Goal: Information Seeking & Learning: Learn about a topic

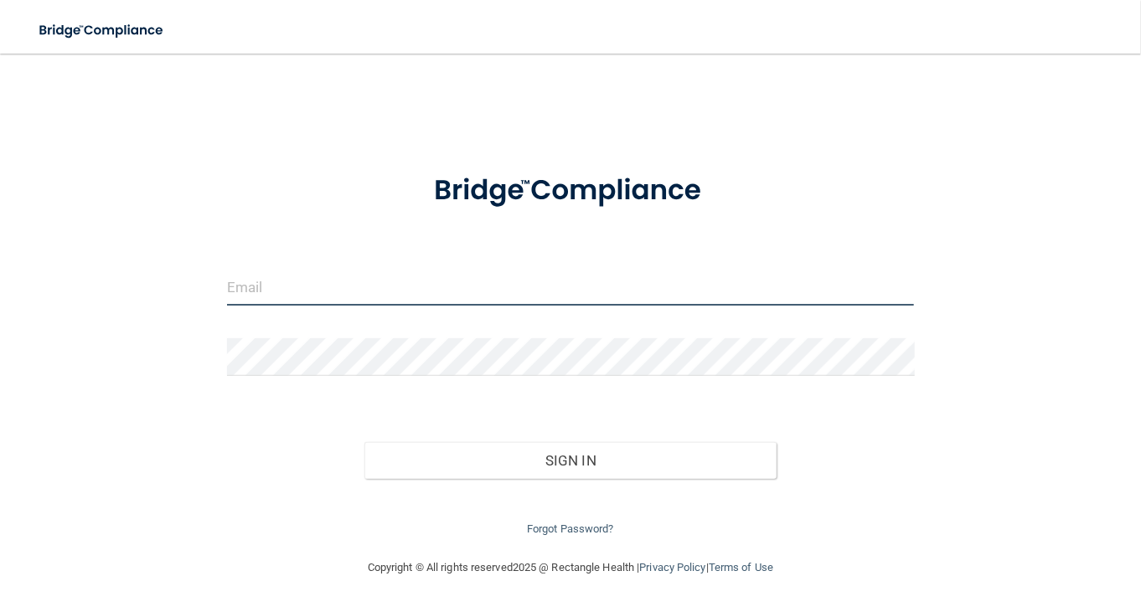
click at [415, 288] on input "email" at bounding box center [571, 287] width 688 height 38
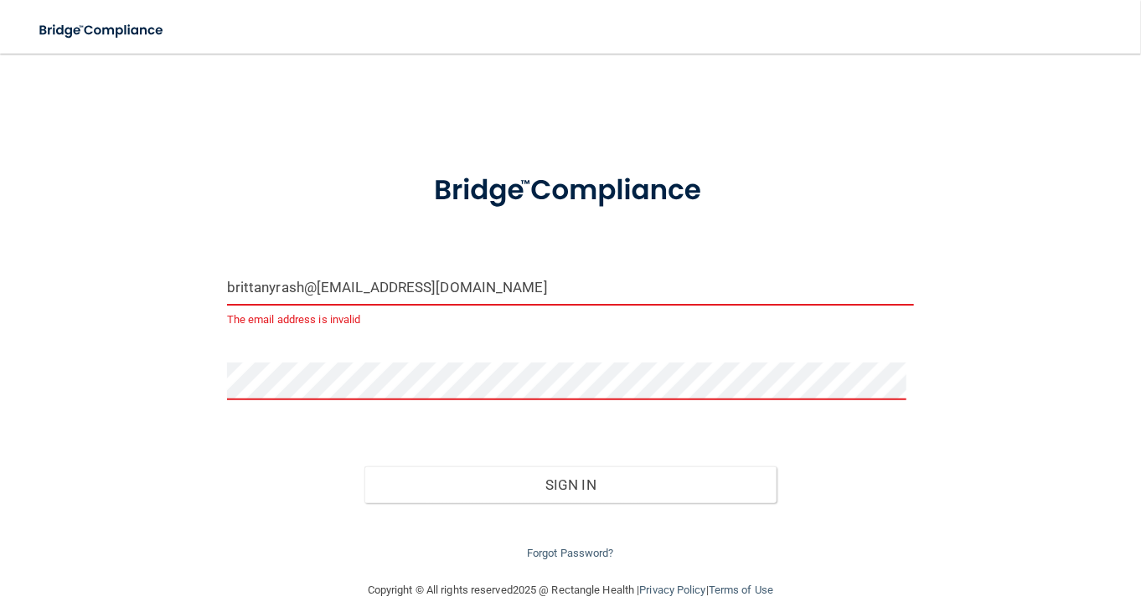
click at [318, 288] on input "brittanyrash@538@gmail.com" at bounding box center [571, 287] width 688 height 38
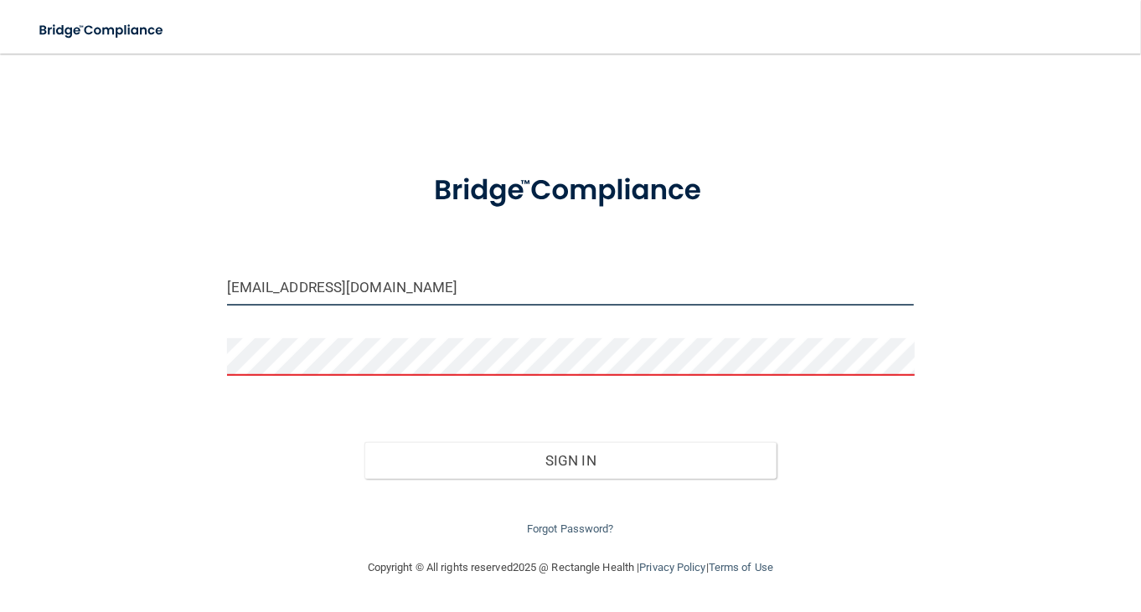
type input "[EMAIL_ADDRESS][DOMAIN_NAME]"
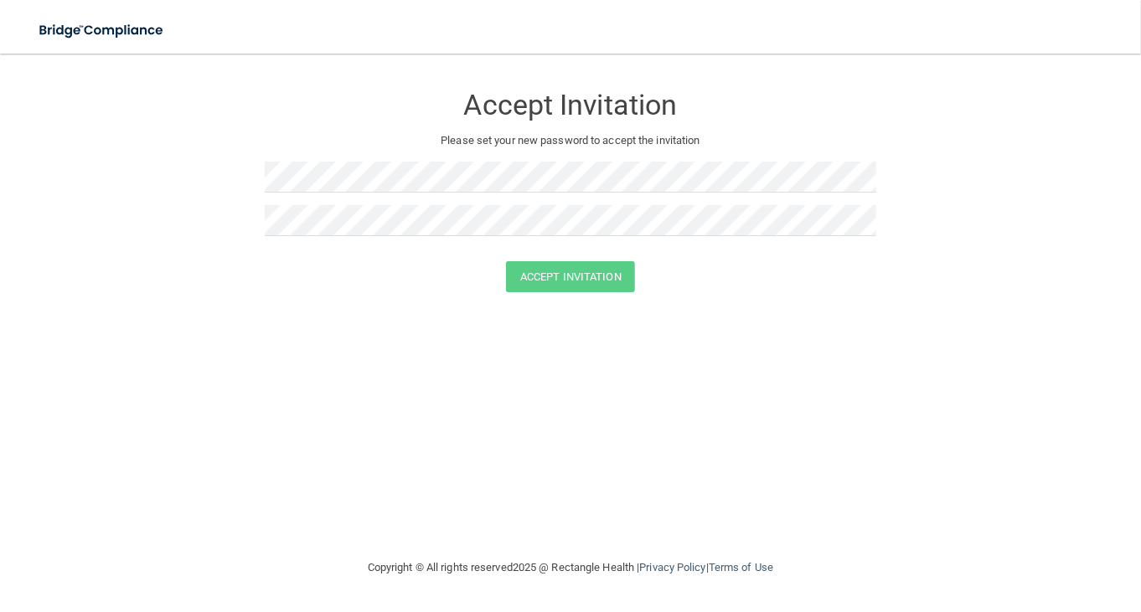
click at [475, 196] on div at bounding box center [570, 184] width 611 height 44
click at [214, 233] on form "Accept Invitation Please set your new password to accept the invitation Accept …" at bounding box center [571, 191] width 1074 height 242
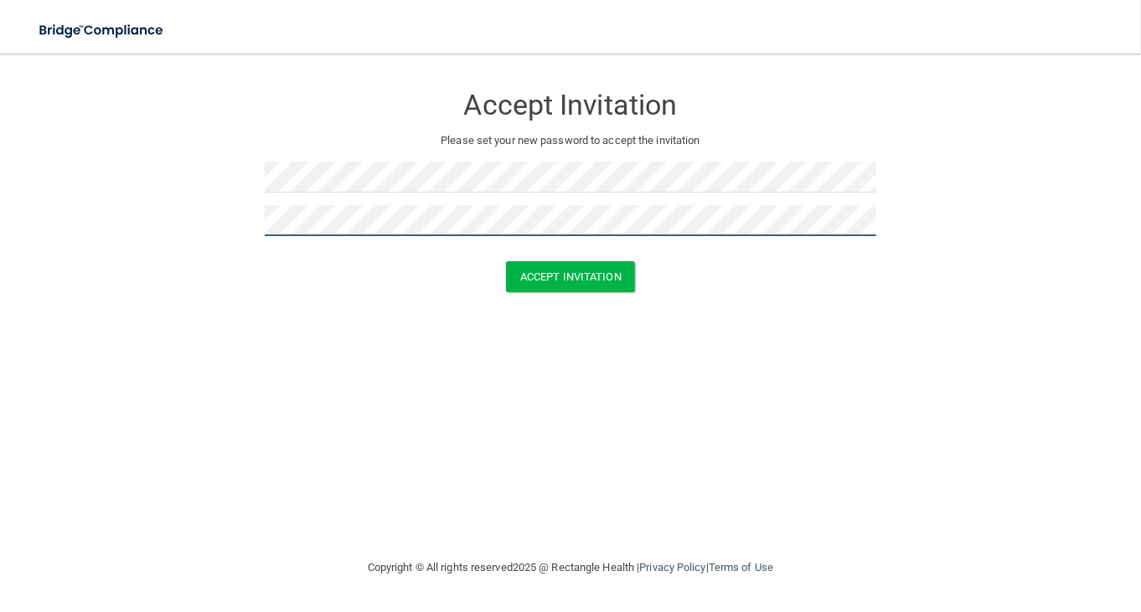
click at [506, 261] on button "Accept Invitation" at bounding box center [570, 276] width 129 height 31
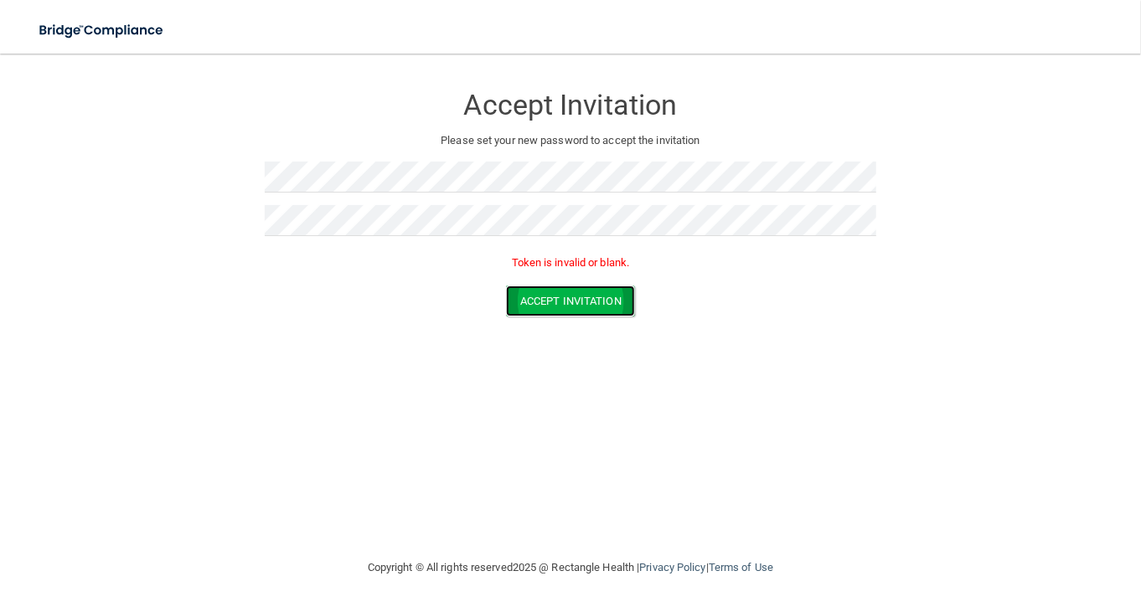
click at [536, 302] on button "Accept Invitation" at bounding box center [570, 301] width 129 height 31
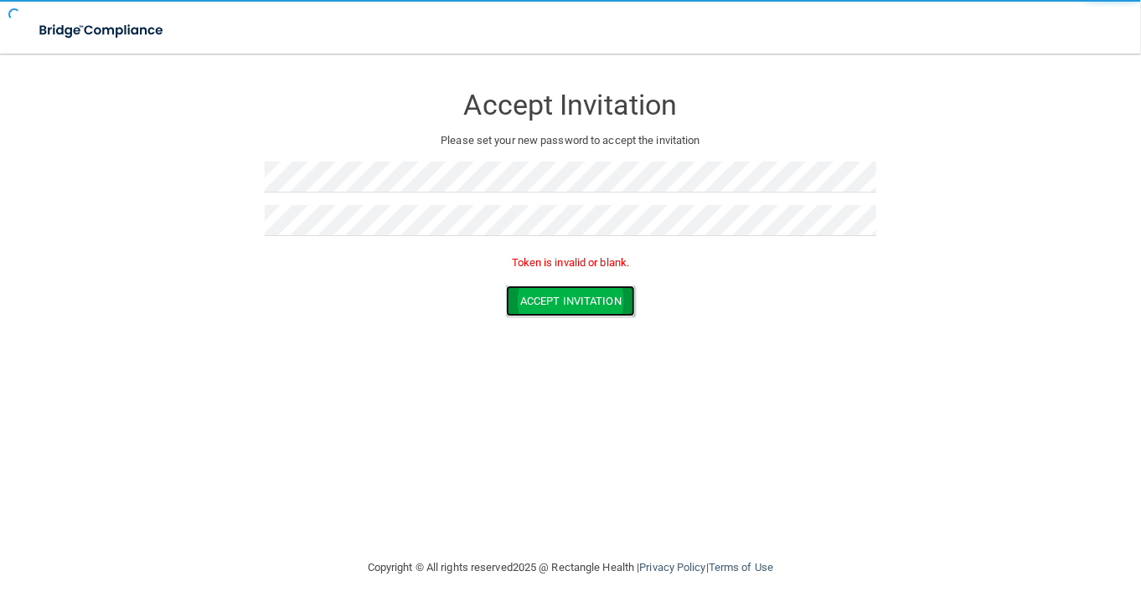
click at [534, 301] on button "Accept Invitation" at bounding box center [570, 301] width 129 height 31
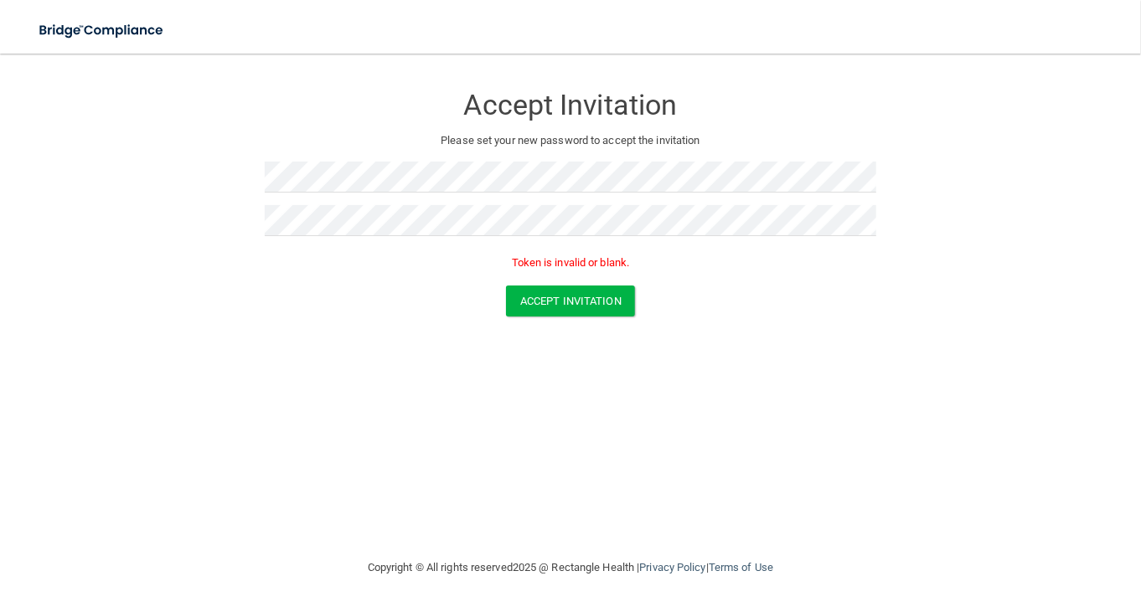
click at [472, 240] on div at bounding box center [570, 227] width 611 height 44
click at [224, 240] on form "Accept Invitation Please set your new password to accept the invitation Token i…" at bounding box center [571, 203] width 1074 height 266
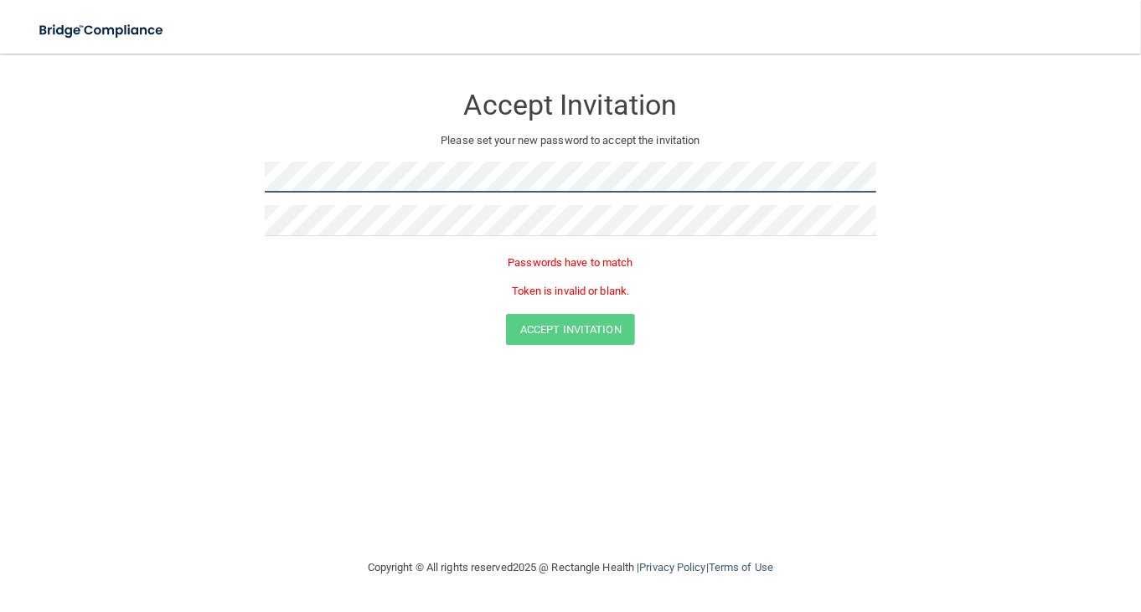
click at [250, 191] on form "Accept Invitation Please set your new password to accept the invitation Passwor…" at bounding box center [571, 217] width 1074 height 295
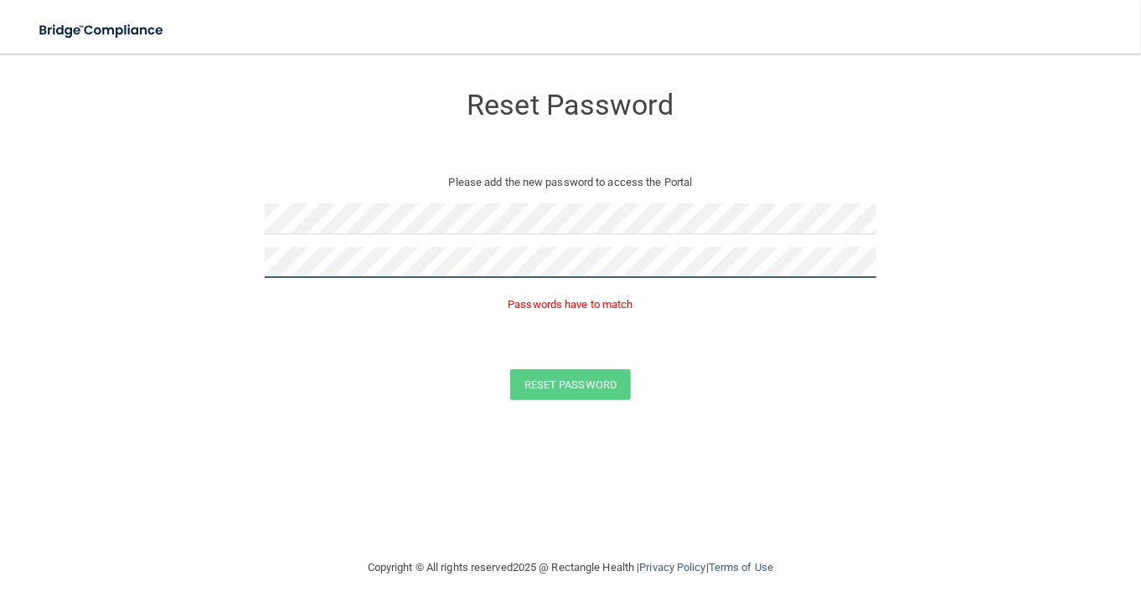
click at [510, 369] on button "Reset Password" at bounding box center [570, 384] width 121 height 31
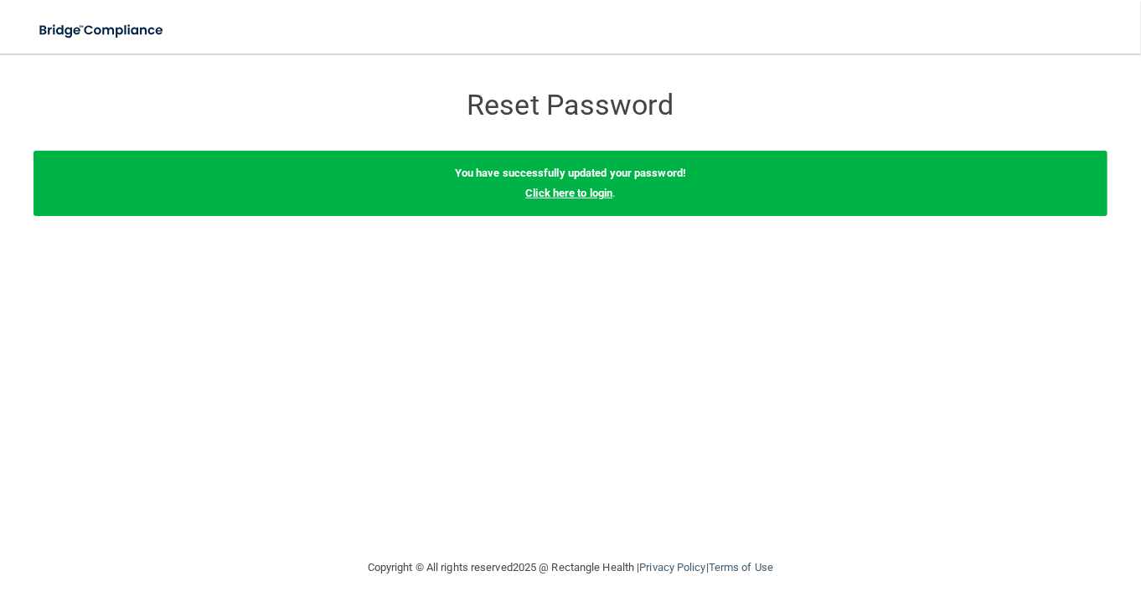
click at [590, 196] on link "Click here to login" at bounding box center [568, 193] width 87 height 13
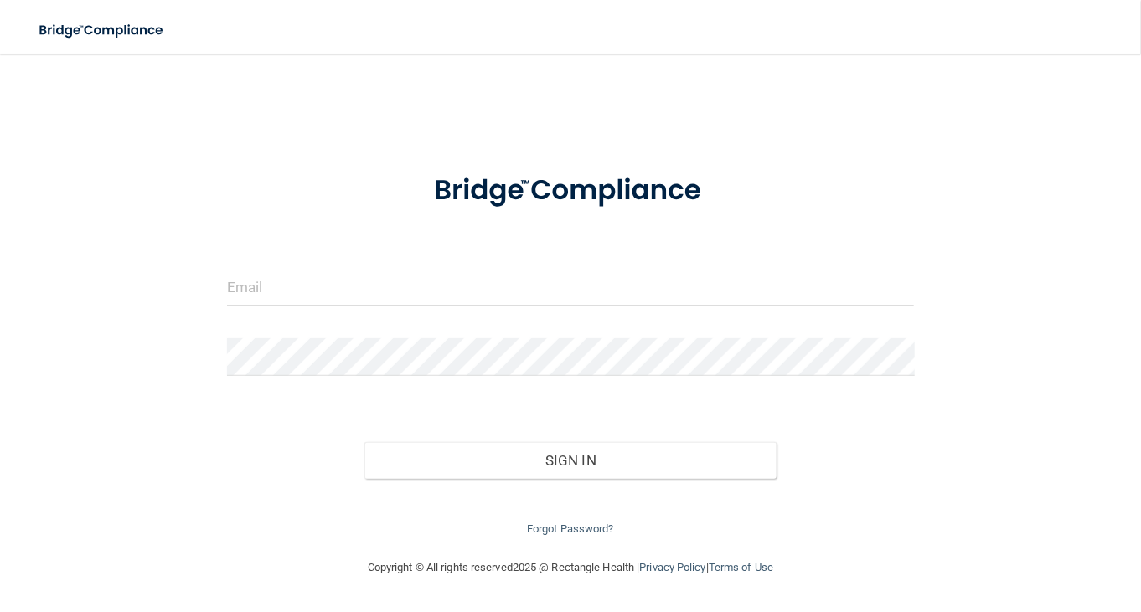
click at [492, 264] on form "Invalid email/password. You don't have permission to access that page. Sign In …" at bounding box center [571, 346] width 688 height 385
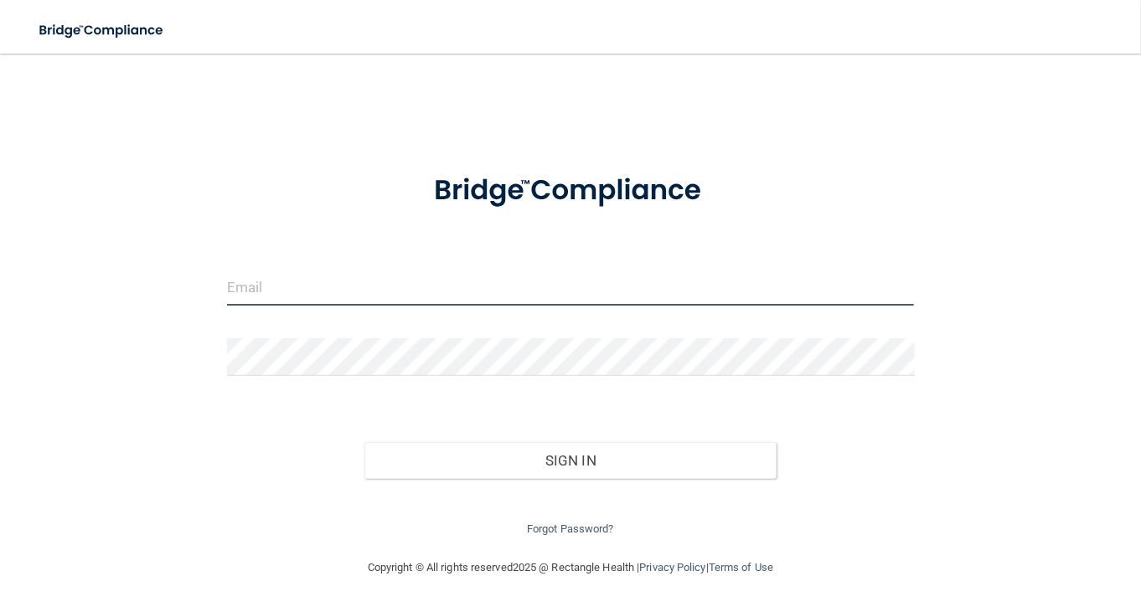
click at [469, 286] on input "email" at bounding box center [571, 287] width 688 height 38
type input "[EMAIL_ADDRESS][DOMAIN_NAME]"
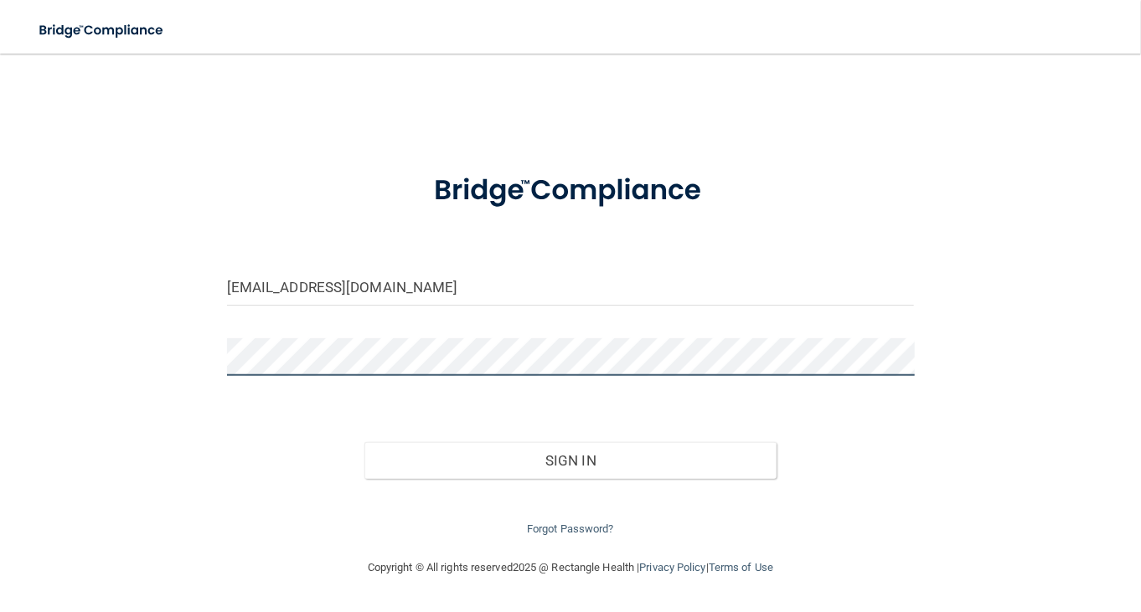
click at [364, 442] on button "Sign In" at bounding box center [570, 460] width 412 height 37
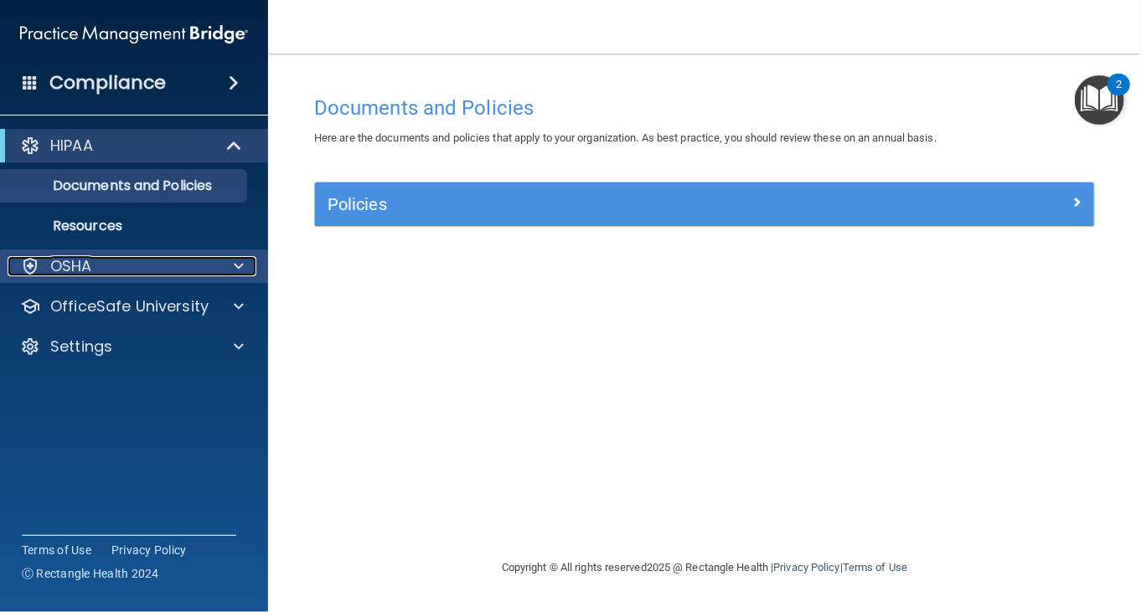
click at [157, 269] on div "OSHA" at bounding box center [112, 266] width 208 height 20
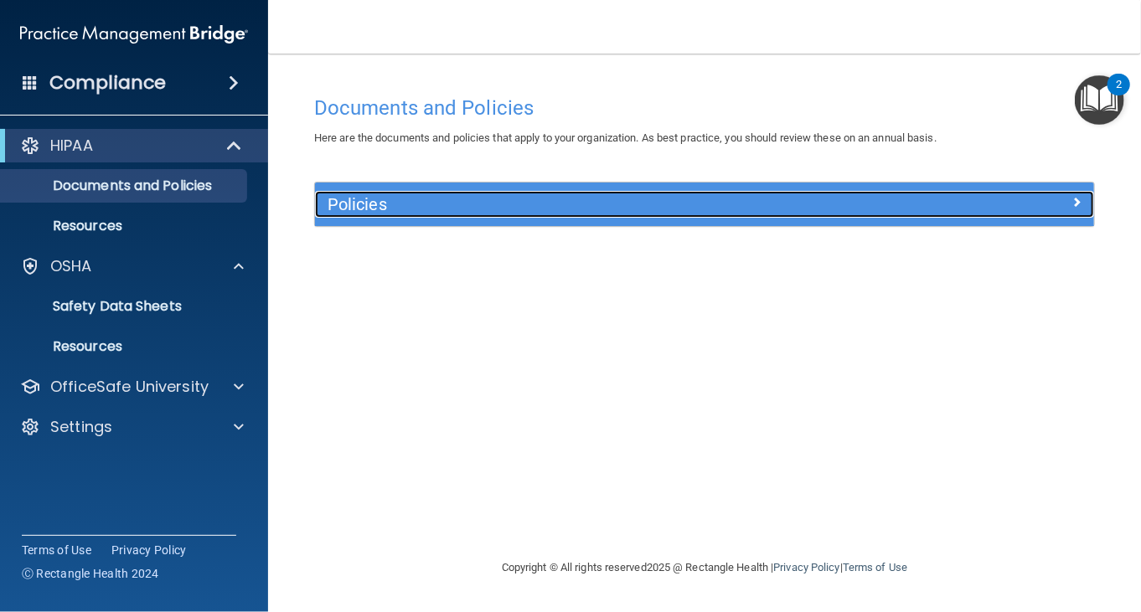
click at [451, 200] on h5 "Policies" at bounding box center [606, 204] width 559 height 18
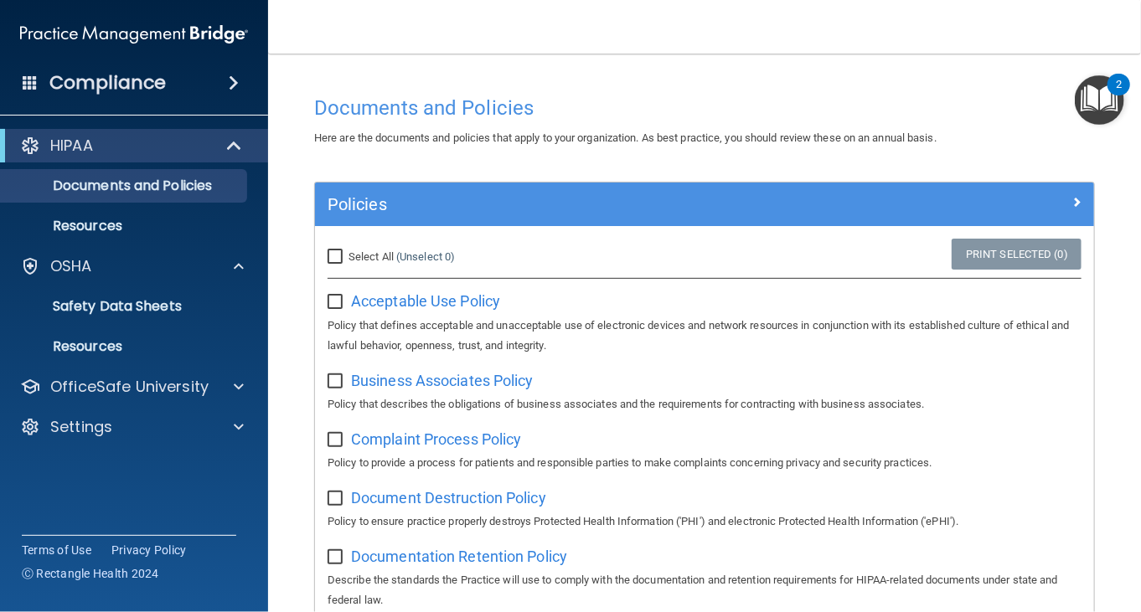
click at [338, 255] on input "Select All (Unselect 0) Unselect All" at bounding box center [336, 256] width 19 height 13
checkbox input "true"
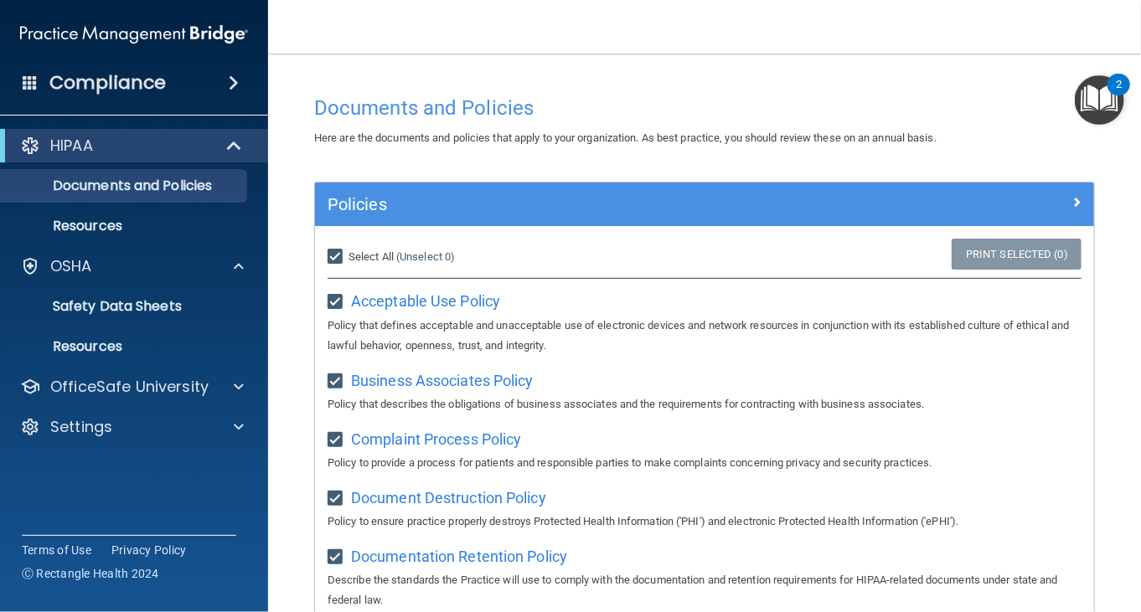
checkbox input "true"
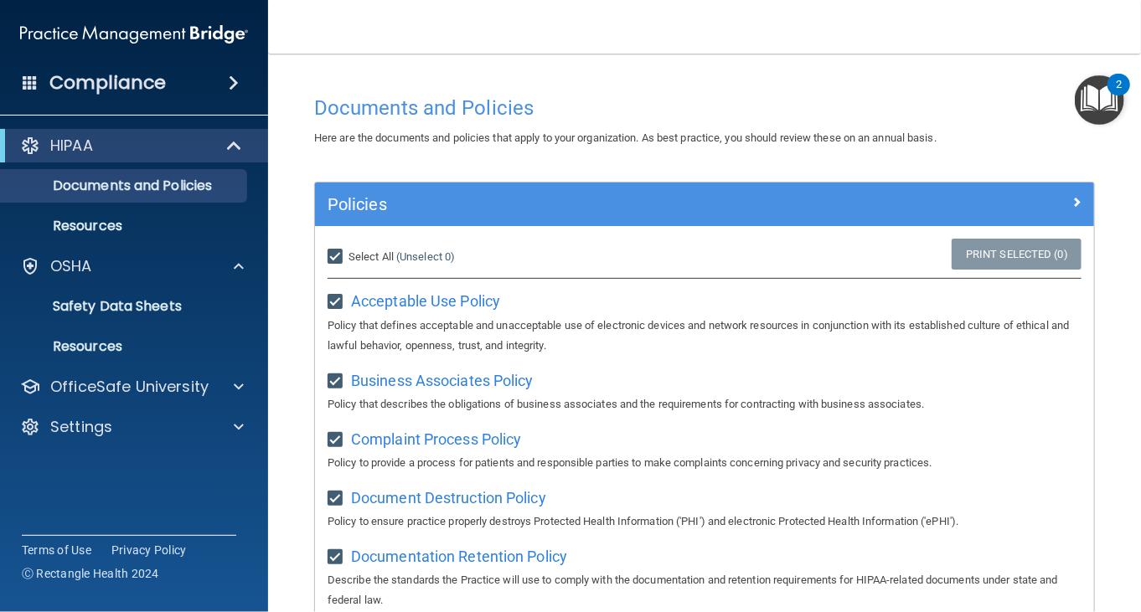
checkbox input "true"
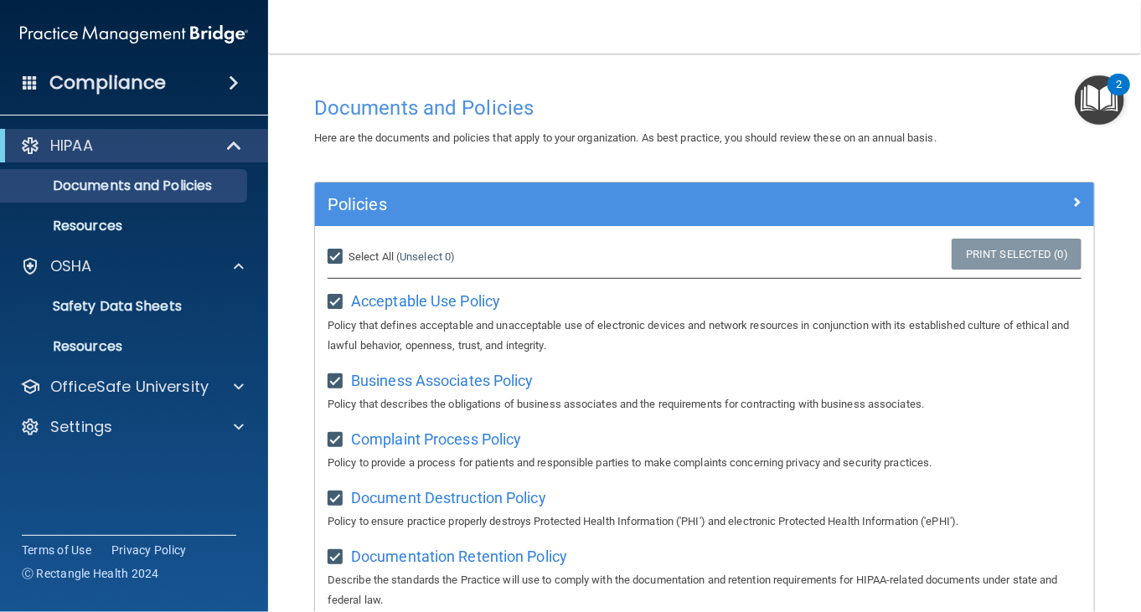
checkbox input "true"
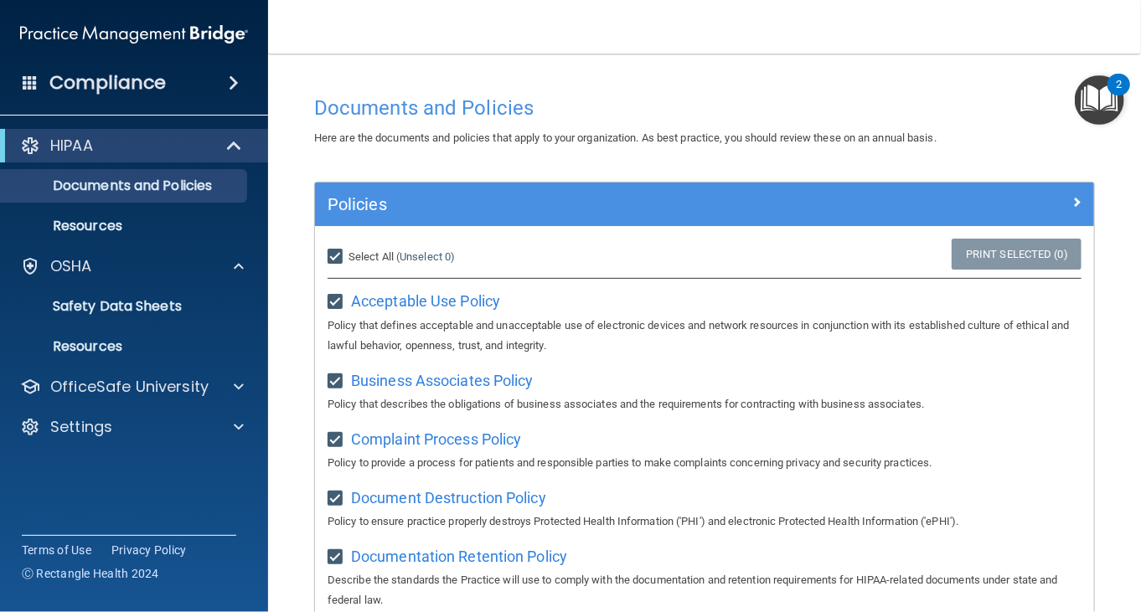
checkbox input "true"
click at [336, 252] on input "Select All (Unselect 21) Unselect All" at bounding box center [336, 256] width 19 height 13
checkbox input "false"
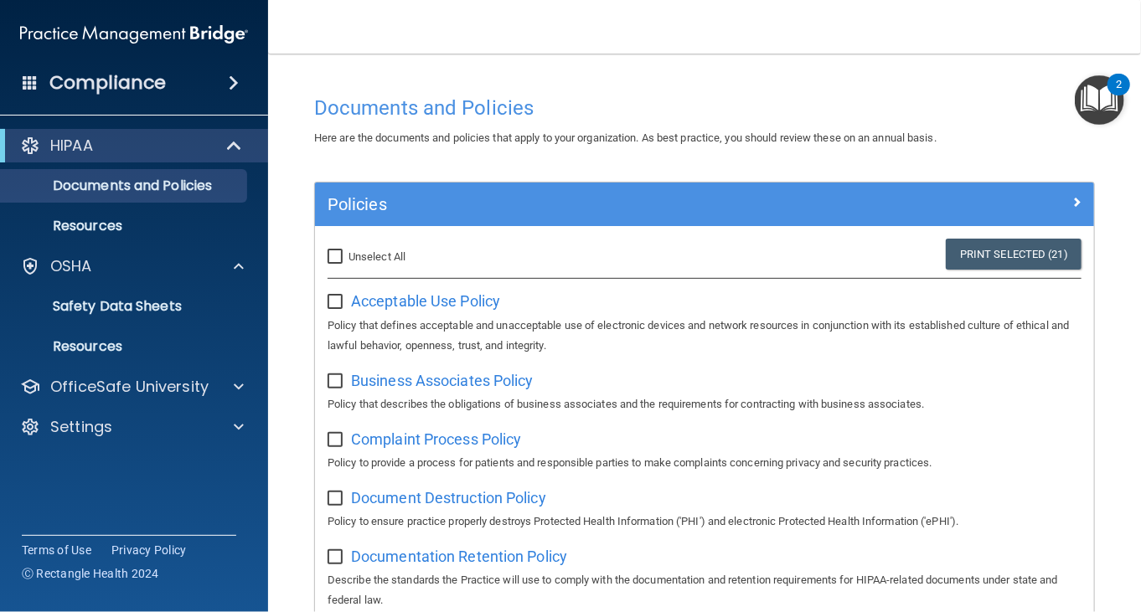
checkbox input "false"
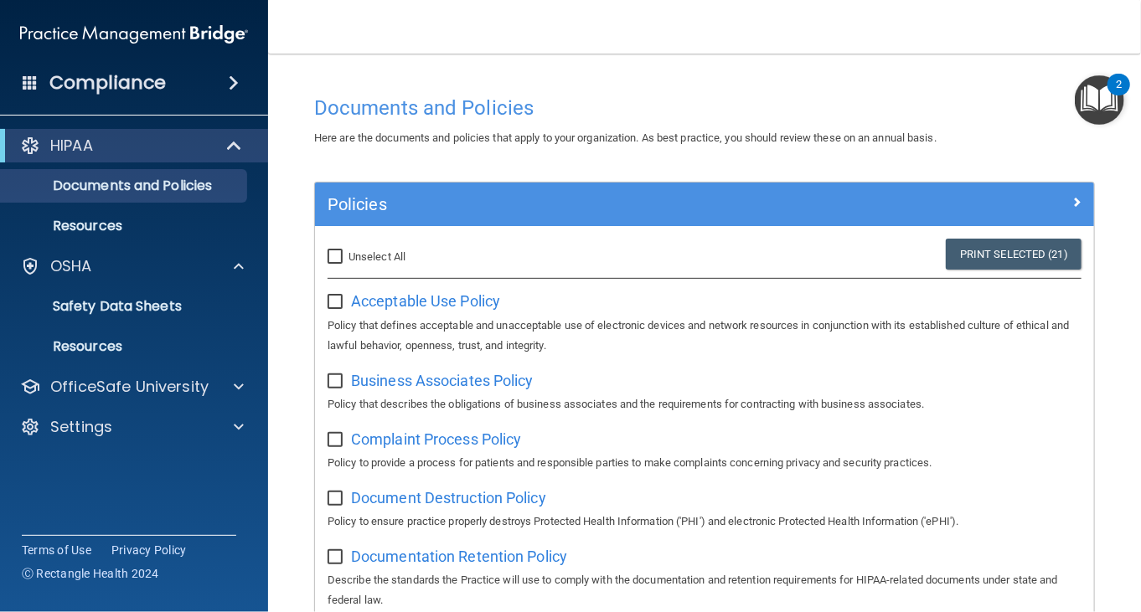
checkbox input "false"
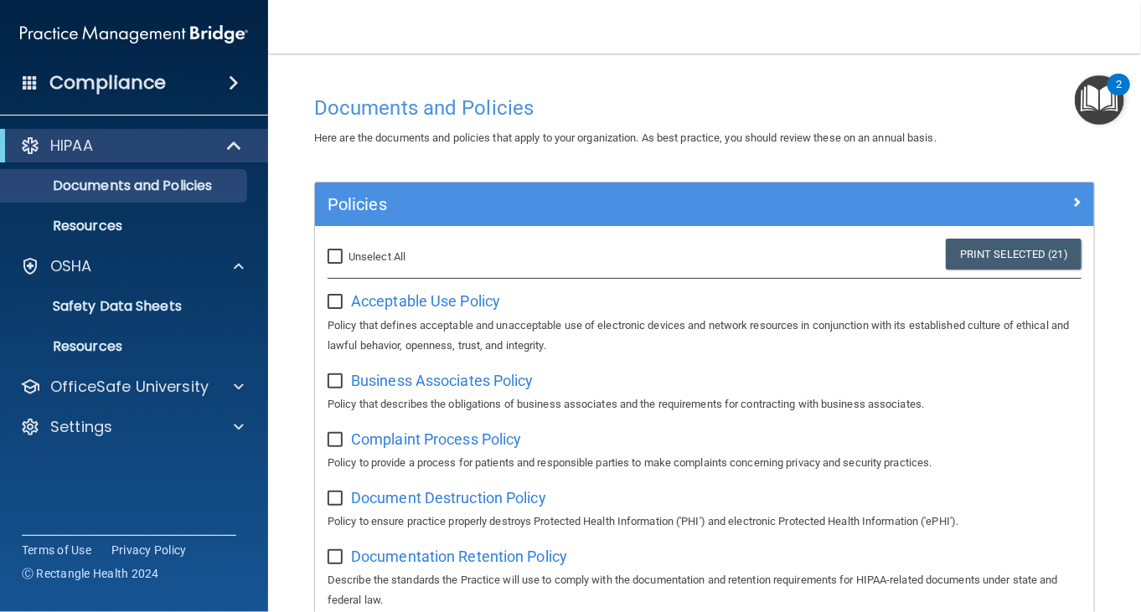
checkbox input "false"
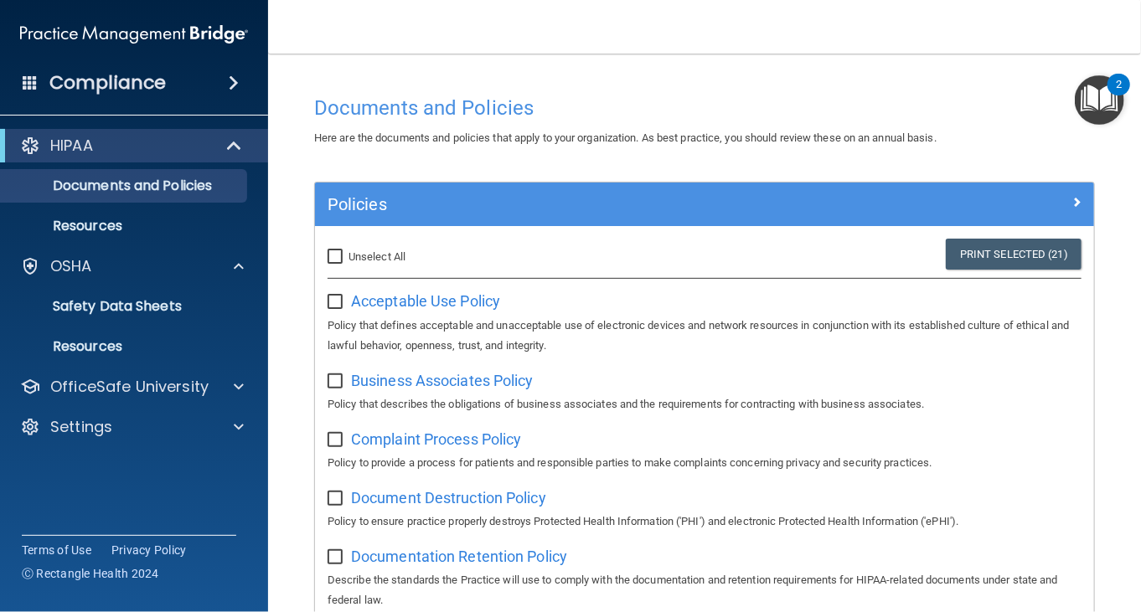
checkbox input "false"
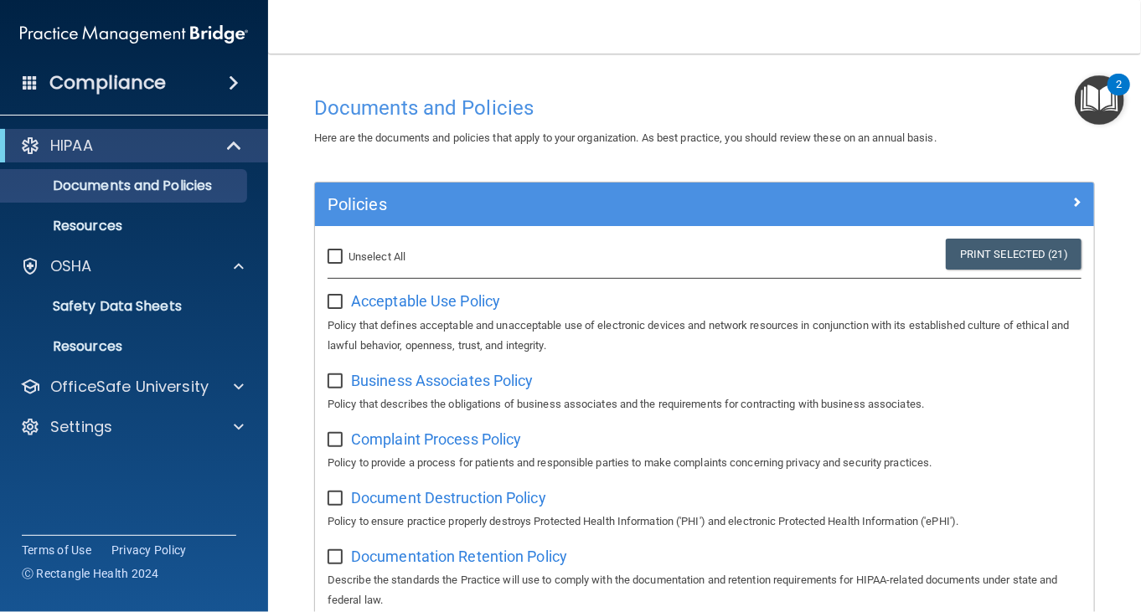
checkbox input "false"
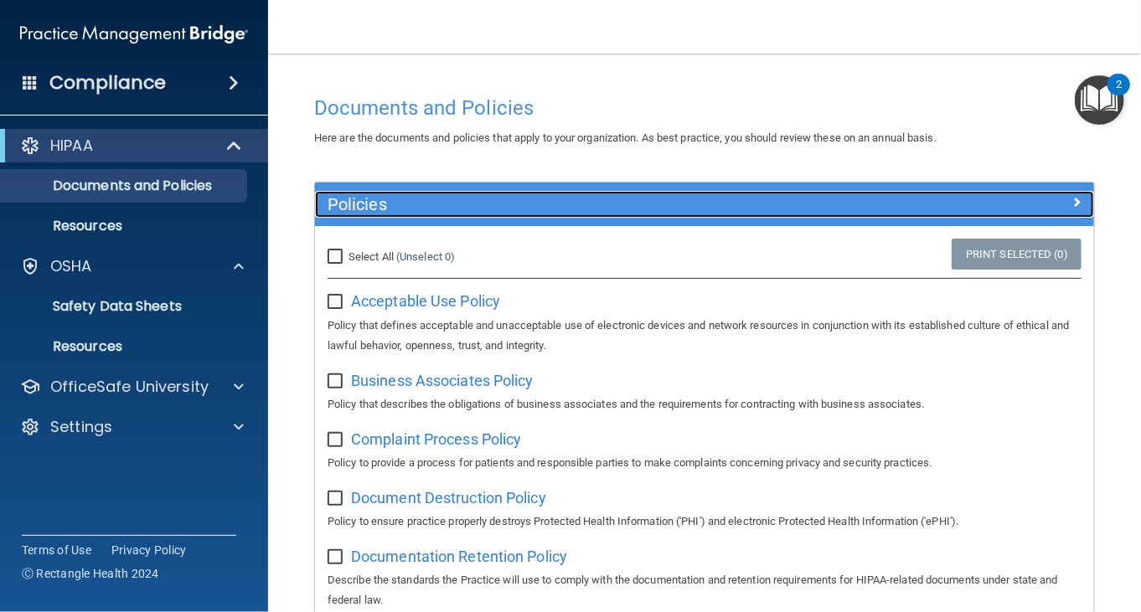
click at [381, 207] on h5 "Policies" at bounding box center [606, 204] width 559 height 18
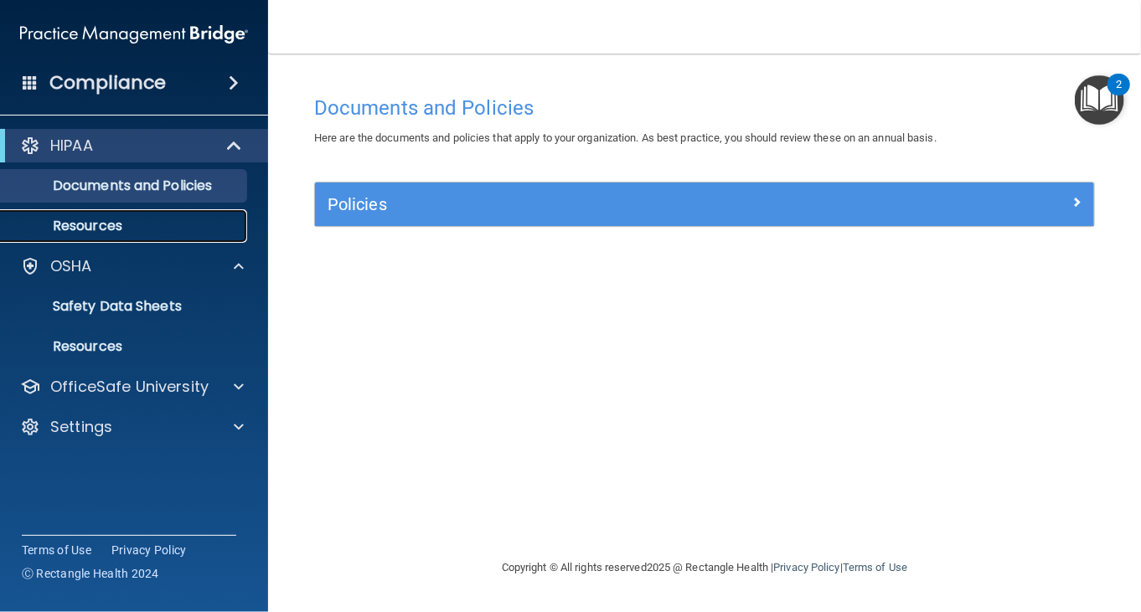
click at [162, 231] on p "Resources" at bounding box center [125, 226] width 229 height 17
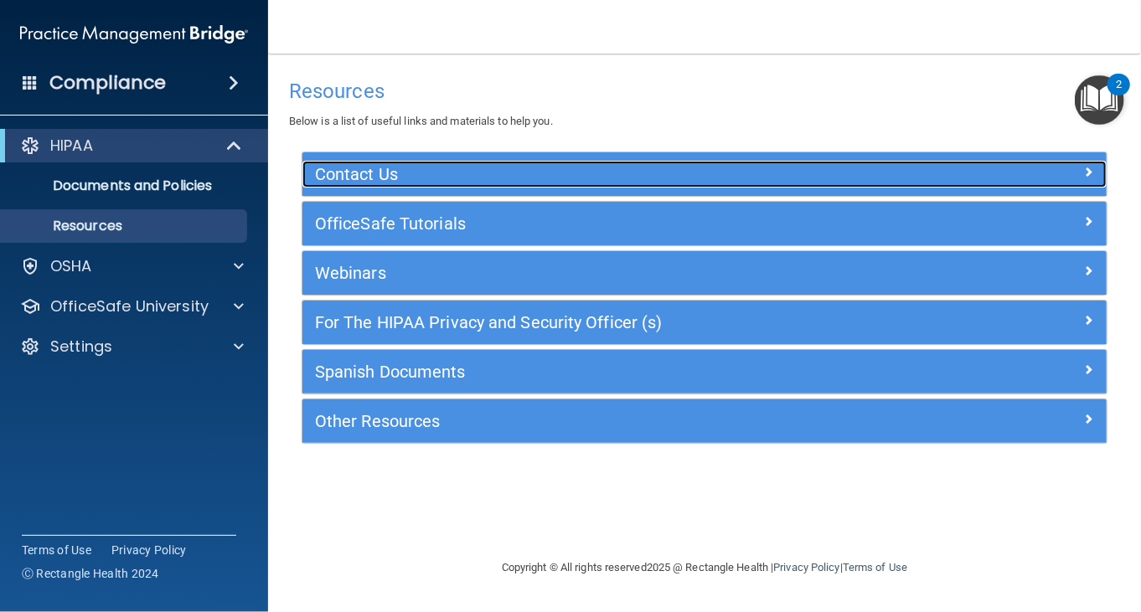
click at [472, 166] on h5 "Contact Us" at bounding box center [604, 174] width 578 height 18
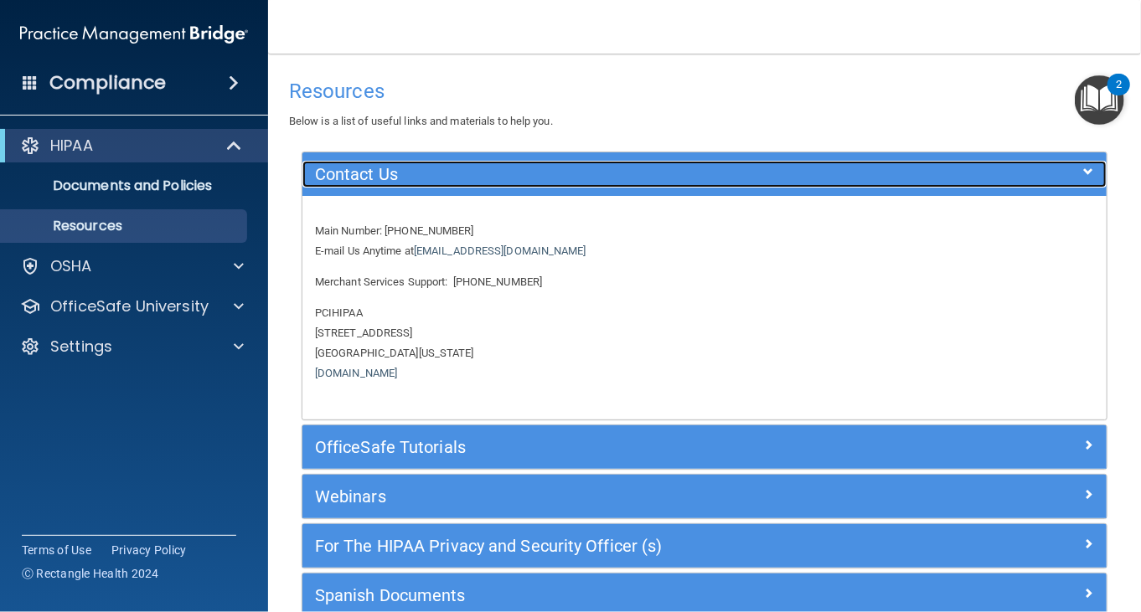
click at [469, 166] on h5 "Contact Us" at bounding box center [604, 174] width 578 height 18
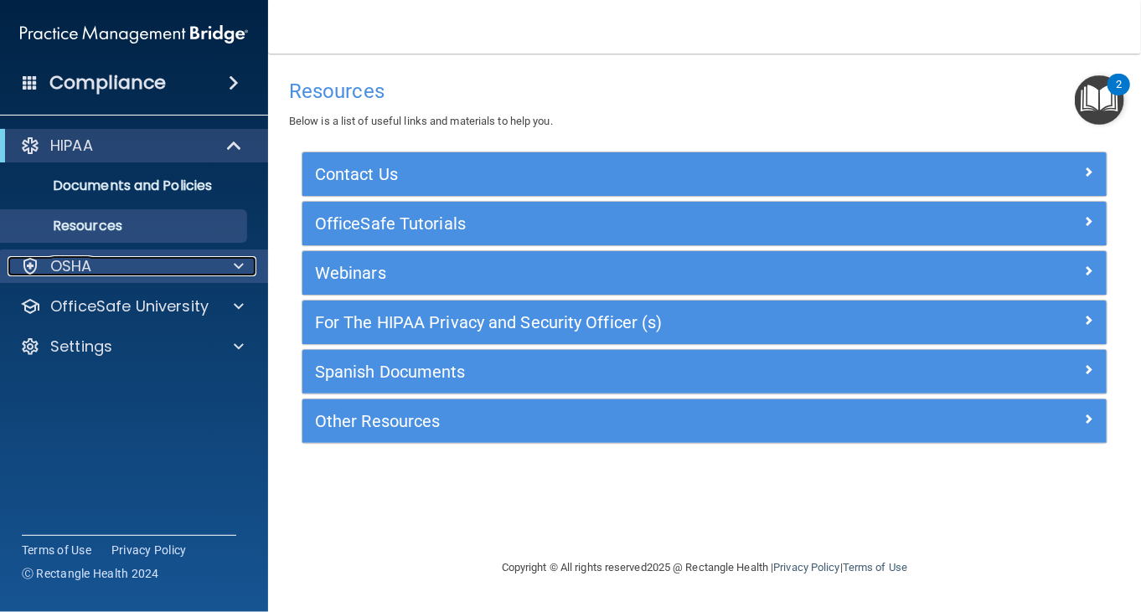
click at [168, 268] on div "OSHA" at bounding box center [112, 266] width 208 height 20
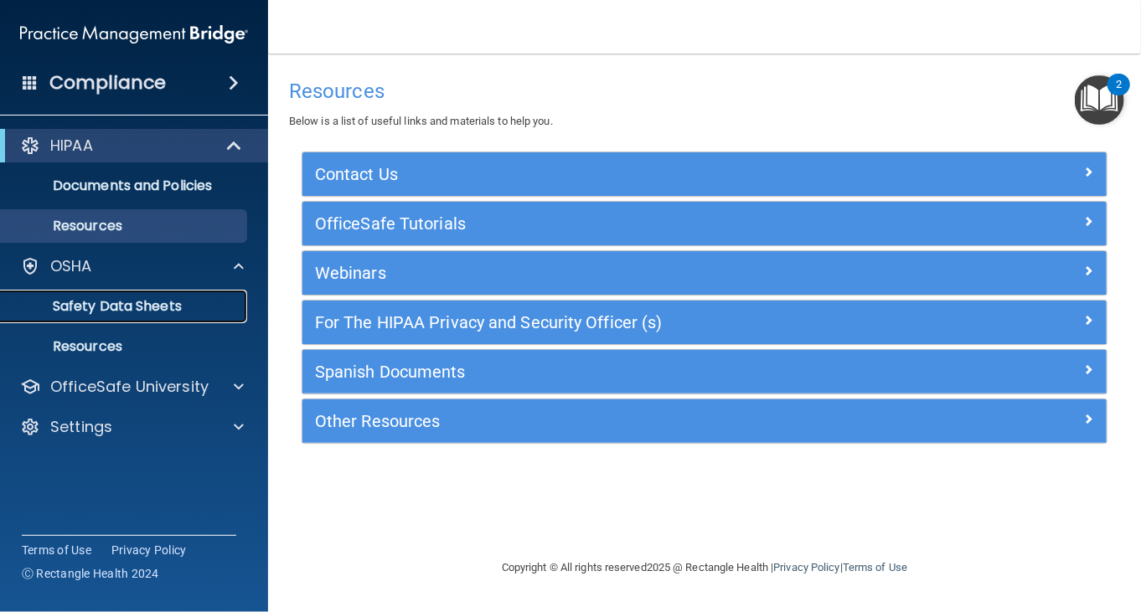
click at [146, 301] on p "Safety Data Sheets" at bounding box center [125, 306] width 229 height 17
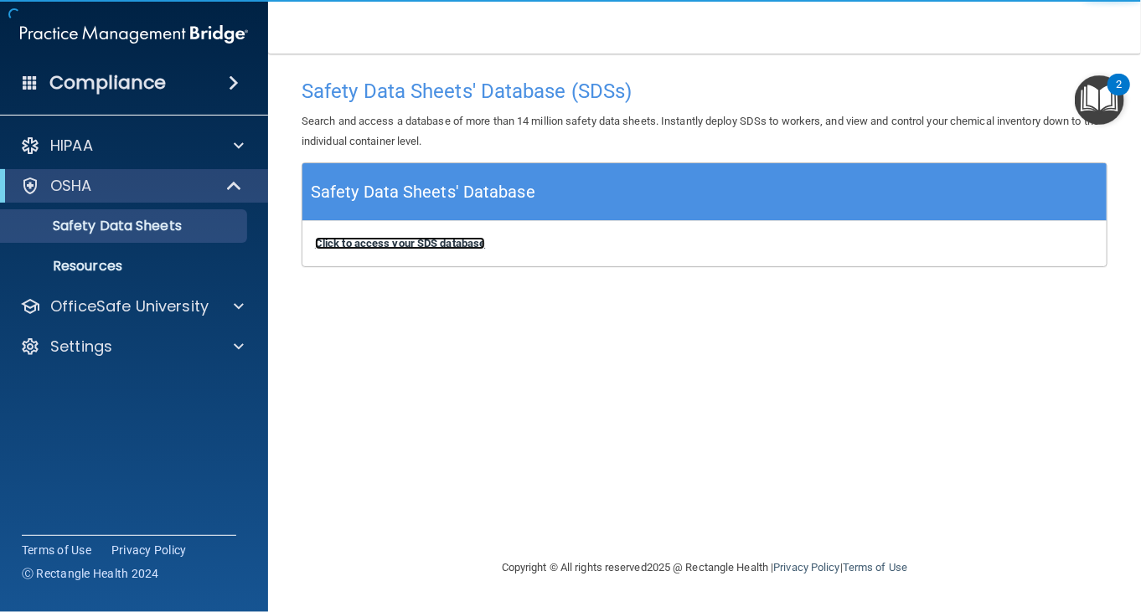
click at [355, 239] on b "Click to access your SDS database" at bounding box center [400, 243] width 170 height 13
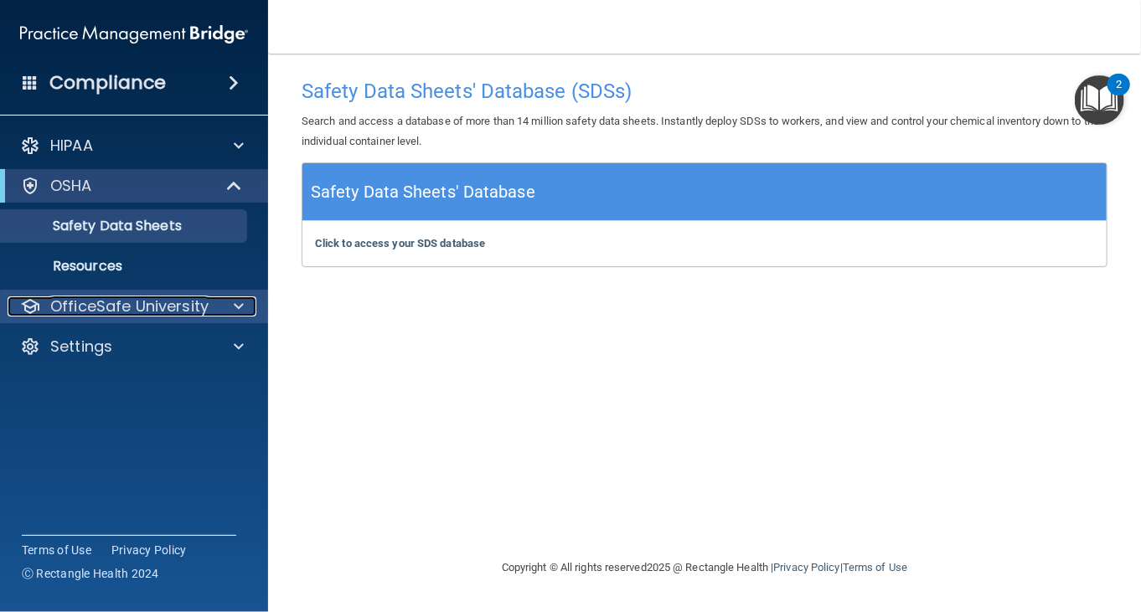
click at [176, 309] on p "OfficeSafe University" at bounding box center [129, 306] width 158 height 20
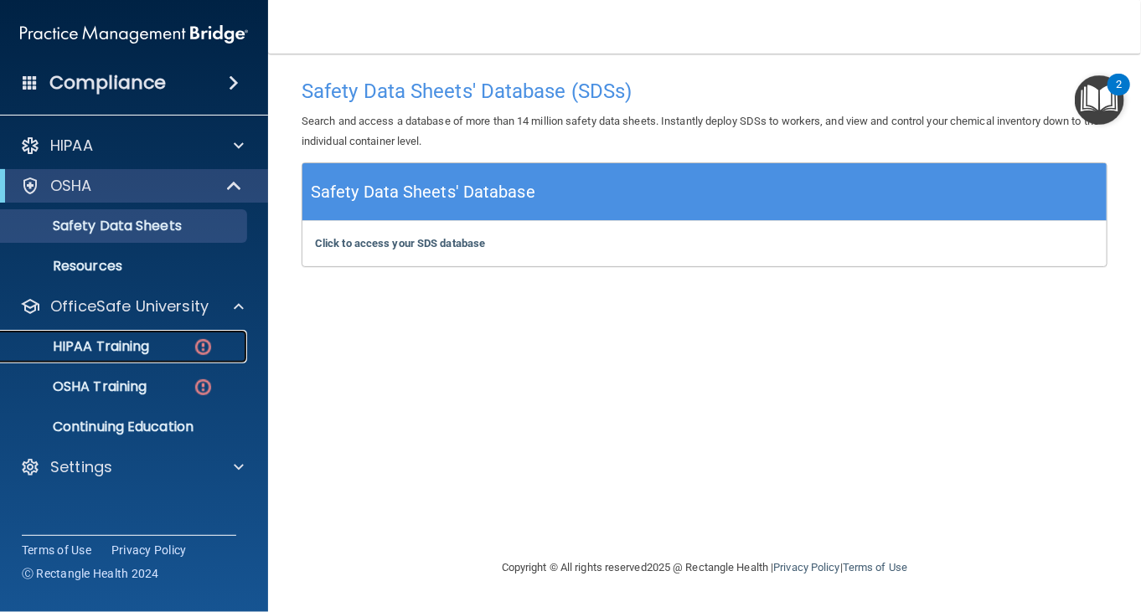
click at [117, 349] on p "HIPAA Training" at bounding box center [80, 346] width 138 height 17
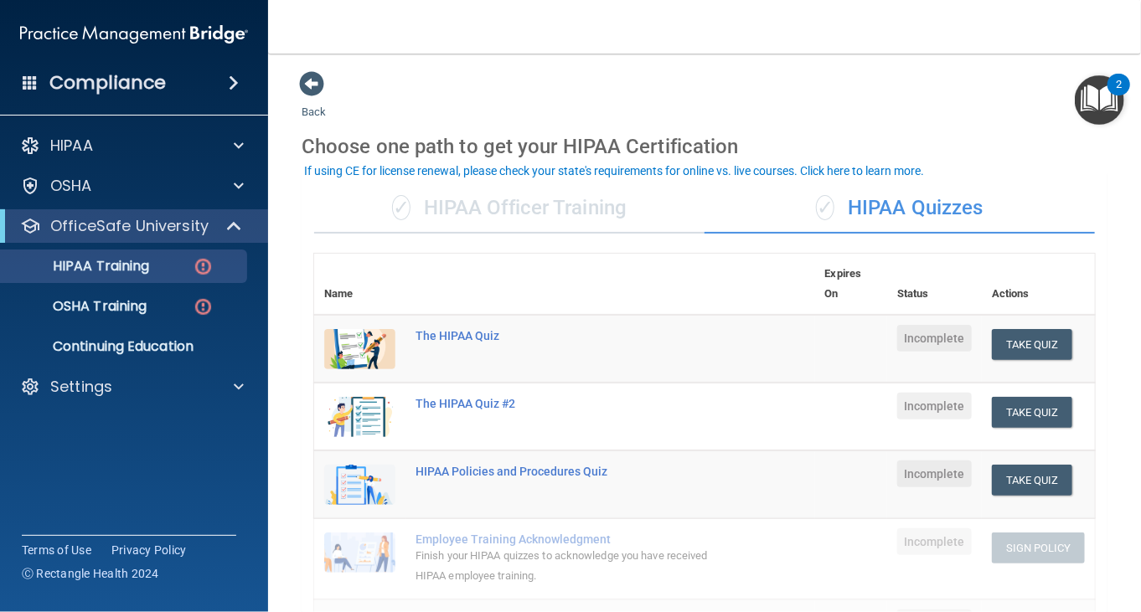
drag, startPoint x: 730, startPoint y: 205, endPoint x: 569, endPoint y: 268, distance: 173.4
click at [569, 268] on th at bounding box center [610, 284] width 410 height 61
click at [1040, 341] on button "Take Quiz" at bounding box center [1032, 344] width 80 height 31
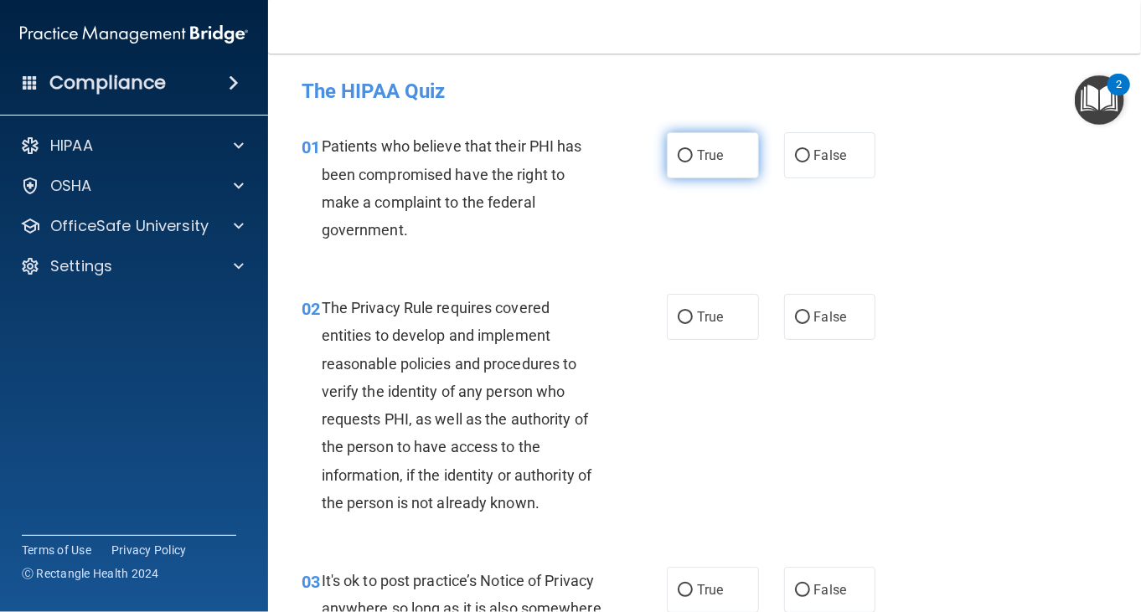
click at [690, 146] on label "True" at bounding box center [713, 155] width 92 height 46
click at [690, 150] on input "True" at bounding box center [685, 156] width 15 height 13
radio input "true"
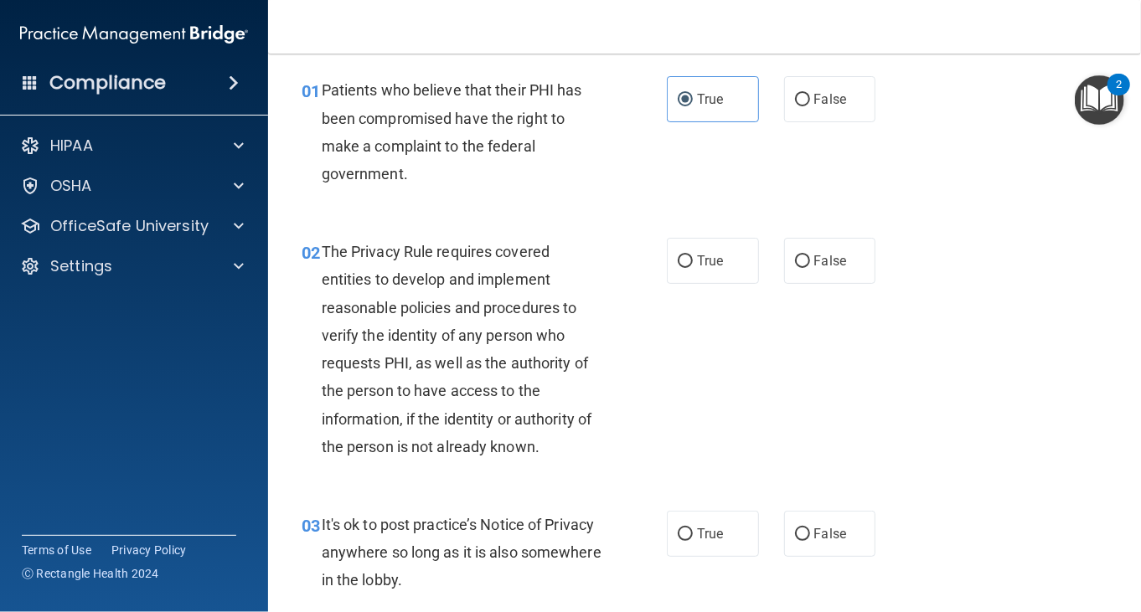
scroll to position [84, 0]
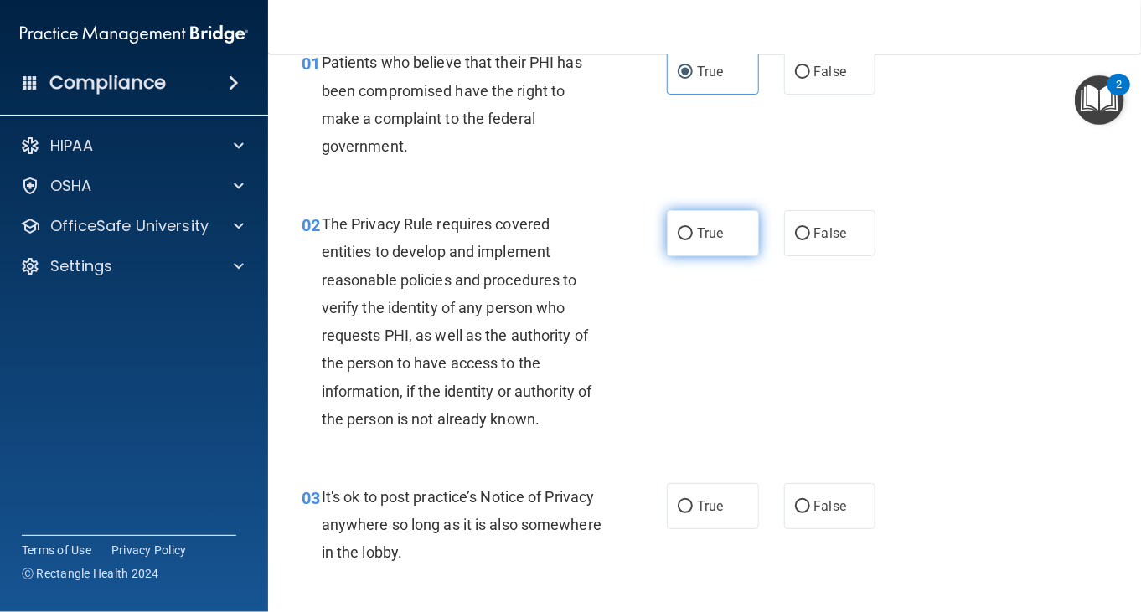
click at [698, 236] on span "True" at bounding box center [710, 233] width 26 height 16
click at [693, 236] on input "True" at bounding box center [685, 234] width 15 height 13
radio input "true"
click at [652, 338] on div "02 The Privacy Rule requires covered entities to develop and implement reasonab…" at bounding box center [483, 325] width 415 height 231
click at [652, 335] on div "02 The Privacy Rule requires covered entities to develop and implement reasonab…" at bounding box center [483, 325] width 415 height 231
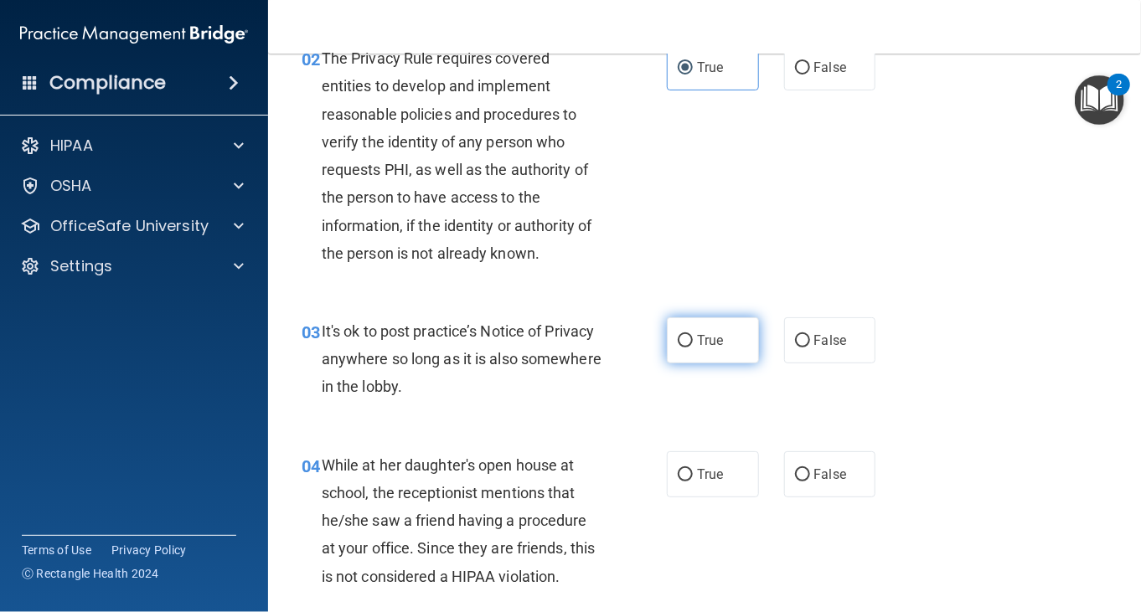
scroll to position [251, 0]
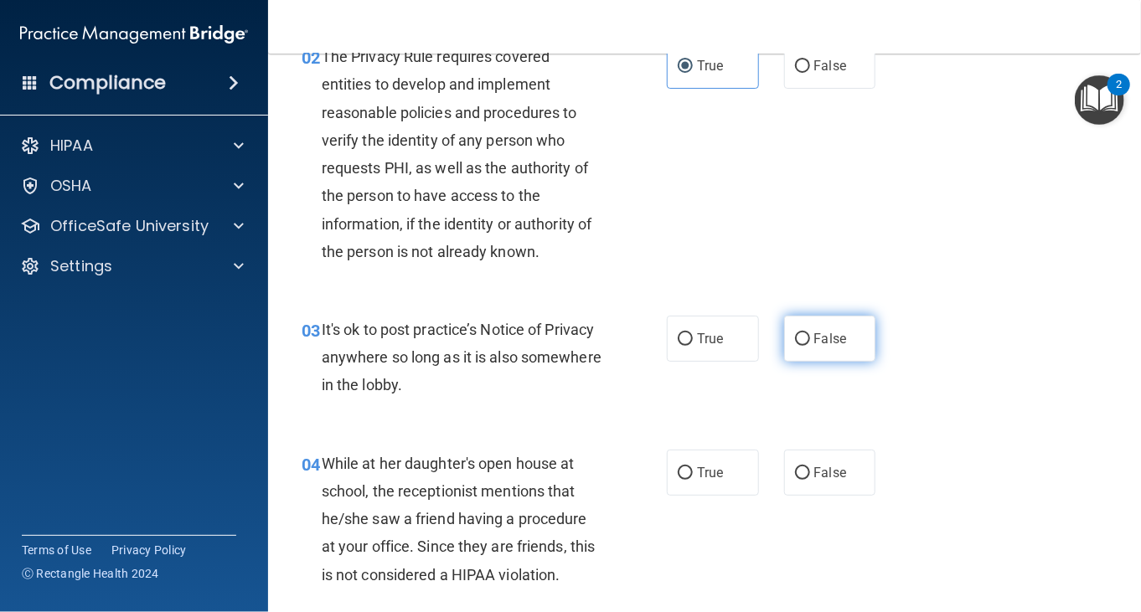
click at [795, 337] on input "False" at bounding box center [802, 339] width 15 height 13
radio input "true"
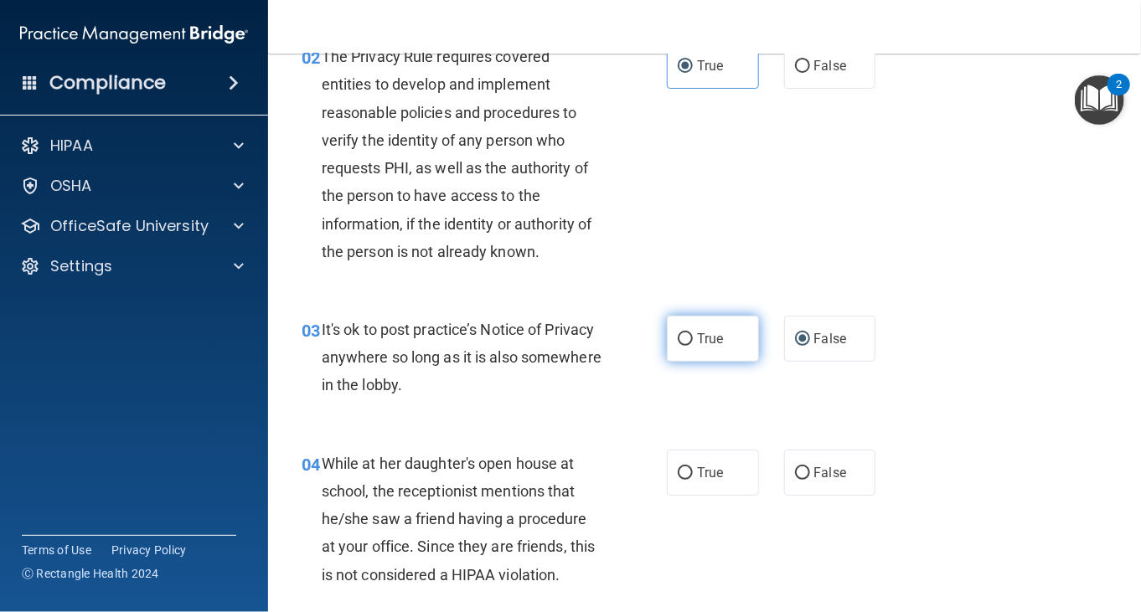
click at [739, 338] on label "True" at bounding box center [713, 339] width 92 height 46
click at [693, 338] on input "True" at bounding box center [685, 339] width 15 height 13
radio input "true"
click at [817, 348] on label "False" at bounding box center [830, 339] width 92 height 46
click at [810, 346] on input "False" at bounding box center [802, 339] width 15 height 13
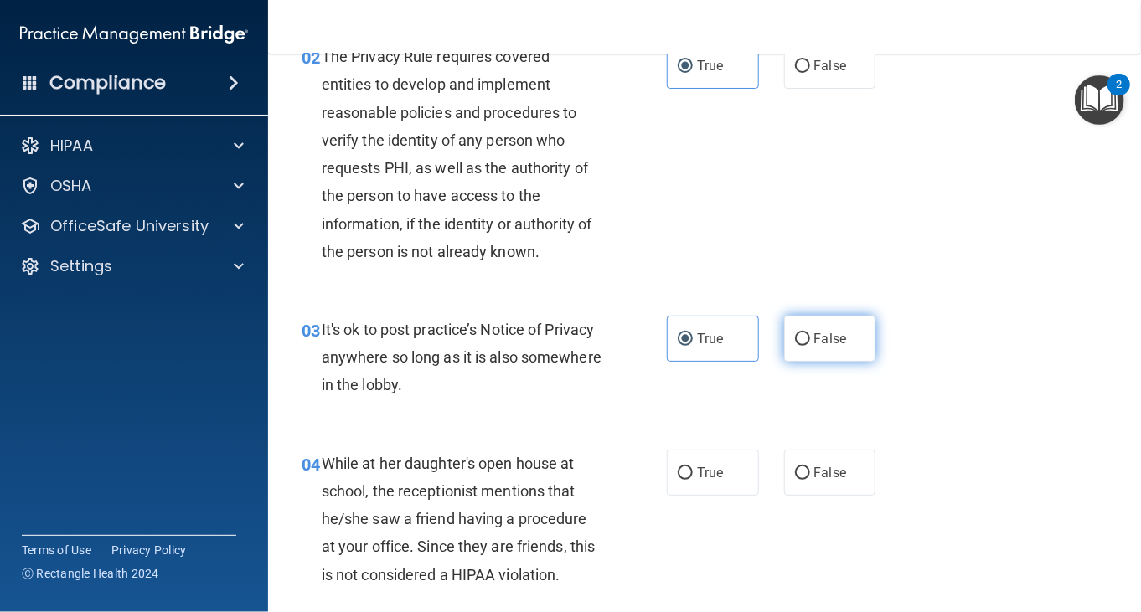
radio input "true"
radio input "false"
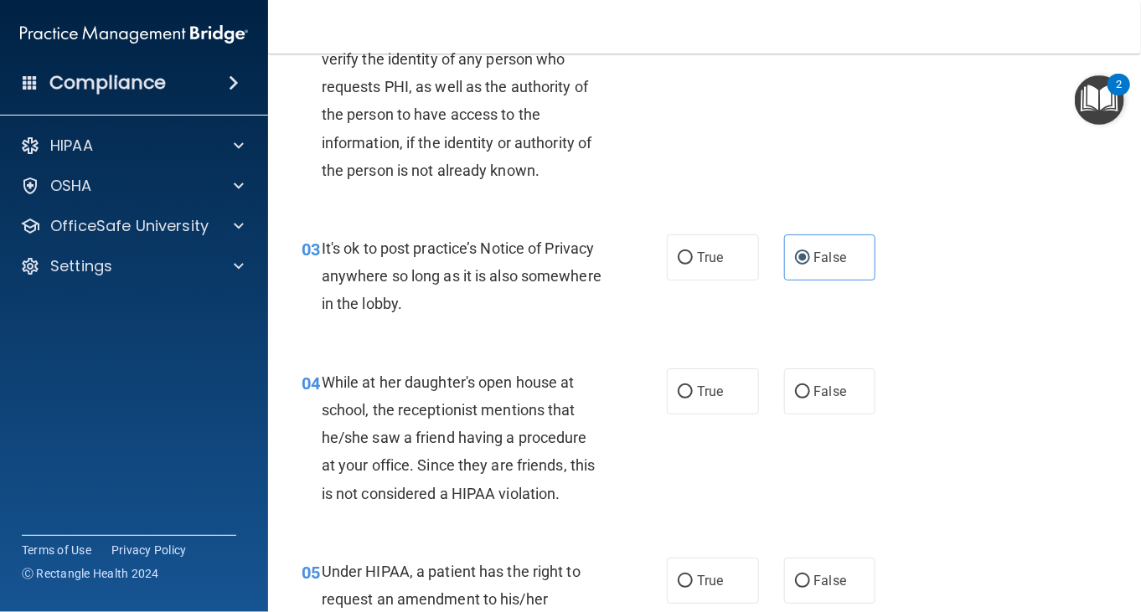
scroll to position [419, 0]
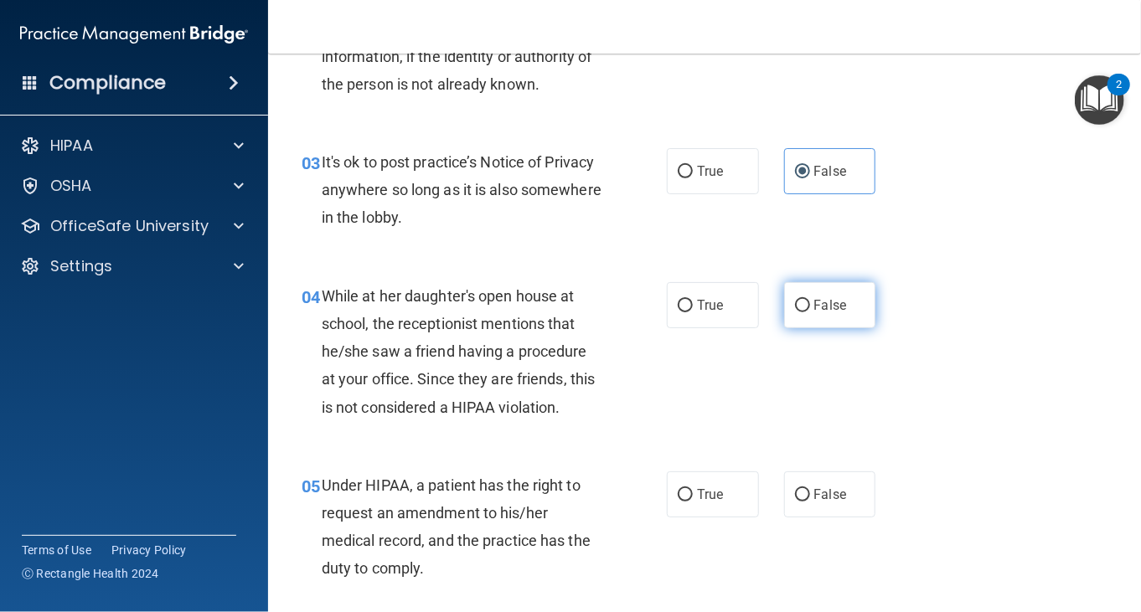
click at [795, 305] on input "False" at bounding box center [802, 306] width 15 height 13
radio input "true"
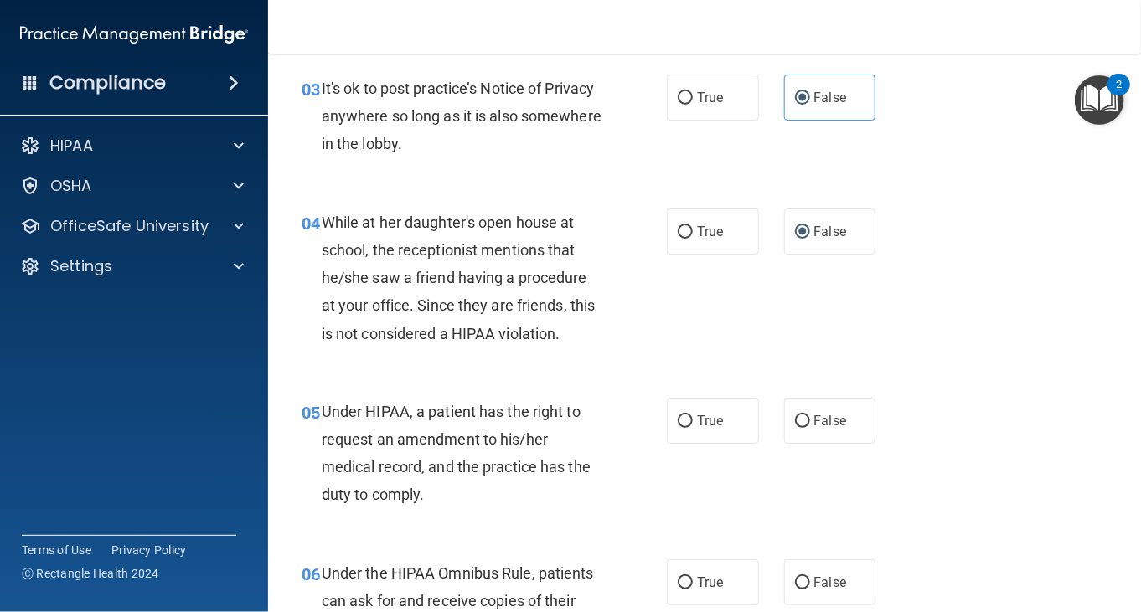
scroll to position [586, 0]
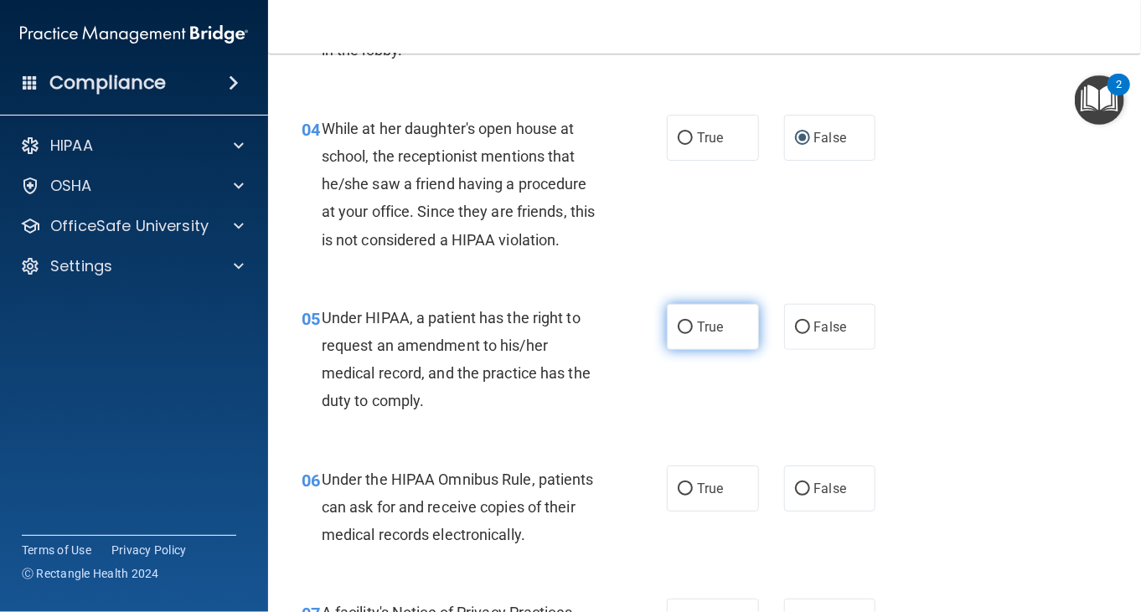
click at [678, 322] on input "True" at bounding box center [685, 328] width 15 height 13
radio input "true"
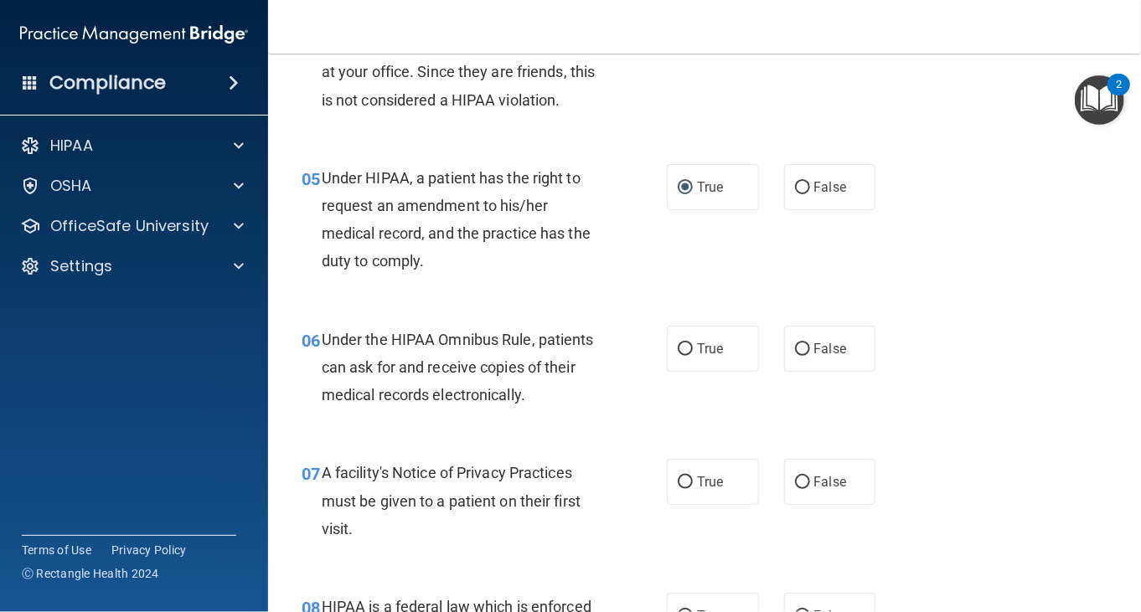
scroll to position [754, 0]
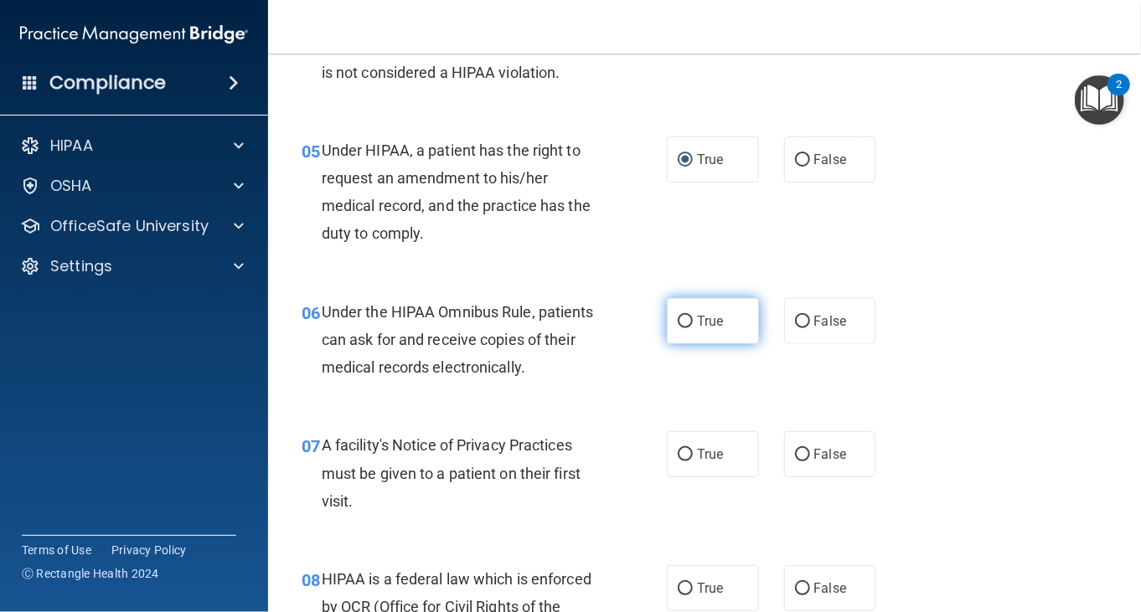
click at [668, 325] on label "True" at bounding box center [713, 321] width 92 height 46
click at [678, 325] on input "True" at bounding box center [685, 322] width 15 height 13
radio input "true"
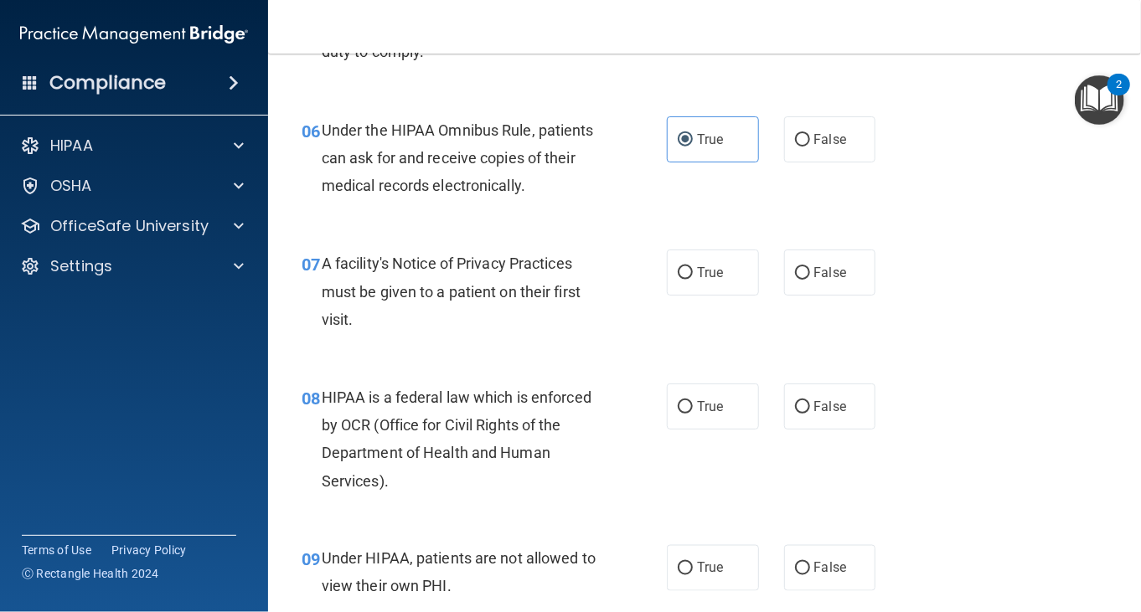
scroll to position [1005, 0]
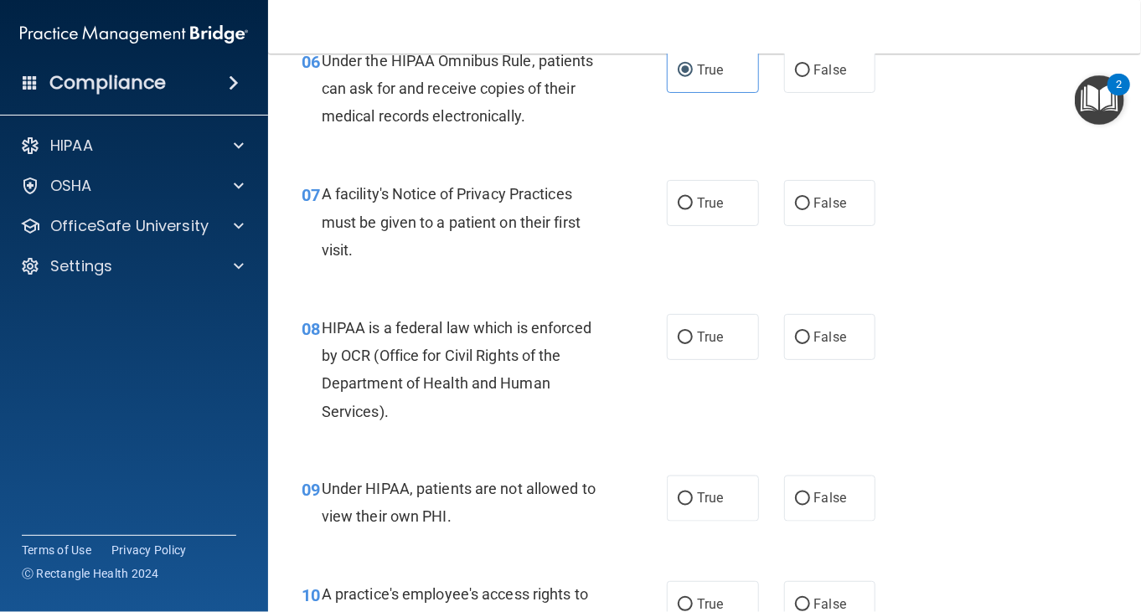
click at [673, 224] on label "True" at bounding box center [713, 203] width 92 height 46
click at [678, 210] on input "True" at bounding box center [685, 204] width 15 height 13
radio input "true"
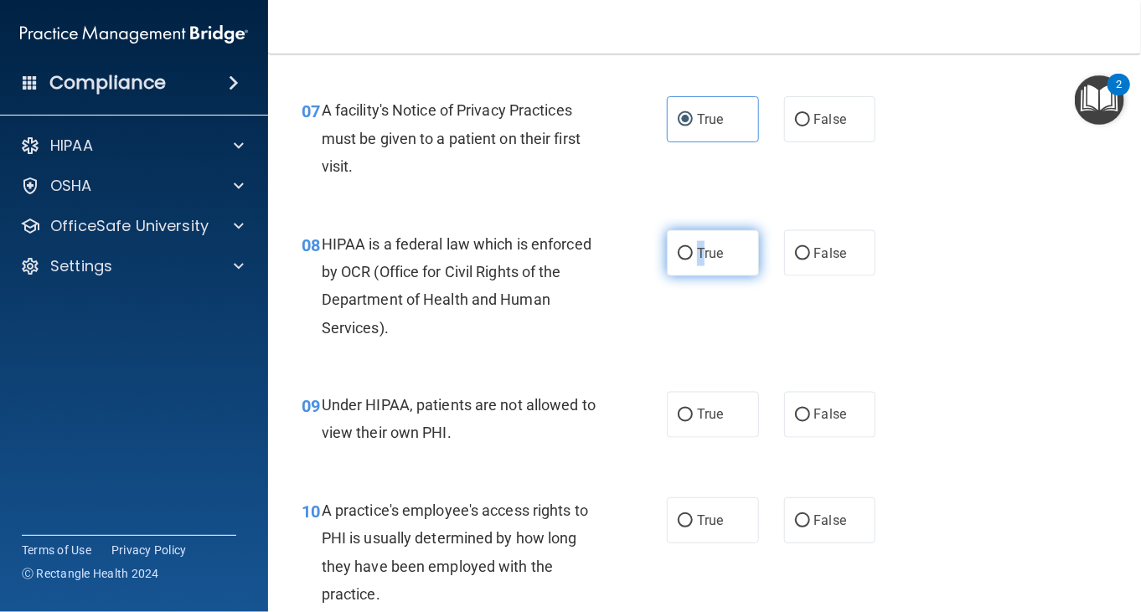
click at [694, 268] on label "True" at bounding box center [713, 253] width 92 height 46
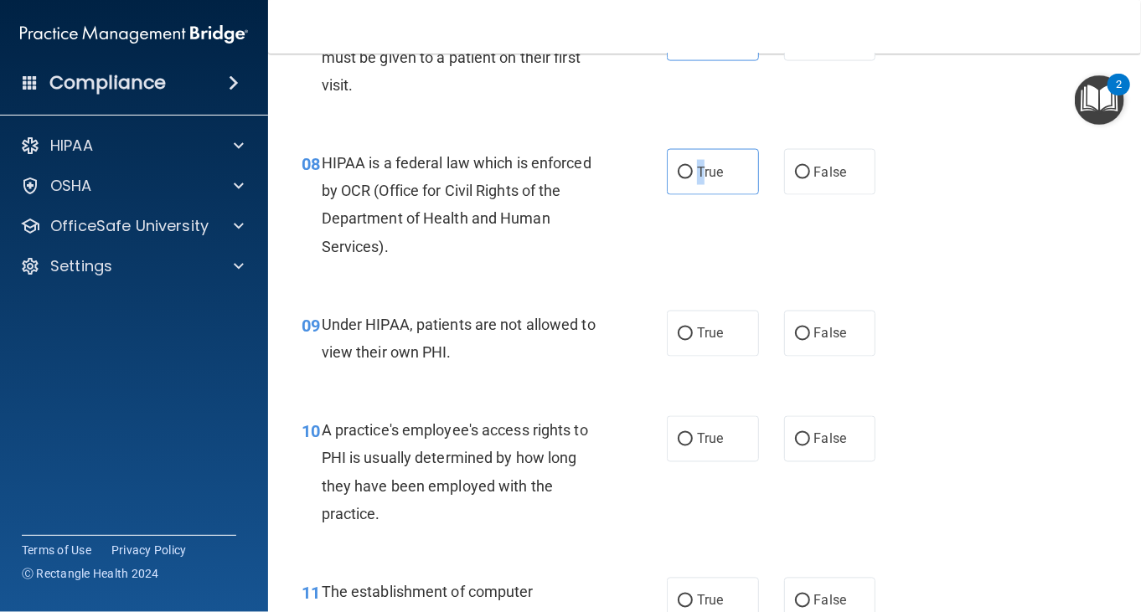
scroll to position [1256, 0]
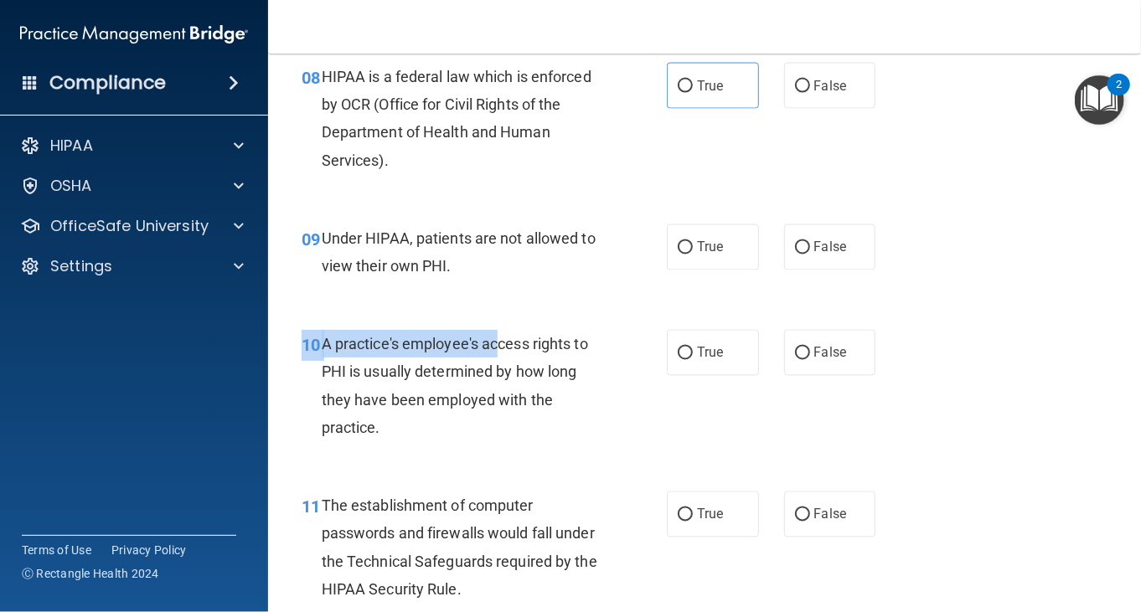
click at [503, 329] on div "10 A practice's employee's access rights to PHI is usually determined by how lo…" at bounding box center [704, 390] width 831 height 162
click at [548, 294] on div "09 Under HIPAA, patients are not allowed to view their own PHI. True False" at bounding box center [704, 257] width 831 height 106
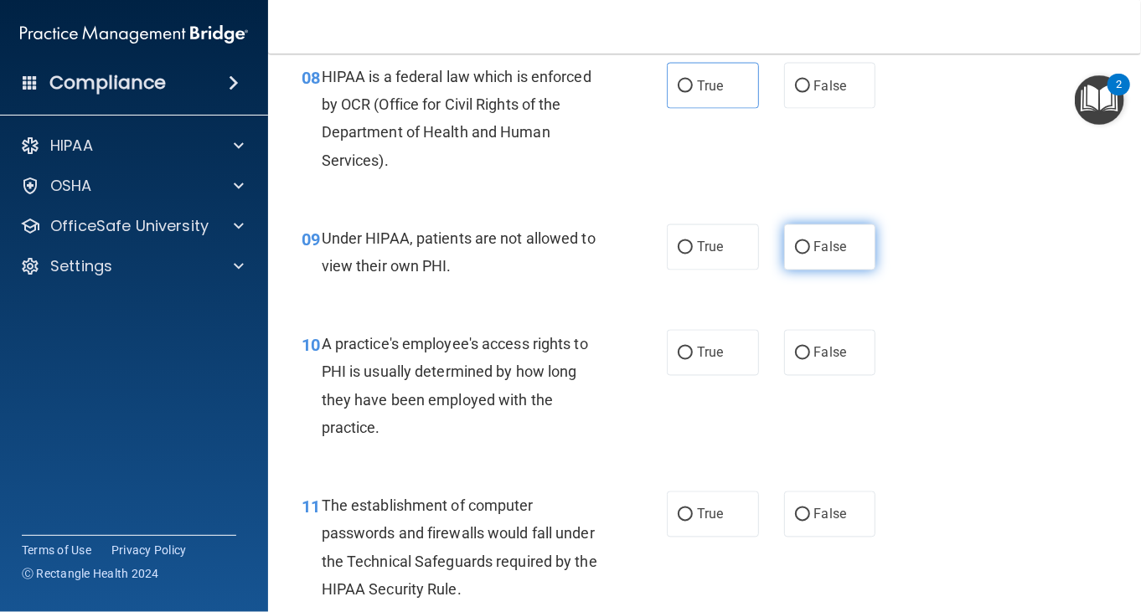
click at [814, 250] on span "False" at bounding box center [830, 248] width 33 height 16
click at [810, 250] on input "False" at bounding box center [802, 248] width 15 height 13
radio input "true"
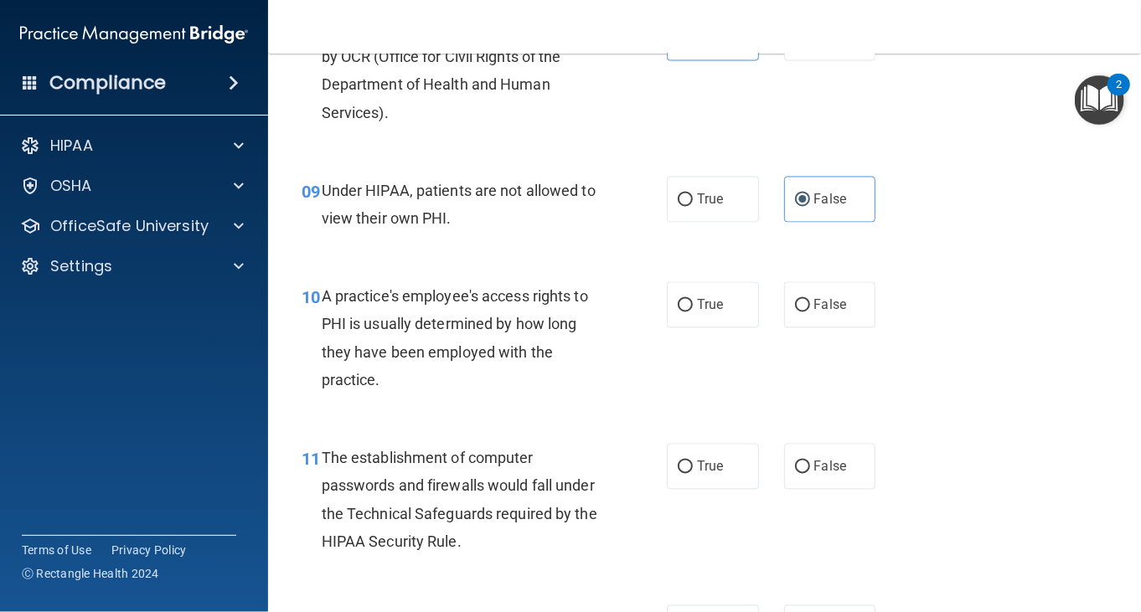
scroll to position [1340, 0]
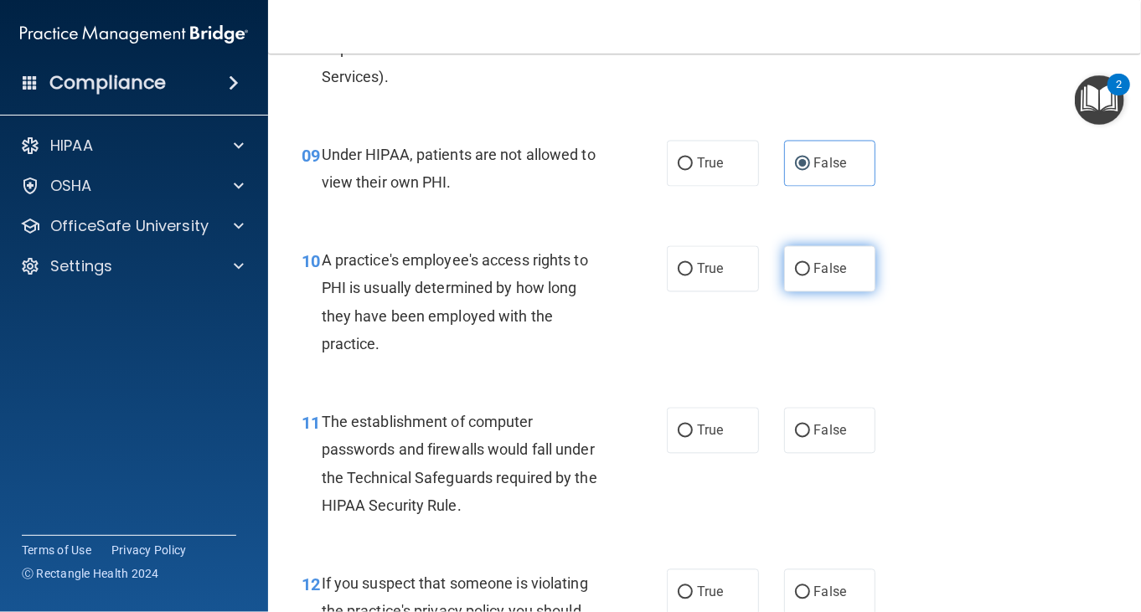
click at [815, 271] on span "False" at bounding box center [830, 269] width 33 height 16
click at [810, 271] on input "False" at bounding box center [802, 270] width 15 height 13
radio input "true"
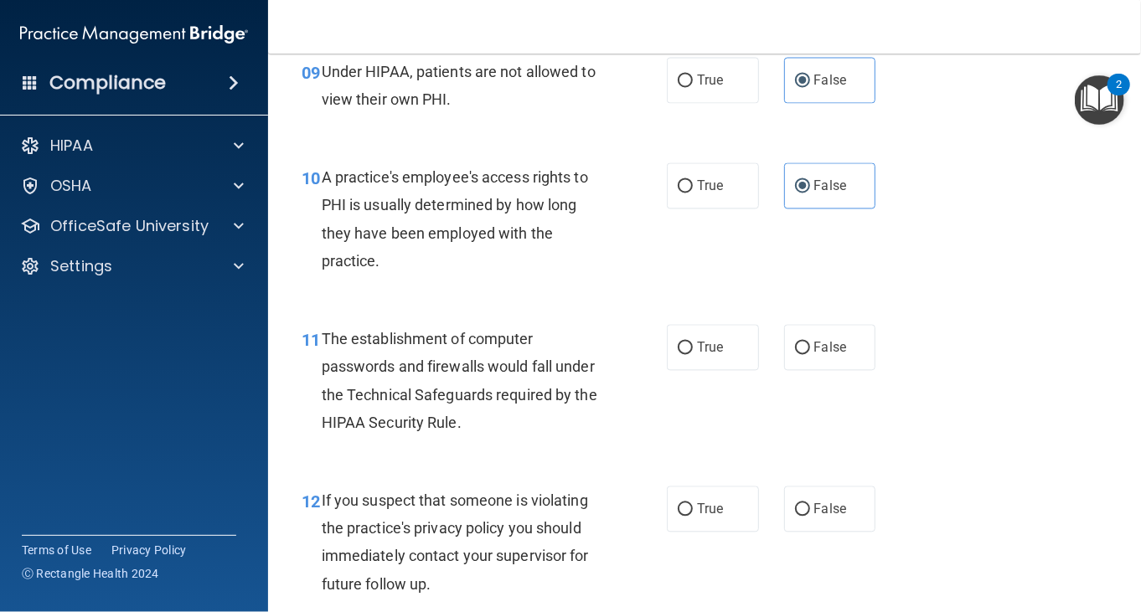
scroll to position [1508, 0]
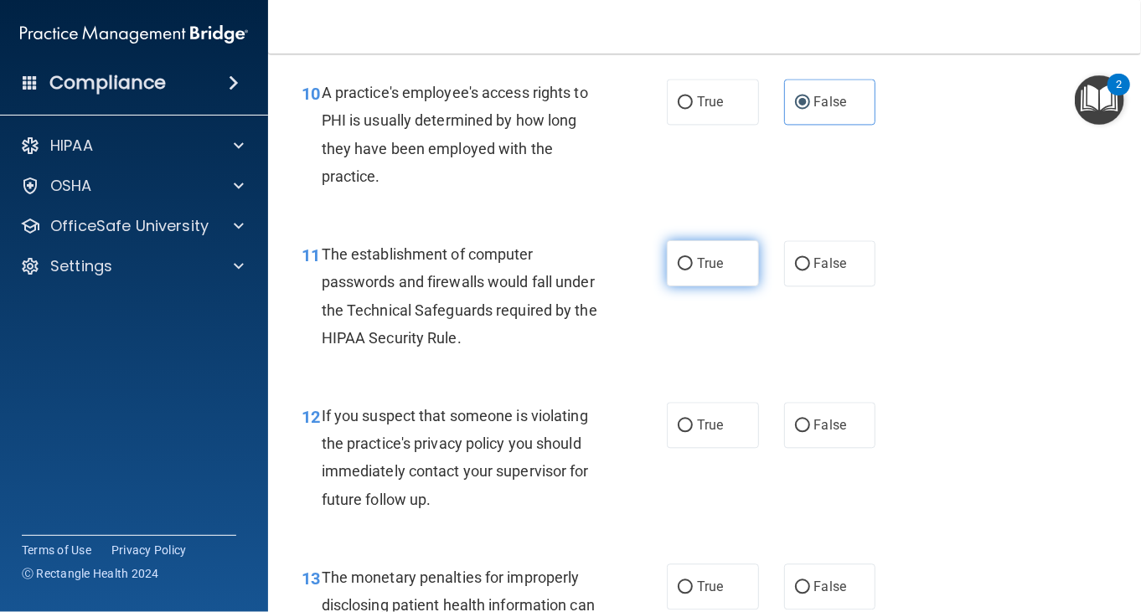
click at [730, 276] on label "True" at bounding box center [713, 263] width 92 height 46
click at [693, 271] on input "True" at bounding box center [685, 264] width 15 height 13
radio input "true"
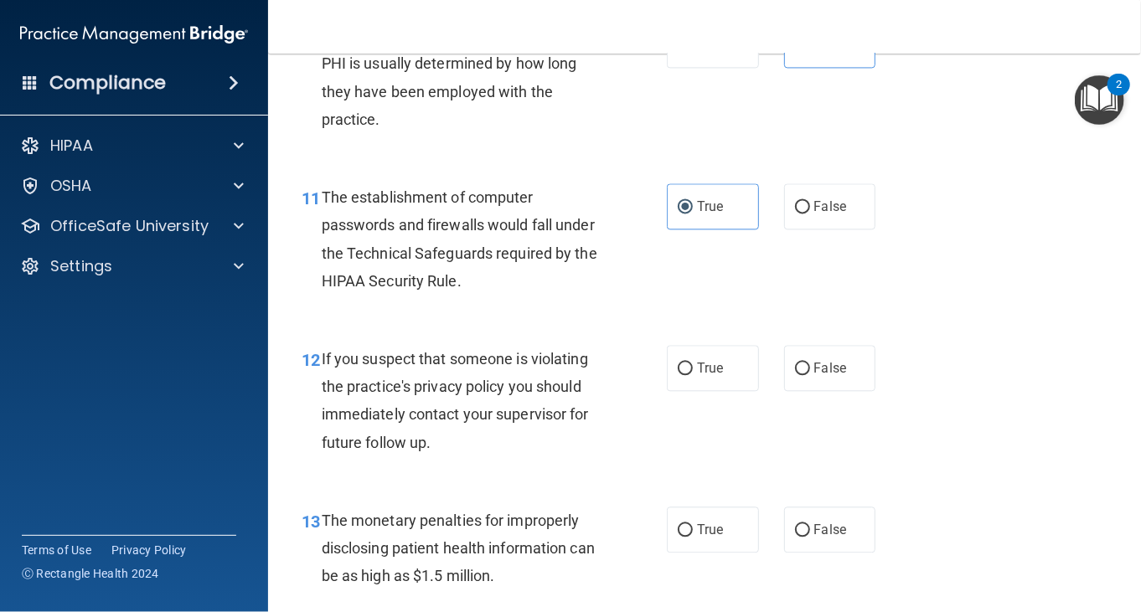
scroll to position [1675, 0]
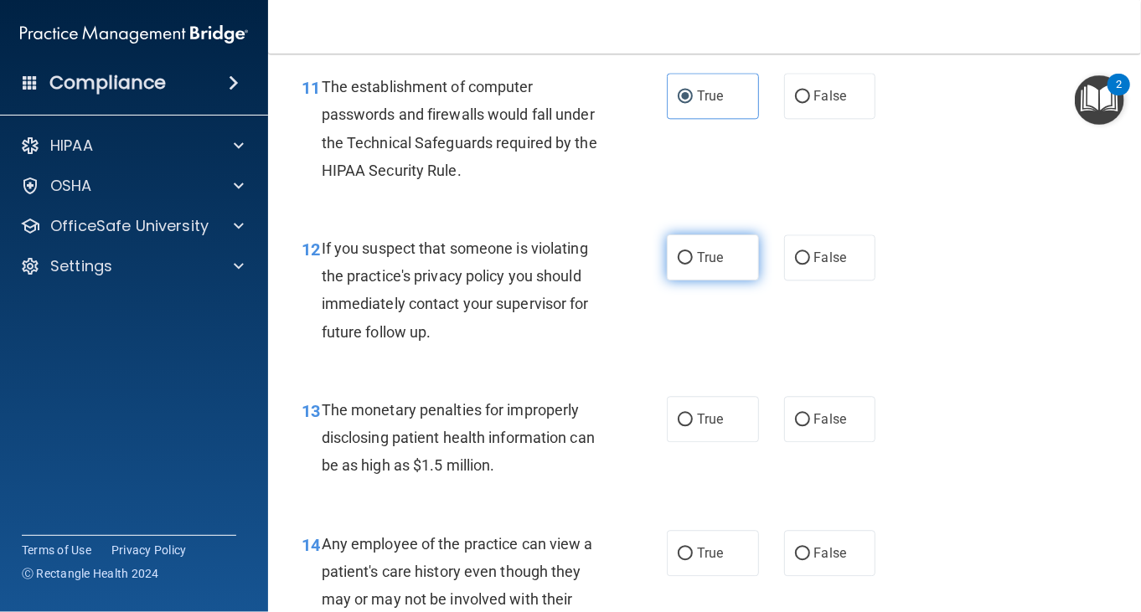
click at [700, 273] on label "True" at bounding box center [713, 258] width 92 height 46
click at [693, 265] on input "True" at bounding box center [685, 258] width 15 height 13
radio input "true"
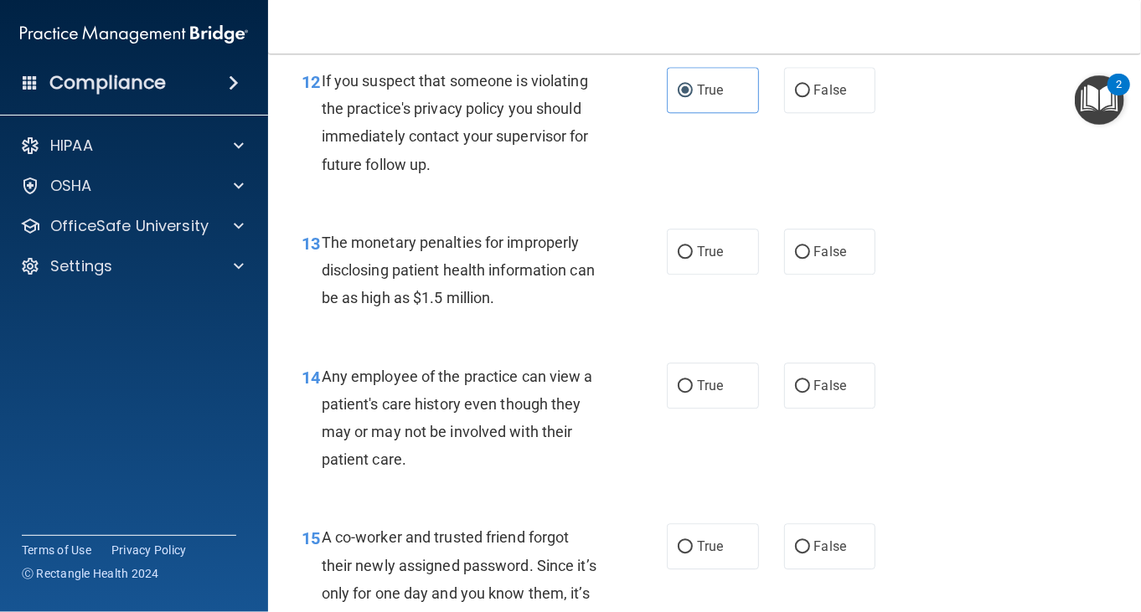
scroll to position [1759, 0]
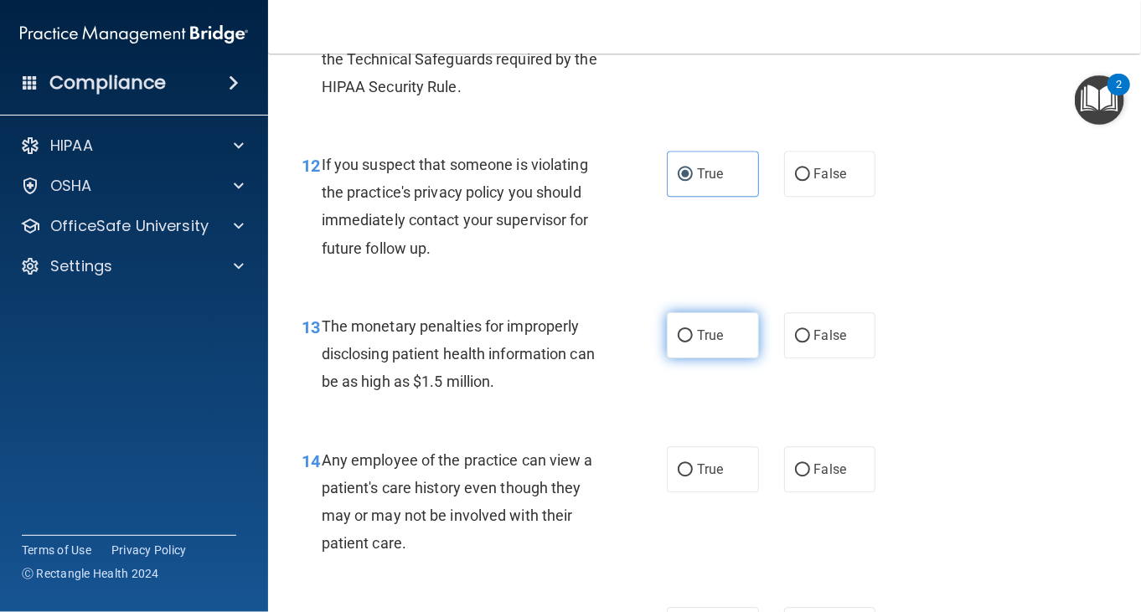
click at [684, 342] on label "True" at bounding box center [713, 335] width 92 height 46
click at [684, 342] on input "True" at bounding box center [685, 336] width 15 height 13
radio input "true"
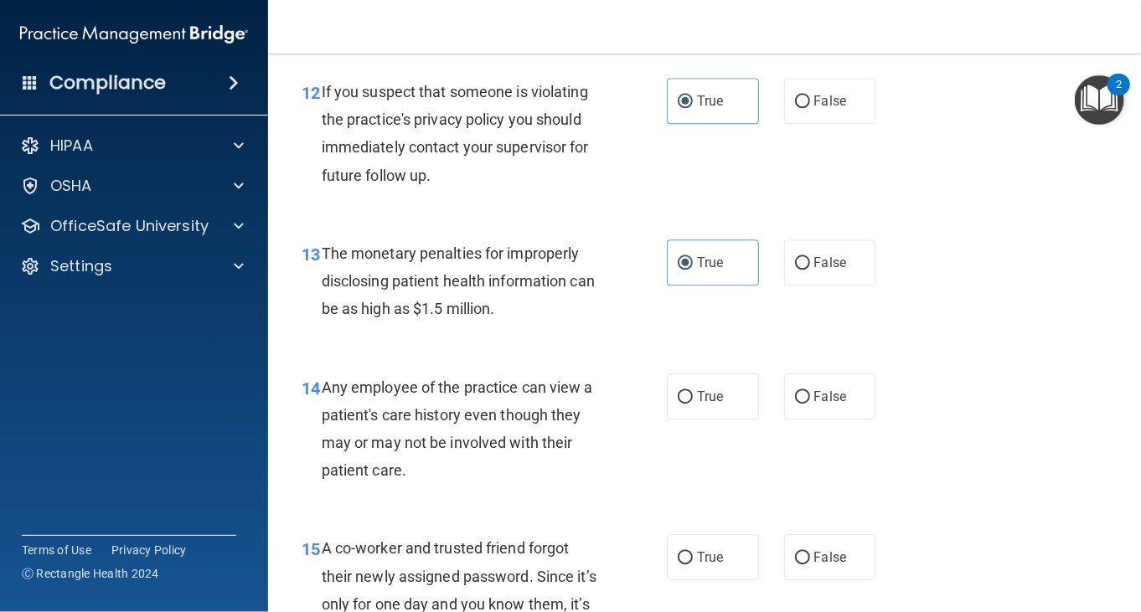
scroll to position [1926, 0]
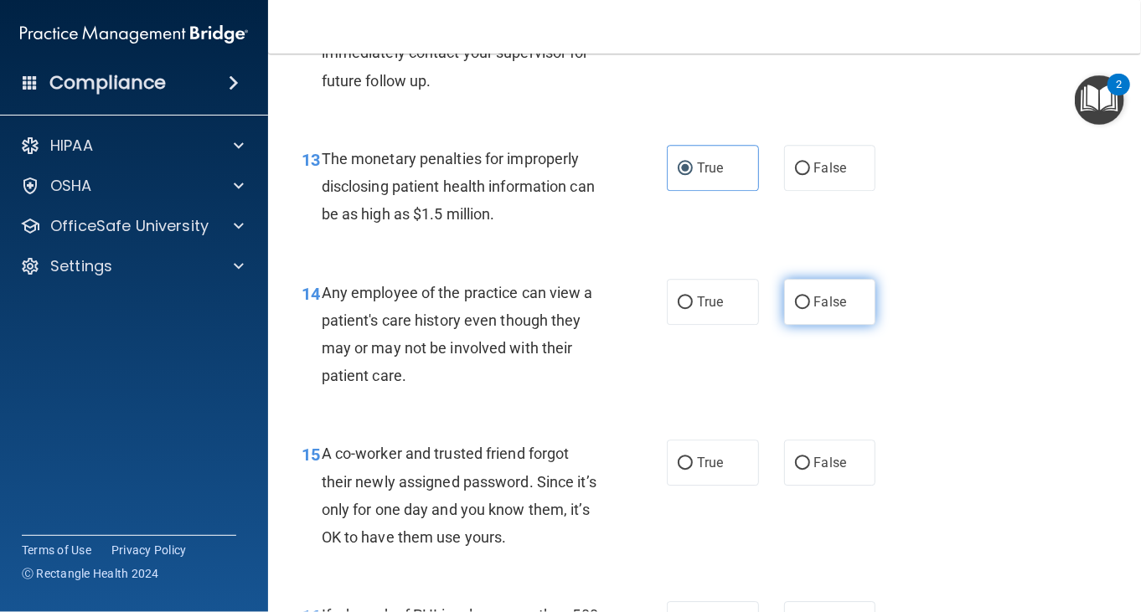
click at [802, 286] on label "False" at bounding box center [830, 302] width 92 height 46
click at [802, 296] on input "False" at bounding box center [802, 302] width 15 height 13
radio input "true"
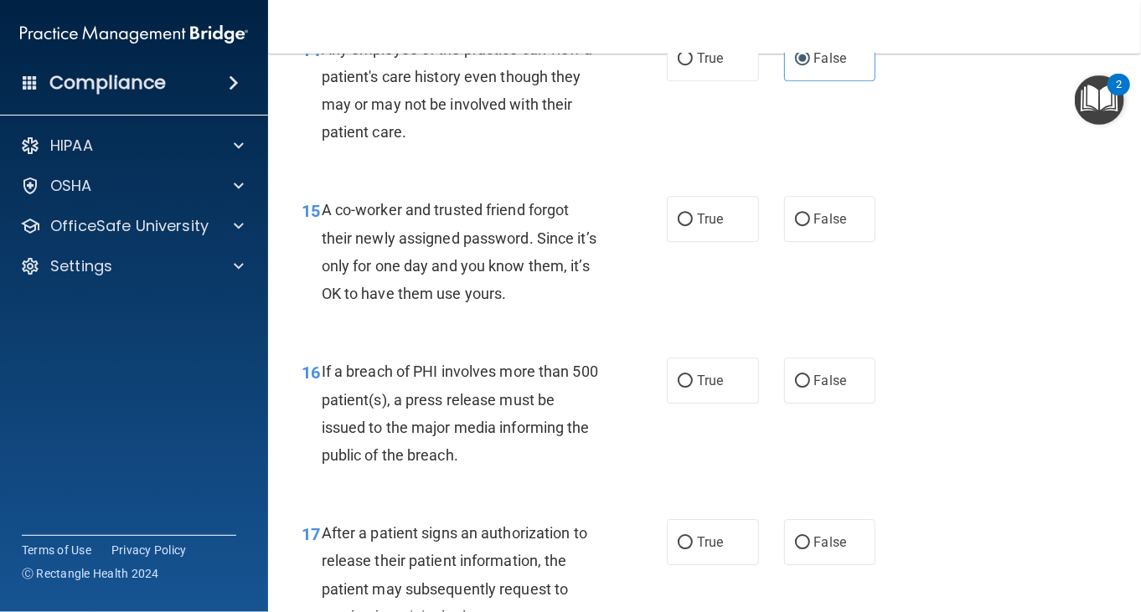
scroll to position [2178, 0]
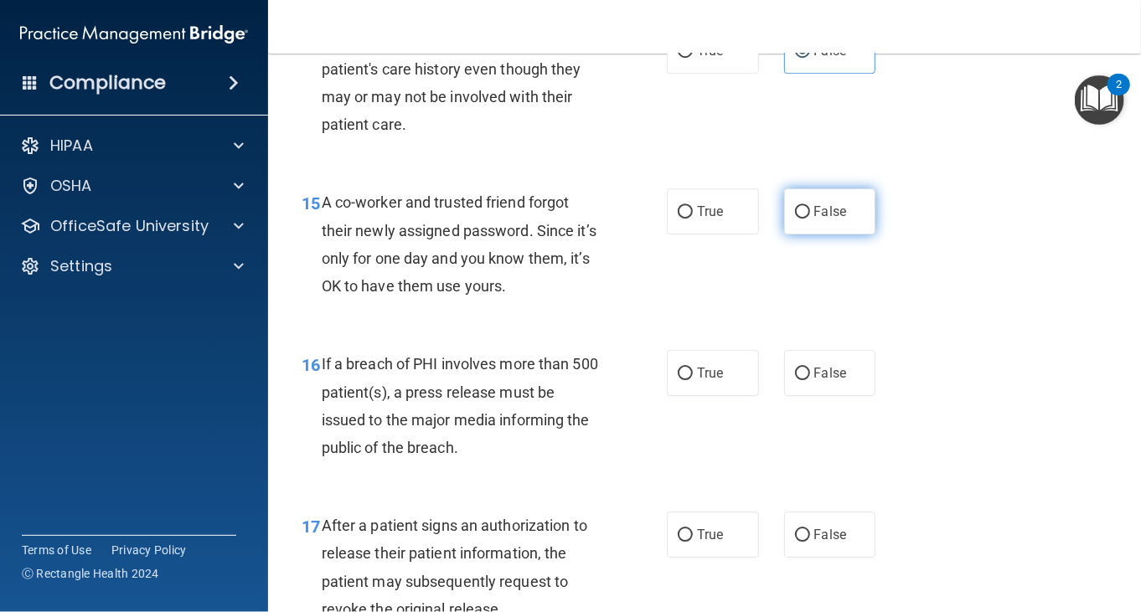
click at [817, 234] on label "False" at bounding box center [830, 211] width 92 height 46
click at [810, 219] on input "False" at bounding box center [802, 212] width 15 height 13
radio input "true"
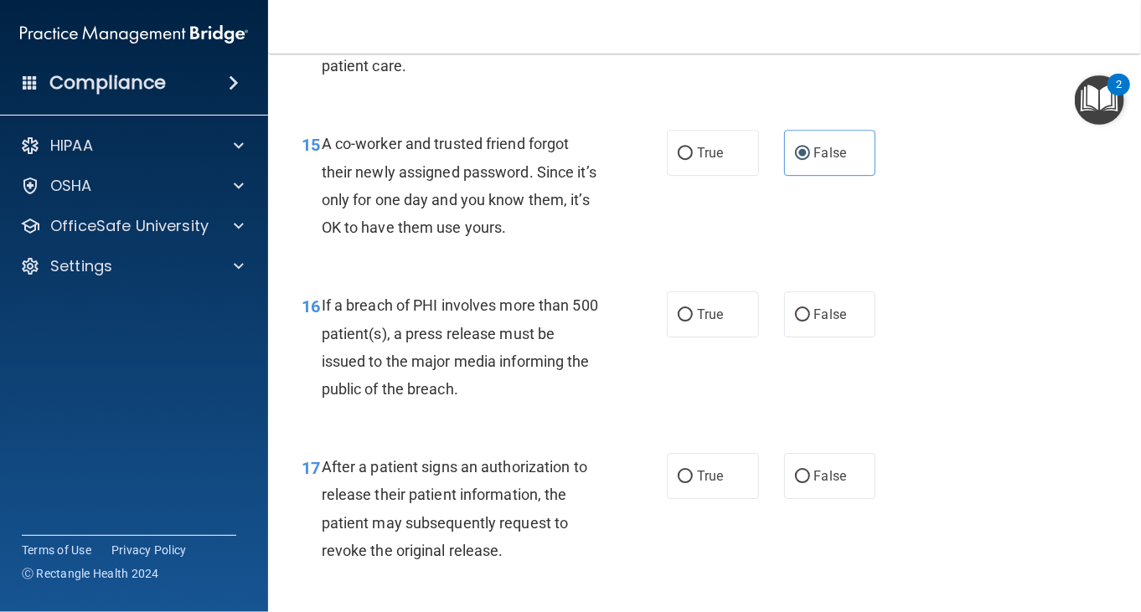
scroll to position [2345, 0]
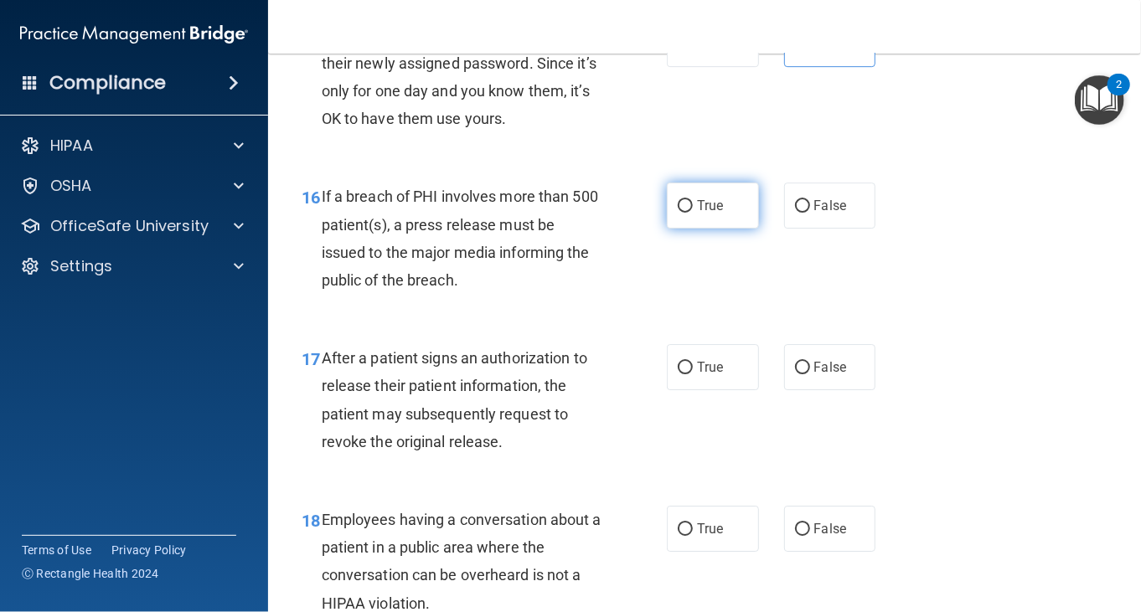
click at [709, 221] on label "True" at bounding box center [713, 206] width 92 height 46
click at [693, 213] on input "True" at bounding box center [685, 206] width 15 height 13
radio input "true"
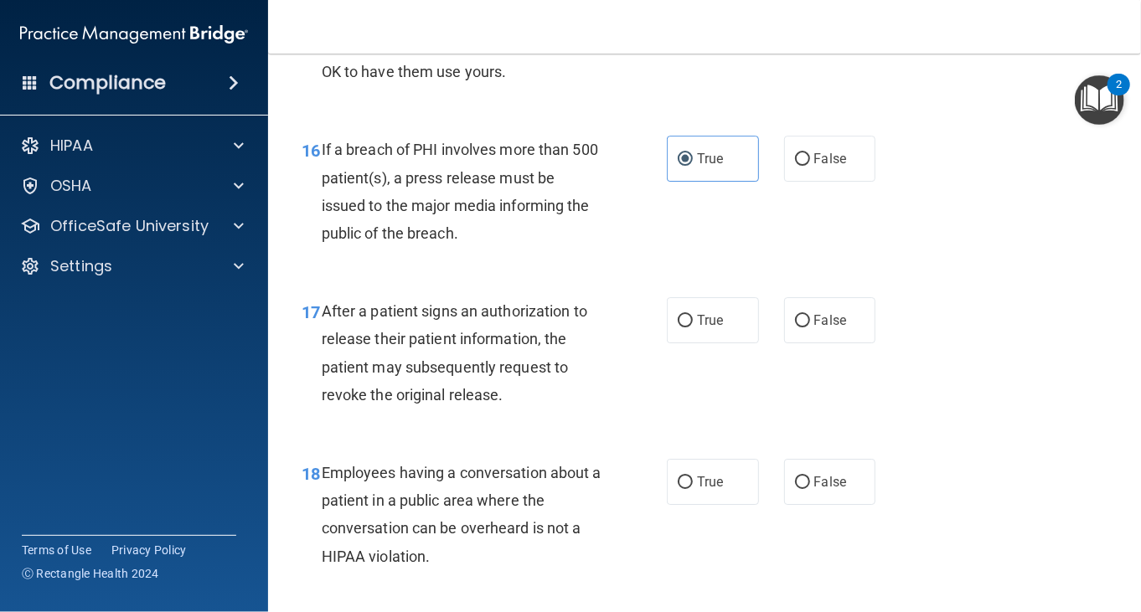
scroll to position [2429, 0]
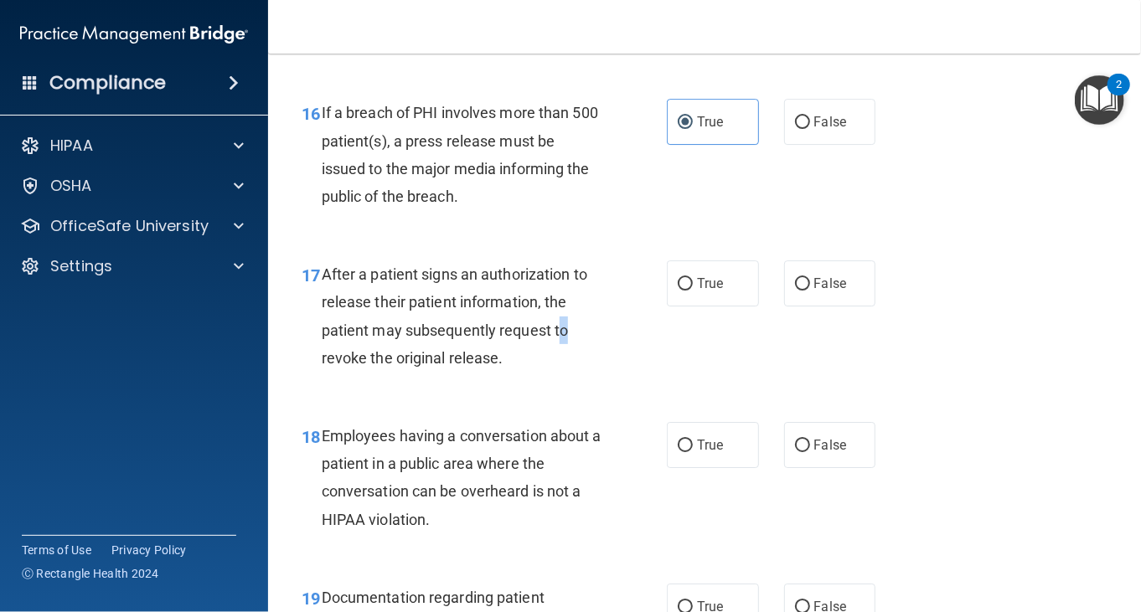
click at [563, 336] on span "After a patient signs an authorization to release their patient information, th…" at bounding box center [455, 316] width 266 height 101
click at [554, 370] on div "17 After a patient signs an authorization to release their patient information,…" at bounding box center [483, 320] width 415 height 120
click at [700, 299] on label "True" at bounding box center [713, 283] width 92 height 46
click at [693, 291] on input "True" at bounding box center [685, 284] width 15 height 13
radio input "true"
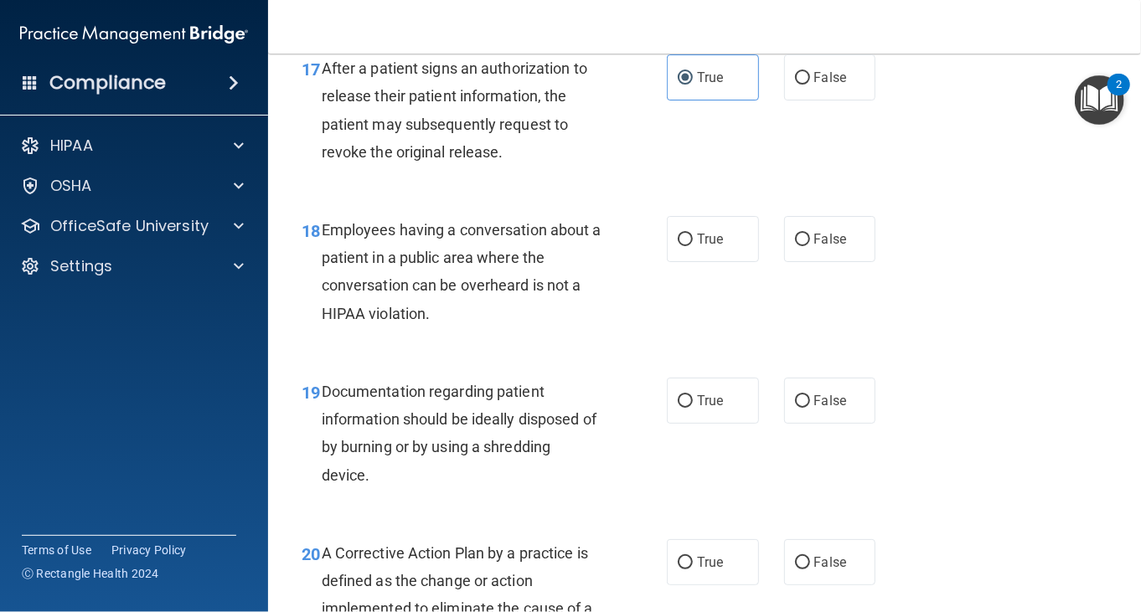
scroll to position [2596, 0]
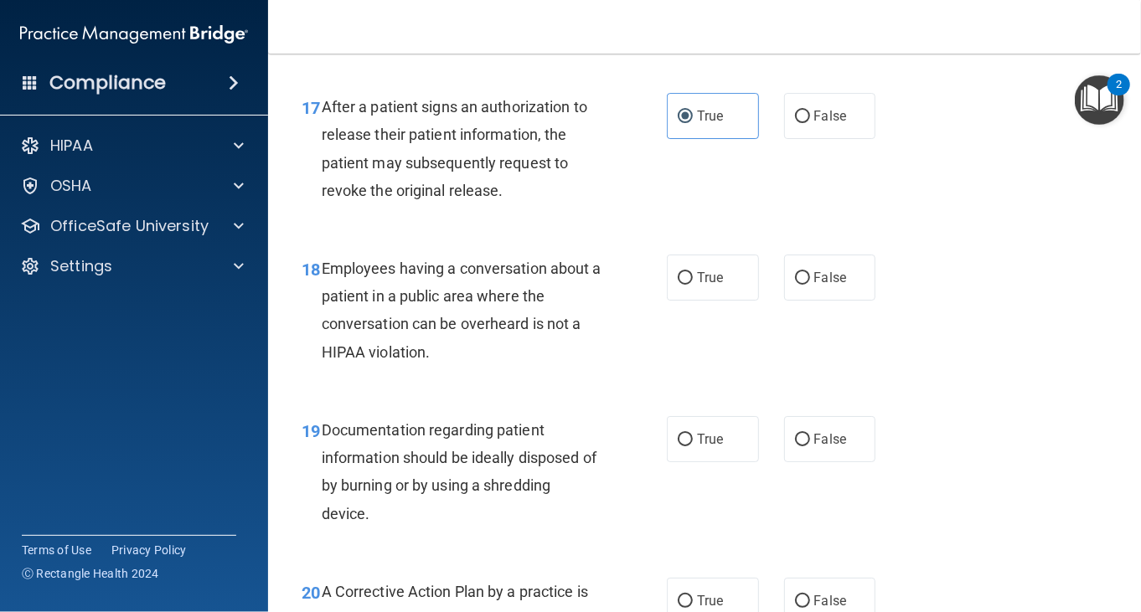
drag, startPoint x: 544, startPoint y: 350, endPoint x: 537, endPoint y: 356, distance: 9.5
click at [542, 352] on div "Employees having a conversation about a patient in a public area where the conv…" at bounding box center [468, 310] width 293 height 111
click at [815, 284] on span "False" at bounding box center [830, 278] width 33 height 16
click at [810, 284] on input "False" at bounding box center [802, 278] width 15 height 13
radio input "true"
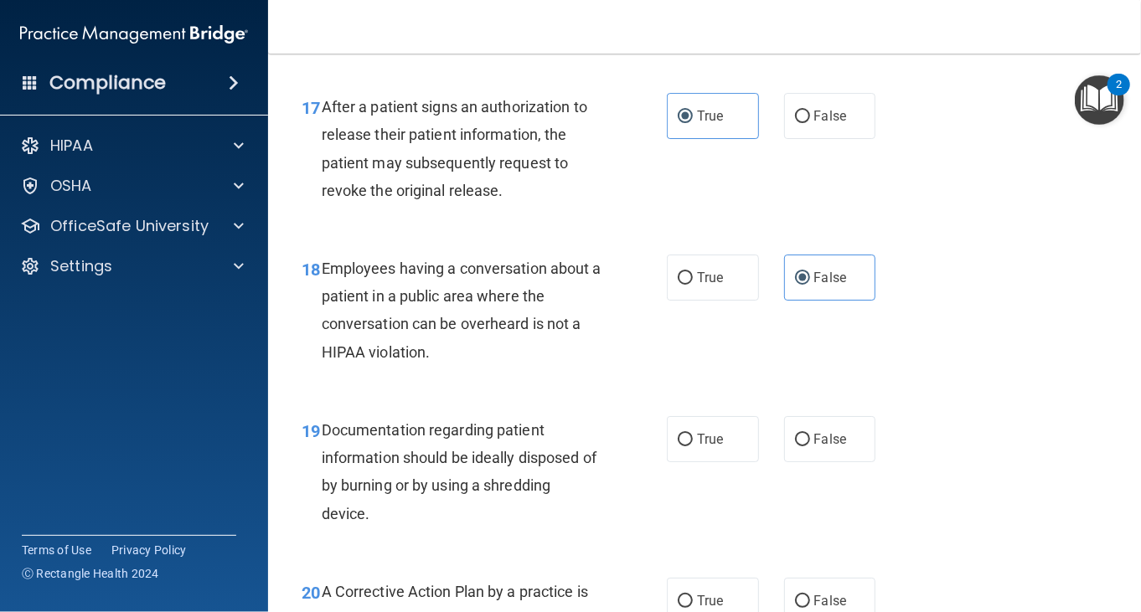
scroll to position [2680, 0]
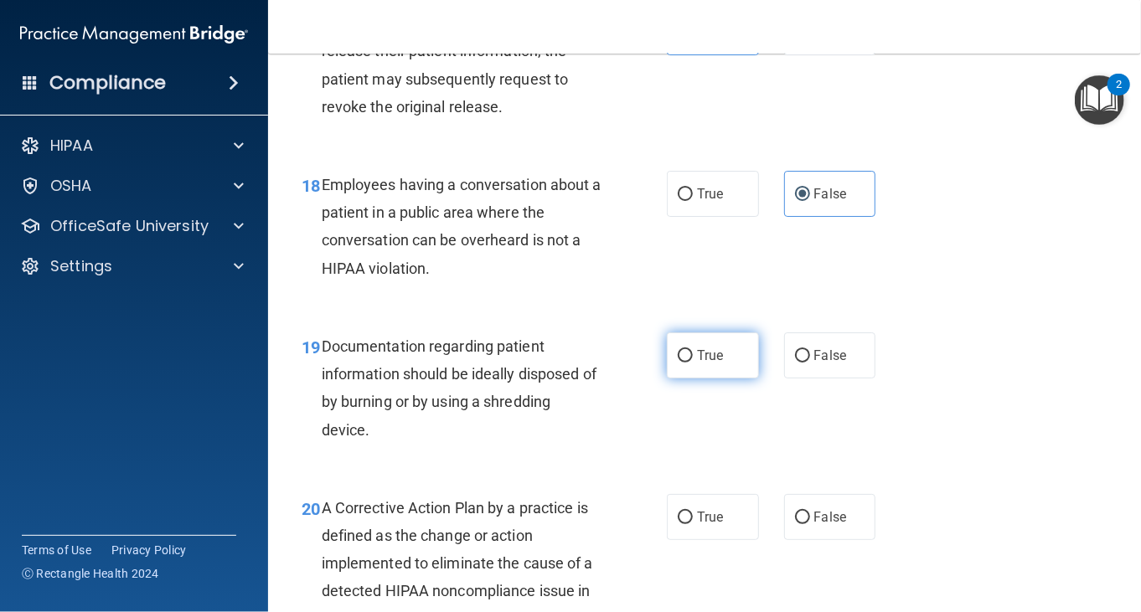
drag, startPoint x: 694, startPoint y: 345, endPoint x: 682, endPoint y: 345, distance: 12.6
click at [693, 345] on label "True" at bounding box center [713, 356] width 92 height 46
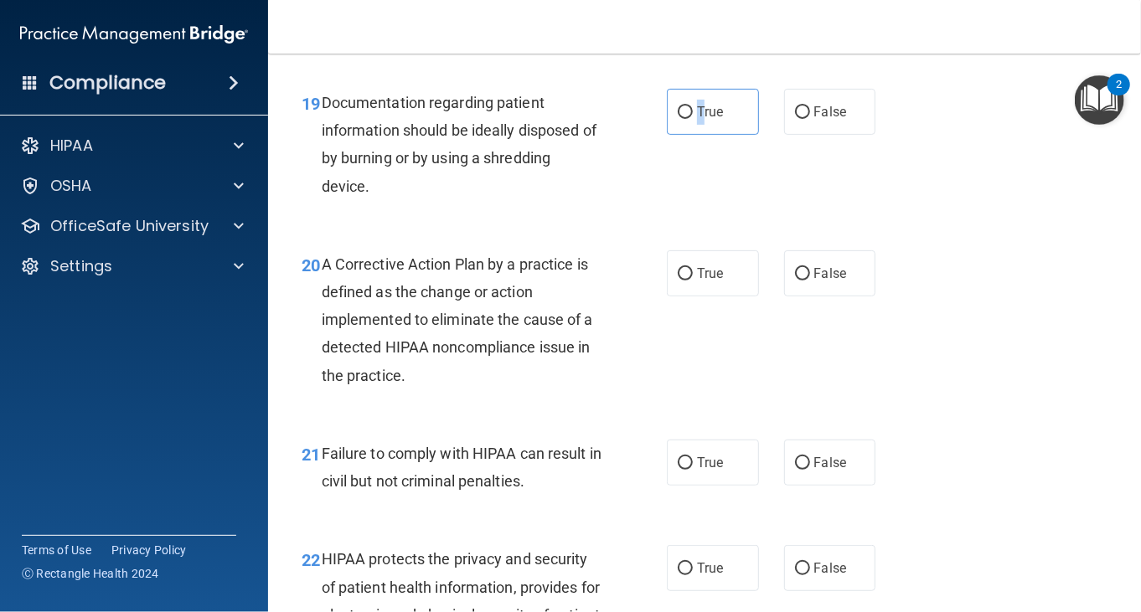
scroll to position [2931, 0]
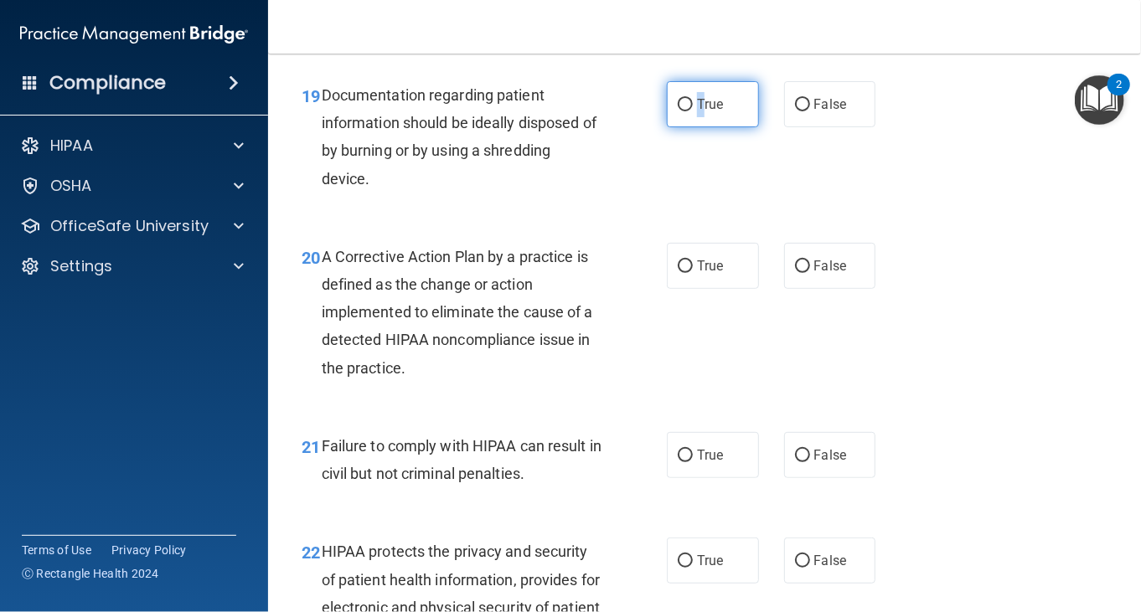
click at [678, 99] on input "True" at bounding box center [685, 105] width 15 height 13
radio input "true"
click at [608, 194] on div "19 Documentation regarding patient information should be ideally disposed of by…" at bounding box center [483, 141] width 415 height 120
drag, startPoint x: 471, startPoint y: 426, endPoint x: 431, endPoint y: 391, distance: 52.8
click at [430, 391] on div "20 A Corrective Action Plan by a practice is defined as the change or action im…" at bounding box center [704, 316] width 831 height 189
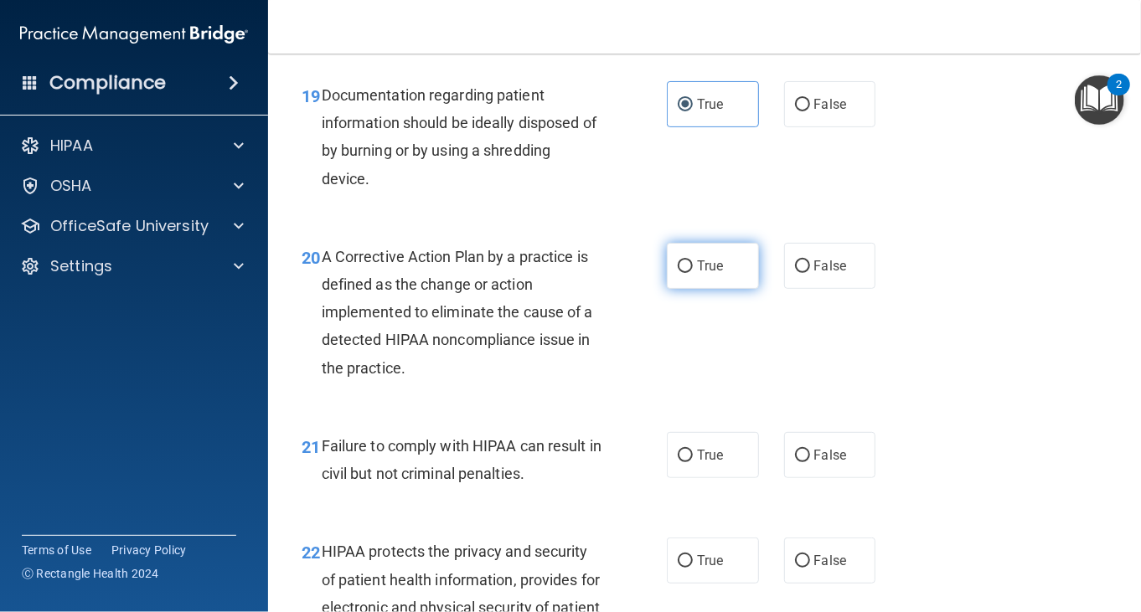
click at [706, 277] on label "True" at bounding box center [713, 266] width 92 height 46
click at [693, 273] on input "True" at bounding box center [685, 266] width 15 height 13
radio input "true"
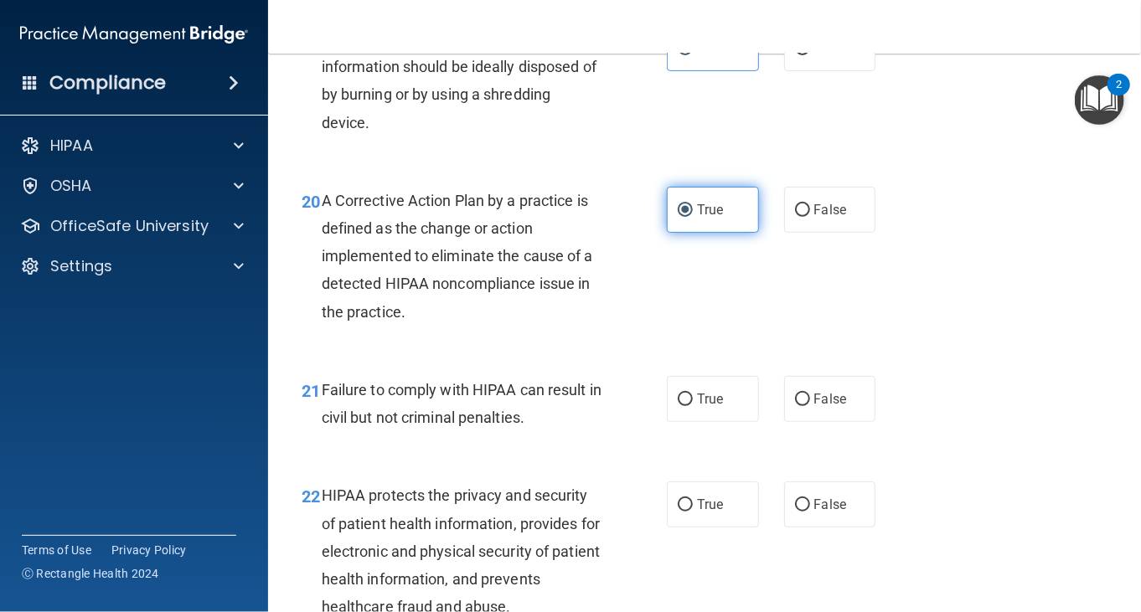
scroll to position [3099, 0]
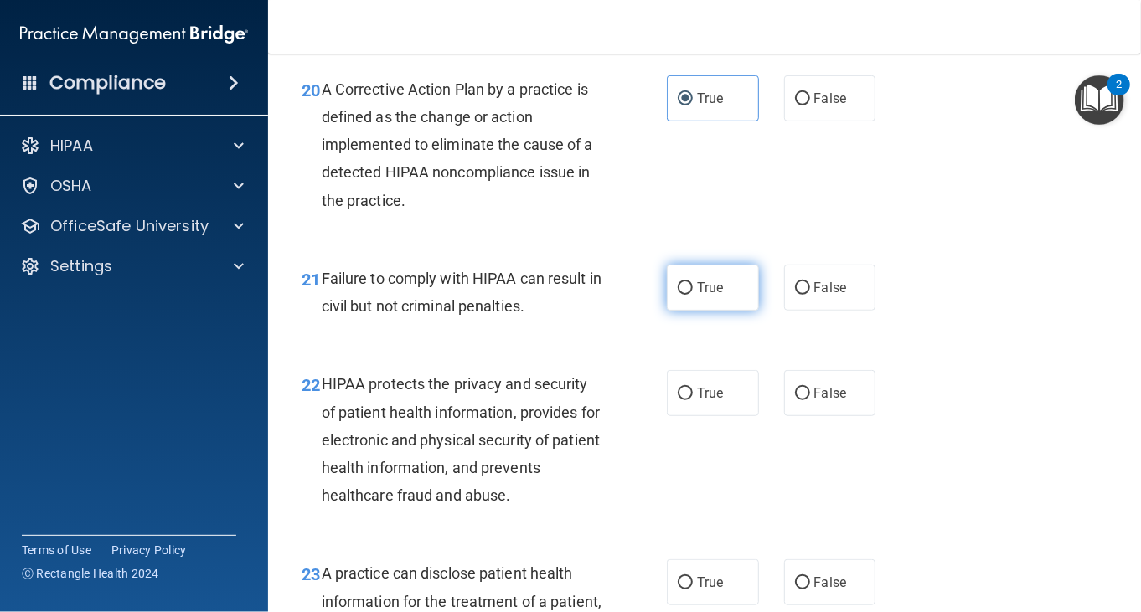
click at [725, 301] on label "True" at bounding box center [713, 288] width 92 height 46
click at [693, 295] on input "True" at bounding box center [685, 288] width 15 height 13
radio input "true"
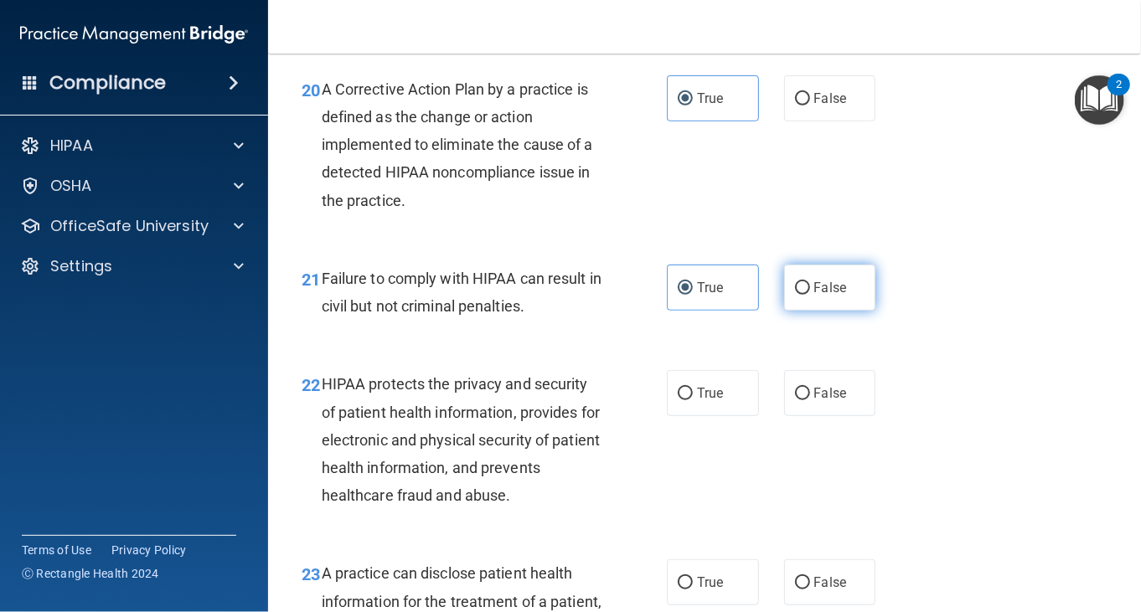
click at [830, 305] on label "False" at bounding box center [830, 288] width 92 height 46
click at [810, 295] on input "False" at bounding box center [802, 288] width 15 height 13
radio input "true"
radio input "false"
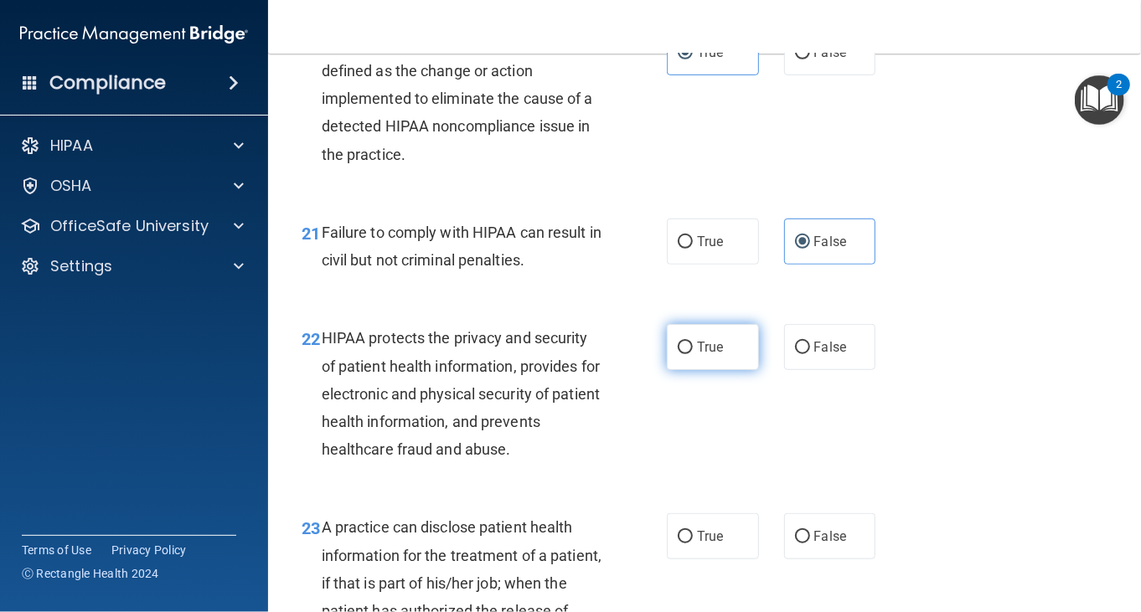
scroll to position [3183, 0]
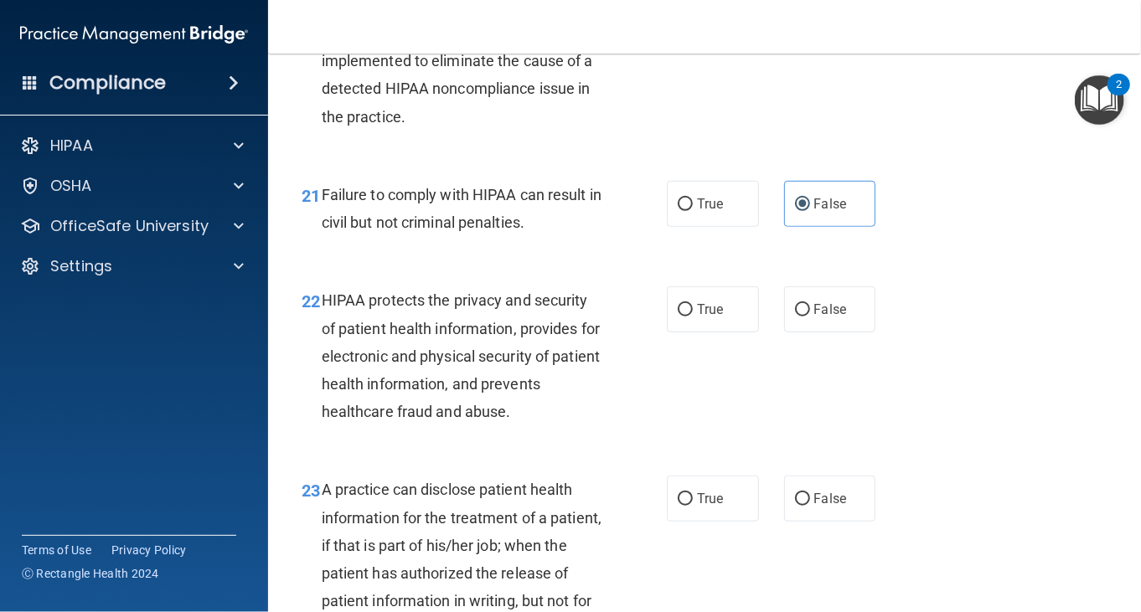
drag, startPoint x: 504, startPoint y: 440, endPoint x: 459, endPoint y: 418, distance: 50.2
click at [459, 418] on span "HIPAA protects the privacy and security of patient health information, provides…" at bounding box center [461, 355] width 278 height 129
click at [679, 317] on label "True" at bounding box center [713, 309] width 92 height 46
click at [679, 317] on input "True" at bounding box center [685, 310] width 15 height 13
radio input "true"
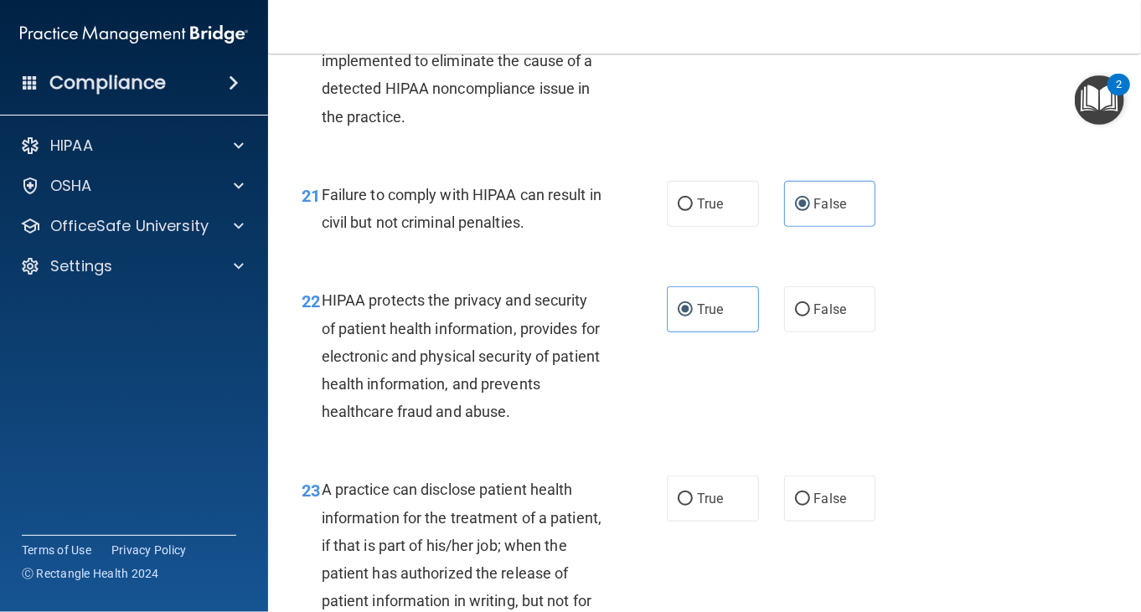
click at [620, 366] on div "22 HIPAA protects the privacy and security of patient health information, provi…" at bounding box center [483, 359] width 415 height 147
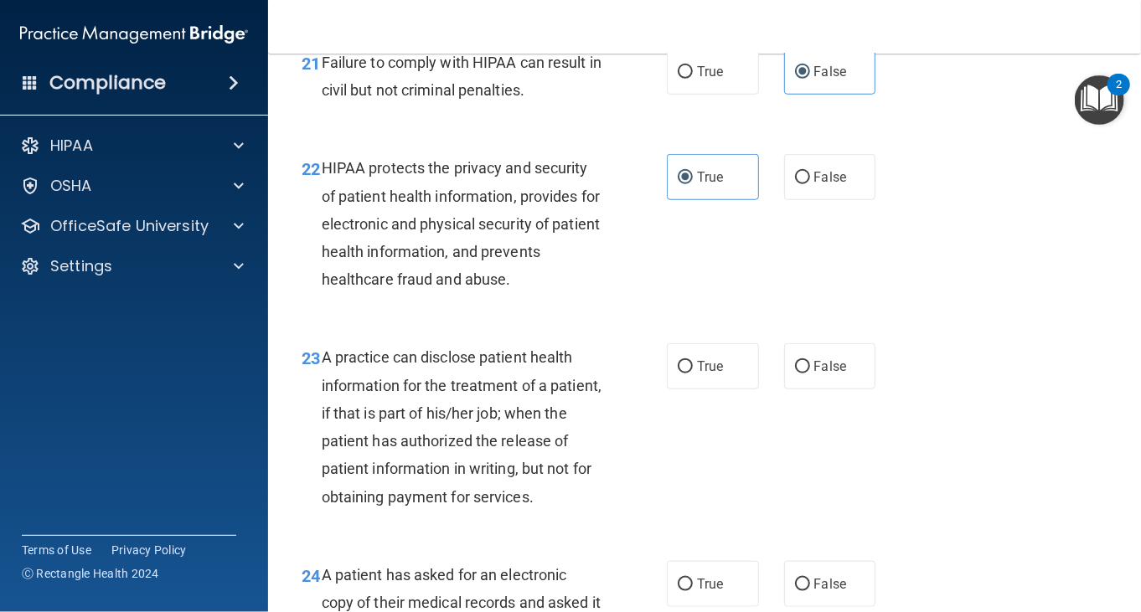
scroll to position [3364, 0]
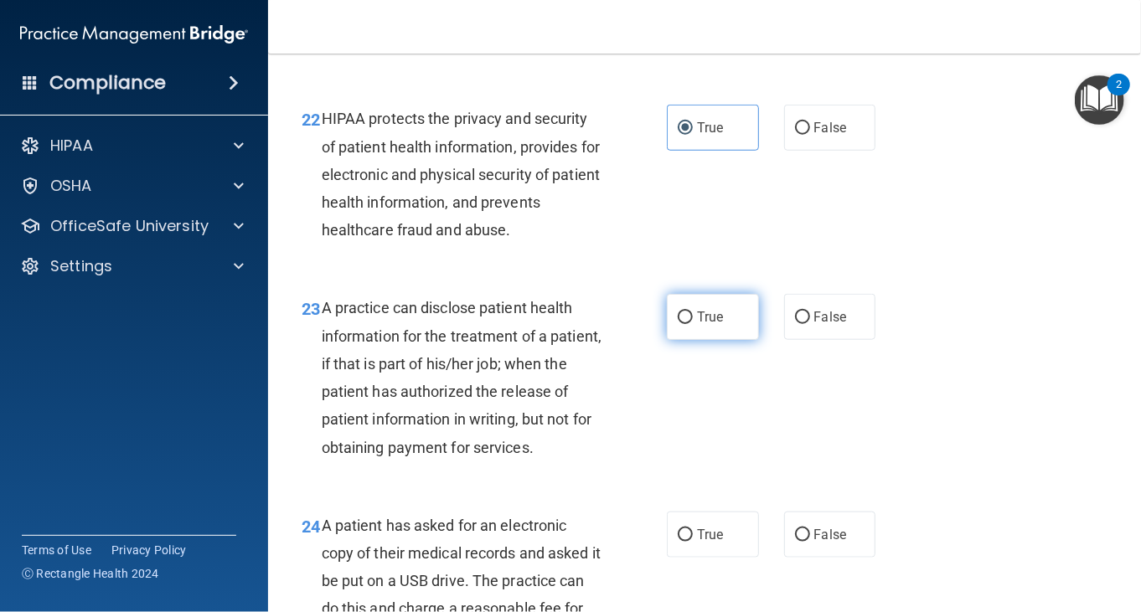
click at [675, 328] on label "True" at bounding box center [713, 317] width 92 height 46
click at [678, 324] on input "True" at bounding box center [685, 318] width 15 height 13
radio input "true"
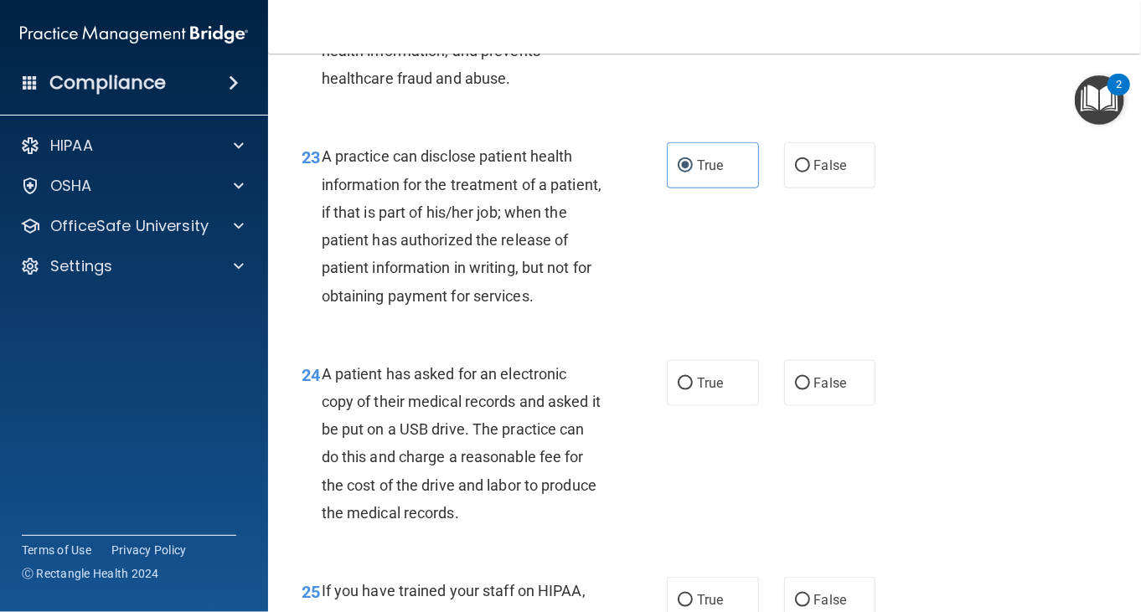
scroll to position [3616, 0]
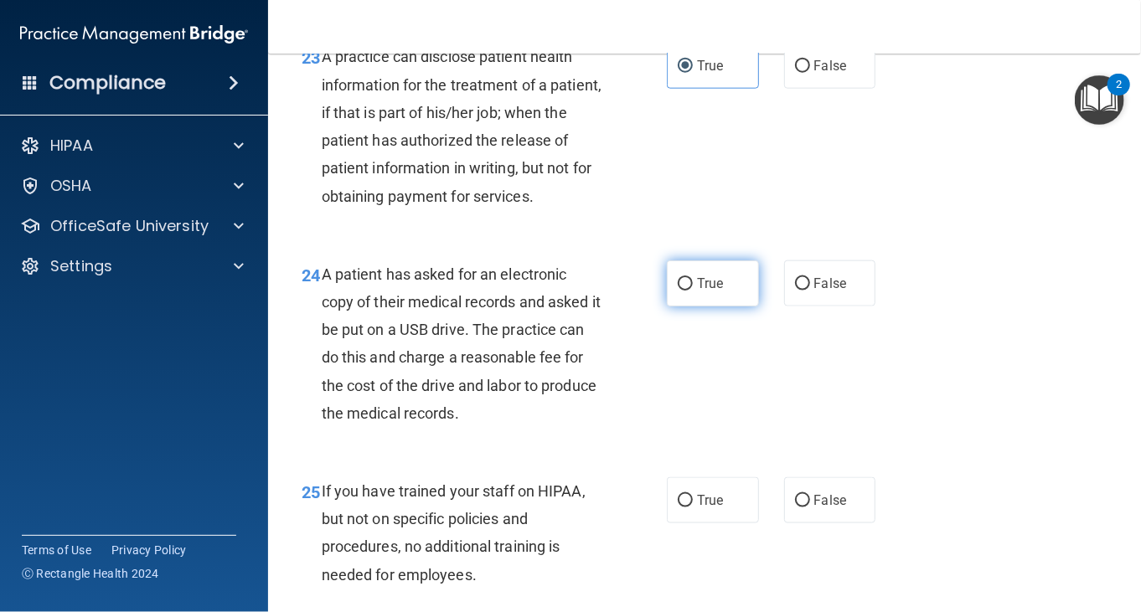
click at [684, 307] on label "True" at bounding box center [713, 283] width 92 height 46
click at [684, 291] on input "True" at bounding box center [685, 284] width 15 height 13
radio input "true"
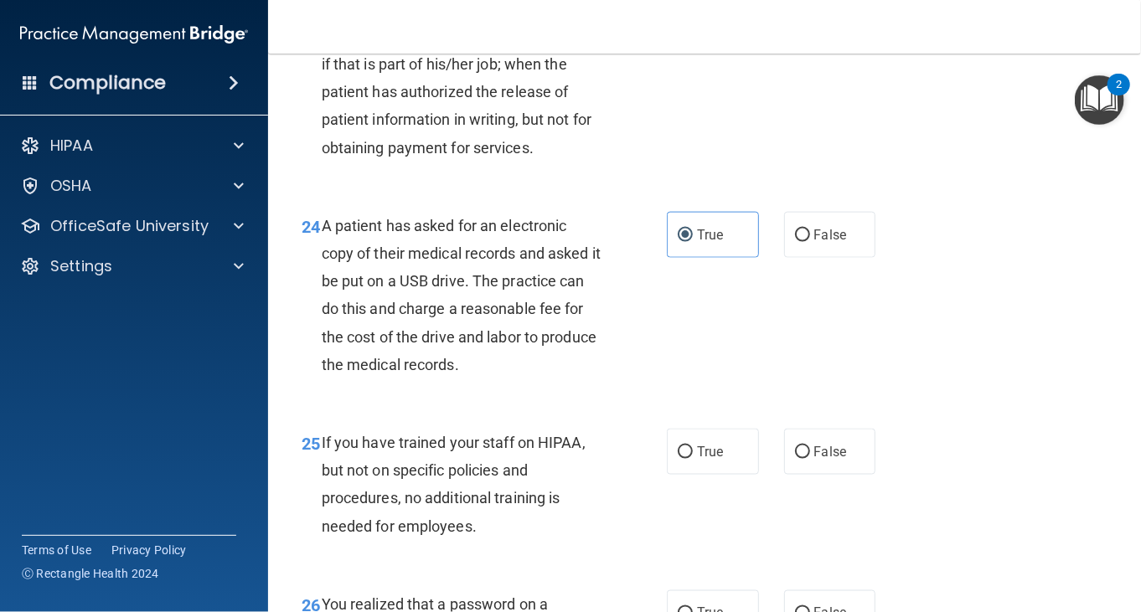
scroll to position [3783, 0]
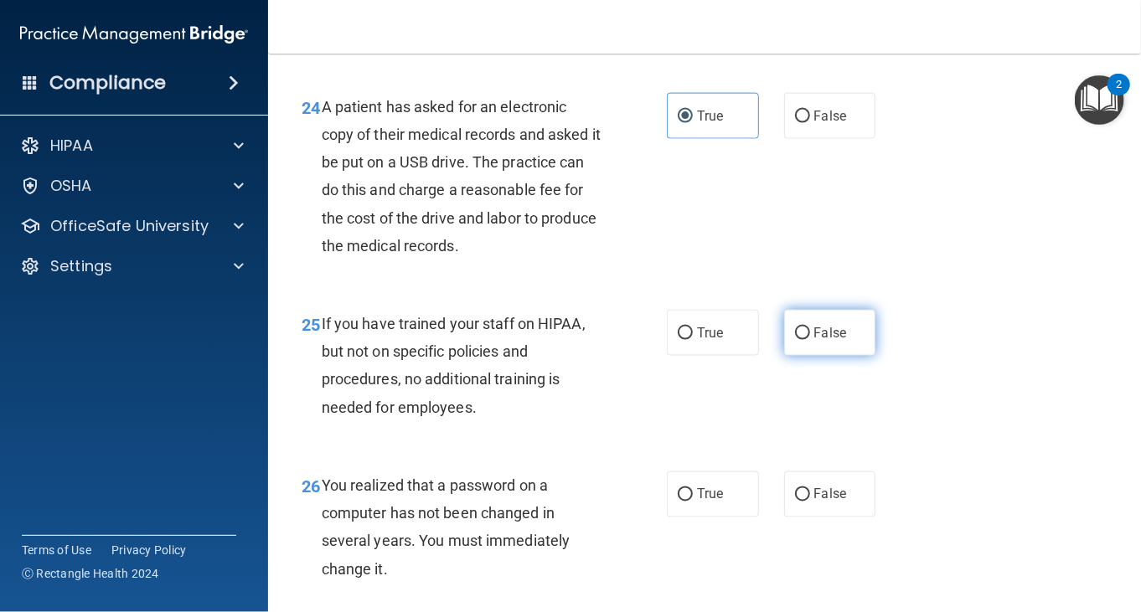
click at [794, 356] on label "False" at bounding box center [830, 333] width 92 height 46
click at [795, 340] on input "False" at bounding box center [802, 333] width 15 height 13
radio input "true"
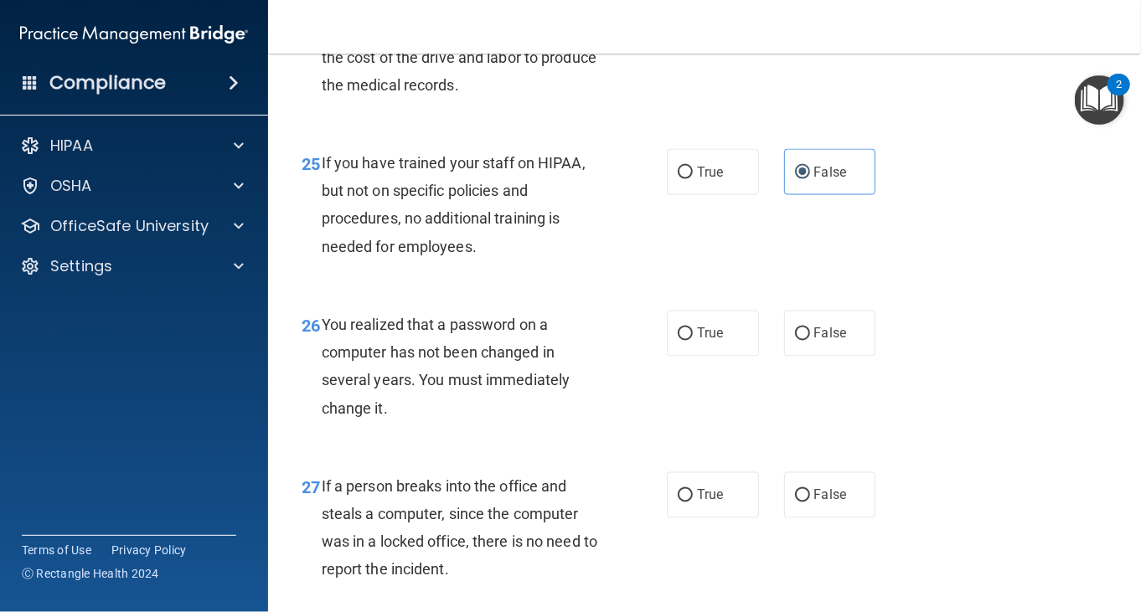
scroll to position [3951, 0]
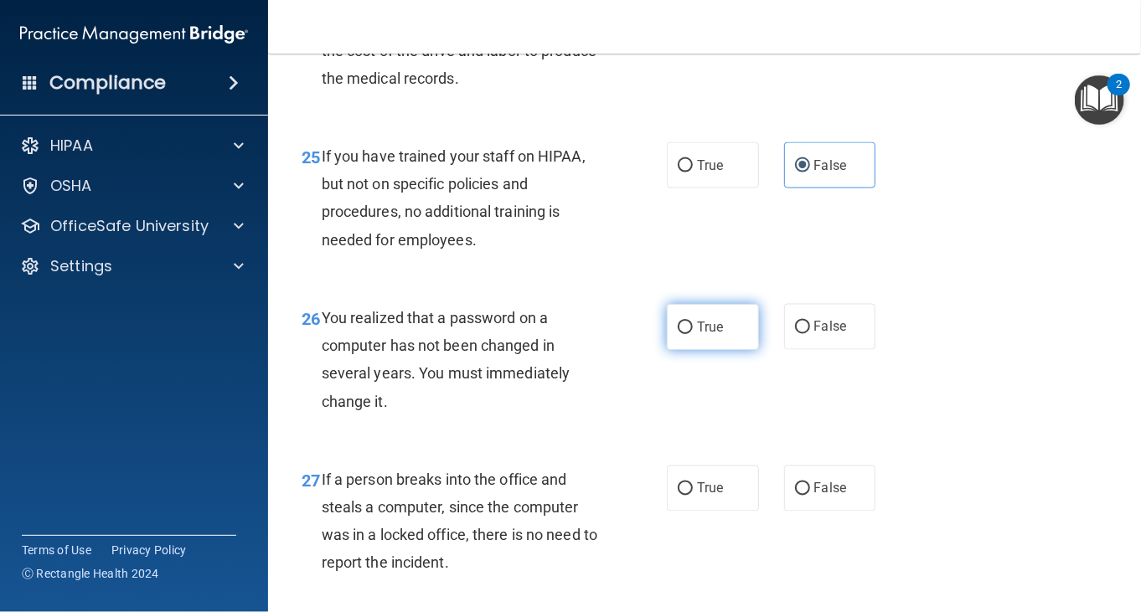
click at [672, 350] on label "True" at bounding box center [713, 327] width 92 height 46
click at [678, 334] on input "True" at bounding box center [685, 328] width 15 height 13
radio input "true"
click at [578, 415] on div "You realized that a password on a computer has not been changed in several year…" at bounding box center [468, 359] width 293 height 111
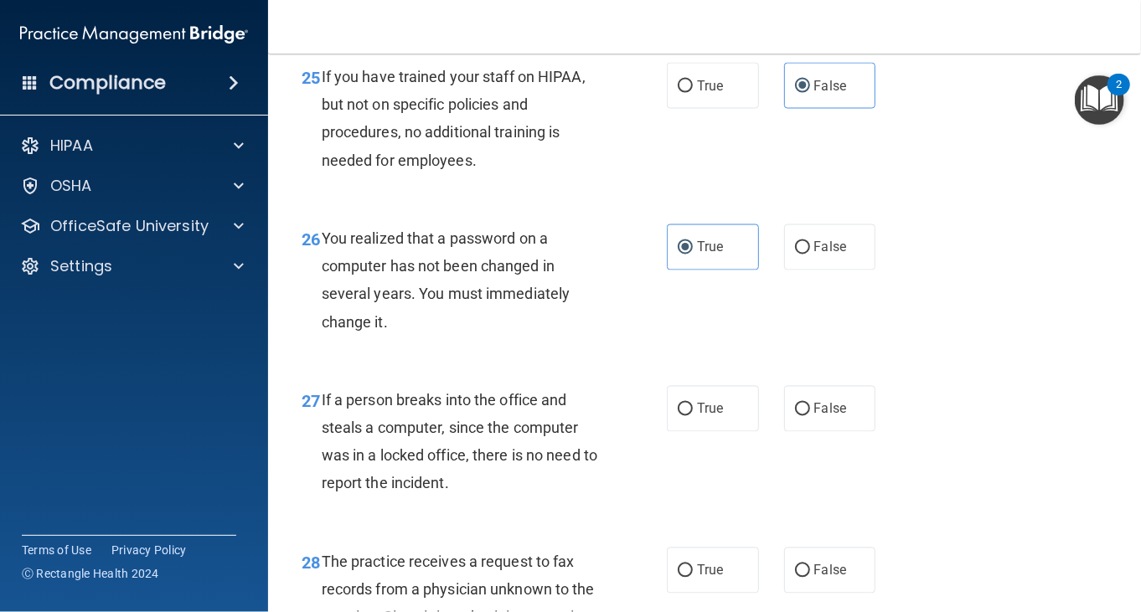
scroll to position [4118, 0]
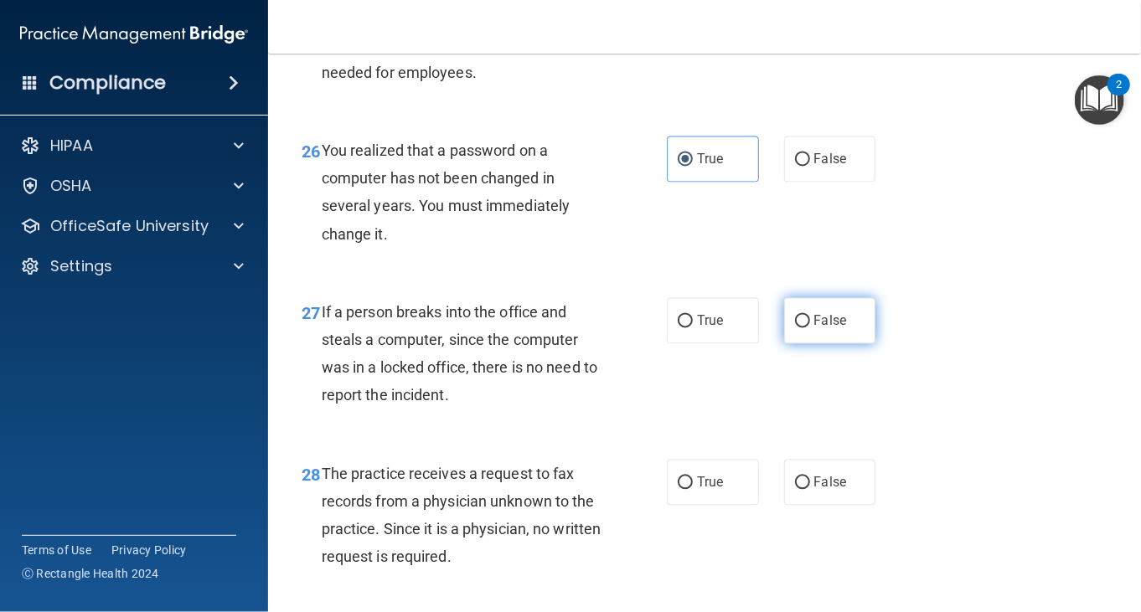
click at [864, 344] on label "False" at bounding box center [830, 321] width 92 height 46
click at [810, 328] on input "False" at bounding box center [802, 322] width 15 height 13
radio input "true"
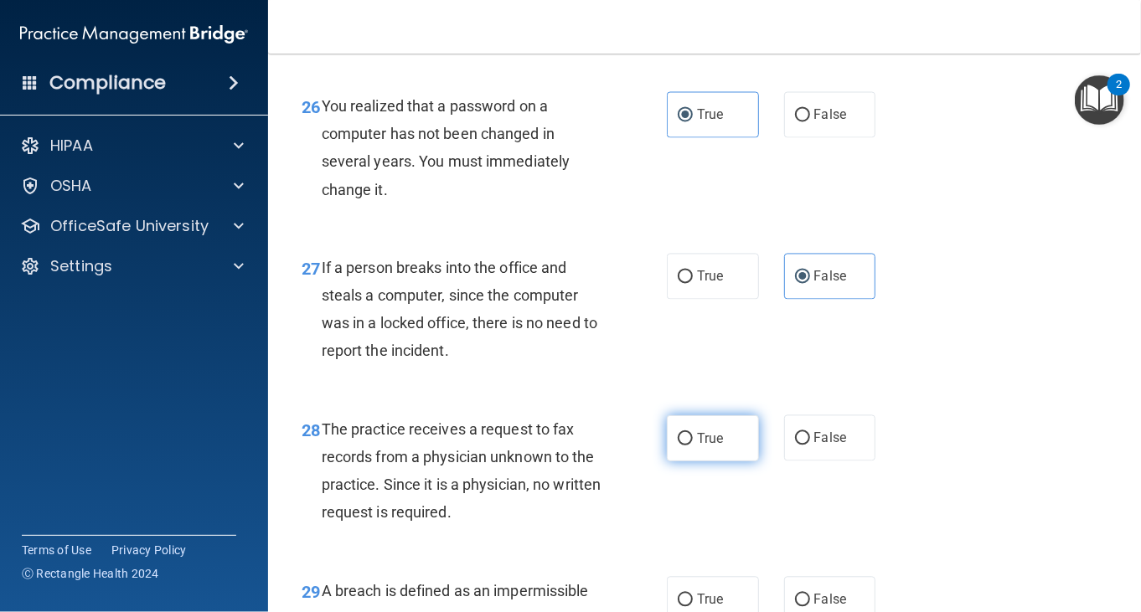
scroll to position [4202, 0]
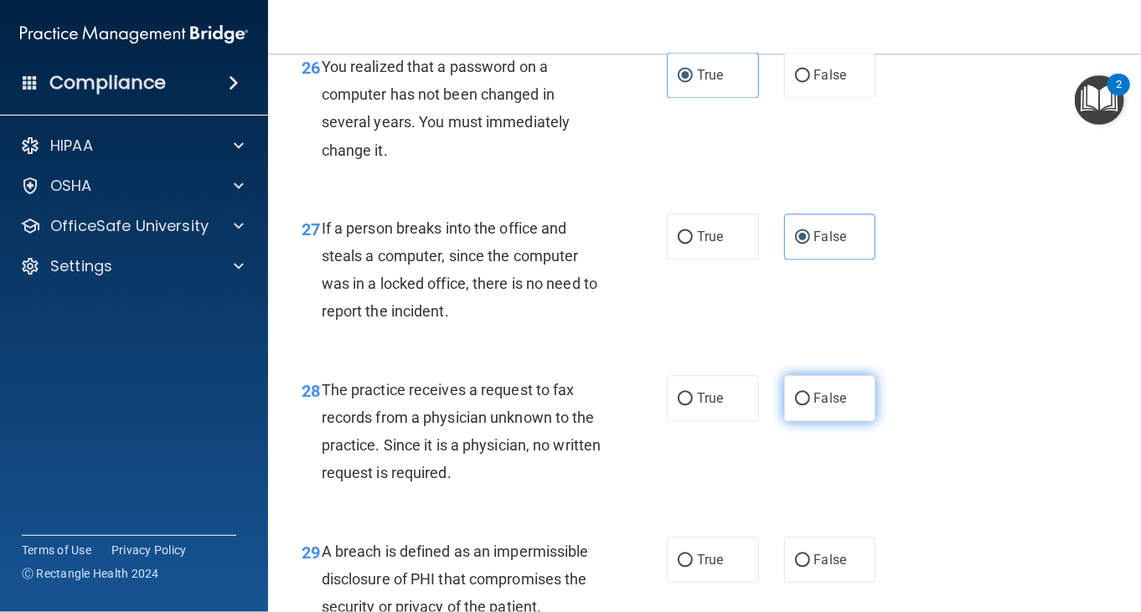
click at [799, 422] on label "False" at bounding box center [830, 399] width 92 height 46
click at [799, 406] on input "False" at bounding box center [802, 400] width 15 height 13
radio input "true"
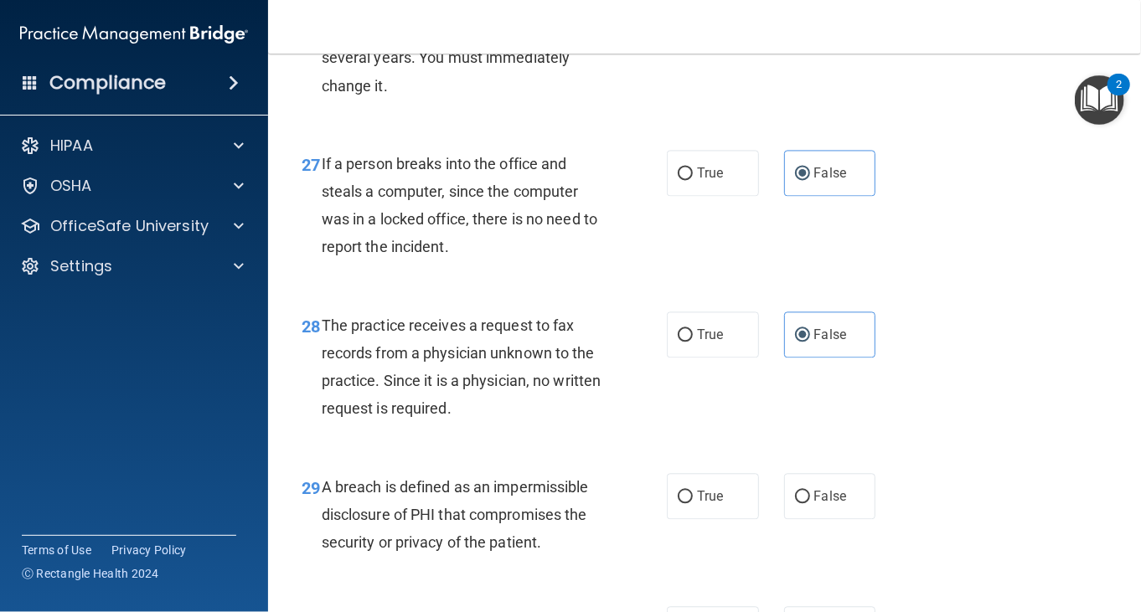
scroll to position [4453, 0]
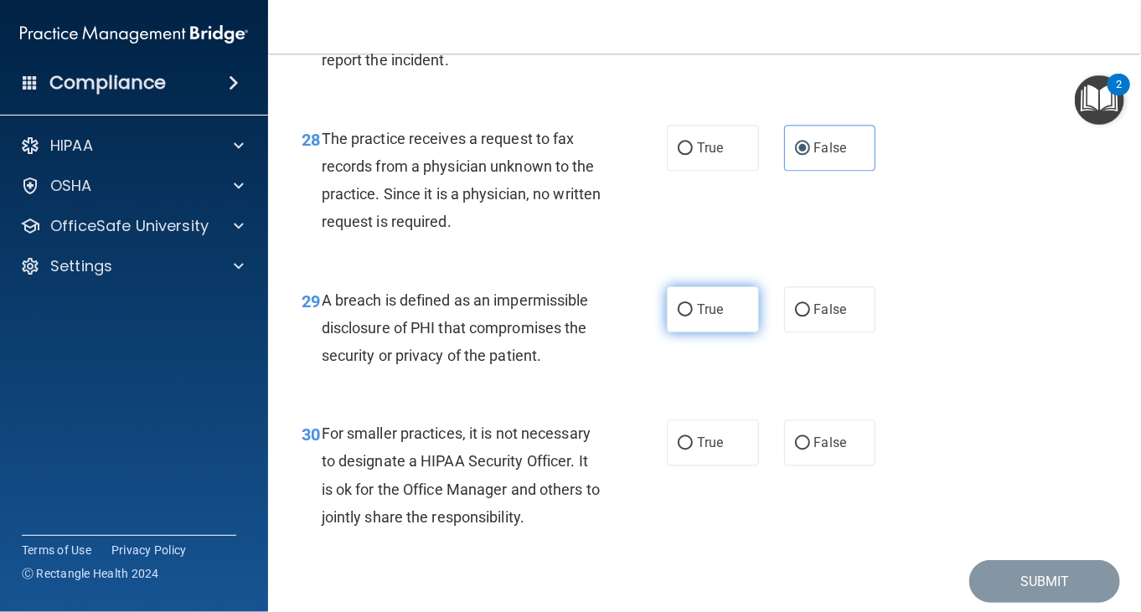
click at [697, 317] on span "True" at bounding box center [710, 310] width 26 height 16
click at [691, 317] on input "True" at bounding box center [685, 310] width 15 height 13
radio input "true"
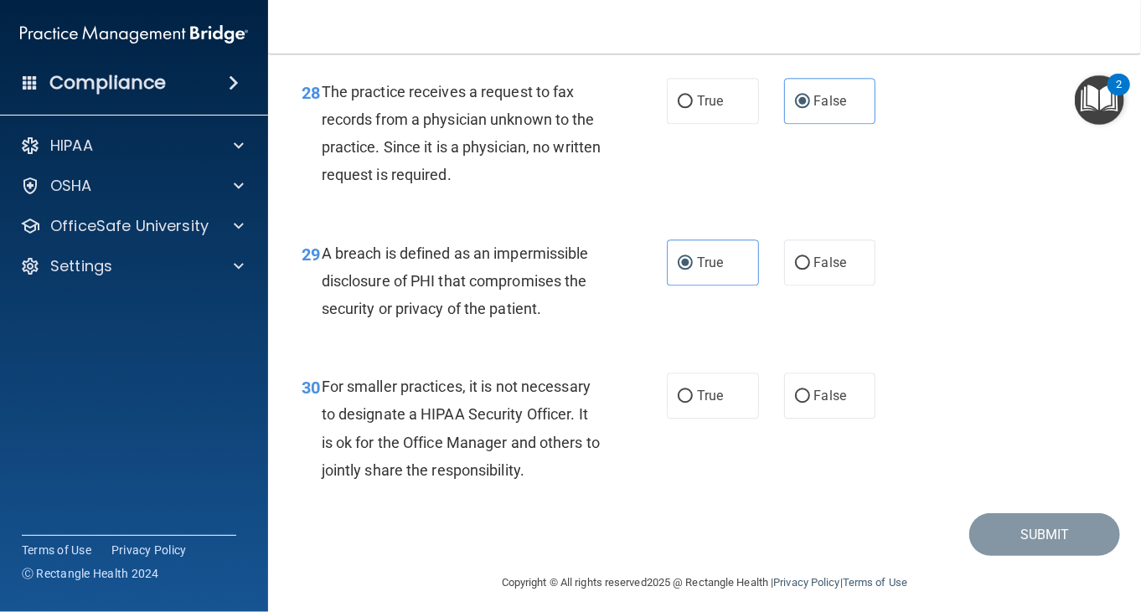
scroll to position [4537, 0]
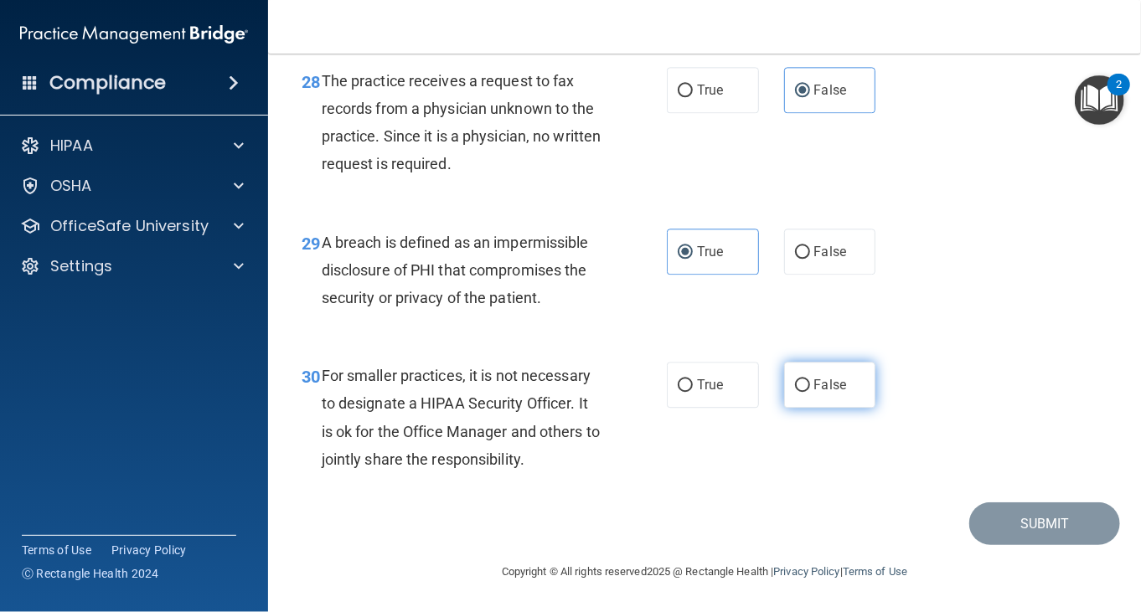
click at [800, 399] on label "False" at bounding box center [830, 385] width 92 height 46
click at [800, 392] on input "False" at bounding box center [802, 385] width 15 height 13
radio input "true"
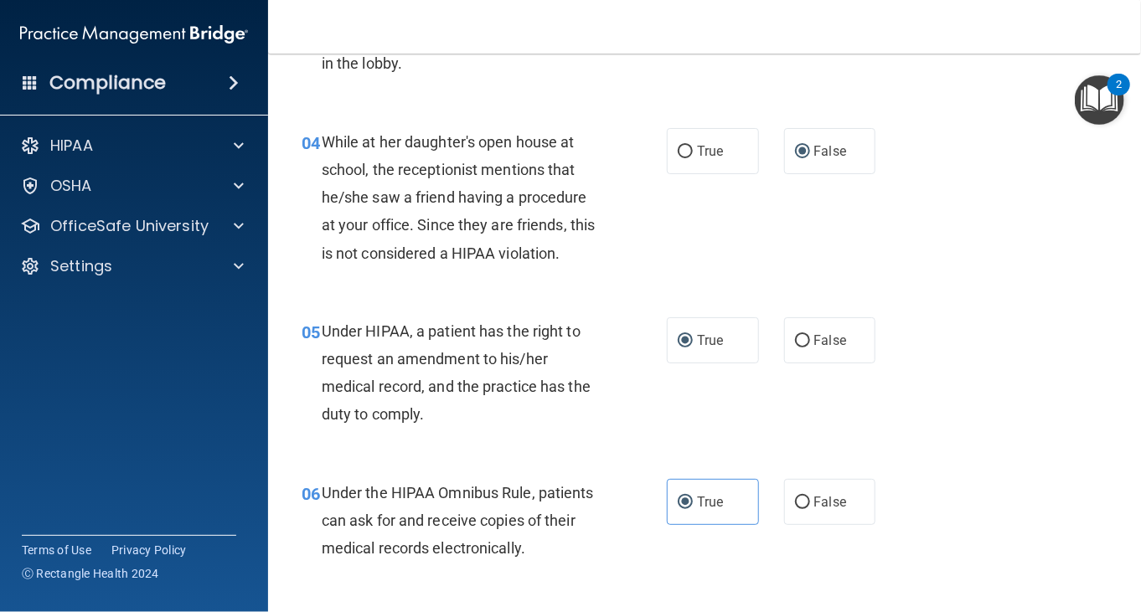
scroll to position [517, 0]
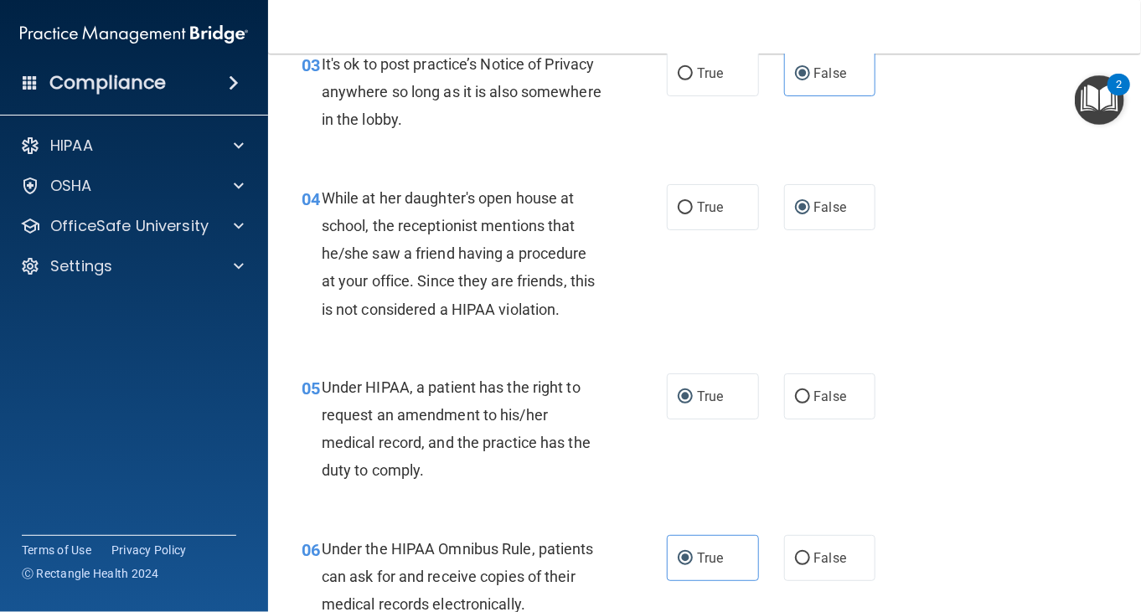
click at [968, 470] on div "05 Under HIPAA, a patient has the right to request an amendment to his/her medi…" at bounding box center [704, 434] width 831 height 162
click at [704, 409] on label "True" at bounding box center [713, 397] width 92 height 46
click at [693, 404] on input "True" at bounding box center [685, 397] width 15 height 13
click at [817, 227] on label "False" at bounding box center [830, 207] width 92 height 46
click at [810, 214] on input "False" at bounding box center [802, 208] width 15 height 13
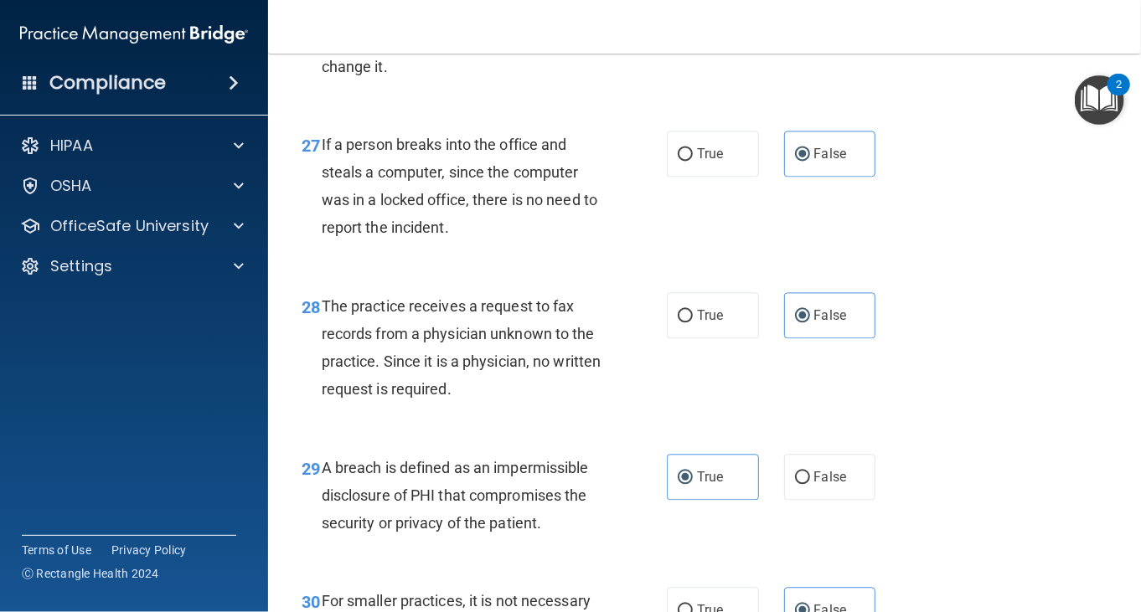
scroll to position [4537, 0]
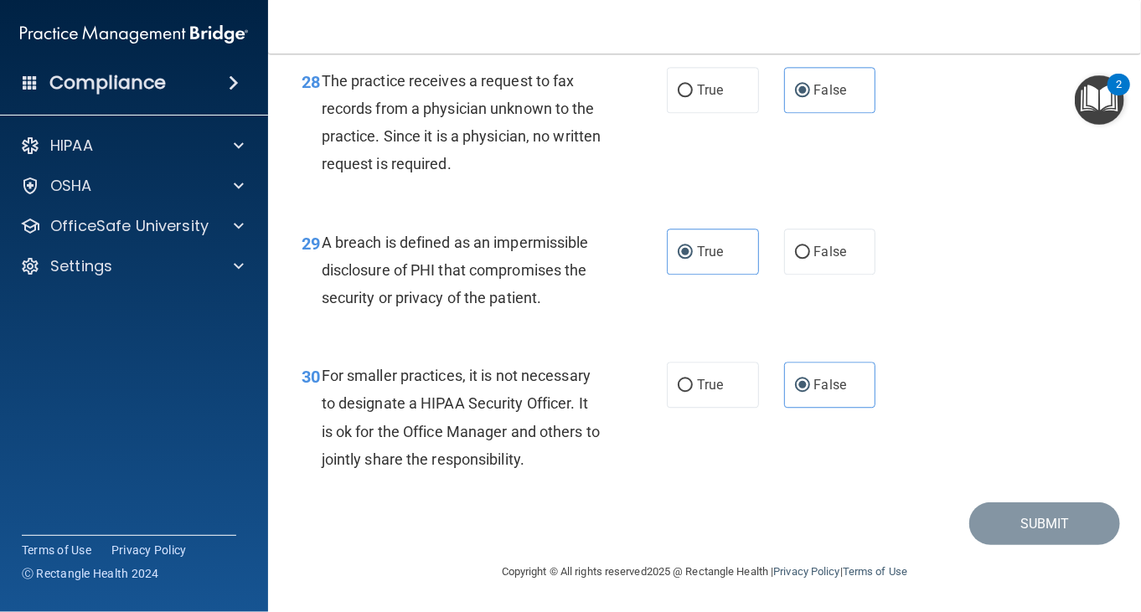
click at [1099, 105] on img "Open Resource Center, 2 new notifications" at bounding box center [1099, 99] width 49 height 49
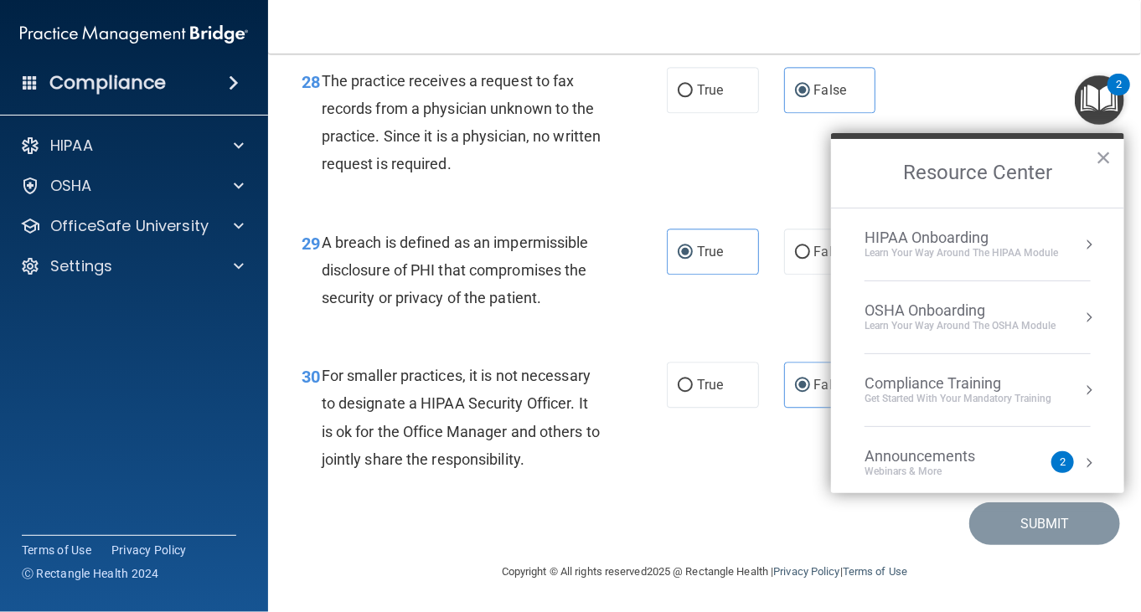
scroll to position [91, 0]
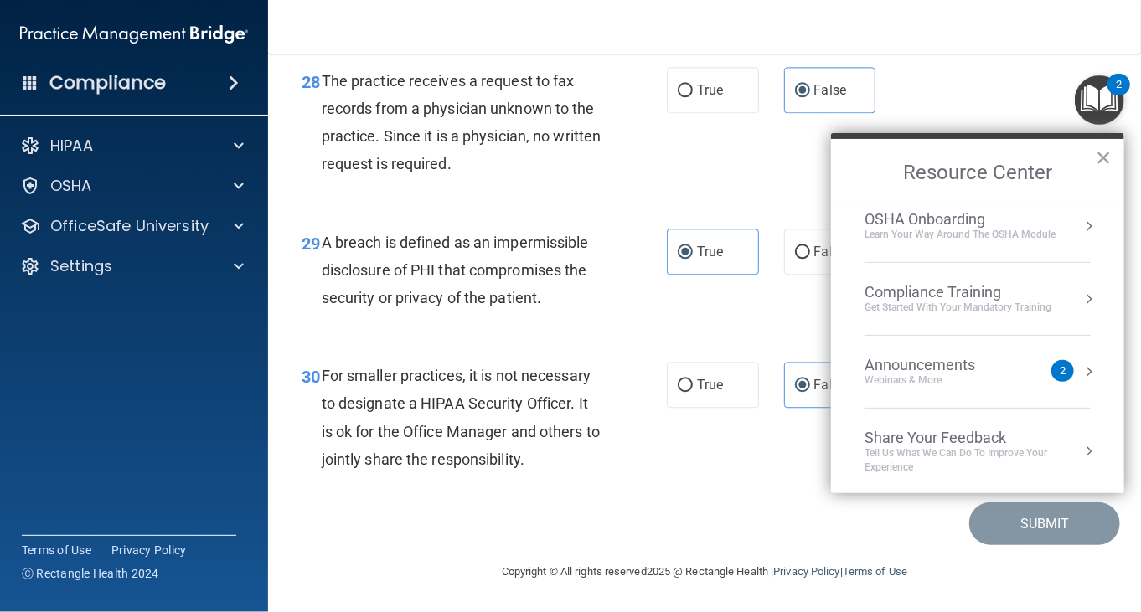
click at [1102, 156] on button "×" at bounding box center [1104, 157] width 16 height 27
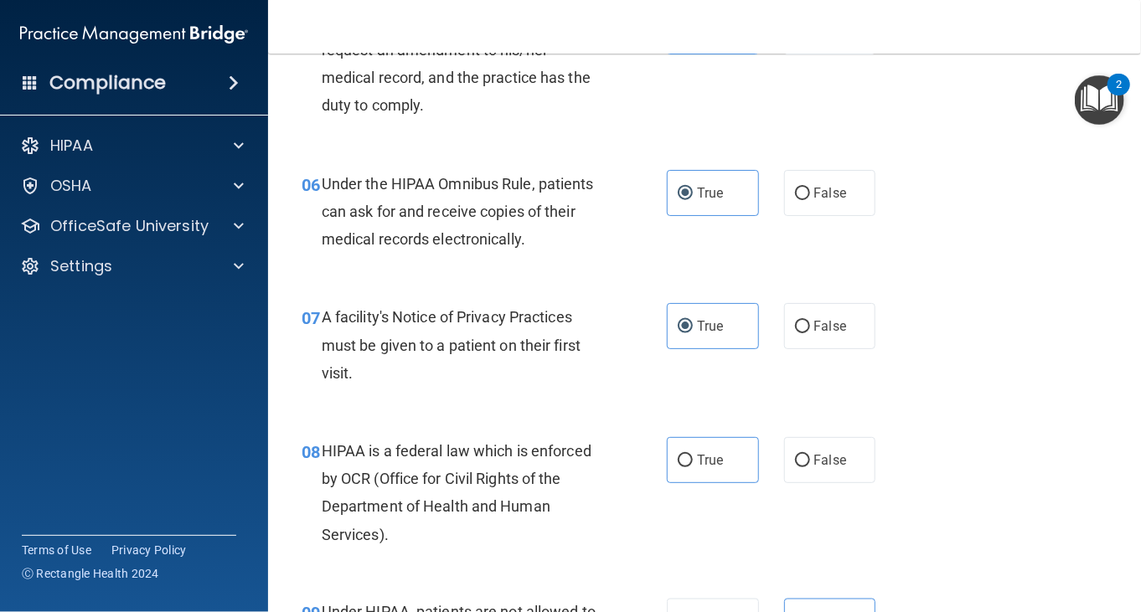
scroll to position [921, 0]
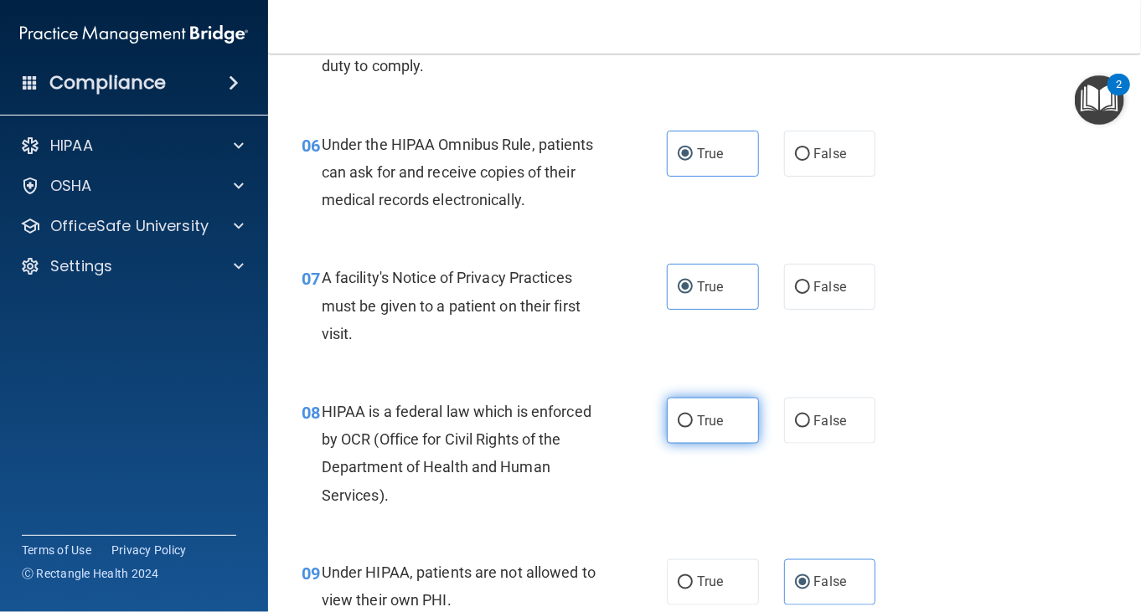
click at [678, 421] on input "True" at bounding box center [685, 421] width 15 height 13
radio input "true"
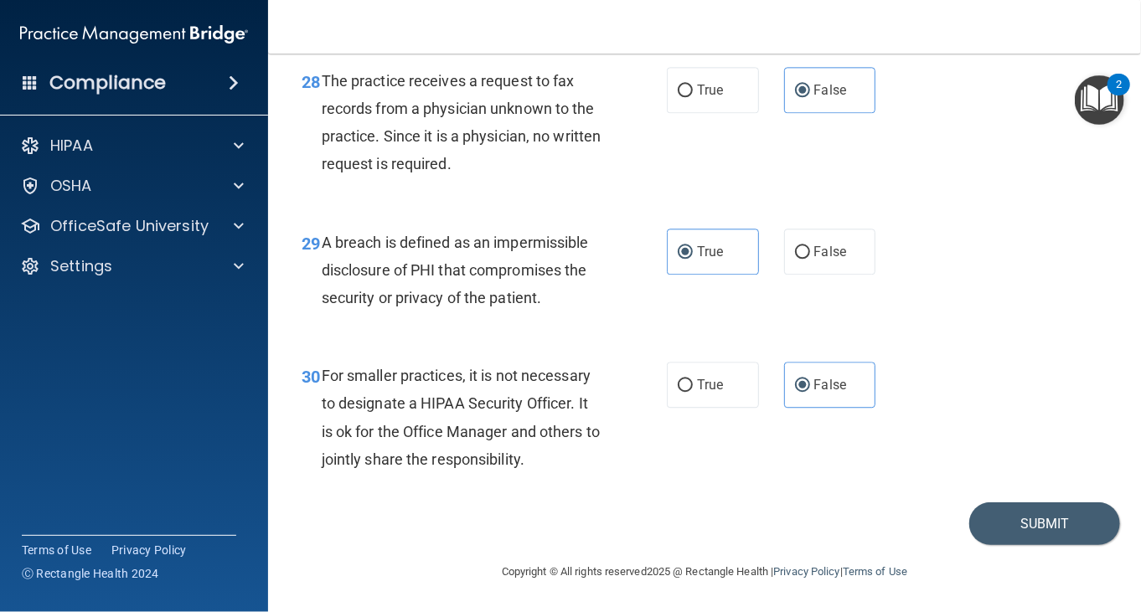
scroll to position [4537, 0]
click at [980, 518] on button "Submit" at bounding box center [1044, 524] width 151 height 43
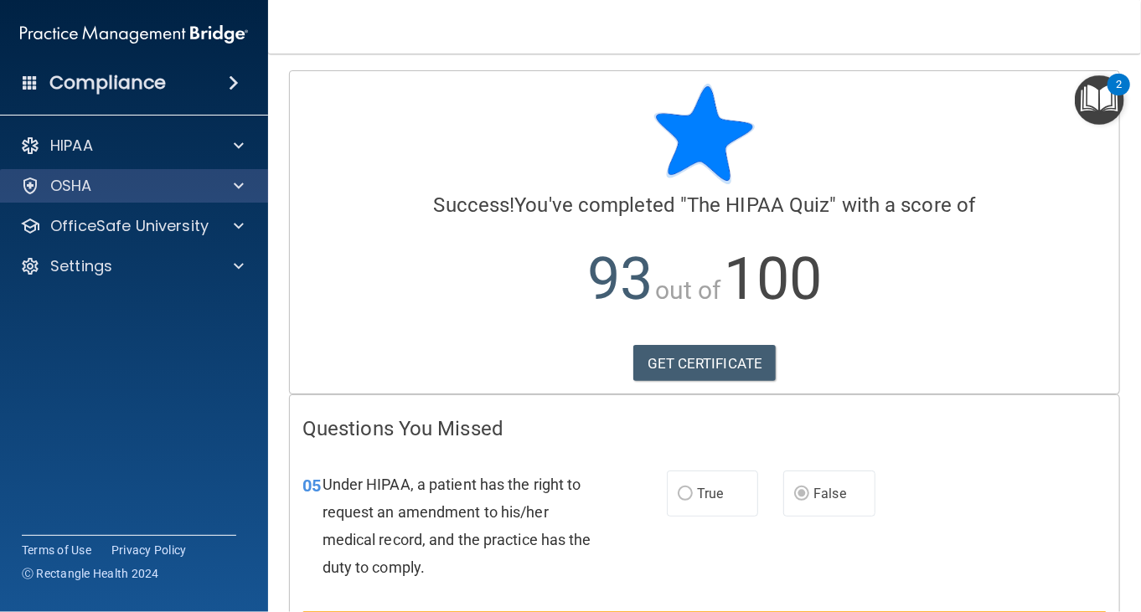
click at [113, 200] on div "OSHA" at bounding box center [134, 186] width 269 height 34
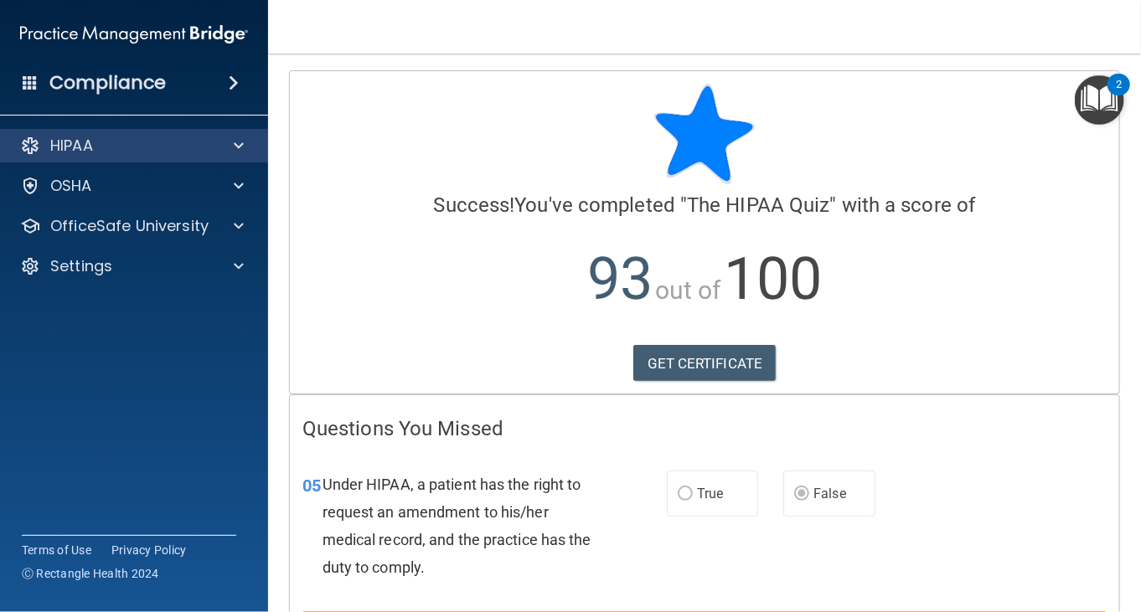
drag, startPoint x: 147, startPoint y: 127, endPoint x: 152, endPoint y: 135, distance: 9.1
click at [149, 131] on div "HIPAA Documents and Policies Report an Incident Business Associates Emergency P…" at bounding box center [134, 209] width 269 height 174
click at [229, 138] on div at bounding box center [236, 146] width 42 height 20
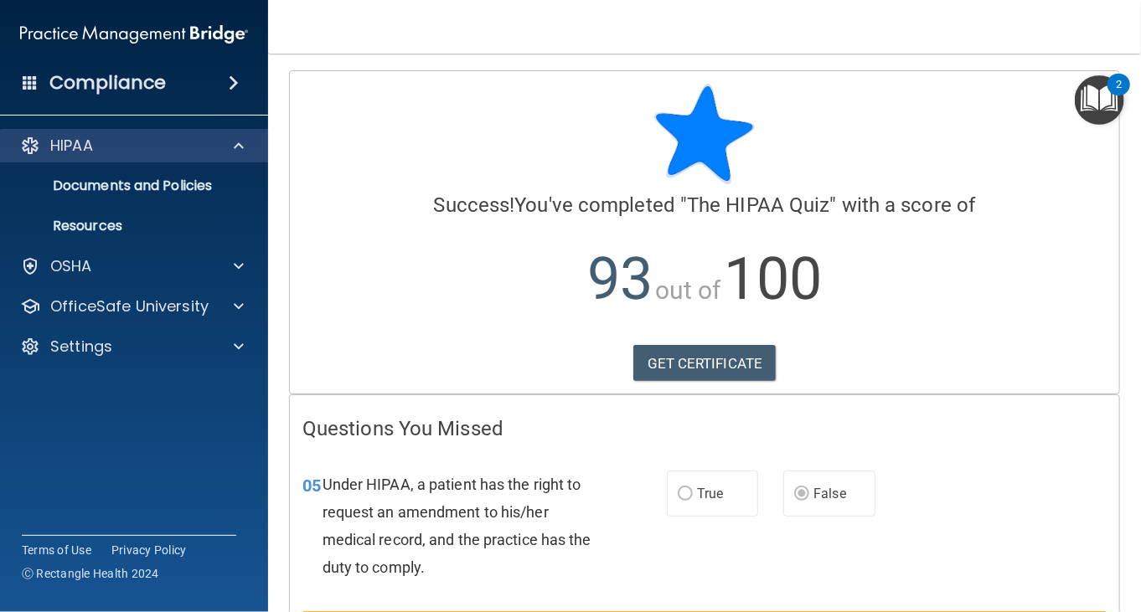
click at [57, 157] on div "HIPAA" at bounding box center [134, 146] width 269 height 34
click at [216, 143] on div at bounding box center [236, 146] width 42 height 20
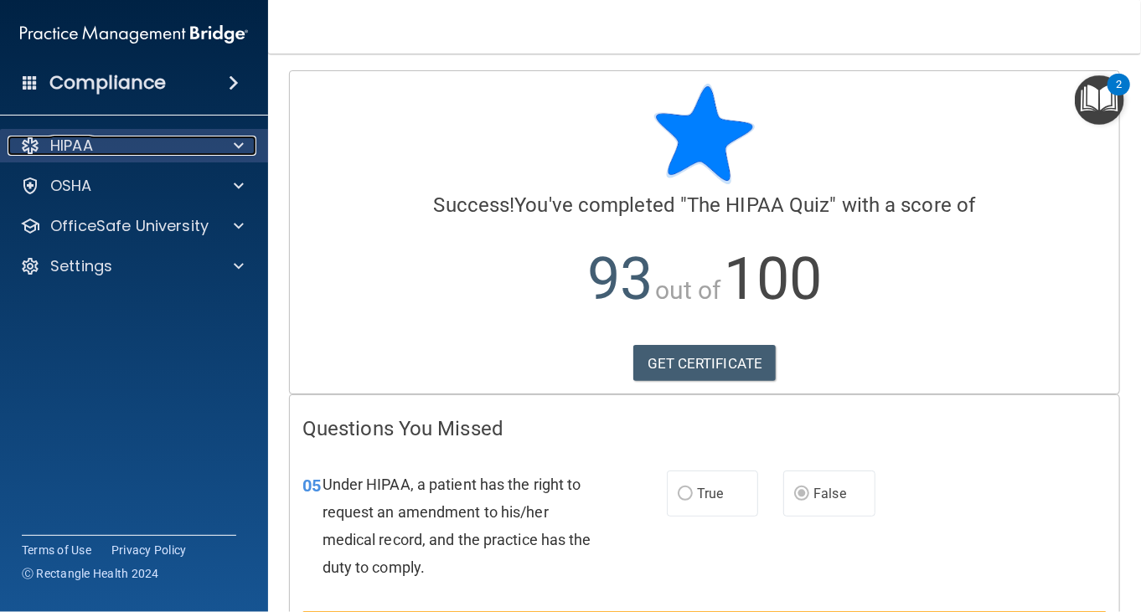
click at [138, 152] on div "HIPAA" at bounding box center [112, 146] width 208 height 20
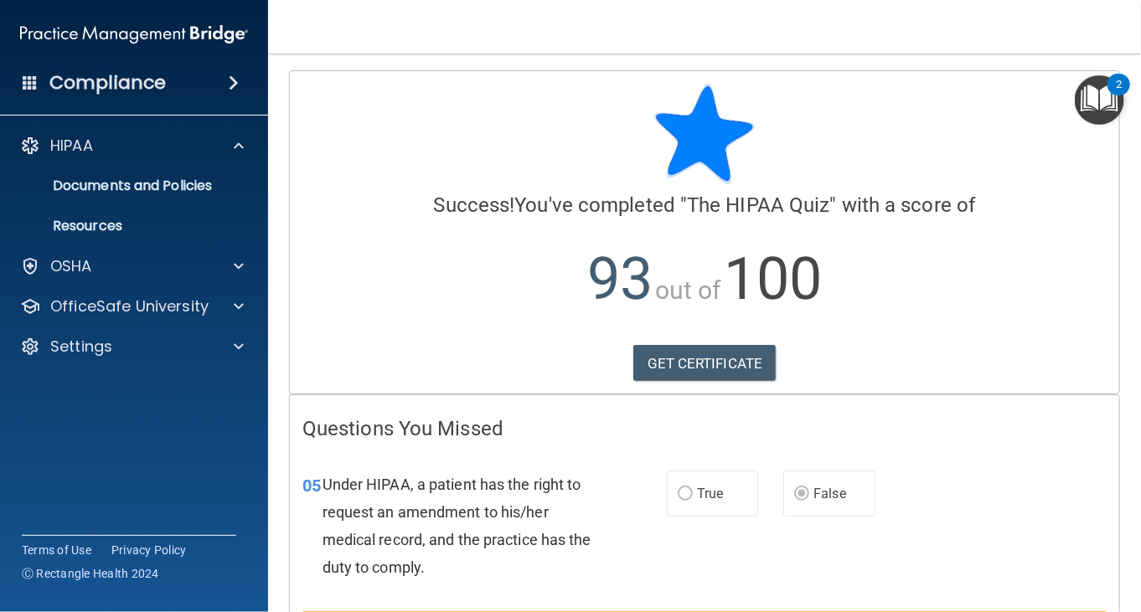
click at [81, 105] on div "Compliance HIPAA Documents and Policies Report an Incident Business Associates …" at bounding box center [134, 306] width 268 height 612
drag, startPoint x: 81, startPoint y: 105, endPoint x: 85, endPoint y: 77, distance: 28.0
click at [85, 96] on div "Compliance HIPAA Documents and Policies Report an Incident Business Associates …" at bounding box center [134, 306] width 268 height 612
click at [85, 74] on h4 "Compliance" at bounding box center [107, 82] width 116 height 23
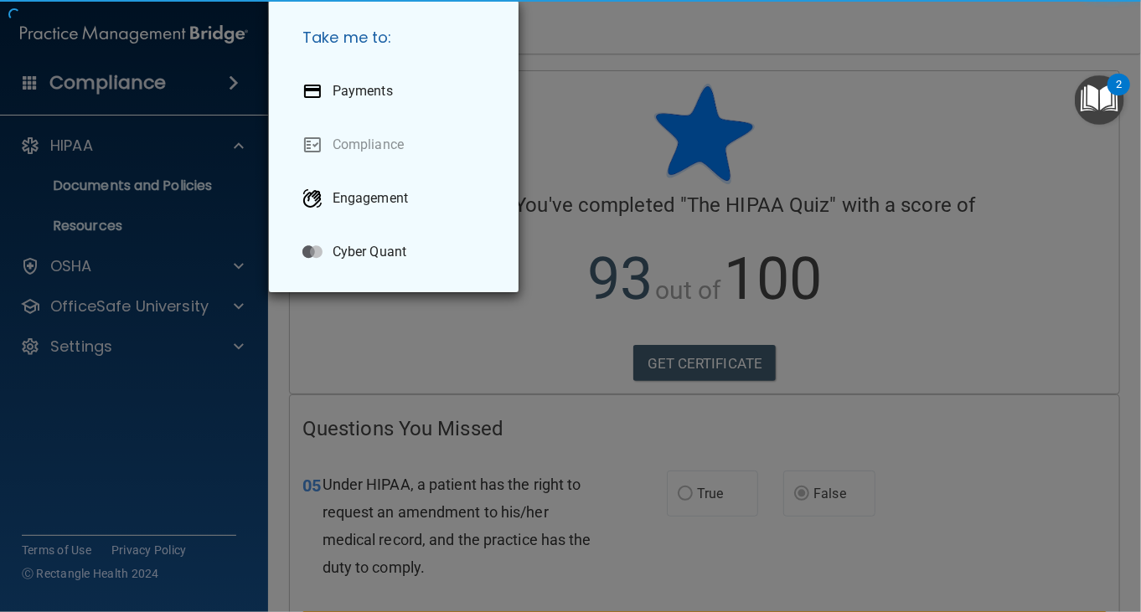
click at [84, 84] on div "Take me to: Payments Compliance Engagement Cyber Quant" at bounding box center [570, 306] width 1141 height 612
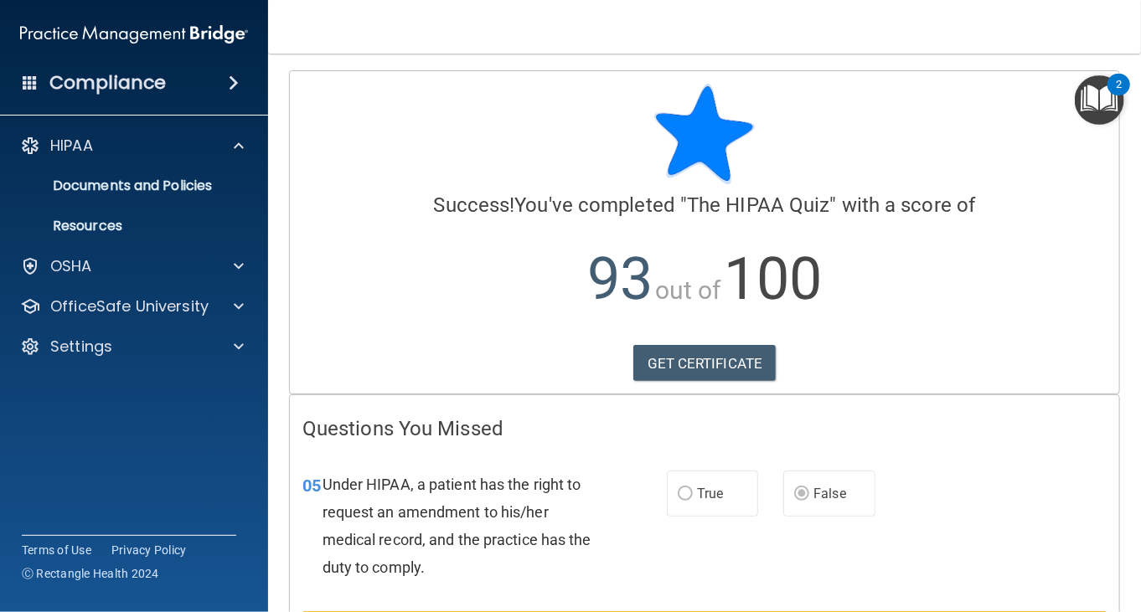
click at [96, 82] on h4 "Compliance" at bounding box center [107, 82] width 116 height 23
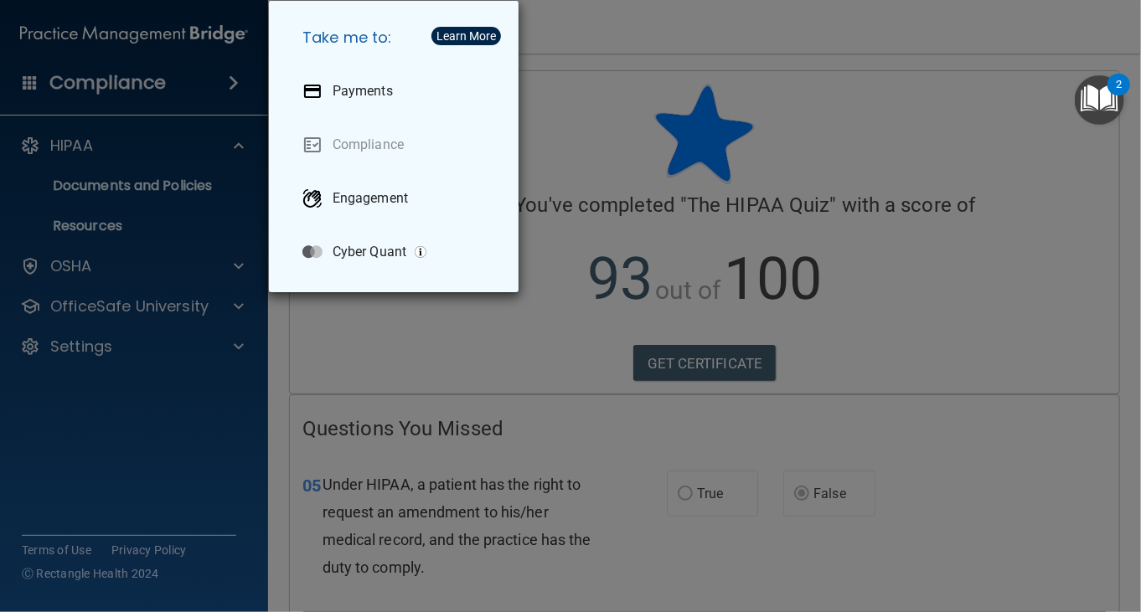
click at [59, 156] on div "Take me to: Payments Compliance Engagement Cyber Quant" at bounding box center [570, 306] width 1141 height 612
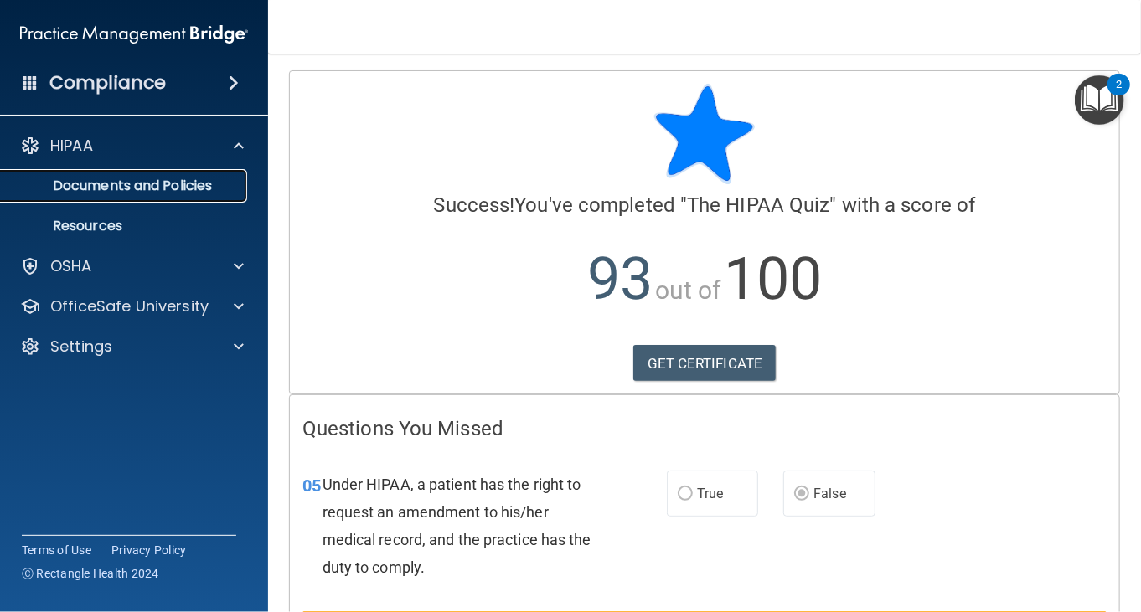
click at [63, 184] on p "Documents and Policies" at bounding box center [125, 186] width 229 height 17
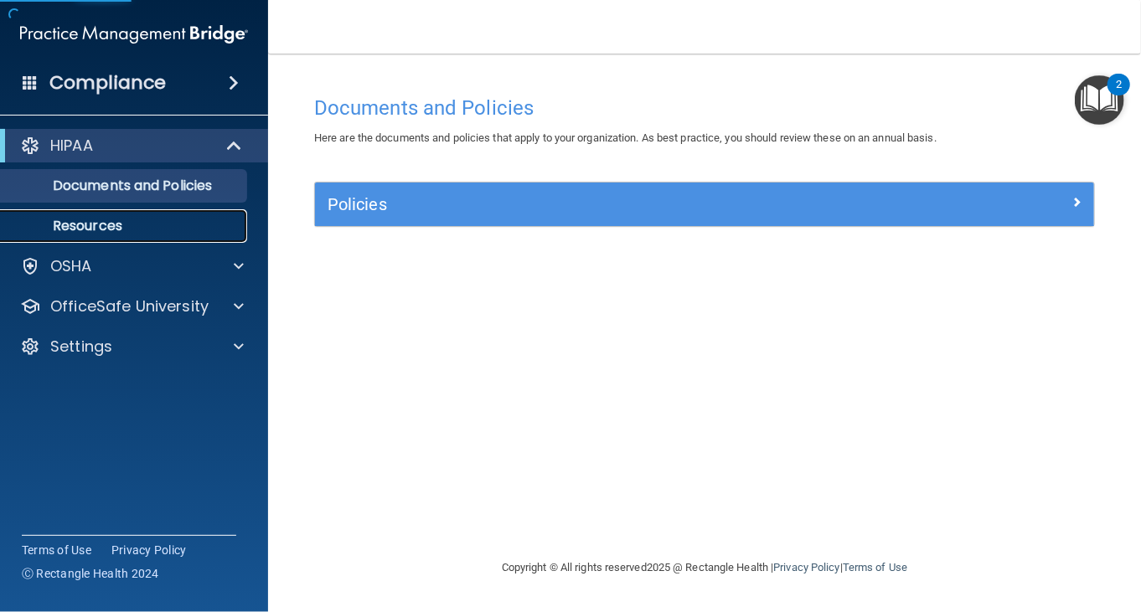
click at [85, 214] on link "Resources" at bounding box center [115, 226] width 264 height 34
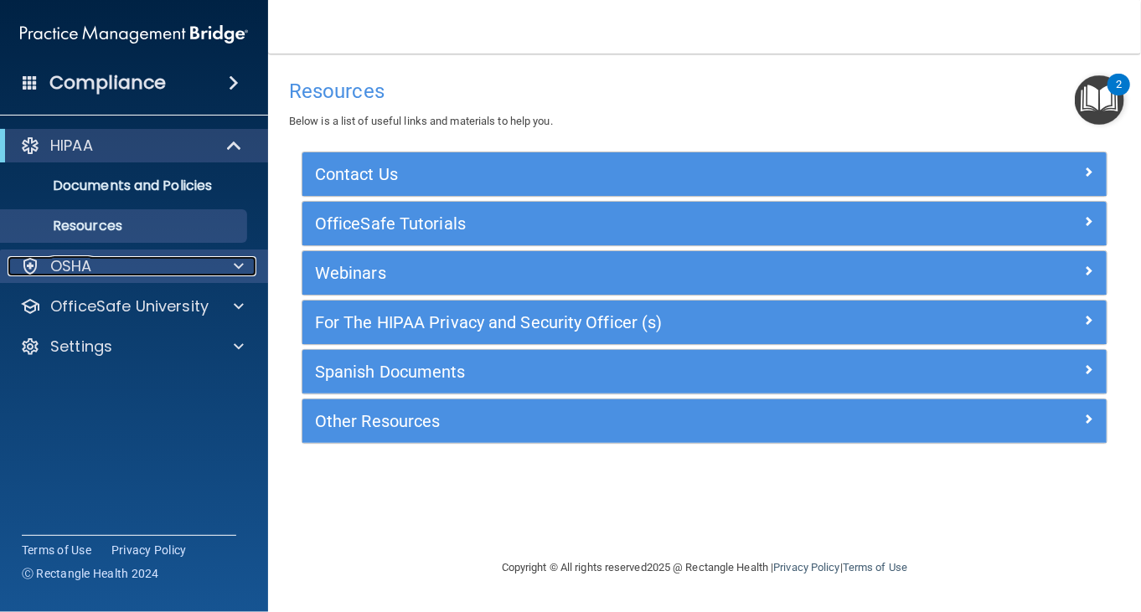
click at [131, 264] on div "OSHA" at bounding box center [112, 266] width 208 height 20
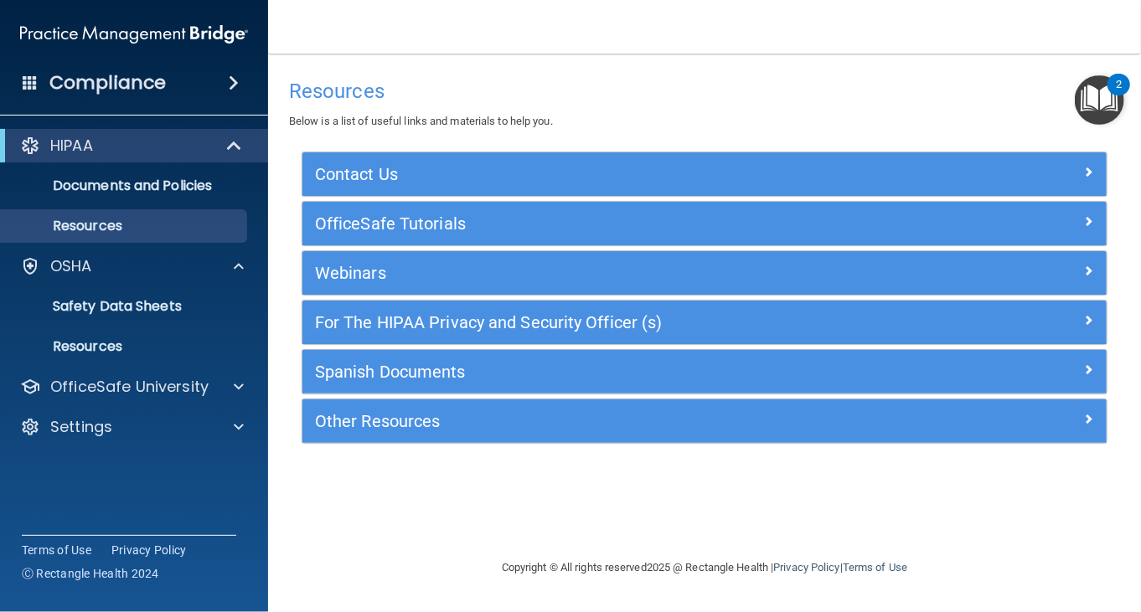
click at [116, 165] on ul "Documents and Policies Report an Incident Business Associates Emergency Plannin…" at bounding box center [134, 202] width 303 height 80
click at [120, 152] on div "HIPAA" at bounding box center [111, 146] width 207 height 20
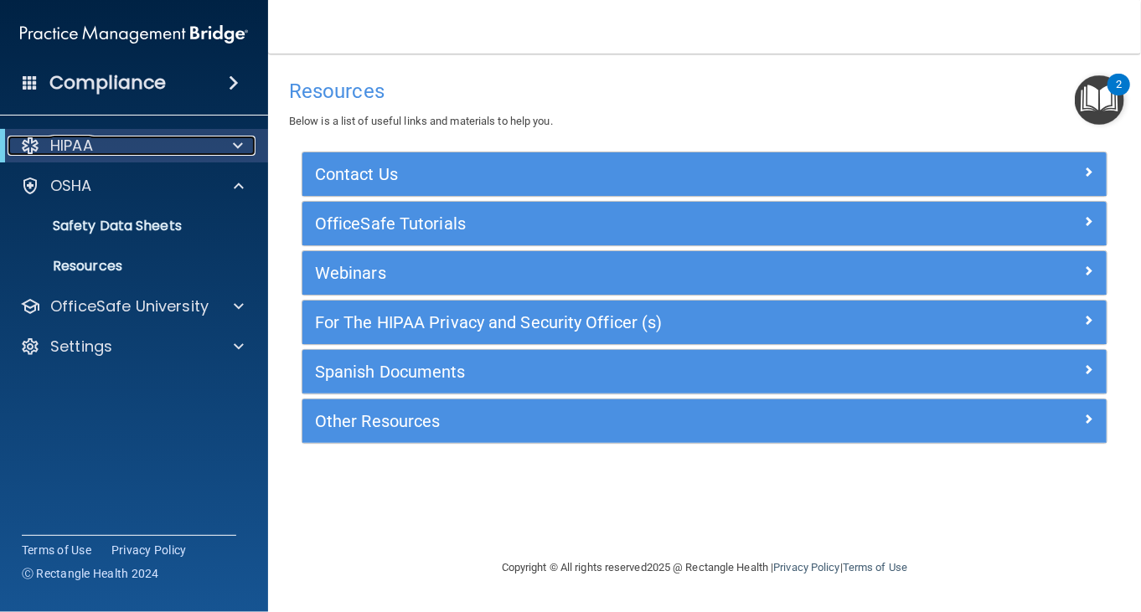
click at [120, 152] on div "HIPAA" at bounding box center [111, 146] width 207 height 20
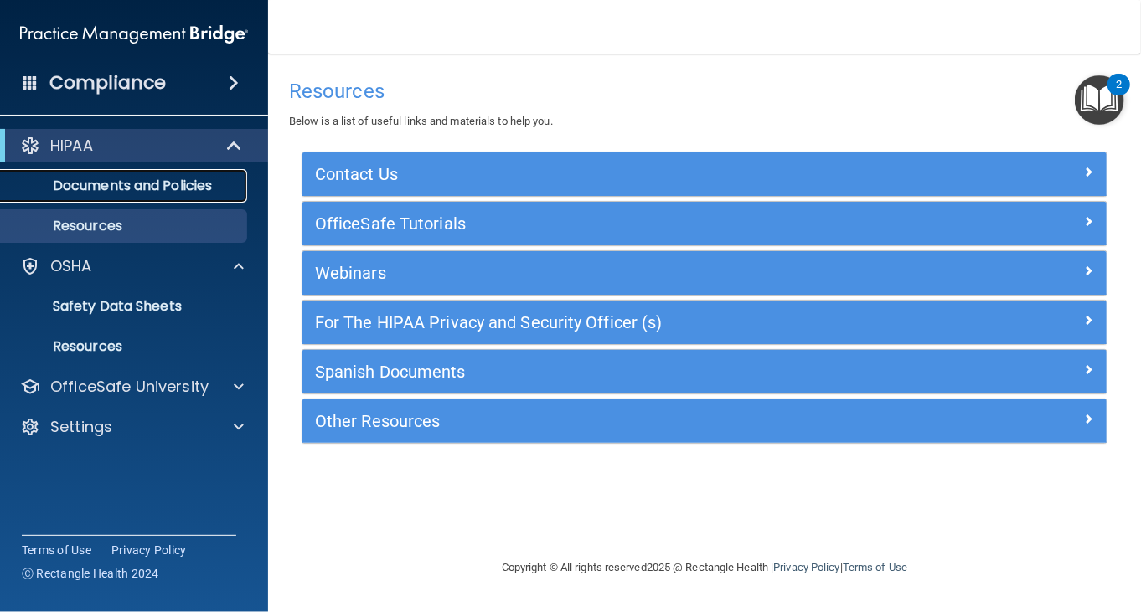
click at [163, 188] on p "Documents and Policies" at bounding box center [125, 186] width 229 height 17
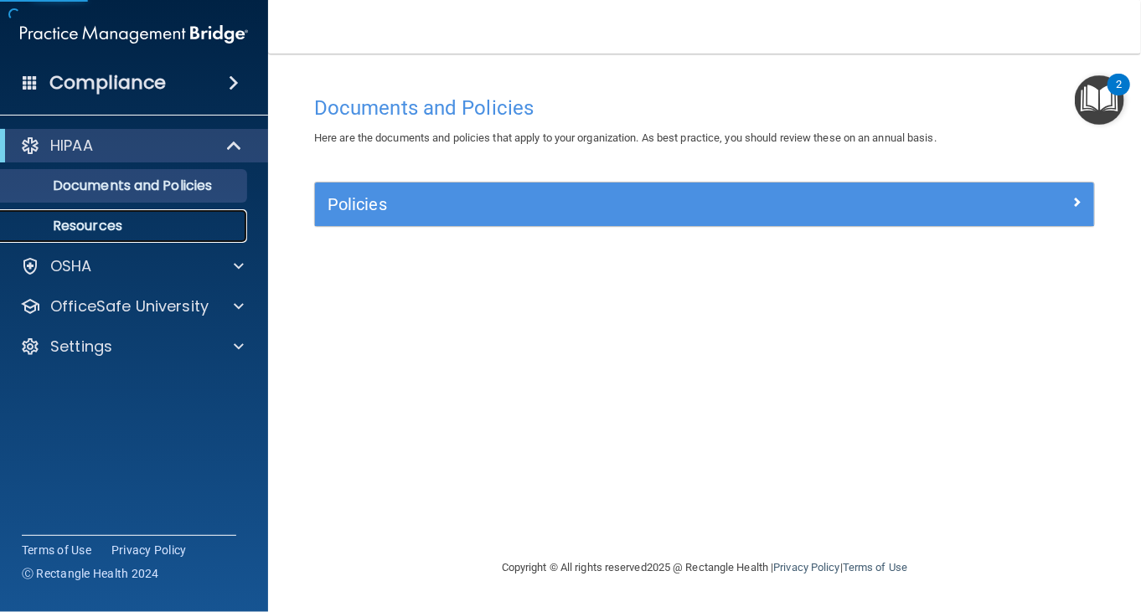
click at [142, 218] on p "Resources" at bounding box center [125, 226] width 229 height 17
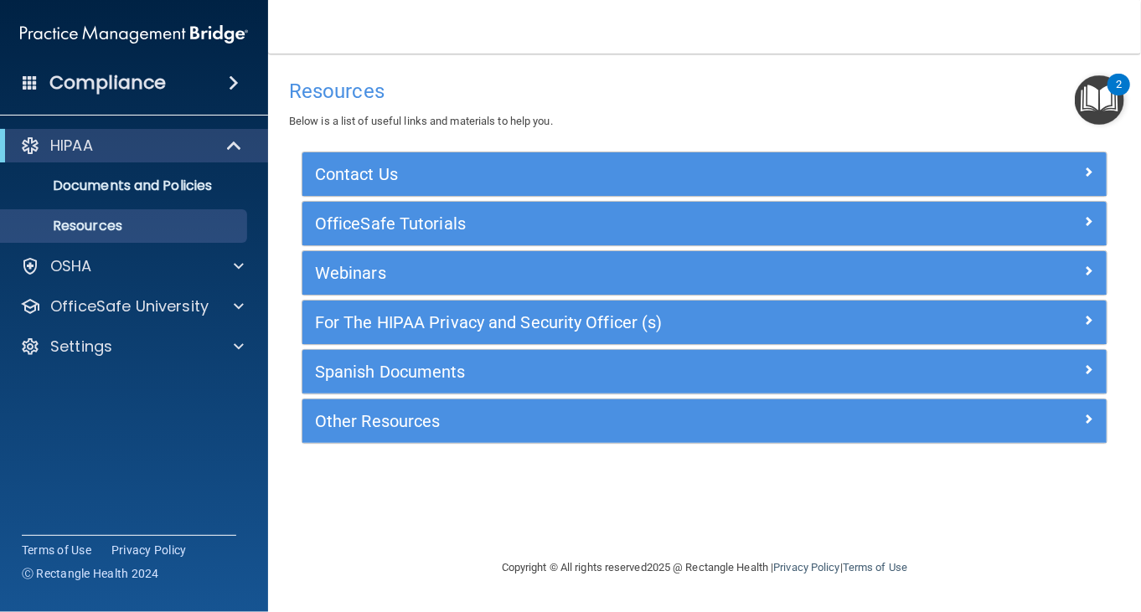
click at [121, 74] on h4 "Compliance" at bounding box center [107, 82] width 116 height 23
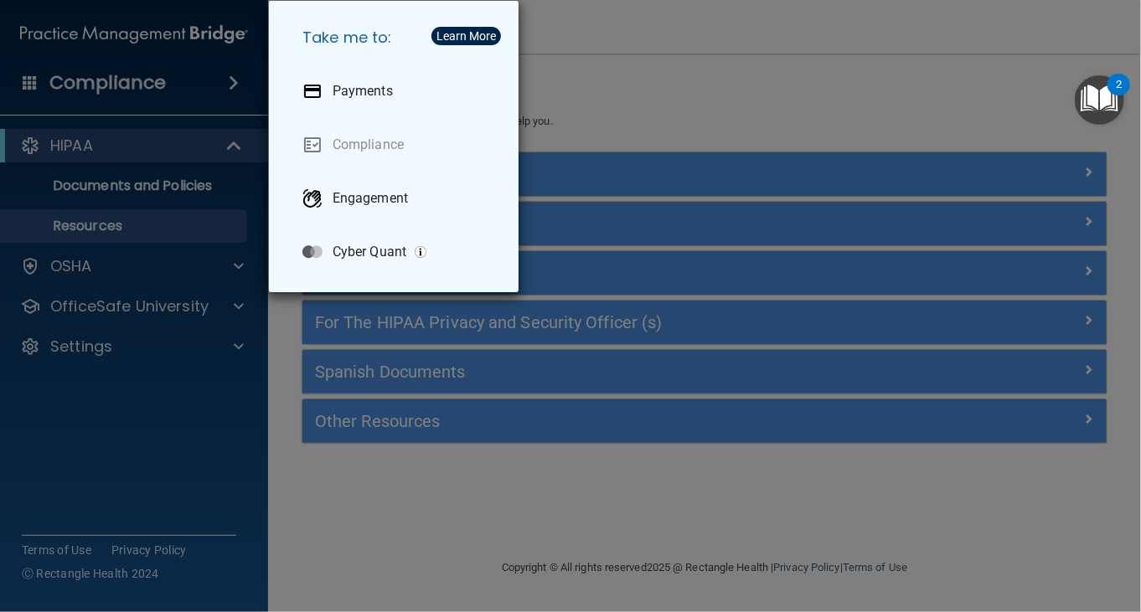
click at [296, 321] on div "Take me to: Payments Compliance Engagement Cyber Quant" at bounding box center [570, 306] width 1141 height 612
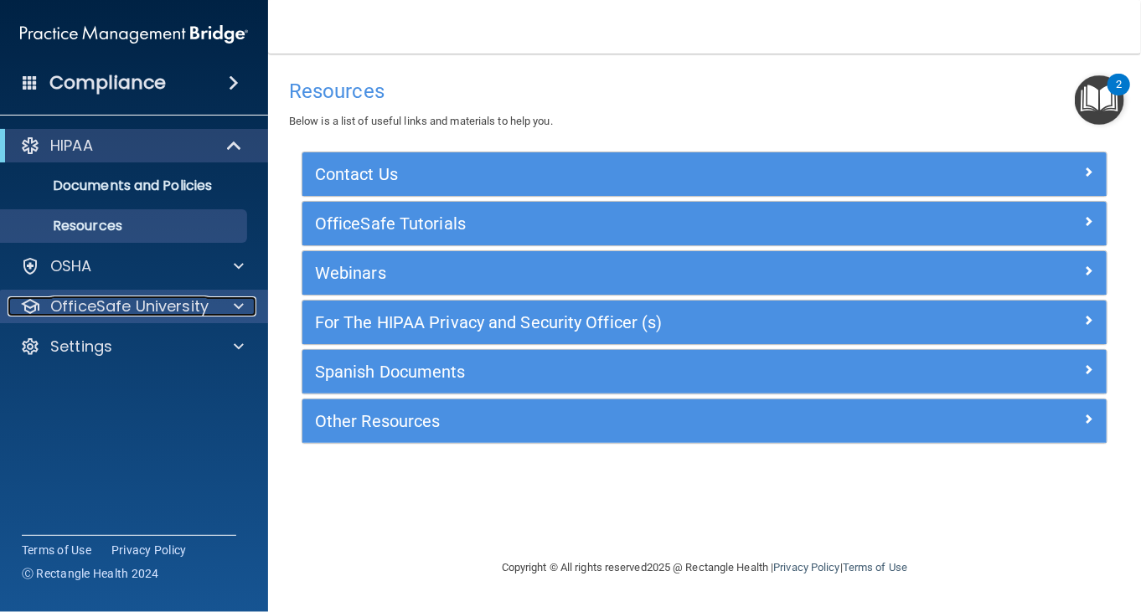
click at [161, 302] on p "OfficeSafe University" at bounding box center [129, 306] width 158 height 20
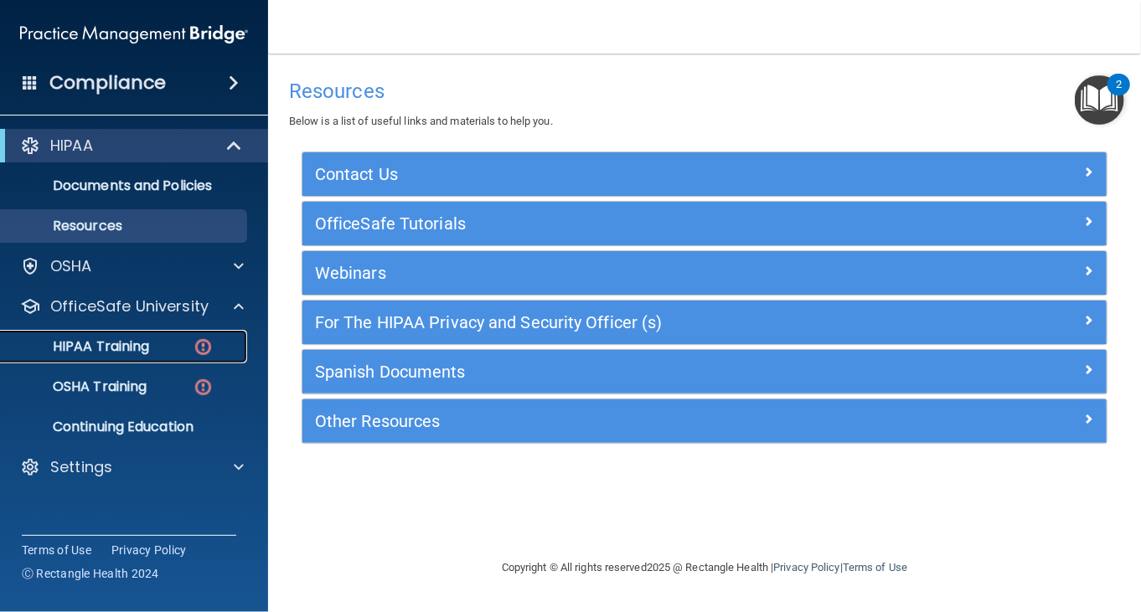
click at [141, 349] on p "HIPAA Training" at bounding box center [80, 346] width 138 height 17
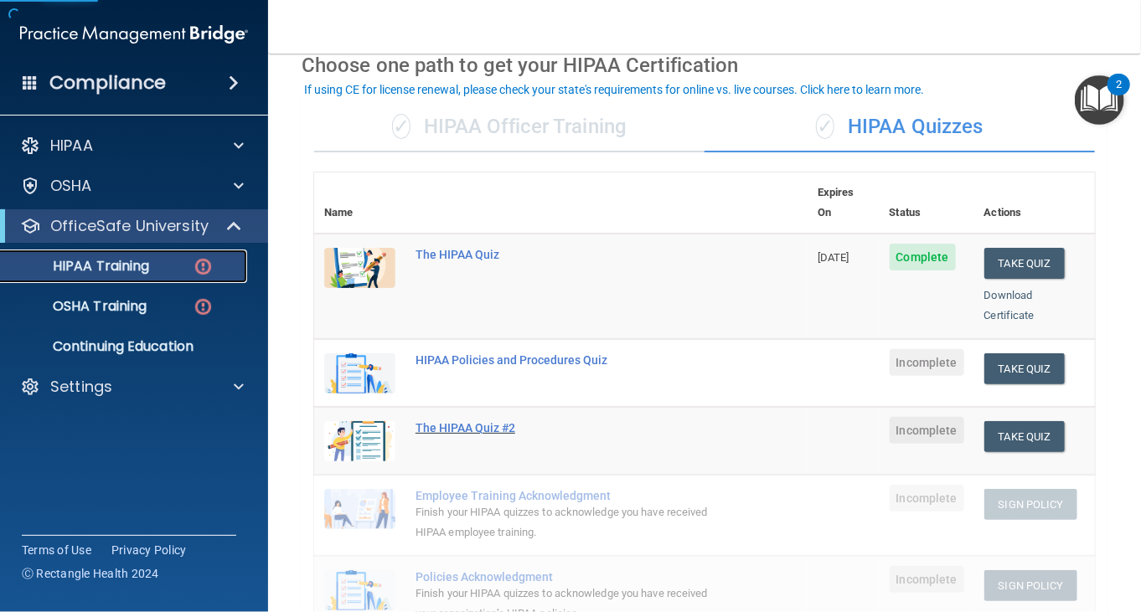
scroll to position [168, 0]
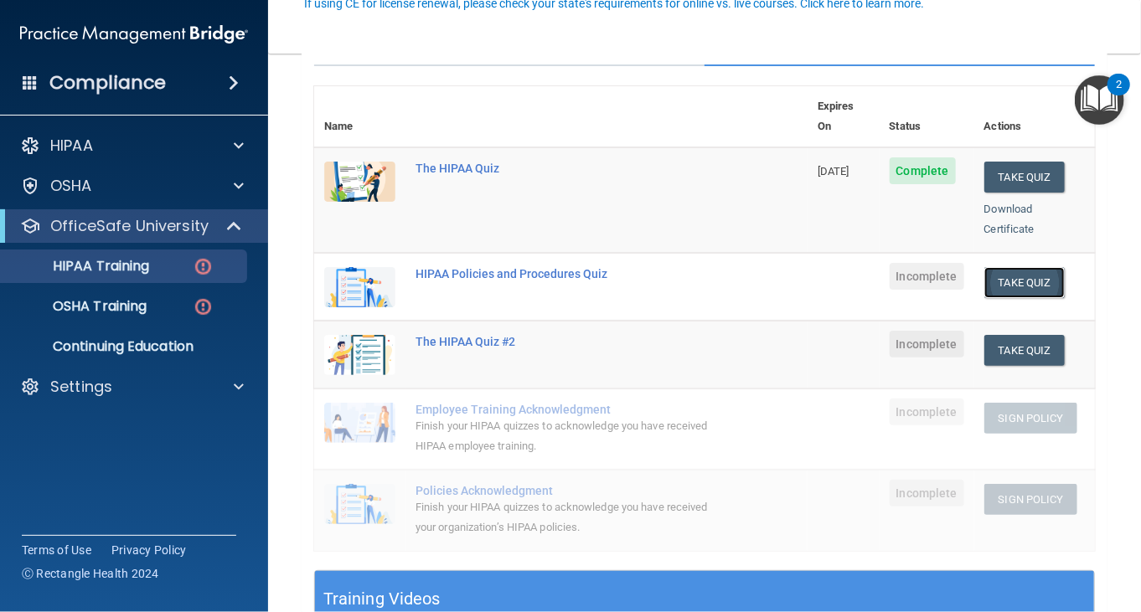
click at [994, 267] on button "Take Quiz" at bounding box center [1024, 282] width 80 height 31
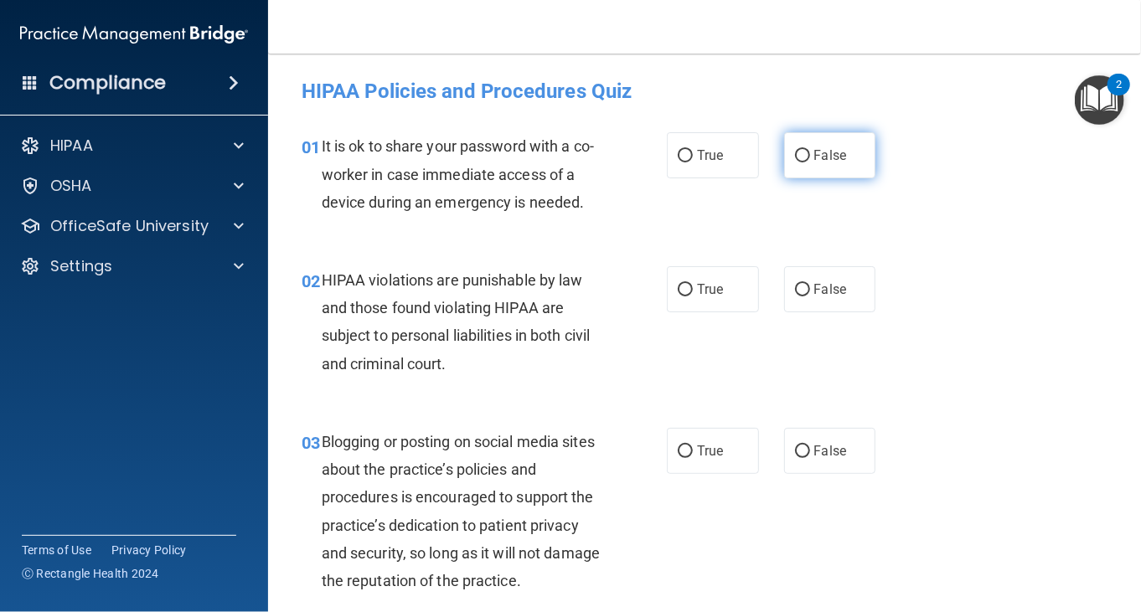
click at [795, 168] on label "False" at bounding box center [830, 155] width 92 height 46
click at [795, 162] on input "False" at bounding box center [802, 156] width 15 height 13
radio input "true"
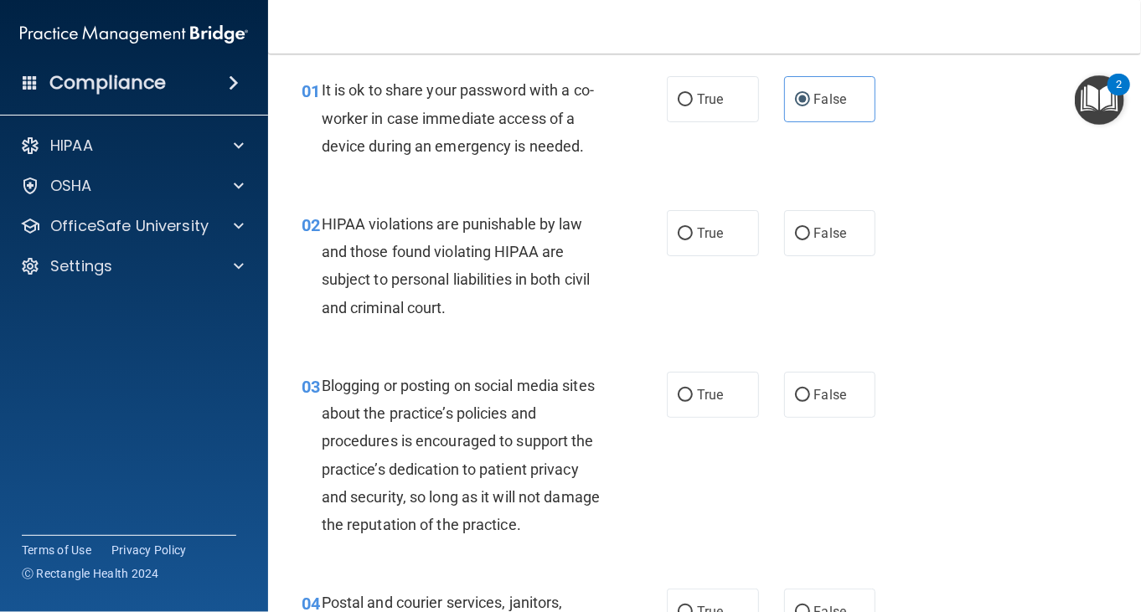
scroll to position [84, 0]
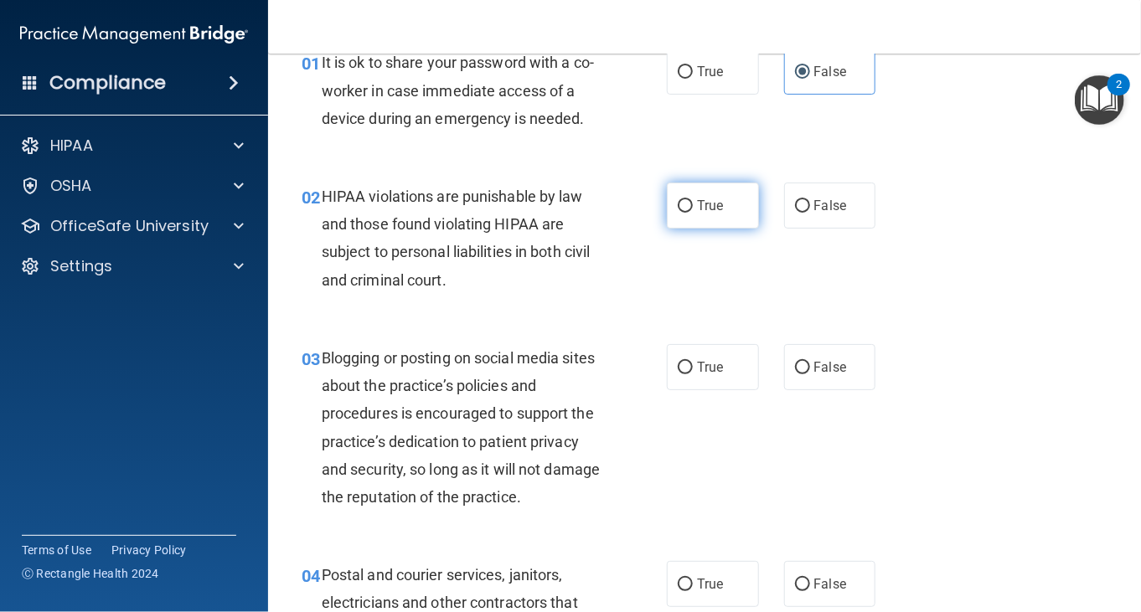
click at [670, 207] on label "True" at bounding box center [713, 206] width 92 height 46
click at [678, 207] on input "True" at bounding box center [685, 206] width 15 height 13
radio input "true"
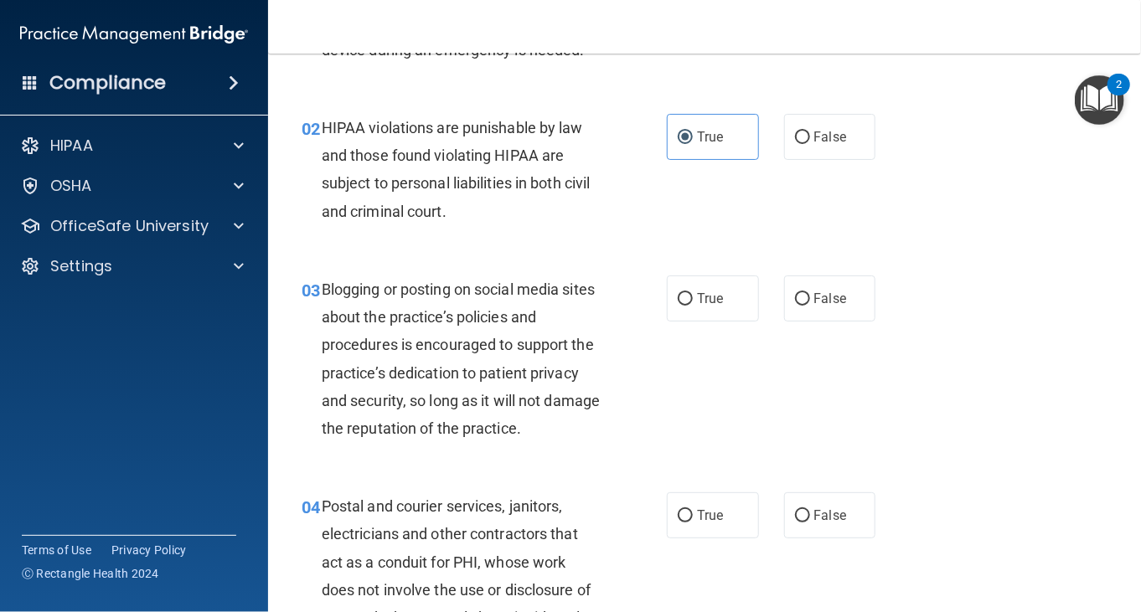
scroll to position [251, 0]
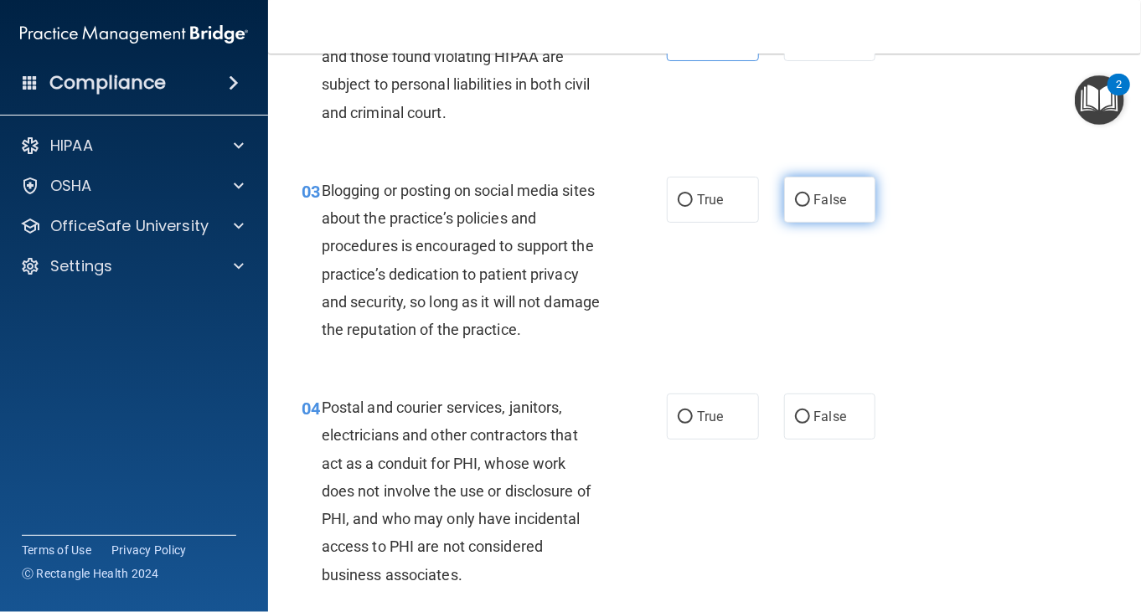
click at [843, 207] on label "False" at bounding box center [830, 200] width 92 height 46
click at [810, 207] on input "False" at bounding box center [802, 200] width 15 height 13
radio input "true"
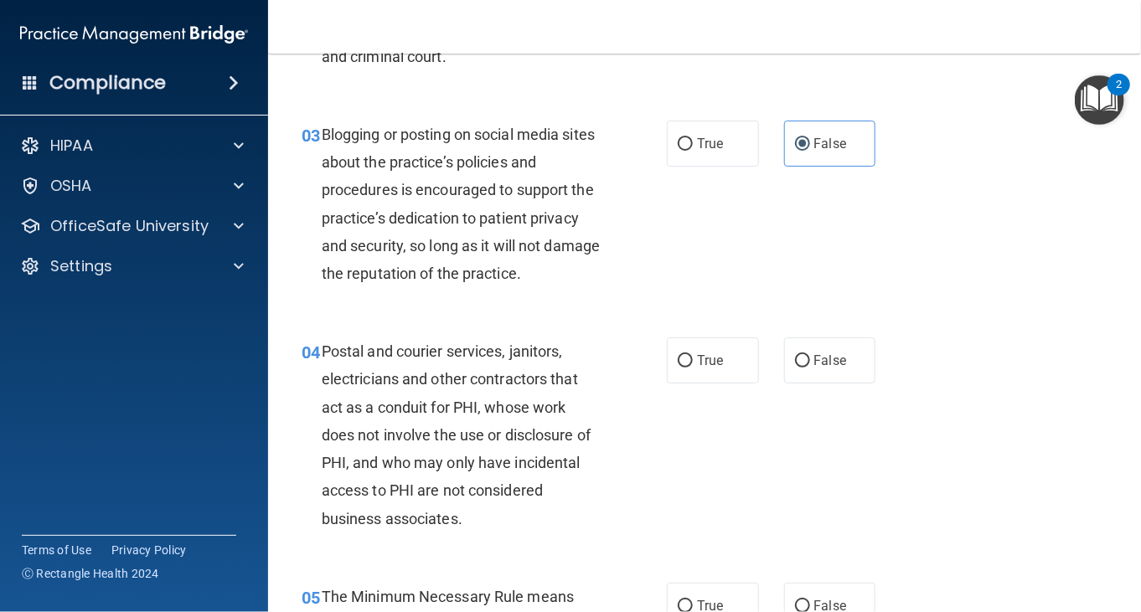
scroll to position [335, 0]
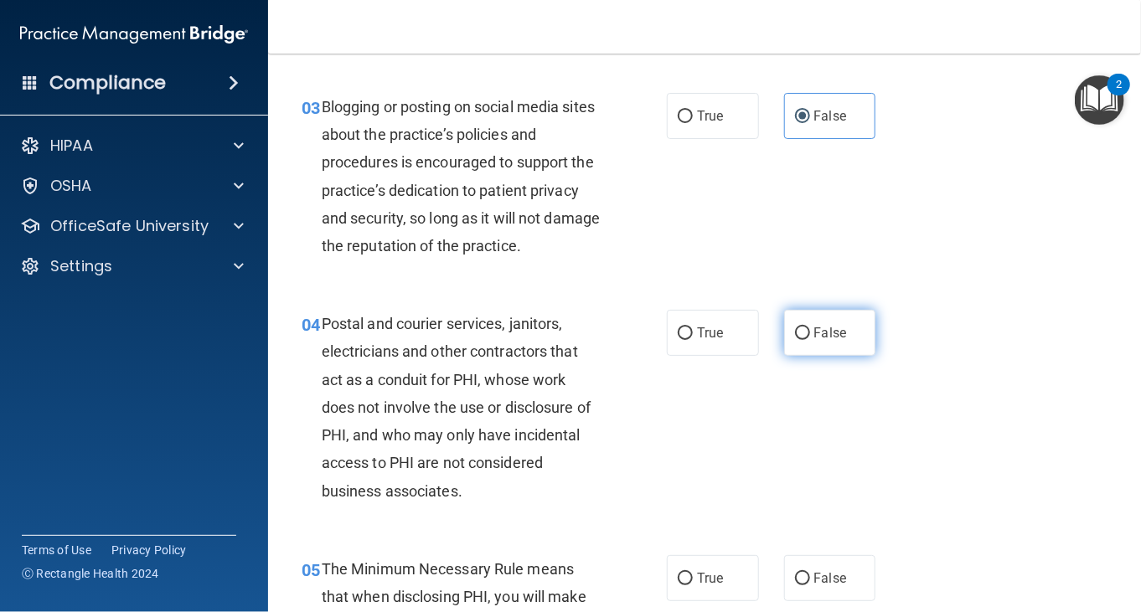
click at [846, 347] on label "False" at bounding box center [830, 333] width 92 height 46
click at [810, 340] on input "False" at bounding box center [802, 333] width 15 height 13
radio input "true"
click at [742, 448] on div "04 Postal and courier services, janitors, electricians and other contractors th…" at bounding box center [704, 411] width 831 height 245
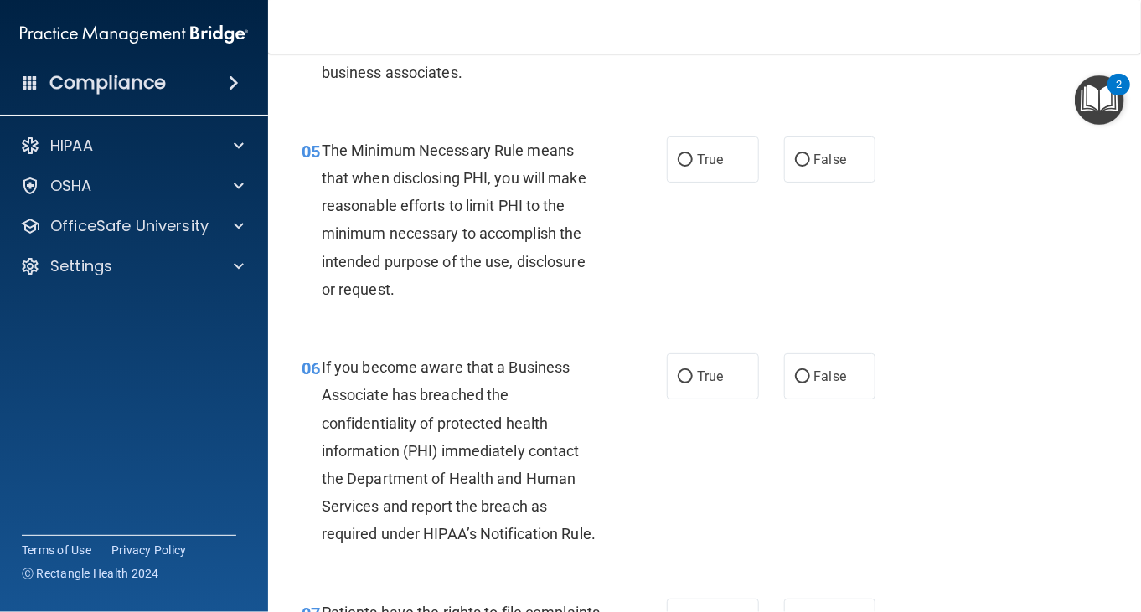
scroll to position [586, 0]
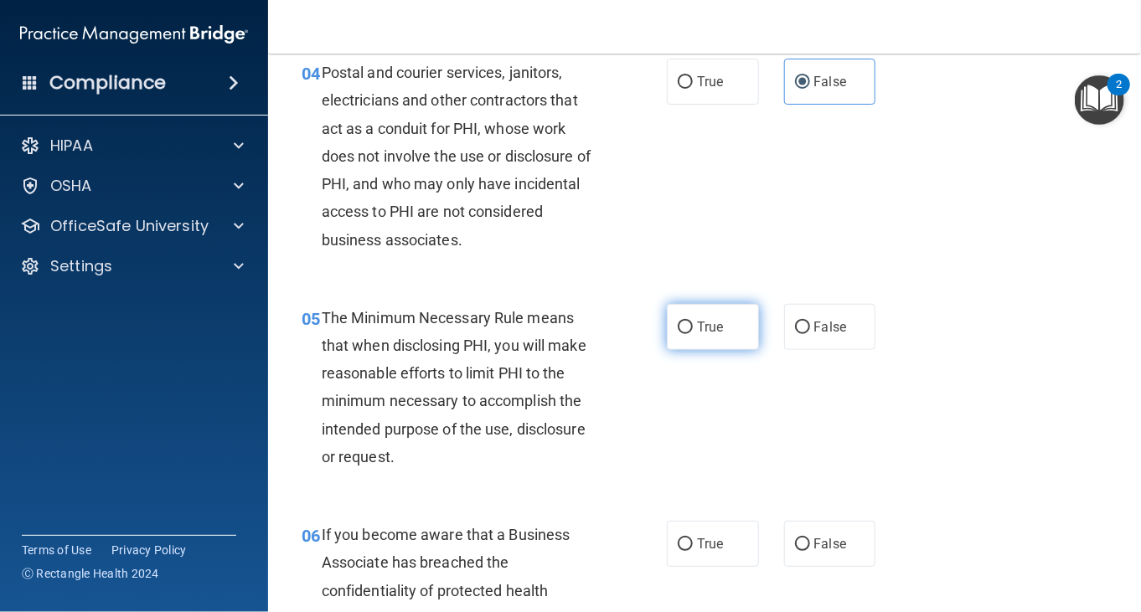
click at [687, 335] on label "True" at bounding box center [713, 327] width 92 height 46
click at [687, 334] on input "True" at bounding box center [685, 328] width 15 height 13
radio input "true"
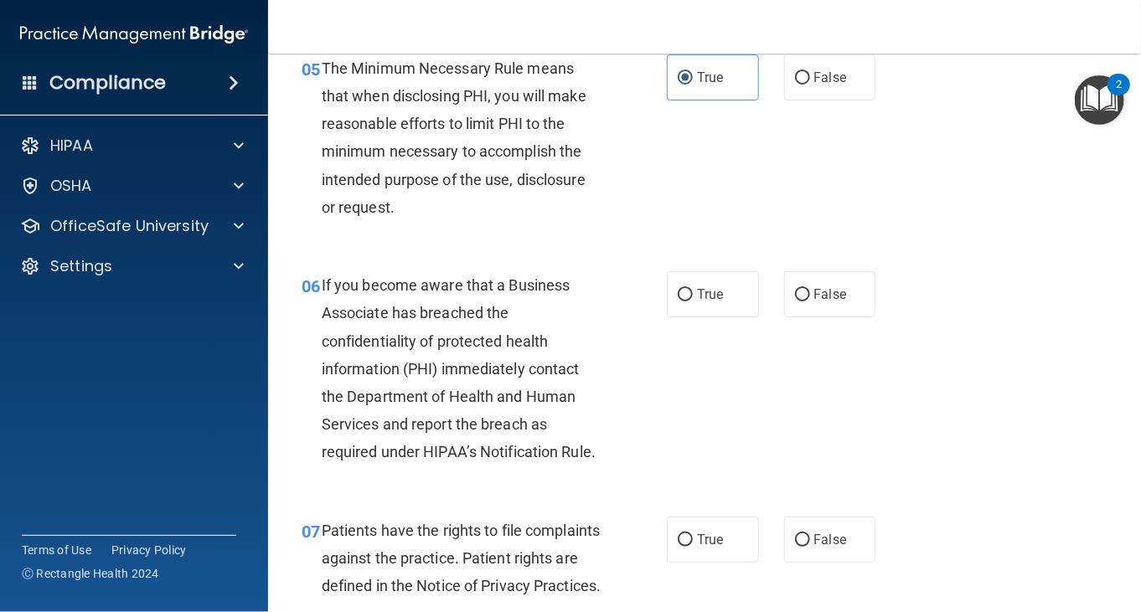
scroll to position [838, 0]
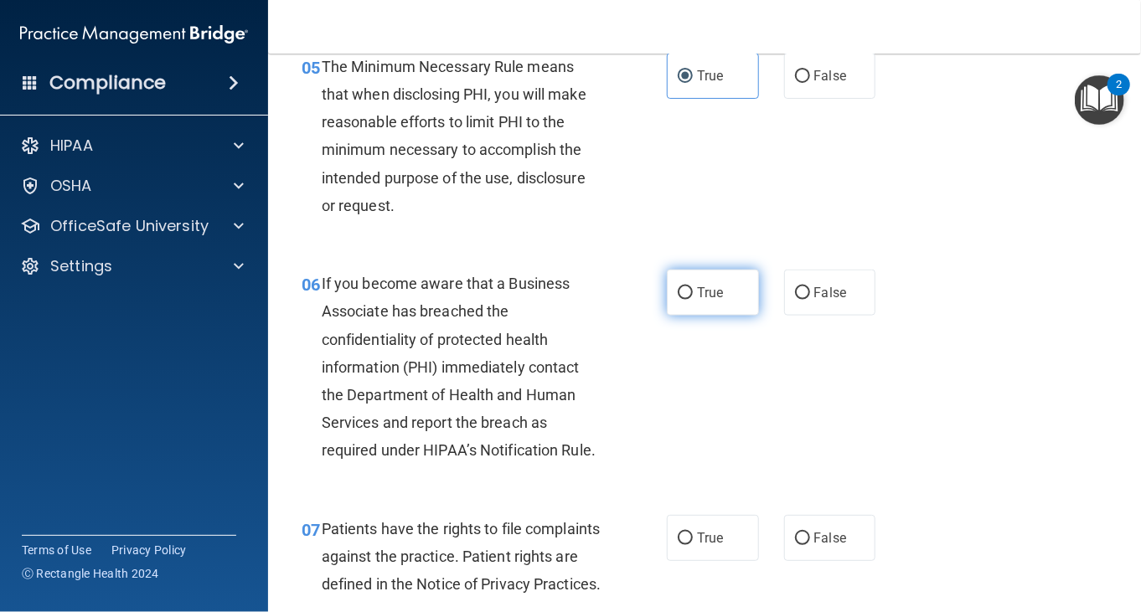
click at [690, 308] on label "True" at bounding box center [713, 293] width 92 height 46
click at [690, 300] on input "True" at bounding box center [685, 293] width 15 height 13
radio input "true"
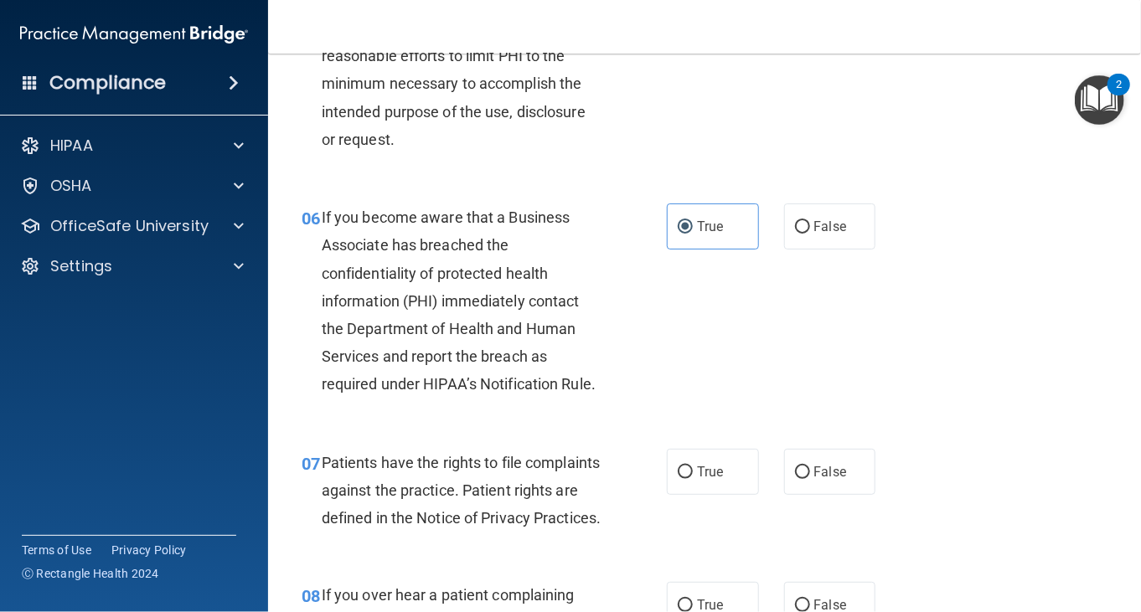
scroll to position [1005, 0]
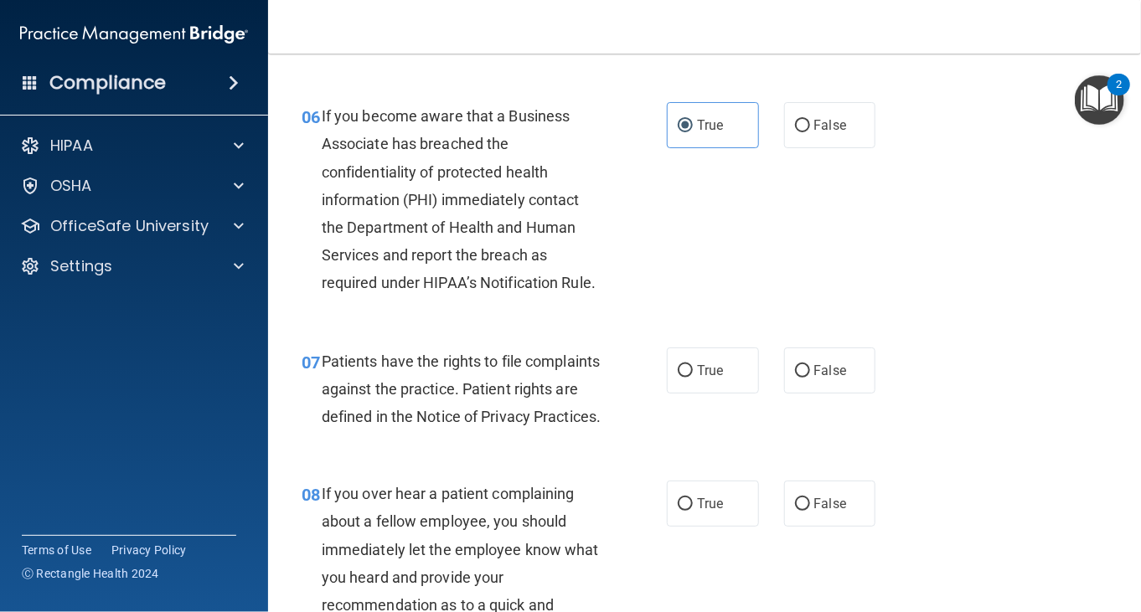
click at [615, 419] on div "07 Patients have the rights to file complaints against the practice. Patient ri…" at bounding box center [483, 394] width 415 height 92
click at [703, 376] on span "True" at bounding box center [710, 371] width 26 height 16
click at [693, 376] on input "True" at bounding box center [685, 371] width 15 height 13
radio input "true"
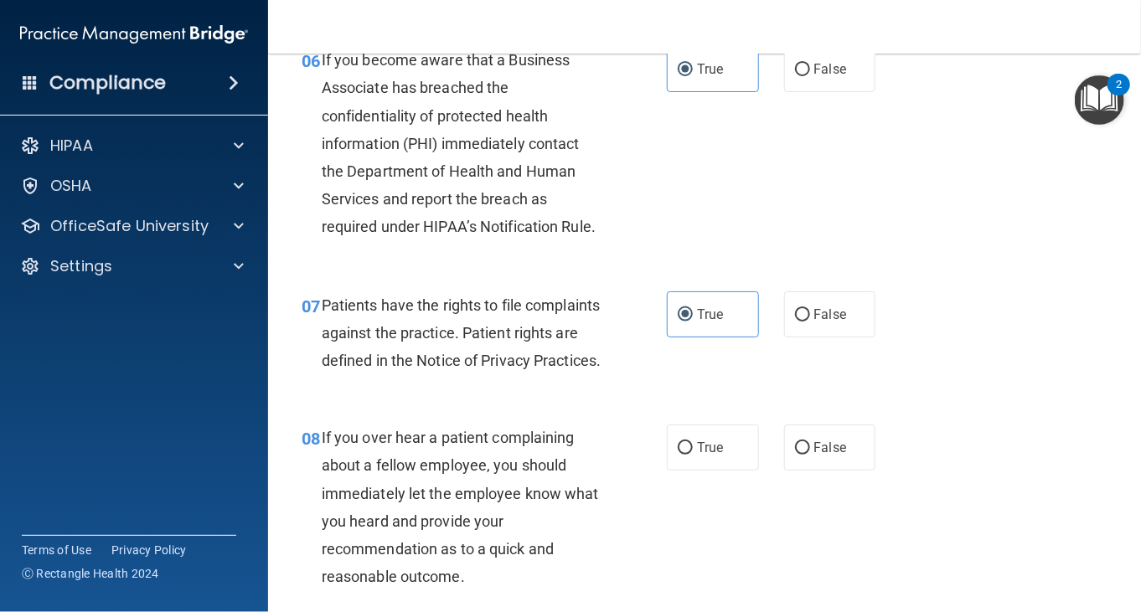
scroll to position [1089, 0]
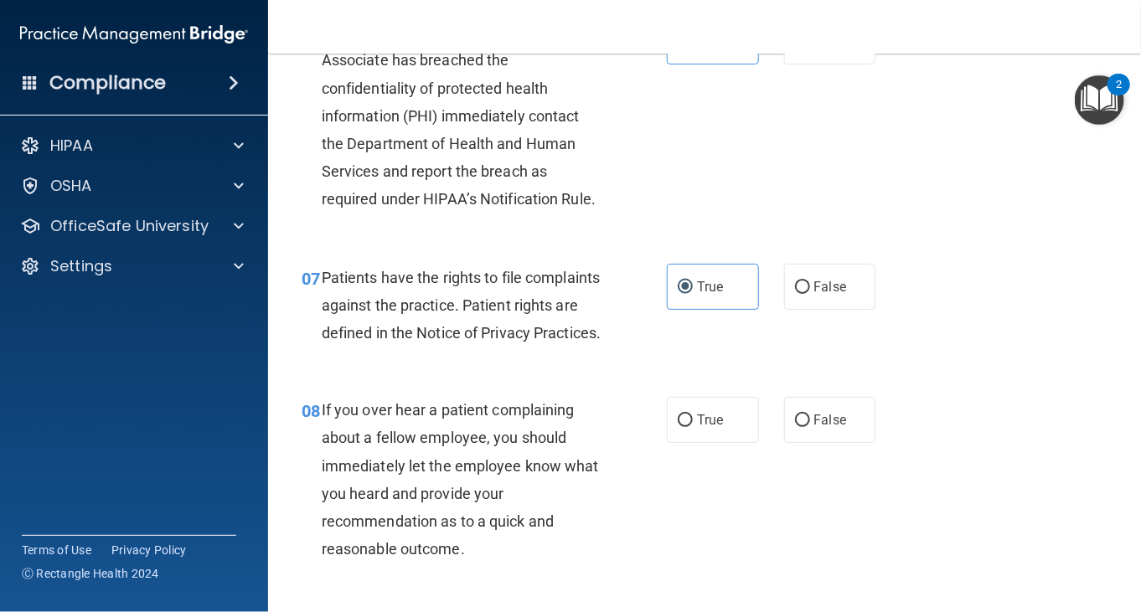
click at [444, 356] on div "07 Patients have the rights to file complaints against the practice. Patient ri…" at bounding box center [483, 310] width 415 height 92
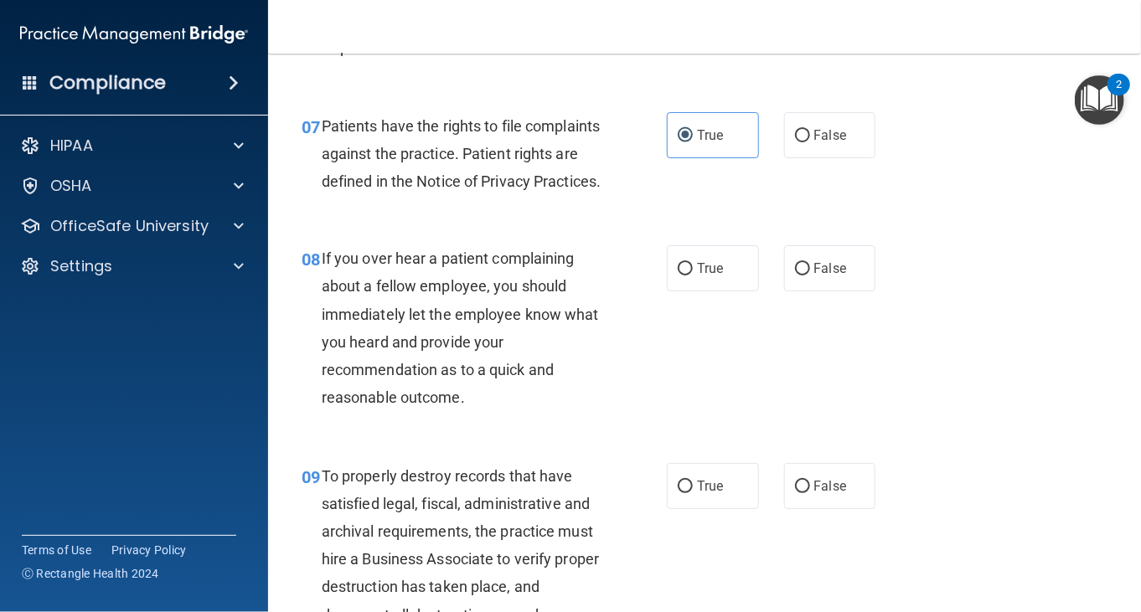
scroll to position [1256, 0]
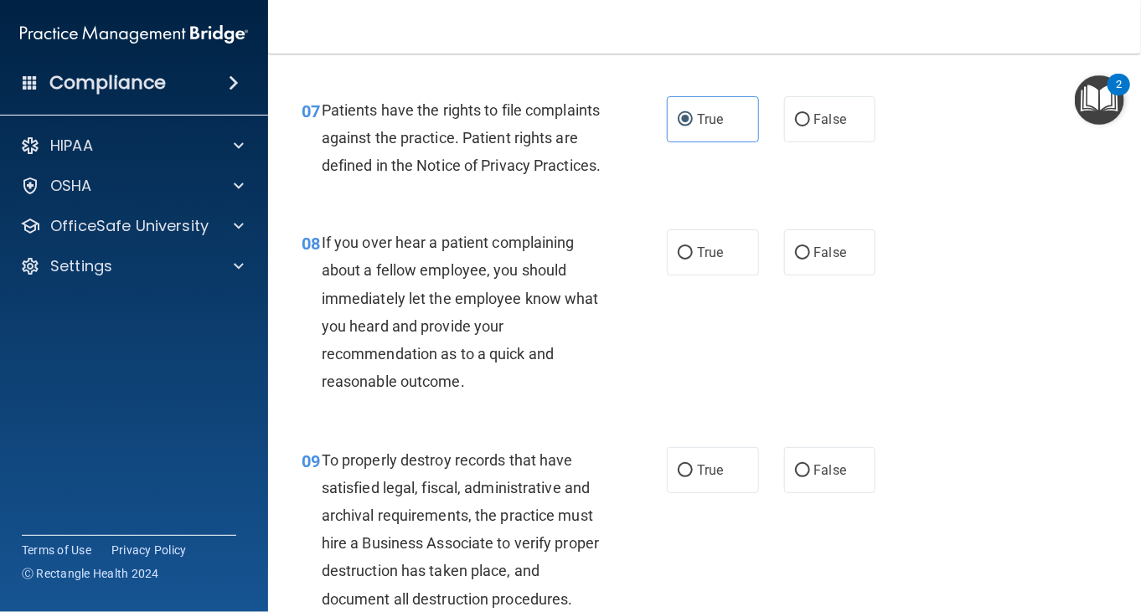
click at [813, 142] on div "07 Patients have the rights to file complaints against the practice. Patient ri…" at bounding box center [704, 142] width 831 height 134
click at [811, 131] on label "False" at bounding box center [830, 119] width 92 height 46
click at [810, 126] on input "False" at bounding box center [802, 120] width 15 height 13
radio input "true"
radio input "false"
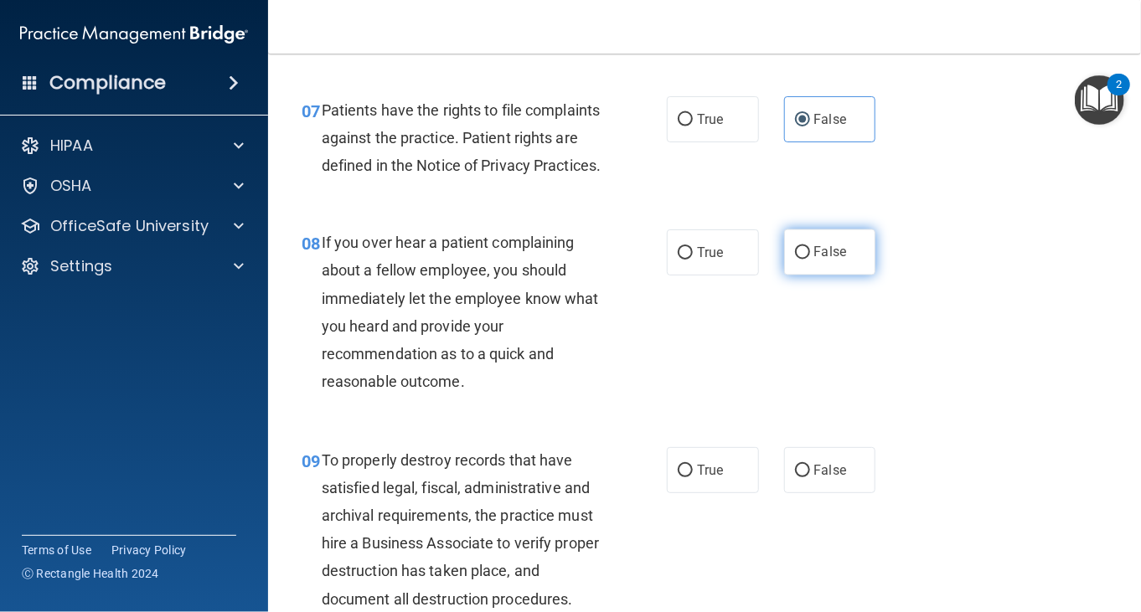
click at [851, 276] on label "False" at bounding box center [830, 252] width 92 height 46
click at [810, 260] on input "False" at bounding box center [802, 253] width 15 height 13
radio input "true"
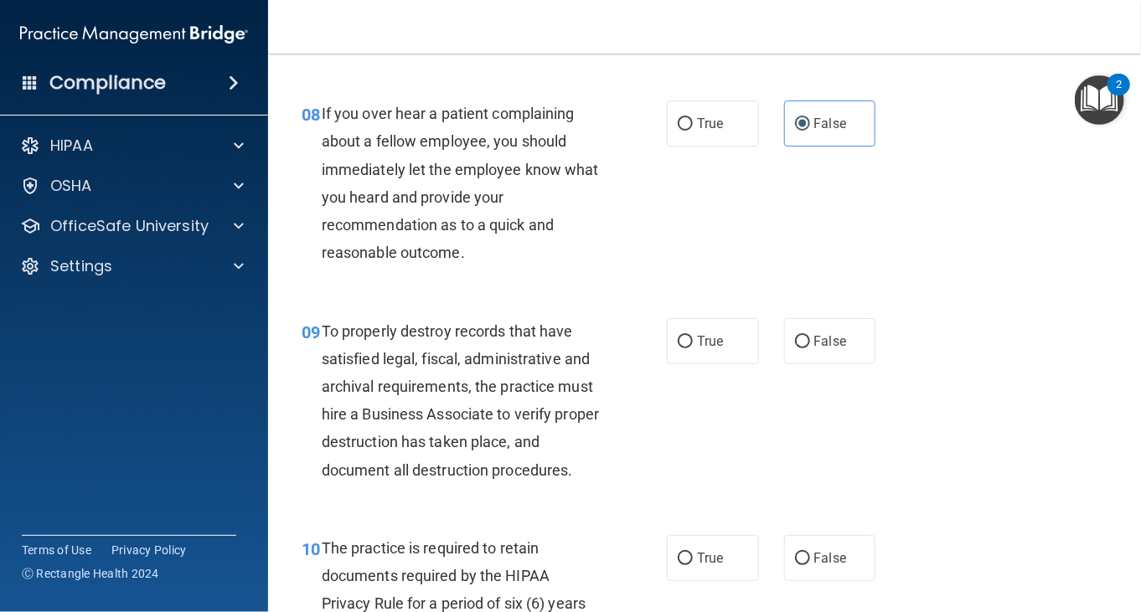
scroll to position [1424, 0]
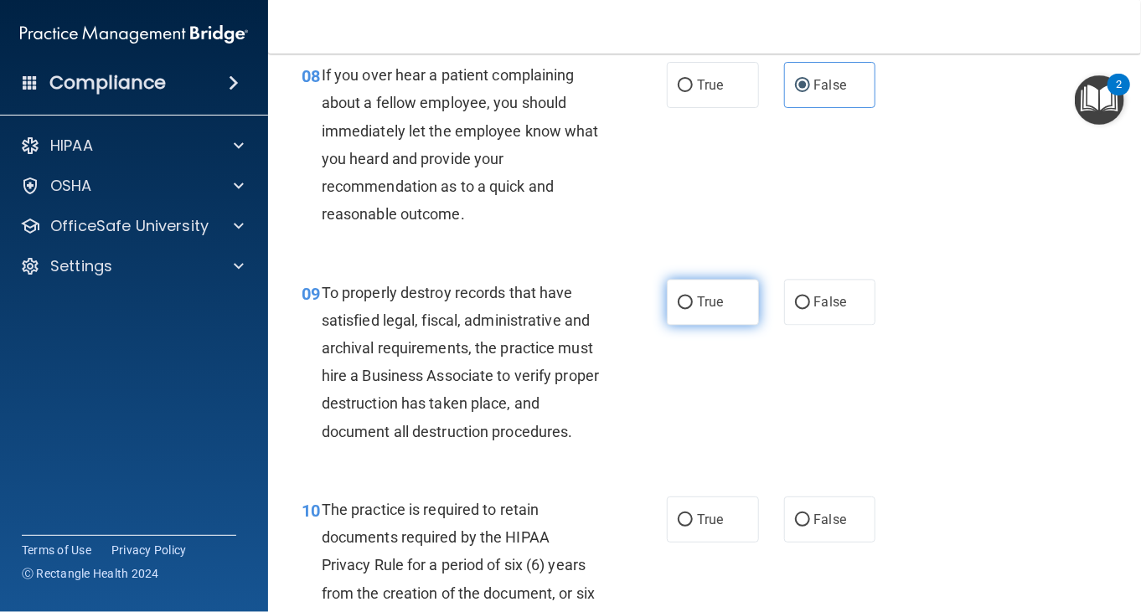
click at [674, 315] on label "True" at bounding box center [713, 303] width 92 height 46
click at [678, 310] on input "True" at bounding box center [685, 303] width 15 height 13
radio input "true"
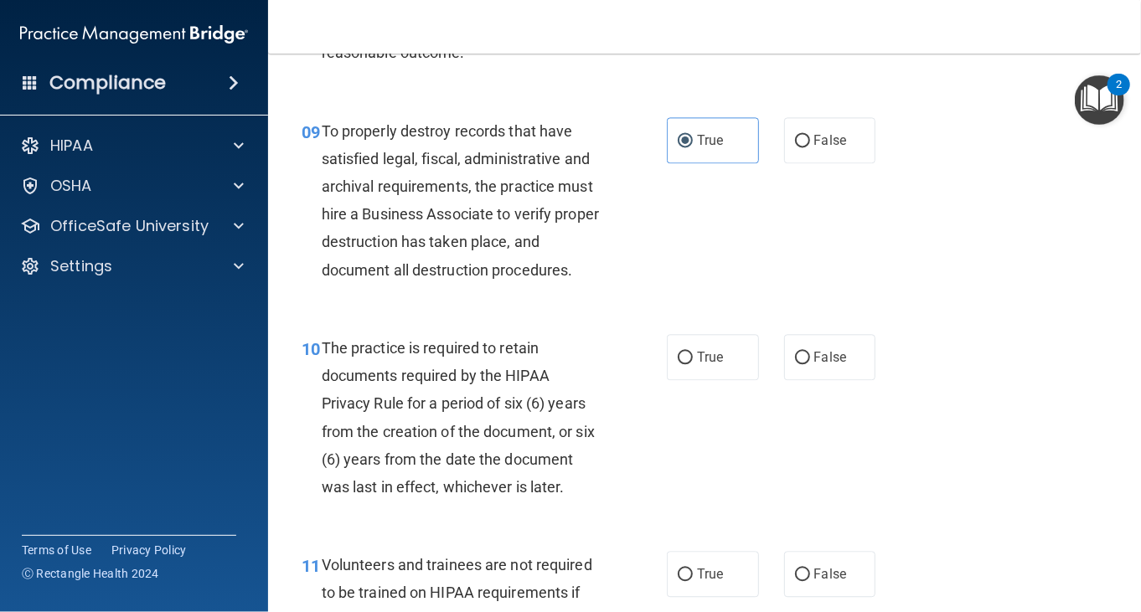
scroll to position [1591, 0]
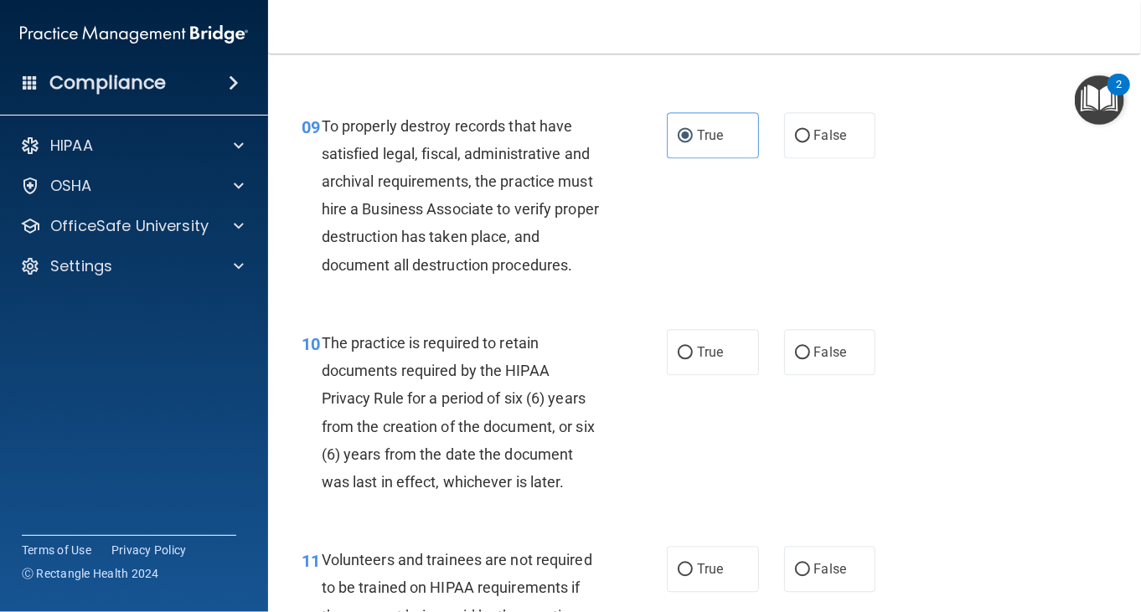
click at [572, 308] on div "09 To properly destroy records that have satisfied legal, fiscal, administrativ…" at bounding box center [704, 199] width 831 height 217
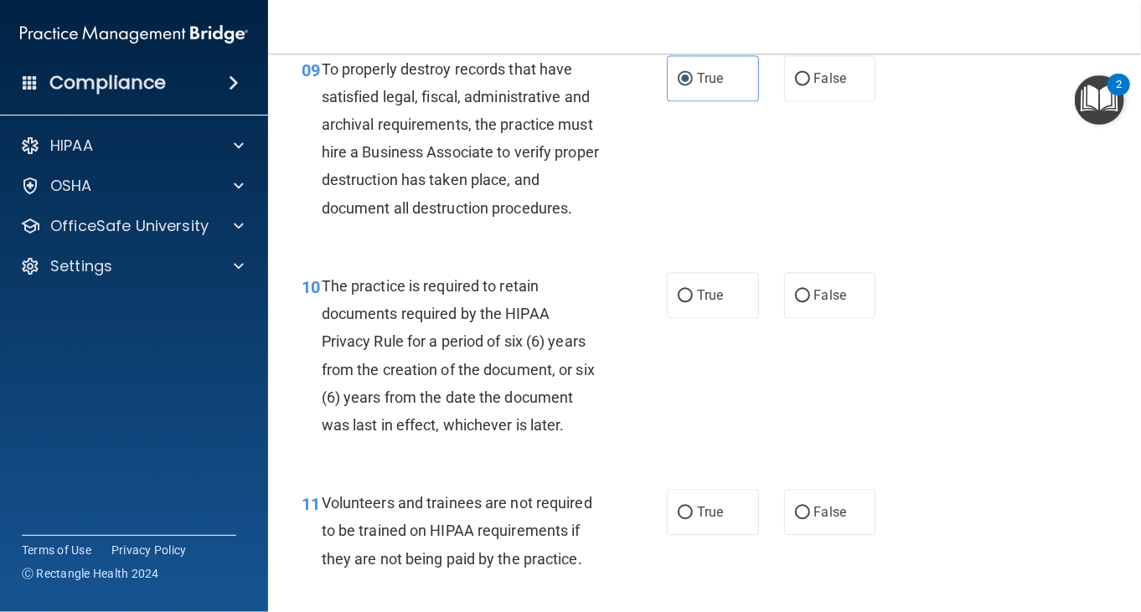
scroll to position [1675, 0]
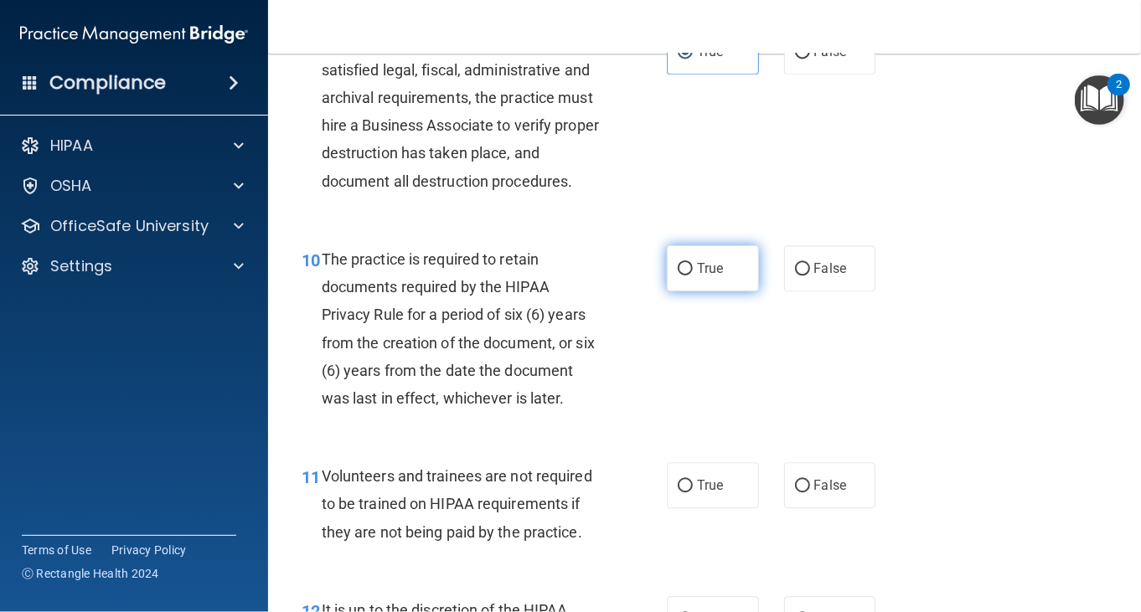
click at [688, 291] on label "True" at bounding box center [713, 268] width 92 height 46
click at [688, 276] on input "True" at bounding box center [685, 269] width 15 height 13
radio input "true"
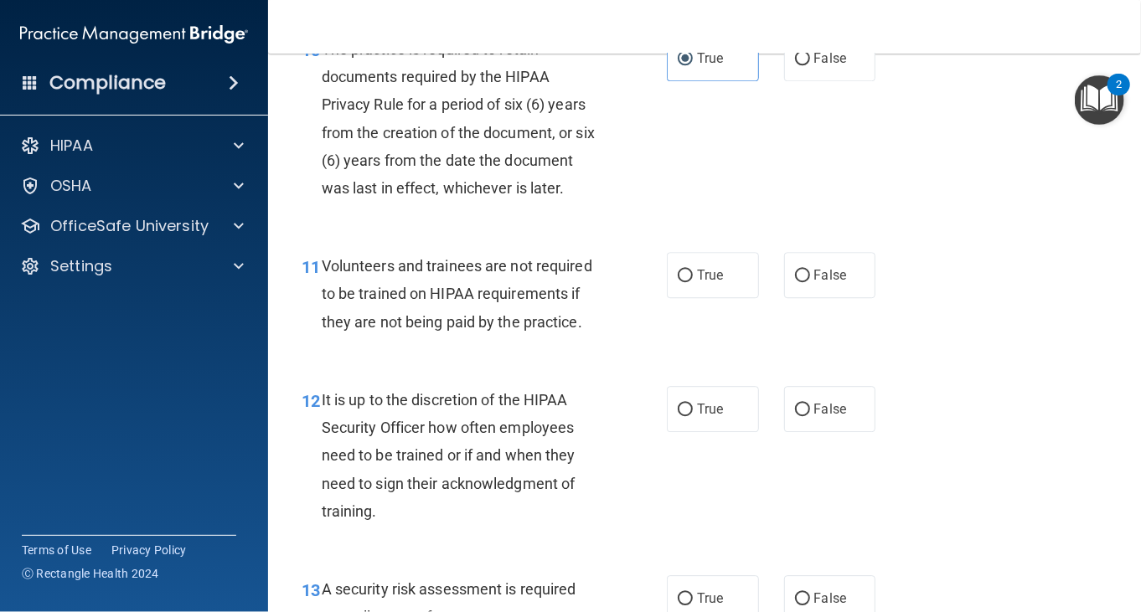
scroll to position [1926, 0]
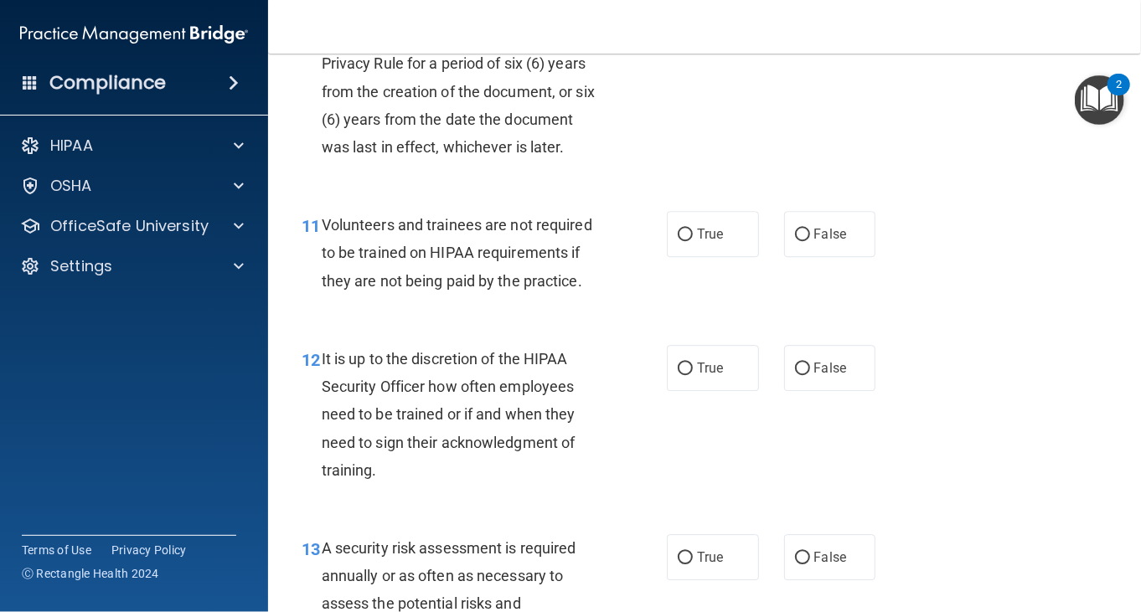
drag, startPoint x: 754, startPoint y: 257, endPoint x: 771, endPoint y: 256, distance: 16.8
click at [766, 257] on div "True False" at bounding box center [777, 234] width 220 height 46
click at [771, 256] on div "True False" at bounding box center [777, 234] width 220 height 46
click at [797, 241] on input "False" at bounding box center [802, 235] width 15 height 13
radio input "true"
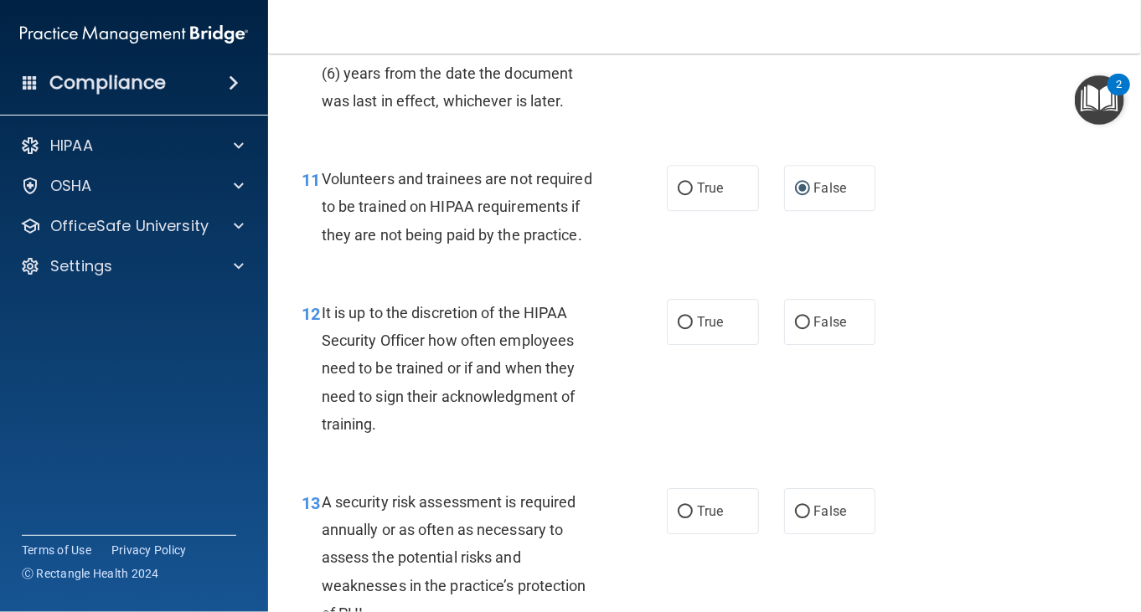
scroll to position [2010, 0]
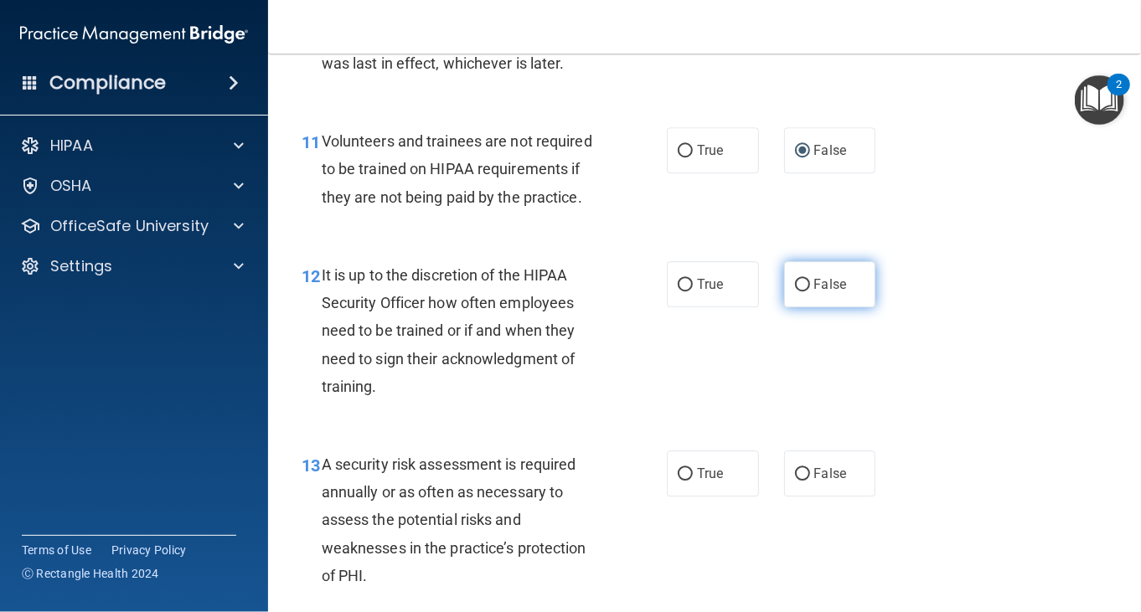
click at [784, 307] on label "False" at bounding box center [830, 284] width 92 height 46
click at [795, 291] on input "False" at bounding box center [802, 285] width 15 height 13
radio input "true"
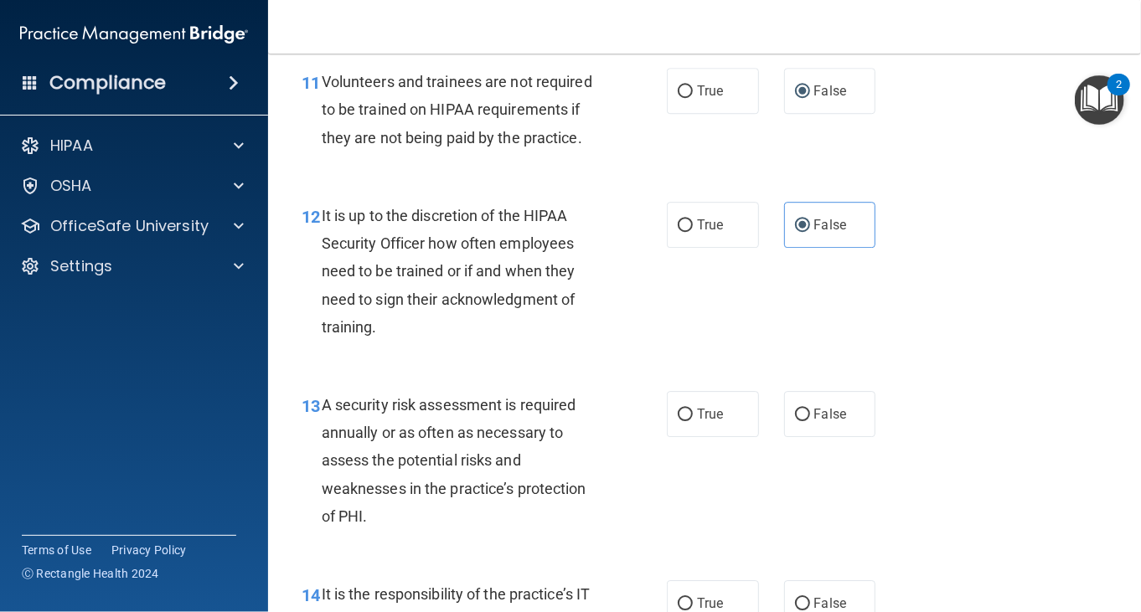
scroll to position [2178, 0]
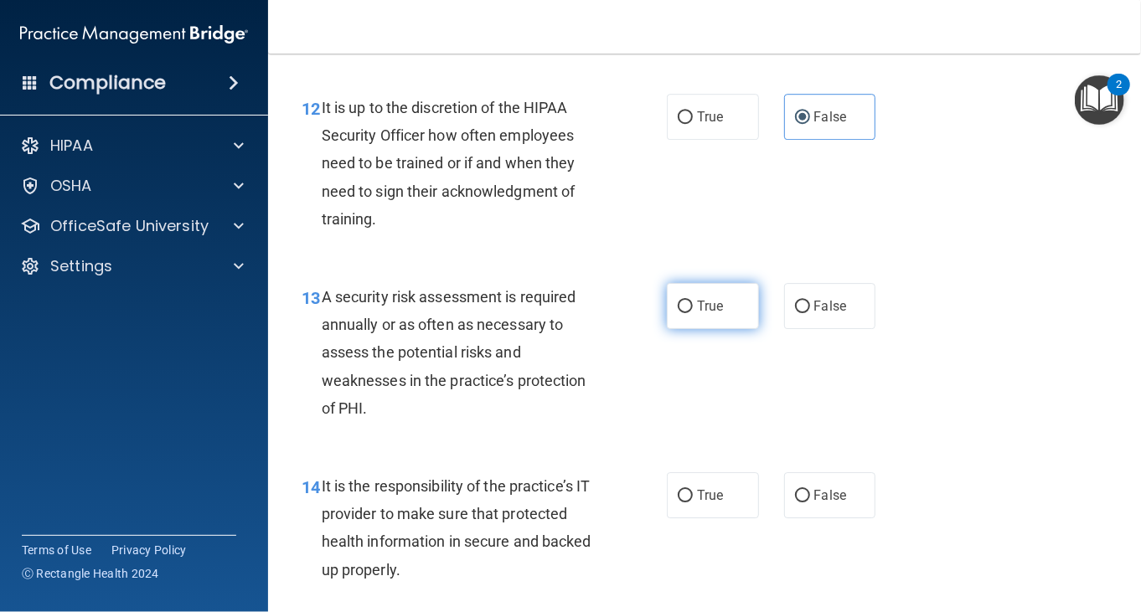
click at [684, 329] on label "True" at bounding box center [713, 306] width 92 height 46
click at [684, 313] on input "True" at bounding box center [685, 307] width 15 height 13
radio input "true"
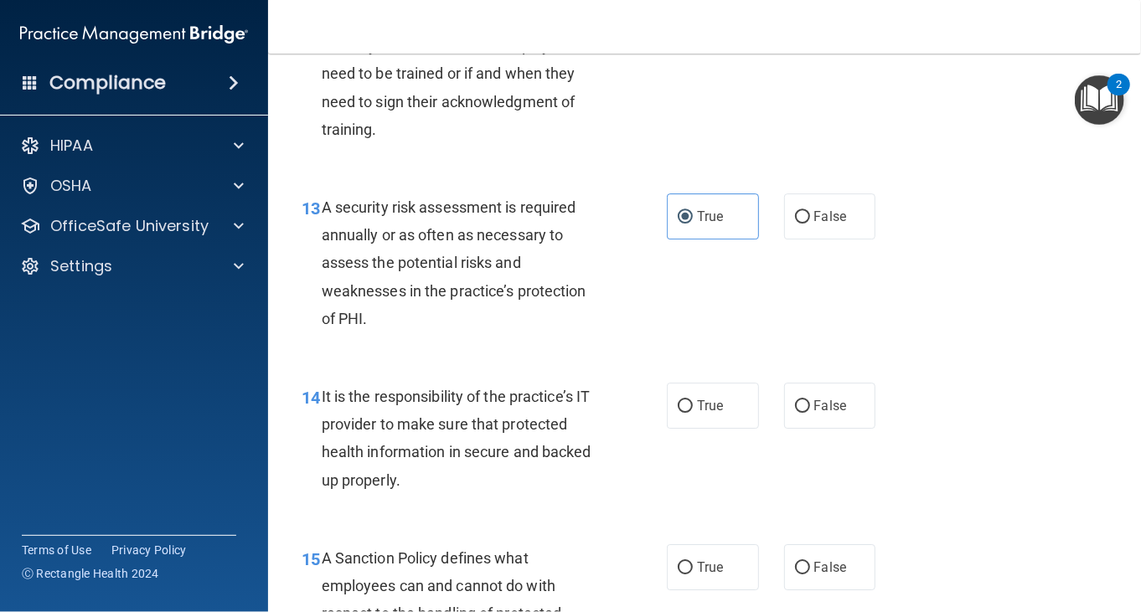
scroll to position [2345, 0]
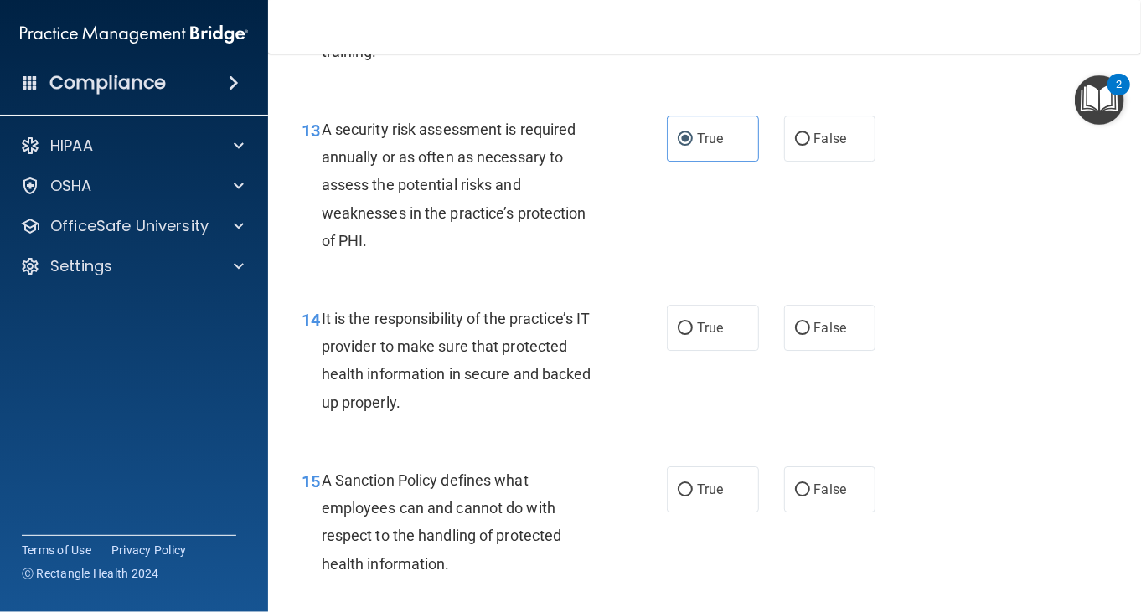
click at [571, 384] on div "It is the responsibility of the practice’s IT provider to make sure that protec…" at bounding box center [468, 360] width 293 height 111
click at [684, 335] on input "True" at bounding box center [685, 328] width 15 height 13
radio input "true"
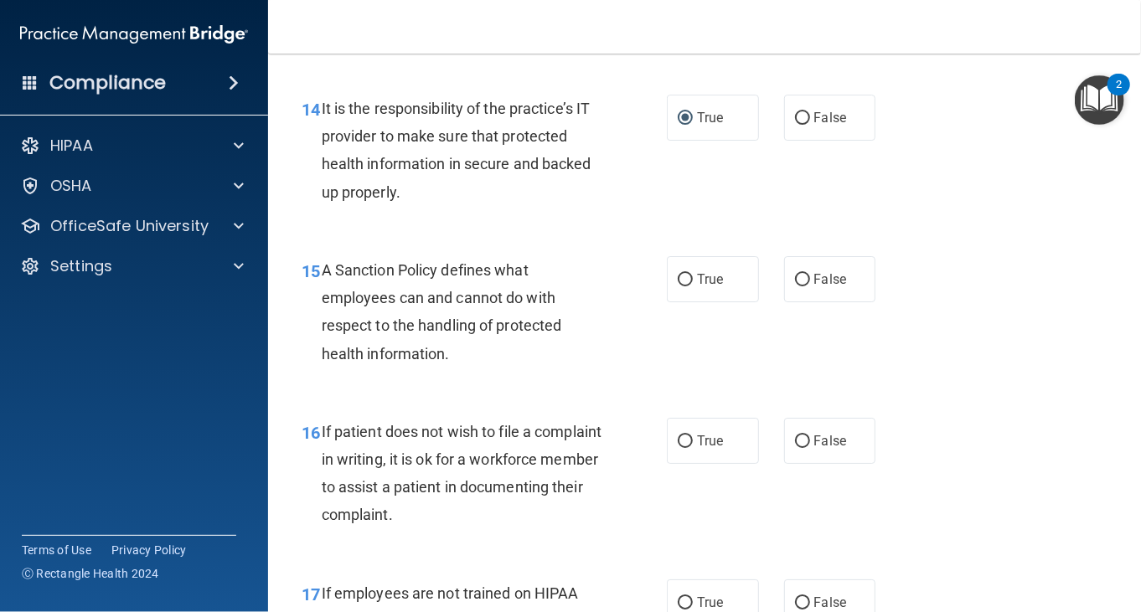
scroll to position [2596, 0]
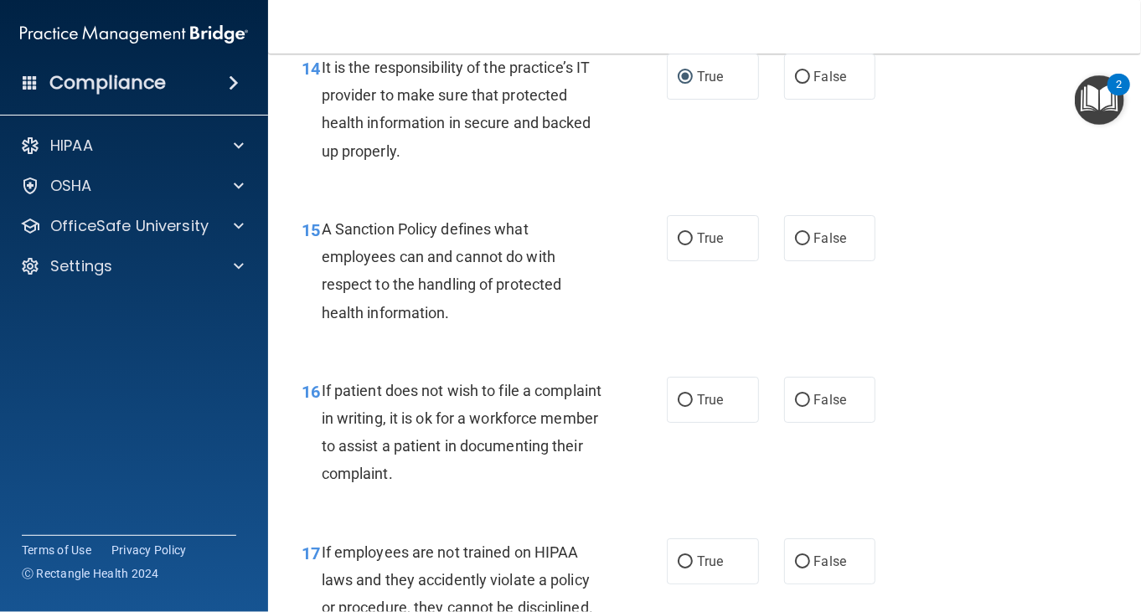
drag, startPoint x: 718, startPoint y: 273, endPoint x: 671, endPoint y: 354, distance: 93.8
click at [718, 261] on label "True" at bounding box center [713, 238] width 92 height 46
click at [693, 245] on input "True" at bounding box center [685, 239] width 15 height 13
radio input "true"
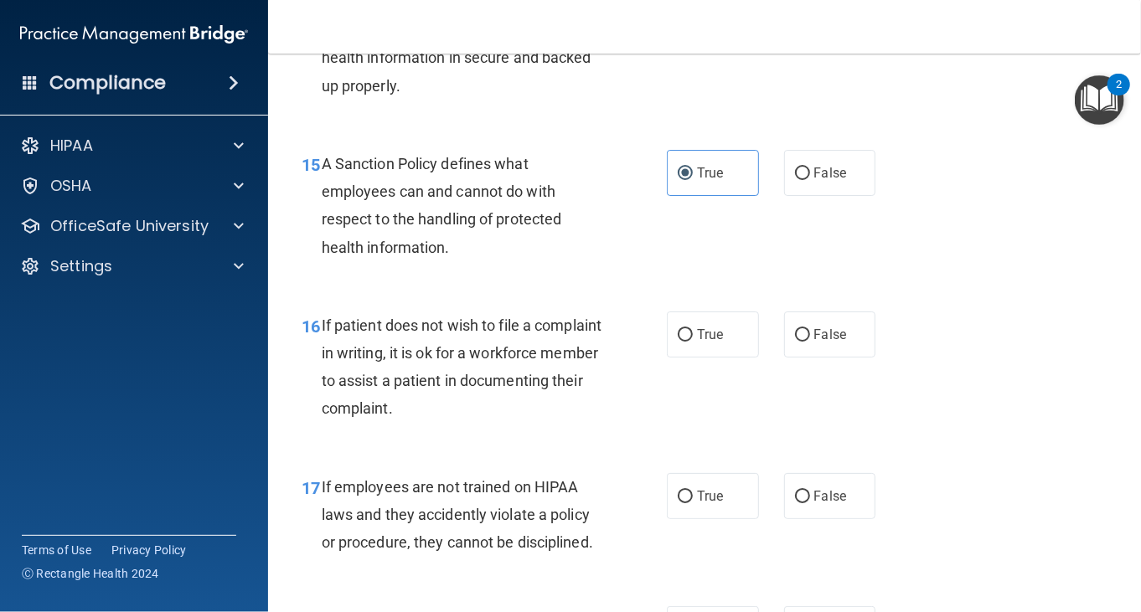
scroll to position [2764, 0]
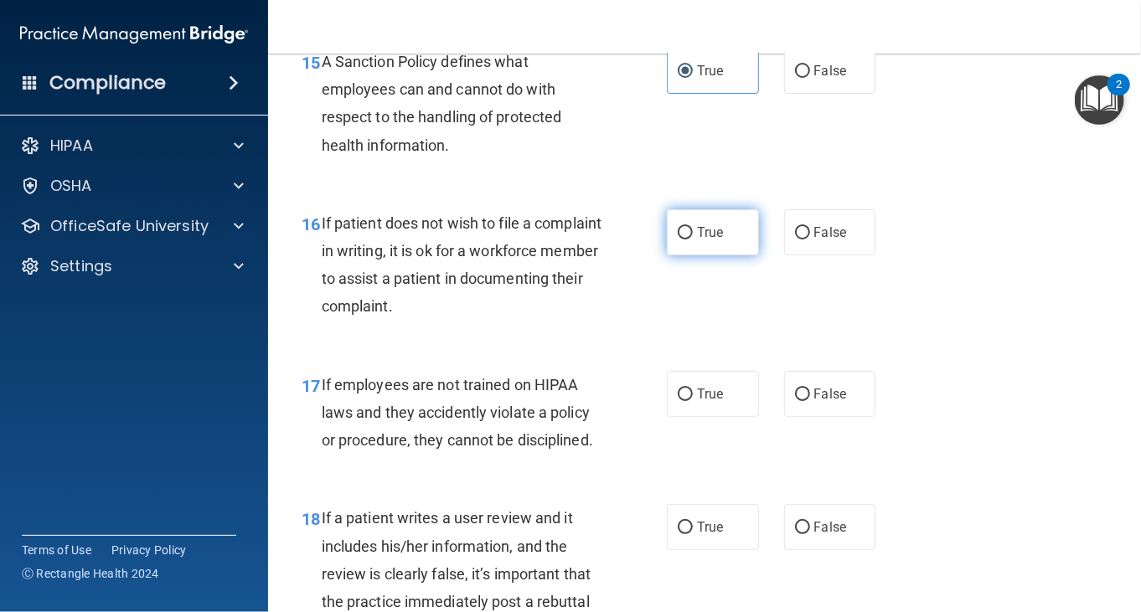
click at [741, 255] on label "True" at bounding box center [713, 232] width 92 height 46
click at [693, 240] on input "True" at bounding box center [685, 233] width 15 height 13
radio input "true"
click at [586, 449] on span "If employees are not trained on HIPAA laws and they accidently violate a policy…" at bounding box center [457, 412] width 271 height 73
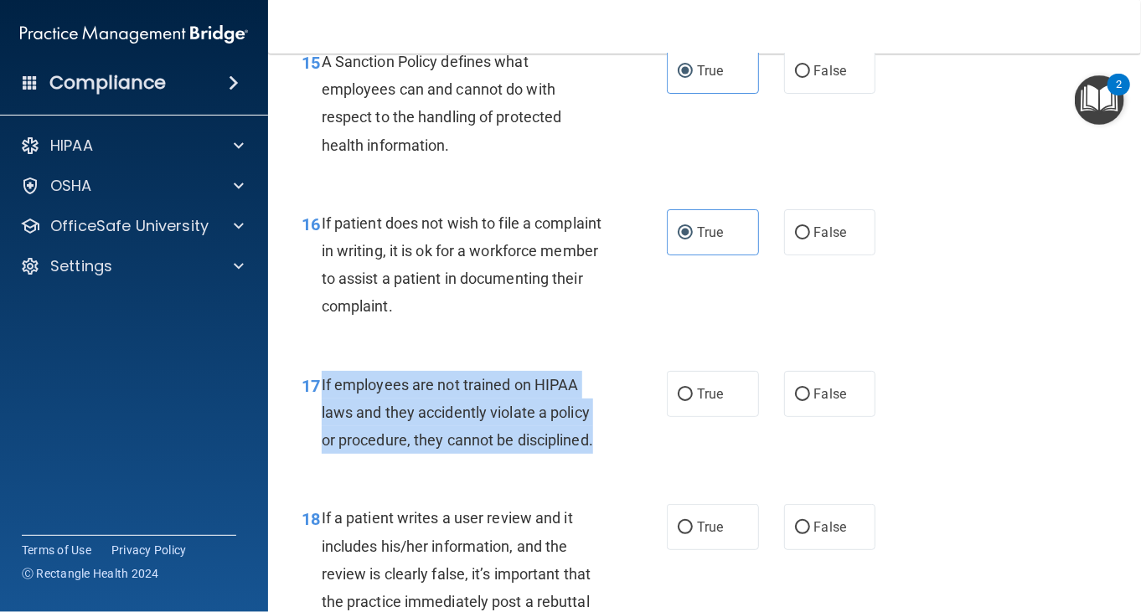
drag, startPoint x: 587, startPoint y: 463, endPoint x: 322, endPoint y: 404, distance: 272.1
click at [322, 403] on div "If employees are not trained on HIPAA laws and they accidently violate a policy…" at bounding box center [468, 413] width 293 height 84
copy span "If employees are not trained on HIPAA laws and they accidently violate a policy…"
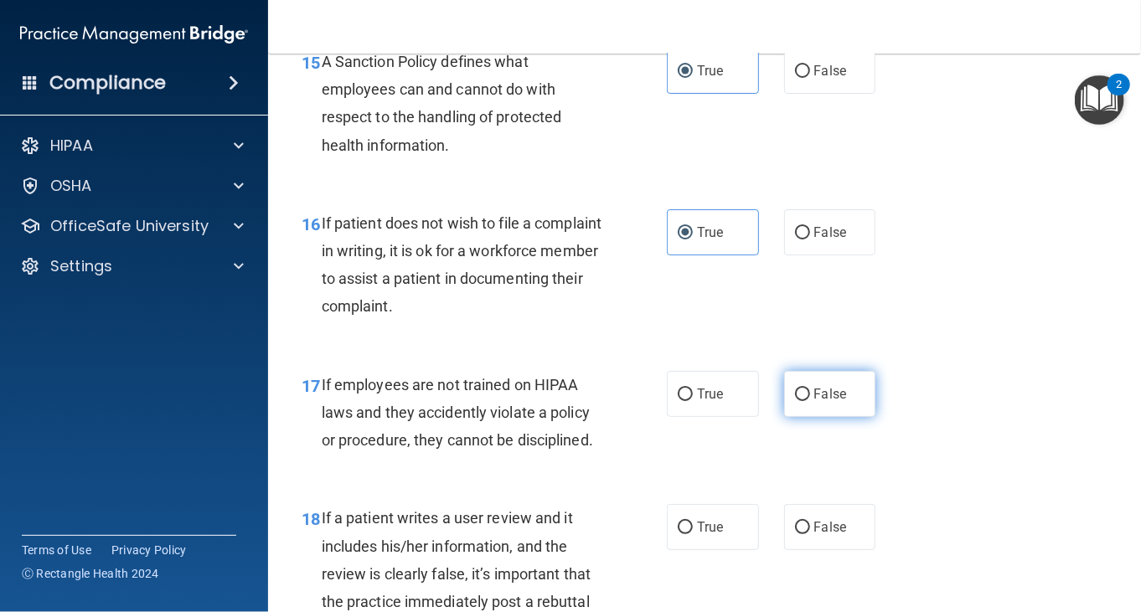
click at [784, 409] on label "False" at bounding box center [830, 394] width 92 height 46
click at [795, 401] on input "False" at bounding box center [802, 395] width 15 height 13
radio input "true"
click at [957, 332] on div "16 If patient does not wish to file a complaint in writing, it is ok for a work…" at bounding box center [704, 269] width 831 height 162
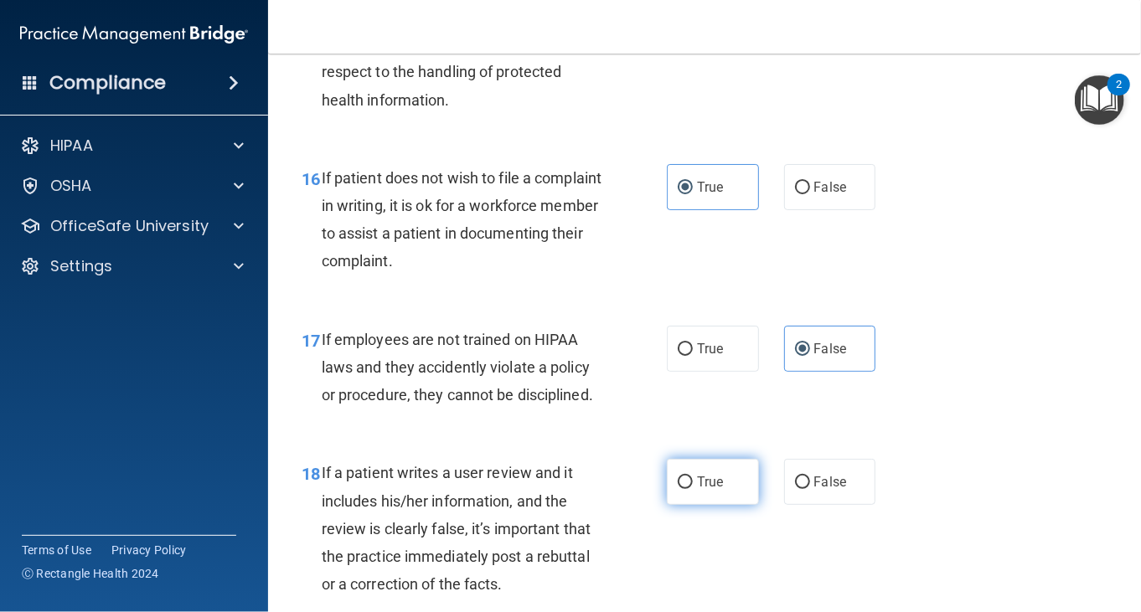
scroll to position [2848, 0]
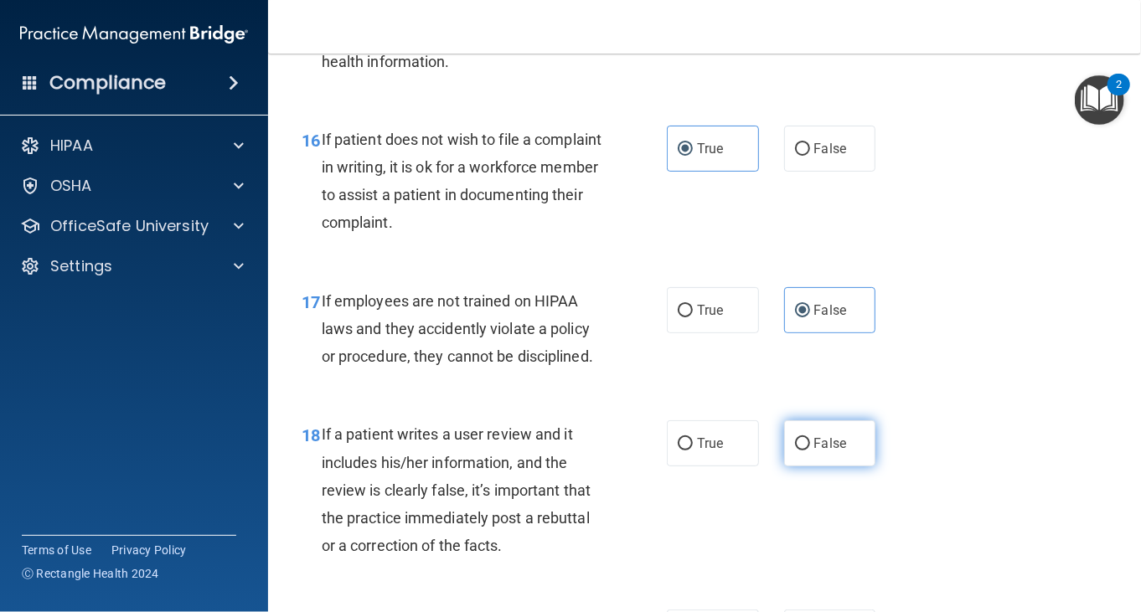
click at [821, 457] on label "False" at bounding box center [830, 443] width 92 height 46
click at [810, 451] on input "False" at bounding box center [802, 444] width 15 height 13
radio input "true"
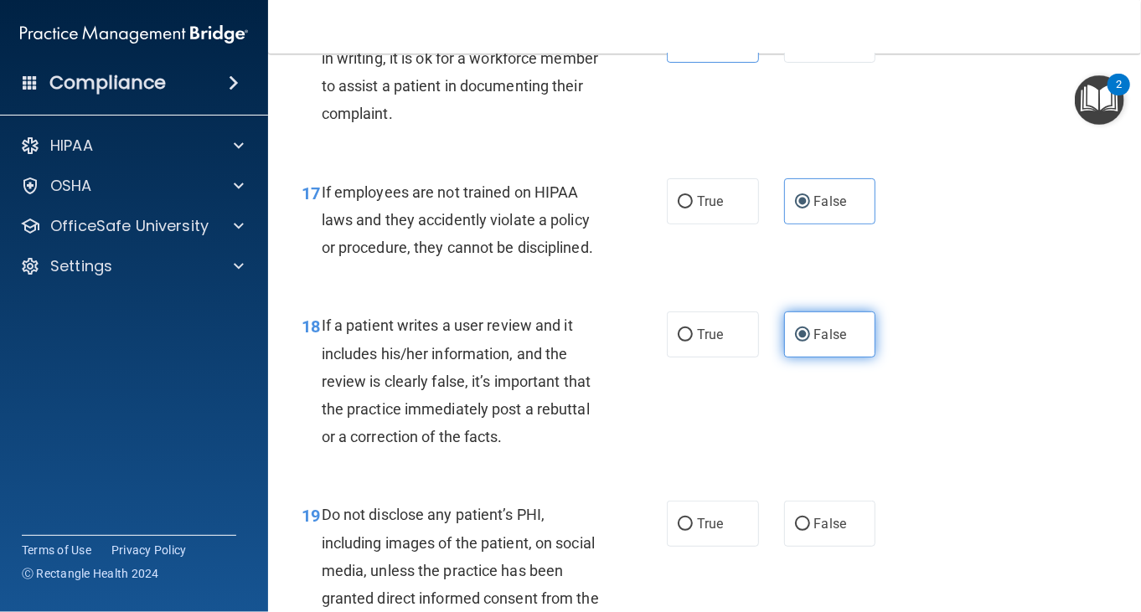
scroll to position [3099, 0]
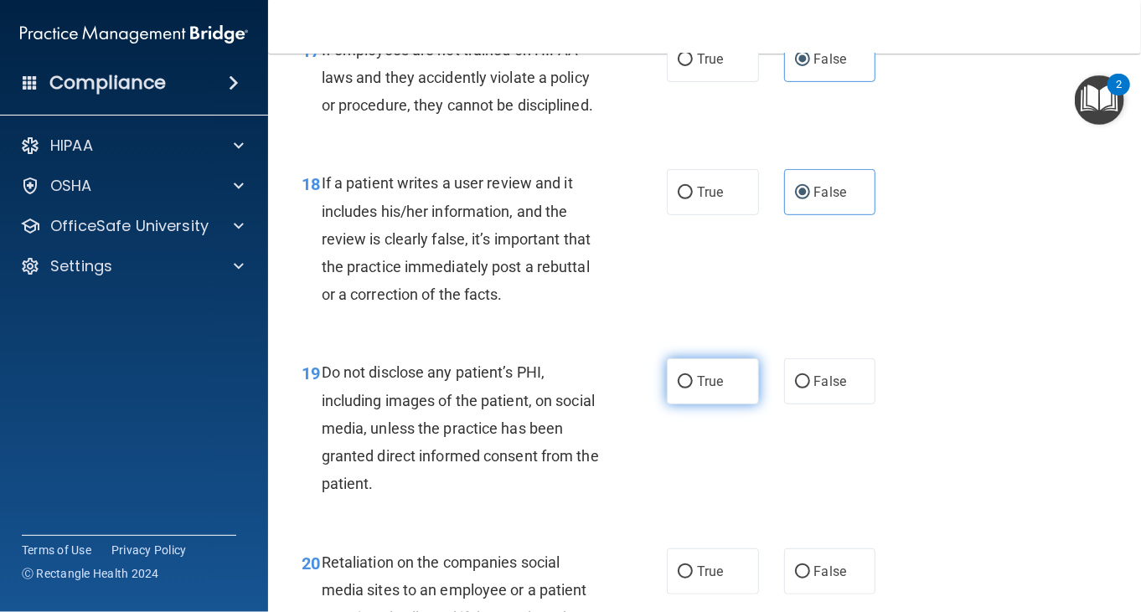
click at [727, 394] on label "True" at bounding box center [713, 381] width 92 height 46
click at [693, 389] on input "True" at bounding box center [685, 382] width 15 height 13
radio input "true"
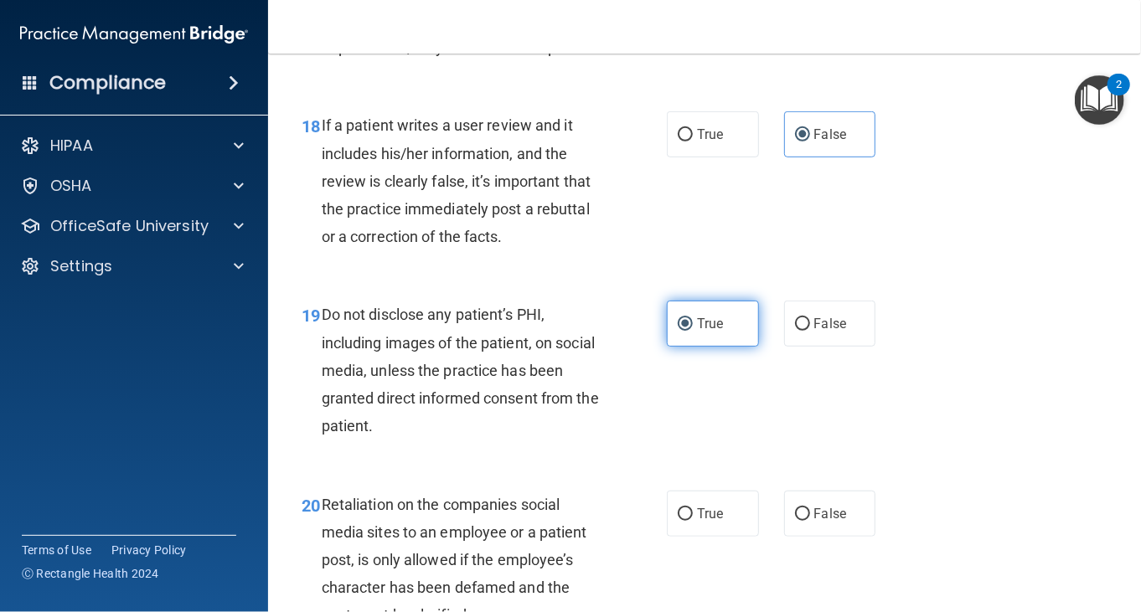
scroll to position [3350, 0]
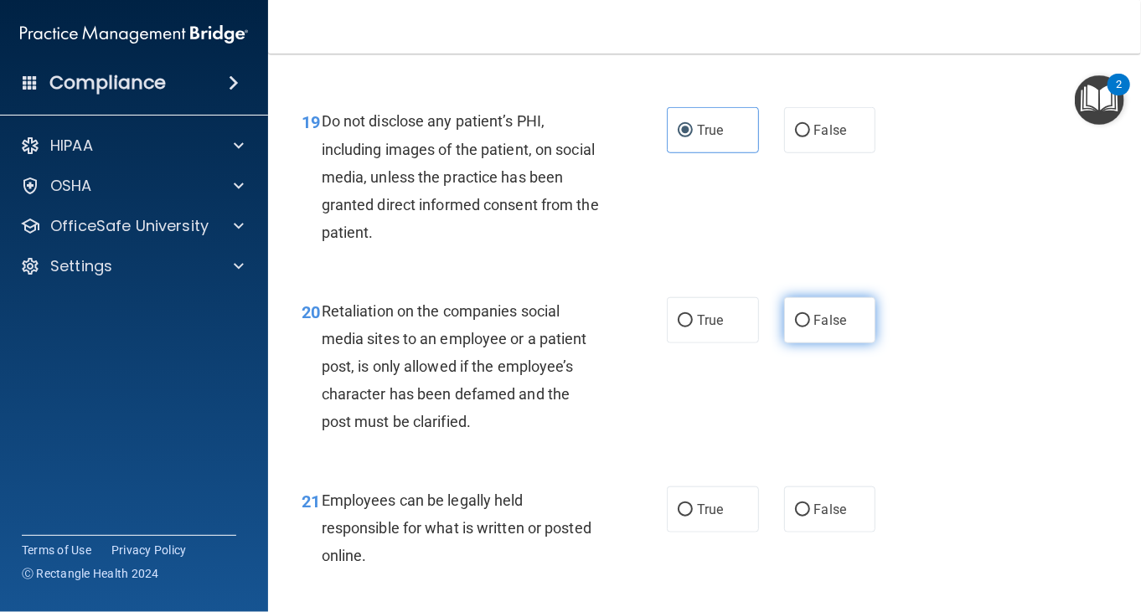
click at [807, 343] on label "False" at bounding box center [830, 320] width 92 height 46
click at [807, 327] on input "False" at bounding box center [802, 321] width 15 height 13
radio input "true"
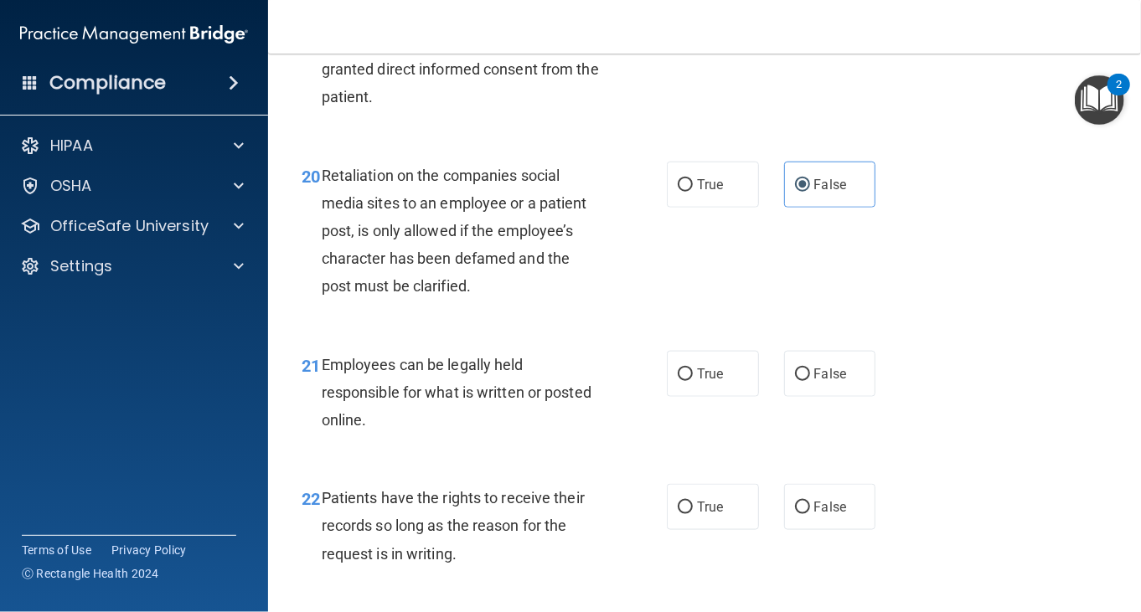
scroll to position [3518, 0]
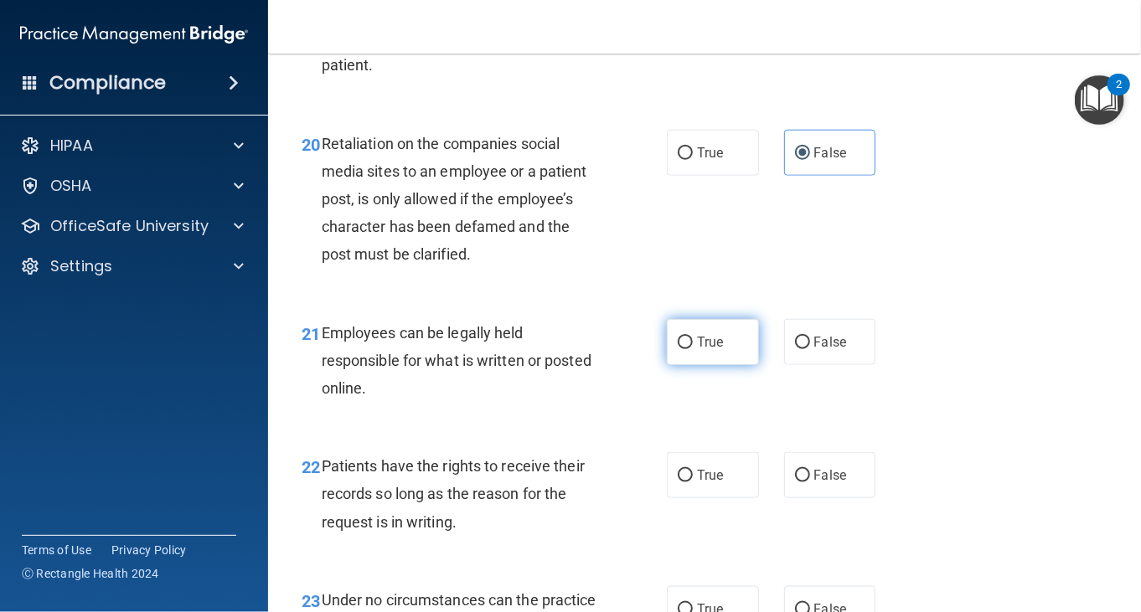
click at [724, 365] on label "True" at bounding box center [713, 342] width 92 height 46
click at [693, 349] on input "True" at bounding box center [685, 343] width 15 height 13
radio input "true"
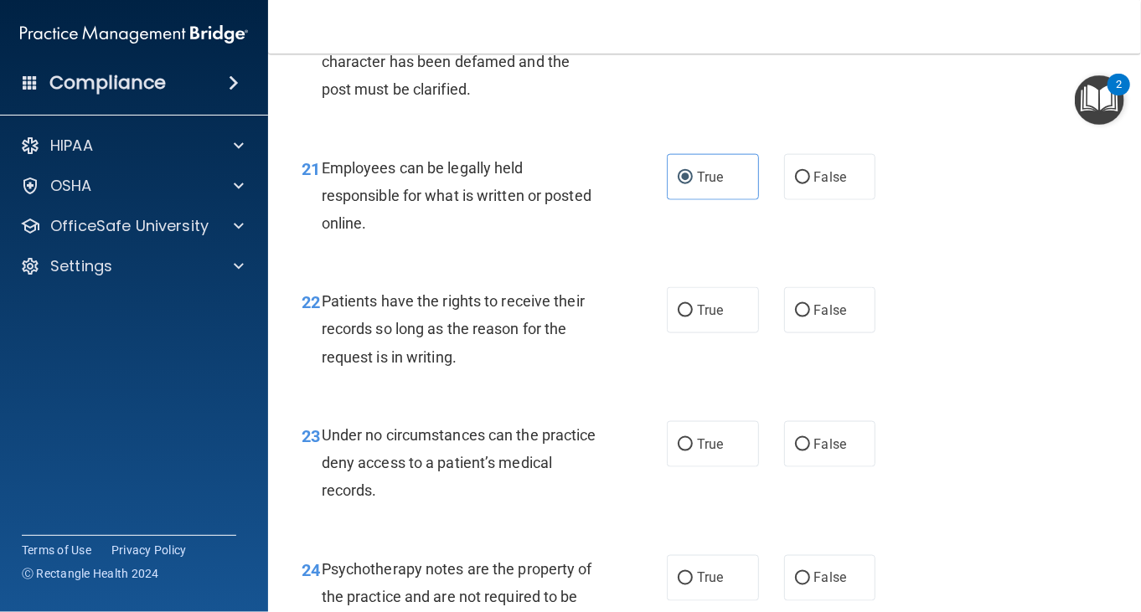
scroll to position [3685, 0]
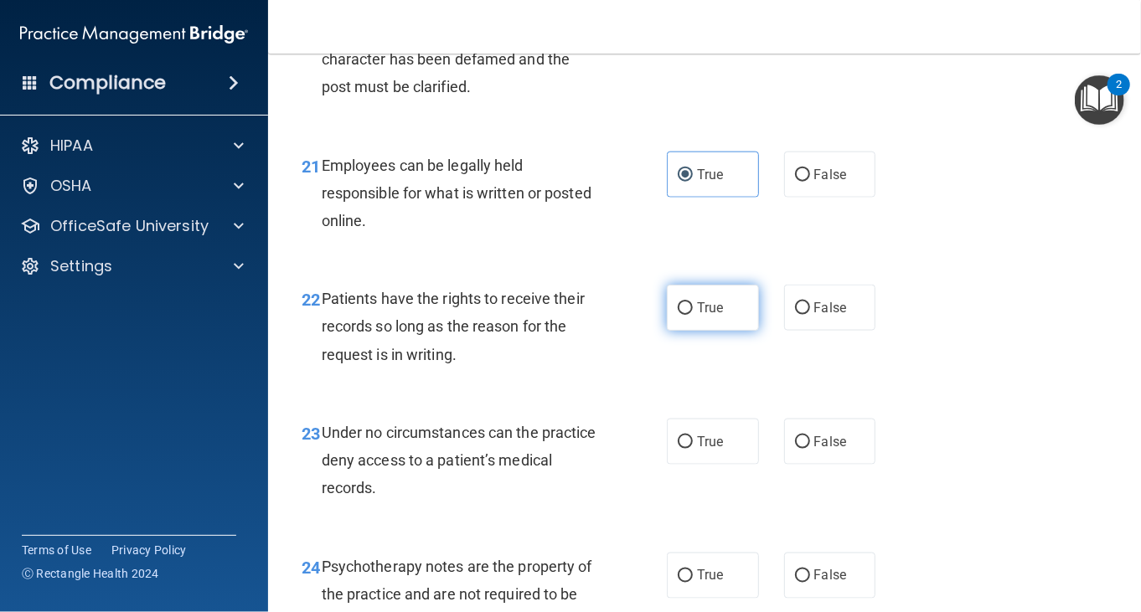
click at [747, 330] on label "True" at bounding box center [713, 308] width 92 height 46
click at [693, 315] on input "True" at bounding box center [685, 308] width 15 height 13
radio input "true"
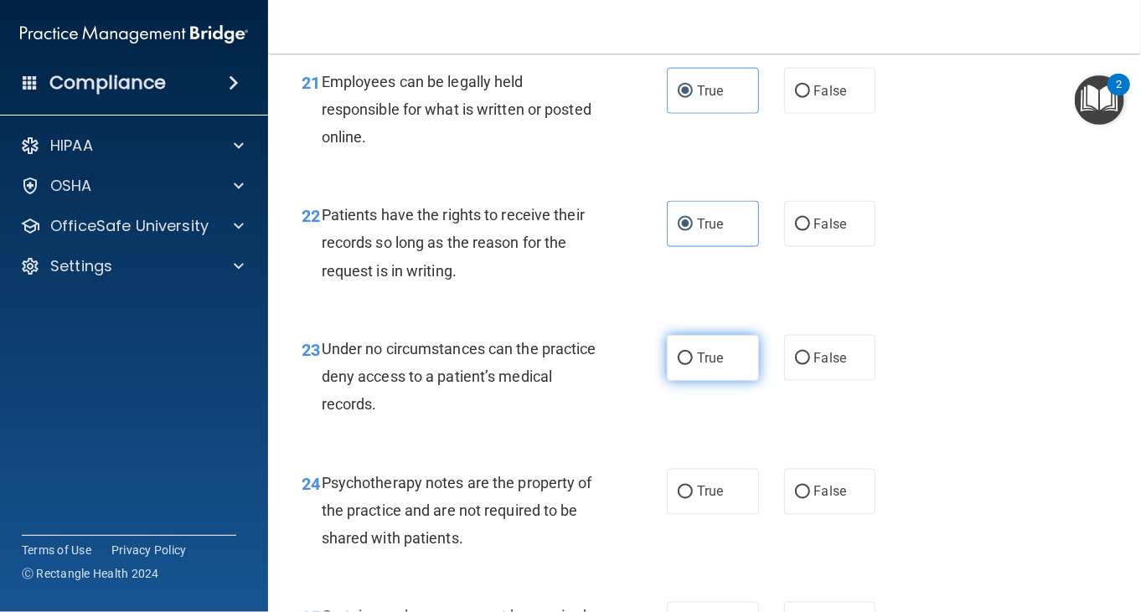
click at [713, 381] on label "True" at bounding box center [713, 358] width 92 height 46
click at [693, 365] on input "True" at bounding box center [685, 359] width 15 height 13
radio input "true"
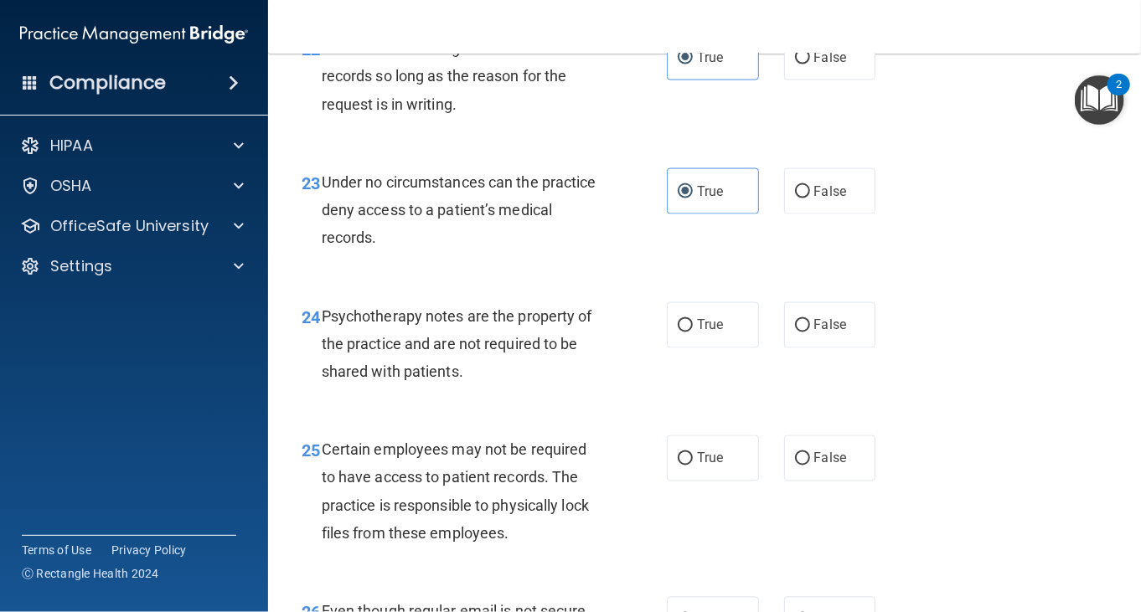
scroll to position [3936, 0]
click at [795, 332] on input "False" at bounding box center [802, 325] width 15 height 13
radio input "true"
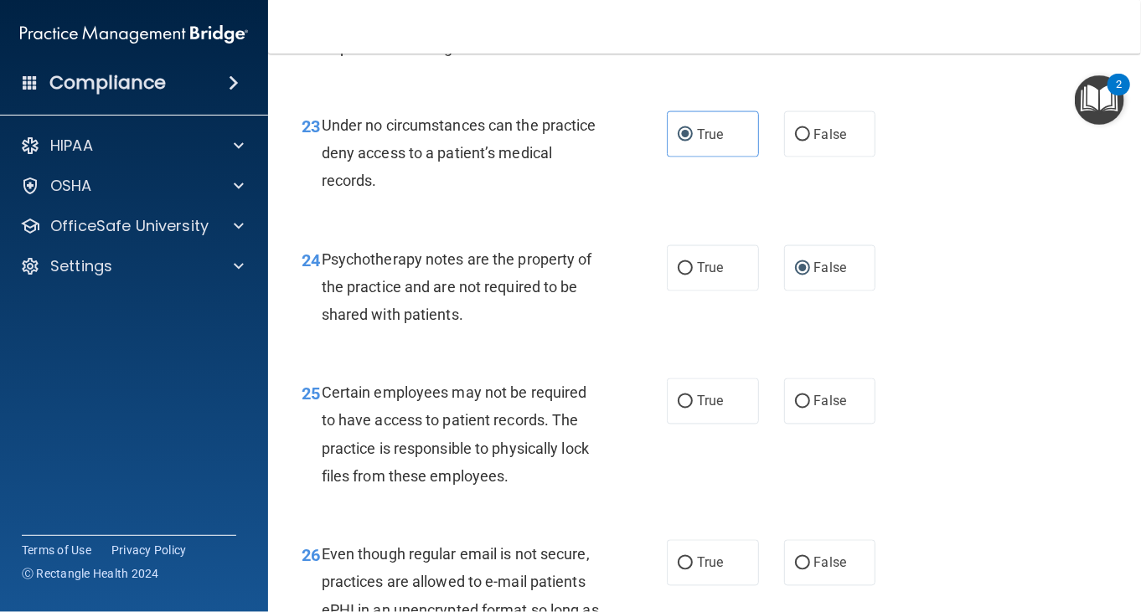
scroll to position [4020, 0]
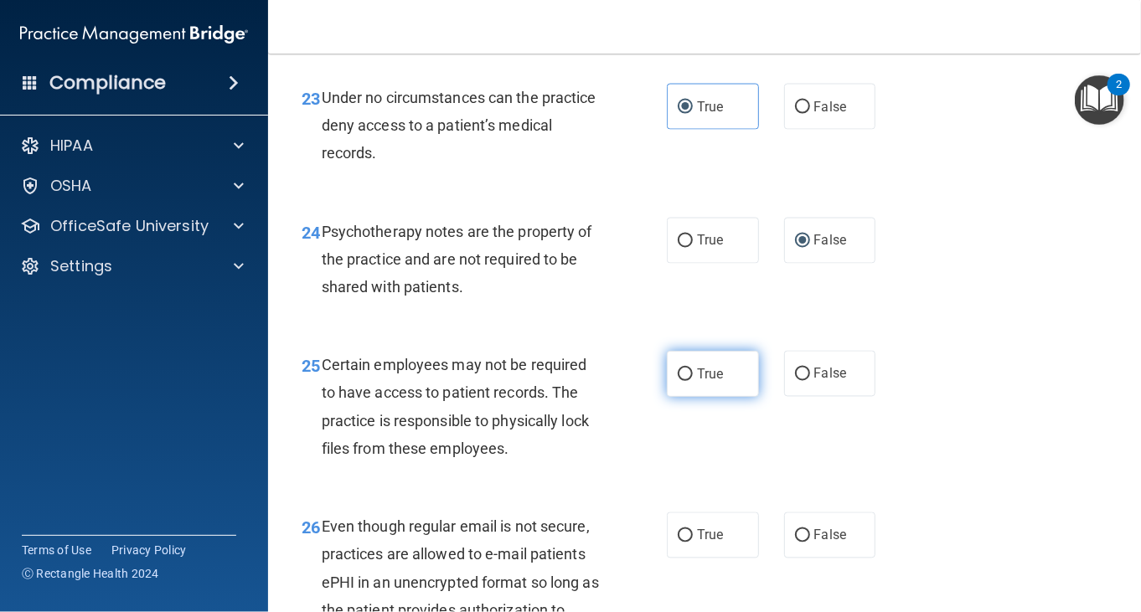
click at [684, 393] on label "True" at bounding box center [713, 374] width 92 height 46
click at [684, 381] on input "True" at bounding box center [685, 375] width 15 height 13
radio input "true"
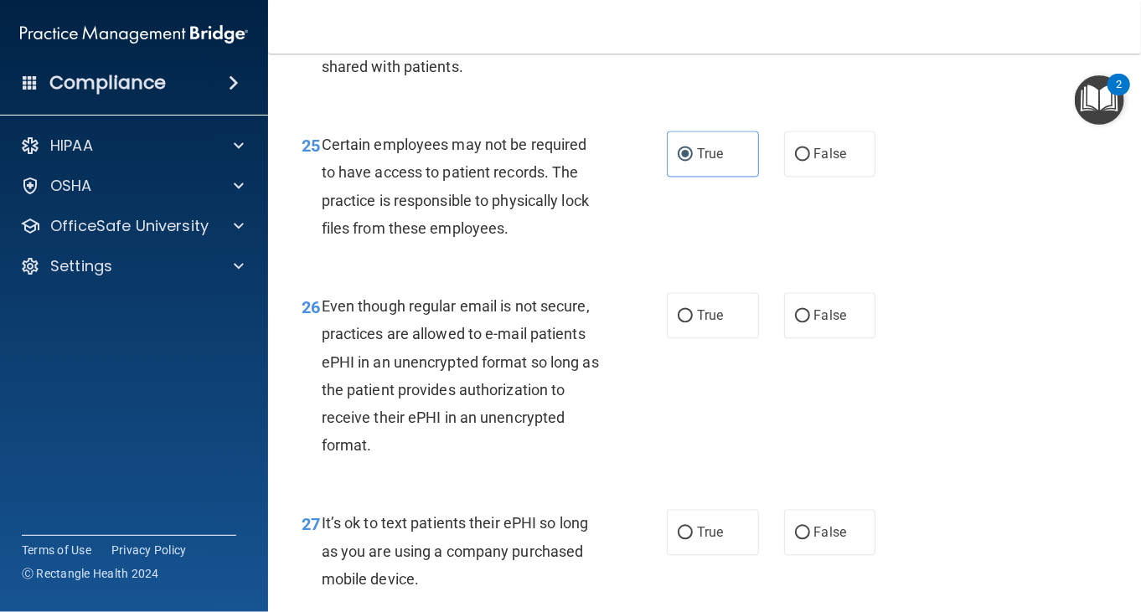
scroll to position [4355, 0]
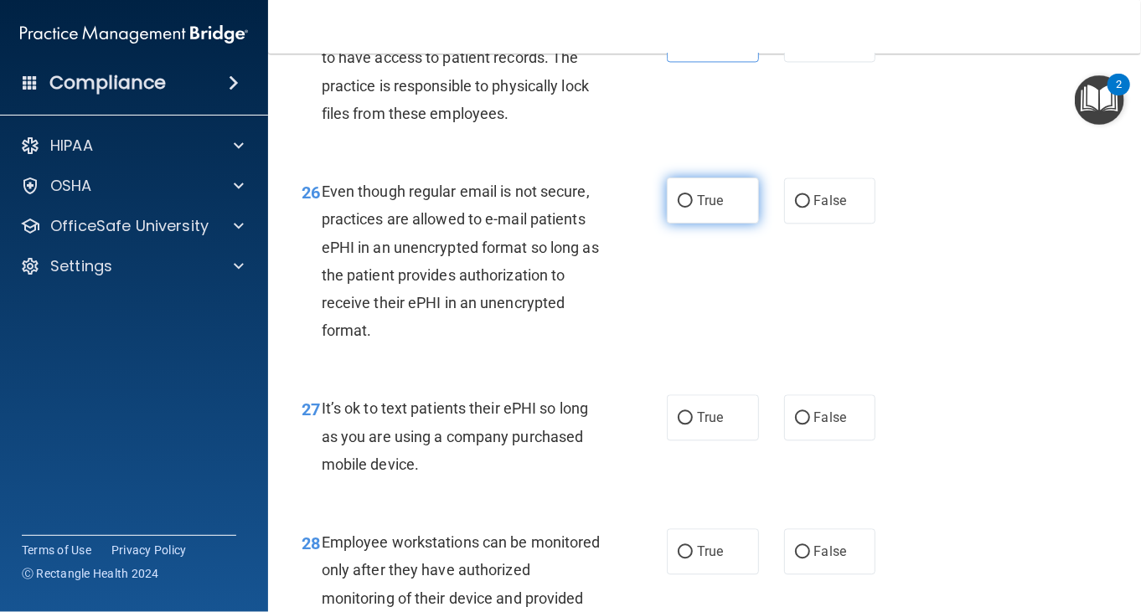
click at [707, 209] on span "True" at bounding box center [710, 201] width 26 height 16
click at [693, 208] on input "True" at bounding box center [685, 201] width 15 height 13
radio input "true"
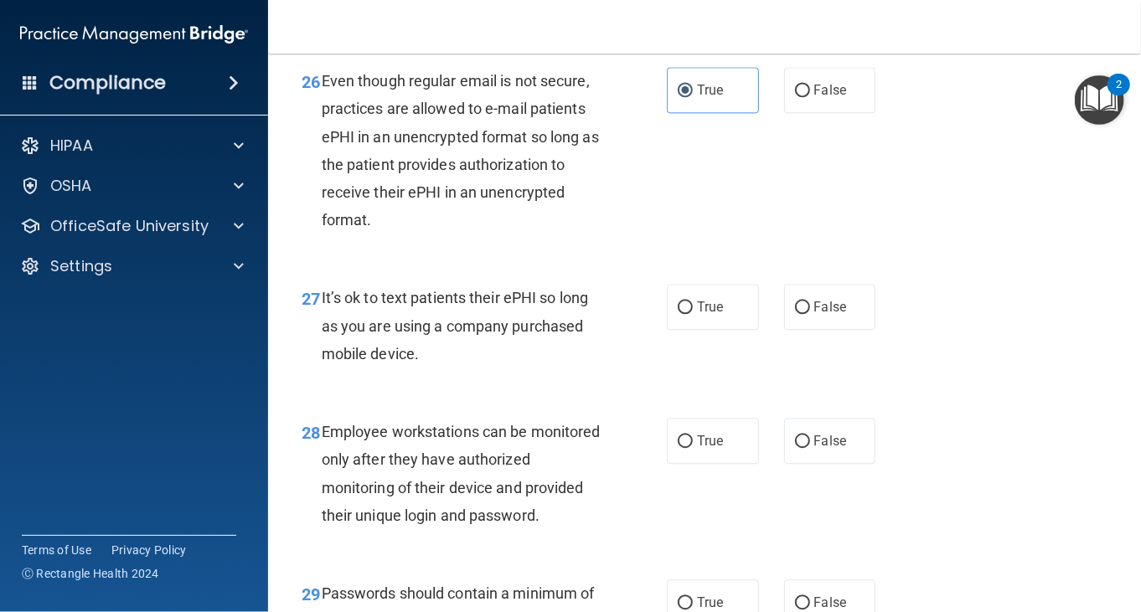
scroll to position [4439, 0]
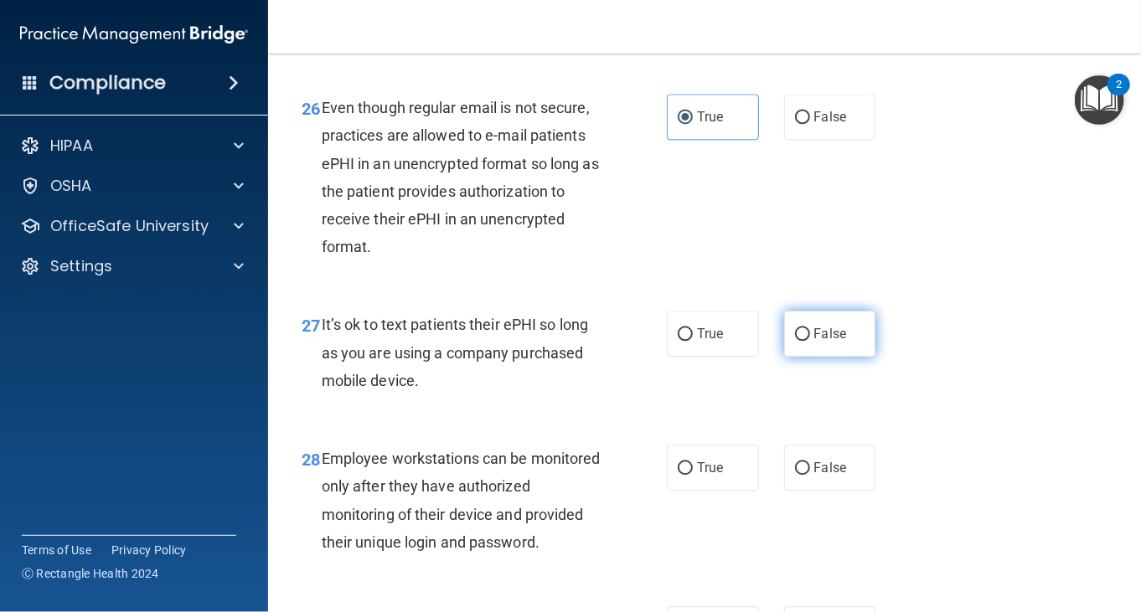
click at [785, 357] on label "False" at bounding box center [830, 334] width 92 height 46
click at [795, 341] on input "False" at bounding box center [802, 334] width 15 height 13
radio input "true"
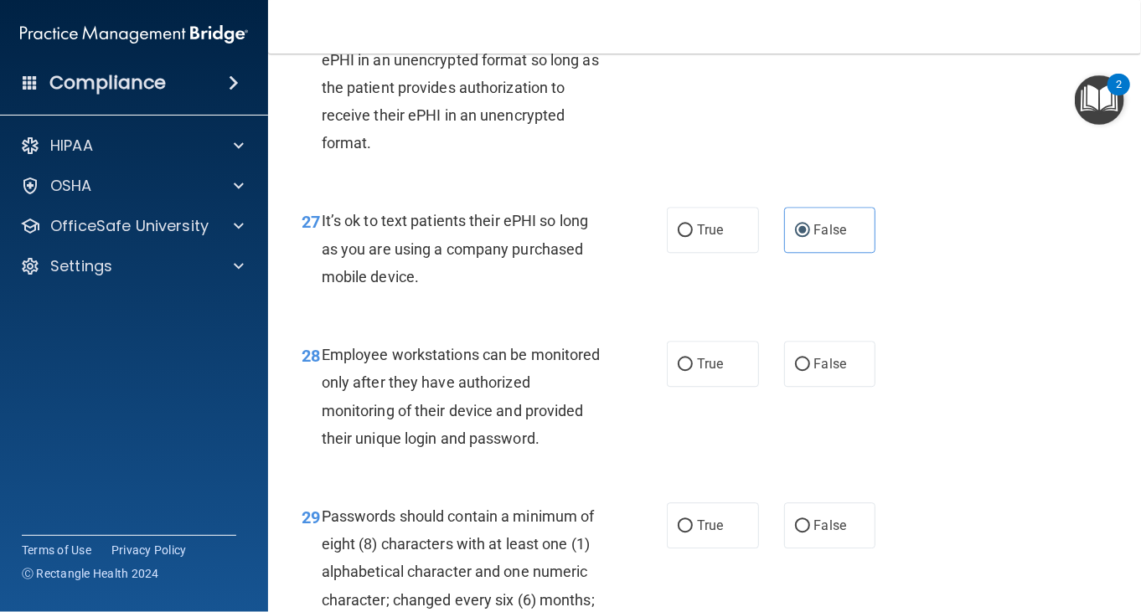
scroll to position [4690, 0]
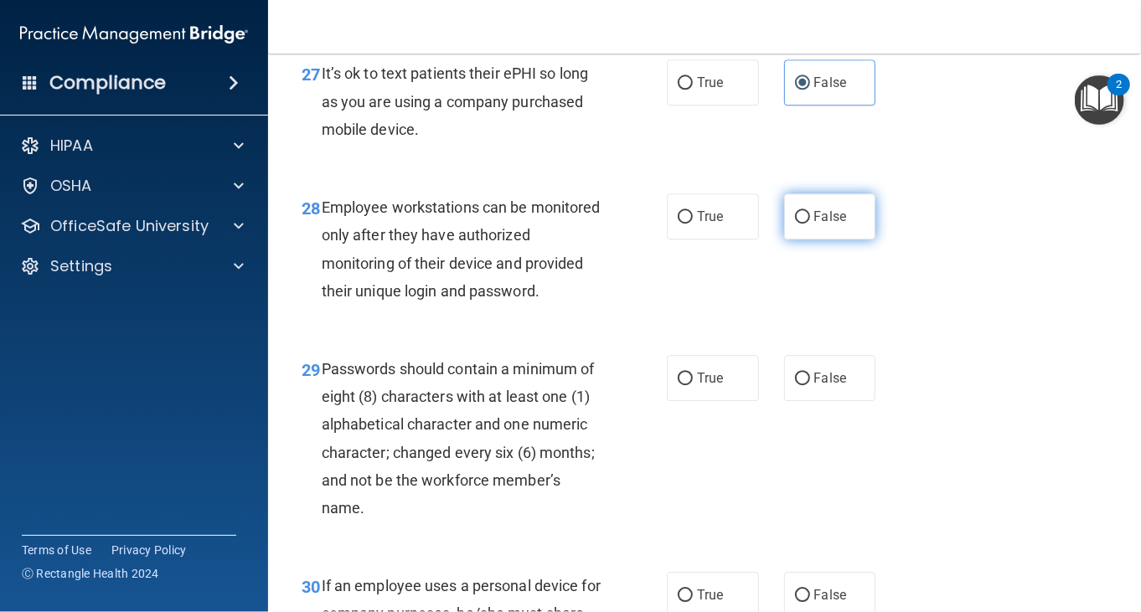
click at [807, 240] on label "False" at bounding box center [830, 216] width 92 height 46
click at [807, 224] on input "False" at bounding box center [802, 217] width 15 height 13
radio input "true"
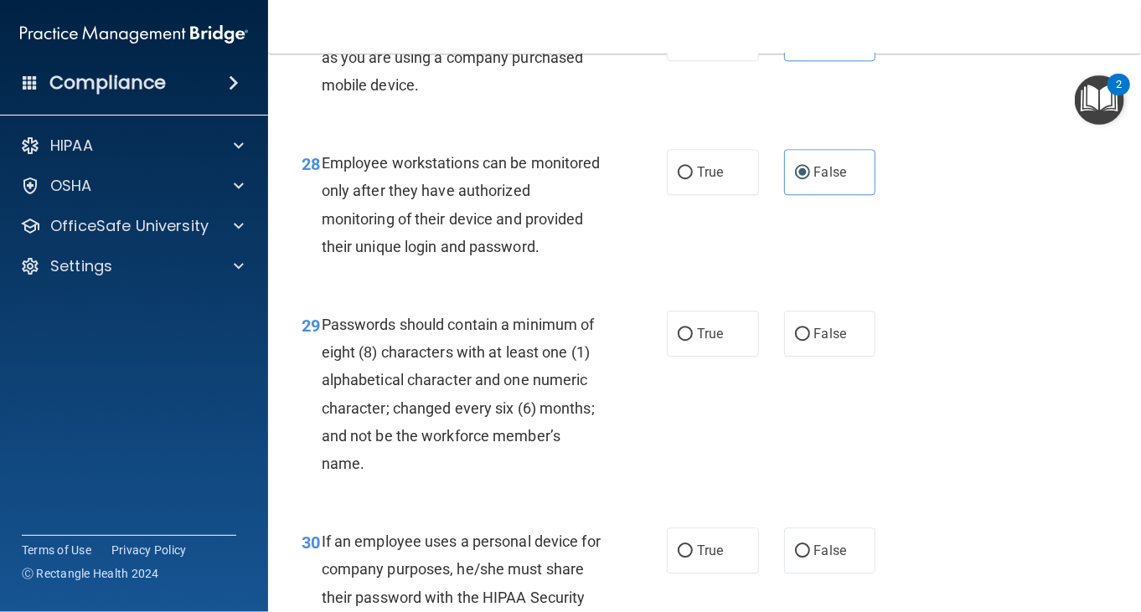
scroll to position [4774, 0]
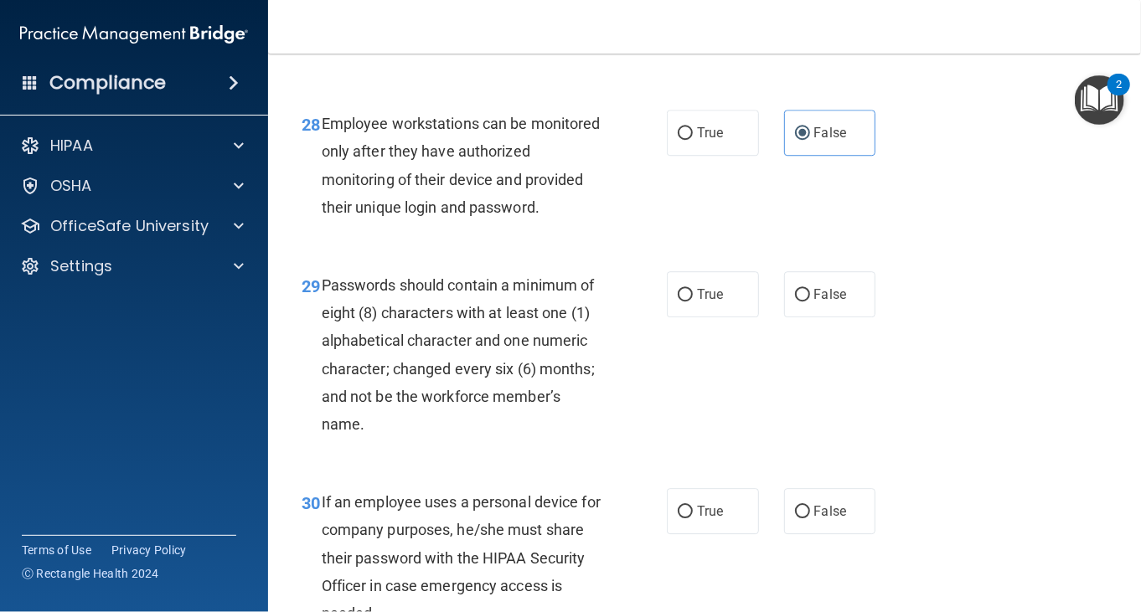
drag, startPoint x: 587, startPoint y: 325, endPoint x: 541, endPoint y: 297, distance: 53.7
click at [541, 250] on div "28 Employee workstations can be monitored only after they have authorized monit…" at bounding box center [704, 170] width 831 height 162
click at [706, 302] on span "True" at bounding box center [710, 294] width 26 height 16
click at [693, 302] on input "True" at bounding box center [685, 295] width 15 height 13
radio input "true"
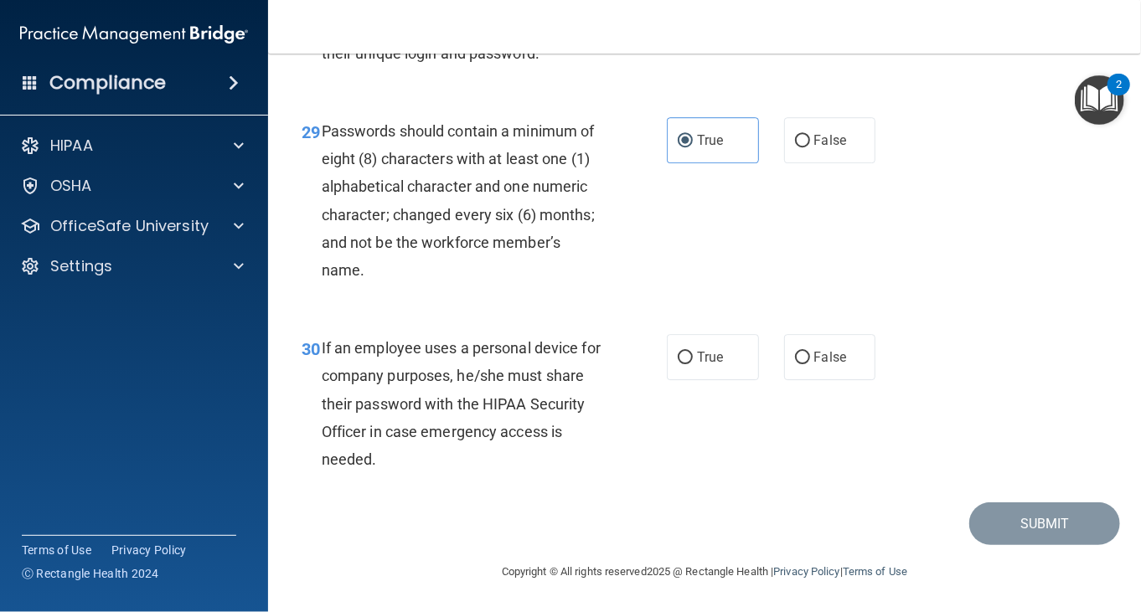
scroll to position [4982, 0]
click at [704, 376] on label "True" at bounding box center [713, 357] width 92 height 46
click at [693, 364] on input "True" at bounding box center [685, 358] width 15 height 13
radio input "true"
click at [990, 544] on main "- HIPAA Policies and Procedures Quiz This quiz doesn’t expire until . Are you s…" at bounding box center [704, 333] width 873 height 559
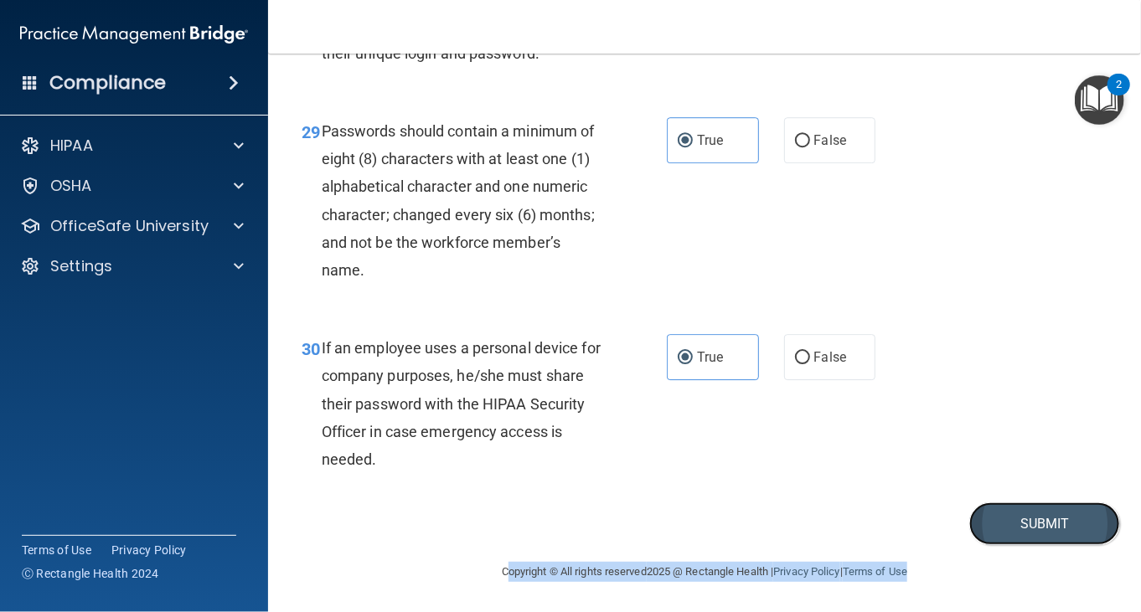
click at [982, 528] on button "Submit" at bounding box center [1044, 524] width 151 height 43
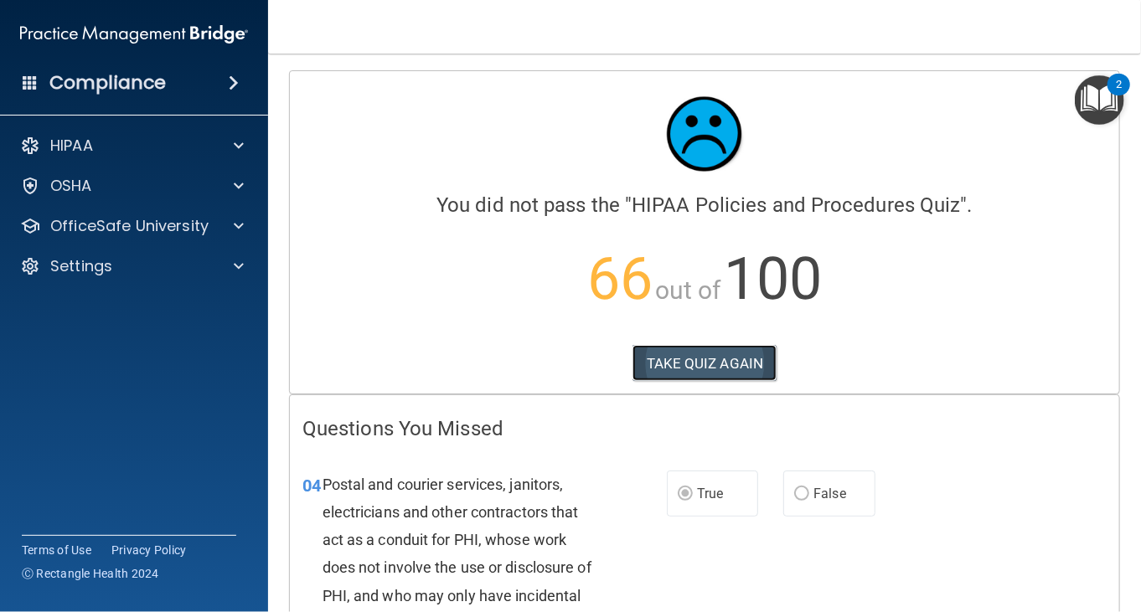
click at [760, 354] on button "TAKE QUIZ AGAIN" at bounding box center [704, 363] width 145 height 37
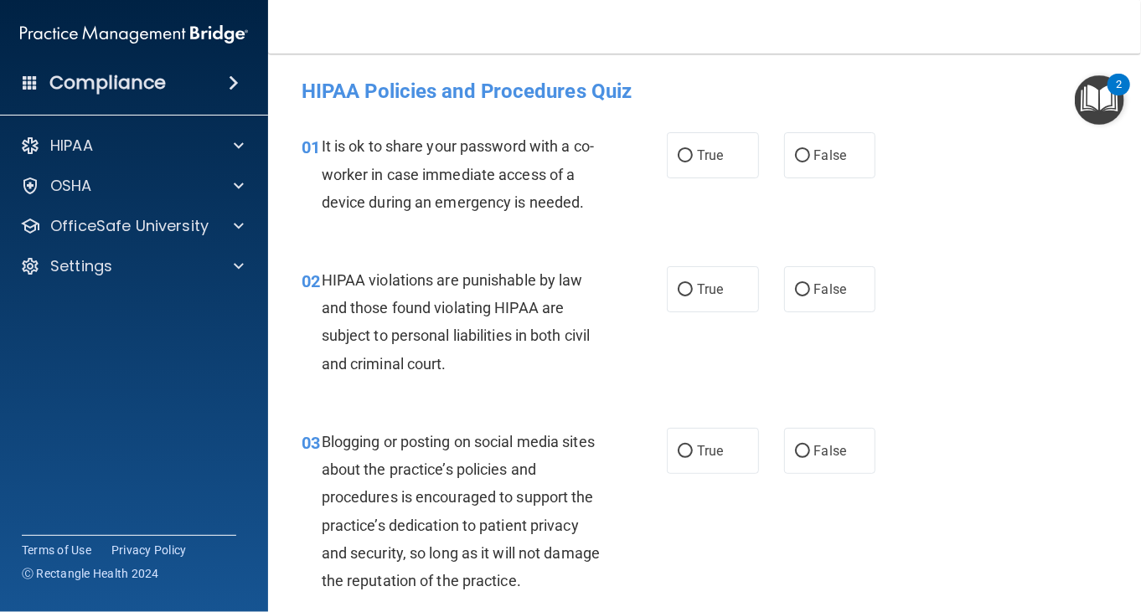
click at [827, 188] on div "01 It is ok to share your password with a co-worker in case immediate access of…" at bounding box center [704, 178] width 831 height 134
click at [817, 169] on label "False" at bounding box center [830, 155] width 92 height 46
click at [810, 162] on input "False" at bounding box center [802, 156] width 15 height 13
radio input "true"
click at [699, 289] on span "True" at bounding box center [710, 289] width 26 height 16
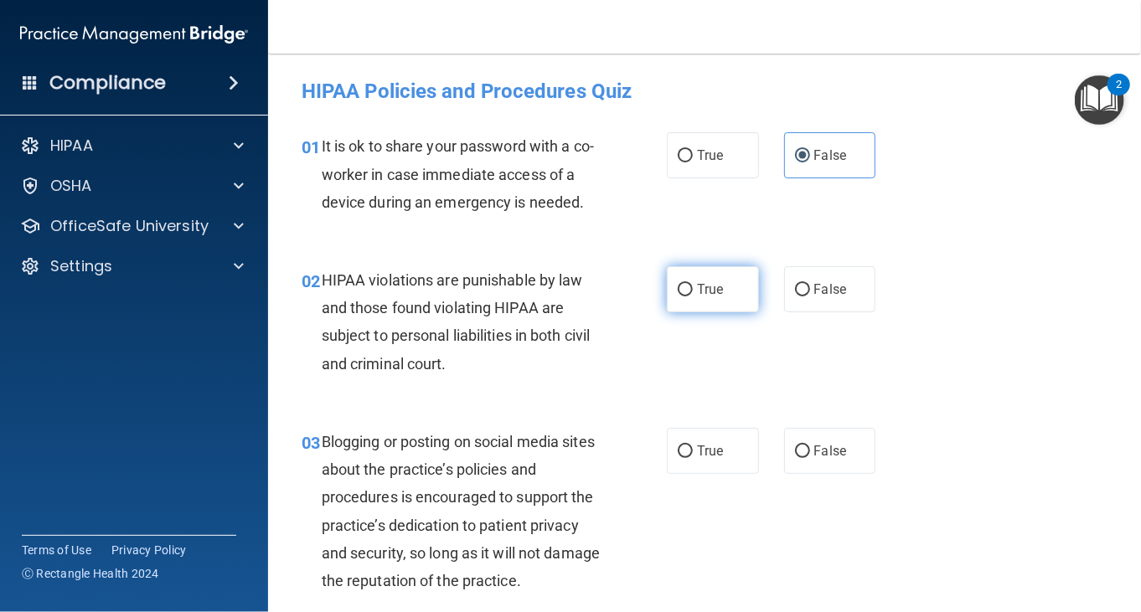
click at [693, 289] on input "True" at bounding box center [685, 290] width 15 height 13
radio input "true"
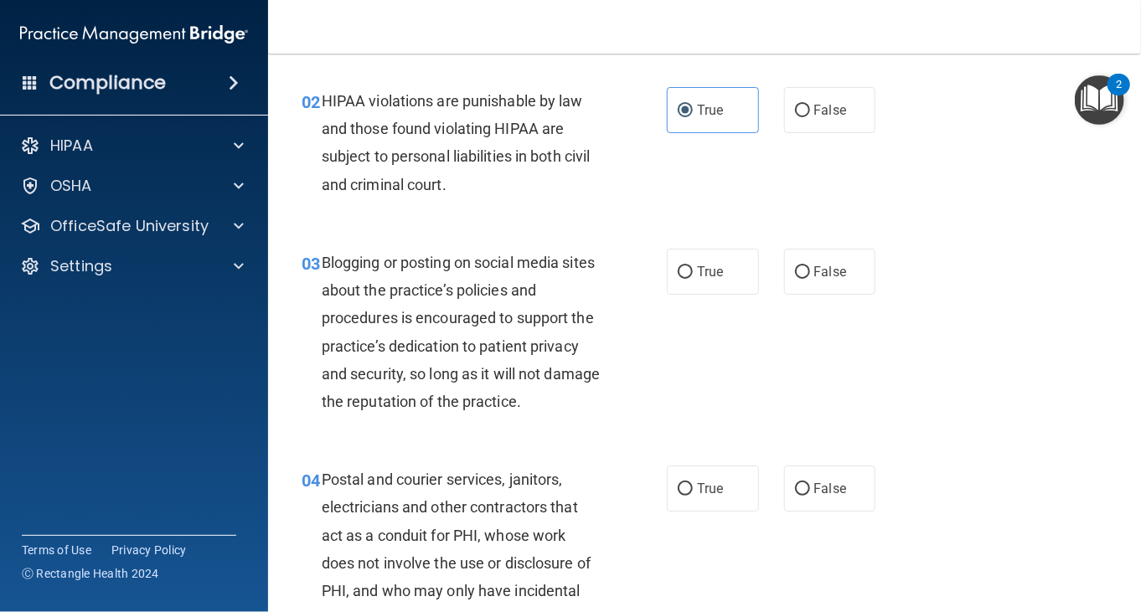
scroll to position [251, 0]
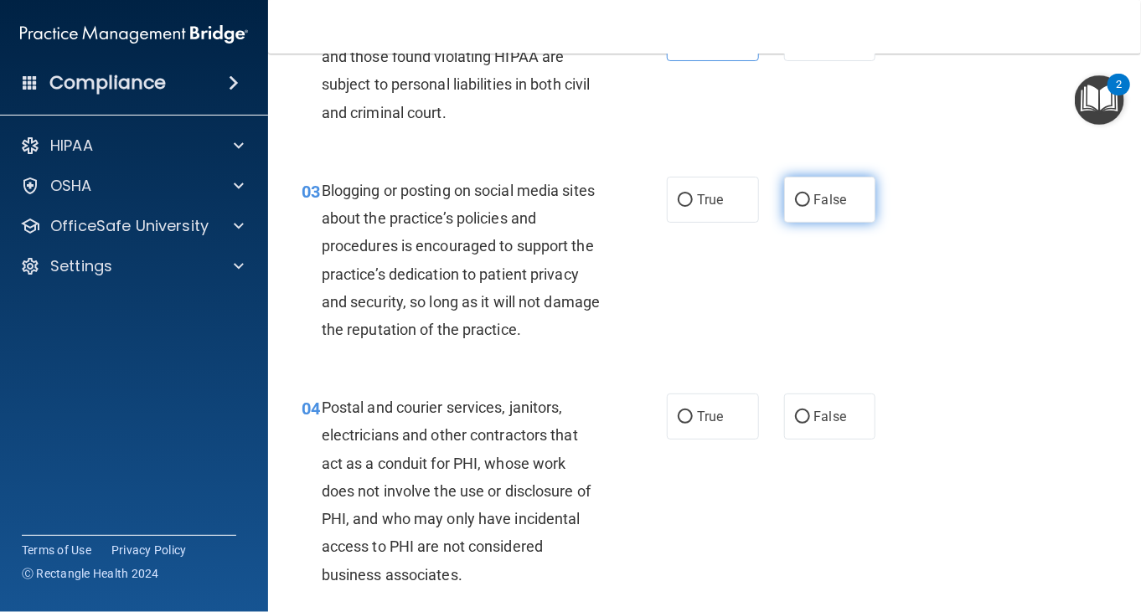
click at [801, 214] on label "False" at bounding box center [830, 200] width 92 height 46
click at [801, 207] on input "False" at bounding box center [802, 200] width 15 height 13
radio input "true"
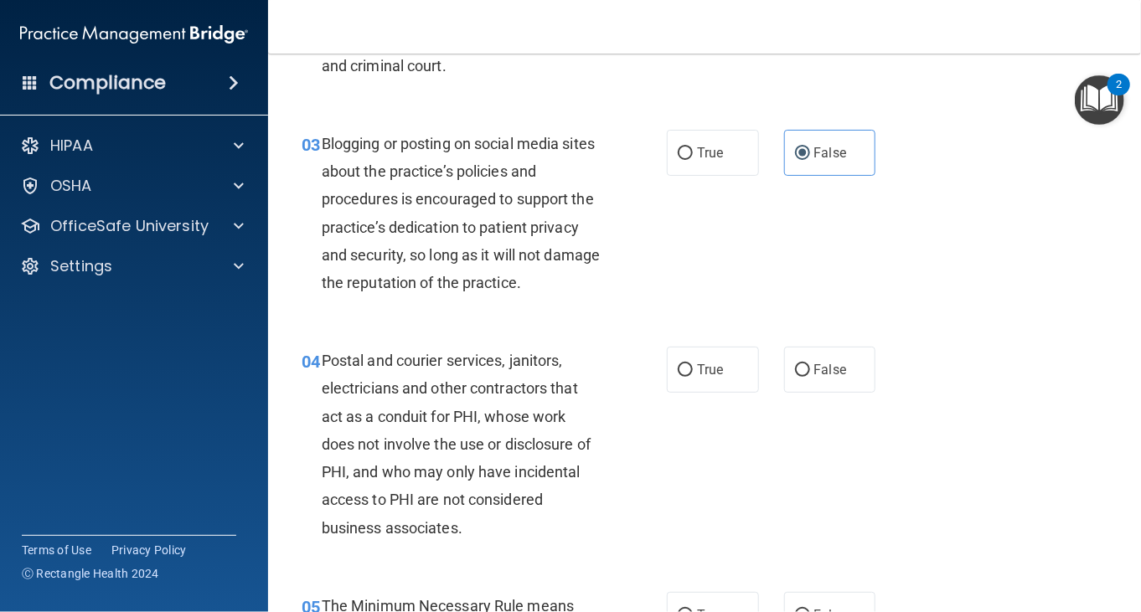
scroll to position [335, 0]
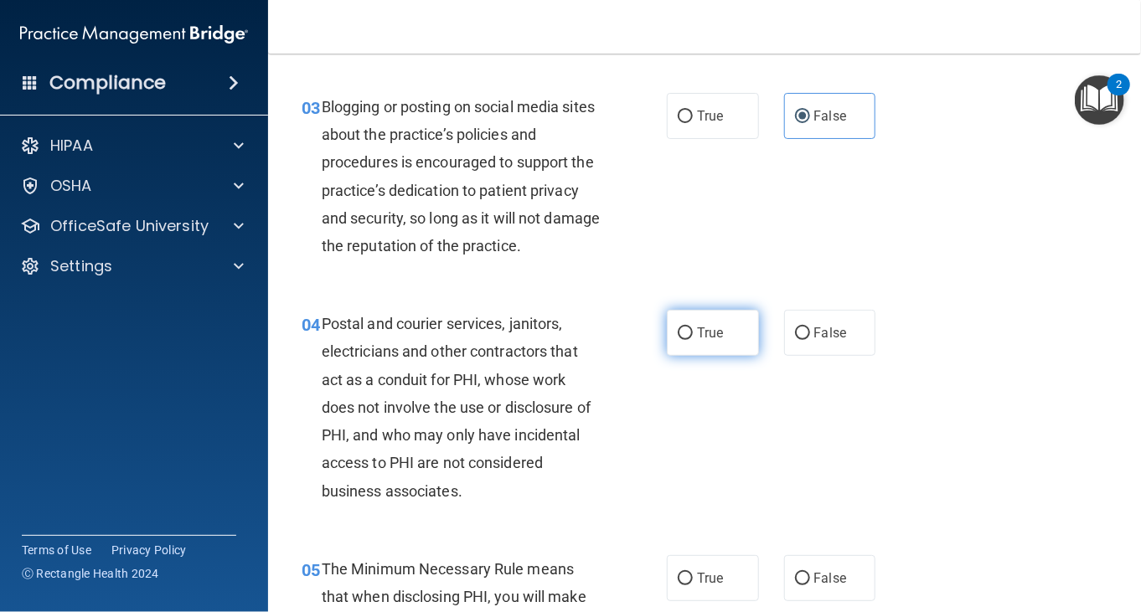
click at [709, 323] on label "True" at bounding box center [713, 333] width 92 height 46
click at [693, 327] on input "True" at bounding box center [685, 333] width 15 height 13
radio input "true"
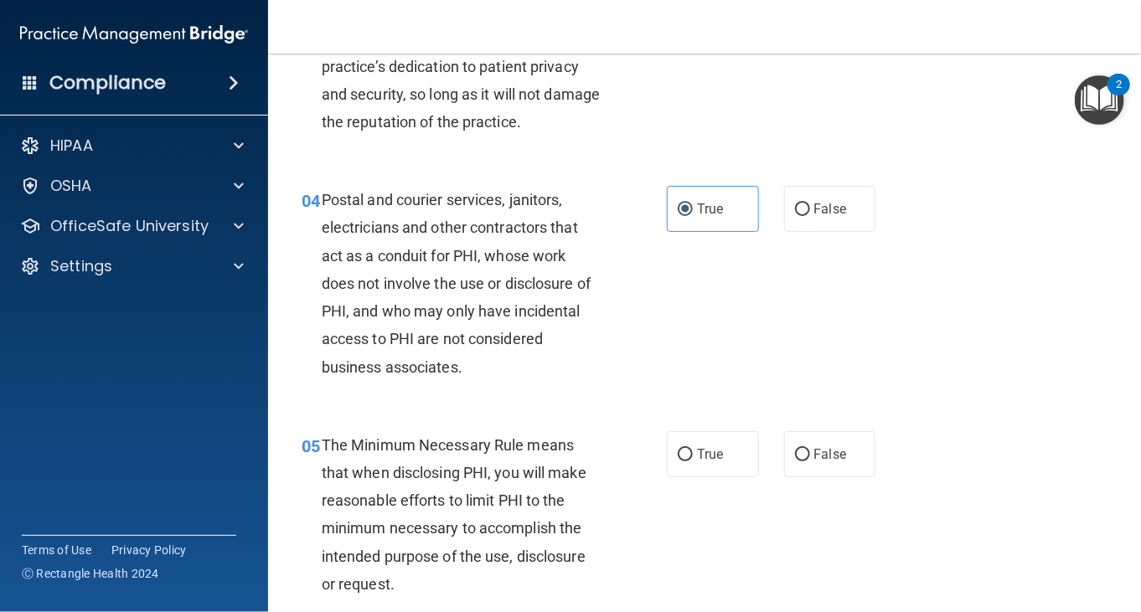
scroll to position [419, 0]
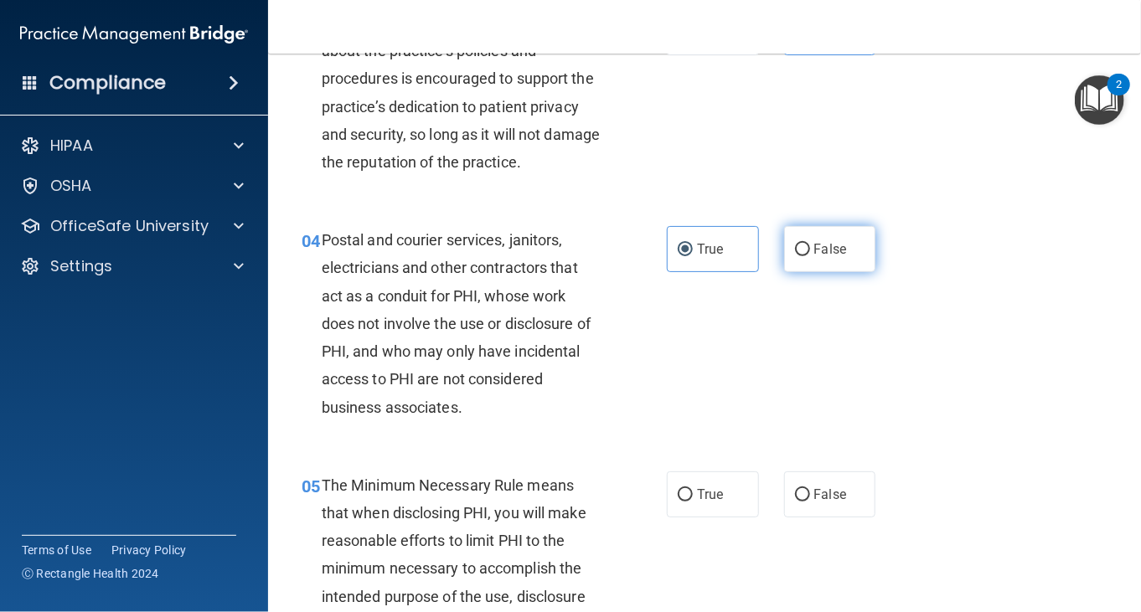
click at [821, 258] on label "False" at bounding box center [830, 249] width 92 height 46
click at [810, 256] on input "False" at bounding box center [802, 250] width 15 height 13
radio input "true"
drag, startPoint x: 735, startPoint y: 305, endPoint x: 729, endPoint y: 312, distance: 10.1
click at [730, 312] on div "04 Postal and courier services, janitors, electricians and other contractors th…" at bounding box center [704, 327] width 831 height 245
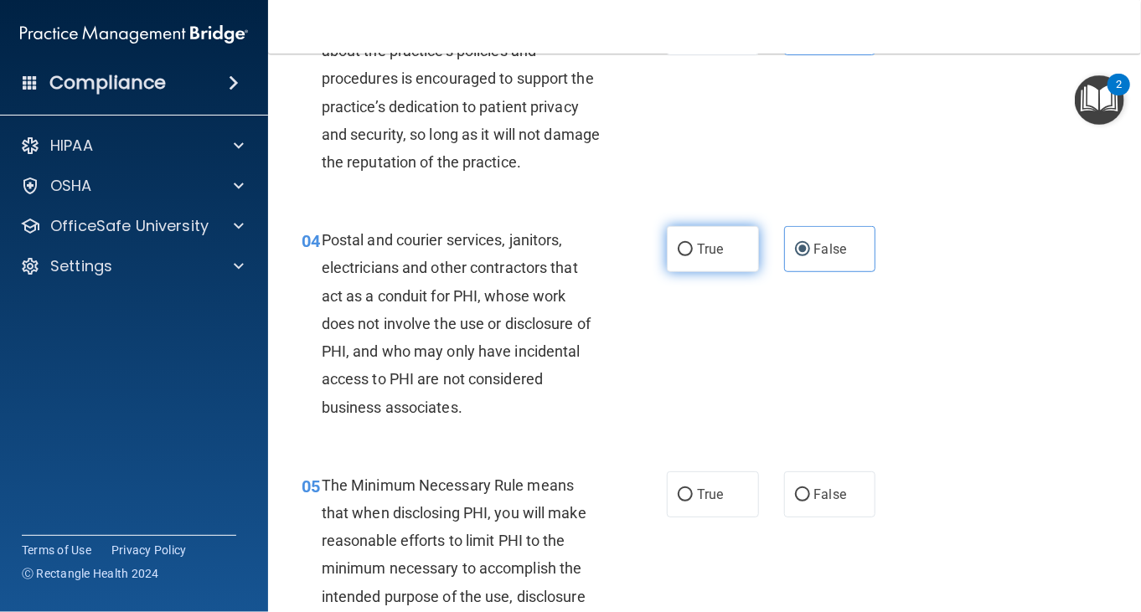
click at [683, 237] on label "True" at bounding box center [713, 249] width 92 height 46
click at [683, 244] on input "True" at bounding box center [685, 250] width 15 height 13
radio input "true"
radio input "false"
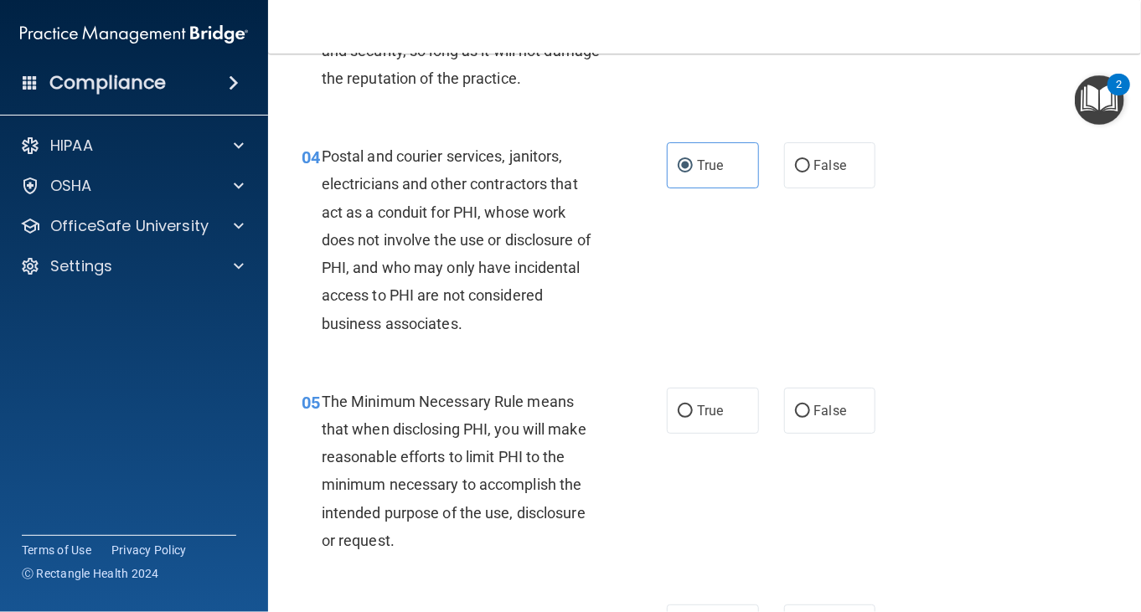
scroll to position [586, 0]
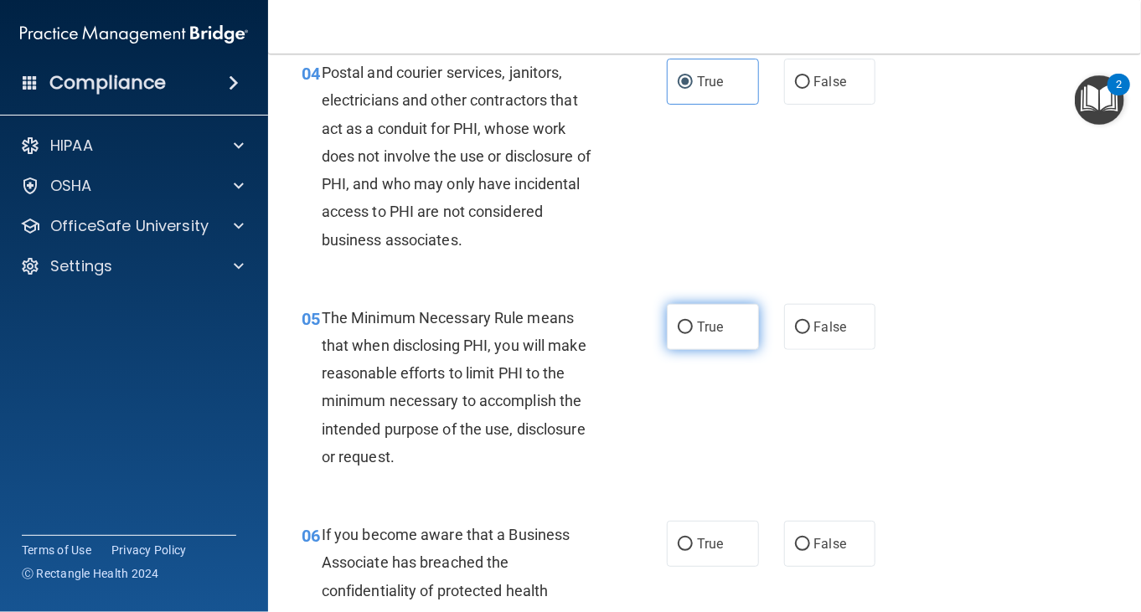
click at [697, 335] on label "True" at bounding box center [713, 327] width 92 height 46
click at [693, 334] on input "True" at bounding box center [685, 328] width 15 height 13
radio input "true"
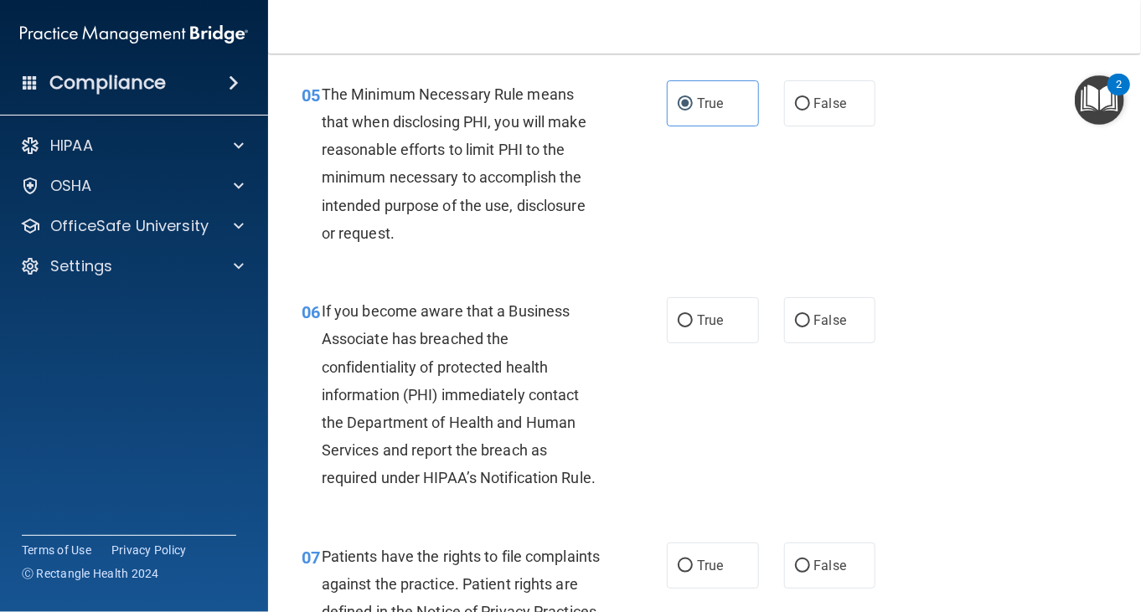
scroll to position [838, 0]
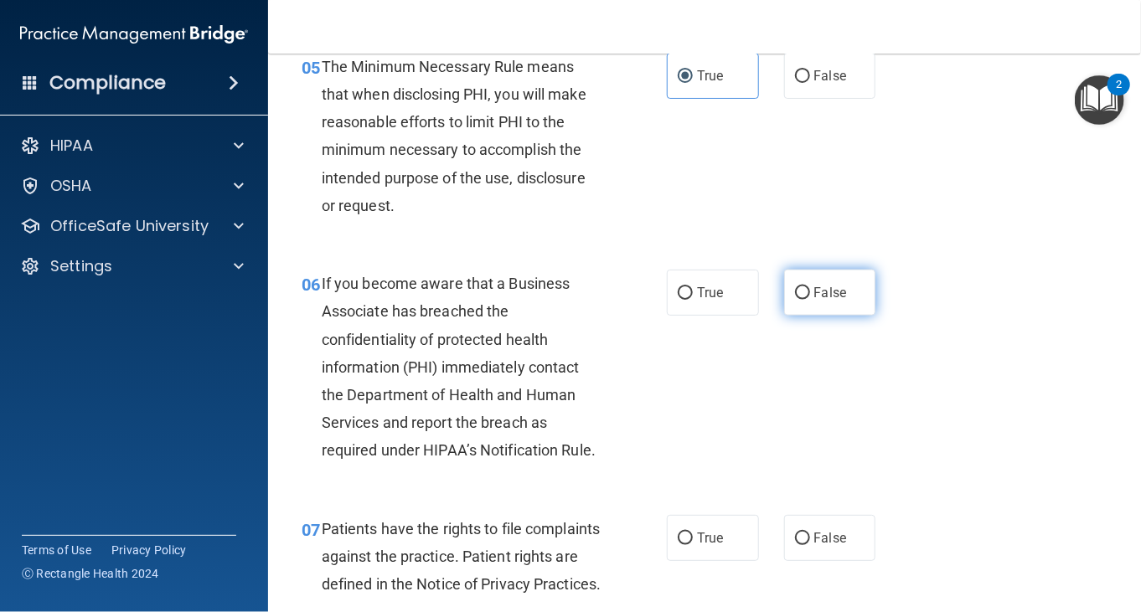
click at [795, 297] on input "False" at bounding box center [802, 293] width 15 height 13
radio input "true"
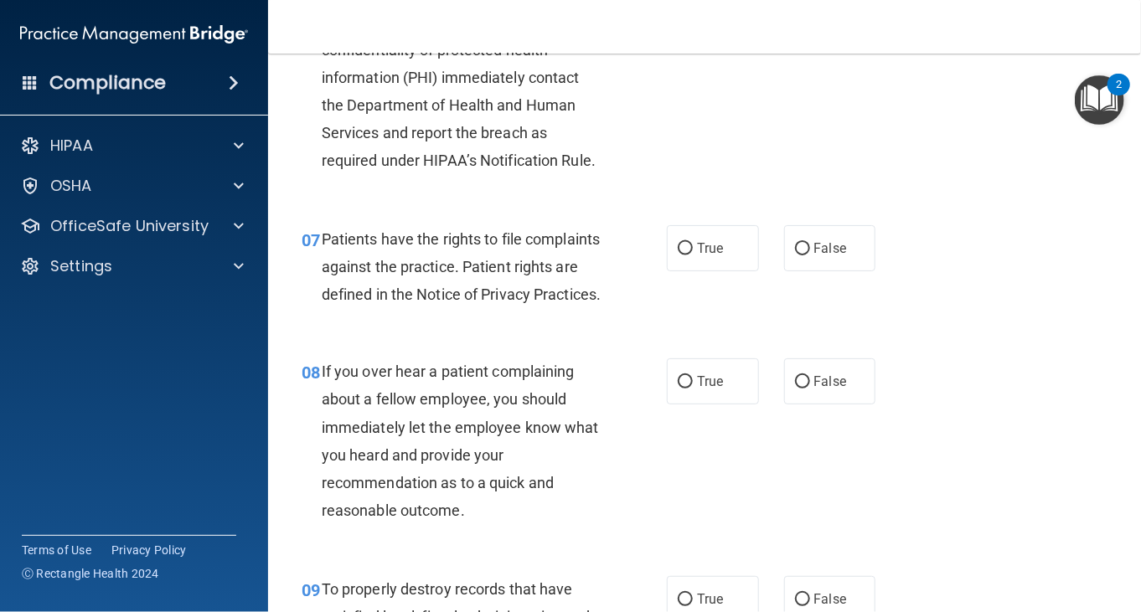
scroll to position [1089, 0]
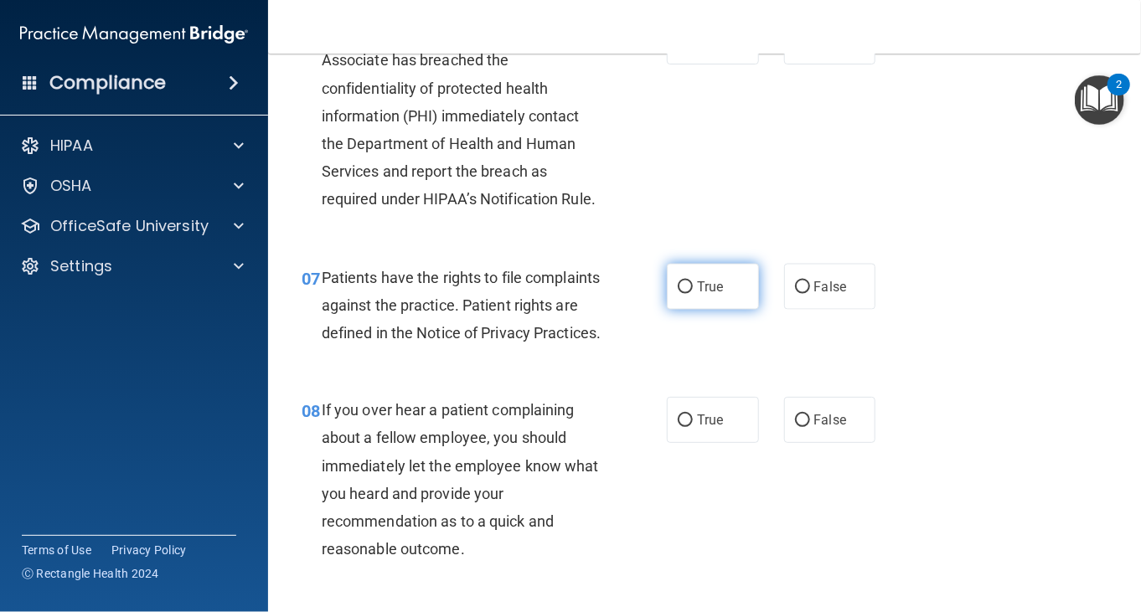
click at [719, 282] on label "True" at bounding box center [713, 287] width 92 height 46
click at [693, 282] on input "True" at bounding box center [685, 287] width 15 height 13
radio input "true"
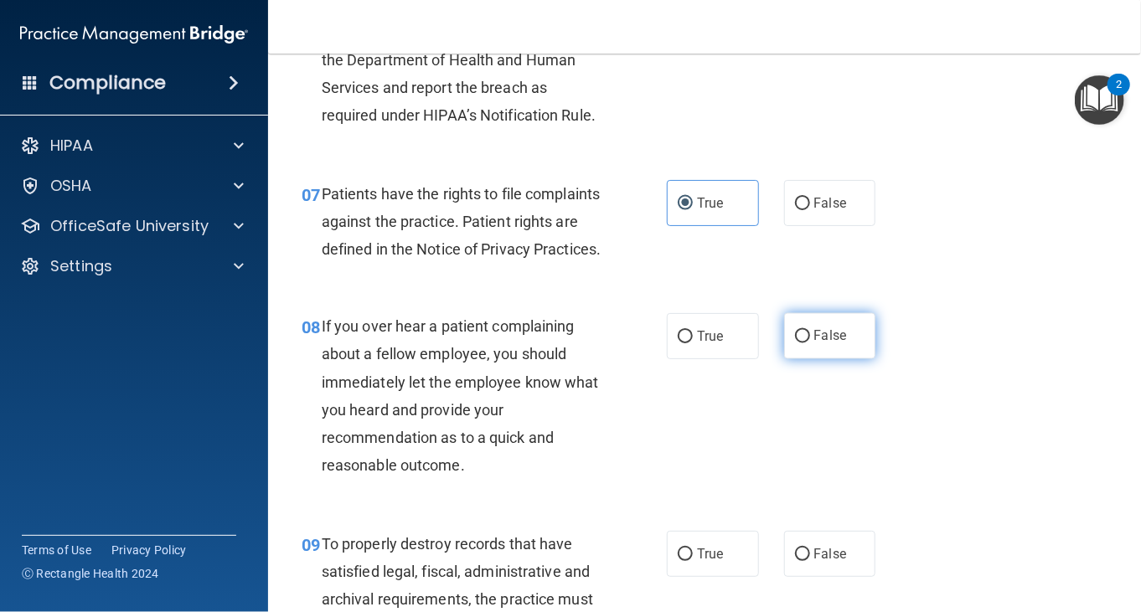
click at [830, 353] on label "False" at bounding box center [830, 336] width 92 height 46
click at [810, 343] on input "False" at bounding box center [802, 337] width 15 height 13
radio input "true"
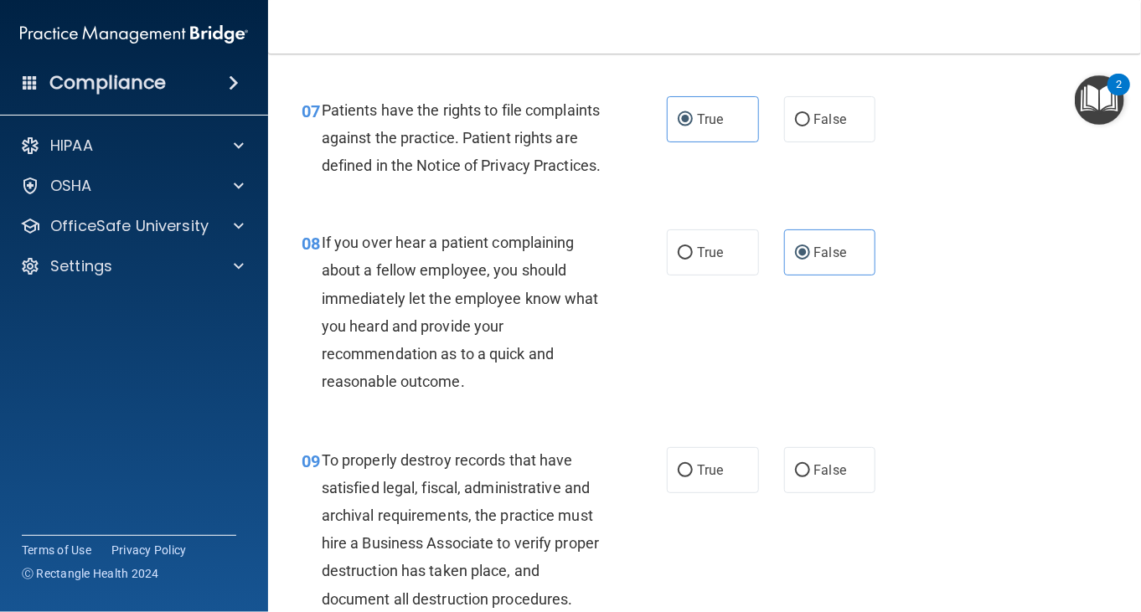
scroll to position [1424, 0]
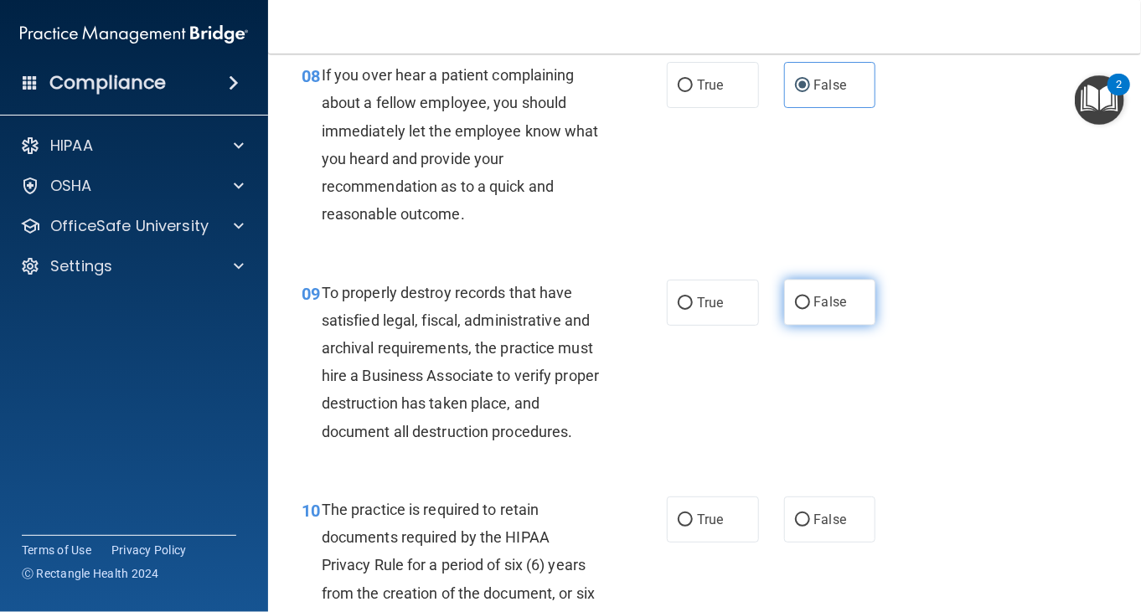
drag, startPoint x: 775, startPoint y: 337, endPoint x: 784, endPoint y: 335, distance: 9.4
click at [776, 326] on div "True False" at bounding box center [777, 303] width 220 height 46
click at [804, 326] on label "False" at bounding box center [830, 303] width 92 height 46
click at [804, 310] on input "False" at bounding box center [802, 303] width 15 height 13
radio input "true"
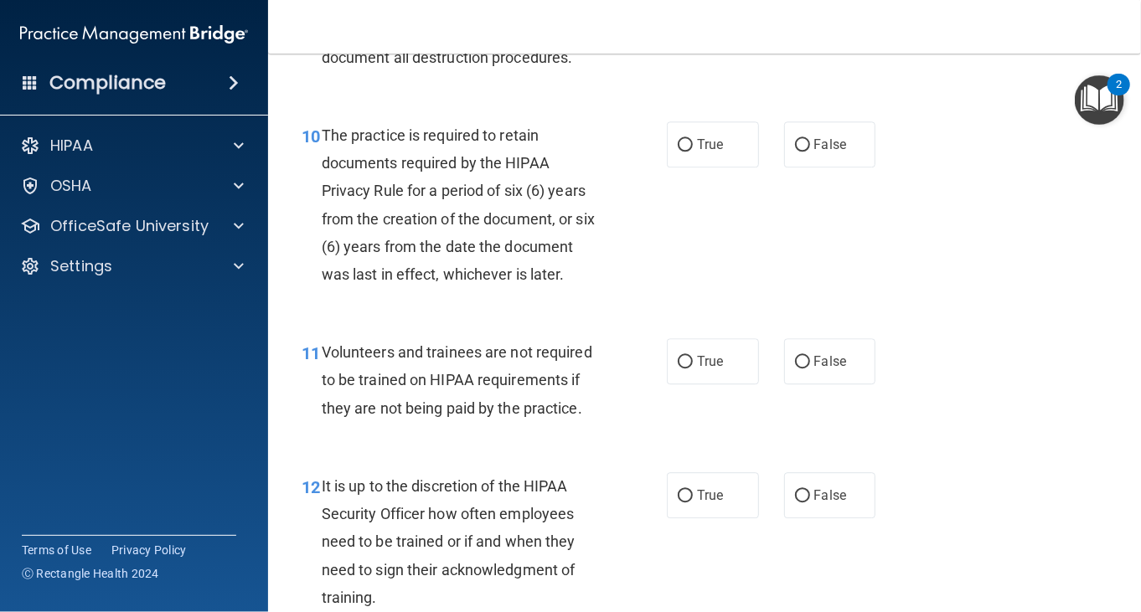
scroll to position [1843, 0]
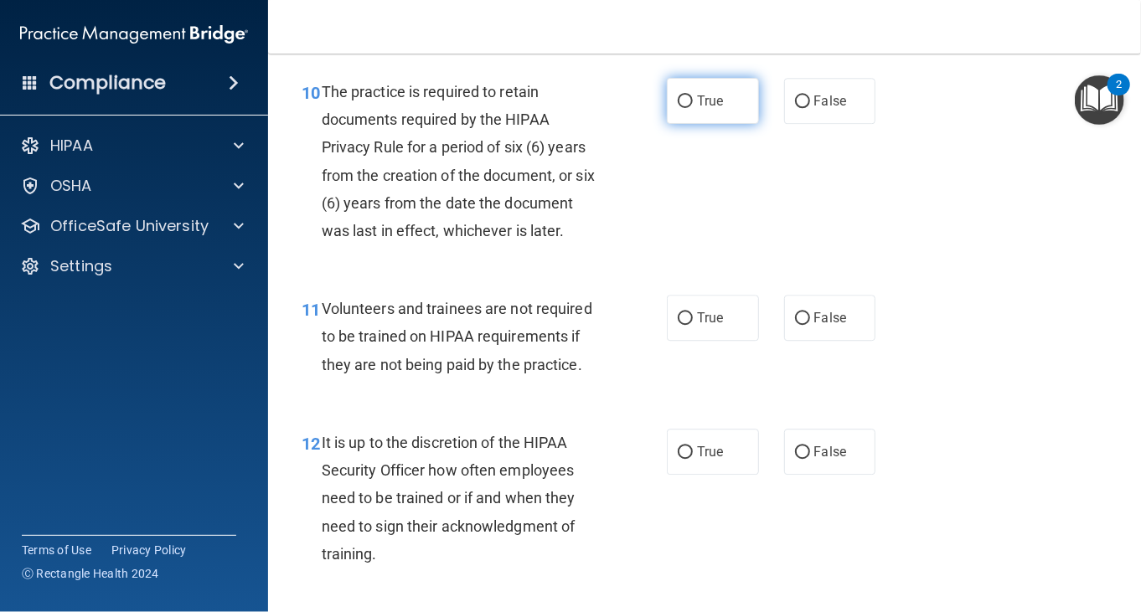
click at [701, 124] on label "True" at bounding box center [713, 101] width 92 height 46
click at [693, 108] on input "True" at bounding box center [685, 101] width 15 height 13
radio input "true"
click at [439, 350] on div "Volunteers and trainees are not required to be trained on HIPAA requirements if…" at bounding box center [468, 337] width 293 height 84
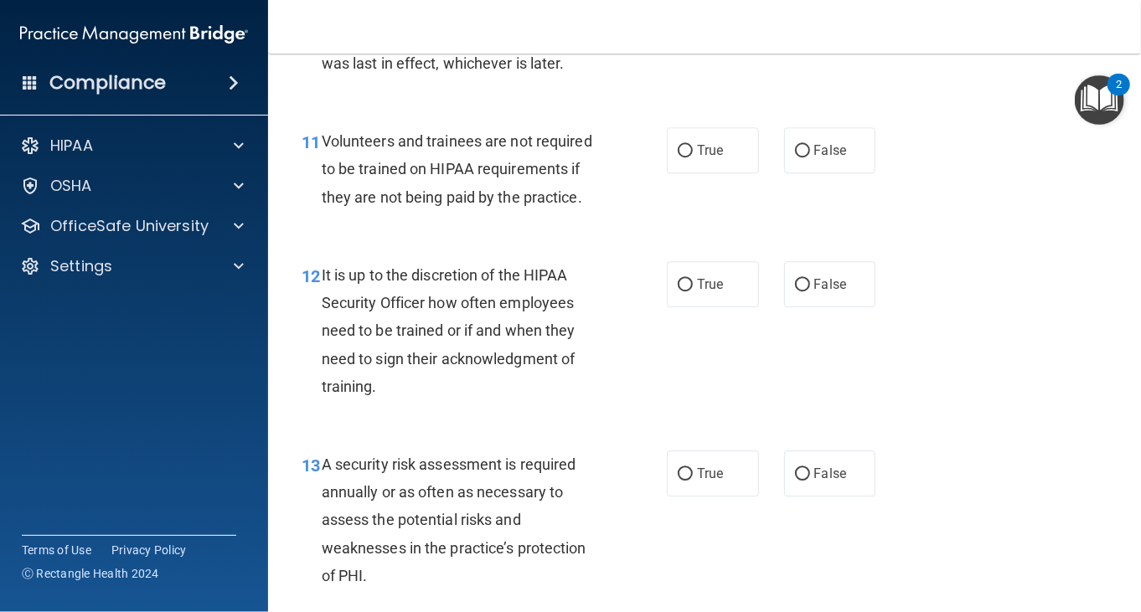
scroll to position [1926, 0]
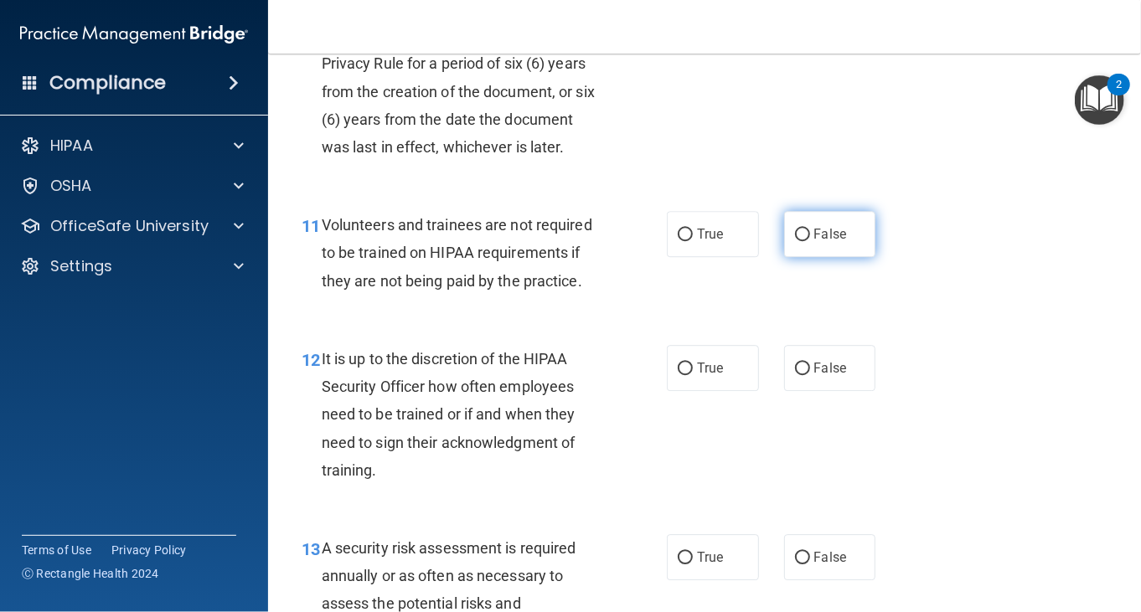
click at [851, 257] on label "False" at bounding box center [830, 234] width 92 height 46
click at [810, 241] on input "False" at bounding box center [802, 235] width 15 height 13
radio input "true"
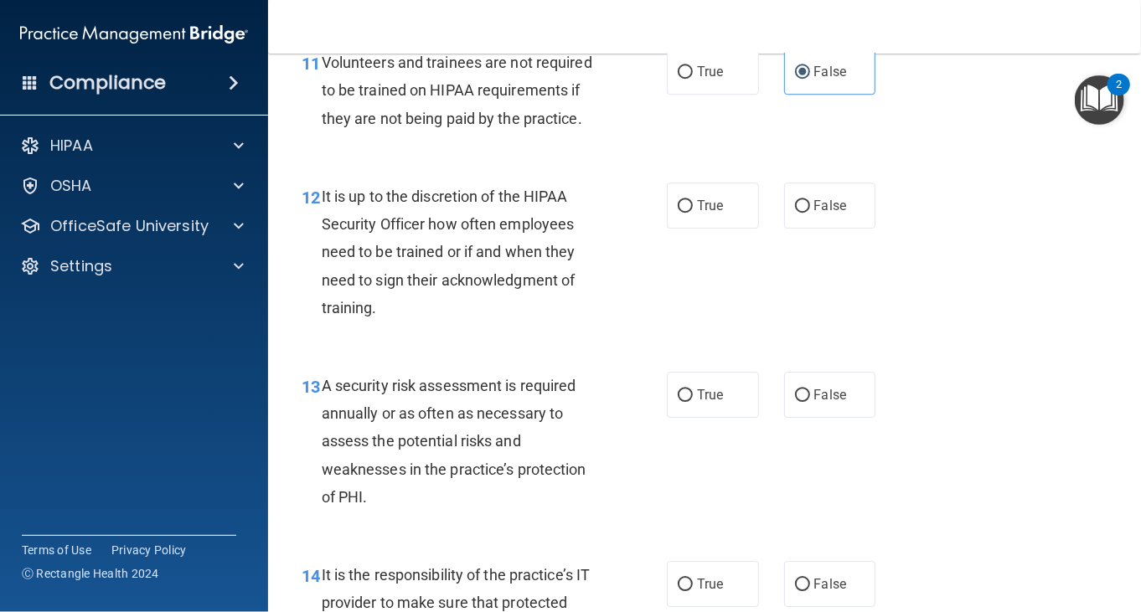
scroll to position [2094, 0]
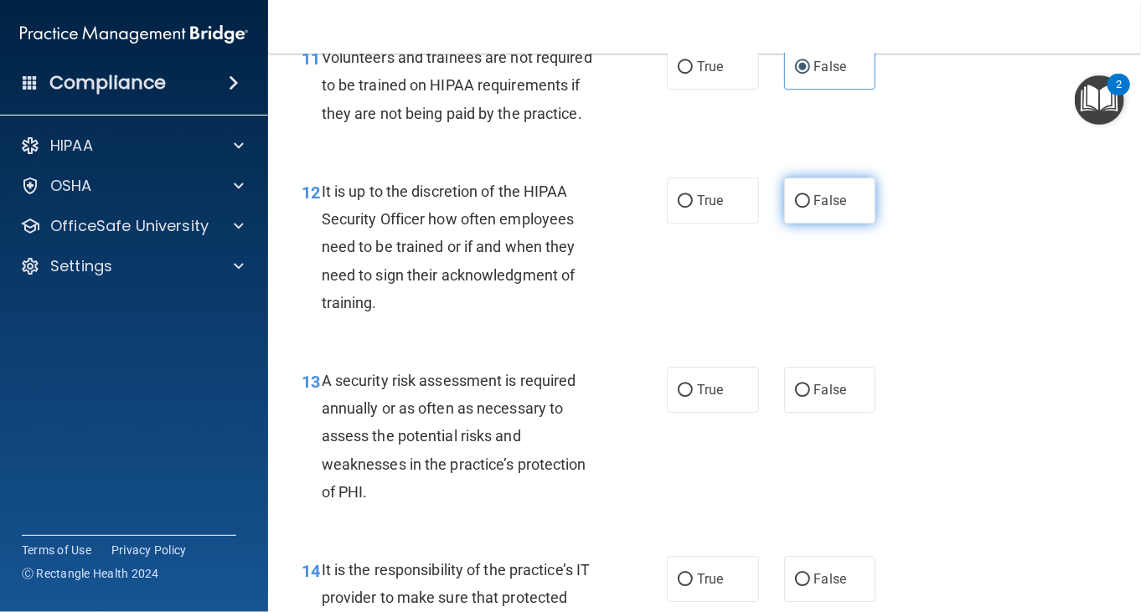
click at [855, 221] on label "False" at bounding box center [830, 201] width 92 height 46
click at [810, 208] on input "False" at bounding box center [802, 201] width 15 height 13
radio input "true"
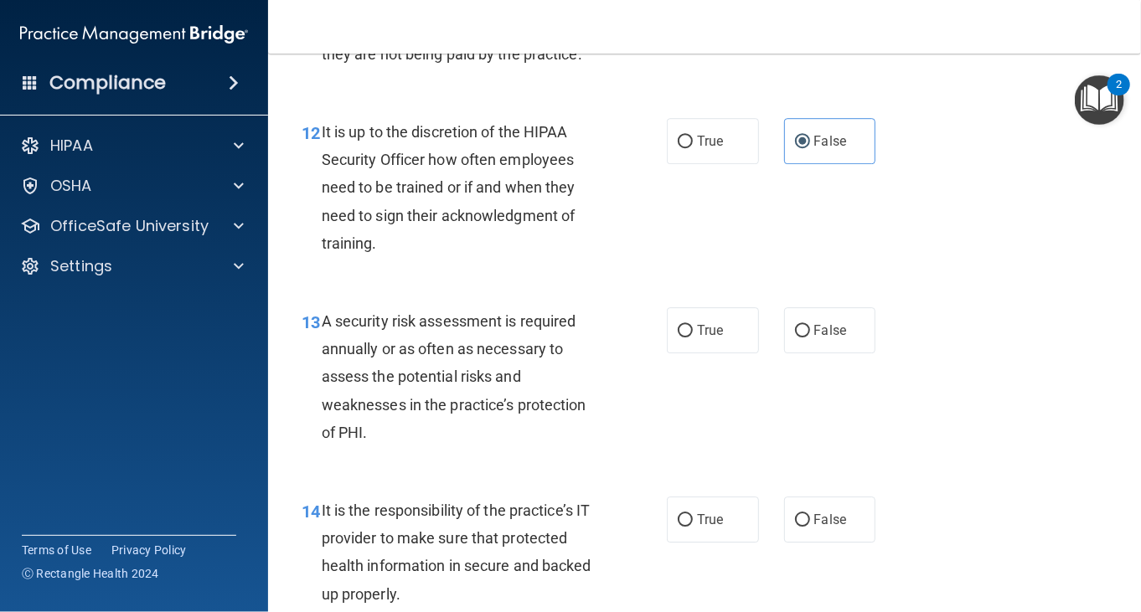
scroll to position [2261, 0]
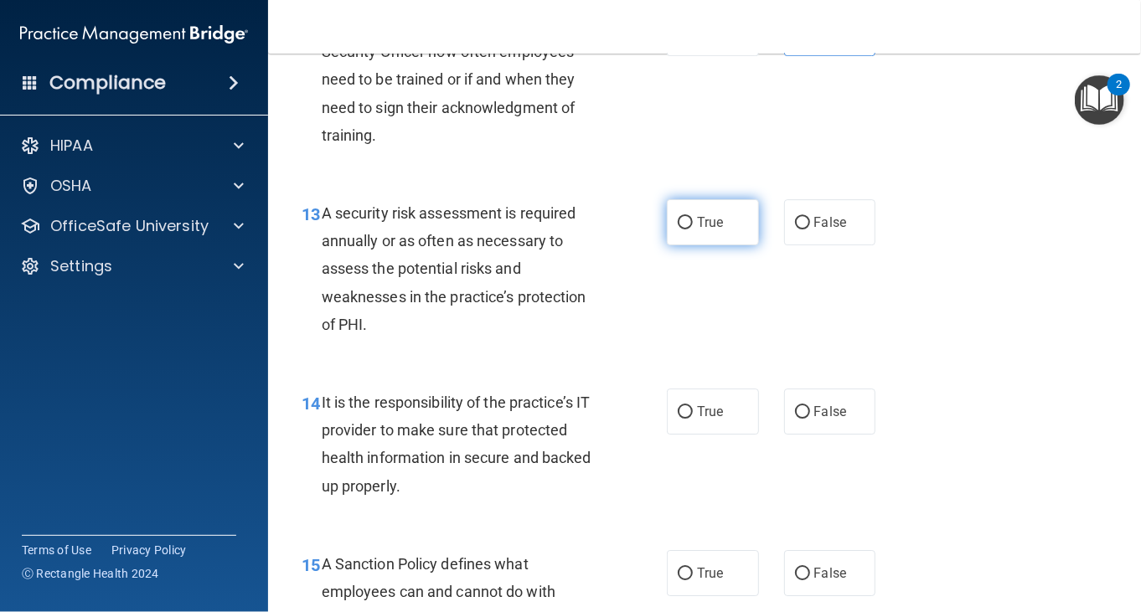
click at [680, 229] on input "True" at bounding box center [685, 223] width 15 height 13
radio input "true"
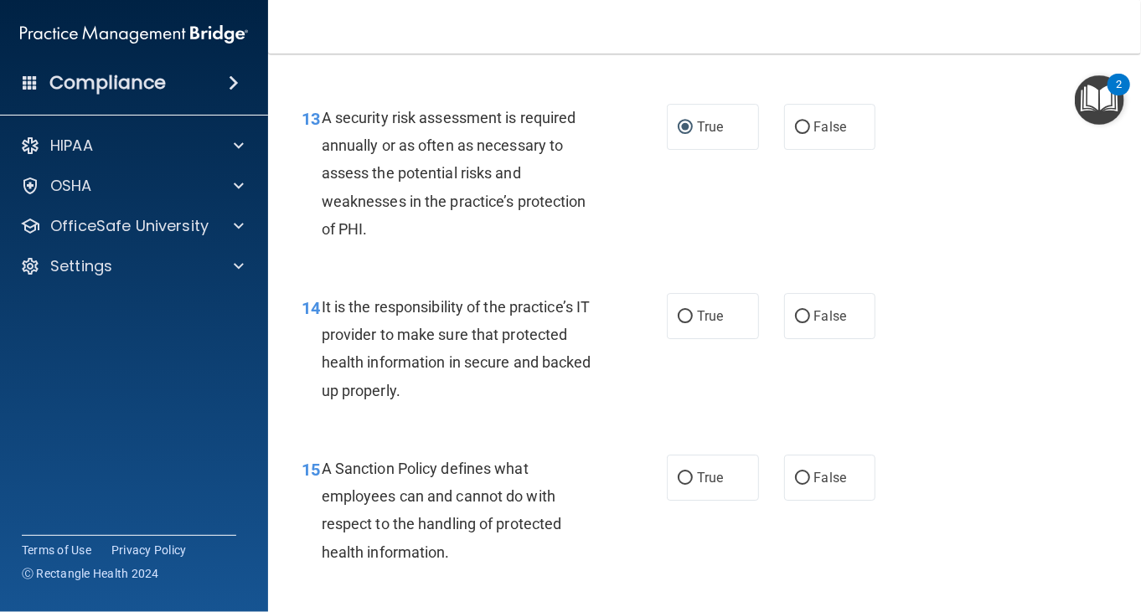
scroll to position [2513, 0]
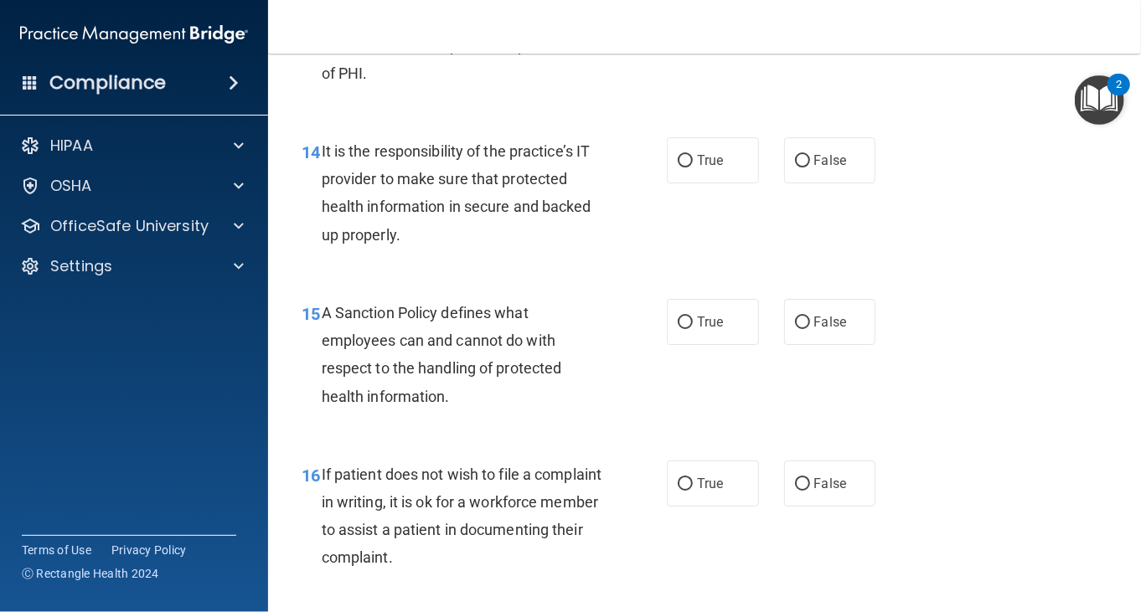
click at [383, 278] on div "14 It is the responsibility of the practice’s IT provider to make sure that pro…" at bounding box center [704, 197] width 831 height 162
click at [846, 183] on label "False" at bounding box center [830, 160] width 92 height 46
click at [810, 168] on input "False" at bounding box center [802, 161] width 15 height 13
radio input "true"
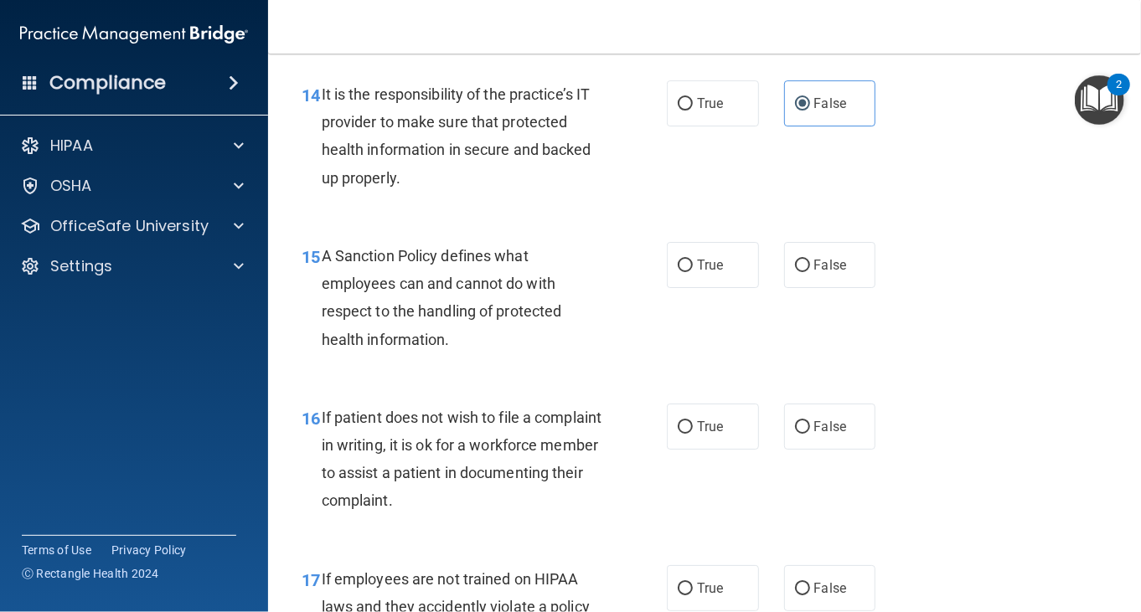
scroll to position [2596, 0]
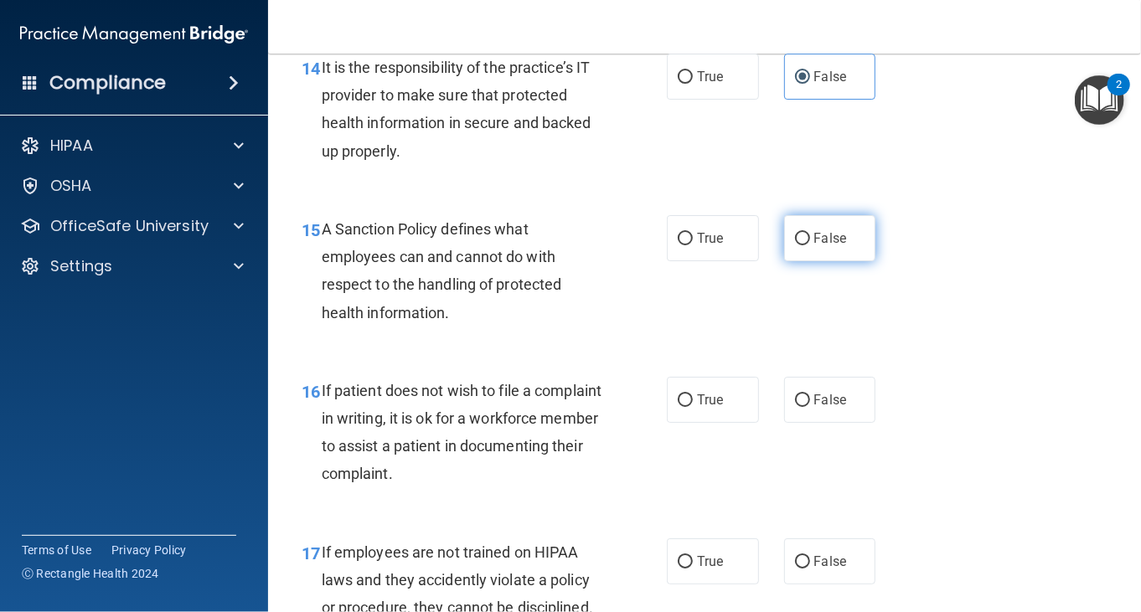
click at [833, 246] on span "False" at bounding box center [830, 238] width 33 height 16
click at [810, 245] on input "False" at bounding box center [802, 239] width 15 height 13
radio input "true"
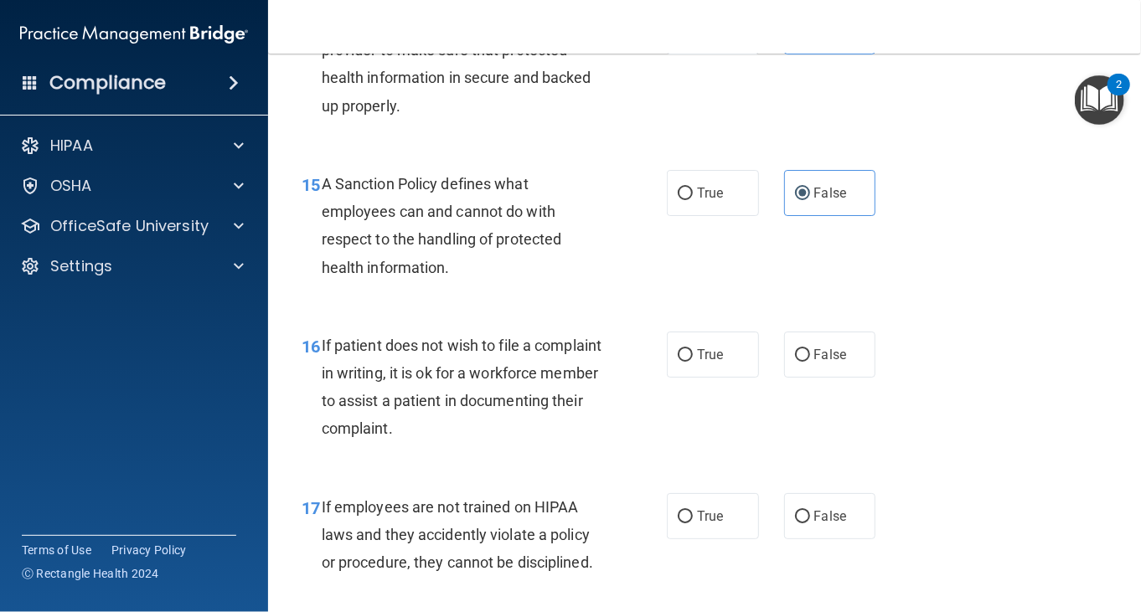
scroll to position [2680, 0]
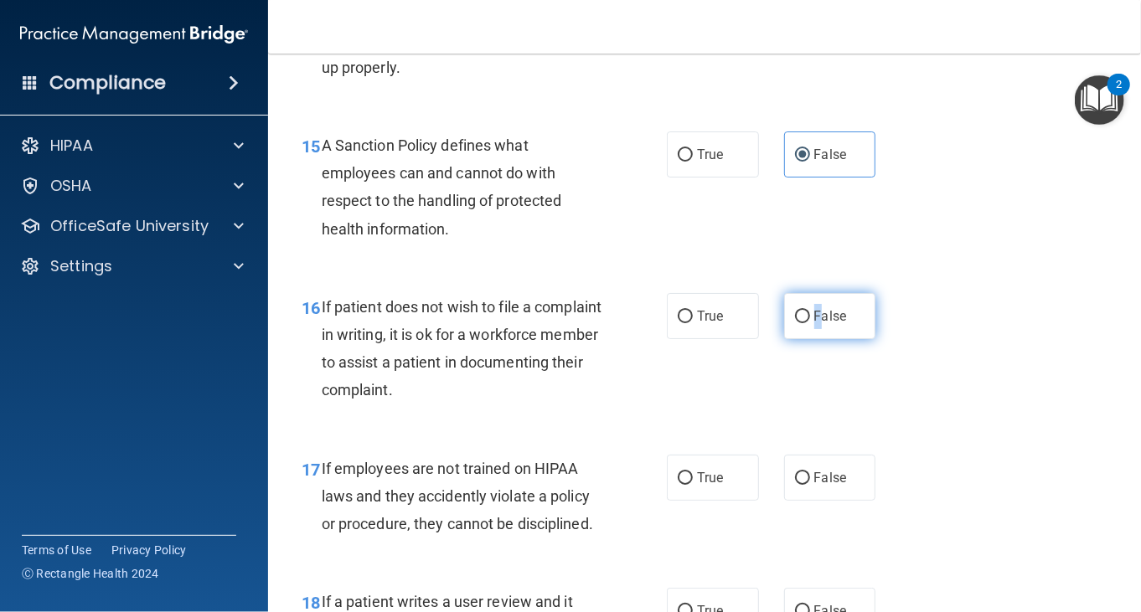
click at [814, 324] on span "False" at bounding box center [830, 316] width 33 height 16
click at [809, 323] on input "False" at bounding box center [802, 317] width 15 height 13
radio input "true"
click at [948, 339] on div "16 If patient does not wish to file a complaint in writing, it is ok for a work…" at bounding box center [704, 353] width 831 height 162
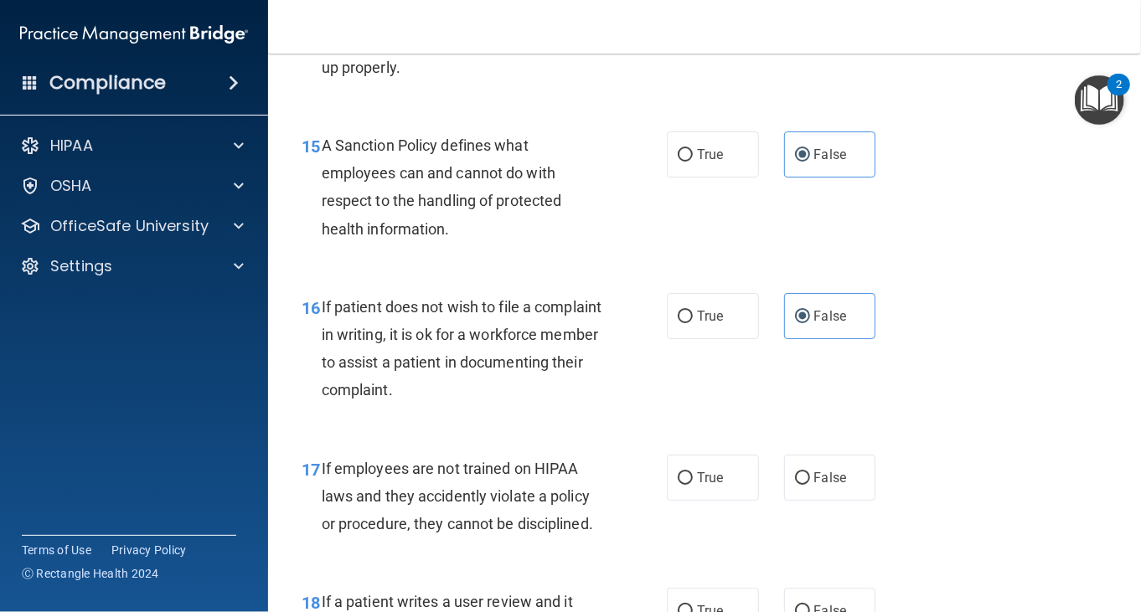
scroll to position [2848, 0]
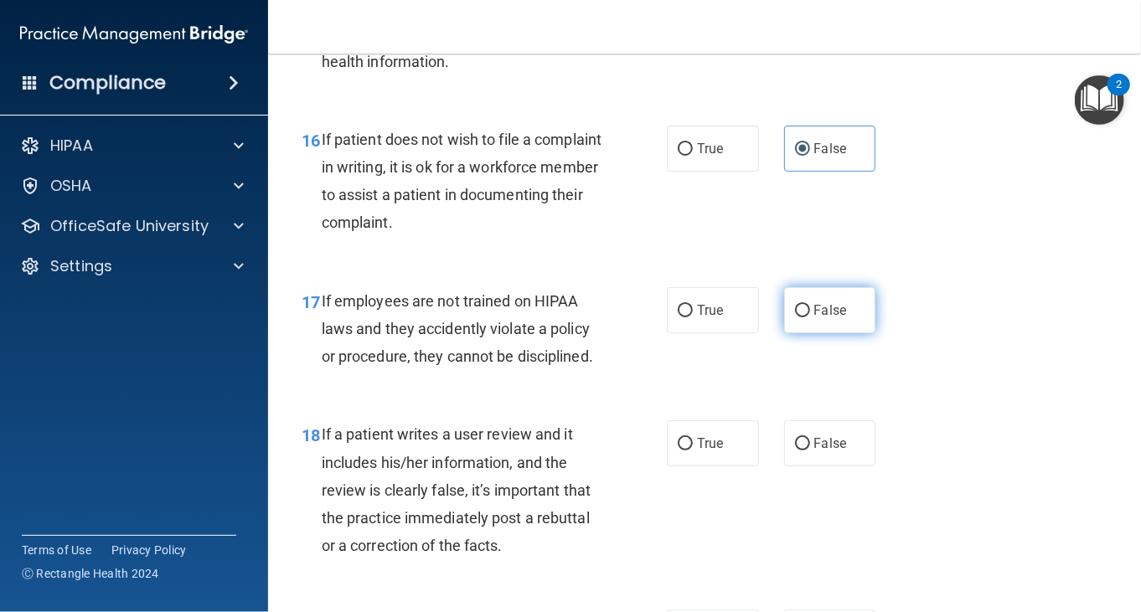
click at [840, 319] on label "False" at bounding box center [830, 310] width 92 height 46
click at [810, 317] on input "False" at bounding box center [802, 311] width 15 height 13
radio input "true"
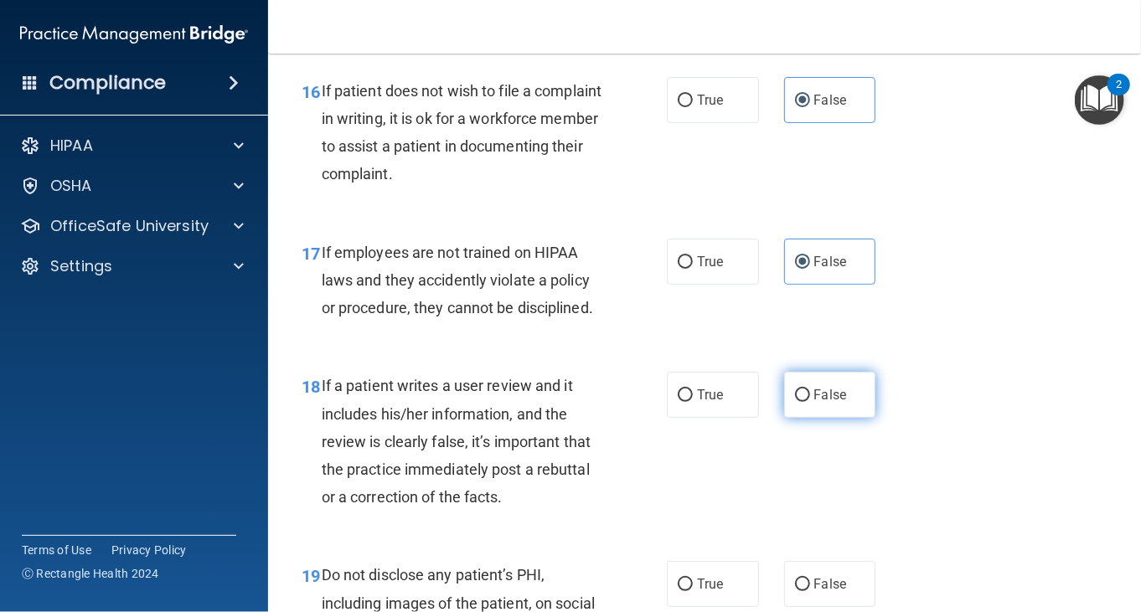
scroll to position [2931, 0]
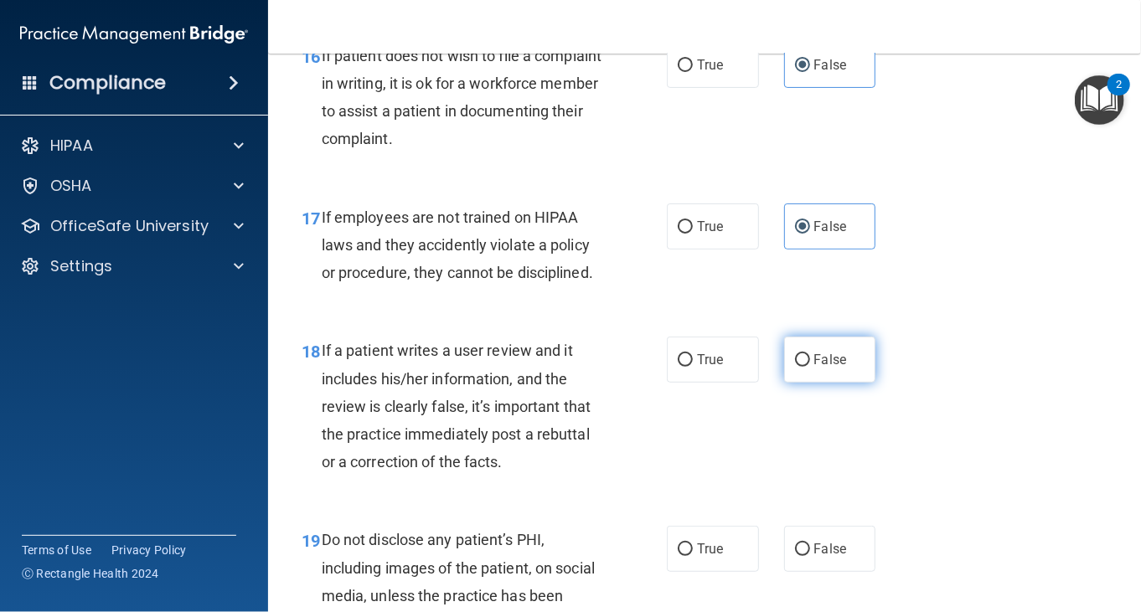
click at [810, 378] on label "False" at bounding box center [830, 360] width 92 height 46
click at [810, 367] on input "False" at bounding box center [802, 360] width 15 height 13
radio input "true"
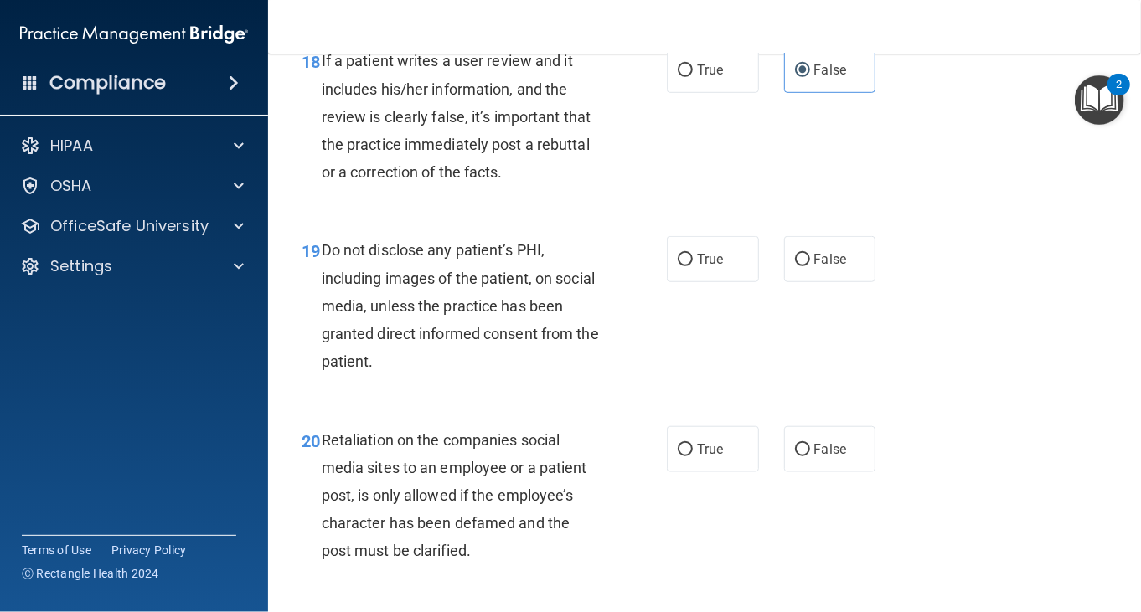
scroll to position [3183, 0]
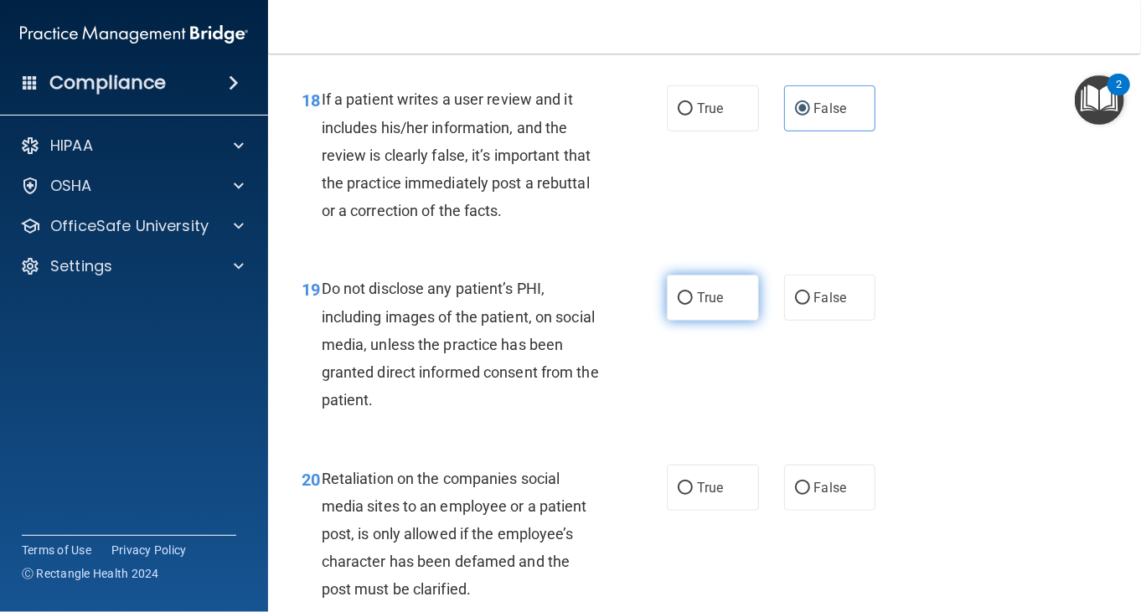
click at [678, 305] on input "True" at bounding box center [685, 298] width 15 height 13
radio input "true"
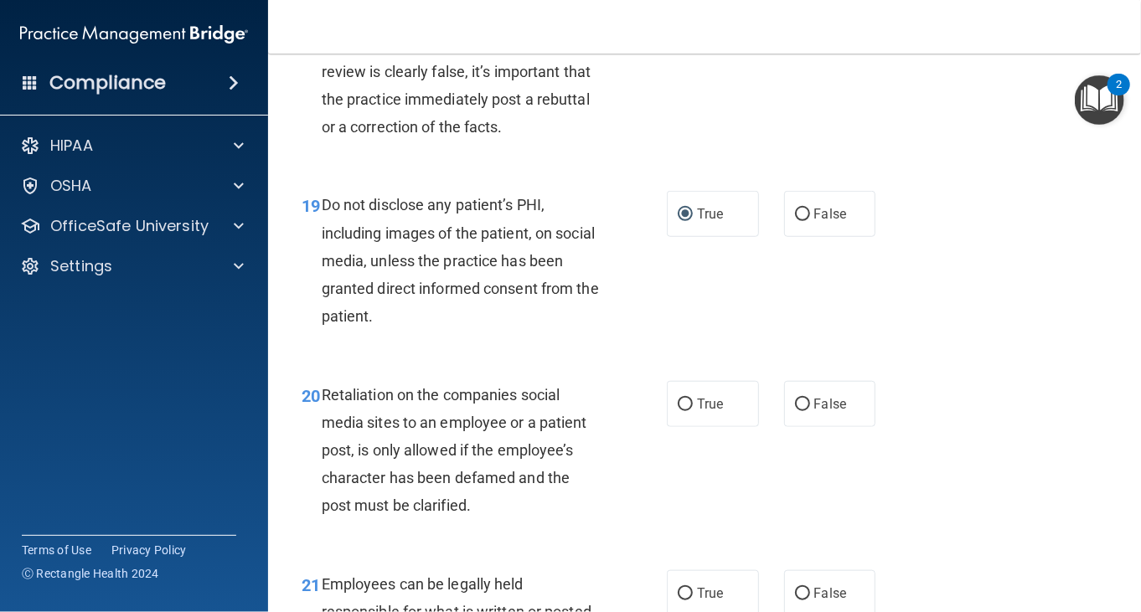
scroll to position [3350, 0]
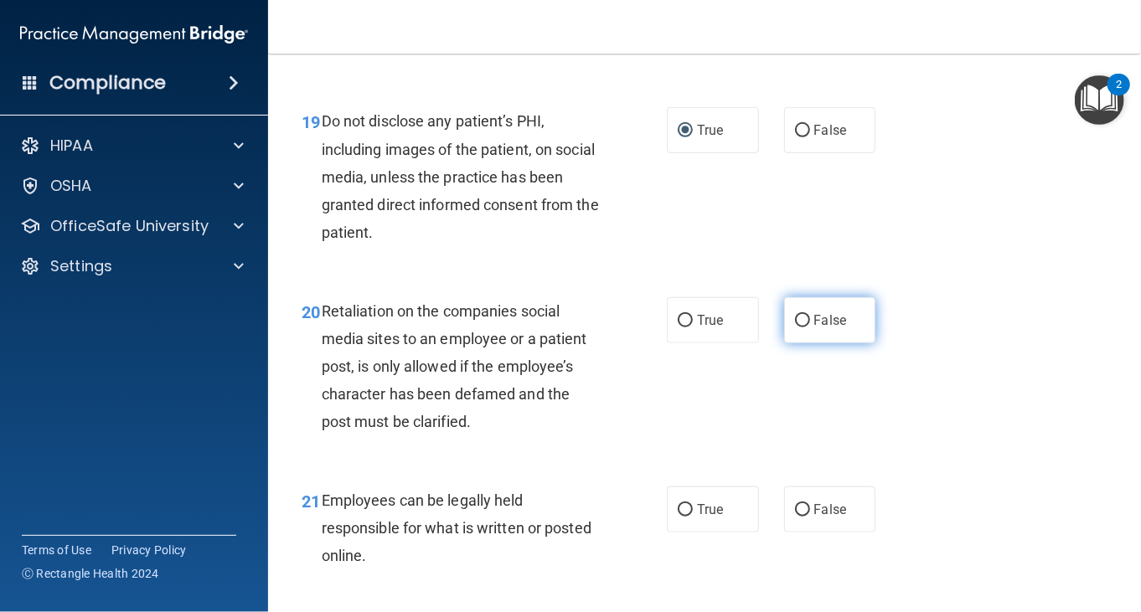
click at [845, 340] on label "False" at bounding box center [830, 320] width 92 height 46
click at [810, 327] on input "False" at bounding box center [802, 321] width 15 height 13
radio input "true"
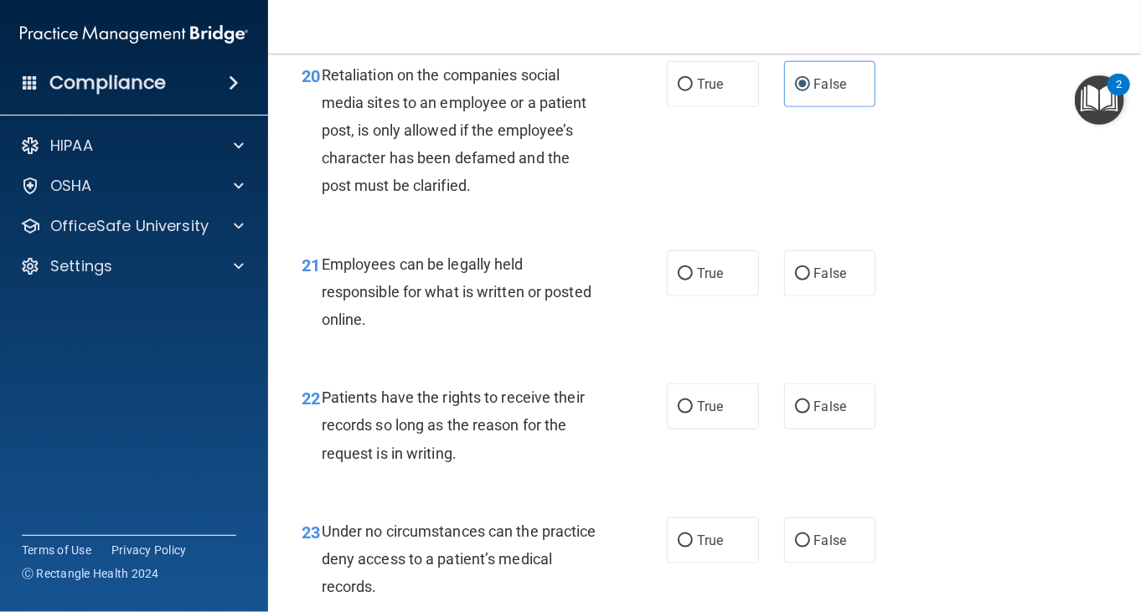
scroll to position [3685, 0]
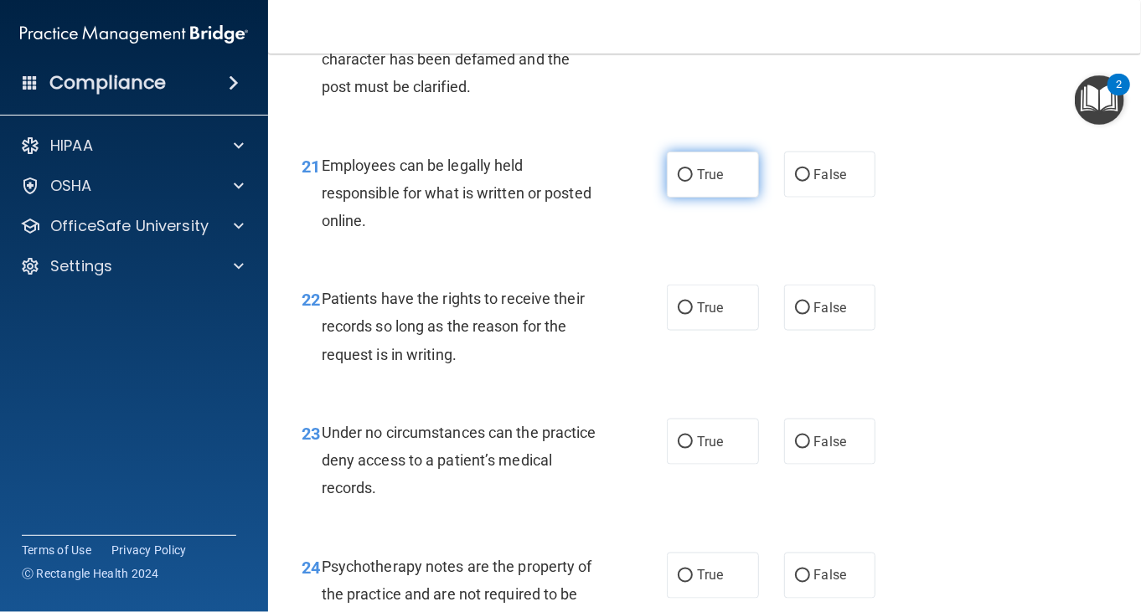
click at [724, 198] on label "True" at bounding box center [713, 175] width 92 height 46
click at [693, 182] on input "True" at bounding box center [685, 175] width 15 height 13
radio input "true"
click at [999, 265] on div "21 Employees can be legally held responsible for what is written or posted onli…" at bounding box center [704, 198] width 831 height 134
click at [837, 316] on span "False" at bounding box center [830, 308] width 33 height 16
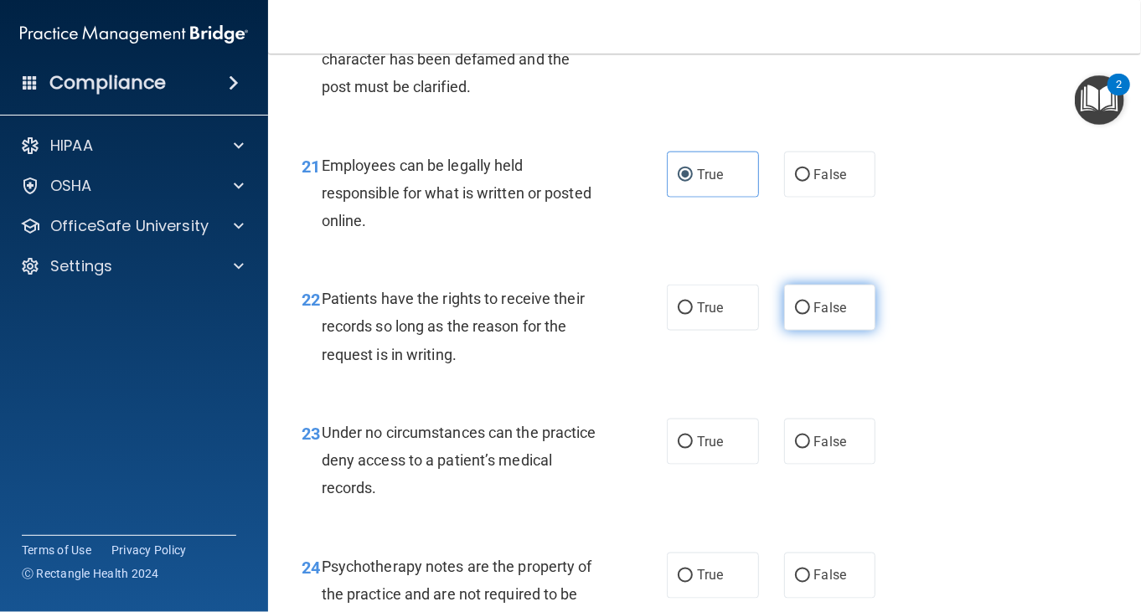
click at [810, 315] on input "False" at bounding box center [802, 308] width 15 height 13
radio input "true"
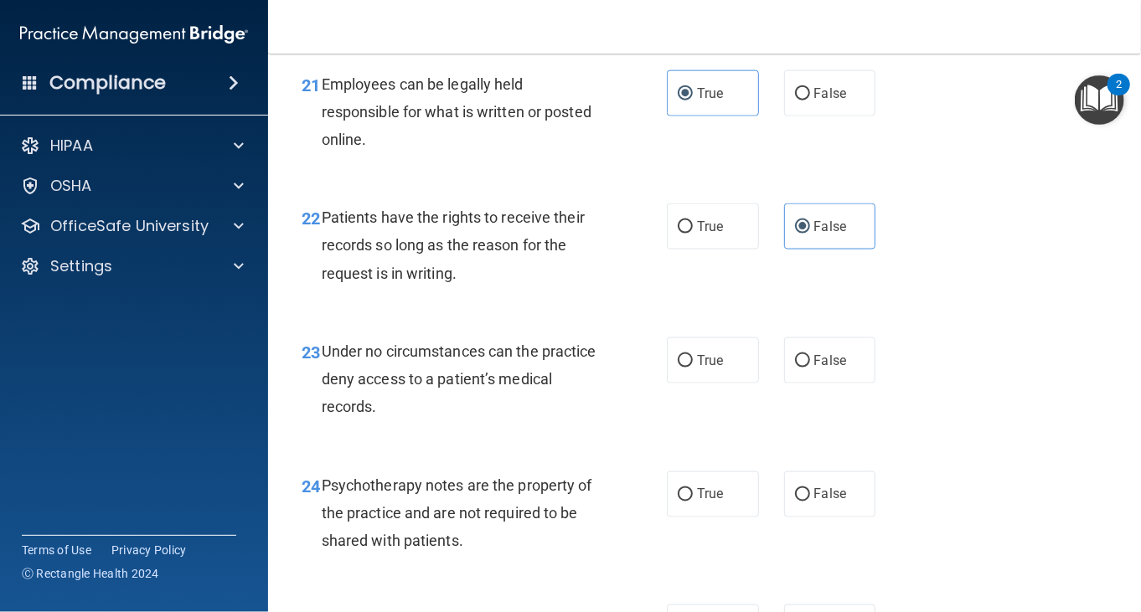
scroll to position [3853, 0]
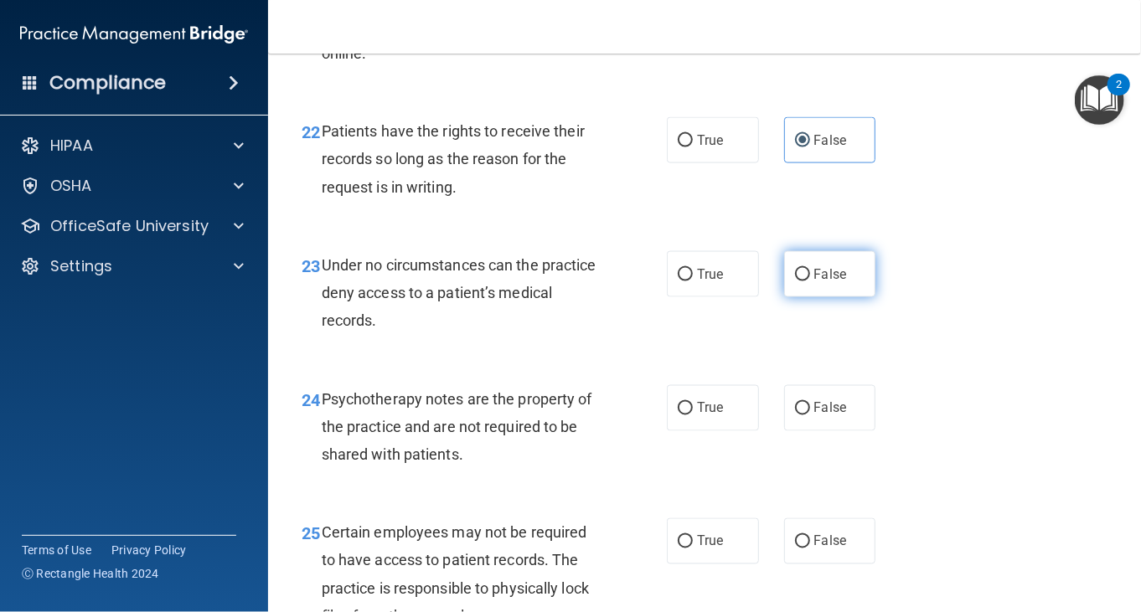
click at [821, 297] on label "False" at bounding box center [830, 274] width 92 height 46
click at [810, 281] on input "False" at bounding box center [802, 275] width 15 height 13
radio input "true"
click at [905, 335] on div "23 Under no circumstances can the practice deny access to a patient’s medical r…" at bounding box center [704, 297] width 831 height 134
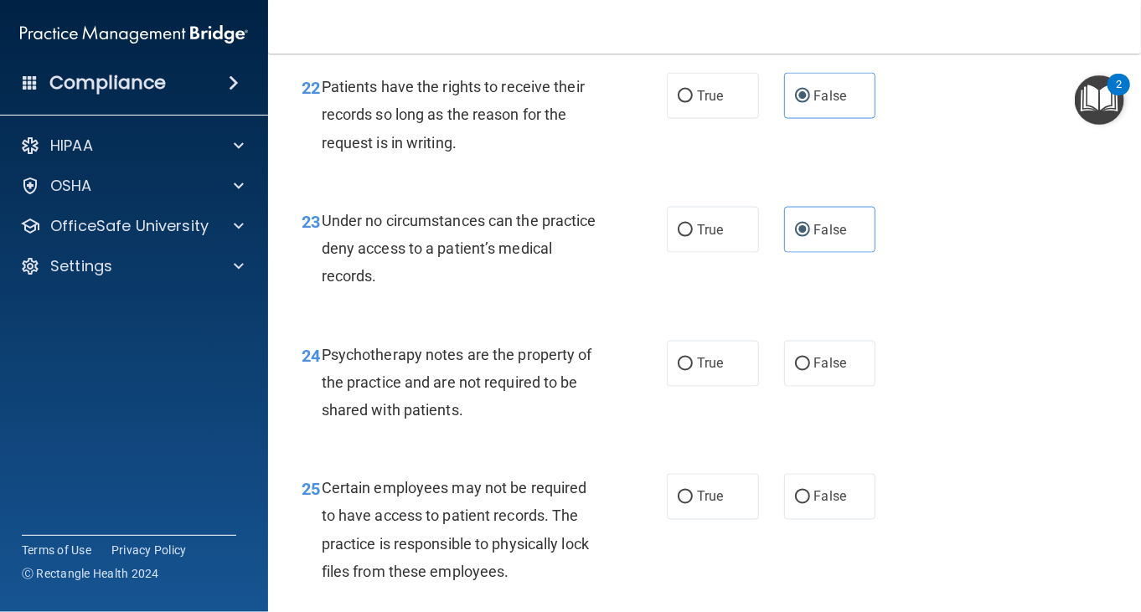
scroll to position [3936, 0]
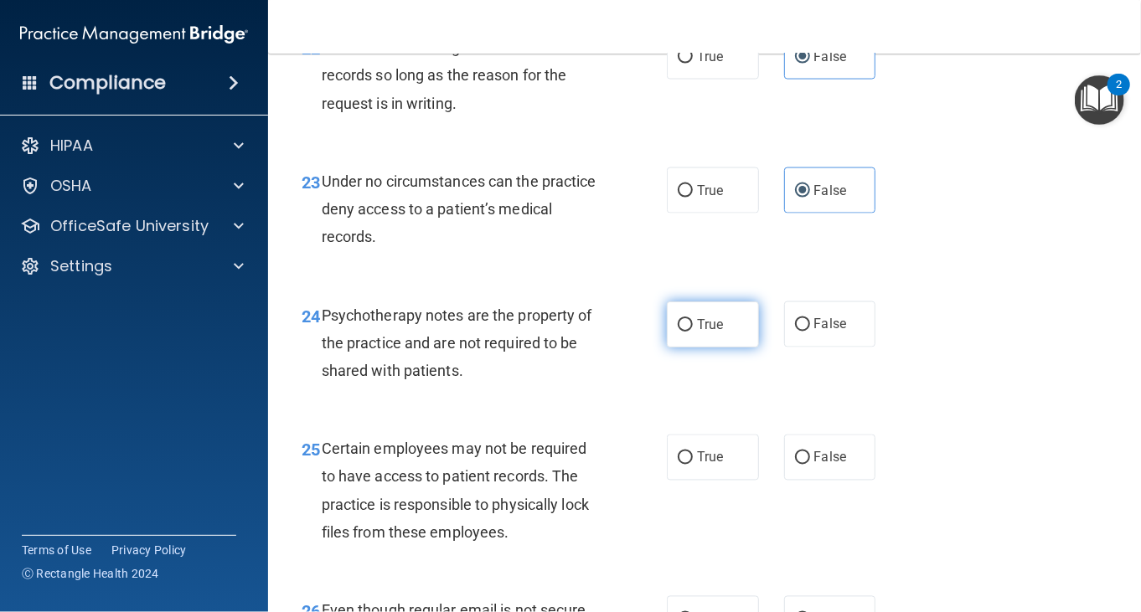
click at [713, 333] on span "True" at bounding box center [710, 325] width 26 height 16
click at [693, 332] on input "True" at bounding box center [685, 325] width 15 height 13
radio input "true"
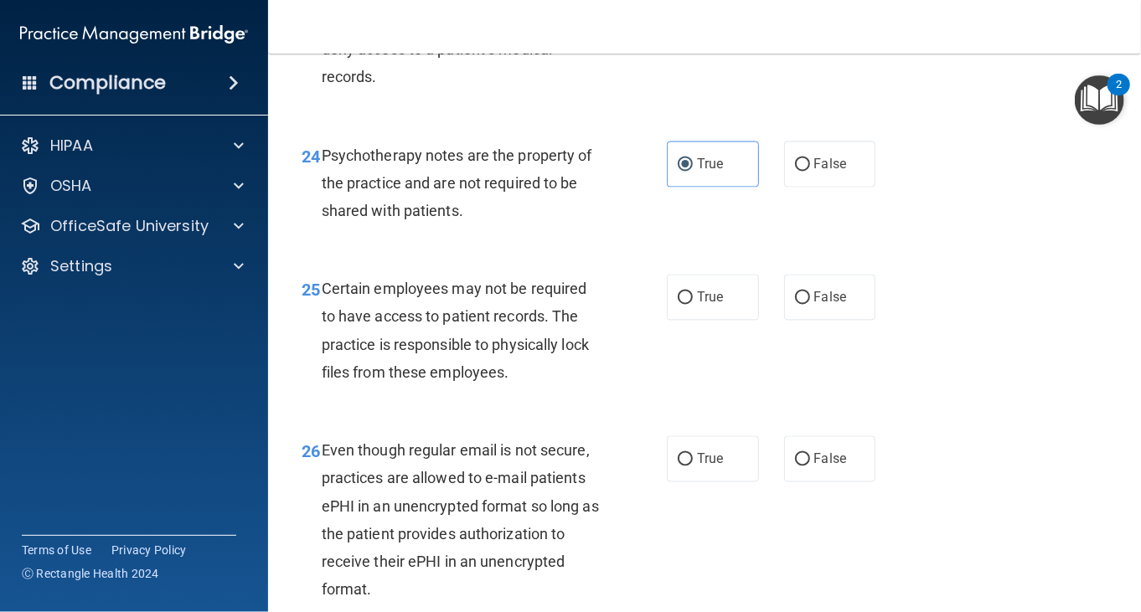
scroll to position [4104, 0]
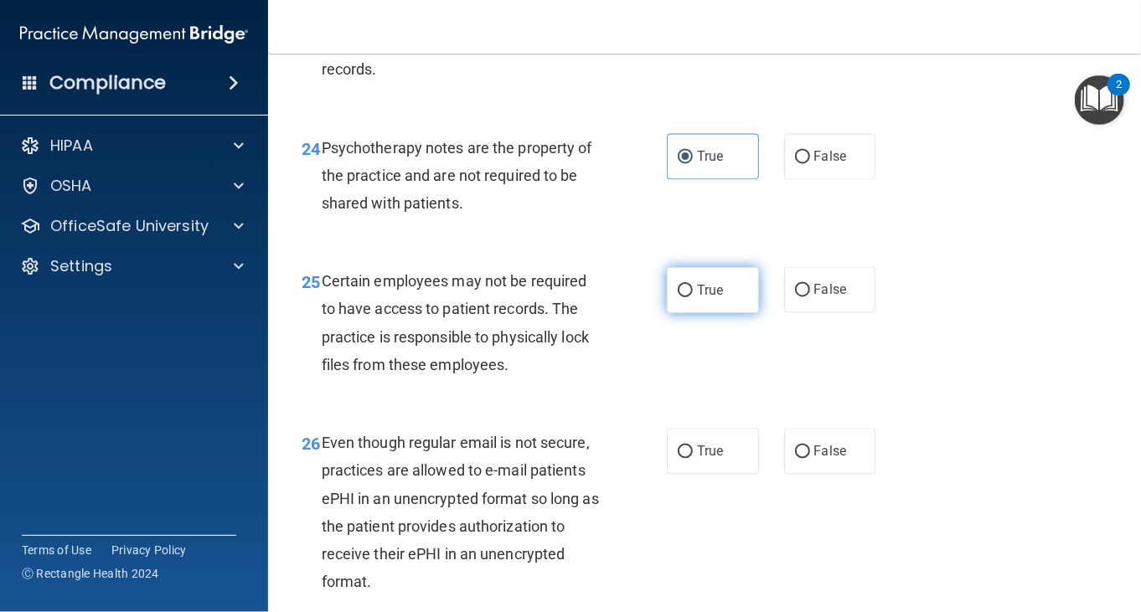
click at [678, 297] on input "True" at bounding box center [685, 291] width 15 height 13
radio input "true"
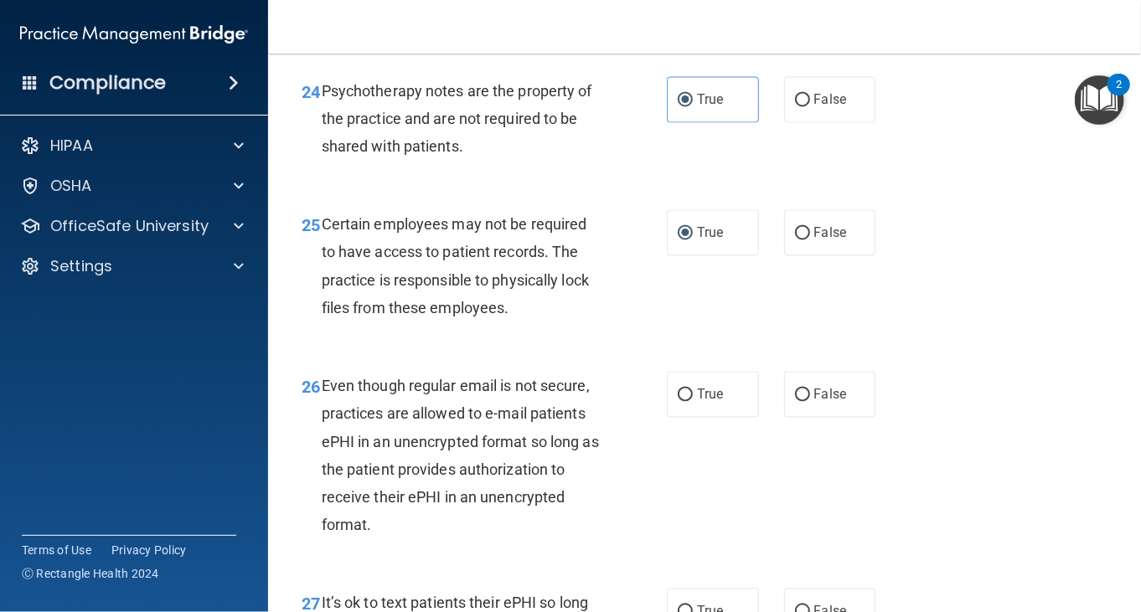
scroll to position [4188, 0]
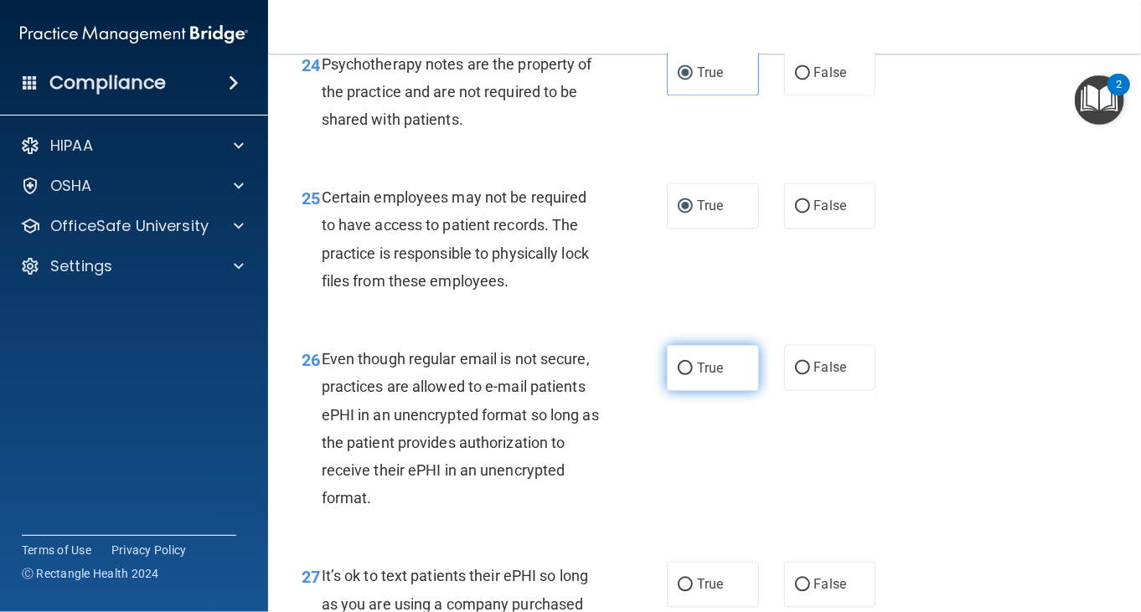
click at [683, 375] on input "True" at bounding box center [685, 369] width 15 height 13
radio input "true"
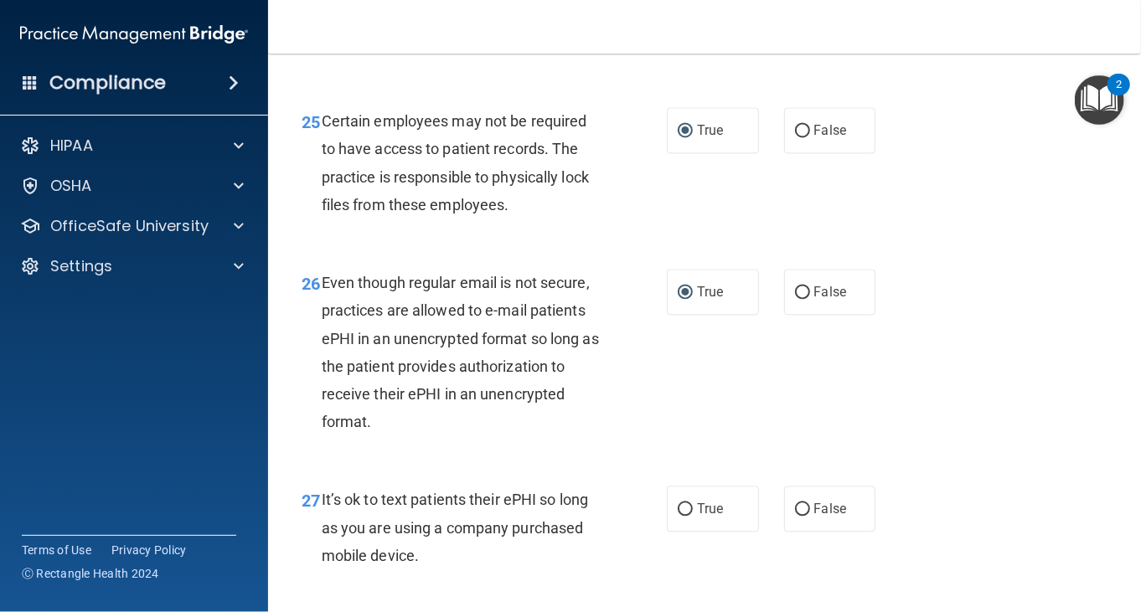
scroll to position [4439, 0]
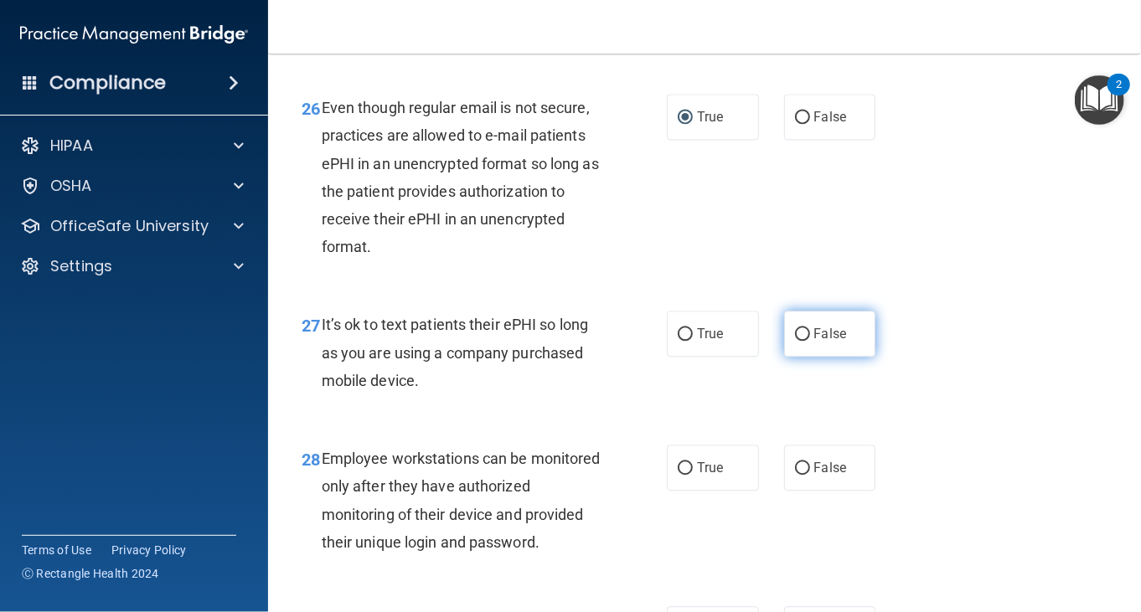
drag, startPoint x: 794, startPoint y: 360, endPoint x: 786, endPoint y: 367, distance: 10.7
click at [795, 341] on input "False" at bounding box center [802, 334] width 15 height 13
radio input "true"
click at [559, 387] on span "It’s ok to text patients their ePHI so long as you are using a company purchase…" at bounding box center [455, 352] width 266 height 73
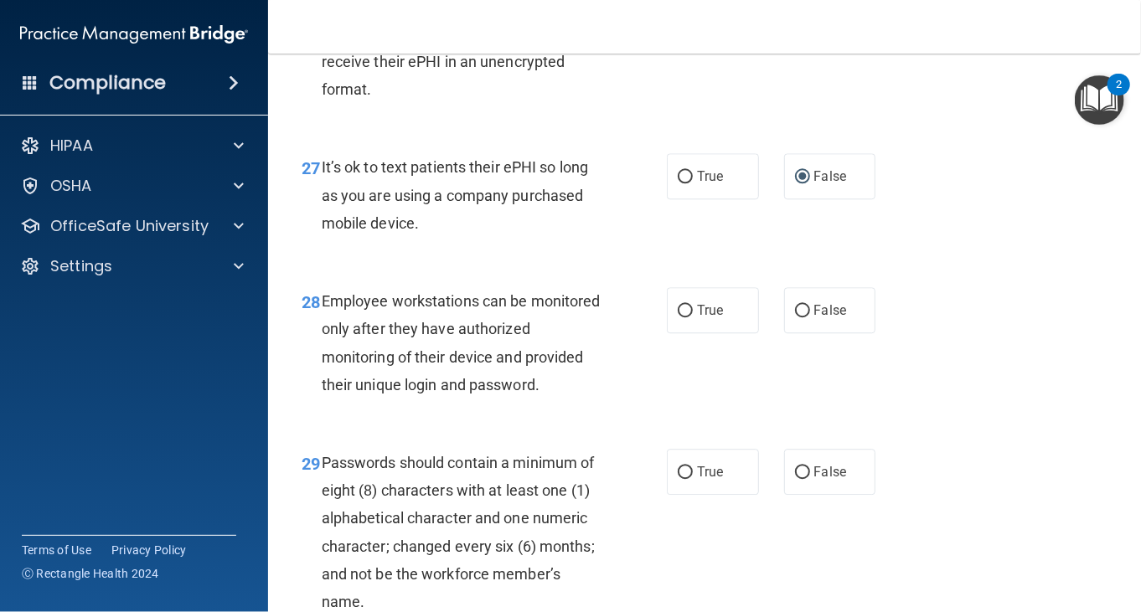
scroll to position [4690, 0]
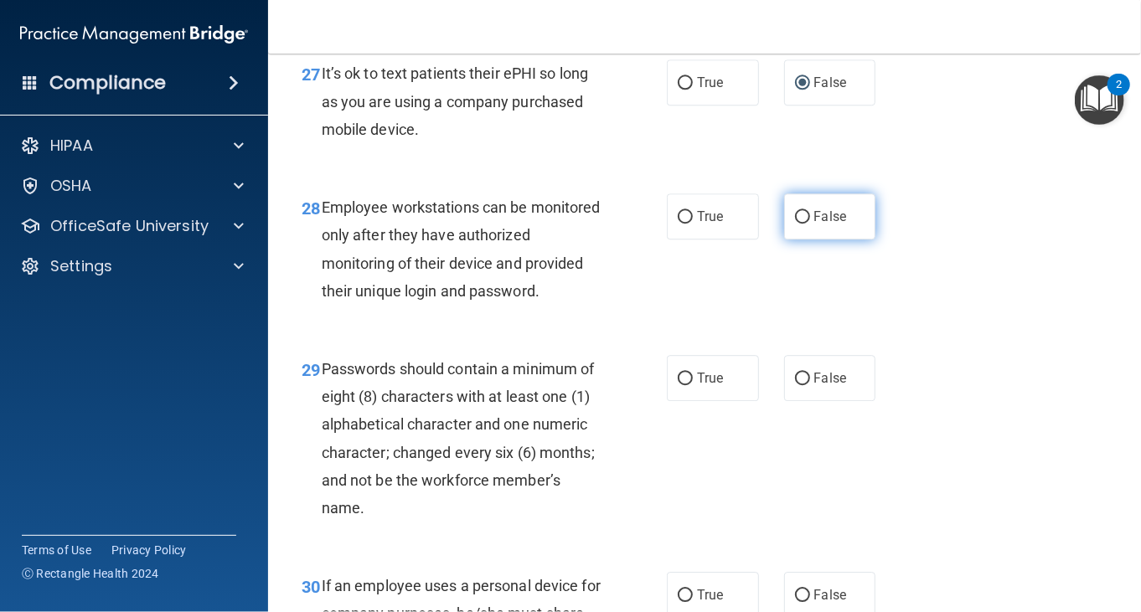
click at [848, 240] on label "False" at bounding box center [830, 216] width 92 height 46
click at [810, 224] on input "False" at bounding box center [802, 217] width 15 height 13
radio input "true"
click at [472, 305] on div "Employee workstations can be monitored only after they have authorized monitori…" at bounding box center [468, 248] width 293 height 111
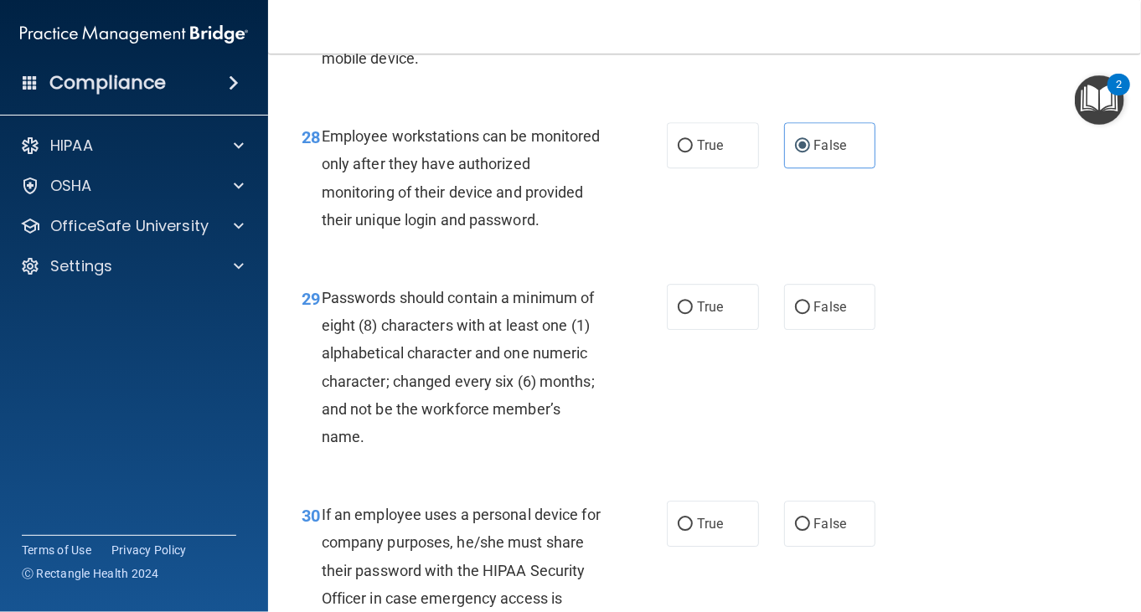
scroll to position [4858, 0]
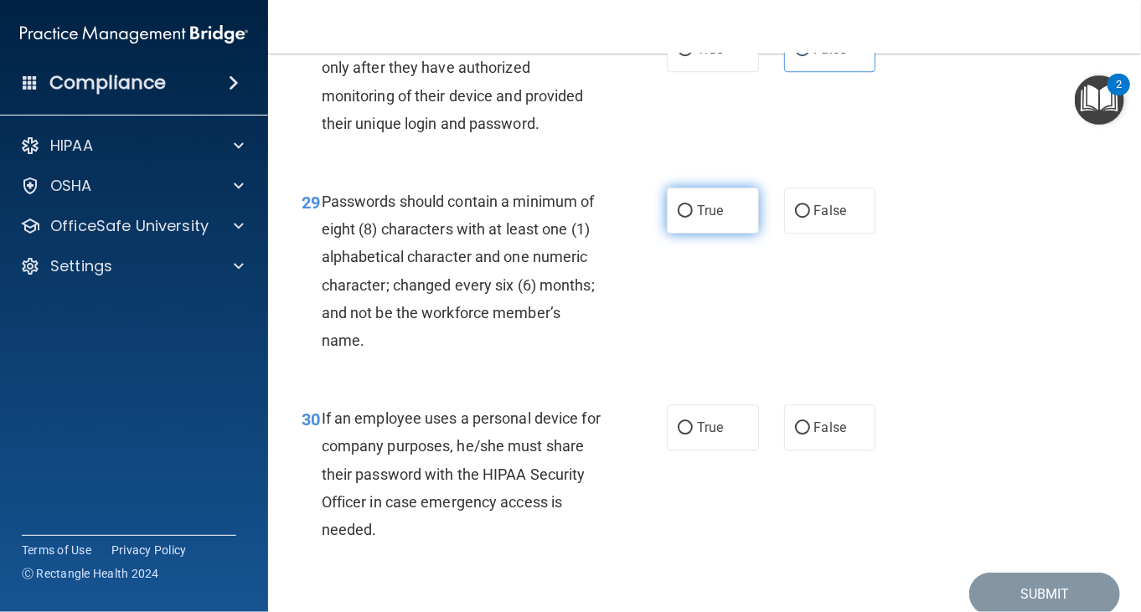
click at [668, 234] on label "True" at bounding box center [713, 211] width 92 height 46
click at [678, 218] on input "True" at bounding box center [685, 211] width 15 height 13
radio input "true"
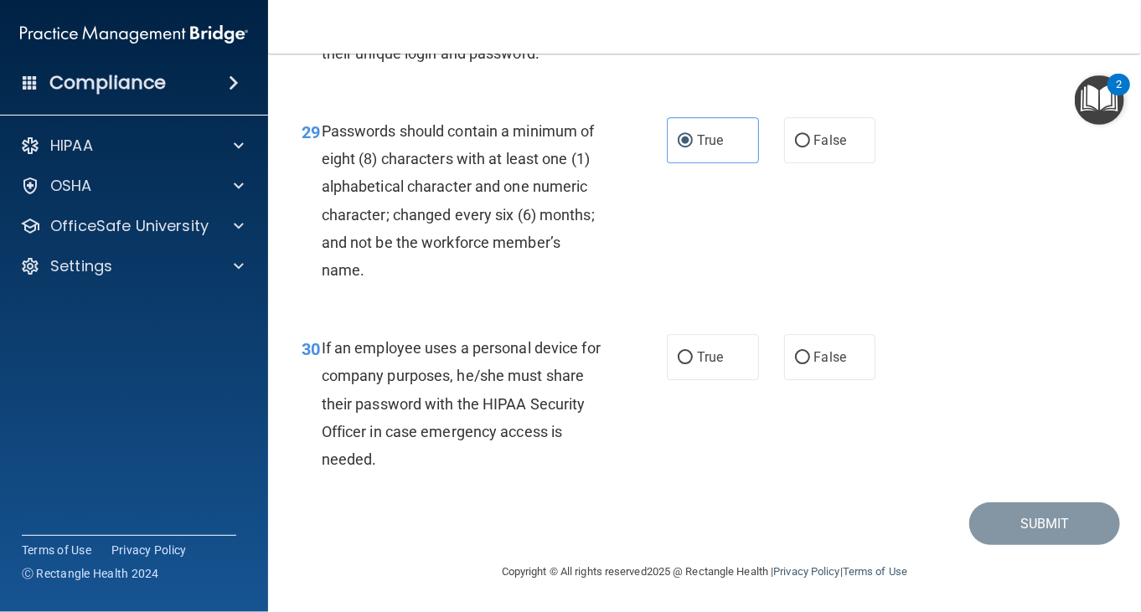
scroll to position [4982, 0]
click at [795, 352] on input "False" at bounding box center [802, 358] width 15 height 13
radio input "true"
click at [978, 518] on button "Submit" at bounding box center [1044, 524] width 151 height 43
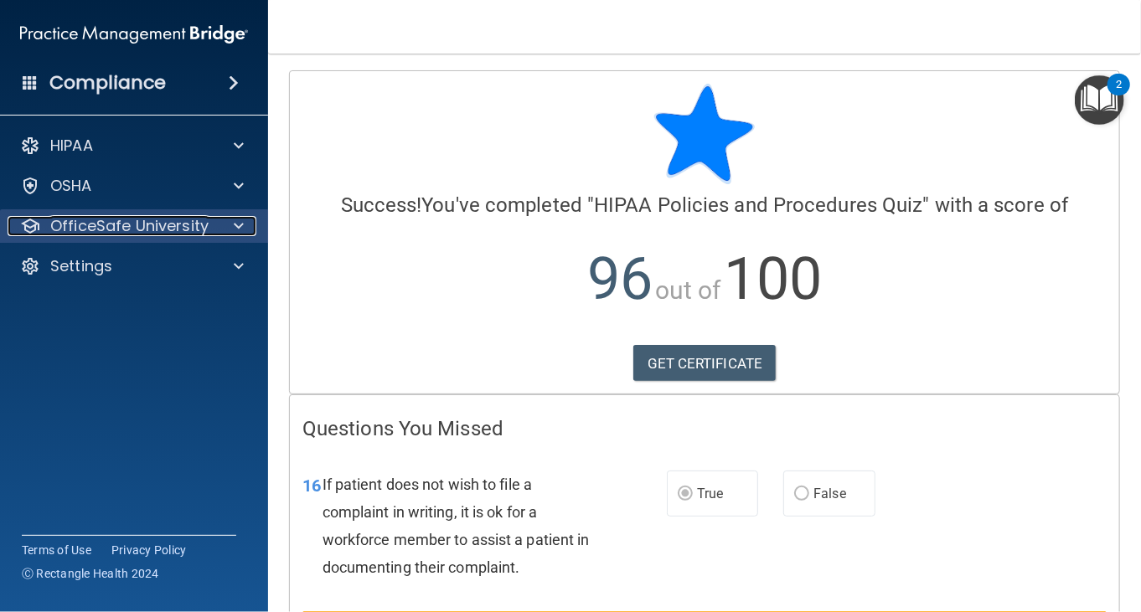
click at [143, 229] on p "OfficeSafe University" at bounding box center [129, 226] width 158 height 20
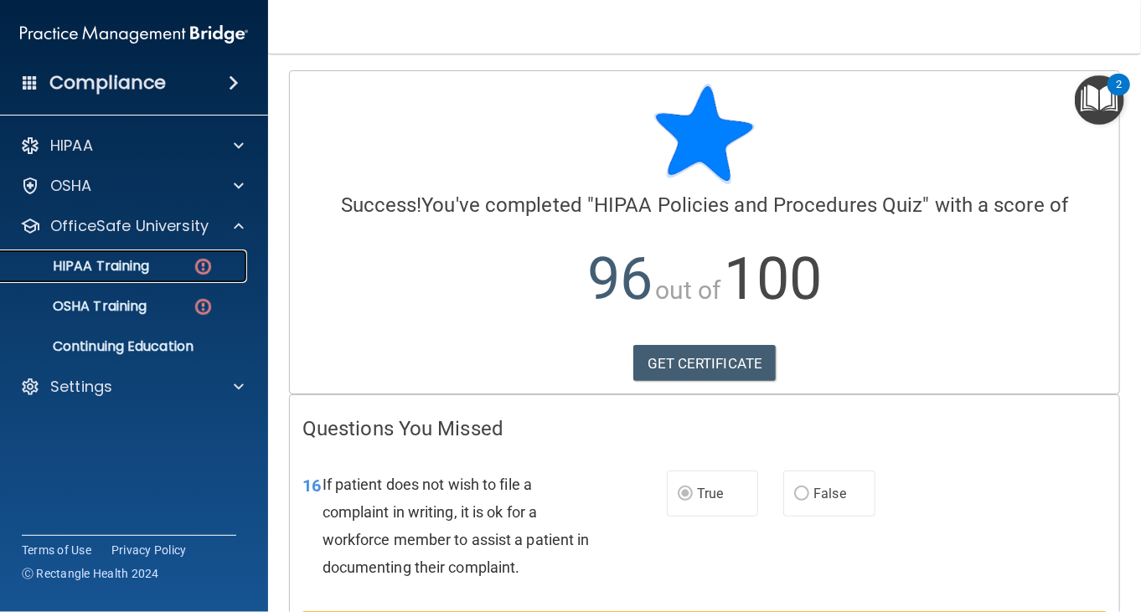
click at [146, 264] on p "HIPAA Training" at bounding box center [80, 266] width 138 height 17
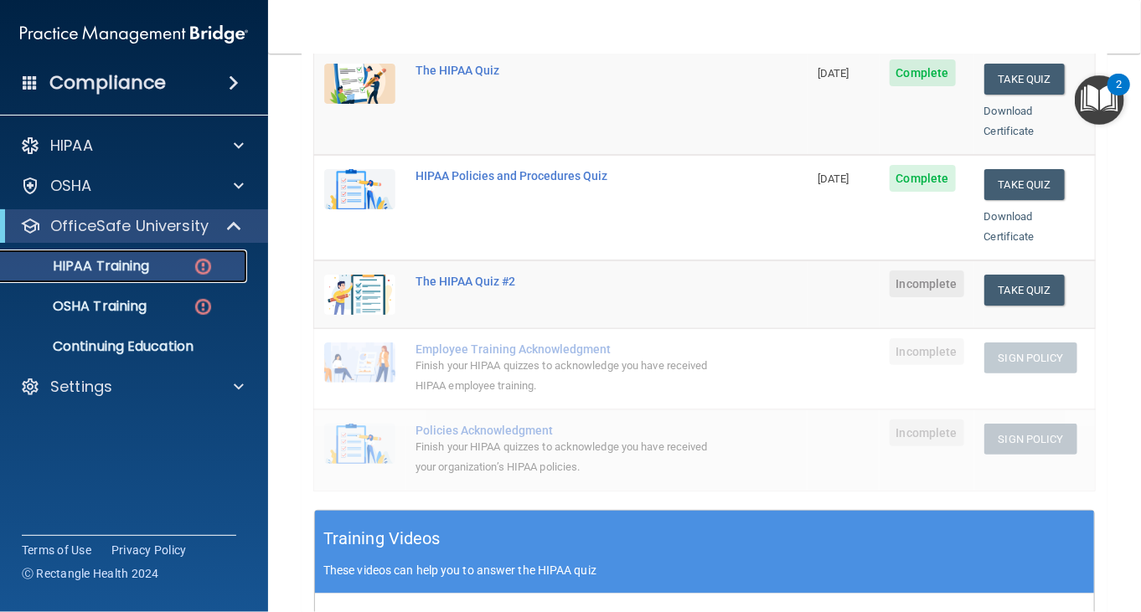
scroll to position [168, 0]
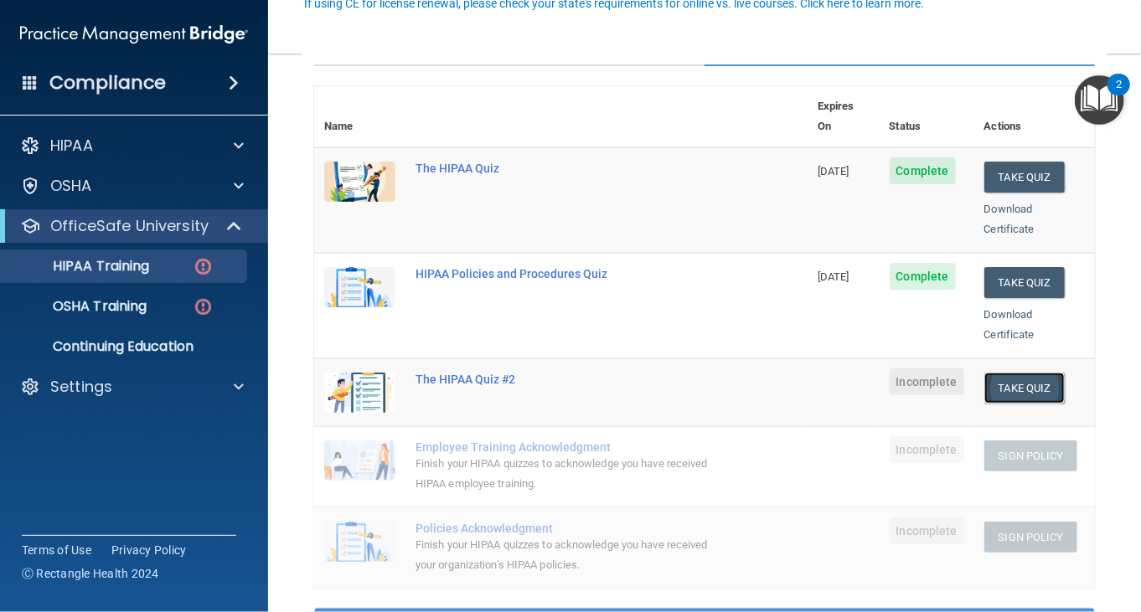
click at [1006, 373] on button "Take Quiz" at bounding box center [1024, 388] width 80 height 31
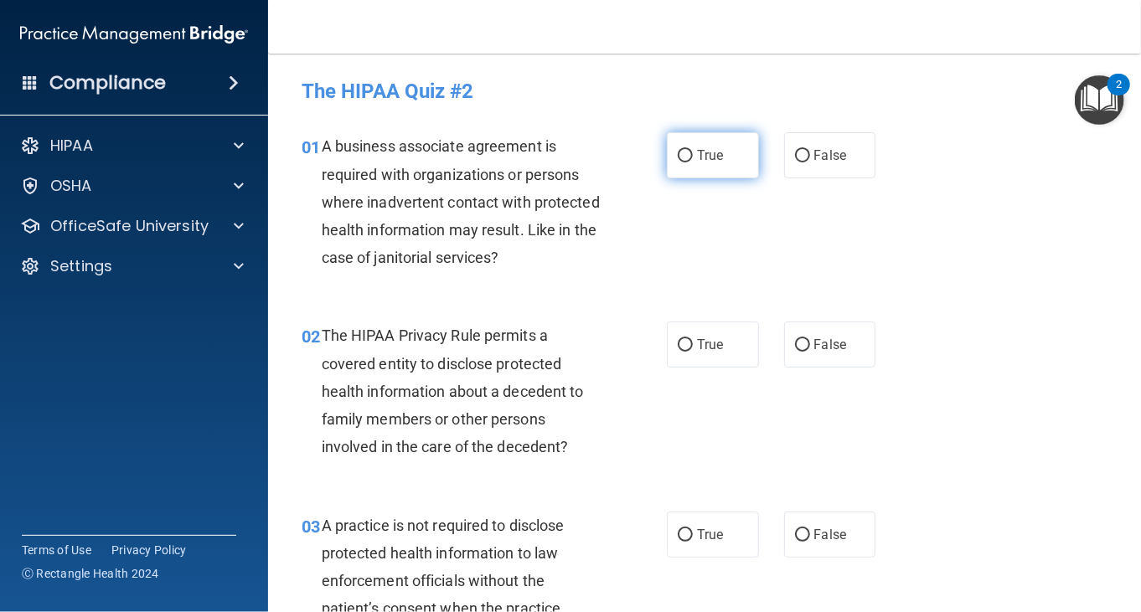
click at [683, 153] on input "True" at bounding box center [685, 156] width 15 height 13
radio input "true"
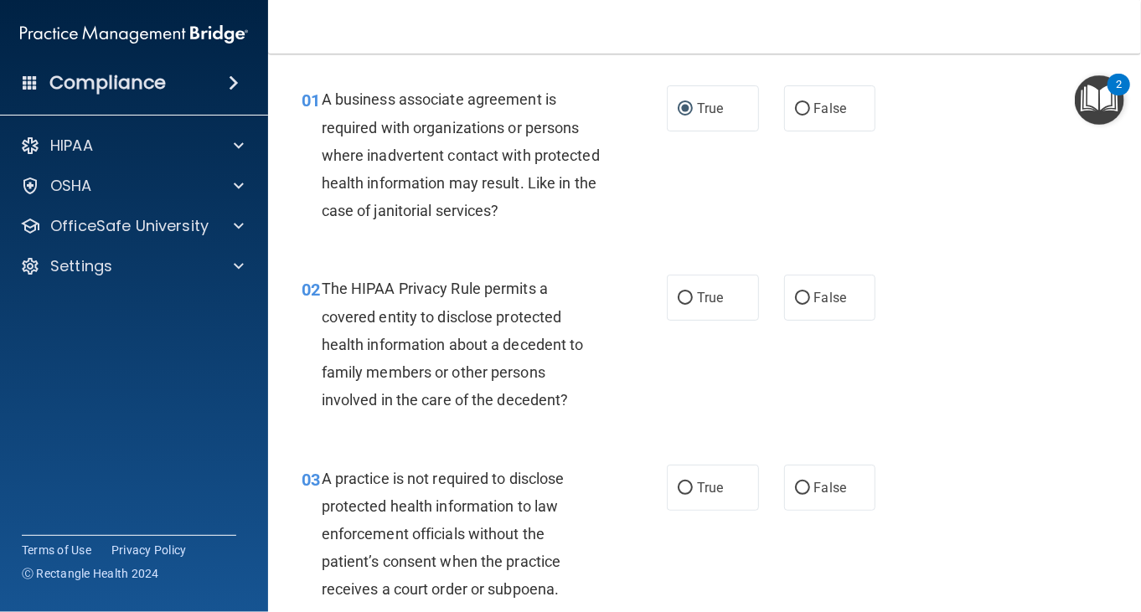
scroll to position [84, 0]
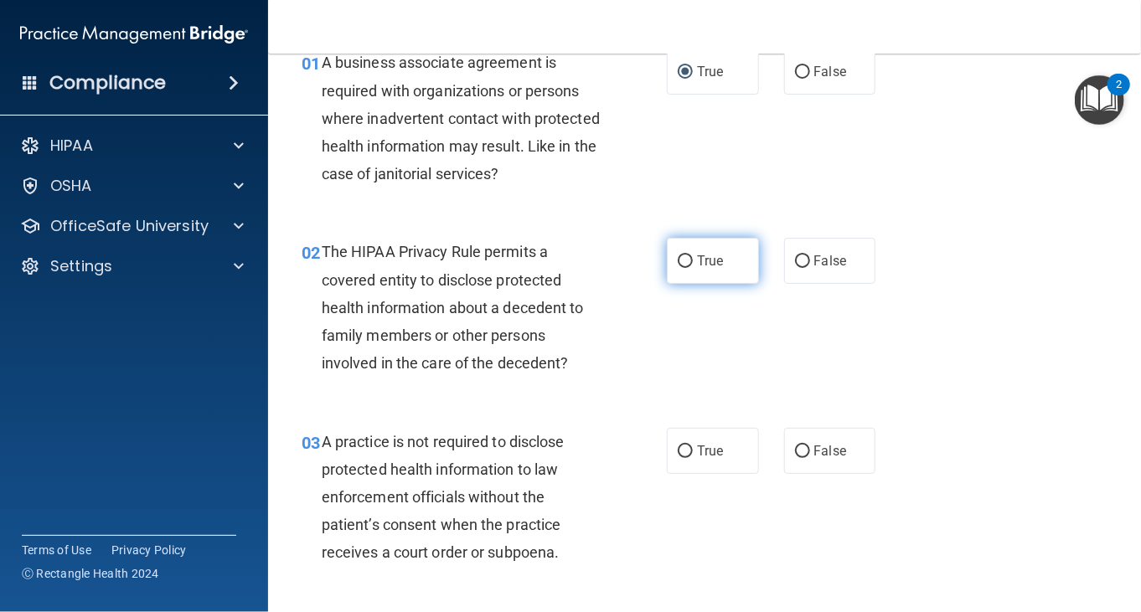
click at [678, 258] on input "True" at bounding box center [685, 261] width 15 height 13
radio input "true"
drag, startPoint x: 662, startPoint y: 307, endPoint x: 671, endPoint y: 307, distance: 9.2
click at [671, 307] on div "02 The HIPAA Privacy Rule permits a covered entity to disclose protected health…" at bounding box center [483, 311] width 415 height 147
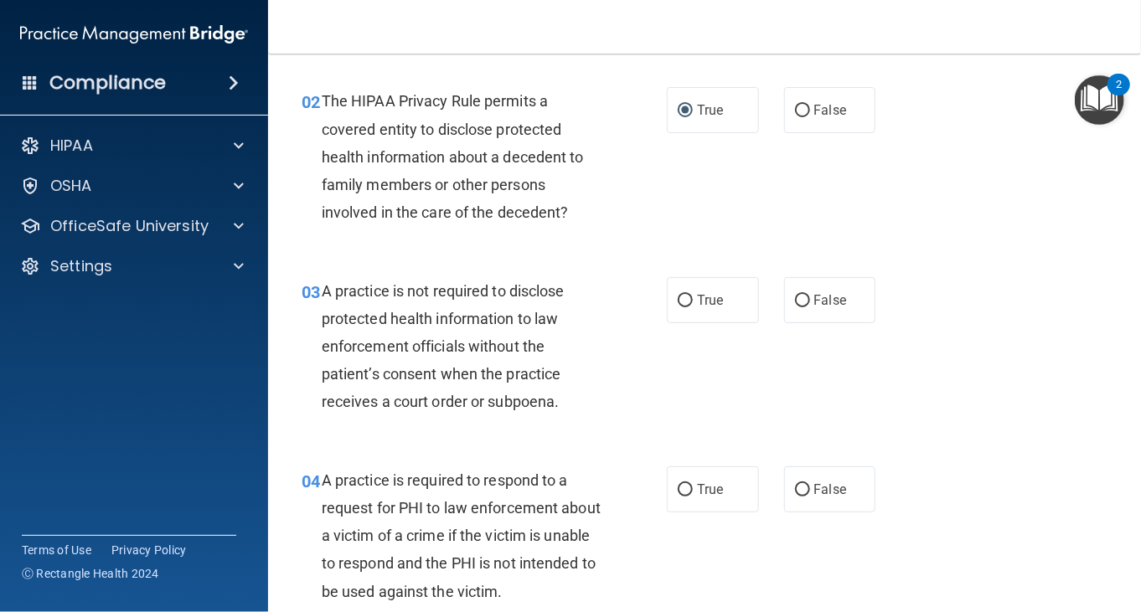
scroll to position [251, 0]
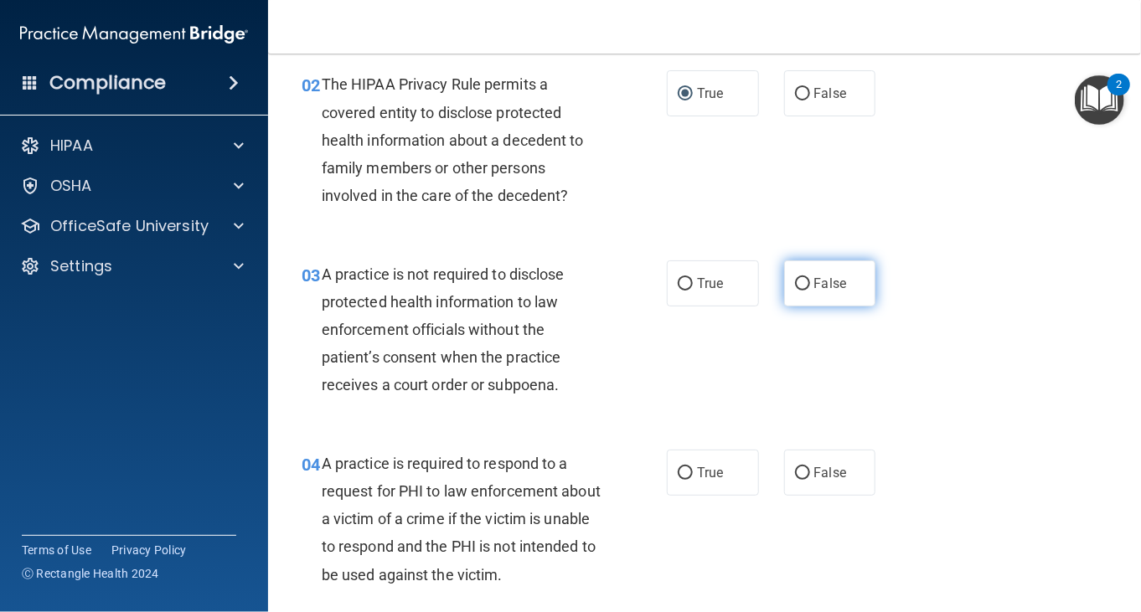
click at [791, 302] on label "False" at bounding box center [830, 283] width 92 height 46
click at [795, 291] on input "False" at bounding box center [802, 284] width 15 height 13
radio input "true"
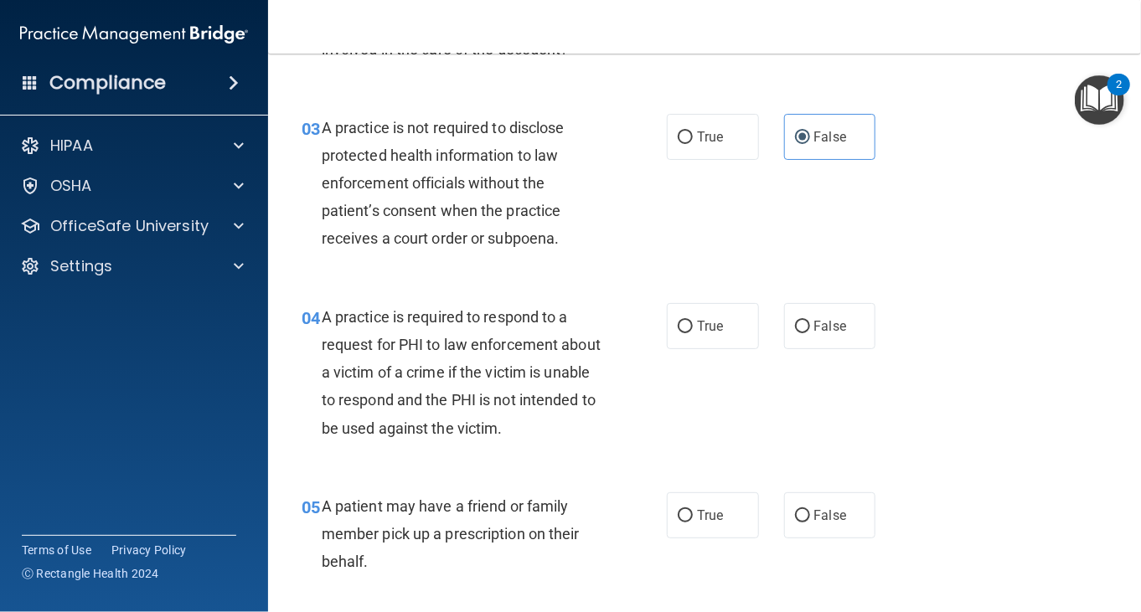
scroll to position [503, 0]
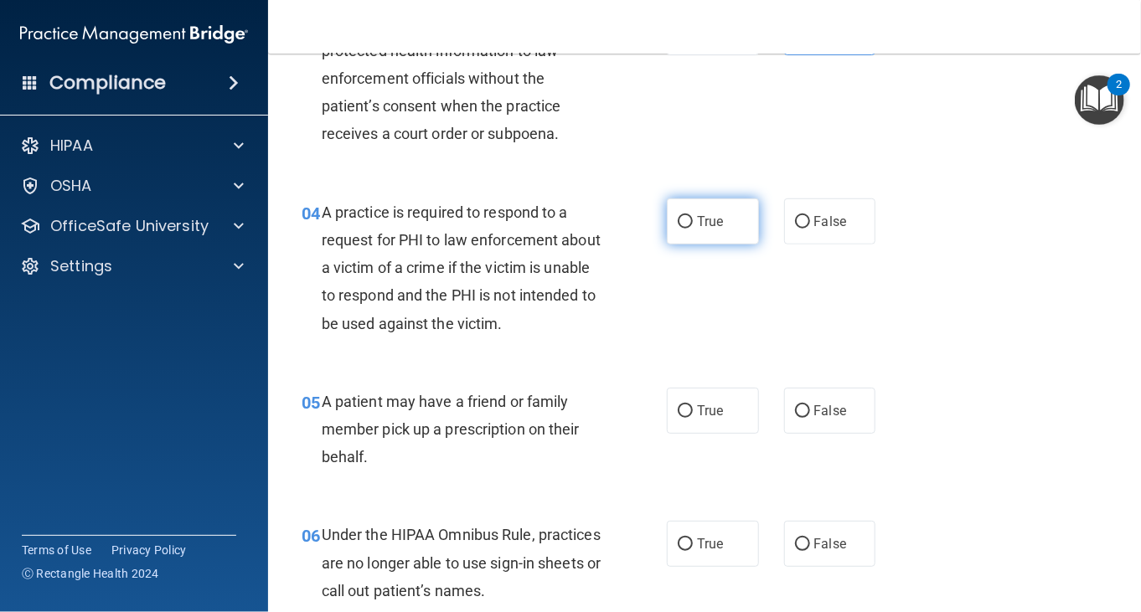
click at [708, 236] on label "True" at bounding box center [713, 221] width 92 height 46
click at [693, 229] on input "True" at bounding box center [685, 222] width 15 height 13
radio input "true"
click at [613, 305] on div "04 A practice is required to respond to a request for PHI to law enforcement ab…" at bounding box center [483, 271] width 415 height 147
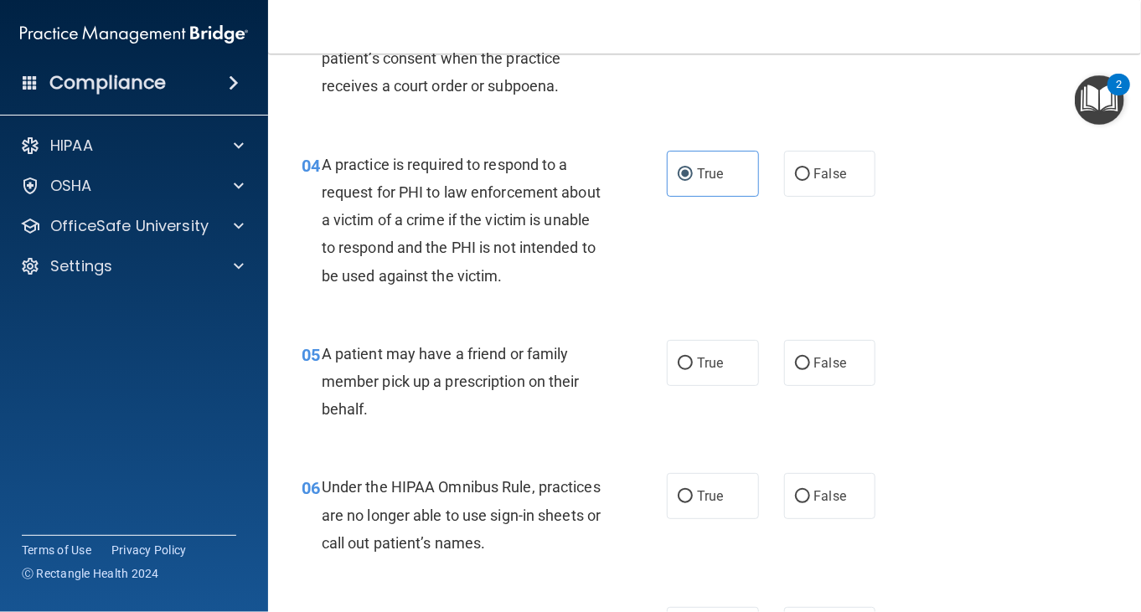
scroll to position [586, 0]
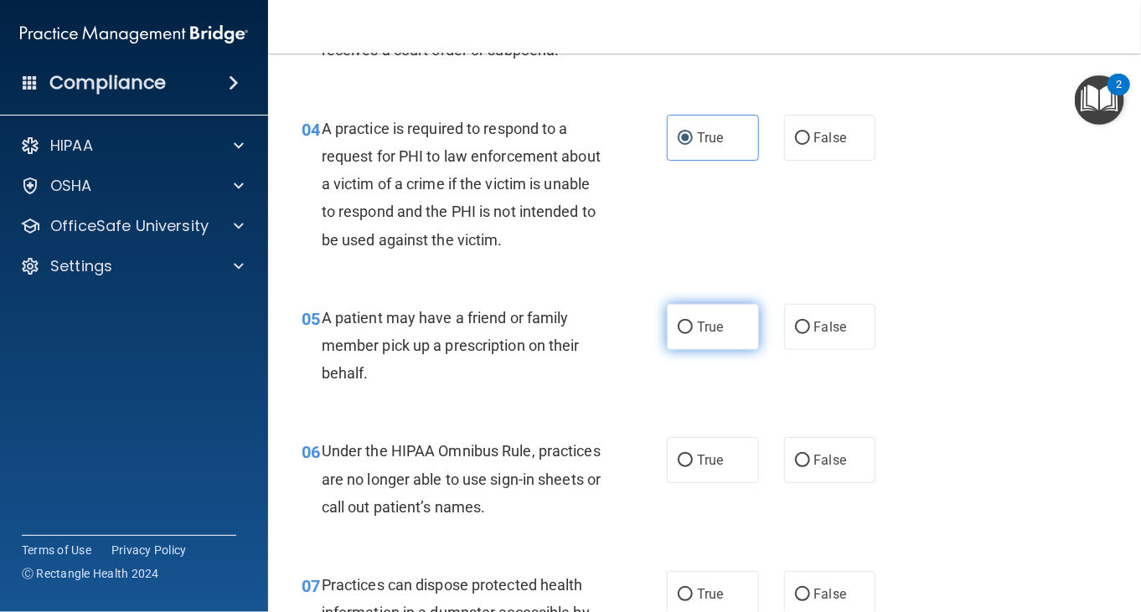
click at [678, 327] on input "True" at bounding box center [685, 328] width 15 height 13
radio input "true"
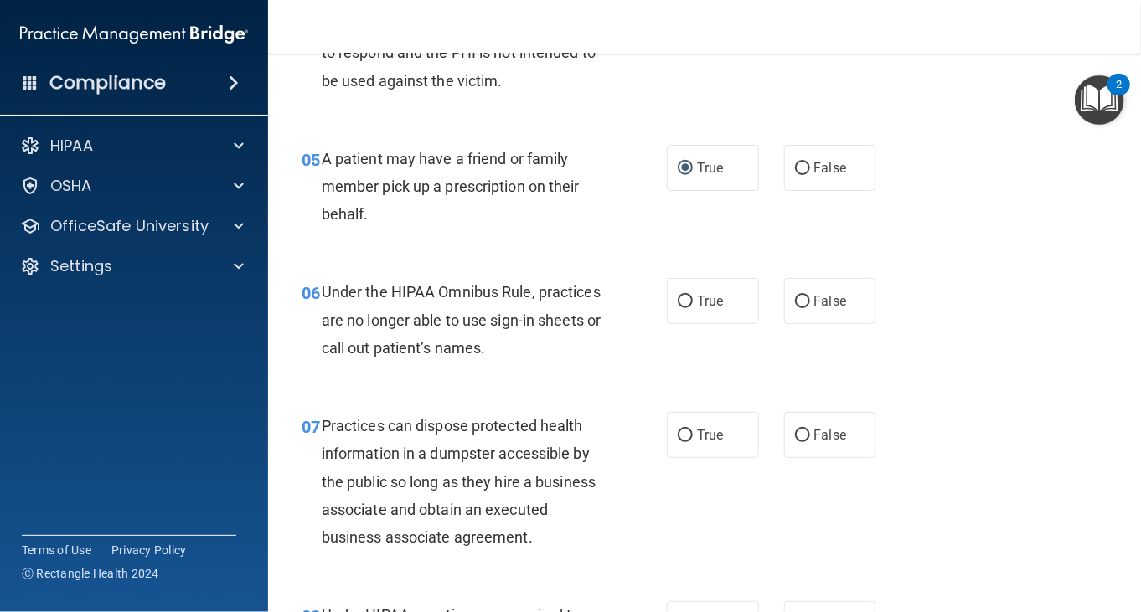
scroll to position [754, 0]
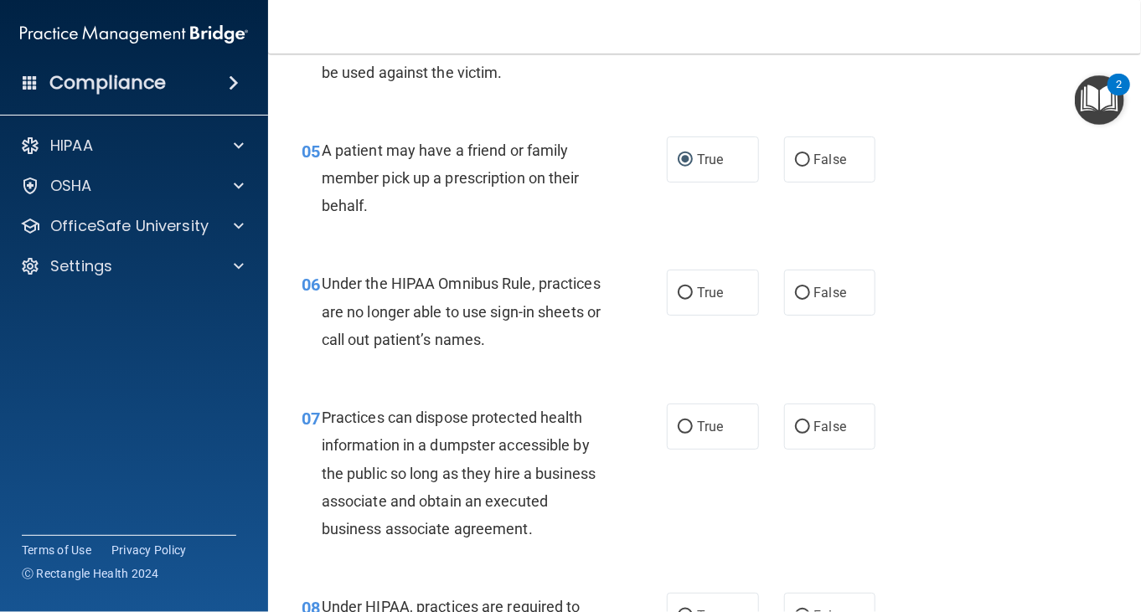
click at [557, 309] on span "Under the HIPAA Omnibus Rule, practices are no longer able to use sign-in sheet…" at bounding box center [461, 311] width 279 height 73
drag, startPoint x: 391, startPoint y: 284, endPoint x: 533, endPoint y: 280, distance: 141.6
click at [533, 280] on span "Under the HIPAA Omnibus Rule, practices are no longer able to use sign-in sheet…" at bounding box center [461, 311] width 279 height 73
copy span "HIPAA Omnibus Rule,"
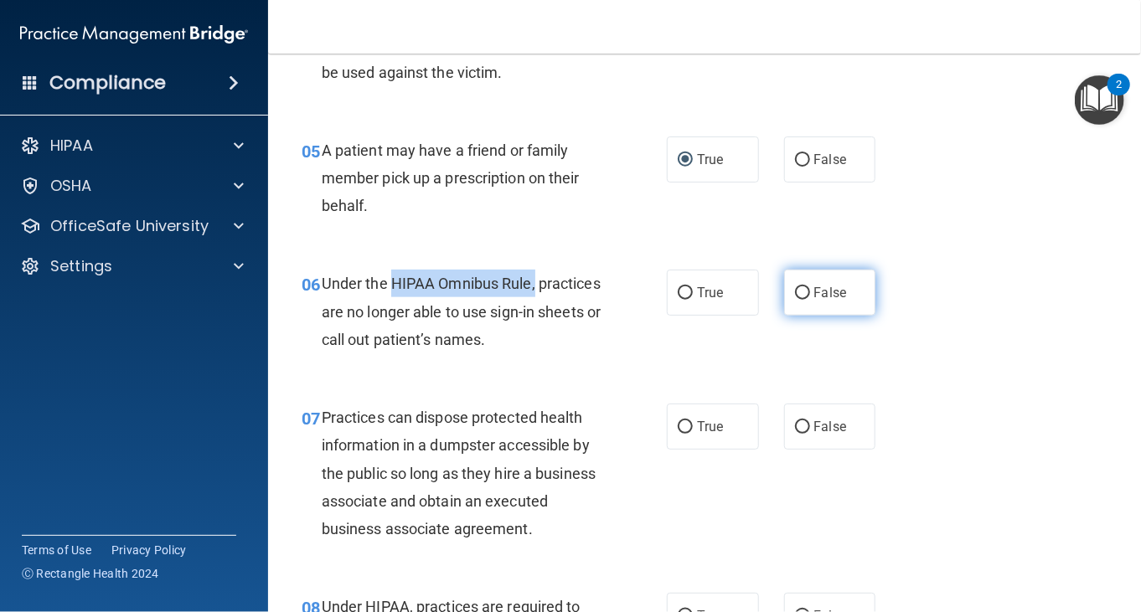
click at [795, 299] on input "False" at bounding box center [802, 293] width 15 height 13
radio input "true"
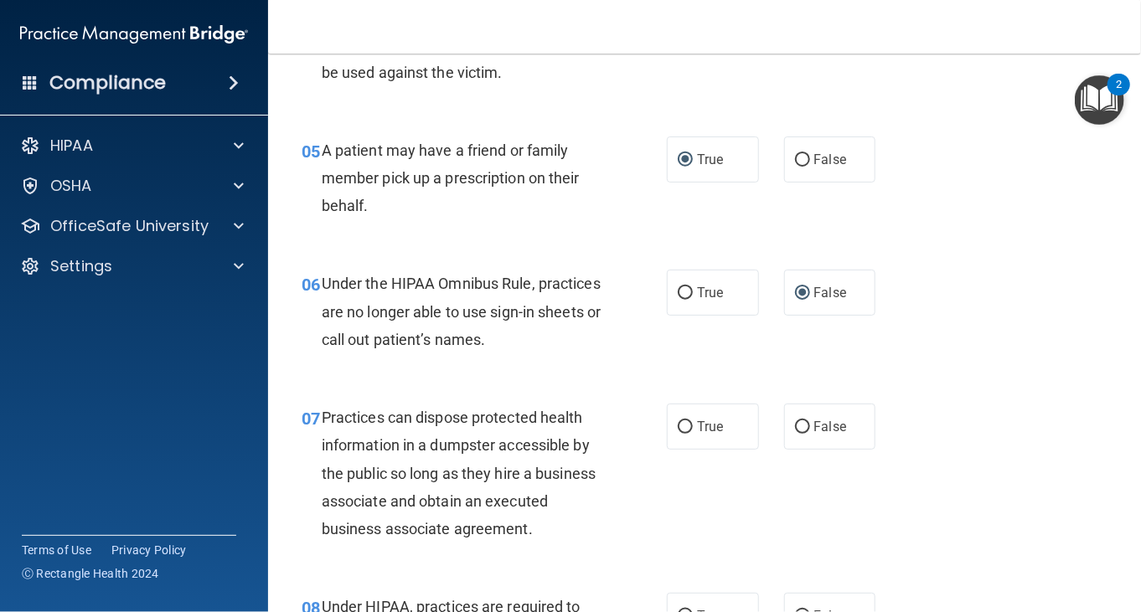
click at [528, 361] on div "06 Under the HIPAA Omnibus Rule, practices are no longer able to use sign-in sh…" at bounding box center [483, 316] width 415 height 92
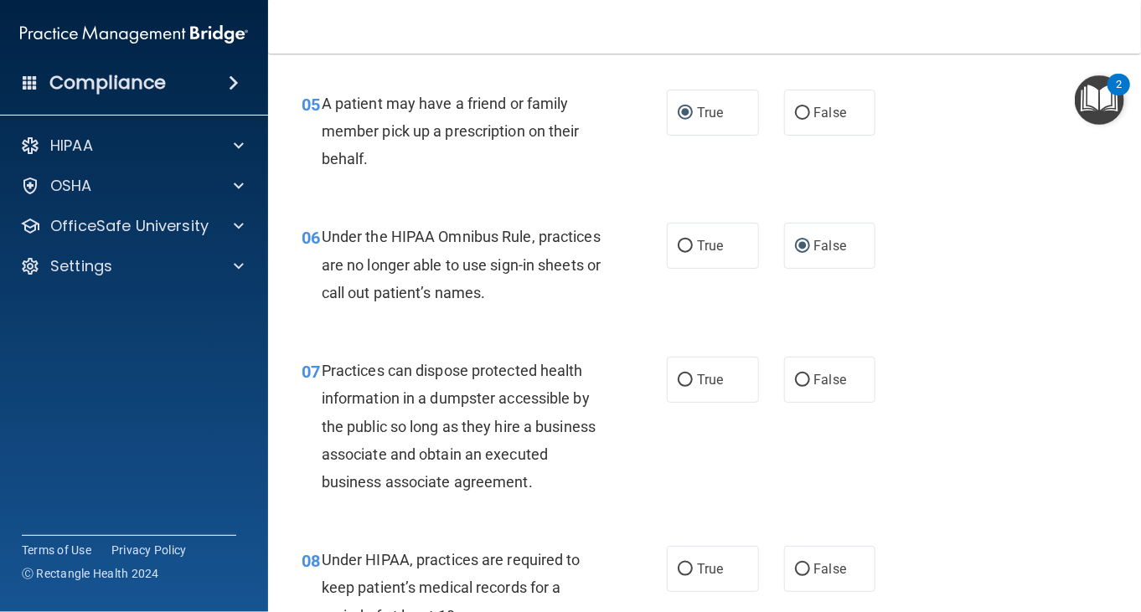
scroll to position [838, 0]
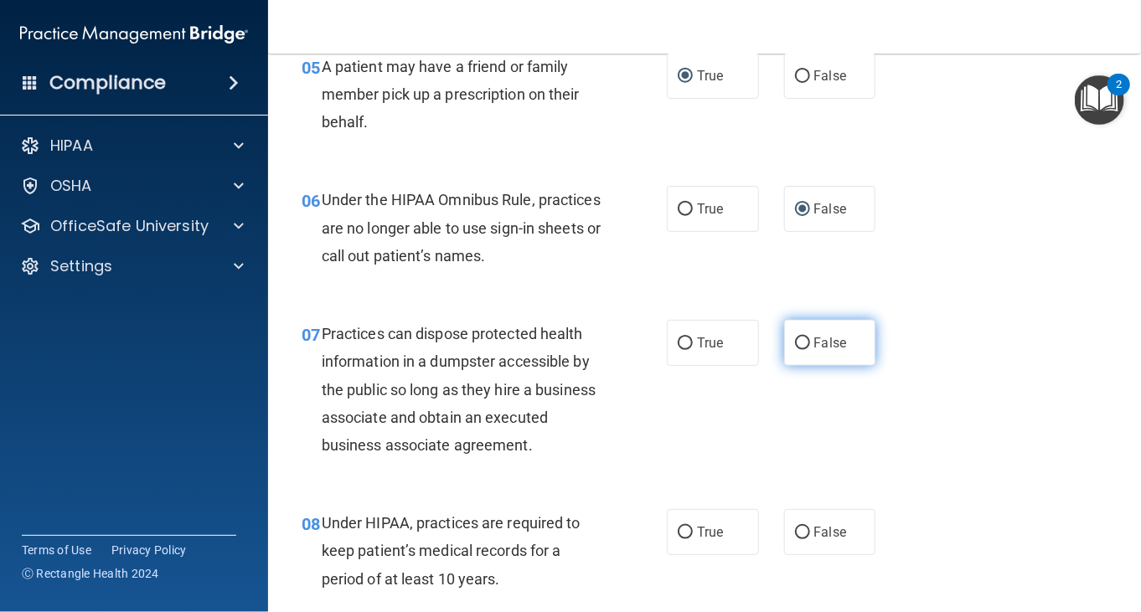
click at [801, 348] on input "False" at bounding box center [802, 344] width 15 height 13
radio input "true"
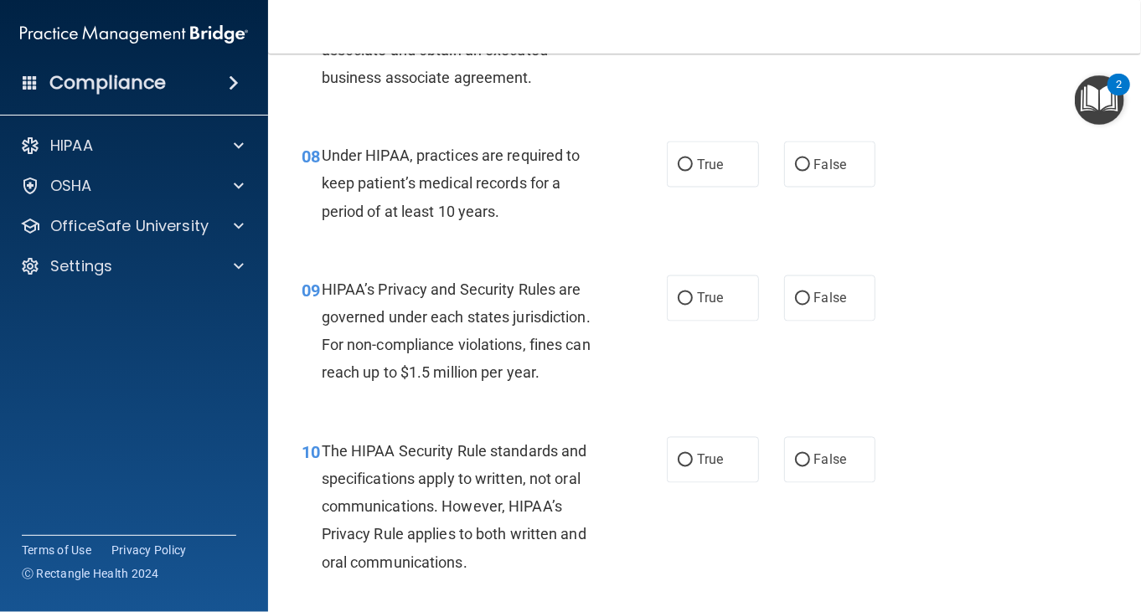
scroll to position [1089, 0]
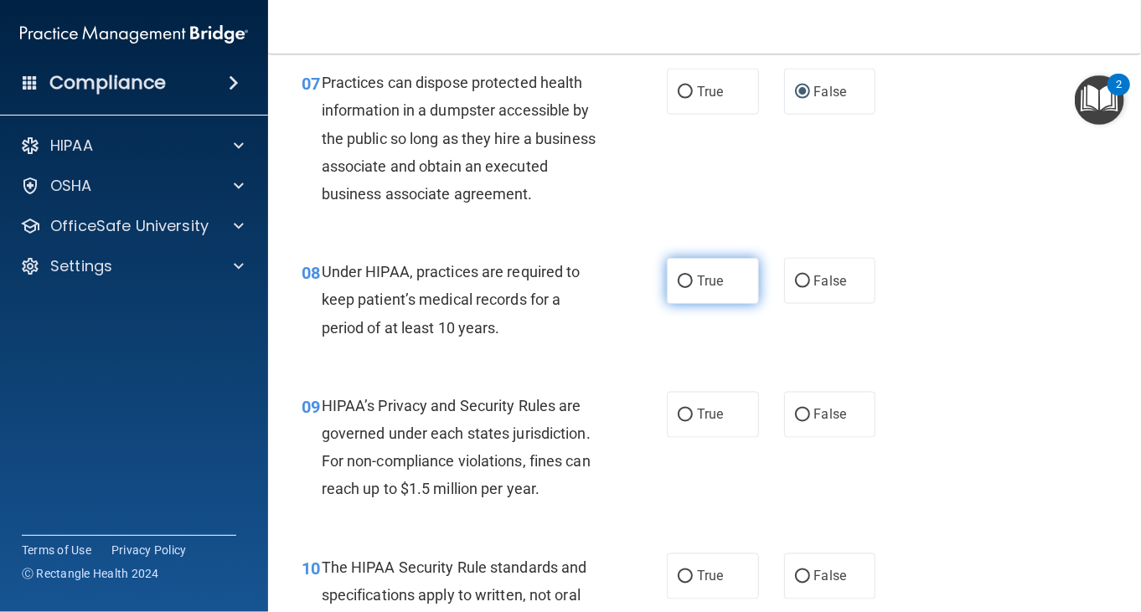
click at [688, 304] on label "True" at bounding box center [713, 281] width 92 height 46
click at [688, 288] on input "True" at bounding box center [685, 282] width 15 height 13
radio input "true"
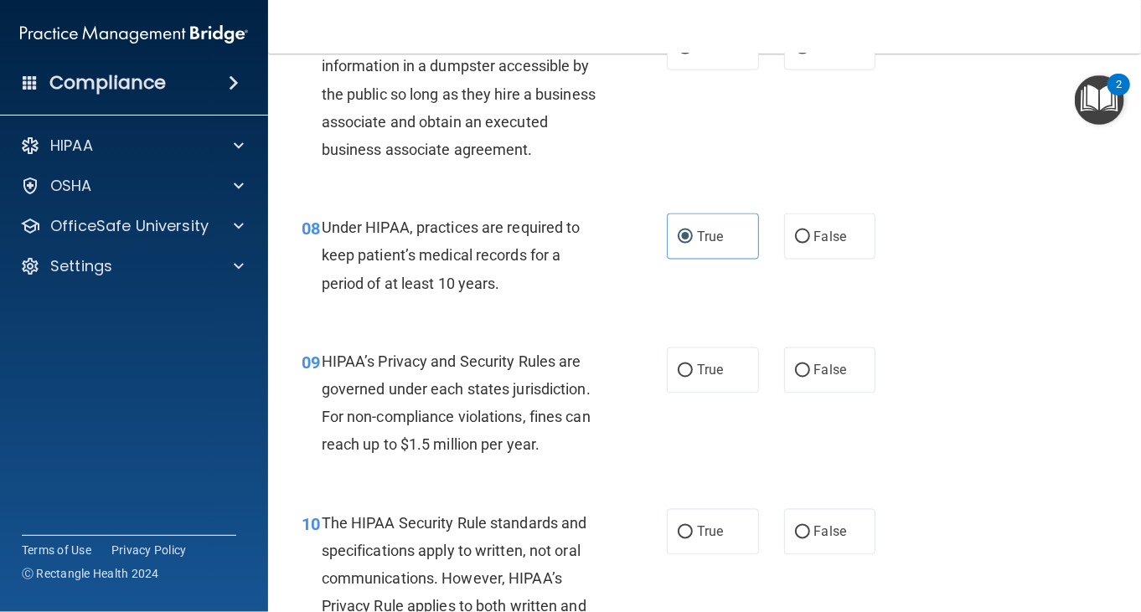
scroll to position [1173, 0]
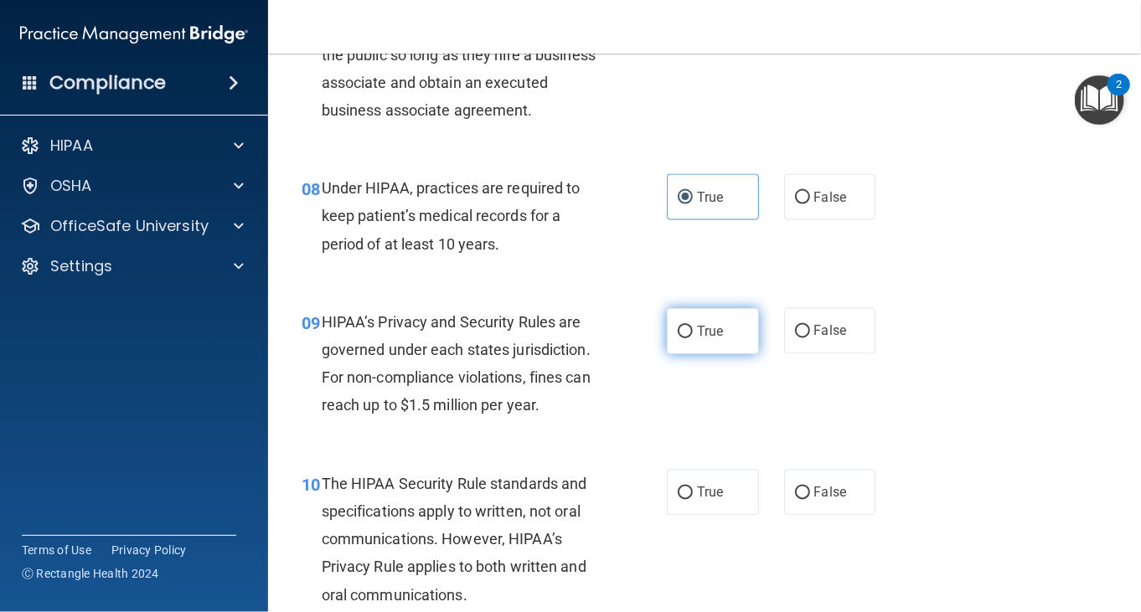
click at [678, 338] on input "True" at bounding box center [685, 332] width 15 height 13
radio input "true"
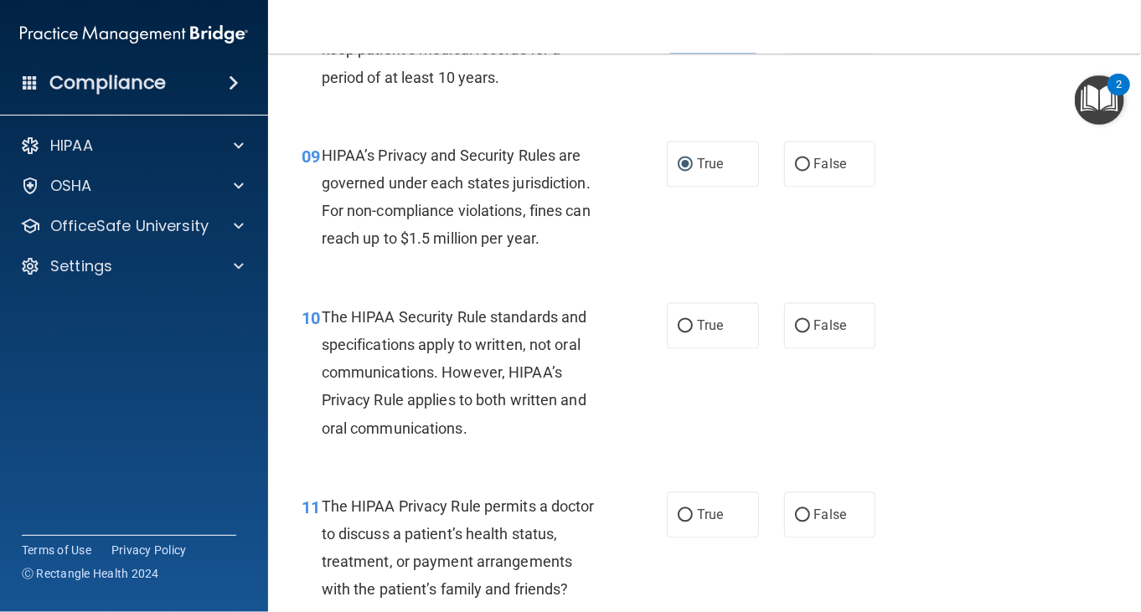
scroll to position [1340, 0]
click at [678, 333] on input "True" at bounding box center [685, 326] width 15 height 13
radio input "true"
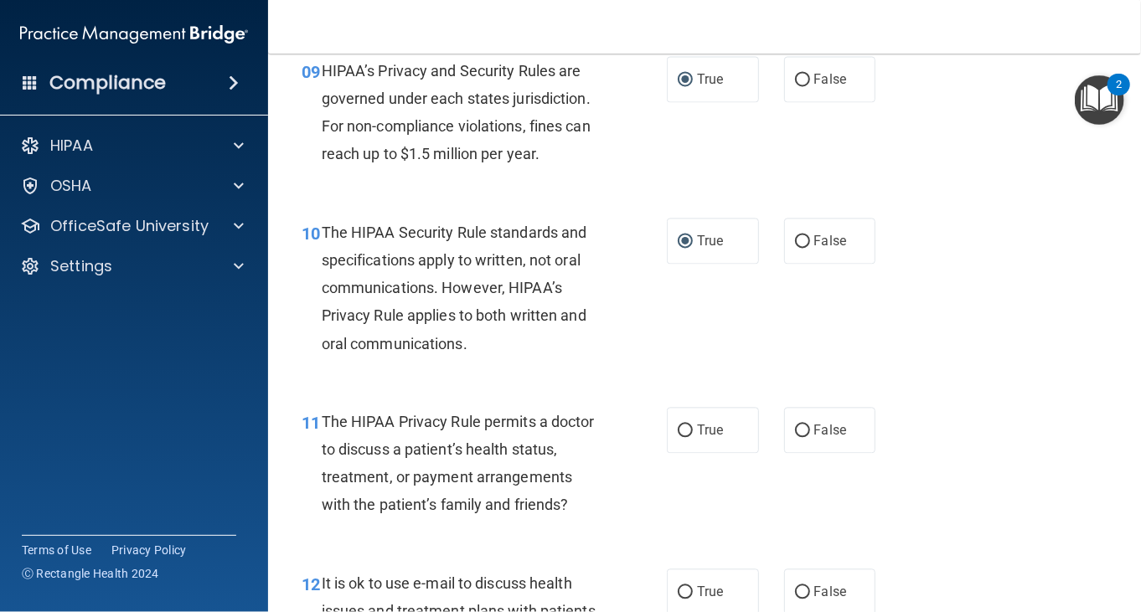
scroll to position [1591, 0]
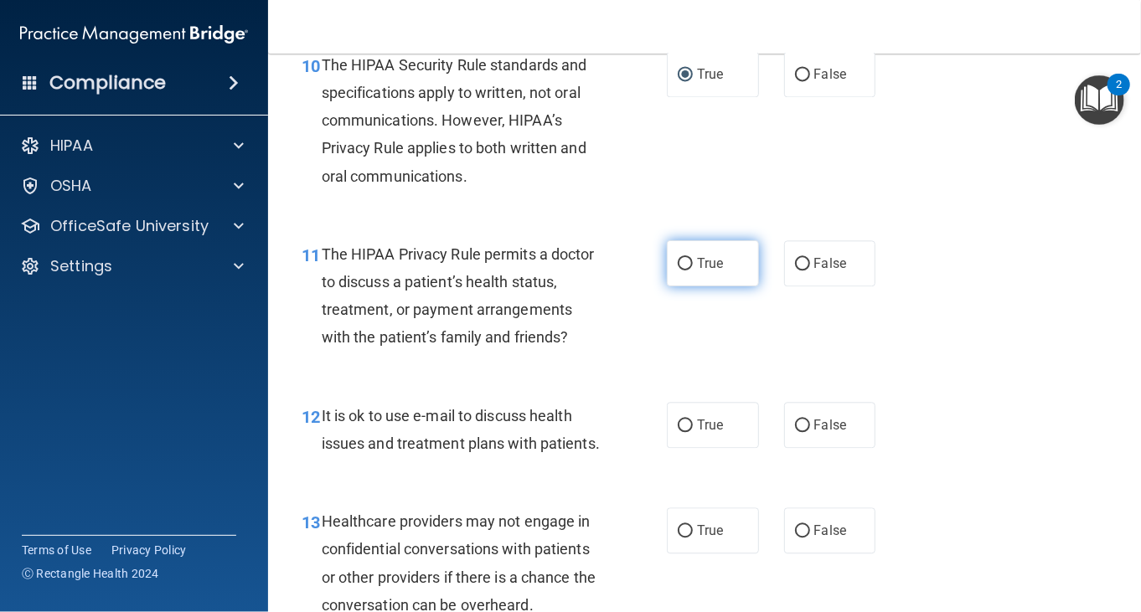
click at [707, 271] on span "True" at bounding box center [710, 263] width 26 height 16
click at [693, 271] on input "True" at bounding box center [685, 264] width 15 height 13
radio input "true"
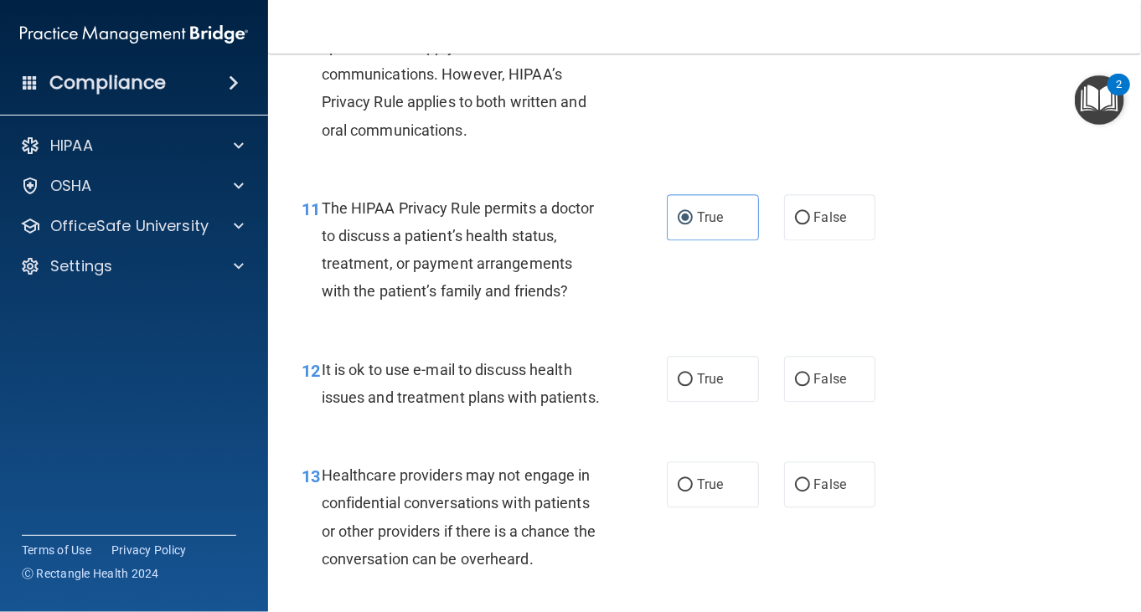
scroll to position [1675, 0]
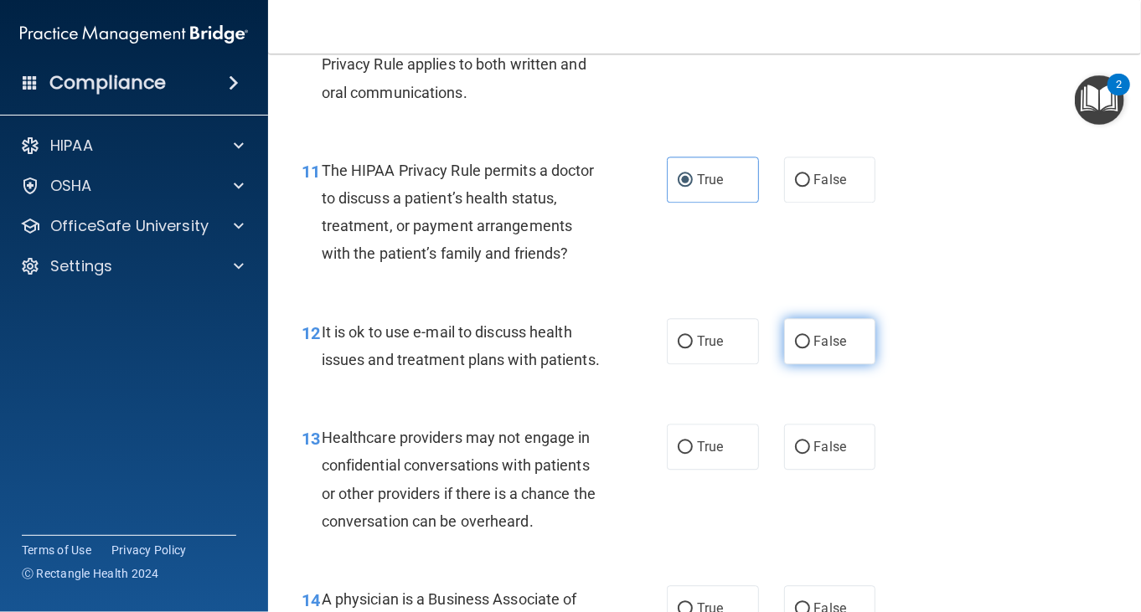
click at [839, 364] on label "False" at bounding box center [830, 341] width 92 height 46
click at [810, 348] on input "False" at bounding box center [802, 342] width 15 height 13
radio input "true"
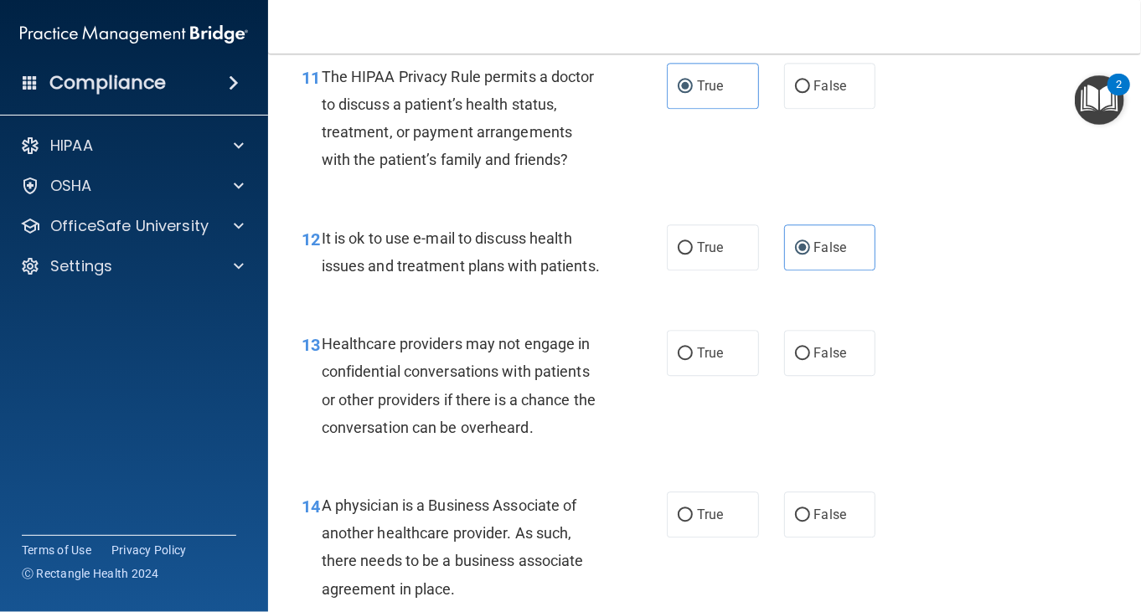
scroll to position [1843, 0]
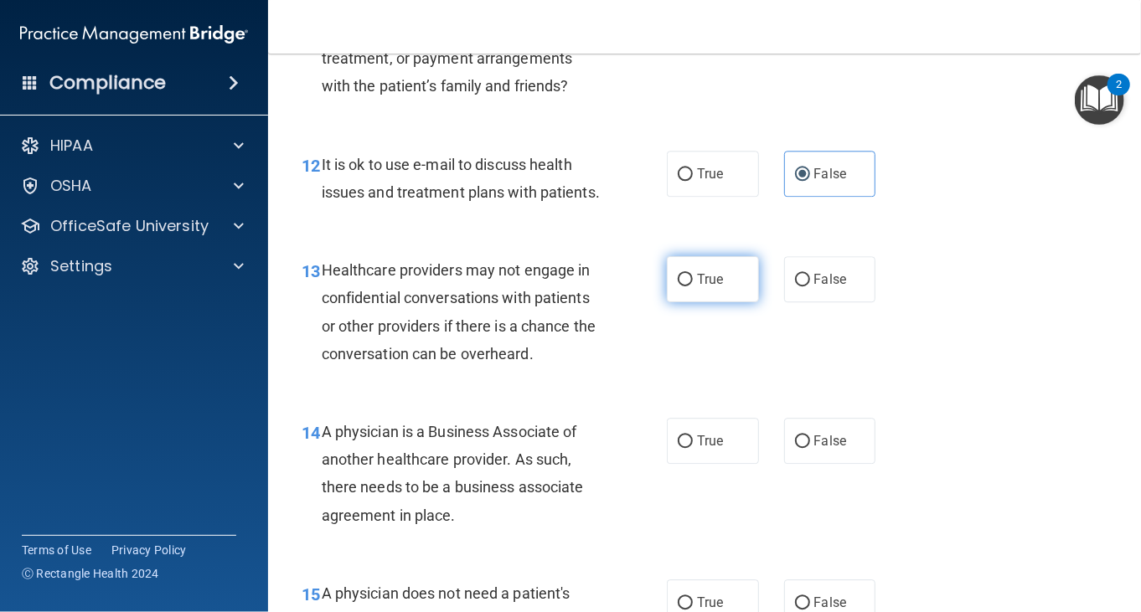
click at [672, 302] on label "True" at bounding box center [713, 279] width 92 height 46
click at [678, 286] on input "True" at bounding box center [685, 280] width 15 height 13
radio input "true"
click at [586, 368] on div "Healthcare providers may not engage in confidential conversations with patients…" at bounding box center [468, 311] width 293 height 111
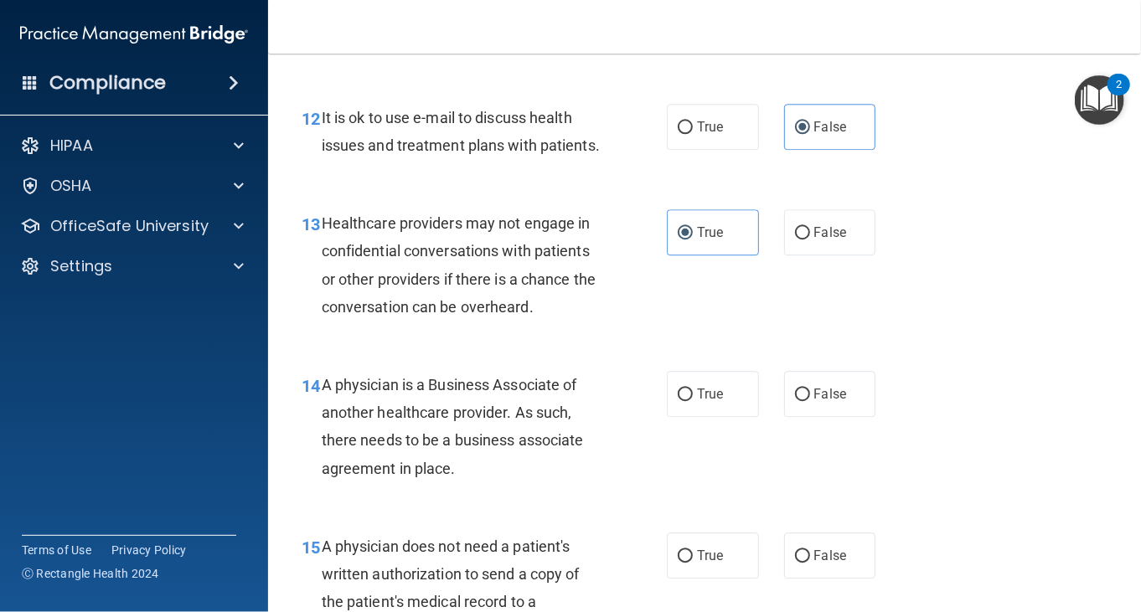
scroll to position [1926, 0]
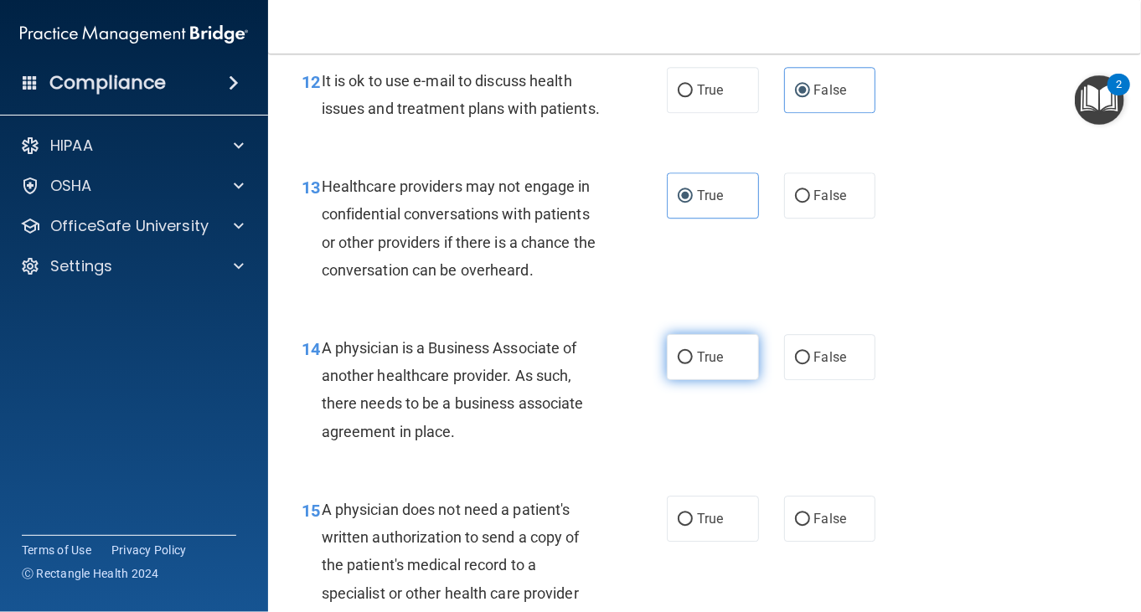
click at [680, 364] on input "True" at bounding box center [685, 358] width 15 height 13
radio input "true"
click at [590, 415] on div "A physician is a Business Associate of another healthcare provider. As such, th…" at bounding box center [468, 389] width 293 height 111
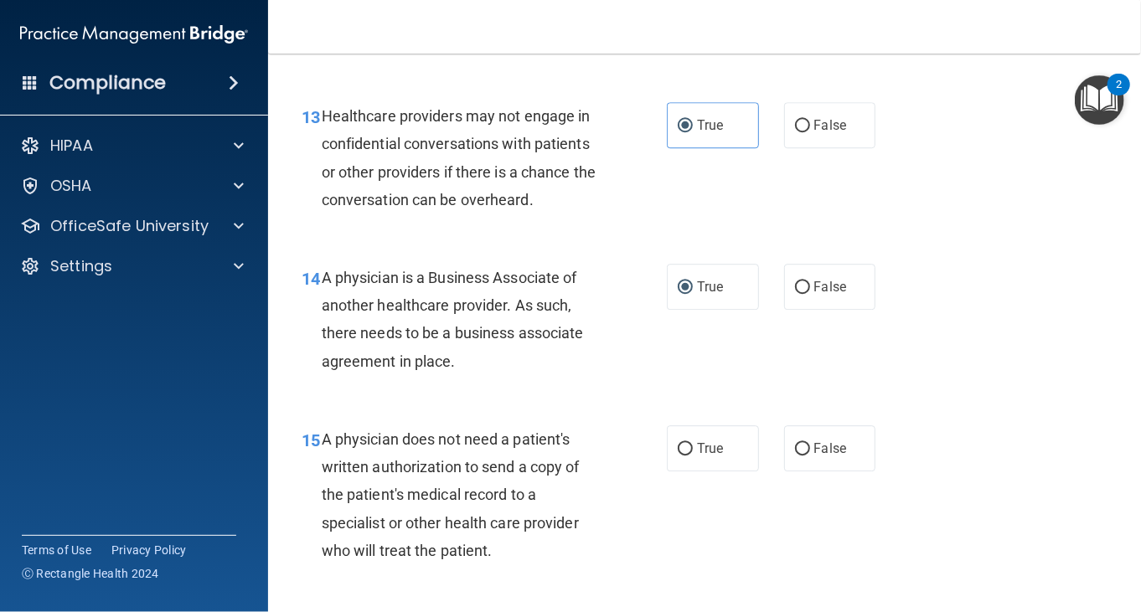
scroll to position [2094, 0]
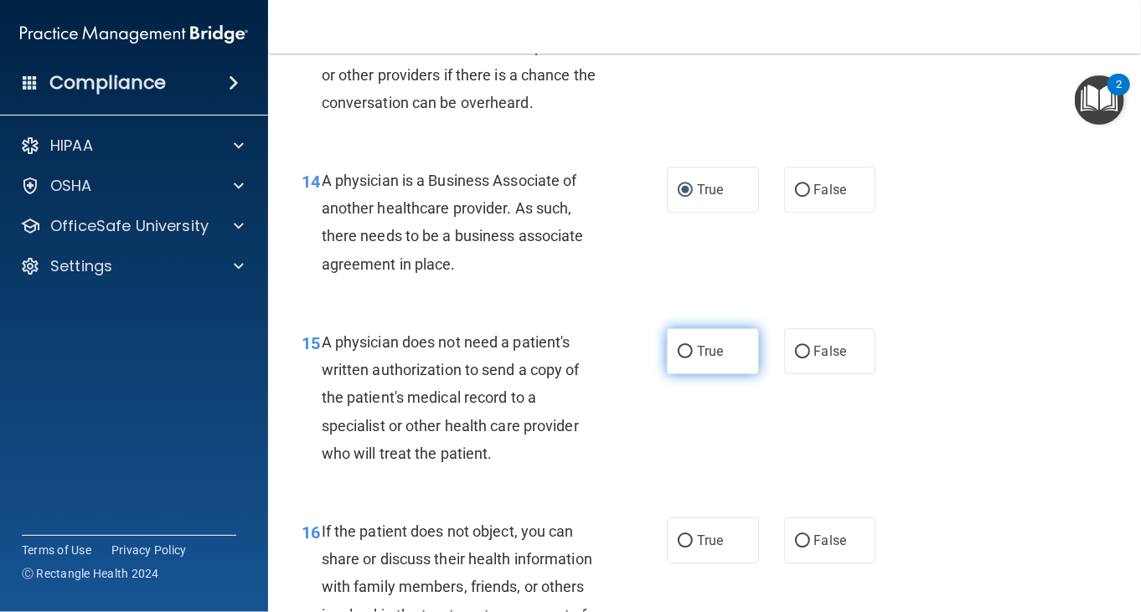
click at [696, 374] on label "True" at bounding box center [713, 351] width 92 height 46
click at [693, 358] on input "True" at bounding box center [685, 352] width 15 height 13
radio input "true"
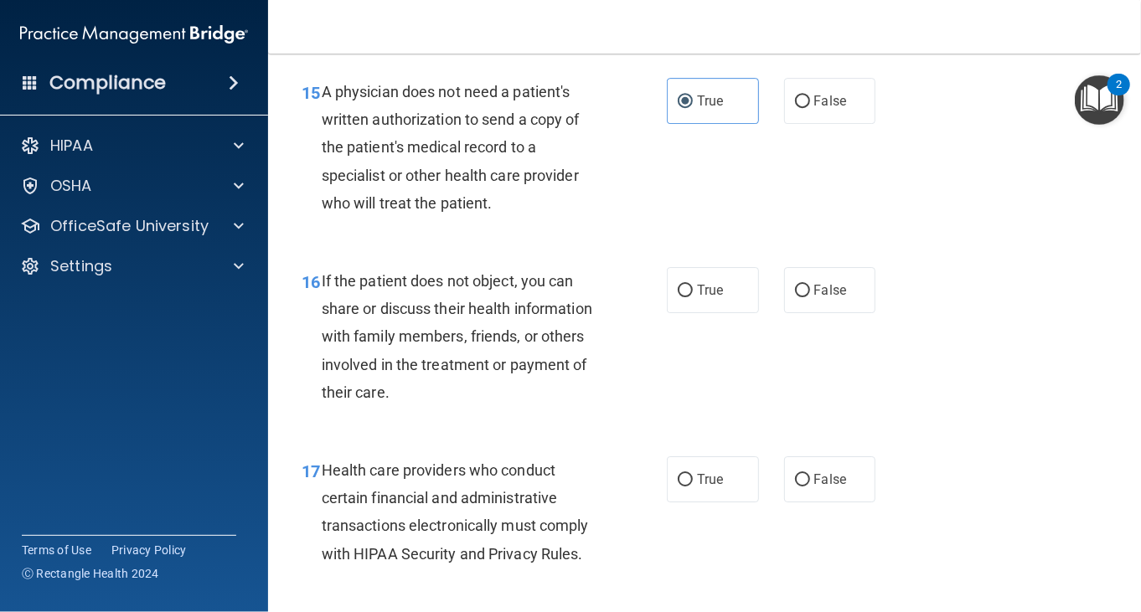
scroll to position [2345, 0]
click at [707, 312] on label "True" at bounding box center [713, 289] width 92 height 46
click at [693, 296] on input "True" at bounding box center [685, 290] width 15 height 13
radio input "true"
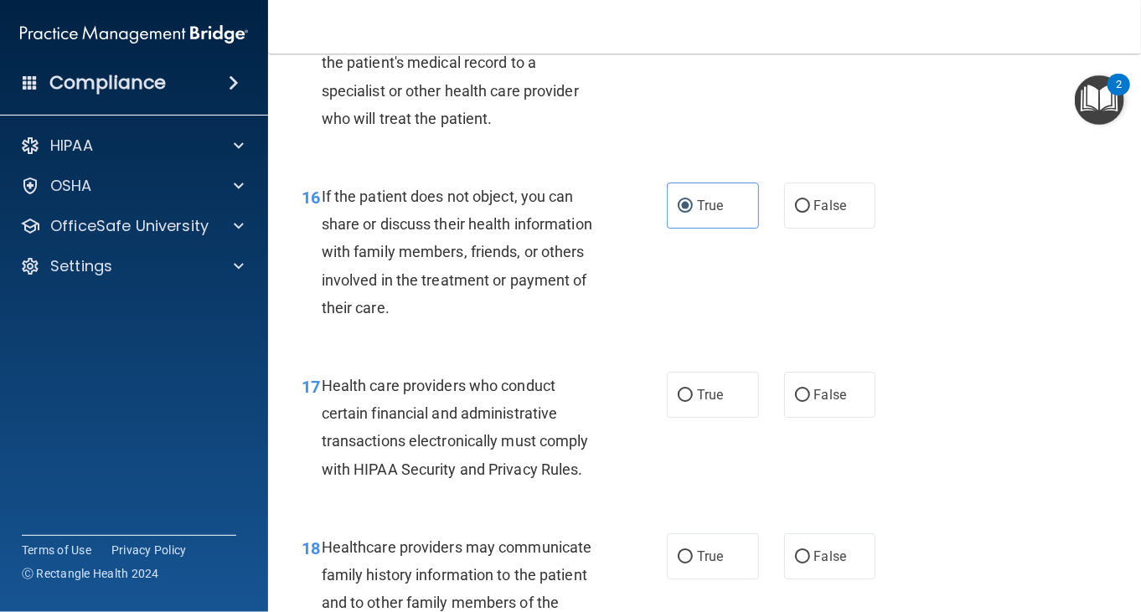
scroll to position [2513, 0]
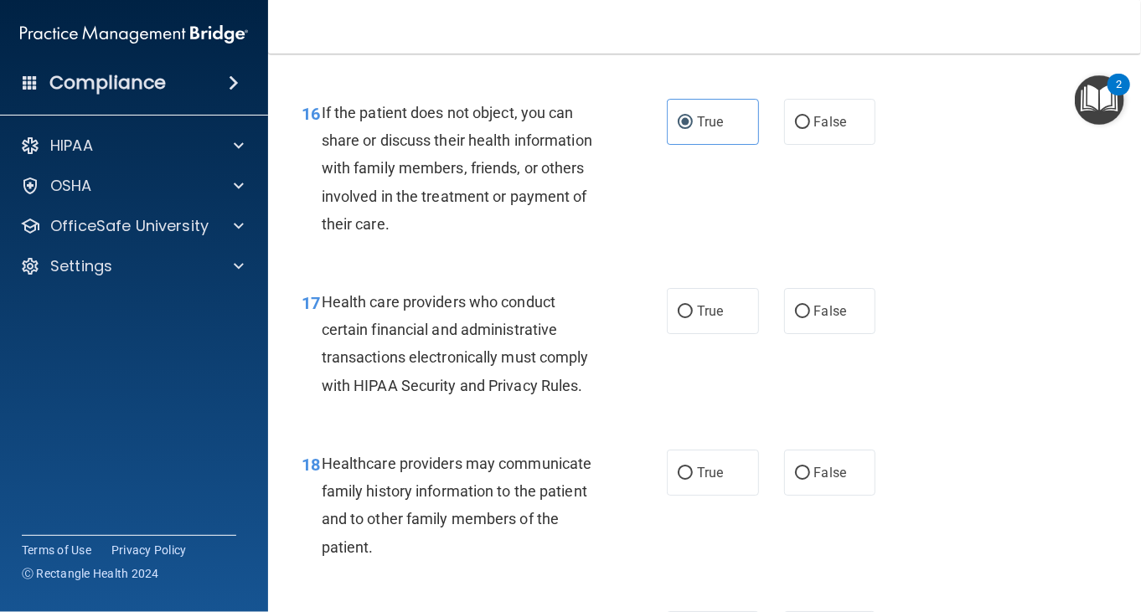
click at [646, 370] on div "17 Health care providers who conduct certain financial and administrative trans…" at bounding box center [483, 348] width 415 height 120
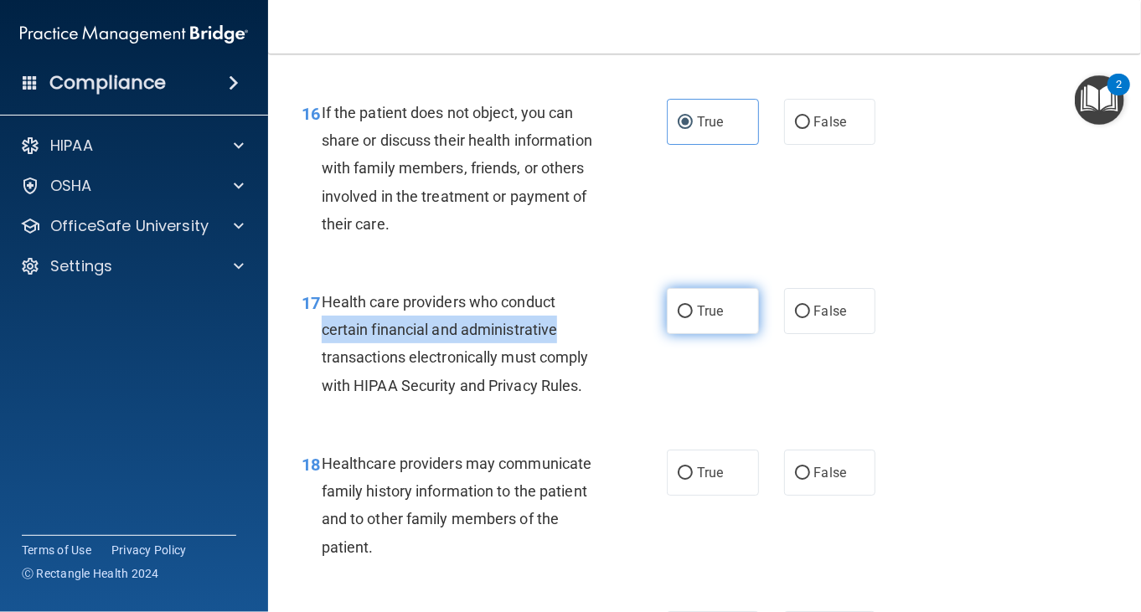
click at [678, 318] on input "True" at bounding box center [685, 312] width 15 height 13
radio input "true"
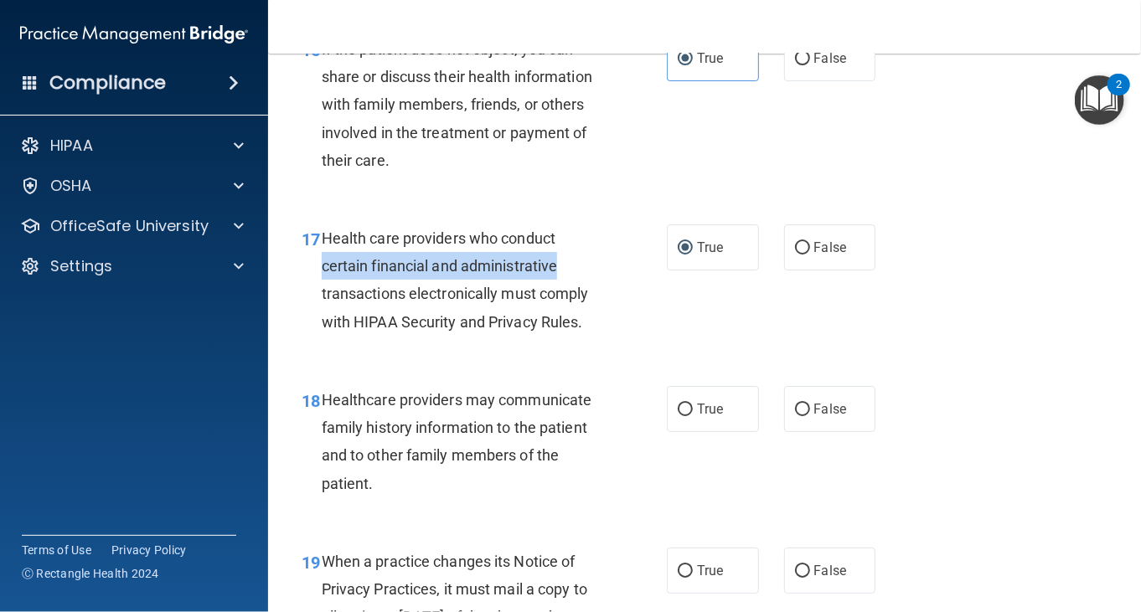
scroll to position [2680, 0]
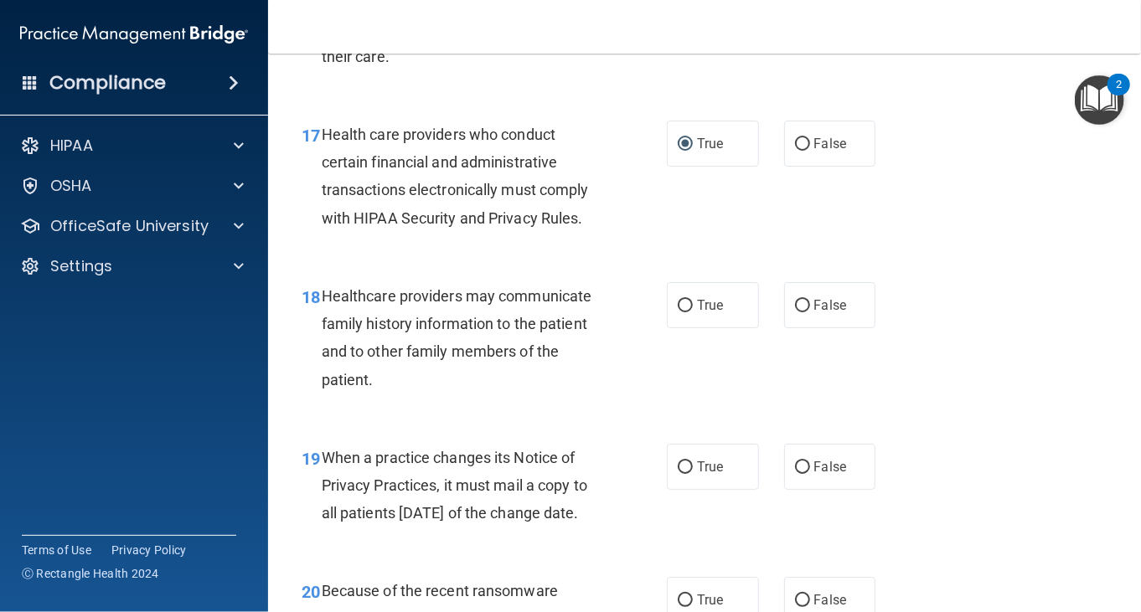
click at [623, 380] on div "18 Healthcare providers may communicate family history information to the patie…" at bounding box center [483, 342] width 415 height 120
click at [767, 328] on div "True False" at bounding box center [777, 305] width 220 height 46
click at [814, 313] on span "False" at bounding box center [830, 305] width 33 height 16
click at [807, 312] on input "False" at bounding box center [802, 306] width 15 height 13
radio input "true"
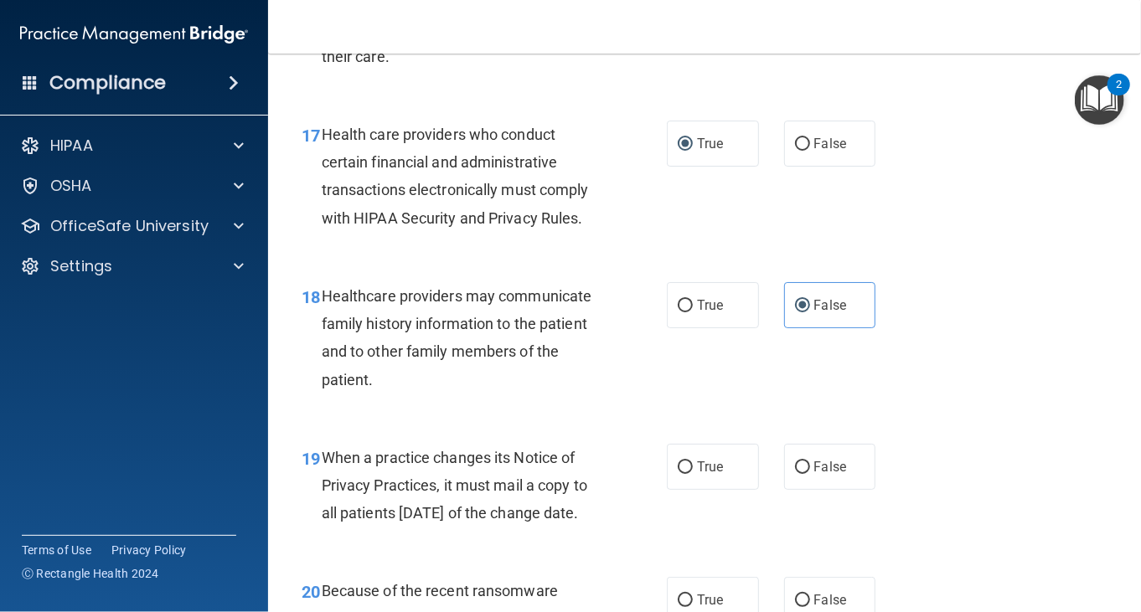
click at [585, 373] on span "Healthcare providers may communicate family history information to the patient …" at bounding box center [457, 337] width 271 height 101
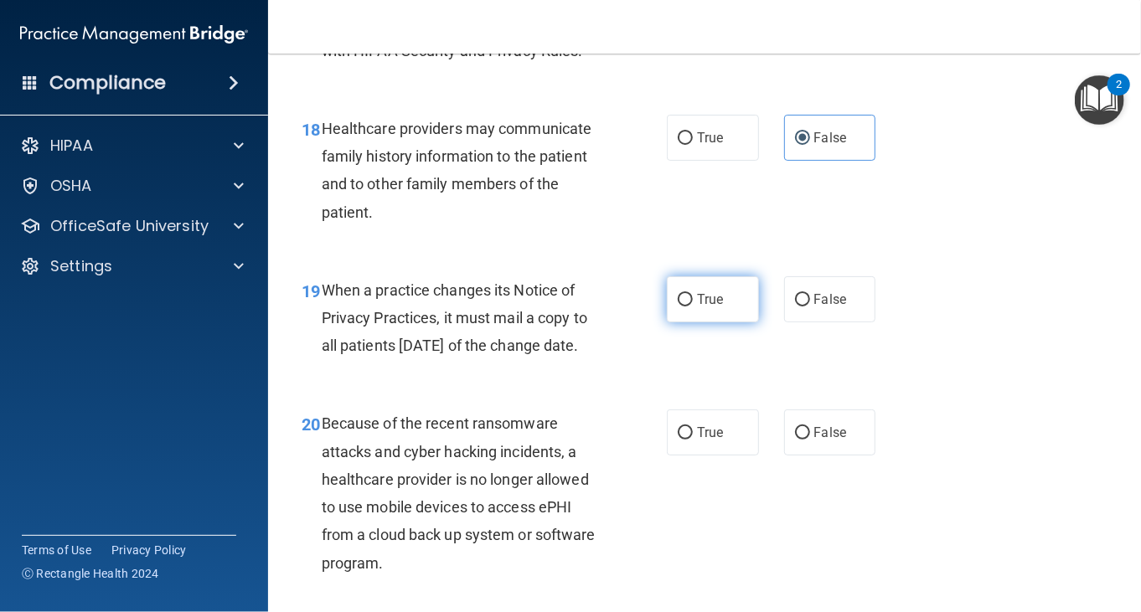
click at [675, 322] on label "True" at bounding box center [713, 299] width 92 height 46
click at [678, 307] on input "True" at bounding box center [685, 300] width 15 height 13
radio input "true"
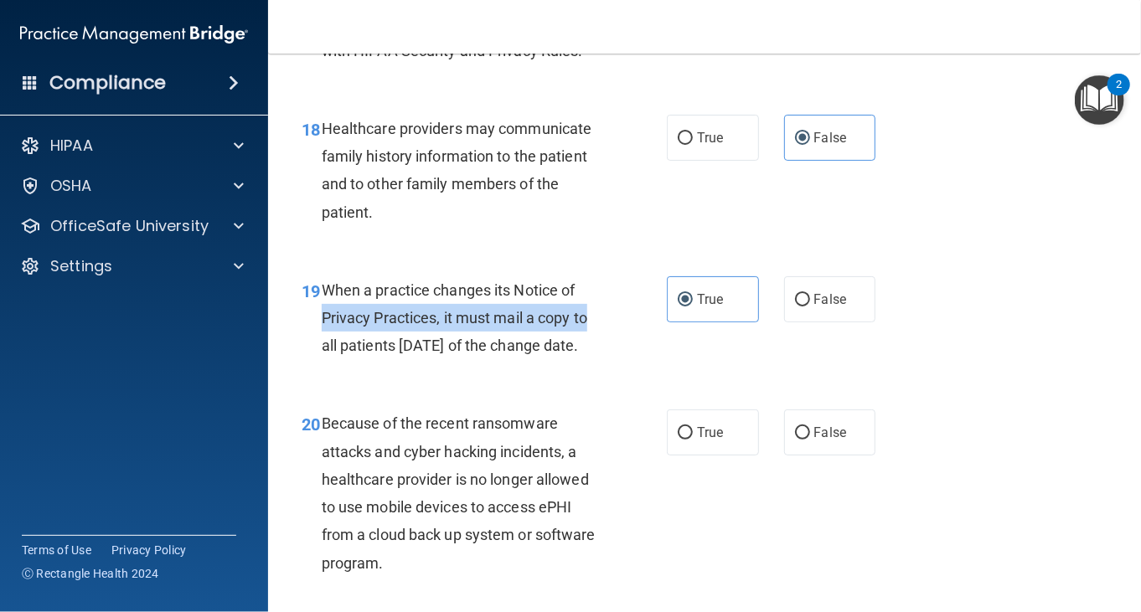
click at [633, 361] on div "19 When a practice changes its Notice of Privacy Practices, it must mail a copy…" at bounding box center [483, 322] width 415 height 92
click at [622, 359] on div "19 When a practice changes its Notice of Privacy Practices, it must mail a copy…" at bounding box center [483, 322] width 415 height 92
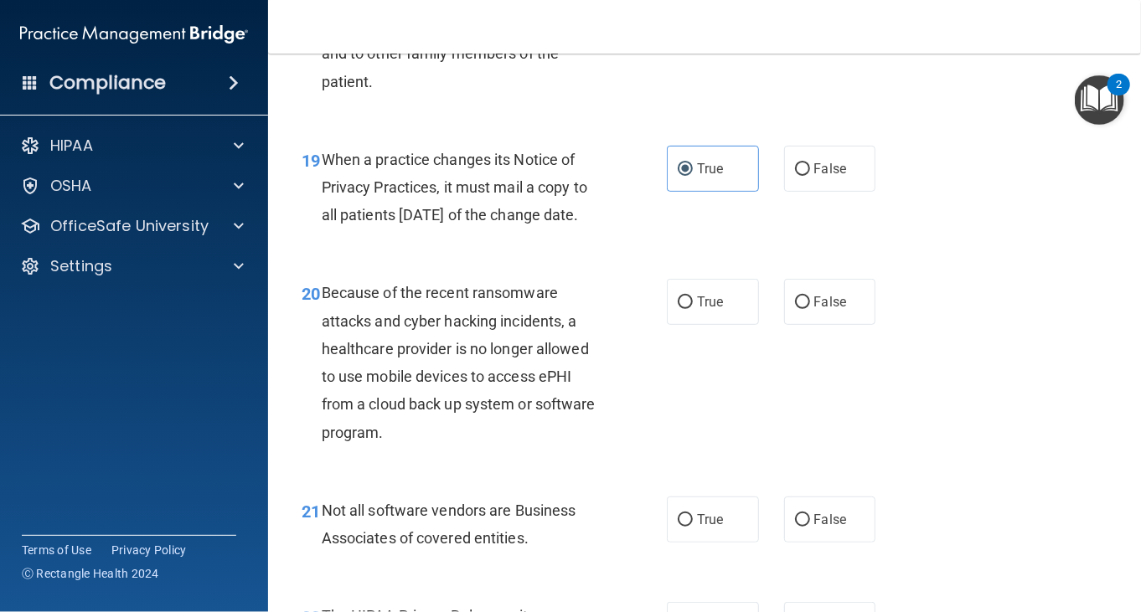
scroll to position [3015, 0]
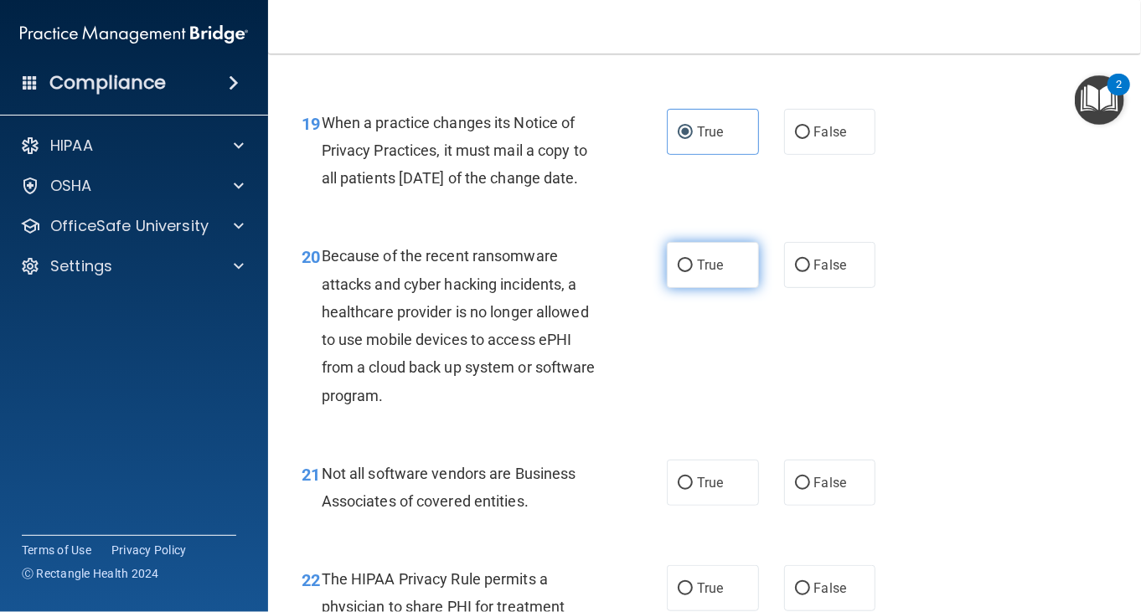
click at [699, 273] on span "True" at bounding box center [710, 265] width 26 height 16
click at [693, 272] on input "True" at bounding box center [685, 266] width 15 height 13
radio input "true"
click at [606, 362] on div "Because of the recent ransomware attacks and cyber hacking incidents, a healthc…" at bounding box center [468, 325] width 293 height 167
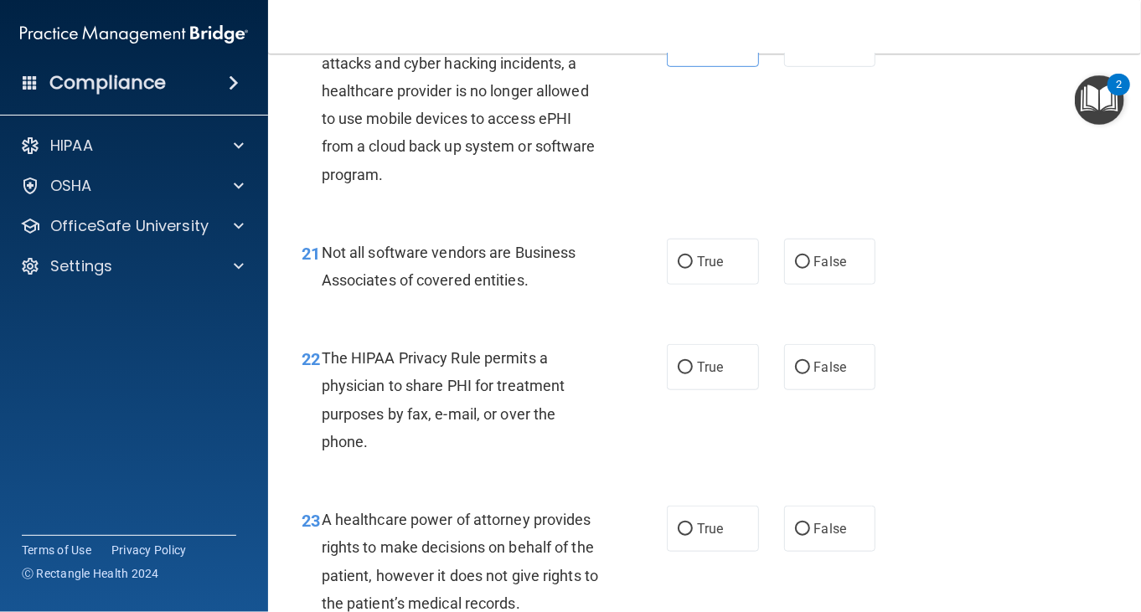
scroll to position [3266, 0]
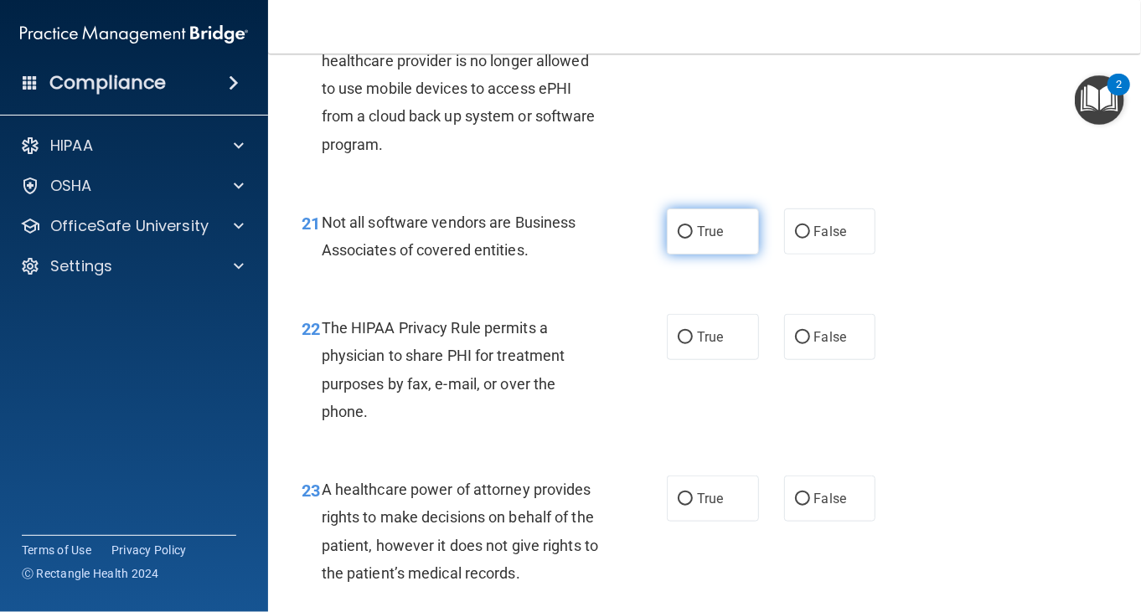
click at [706, 240] on span "True" at bounding box center [710, 232] width 26 height 16
click at [693, 239] on input "True" at bounding box center [685, 232] width 15 height 13
radio input "true"
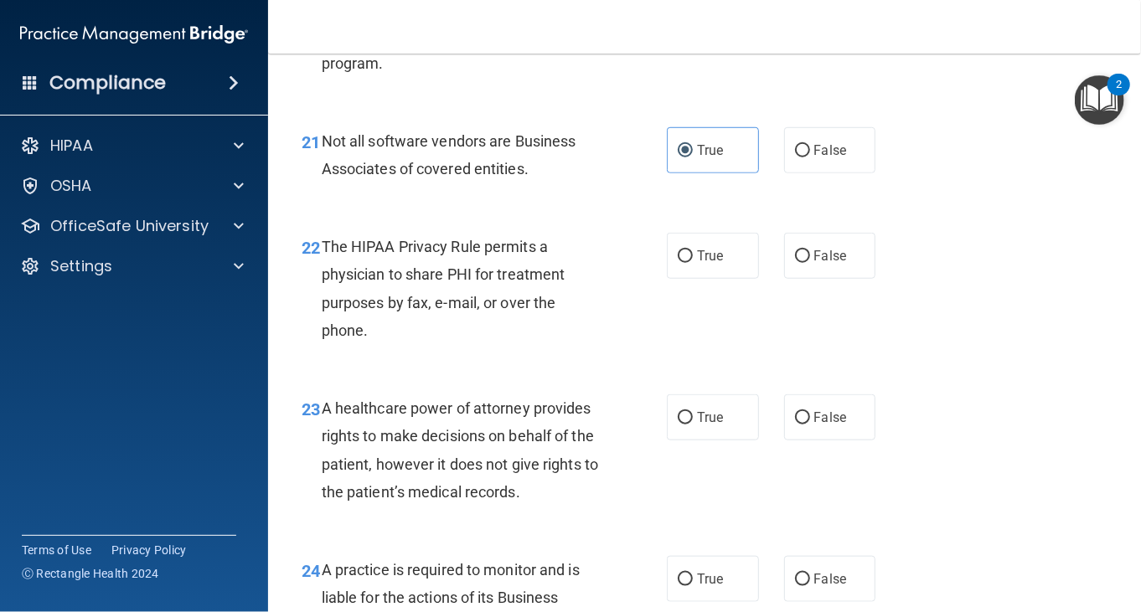
scroll to position [3434, 0]
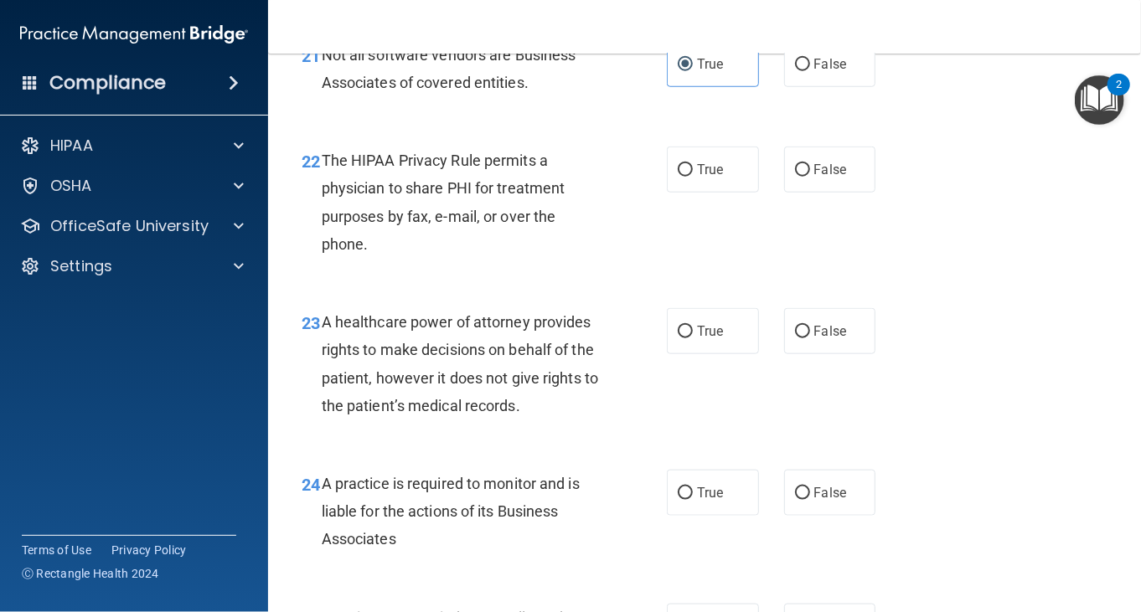
click at [871, 227] on div "22 The HIPAA Privacy Rule permits a physician to share PHI for treatment purpos…" at bounding box center [704, 207] width 831 height 162
click at [847, 193] on label "False" at bounding box center [830, 170] width 92 height 46
click at [810, 177] on input "False" at bounding box center [802, 170] width 15 height 13
radio input "true"
click at [688, 287] on div "22 The HIPAA Privacy Rule permits a physician to share PHI for treatment purpos…" at bounding box center [704, 207] width 831 height 162
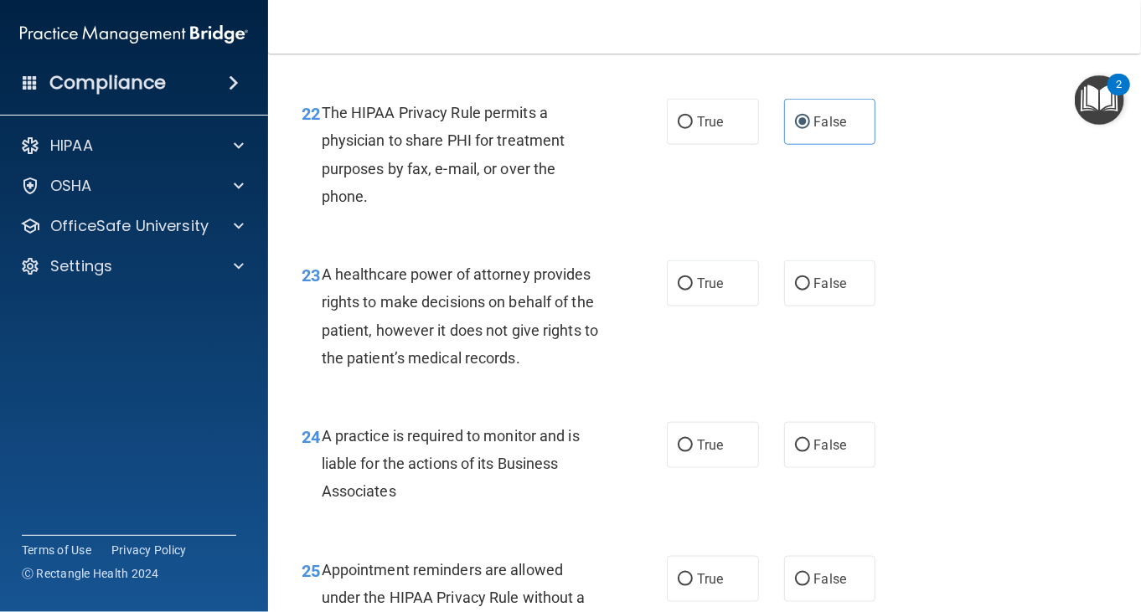
scroll to position [3518, 0]
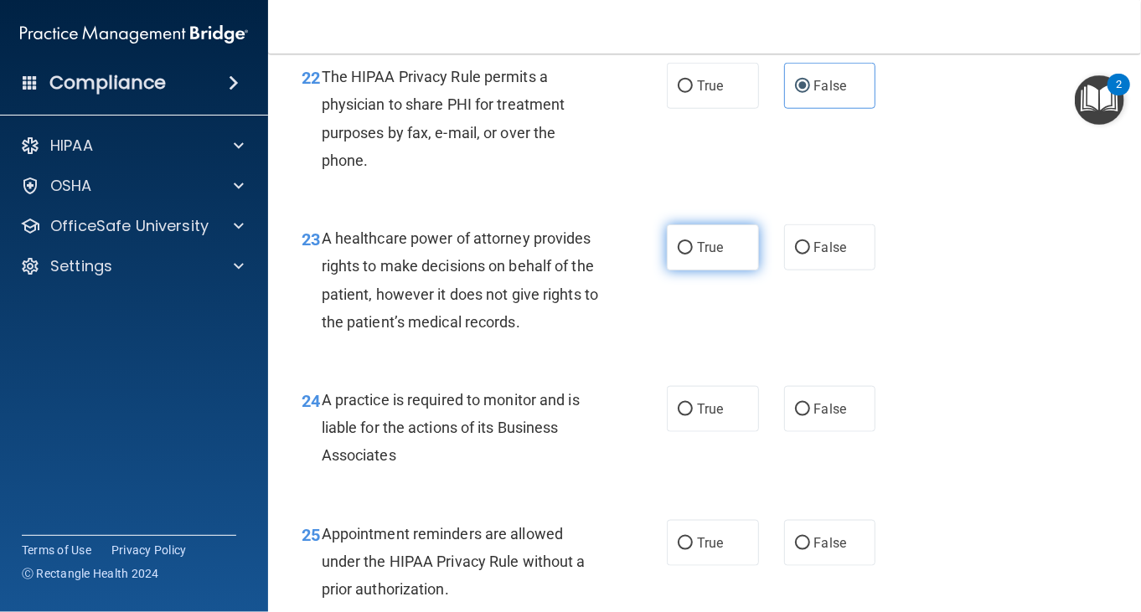
click at [668, 271] on label "True" at bounding box center [713, 247] width 92 height 46
click at [678, 255] on input "True" at bounding box center [685, 248] width 15 height 13
radio input "true"
click at [627, 332] on div "23 A healthcare power of attorney provides rights to make decisions on behalf o…" at bounding box center [483, 284] width 415 height 120
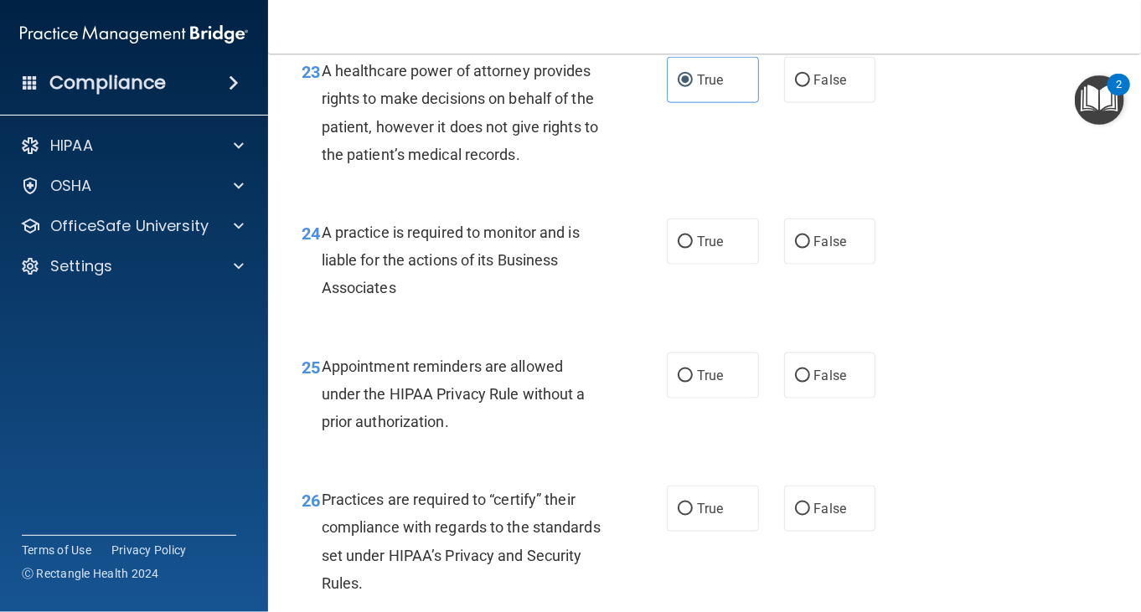
click at [574, 302] on div "A practice is required to monitor and is liable for the actions of its Business…" at bounding box center [468, 261] width 293 height 84
click at [720, 265] on label "True" at bounding box center [713, 242] width 92 height 46
click at [693, 249] on input "True" at bounding box center [685, 242] width 15 height 13
radio input "true"
click at [629, 298] on div "24 A practice is required to monitor and is liable for the actions of its Busin…" at bounding box center [704, 265] width 831 height 134
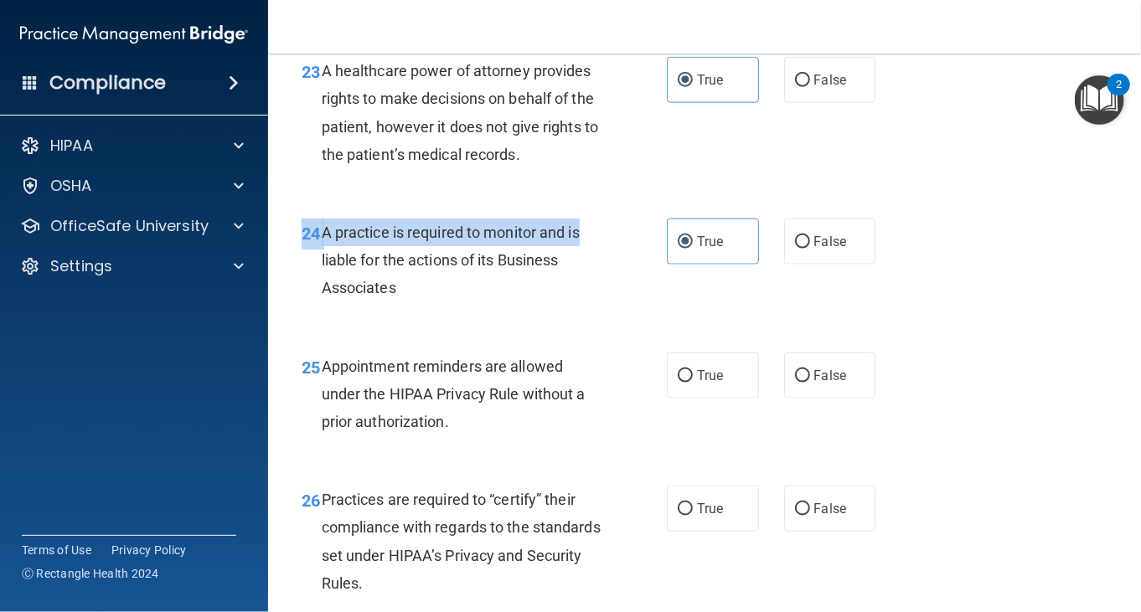
click at [625, 305] on div "24 A practice is required to monitor and is liable for the actions of its Busin…" at bounding box center [704, 265] width 831 height 134
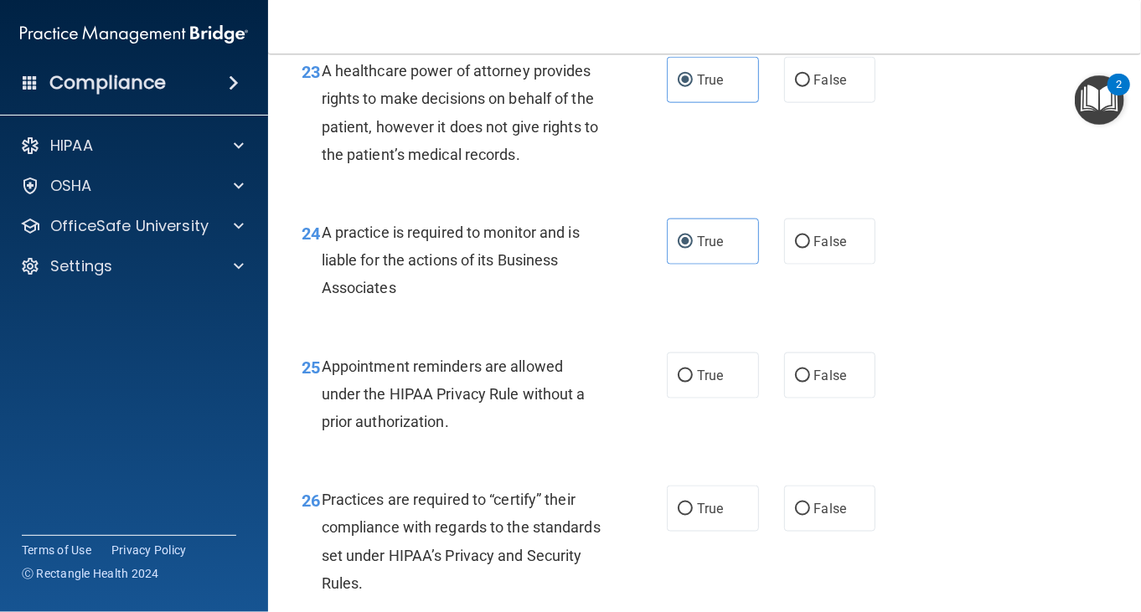
drag, startPoint x: 624, startPoint y: 363, endPoint x: 623, endPoint y: 354, distance: 8.4
click at [624, 311] on div "24 A practice is required to monitor and is liable for the actions of its Busin…" at bounding box center [483, 265] width 415 height 92
click at [621, 311] on div "24 A practice is required to monitor and is liable for the actions of its Busin…" at bounding box center [483, 265] width 415 height 92
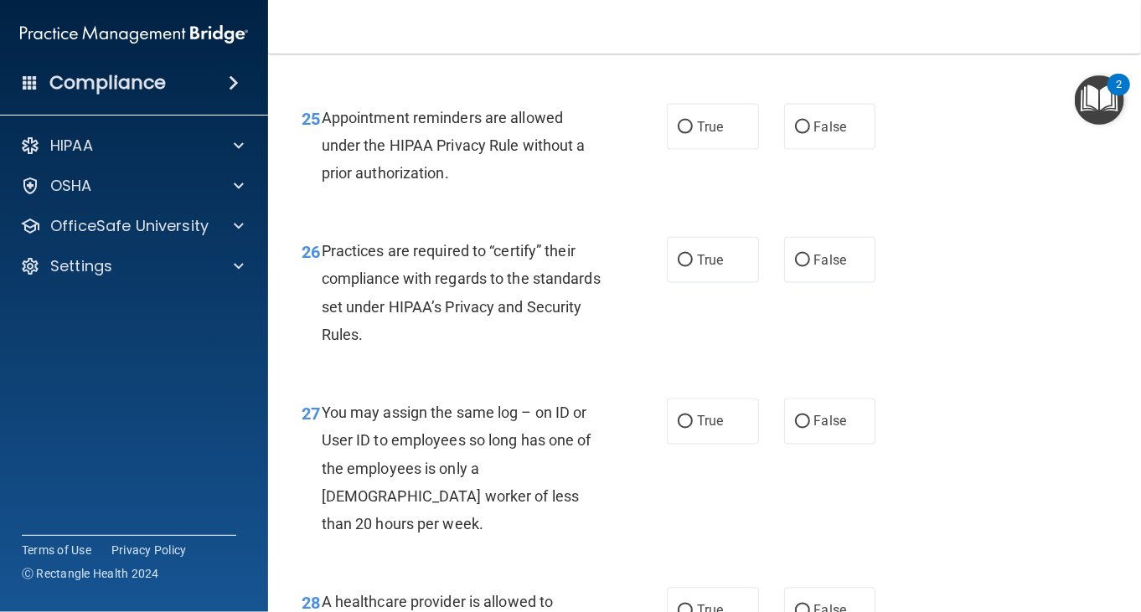
scroll to position [3936, 0]
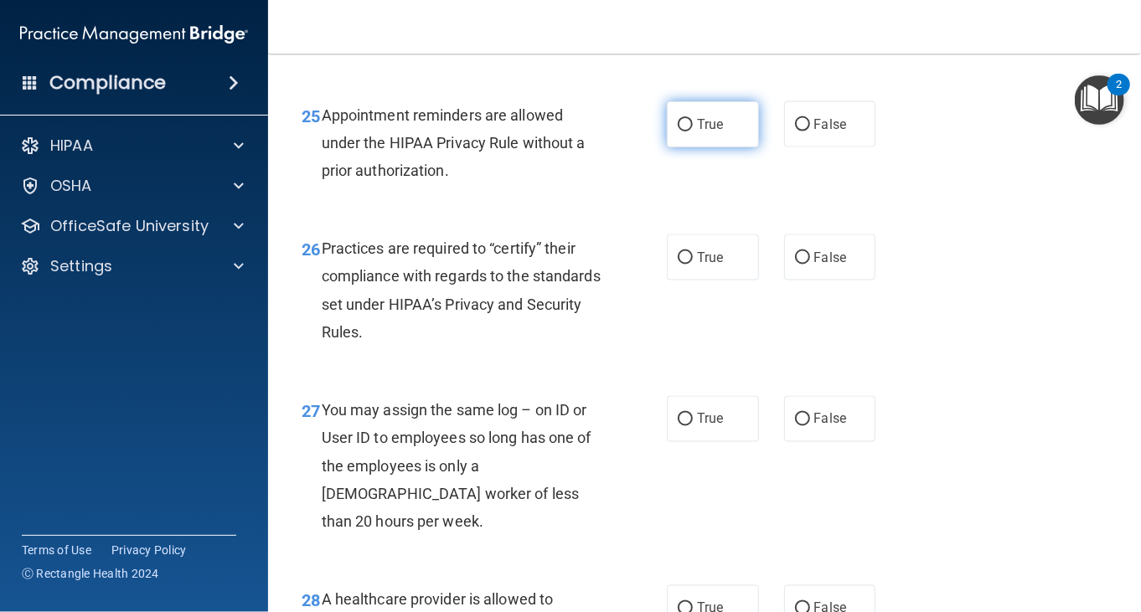
click at [684, 131] on input "True" at bounding box center [685, 125] width 15 height 13
radio input "true"
click at [543, 214] on div "25 Appointment reminders are allowed under the HIPAA Privacy Rule without a pri…" at bounding box center [704, 147] width 831 height 134
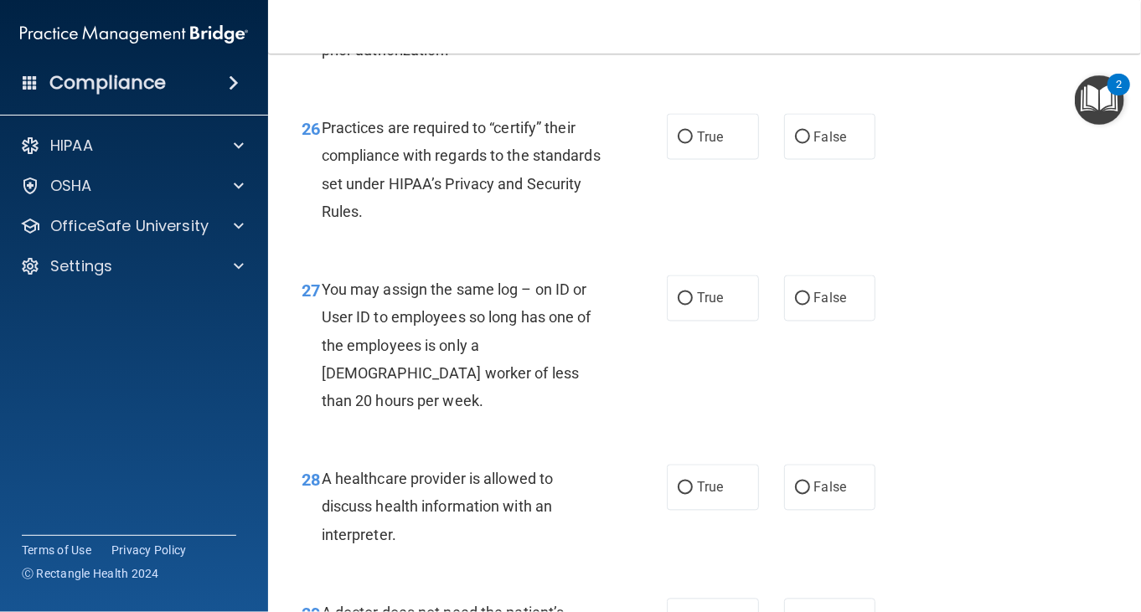
scroll to position [4020, 0]
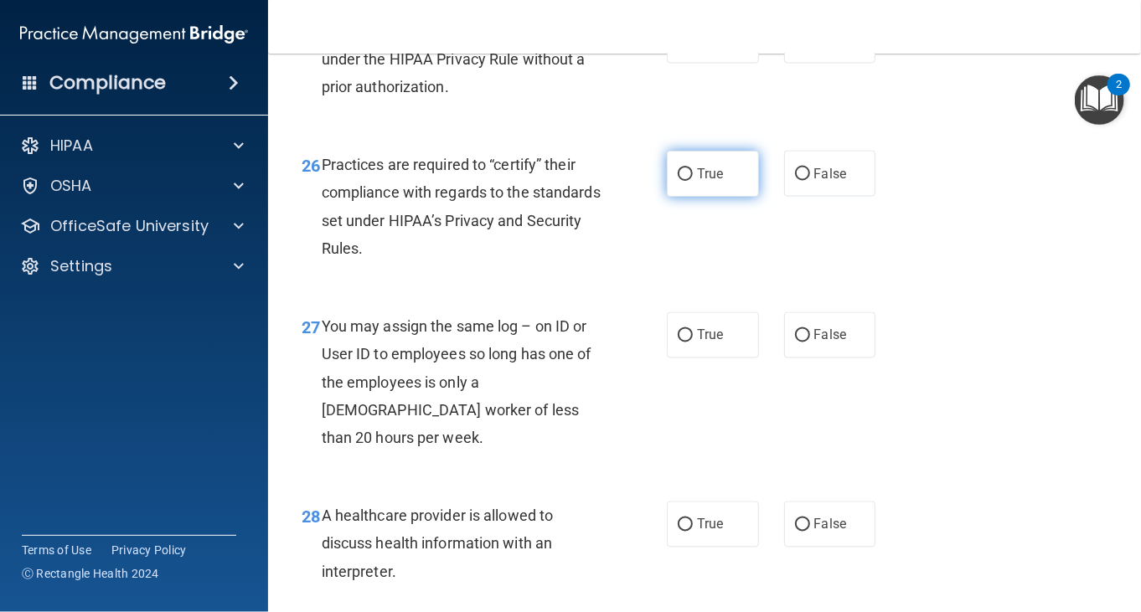
click at [703, 197] on label "True" at bounding box center [713, 174] width 92 height 46
click at [693, 181] on input "True" at bounding box center [685, 174] width 15 height 13
radio input "true"
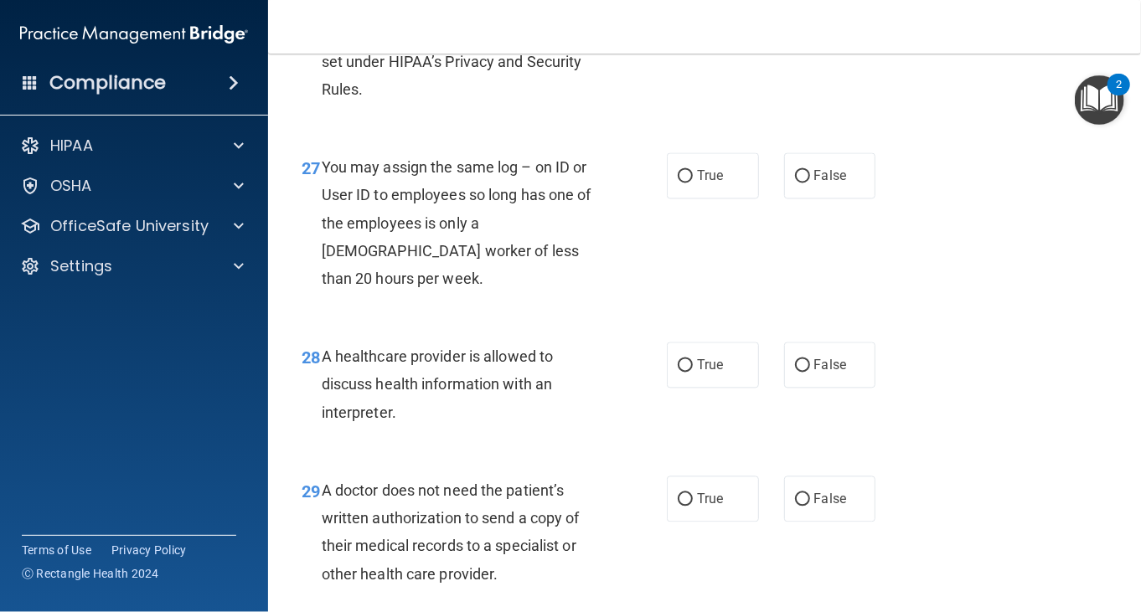
scroll to position [4188, 0]
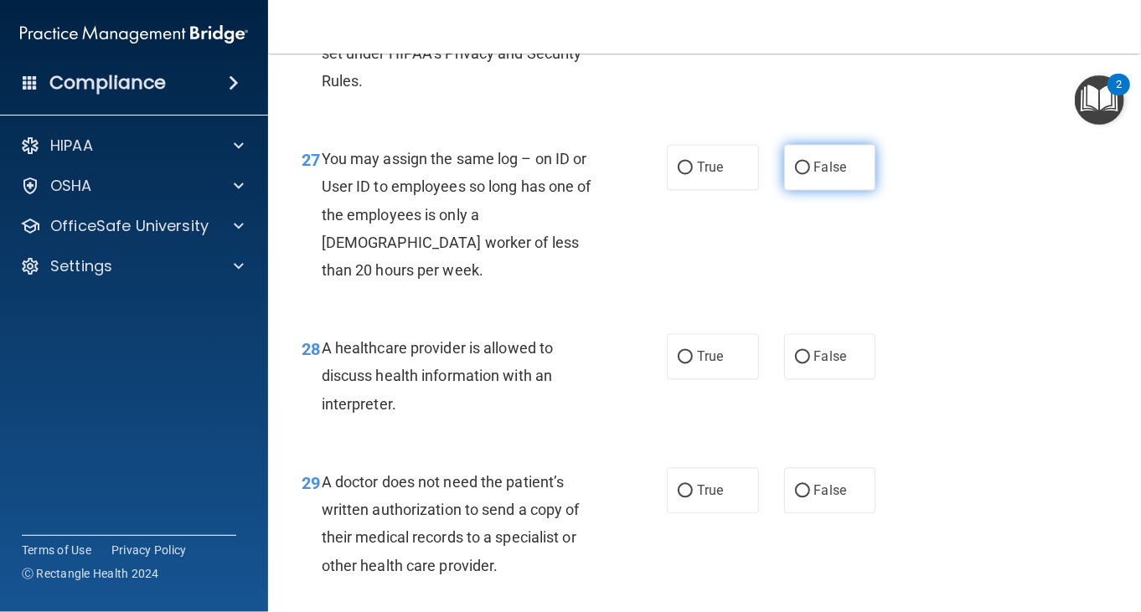
click at [846, 191] on label "False" at bounding box center [830, 168] width 92 height 46
click at [810, 175] on input "False" at bounding box center [802, 168] width 15 height 13
radio input "true"
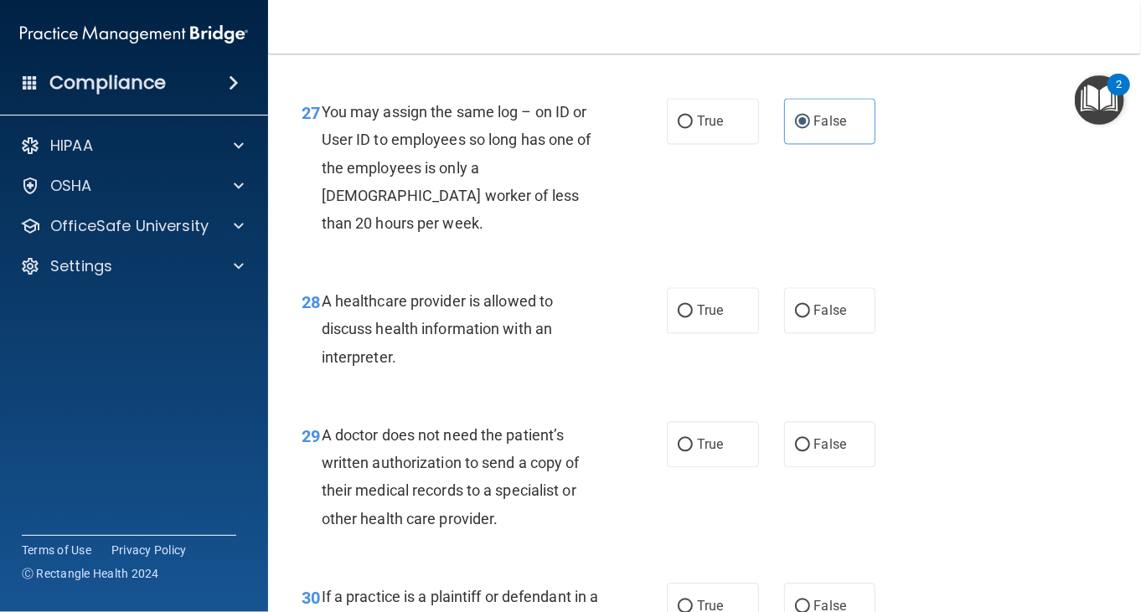
scroll to position [4355, 0]
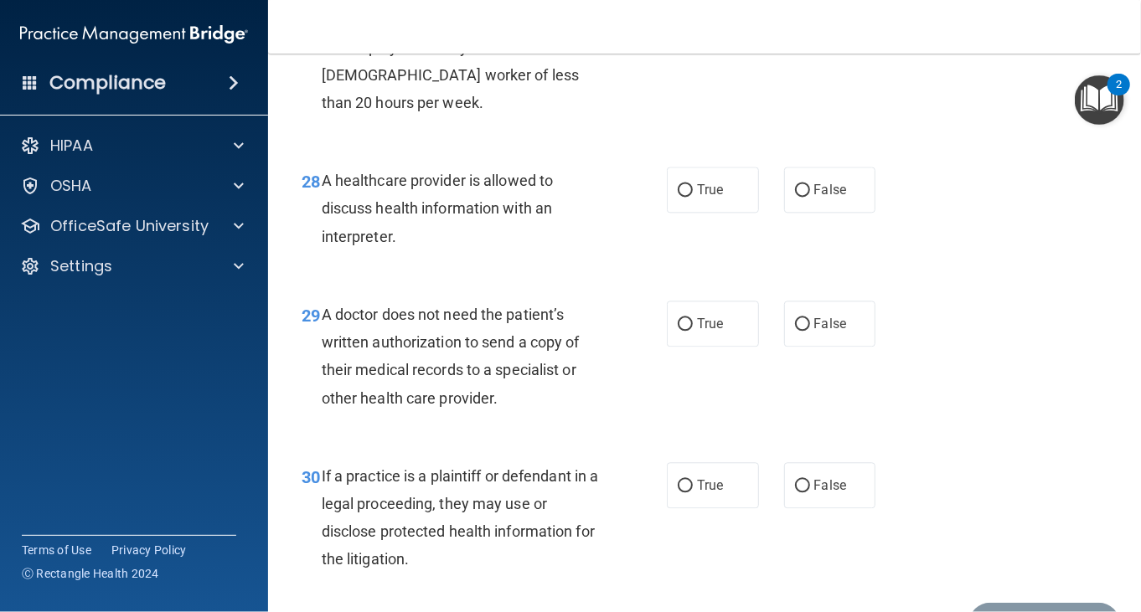
click at [626, 259] on div "28 A healthcare provider is allowed to discuss health information with an inter…" at bounding box center [483, 213] width 415 height 92
click at [673, 213] on label "True" at bounding box center [713, 190] width 92 height 46
click at [678, 197] on input "True" at bounding box center [685, 190] width 15 height 13
radio input "true"
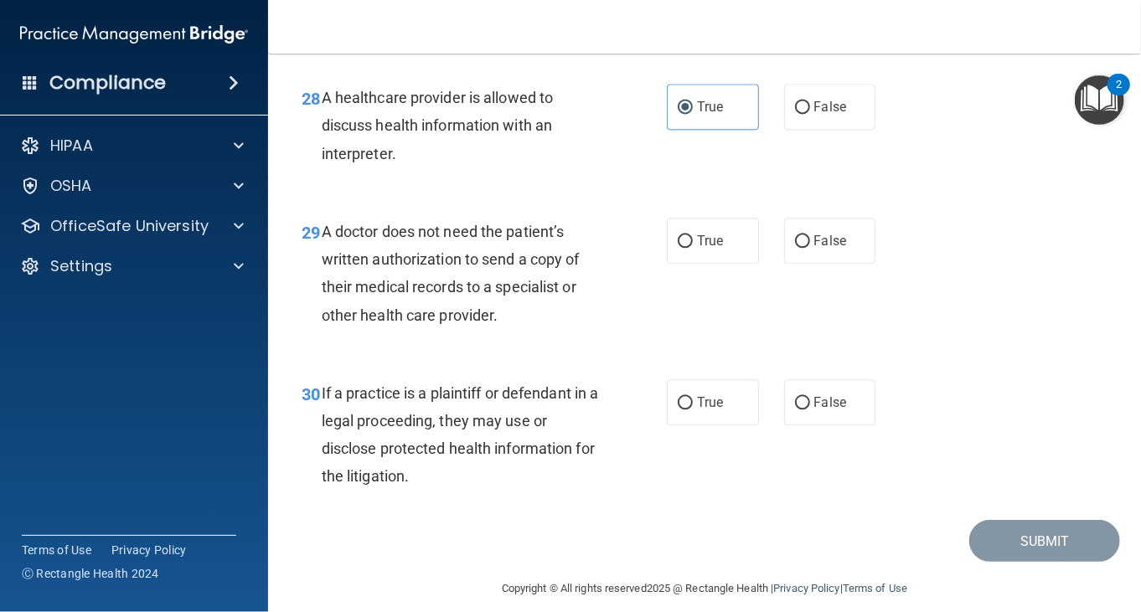
scroll to position [4439, 0]
click at [784, 263] on label "False" at bounding box center [830, 240] width 92 height 46
click at [795, 247] on input "False" at bounding box center [802, 241] width 15 height 13
radio input "true"
click at [590, 328] on div "A doctor does not need the patient’s written authorization to send a copy of th…" at bounding box center [468, 272] width 293 height 111
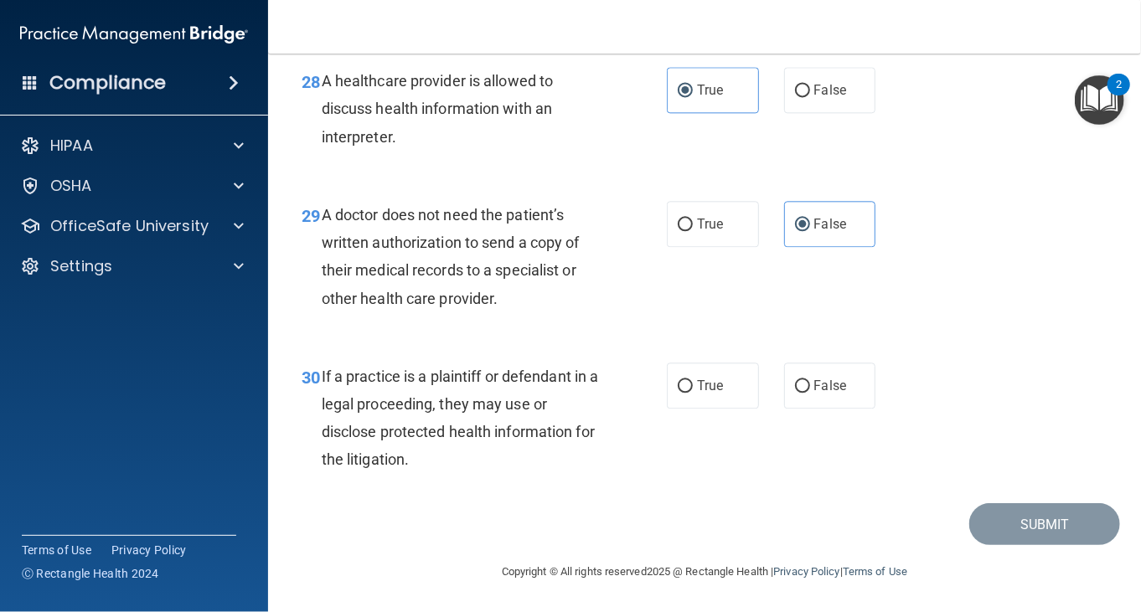
scroll to position [4509, 0]
drag, startPoint x: 694, startPoint y: 407, endPoint x: 691, endPoint y: 399, distance: 9.0
click at [694, 405] on label "True" at bounding box center [713, 386] width 92 height 46
click at [693, 393] on input "True" at bounding box center [685, 386] width 15 height 13
radio input "true"
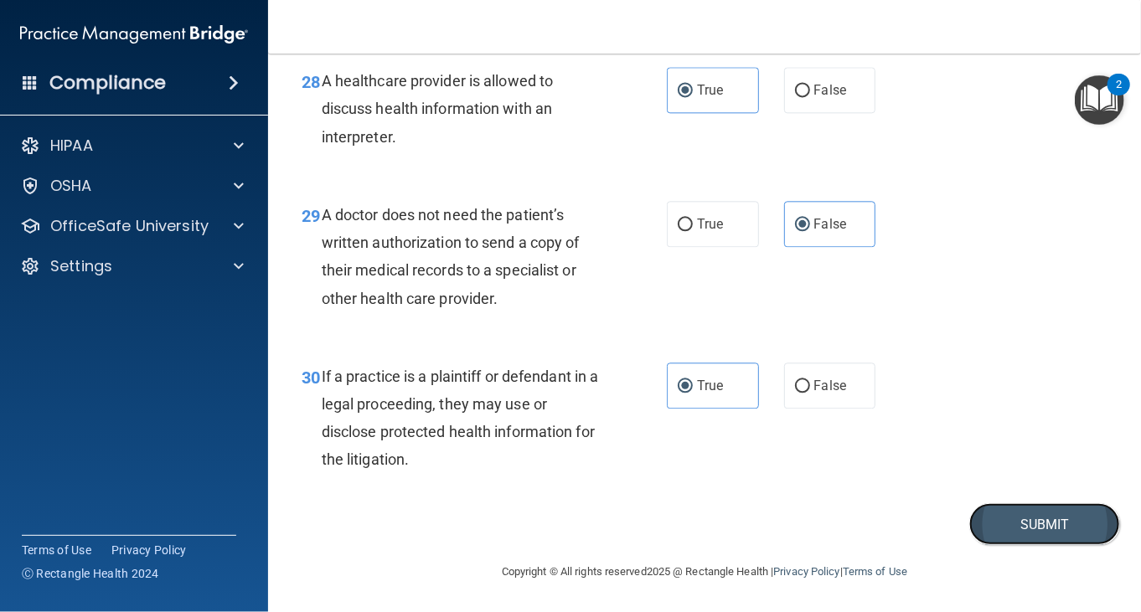
click at [988, 513] on button "Submit" at bounding box center [1044, 524] width 151 height 43
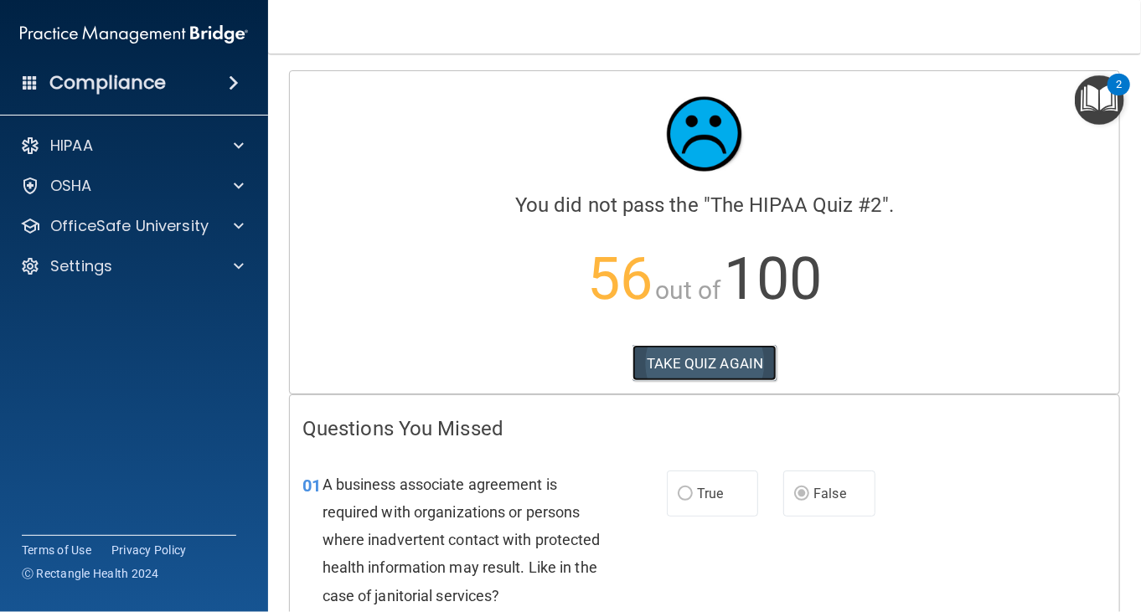
click at [680, 356] on button "TAKE QUIZ AGAIN" at bounding box center [704, 363] width 145 height 37
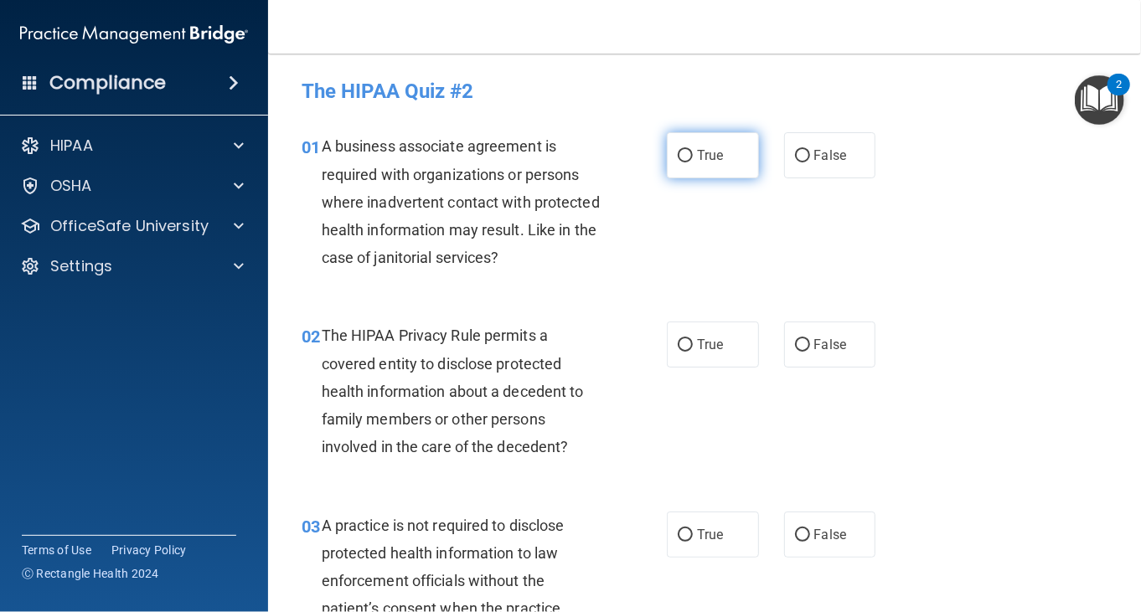
click at [727, 152] on label "True" at bounding box center [713, 155] width 92 height 46
click at [693, 152] on input "True" at bounding box center [685, 156] width 15 height 13
radio input "true"
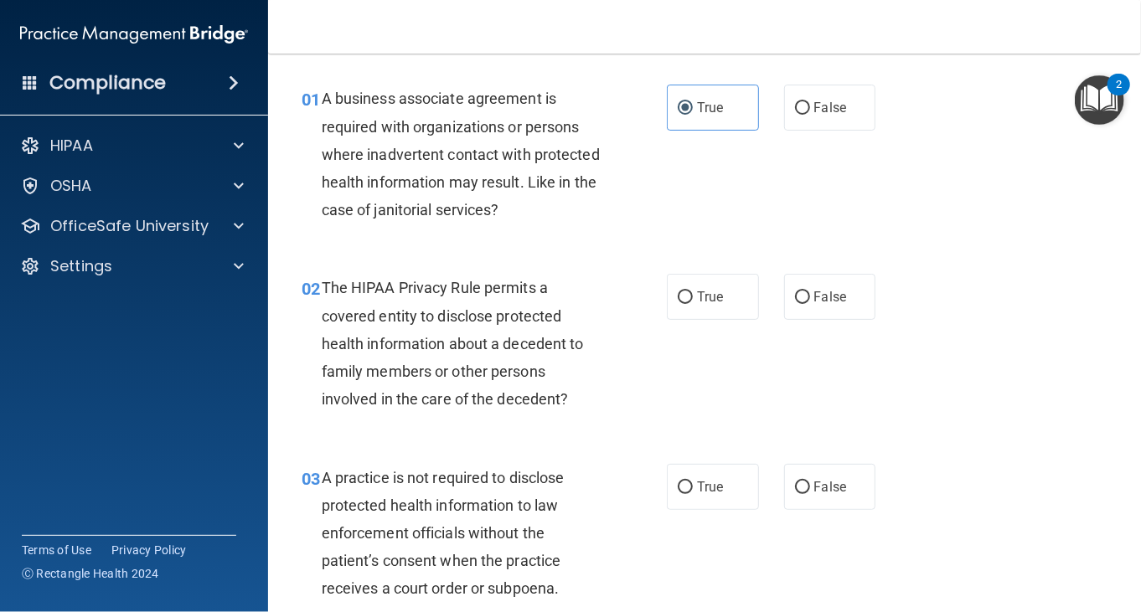
scroll to position [84, 0]
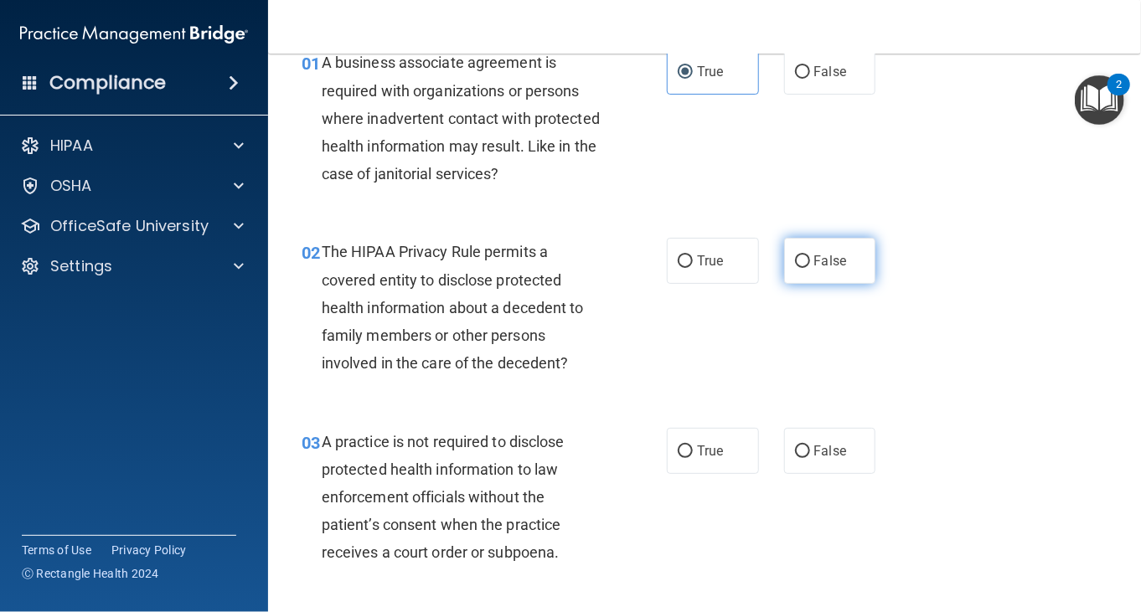
click at [801, 252] on label "False" at bounding box center [830, 261] width 92 height 46
click at [801, 255] on input "False" at bounding box center [802, 261] width 15 height 13
radio input "true"
click at [602, 316] on div "The HIPAA Privacy Rule permits a covered entity to disclose protected health in…" at bounding box center [468, 307] width 293 height 139
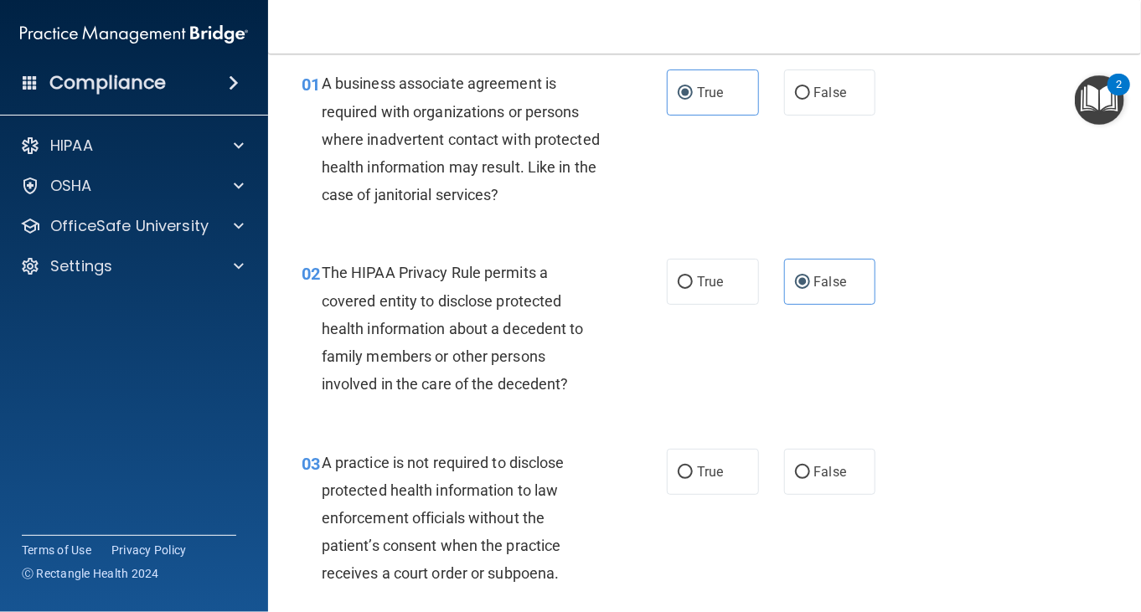
scroll to position [0, 0]
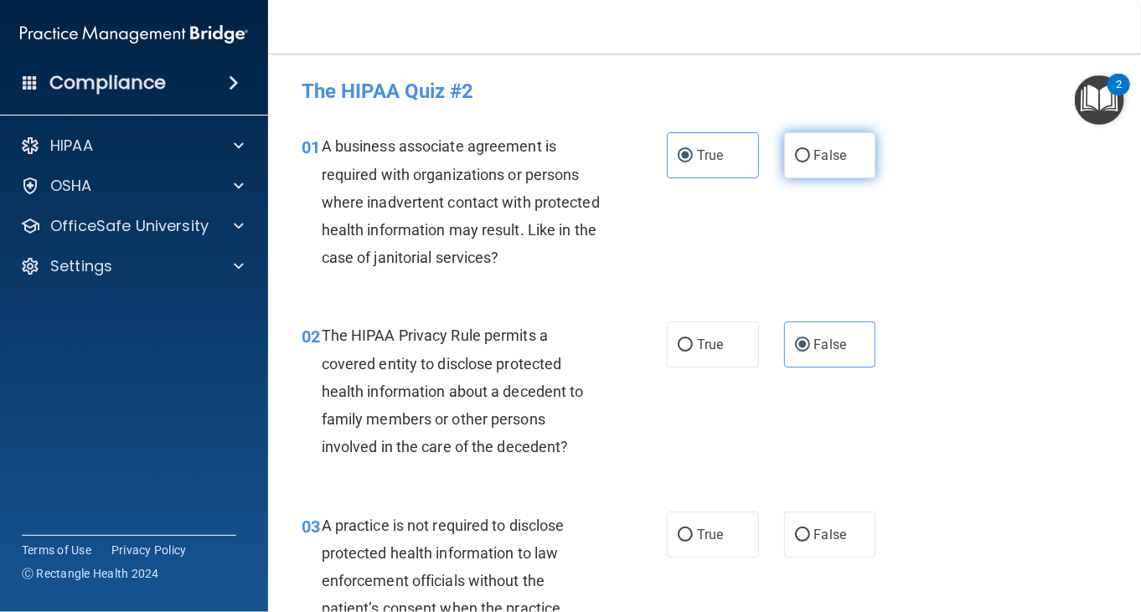
click at [816, 160] on span "False" at bounding box center [830, 155] width 33 height 16
click at [810, 160] on input "False" at bounding box center [802, 156] width 15 height 13
radio input "true"
radio input "false"
click at [733, 255] on div "01 A business associate agreement is required with organizations or persons whe…" at bounding box center [704, 205] width 831 height 189
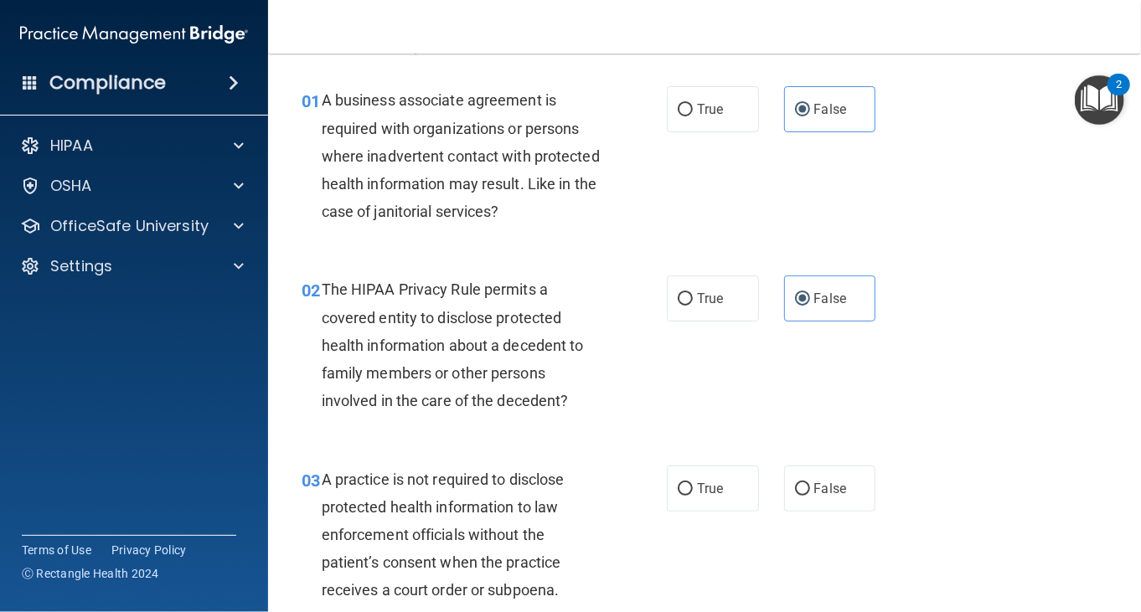
scroll to position [84, 0]
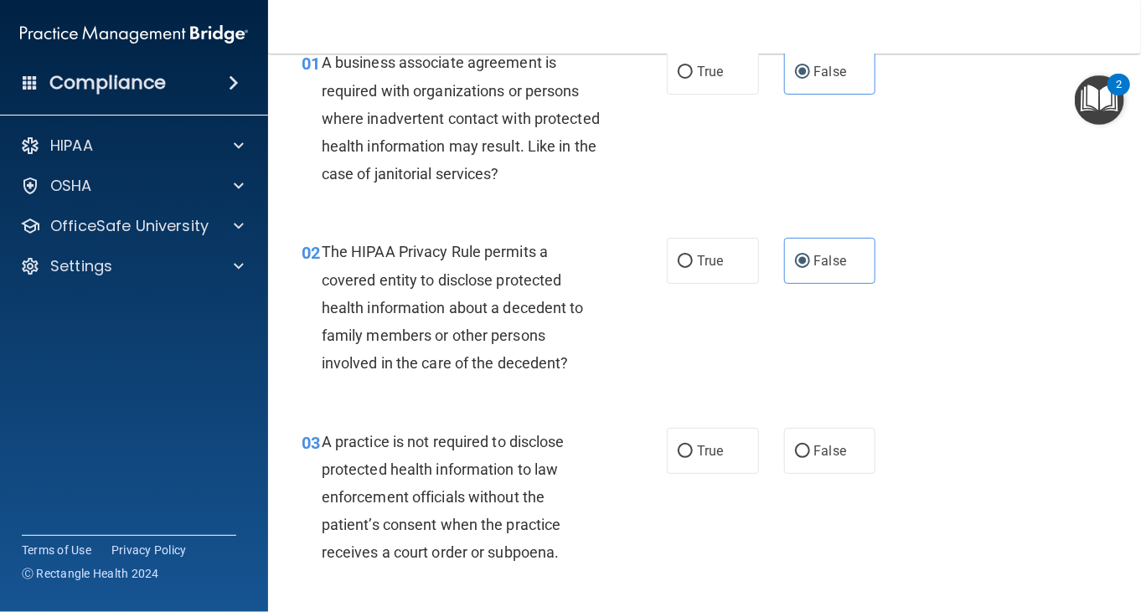
click at [579, 287] on div "The HIPAA Privacy Rule permits a covered entity to disclose protected health in…" at bounding box center [468, 307] width 293 height 139
click at [685, 272] on label "True" at bounding box center [713, 261] width 92 height 46
click at [685, 268] on input "True" at bounding box center [685, 261] width 15 height 13
radio input "true"
radio input "false"
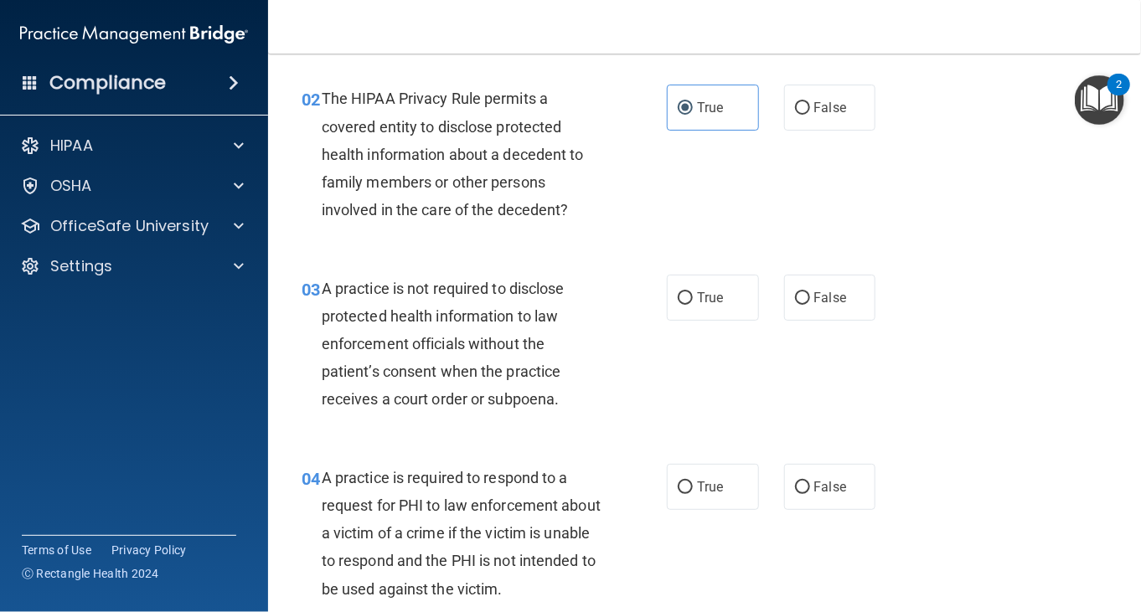
scroll to position [335, 0]
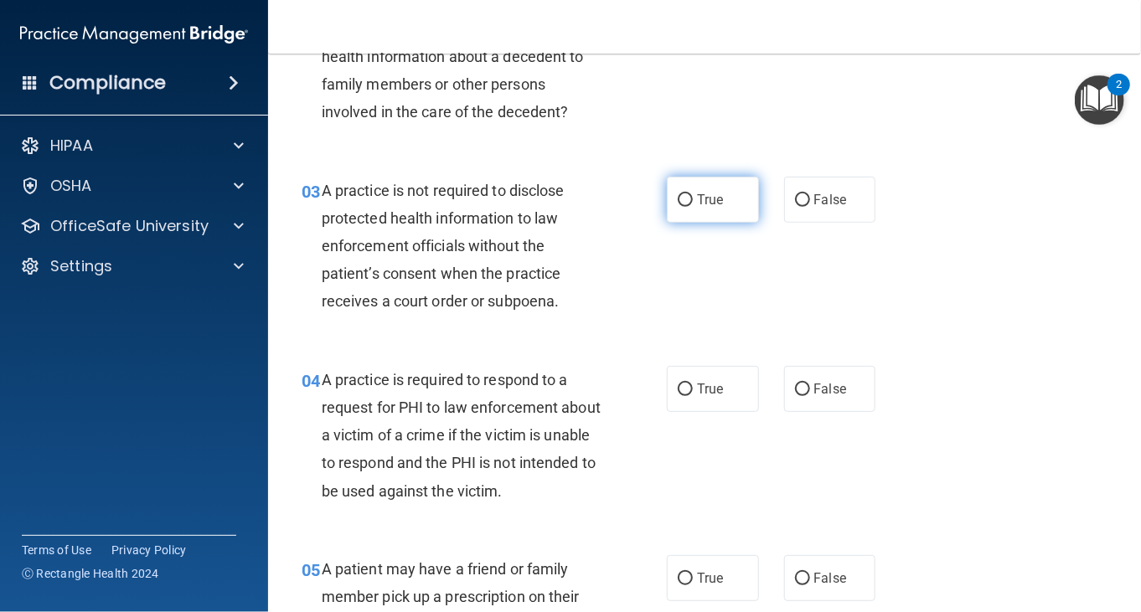
click at [704, 214] on label "True" at bounding box center [713, 200] width 92 height 46
click at [693, 207] on input "True" at bounding box center [685, 200] width 15 height 13
radio input "true"
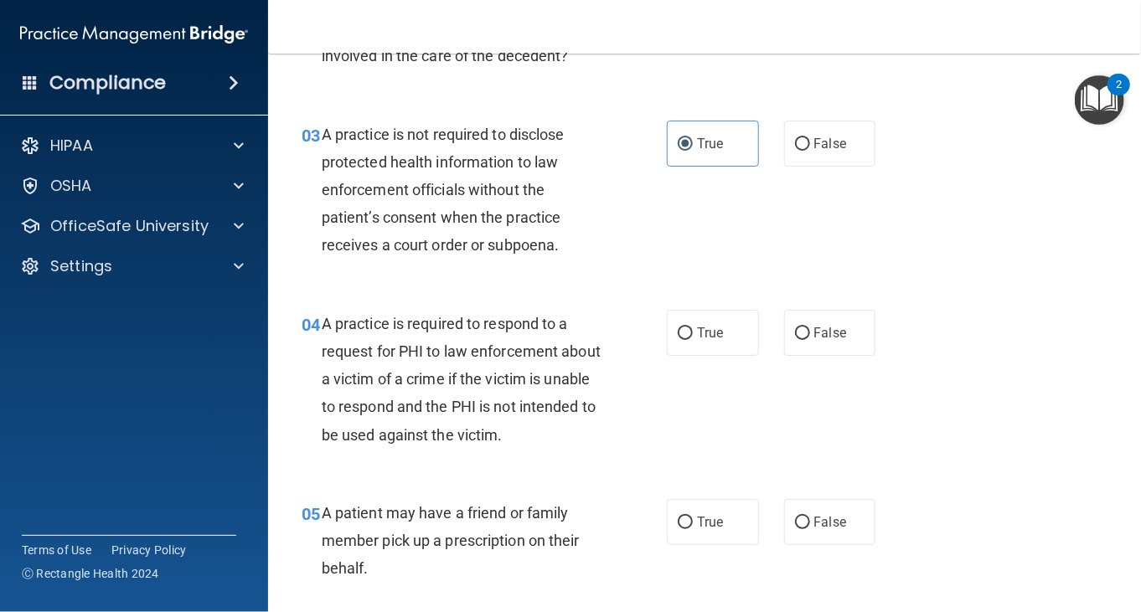
scroll to position [419, 0]
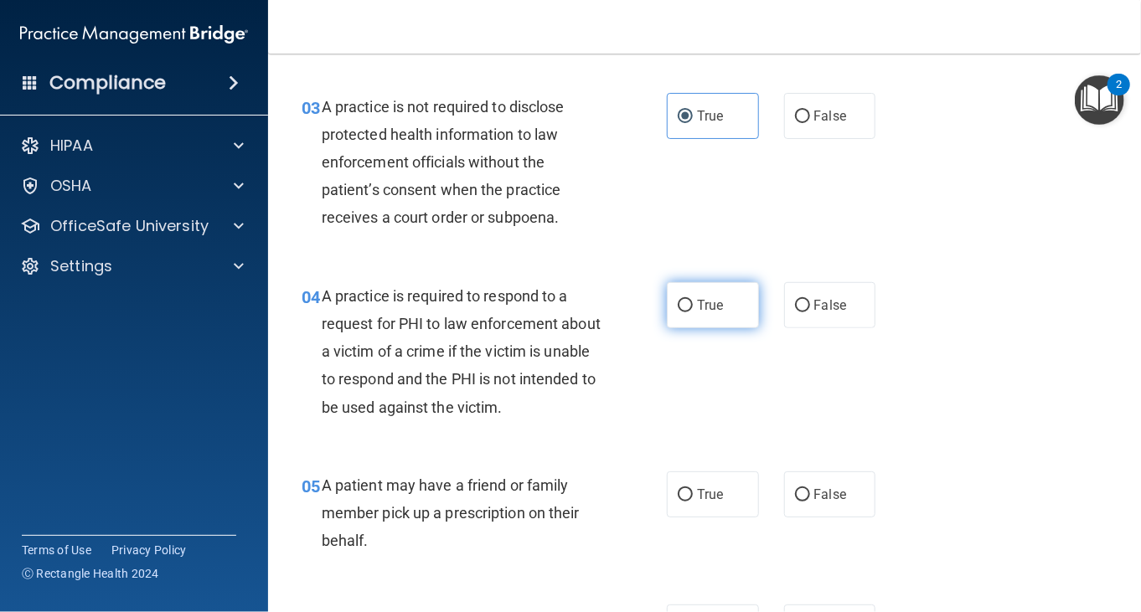
click at [697, 307] on span "True" at bounding box center [710, 305] width 26 height 16
click at [692, 307] on input "True" at bounding box center [685, 306] width 15 height 13
radio input "true"
click at [697, 487] on span "True" at bounding box center [710, 495] width 26 height 16
click at [690, 489] on input "True" at bounding box center [685, 495] width 15 height 13
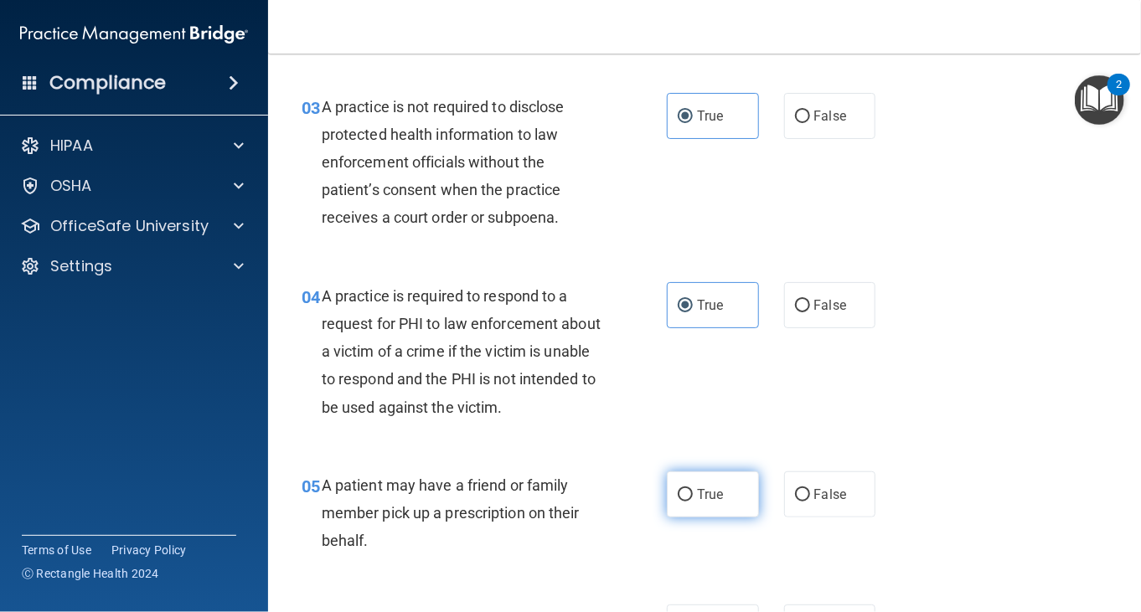
radio input "true"
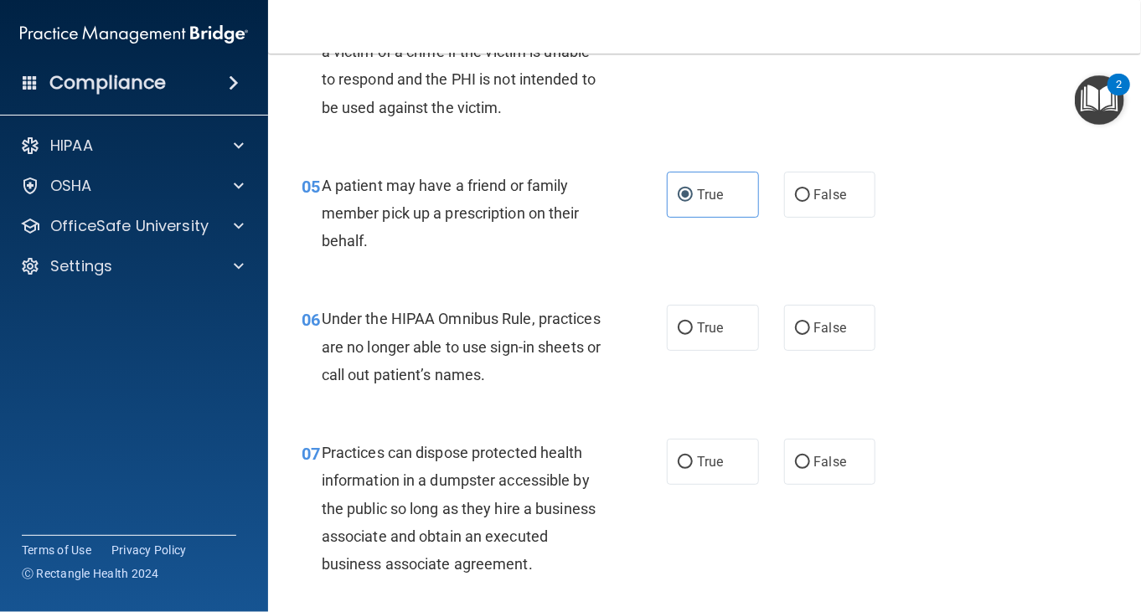
scroll to position [838, 0]
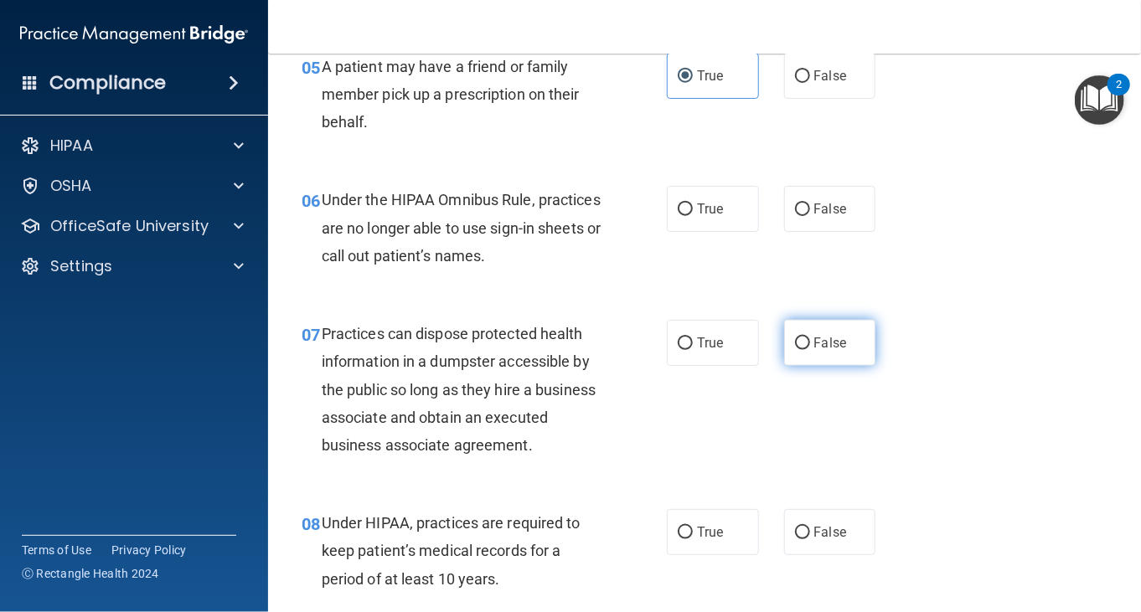
click at [837, 333] on label "False" at bounding box center [830, 343] width 92 height 46
click at [810, 338] on input "False" at bounding box center [802, 344] width 15 height 13
radio input "true"
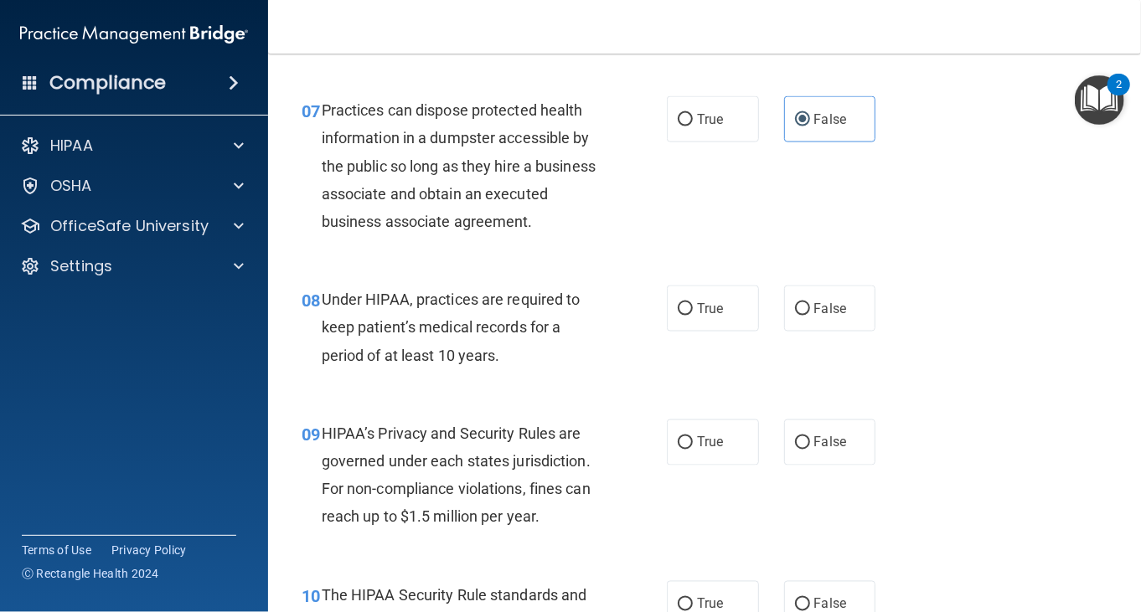
scroll to position [1089, 0]
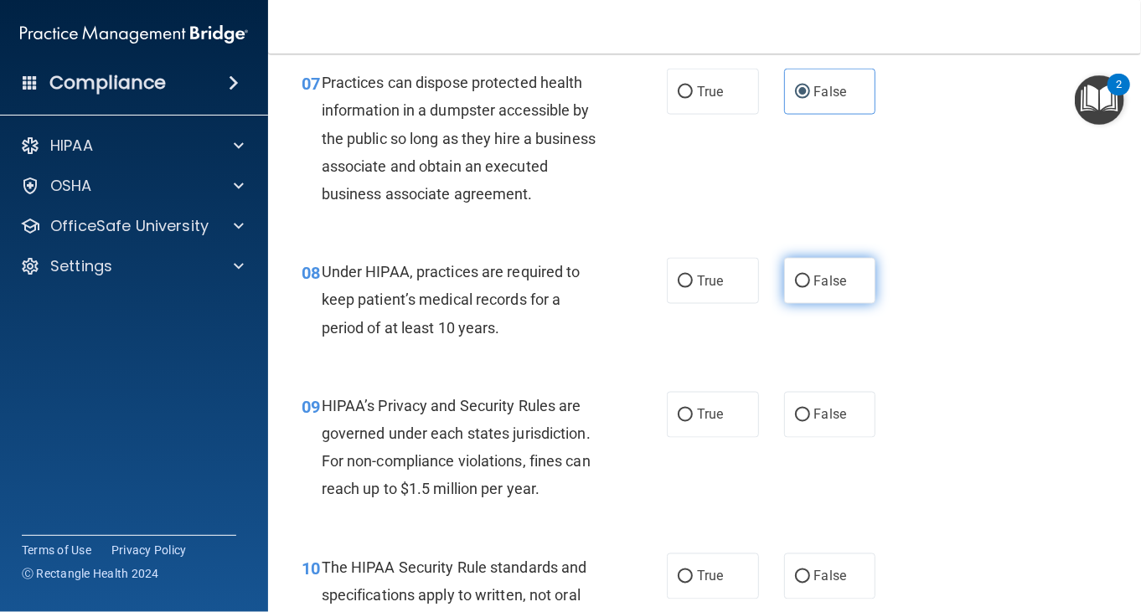
click at [833, 289] on span "False" at bounding box center [830, 281] width 33 height 16
click at [810, 288] on input "False" at bounding box center [802, 282] width 15 height 13
radio input "true"
click at [815, 423] on label "False" at bounding box center [830, 415] width 92 height 46
click at [810, 422] on input "False" at bounding box center [802, 416] width 15 height 13
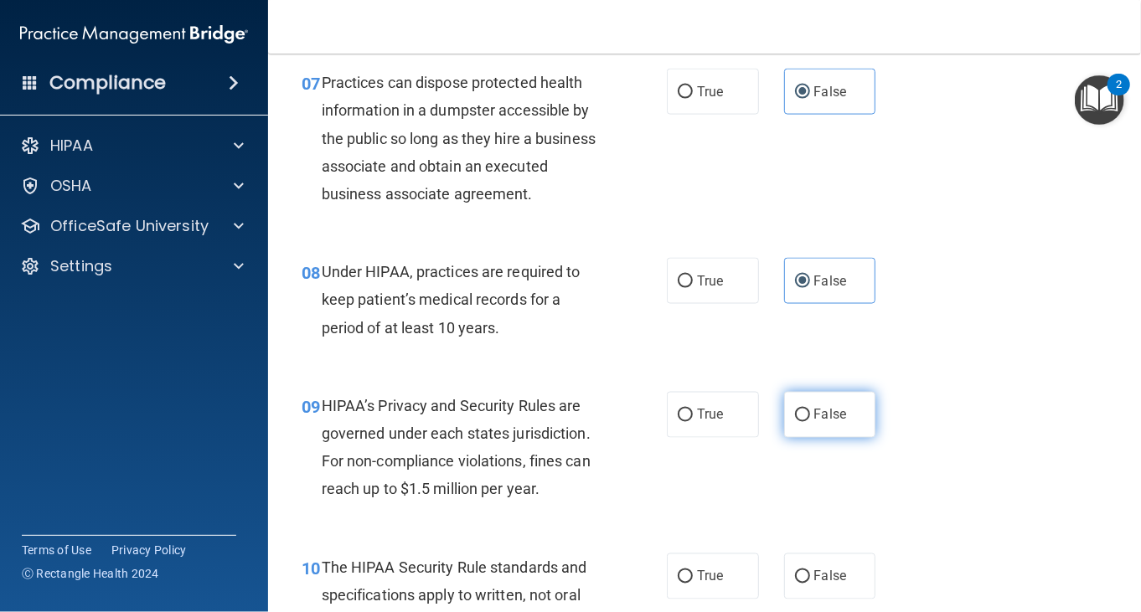
radio input "true"
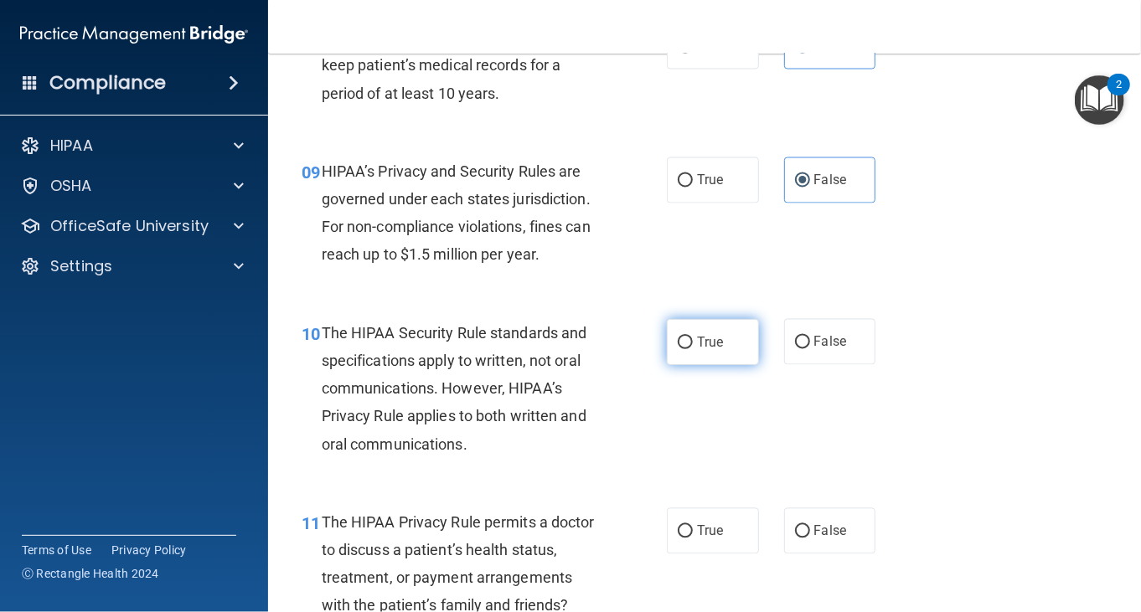
scroll to position [1256, 0]
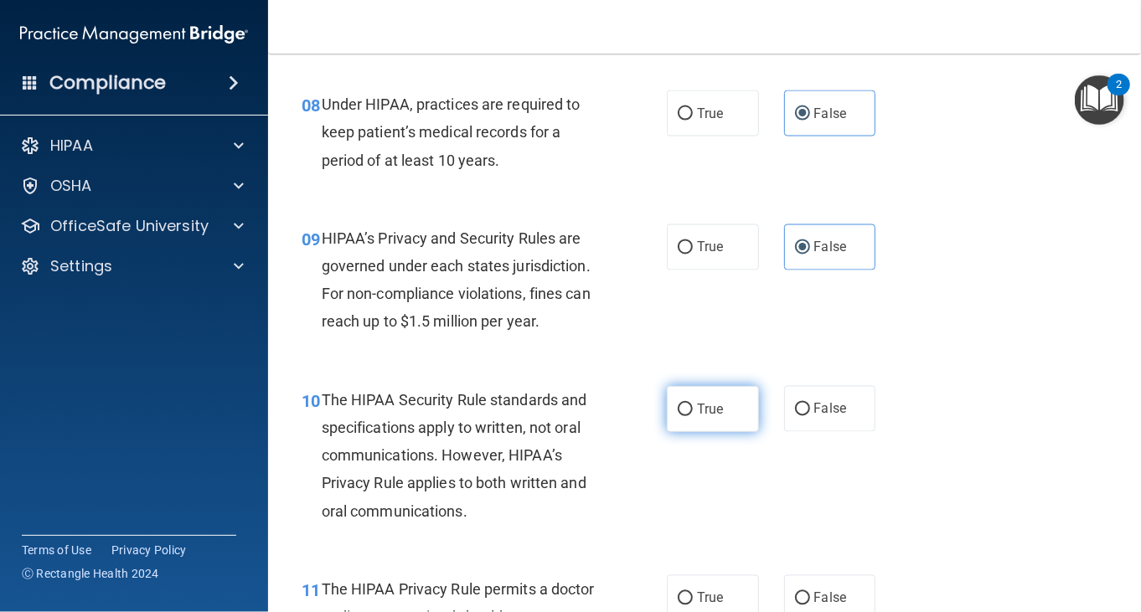
click at [697, 417] on span "True" at bounding box center [710, 409] width 26 height 16
click at [693, 416] on input "True" at bounding box center [685, 410] width 15 height 13
radio input "true"
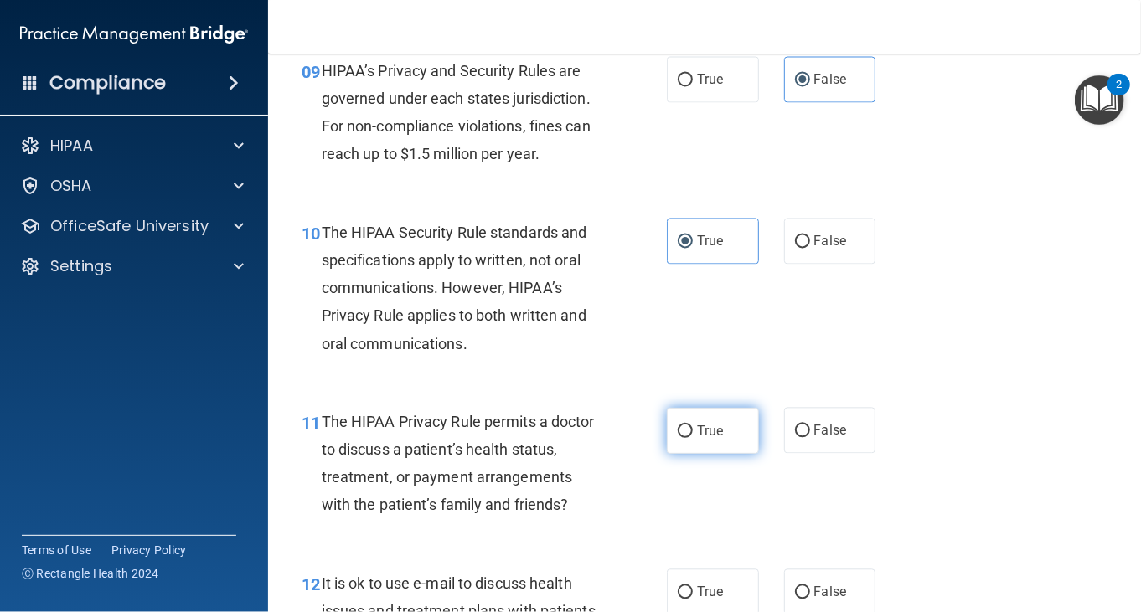
click at [727, 444] on label "True" at bounding box center [713, 431] width 92 height 46
click at [693, 438] on input "True" at bounding box center [685, 431] width 15 height 13
radio input "true"
click at [801, 387] on div "10 The HIPAA Security Rule standards and specifications apply to written, not o…" at bounding box center [704, 292] width 831 height 189
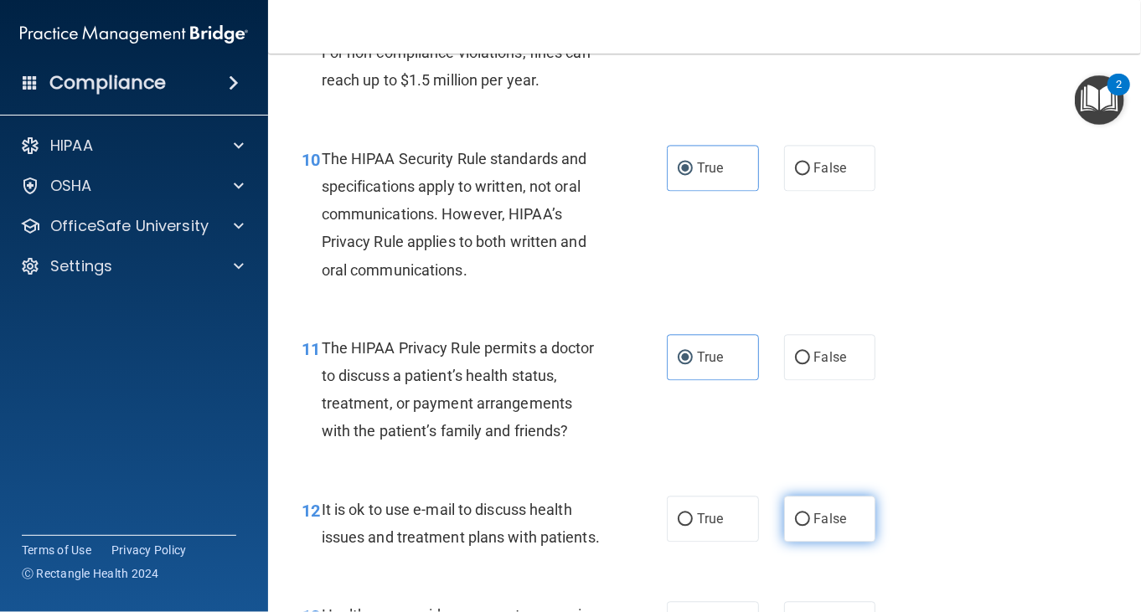
scroll to position [1675, 0]
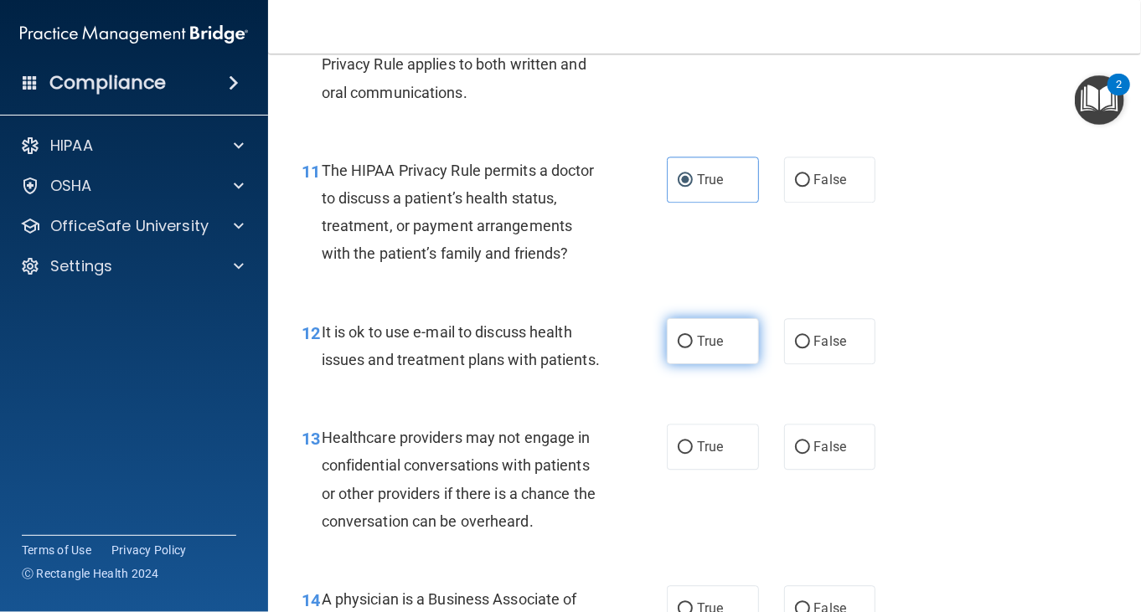
click at [729, 364] on label "True" at bounding box center [713, 341] width 92 height 46
click at [693, 348] on input "True" at bounding box center [685, 342] width 15 height 13
radio input "true"
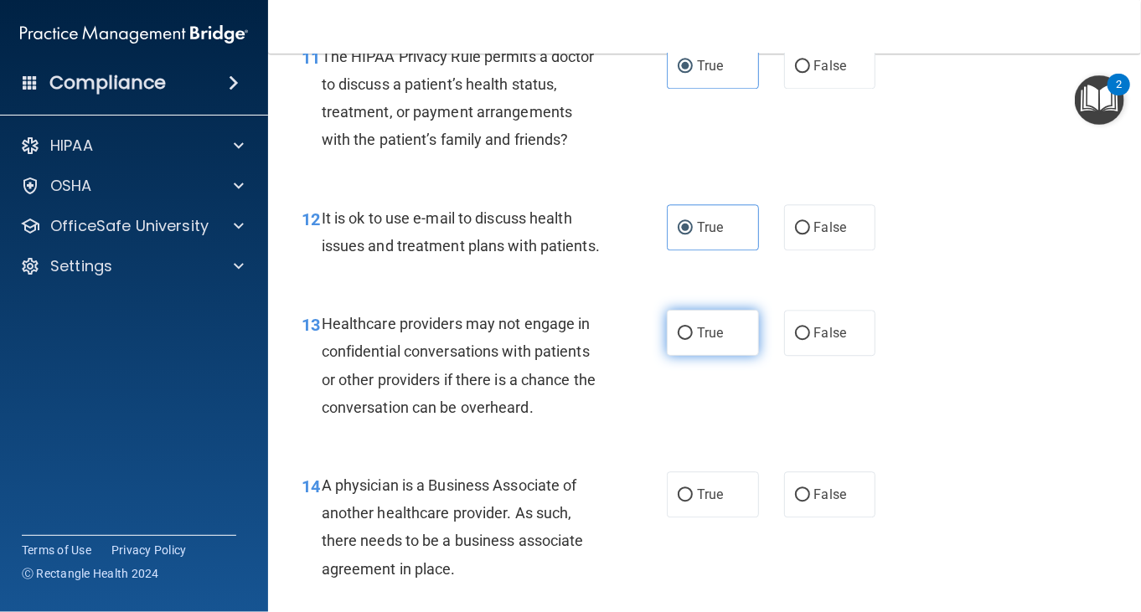
scroll to position [1843, 0]
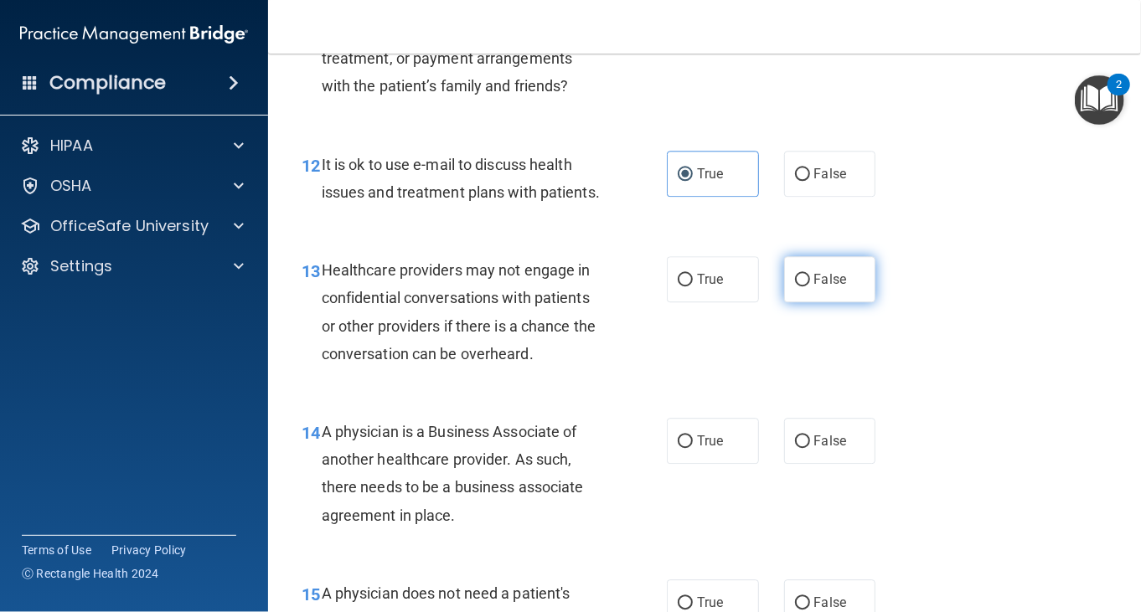
click at [820, 287] on span "False" at bounding box center [830, 279] width 33 height 16
click at [810, 286] on input "False" at bounding box center [802, 280] width 15 height 13
radio input "true"
click at [550, 363] on span "Healthcare providers may not engage in confidential conversations with patients…" at bounding box center [459, 311] width 274 height 101
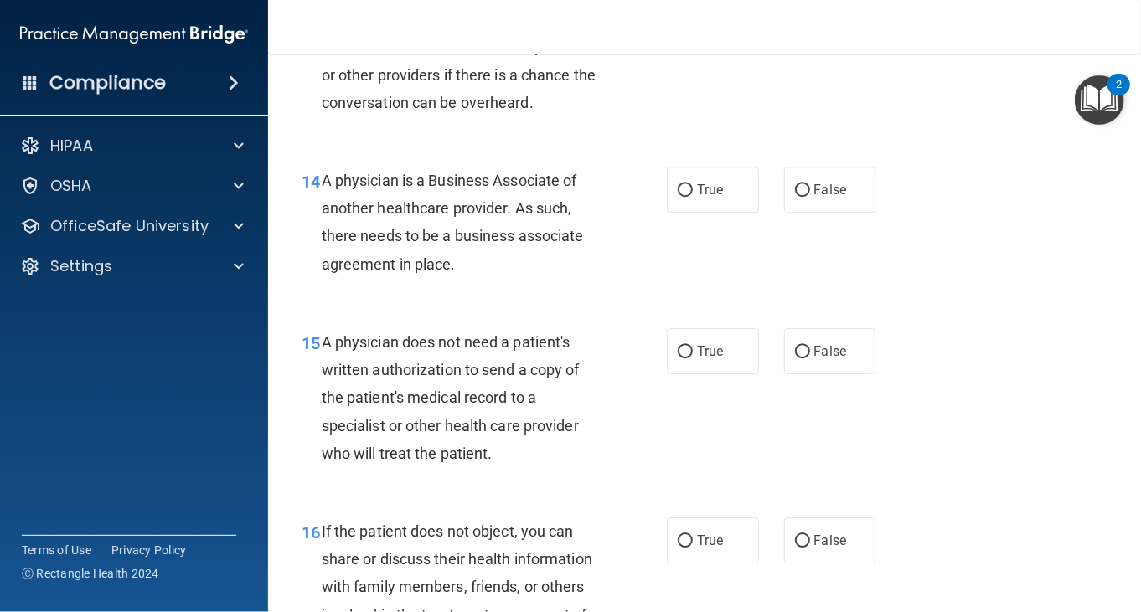
click at [850, 269] on div "14 A physician is a Business Associate of another healthcare provider. As such,…" at bounding box center [704, 227] width 831 height 162
click at [819, 213] on label "False" at bounding box center [830, 190] width 92 height 46
click at [810, 197] on input "False" at bounding box center [802, 190] width 15 height 13
radio input "true"
click at [373, 376] on div "15 A physician does not need a patient's written authorization to send a copy o…" at bounding box center [704, 401] width 831 height 189
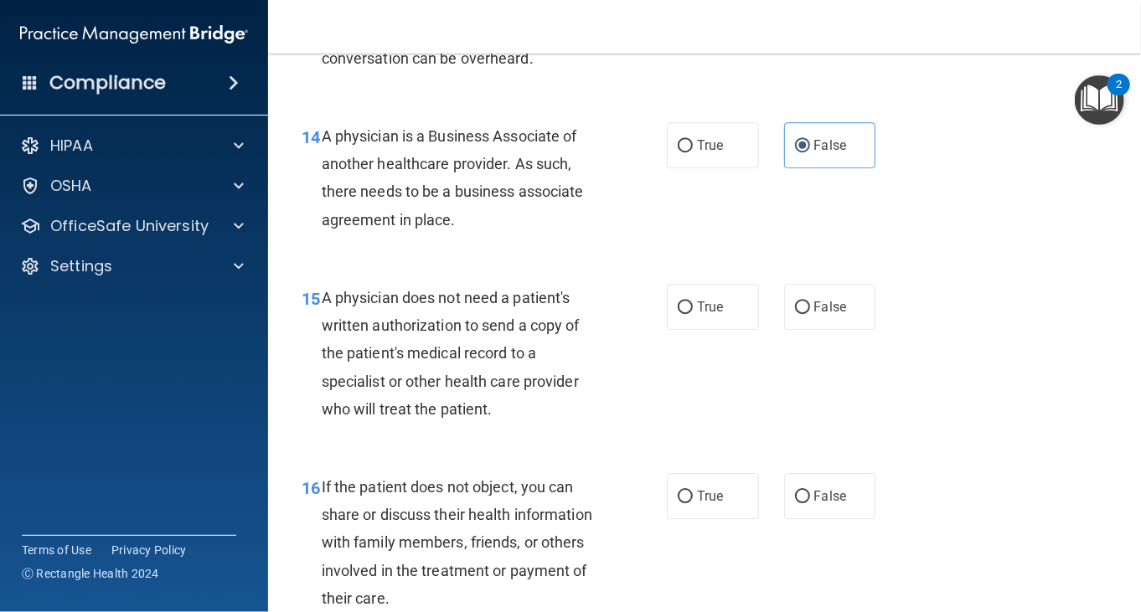
scroll to position [2178, 0]
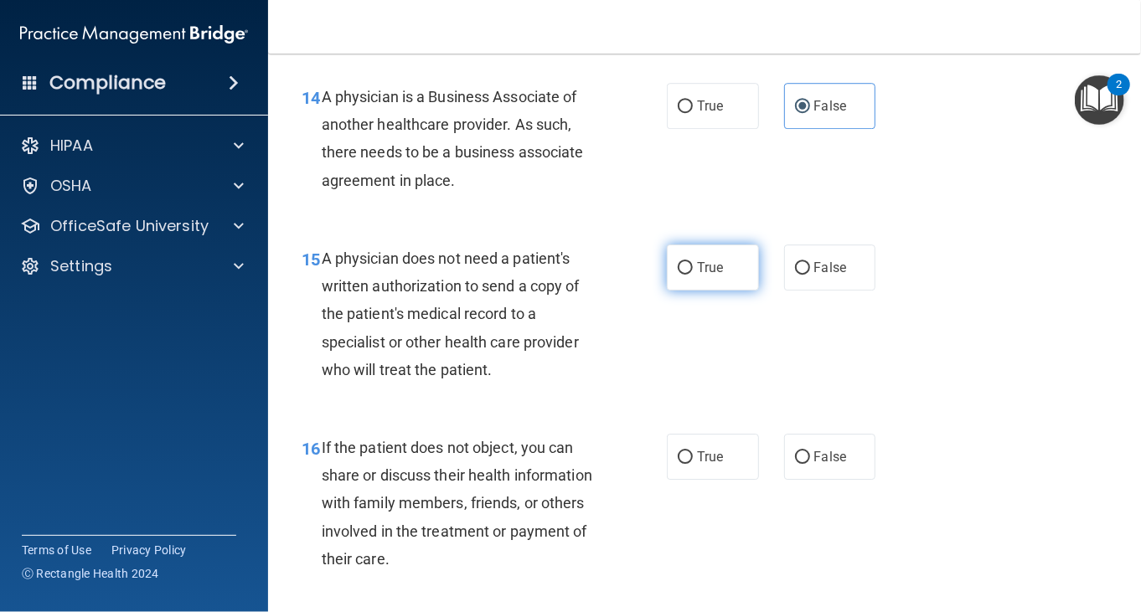
click at [703, 291] on label "True" at bounding box center [713, 268] width 92 height 46
click at [693, 275] on input "True" at bounding box center [685, 268] width 15 height 13
radio input "true"
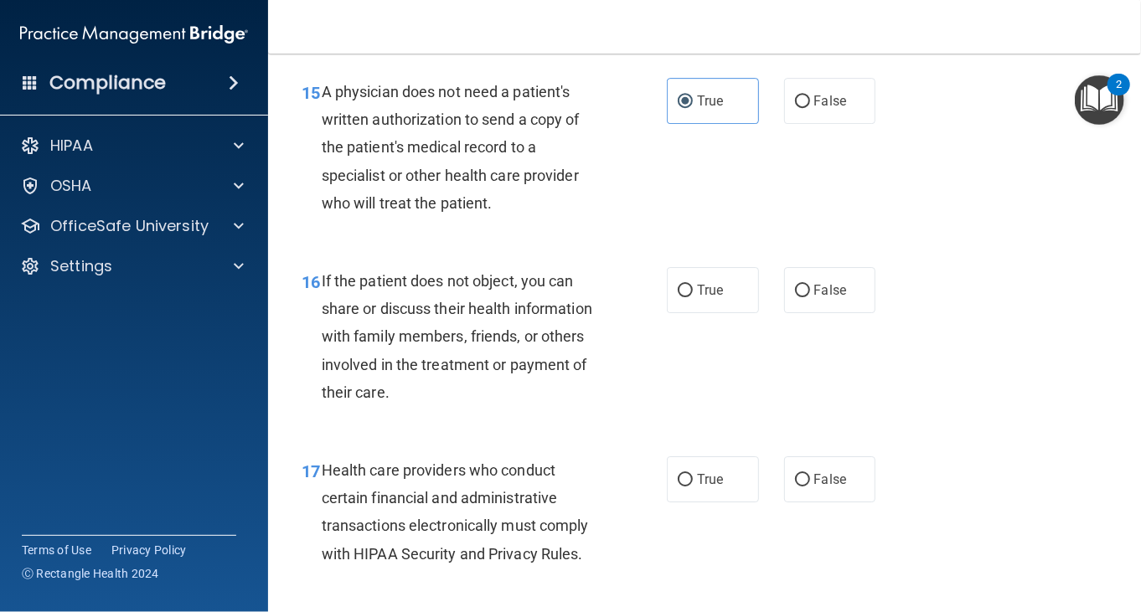
scroll to position [2345, 0]
click at [697, 297] on span "True" at bounding box center [710, 289] width 26 height 16
click at [693, 296] on input "True" at bounding box center [685, 290] width 15 height 13
radio input "true"
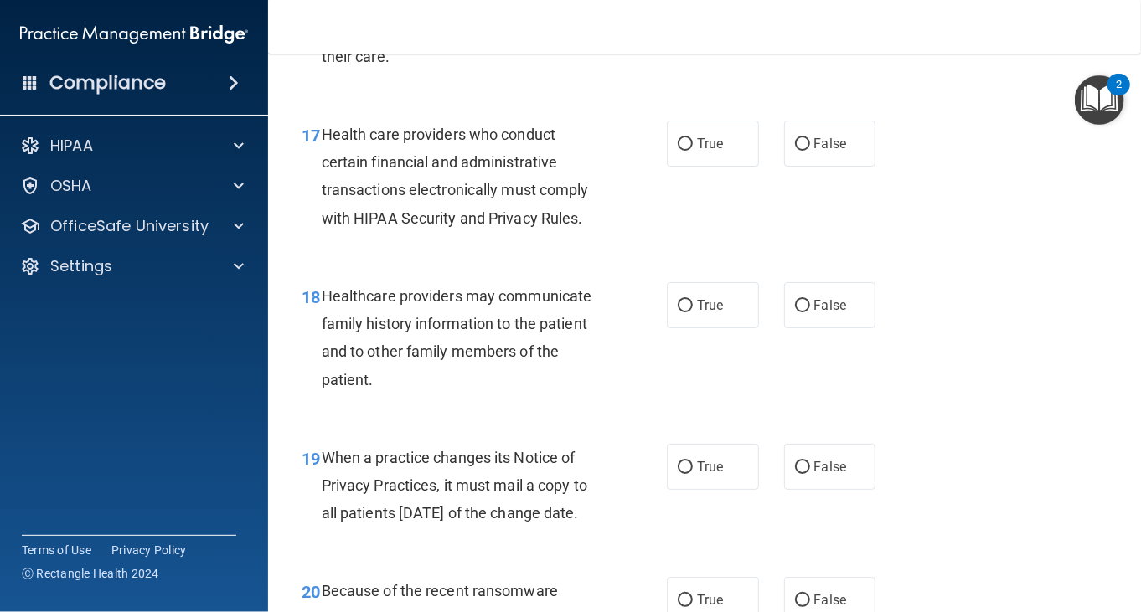
scroll to position [2513, 0]
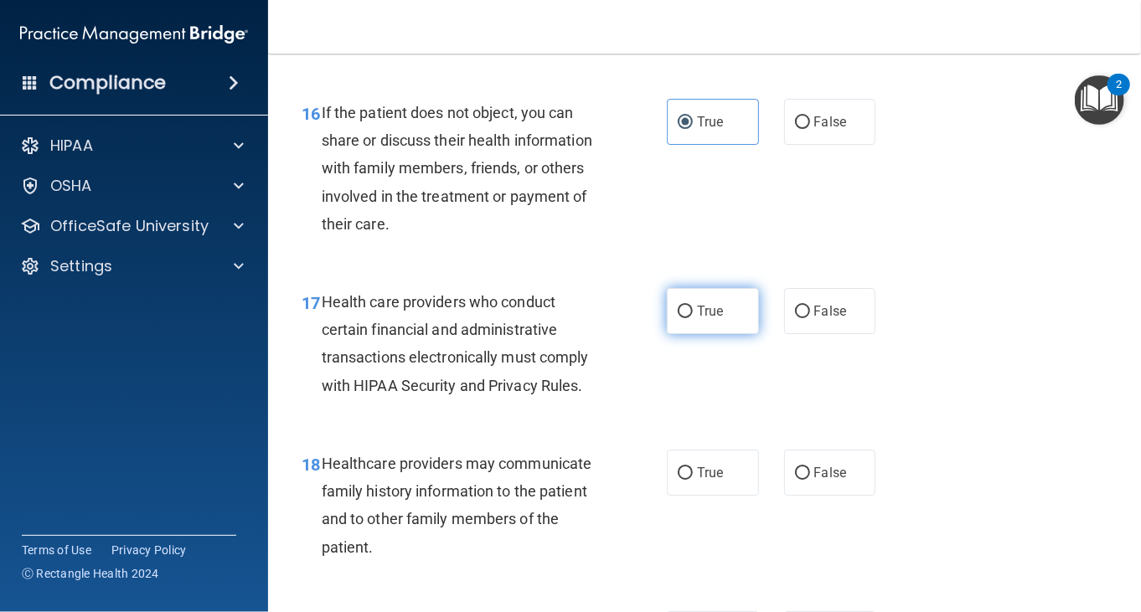
click at [700, 319] on span "True" at bounding box center [710, 311] width 26 height 16
click at [693, 318] on input "True" at bounding box center [685, 312] width 15 height 13
radio input "true"
click at [608, 400] on div "Health care providers who conduct certain financial and administrative transact…" at bounding box center [468, 343] width 293 height 111
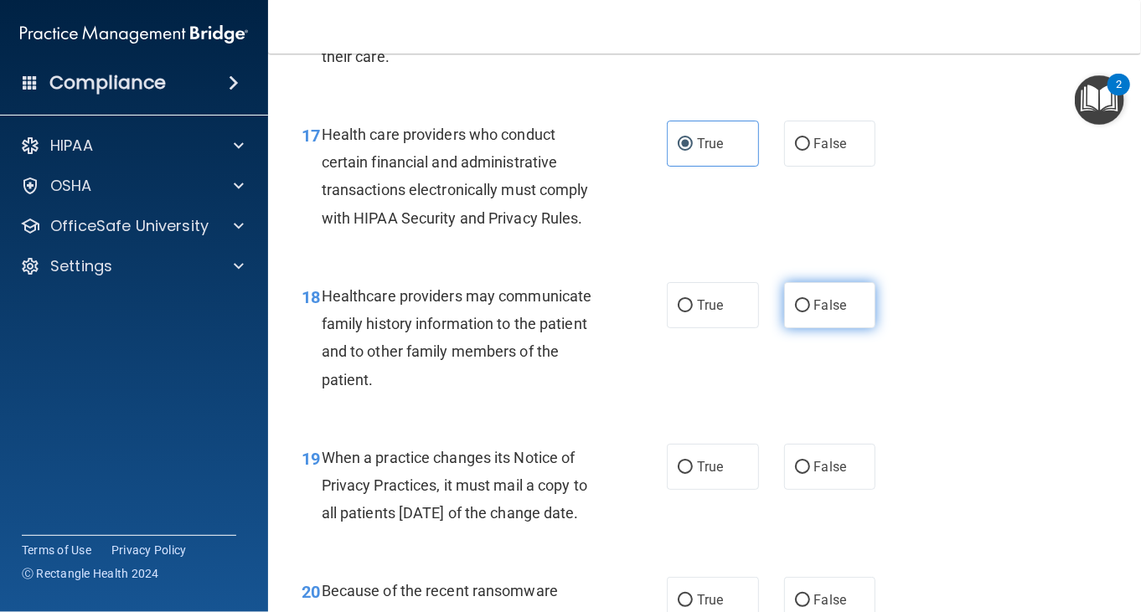
click at [802, 328] on label "False" at bounding box center [830, 305] width 92 height 46
click at [802, 312] on input "False" at bounding box center [802, 306] width 15 height 13
radio input "true"
drag, startPoint x: 588, startPoint y: 424, endPoint x: 600, endPoint y: 429, distance: 12.8
click at [592, 394] on div "Healthcare providers may communicate family history information to the patient …" at bounding box center [468, 337] width 293 height 111
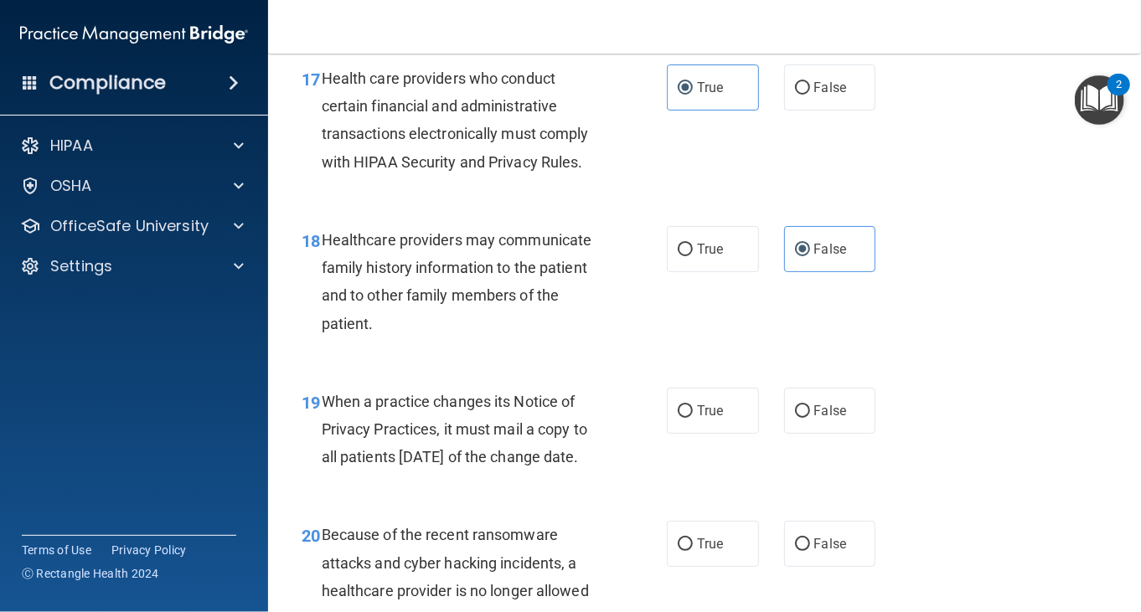
scroll to position [2764, 0]
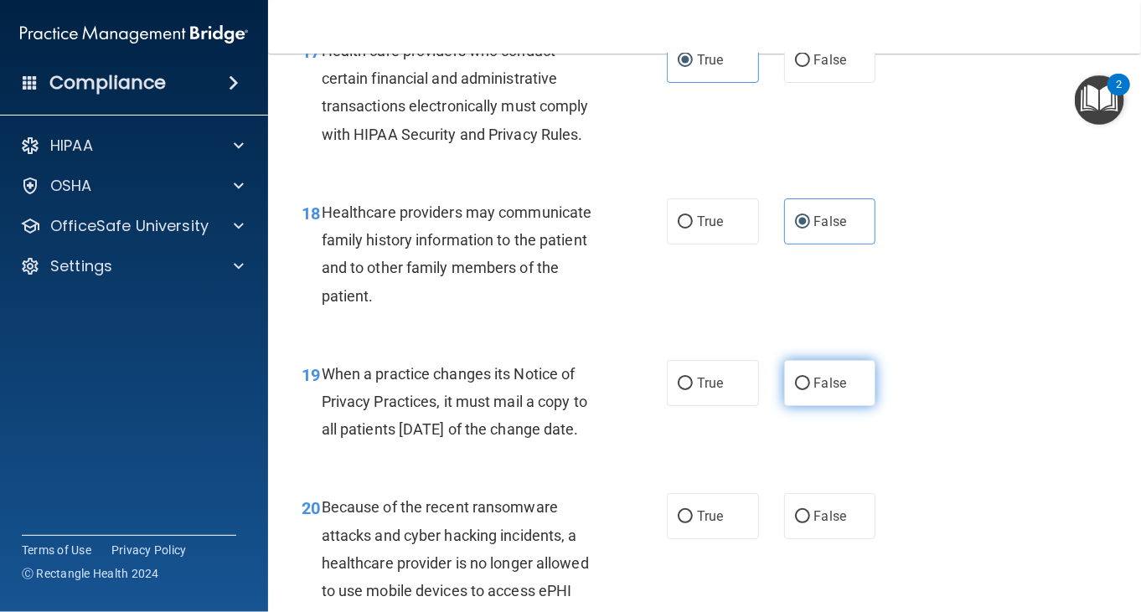
click at [809, 406] on label "False" at bounding box center [830, 383] width 92 height 46
click at [809, 390] on input "False" at bounding box center [802, 384] width 15 height 13
radio input "true"
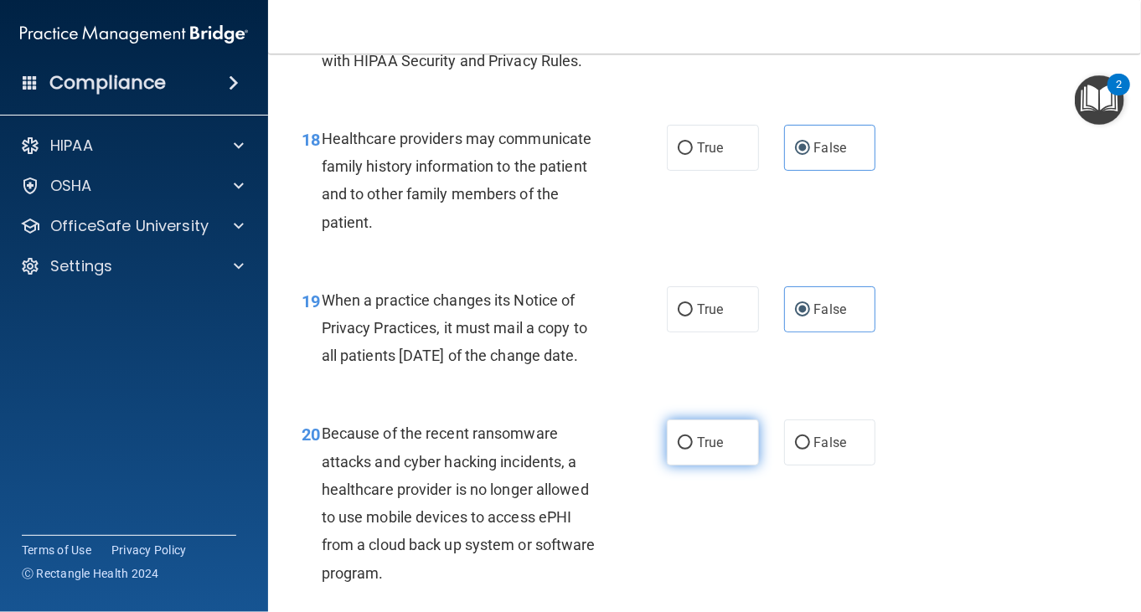
scroll to position [3015, 0]
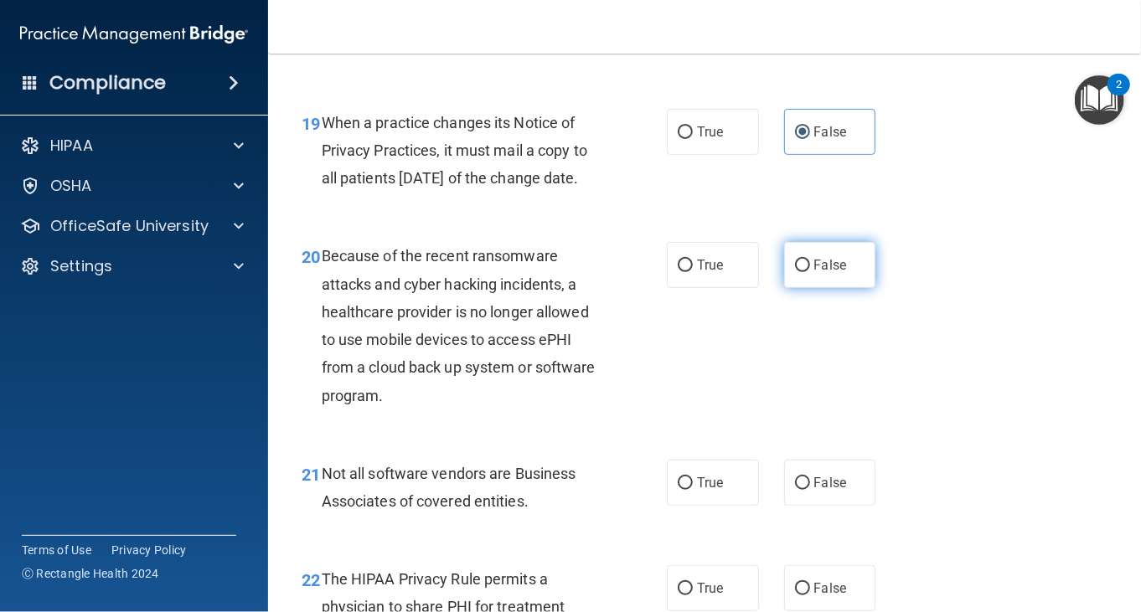
click at [811, 288] on label "False" at bounding box center [830, 265] width 92 height 46
click at [810, 272] on input "False" at bounding box center [802, 266] width 15 height 13
radio input "true"
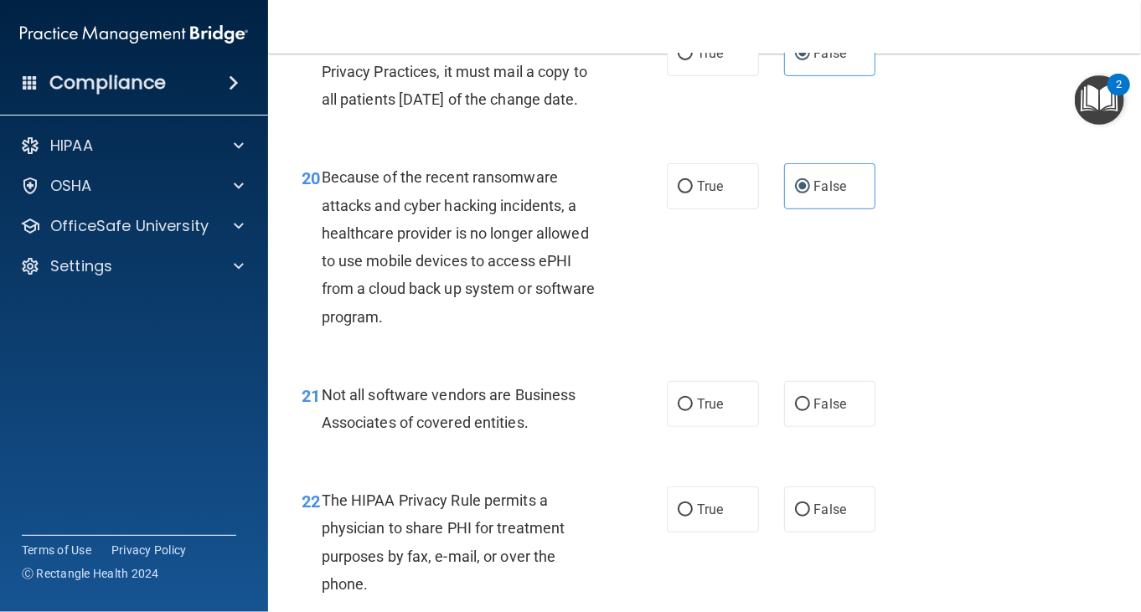
scroll to position [3183, 0]
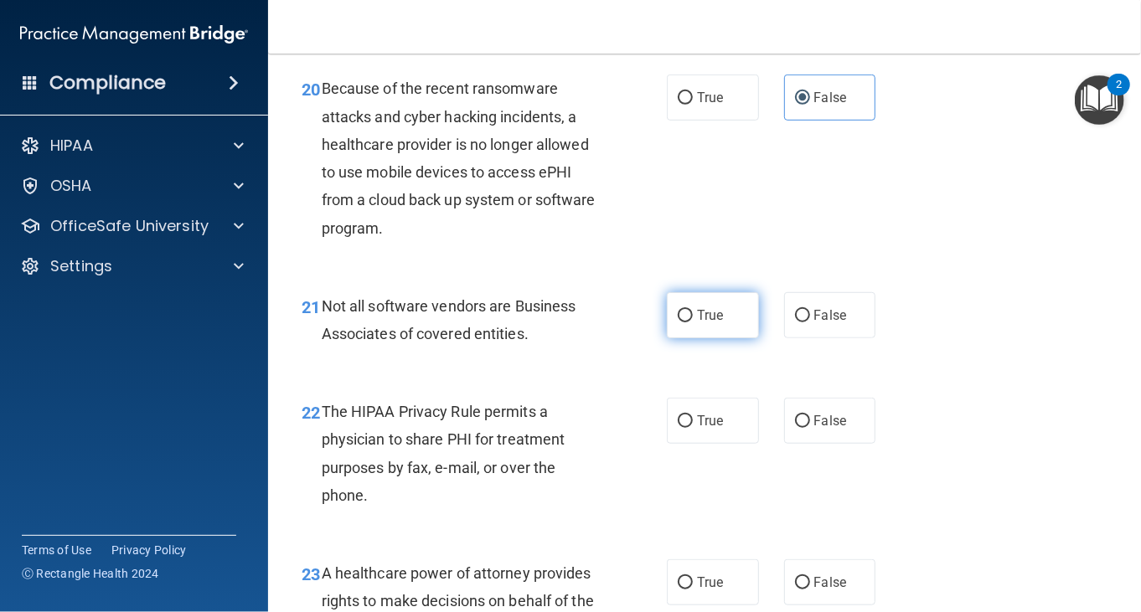
click at [667, 338] on label "True" at bounding box center [713, 315] width 92 height 46
click at [678, 322] on input "True" at bounding box center [685, 316] width 15 height 13
radio input "true"
click at [548, 377] on div "21 Not all software vendors are Business Associates of covered entities. True F…" at bounding box center [704, 324] width 831 height 106
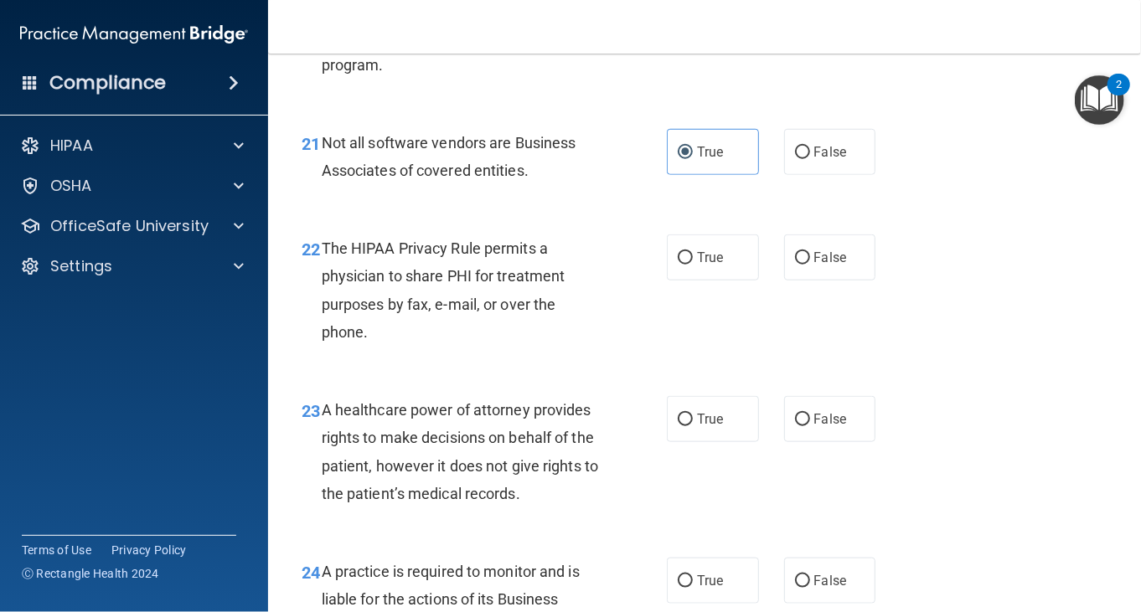
scroll to position [3350, 0]
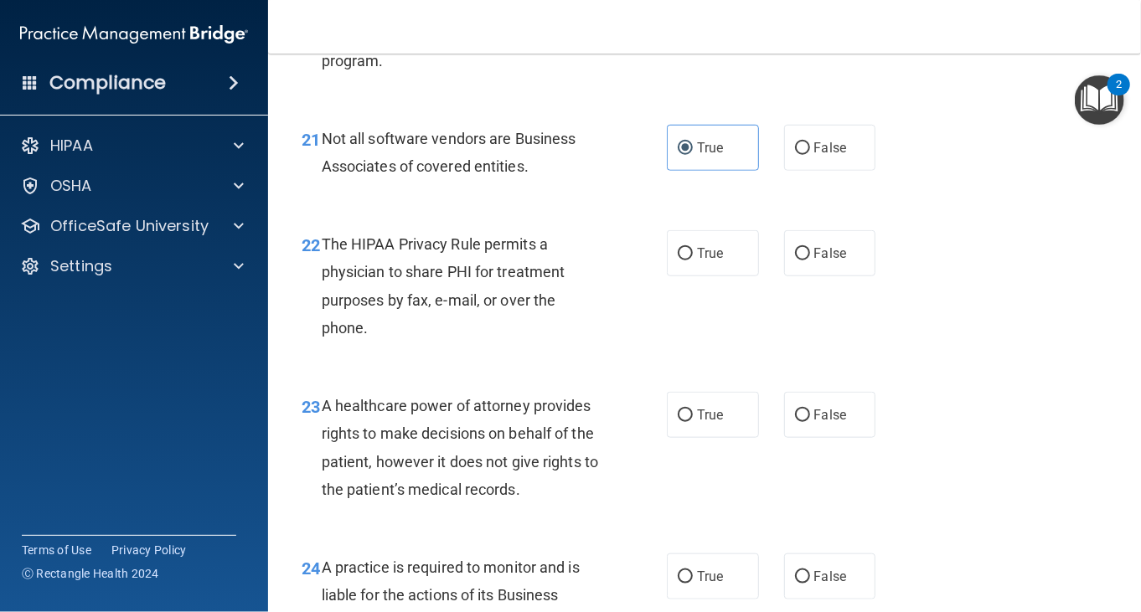
drag, startPoint x: 709, startPoint y: 388, endPoint x: 720, endPoint y: 408, distance: 22.9
click at [714, 371] on div "22 The HIPAA Privacy Rule permits a physician to share PHI for treatment purpos…" at bounding box center [704, 290] width 831 height 162
click at [703, 364] on div "22 The HIPAA Privacy Rule permits a physician to share PHI for treatment purpos…" at bounding box center [704, 290] width 831 height 162
click at [706, 276] on label "True" at bounding box center [713, 253] width 92 height 46
click at [693, 260] on input "True" at bounding box center [685, 254] width 15 height 13
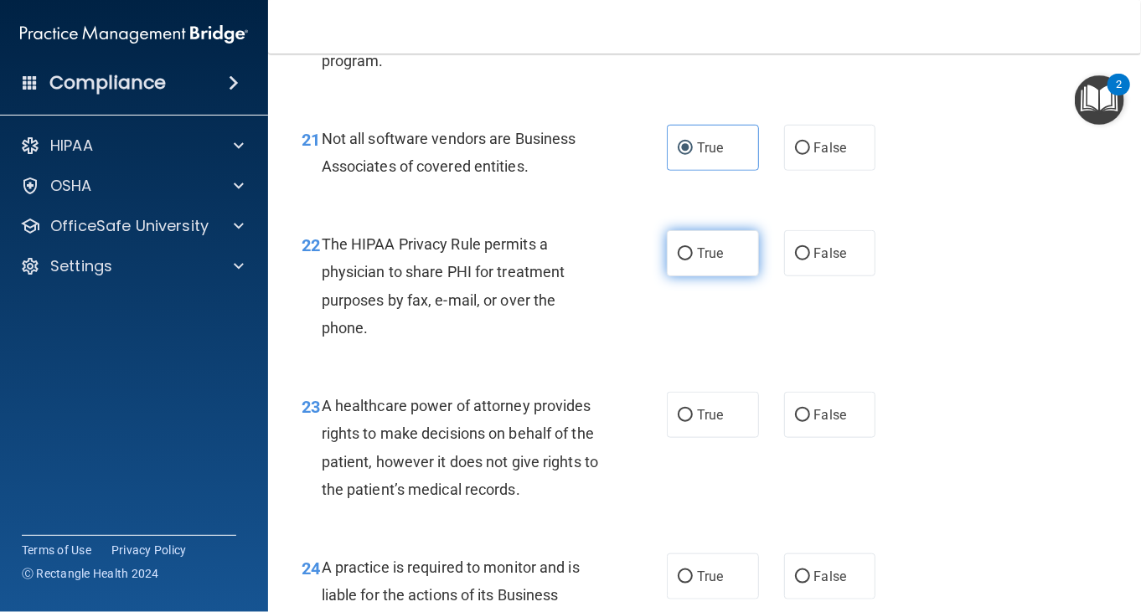
radio input "true"
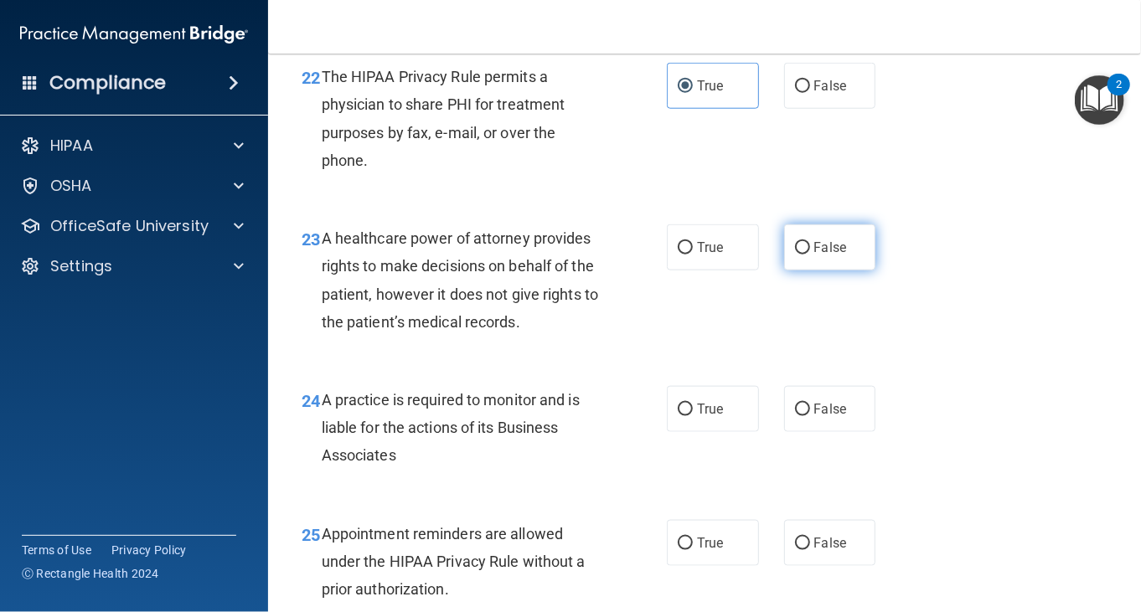
click at [827, 255] on span "False" at bounding box center [830, 248] width 33 height 16
click at [810, 255] on input "False" at bounding box center [802, 248] width 15 height 13
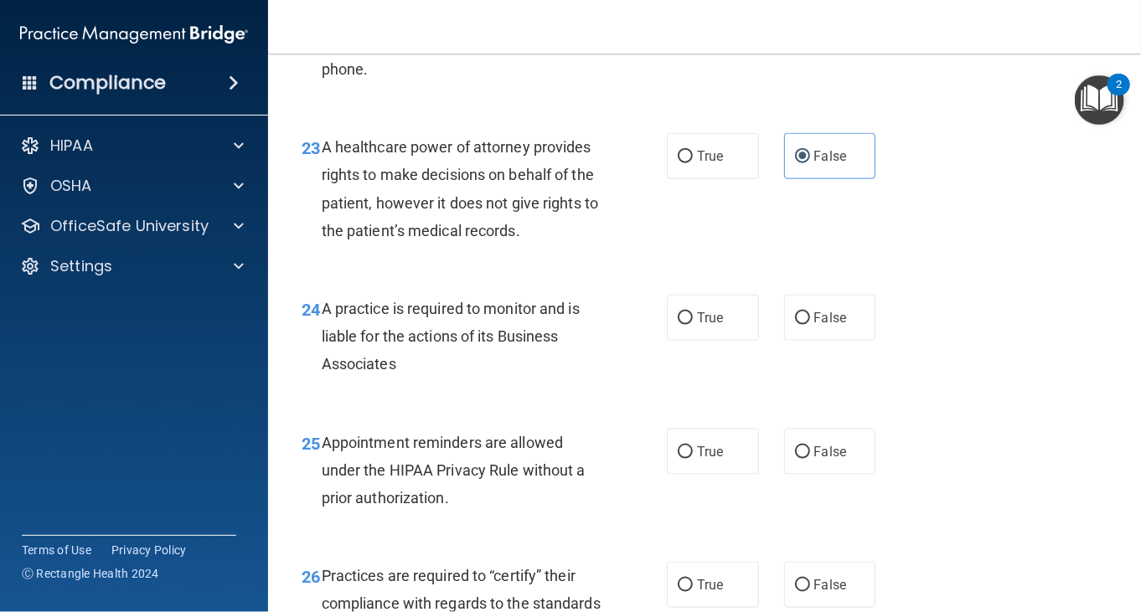
scroll to position [3685, 0]
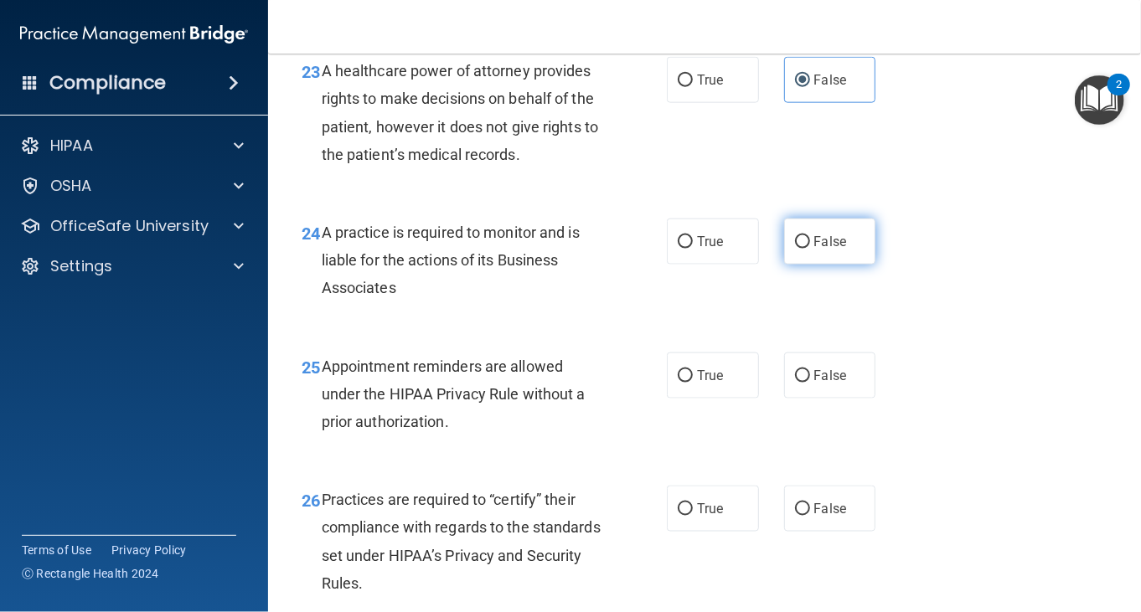
click at [838, 265] on label "False" at bounding box center [830, 242] width 92 height 46
click at [810, 249] on input "False" at bounding box center [802, 242] width 15 height 13
click at [577, 302] on div "A practice is required to monitor and is liable for the actions of its Business…" at bounding box center [468, 261] width 293 height 84
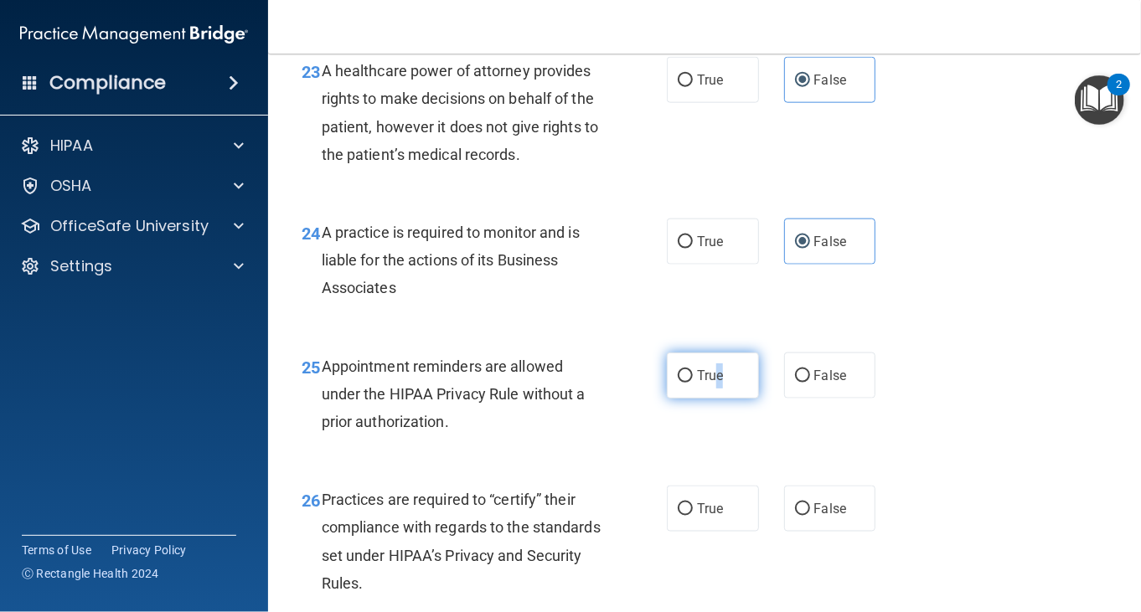
drag, startPoint x: 713, startPoint y: 461, endPoint x: 663, endPoint y: 455, distance: 49.8
click at [714, 384] on span "True" at bounding box center [710, 376] width 26 height 16
click at [544, 430] on span "Appointment reminders are allowed under the HIPAA Privacy Rule without a prior …" at bounding box center [454, 394] width 264 height 73
drag, startPoint x: 653, startPoint y: 461, endPoint x: 664, endPoint y: 460, distance: 11.0
click at [887, 353] on ng-form "25 Appointment reminders are allowed under the HIPAA Privacy Rule without a pri…" at bounding box center [887, 353] width 0 height 0
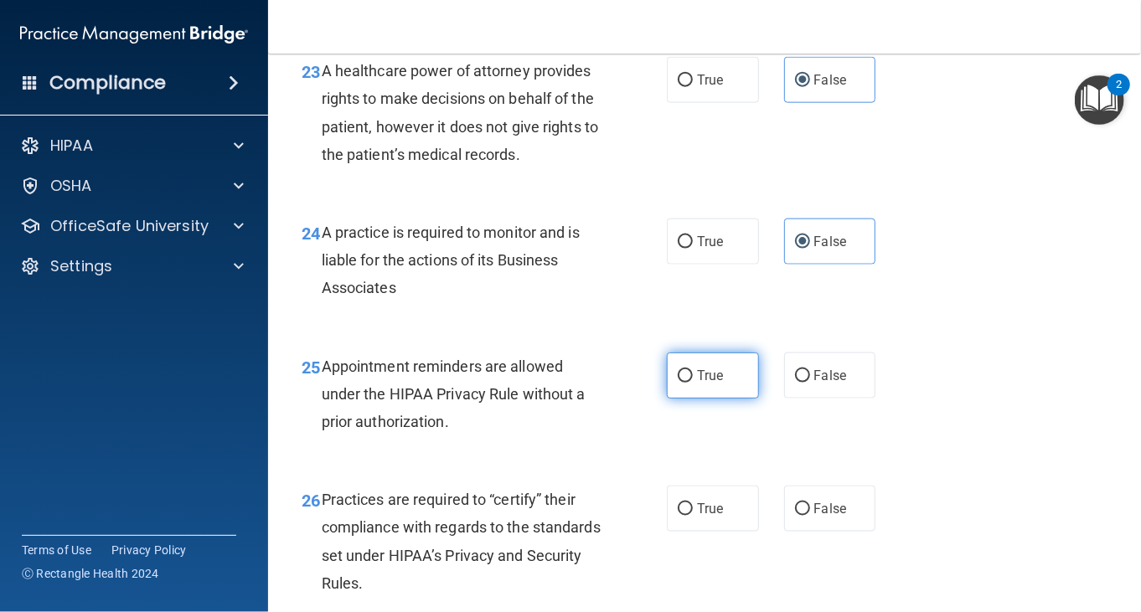
click at [706, 384] on span "True" at bounding box center [710, 376] width 26 height 16
click at [693, 383] on input "True" at bounding box center [685, 376] width 15 height 13
click at [601, 431] on div "25 Appointment reminders are allowed under the HIPAA Privacy Rule without a pri…" at bounding box center [704, 399] width 831 height 134
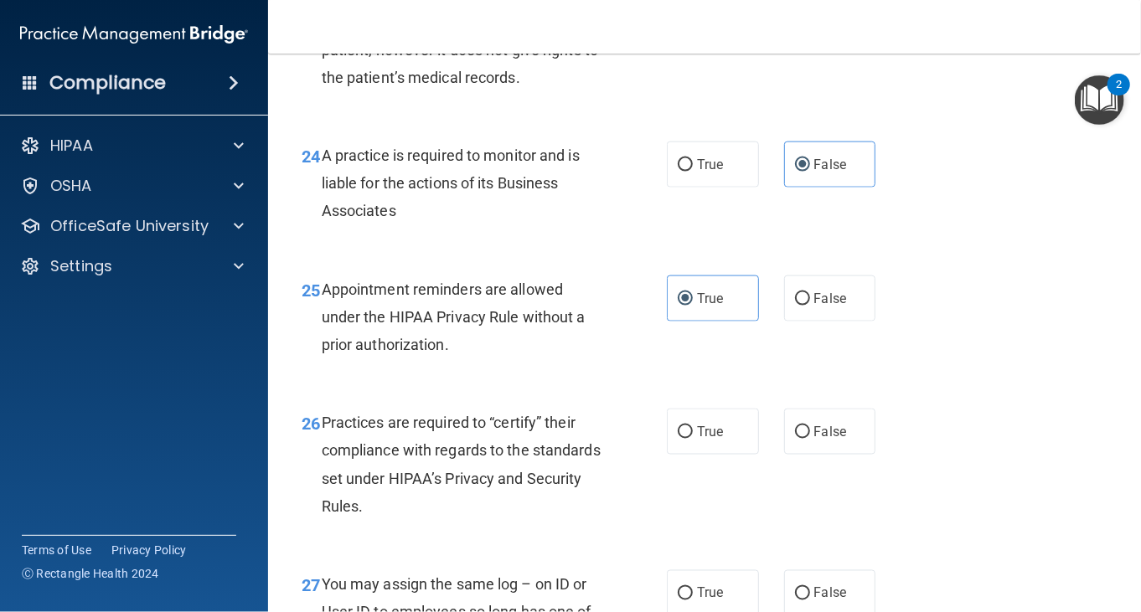
scroll to position [3936, 0]
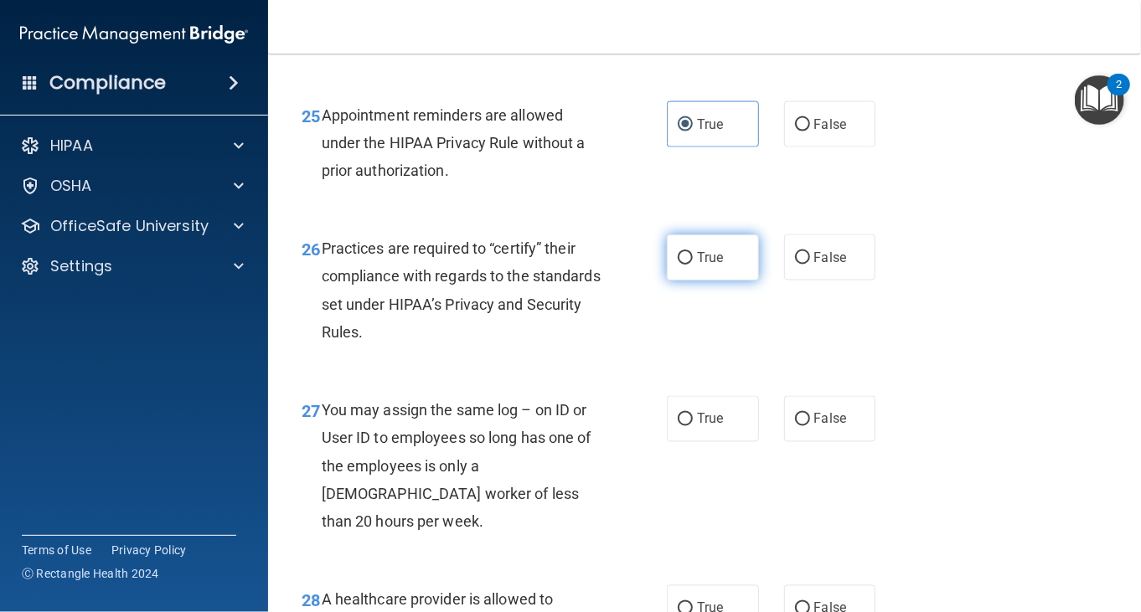
click at [680, 265] on input "True" at bounding box center [685, 258] width 15 height 13
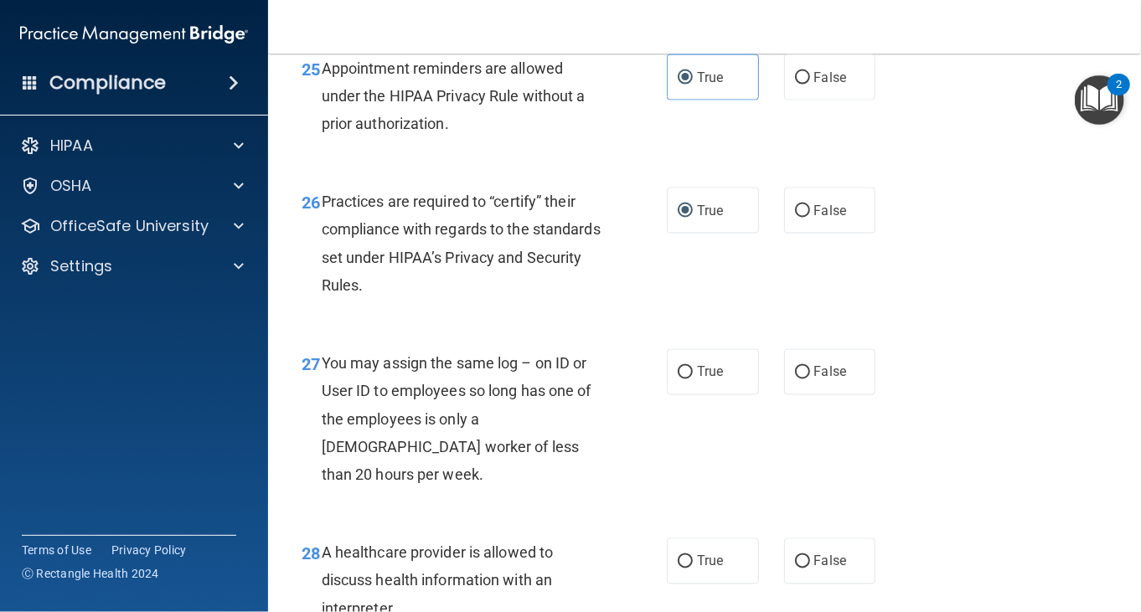
scroll to position [4020, 0]
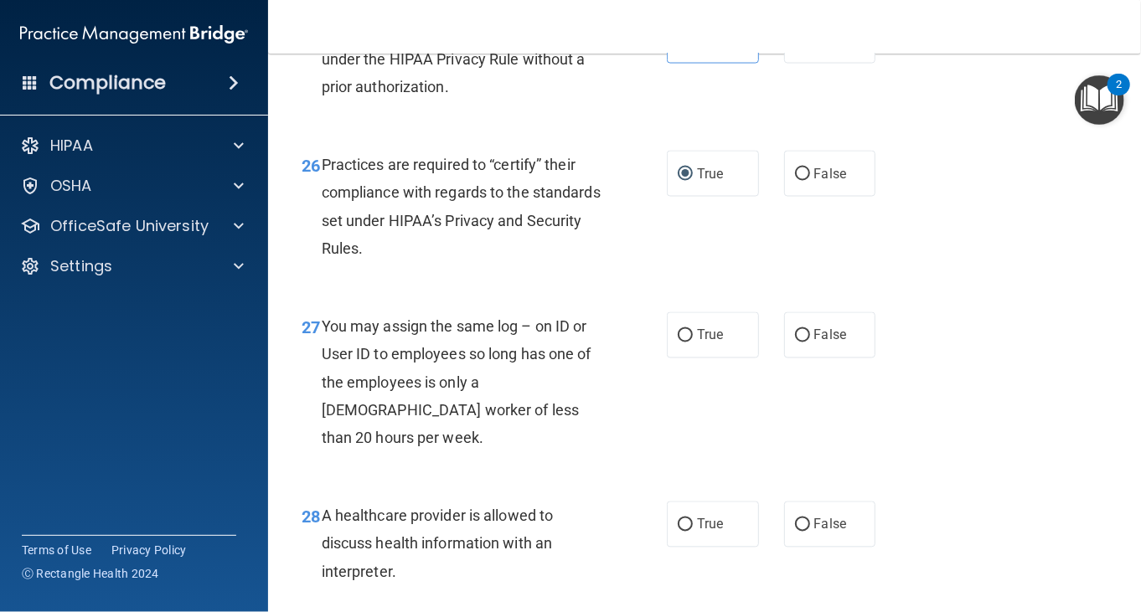
click at [523, 291] on div "26 Practices are required to “certify” their compliance with regards to the sta…" at bounding box center [704, 211] width 831 height 162
click at [839, 358] on label "False" at bounding box center [830, 335] width 92 height 46
click at [810, 343] on input "False" at bounding box center [802, 336] width 15 height 13
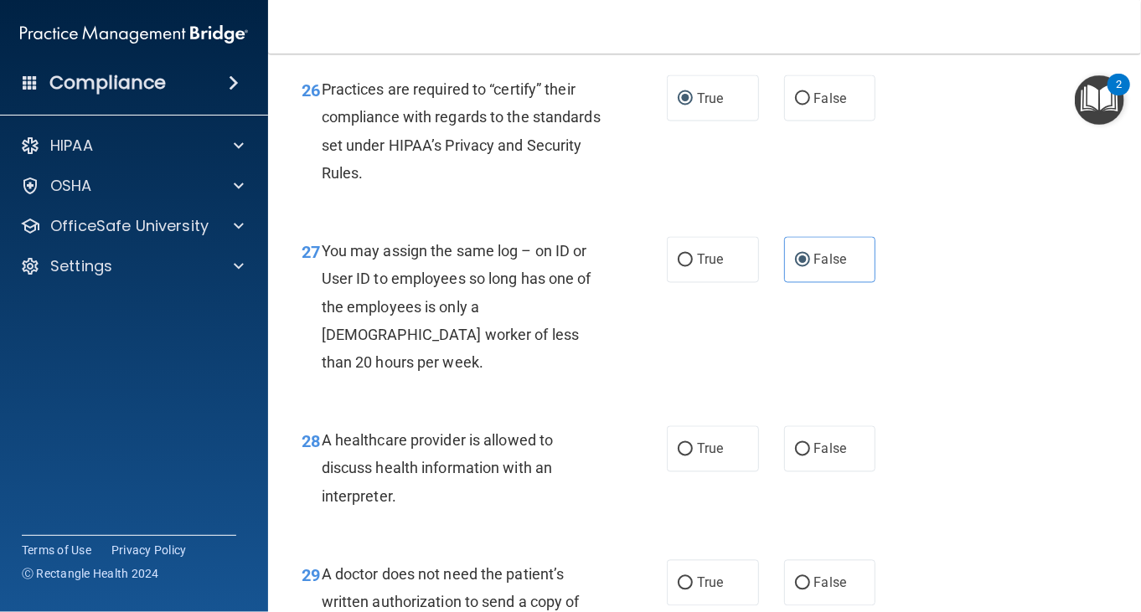
scroll to position [4188, 0]
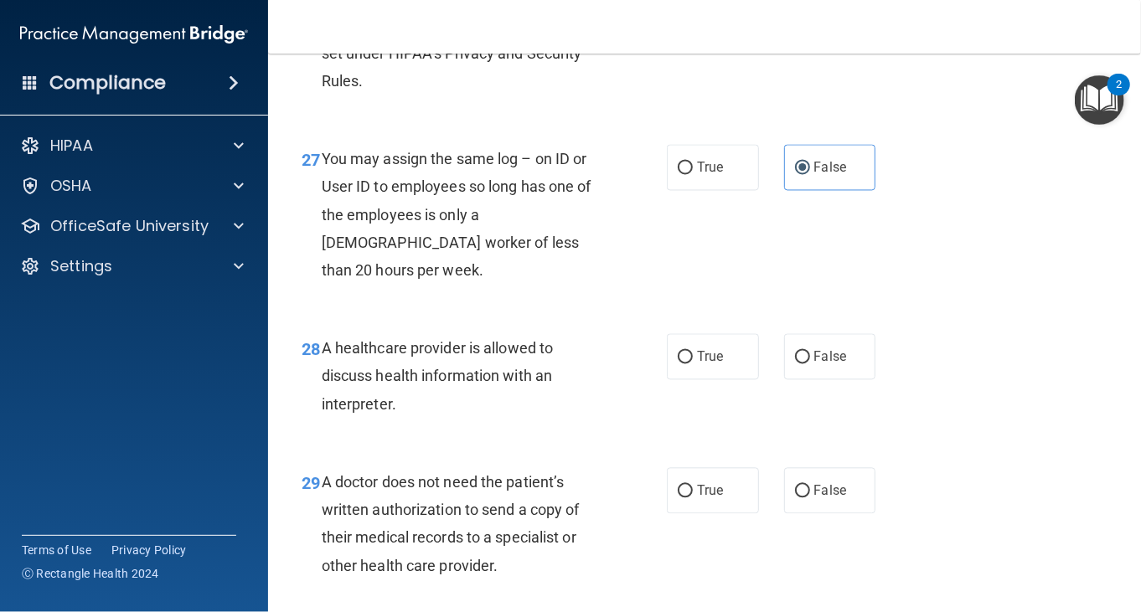
click at [524, 401] on span "A healthcare provider is allowed to discuss health information with an interpre…" at bounding box center [438, 375] width 232 height 73
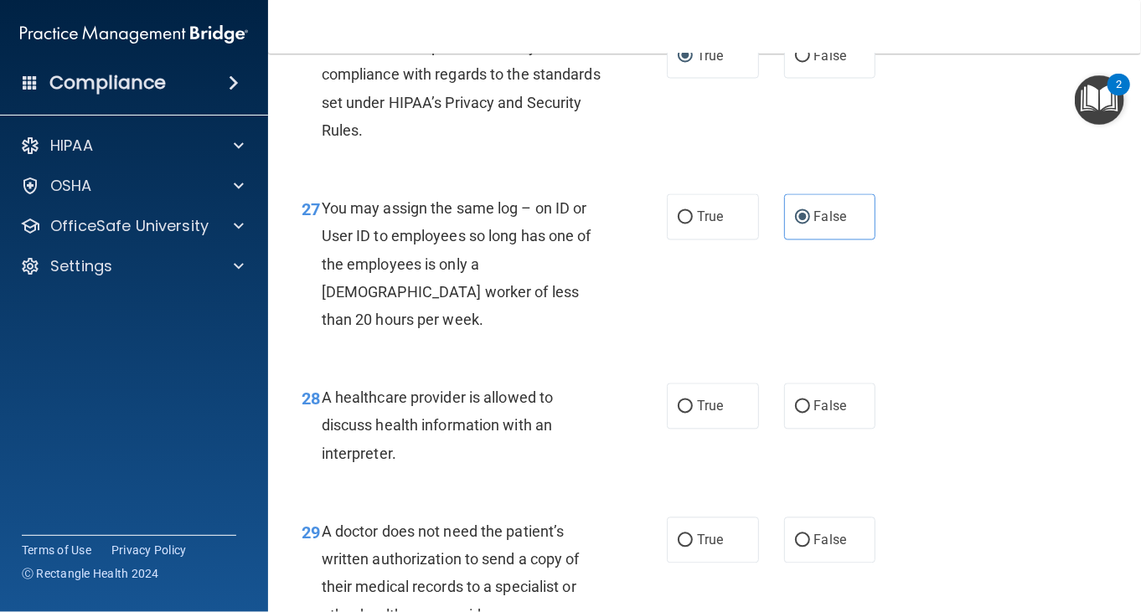
scroll to position [4104, 0]
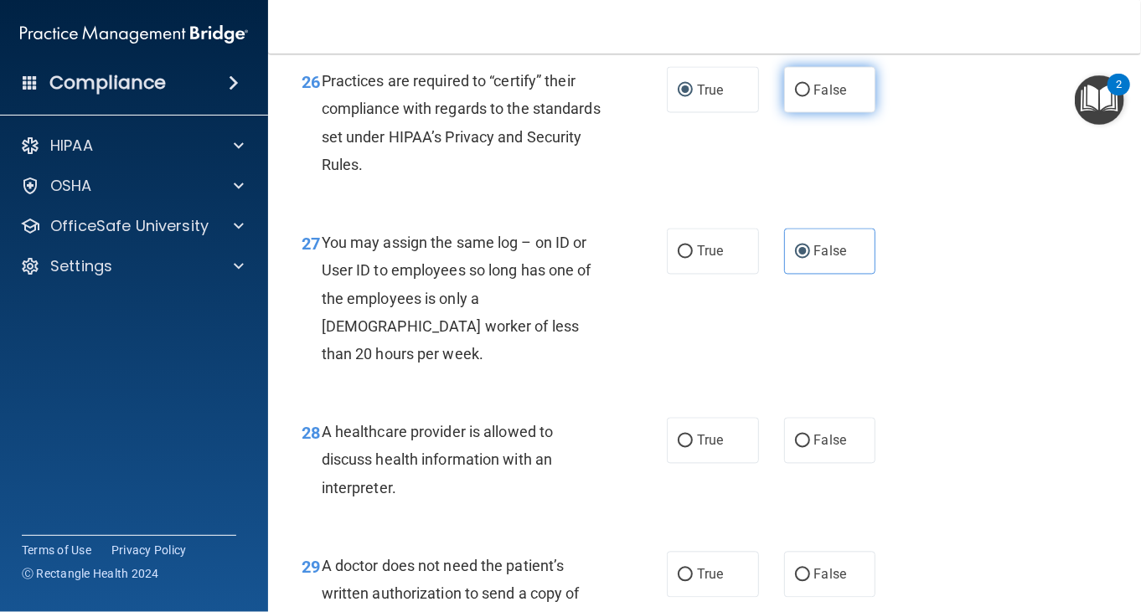
click at [837, 113] on label "False" at bounding box center [830, 90] width 92 height 46
click at [810, 97] on input "False" at bounding box center [802, 91] width 15 height 13
click at [477, 208] on div "26 Practices are required to “certify” their compliance with regards to the sta…" at bounding box center [704, 127] width 831 height 162
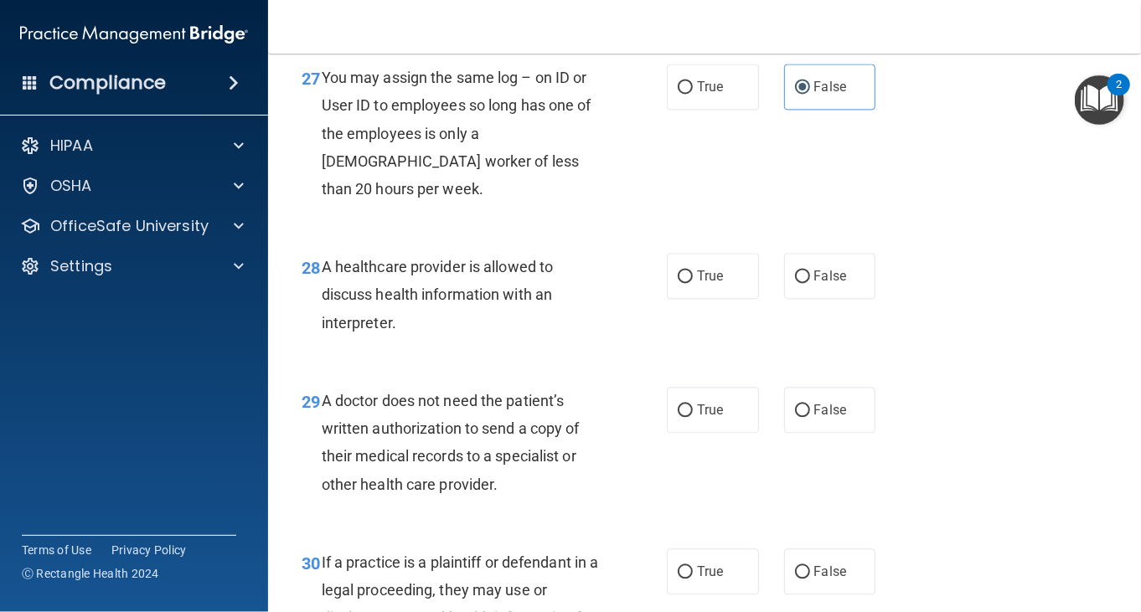
scroll to position [4271, 0]
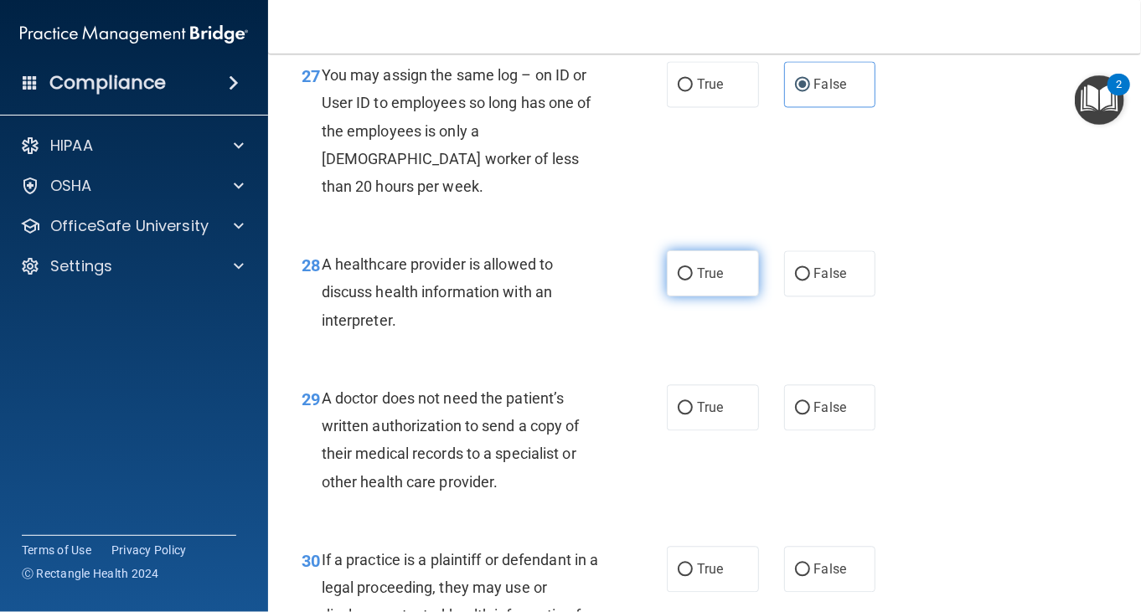
click at [708, 281] on span "True" at bounding box center [710, 274] width 26 height 16
click at [693, 281] on input "True" at bounding box center [685, 274] width 15 height 13
click at [708, 281] on span "True" at bounding box center [710, 274] width 26 height 16
click at [693, 281] on input "True" at bounding box center [685, 274] width 15 height 13
click at [678, 343] on div "28 A healthcare provider is allowed to discuss health information with an inter…" at bounding box center [483, 296] width 415 height 92
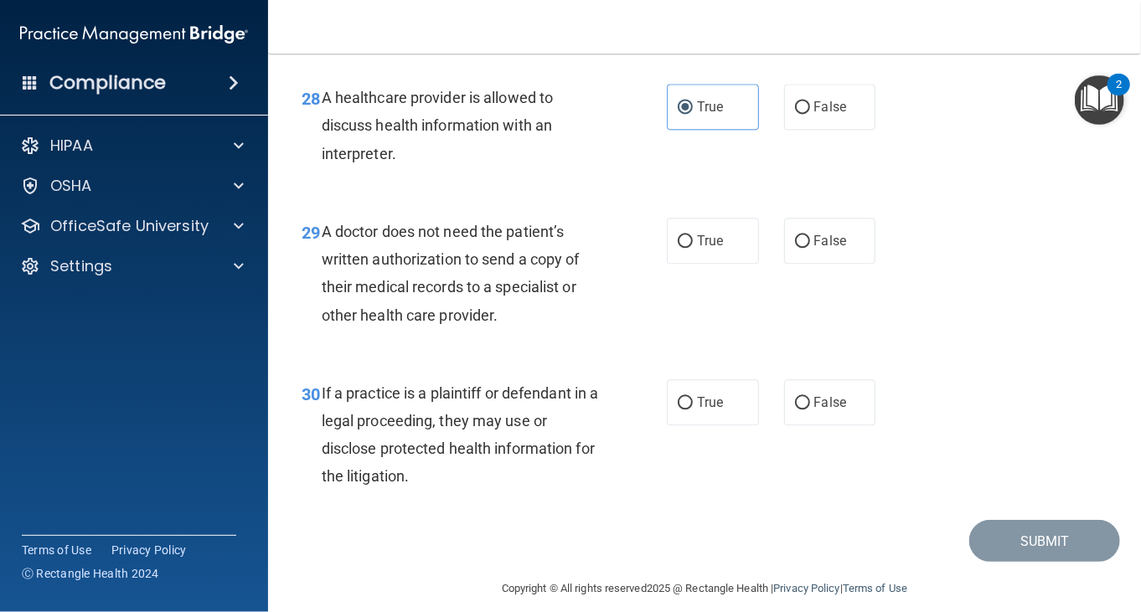
scroll to position [4439, 0]
click at [722, 263] on label "True" at bounding box center [713, 240] width 92 height 46
click at [693, 247] on input "True" at bounding box center [685, 241] width 15 height 13
click at [704, 339] on div "29 A doctor does not need the patient’s written authorization to send a copy of…" at bounding box center [704, 277] width 831 height 162
click at [713, 410] on span "True" at bounding box center [710, 402] width 26 height 16
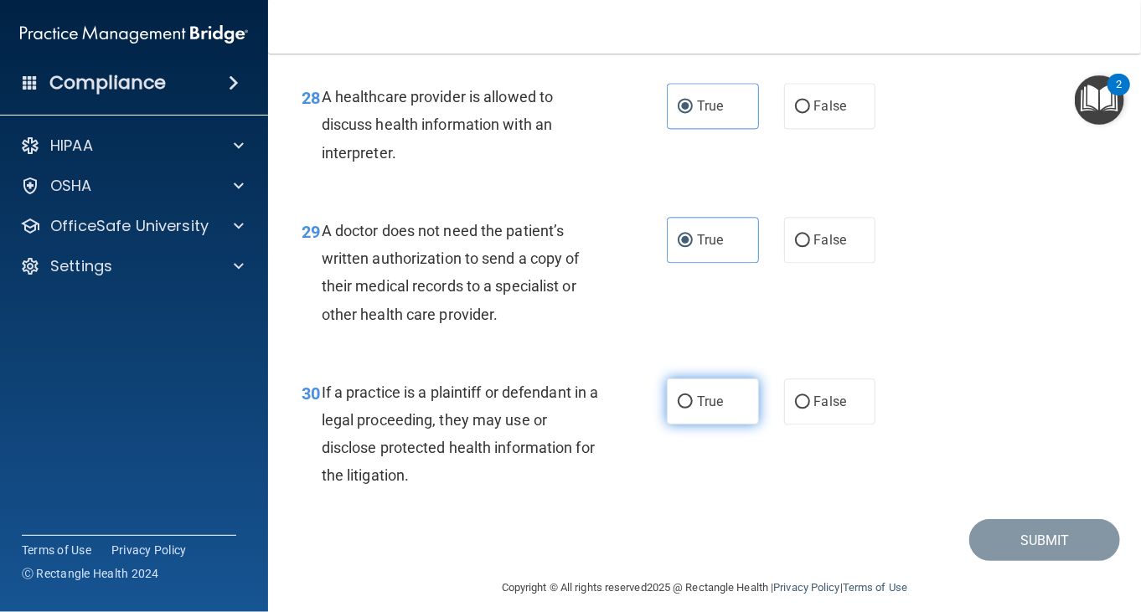
click at [693, 409] on input "True" at bounding box center [685, 402] width 15 height 13
click at [627, 337] on div "29 A doctor does not need the patient’s written authorization to send a copy of…" at bounding box center [483, 277] width 415 height 120
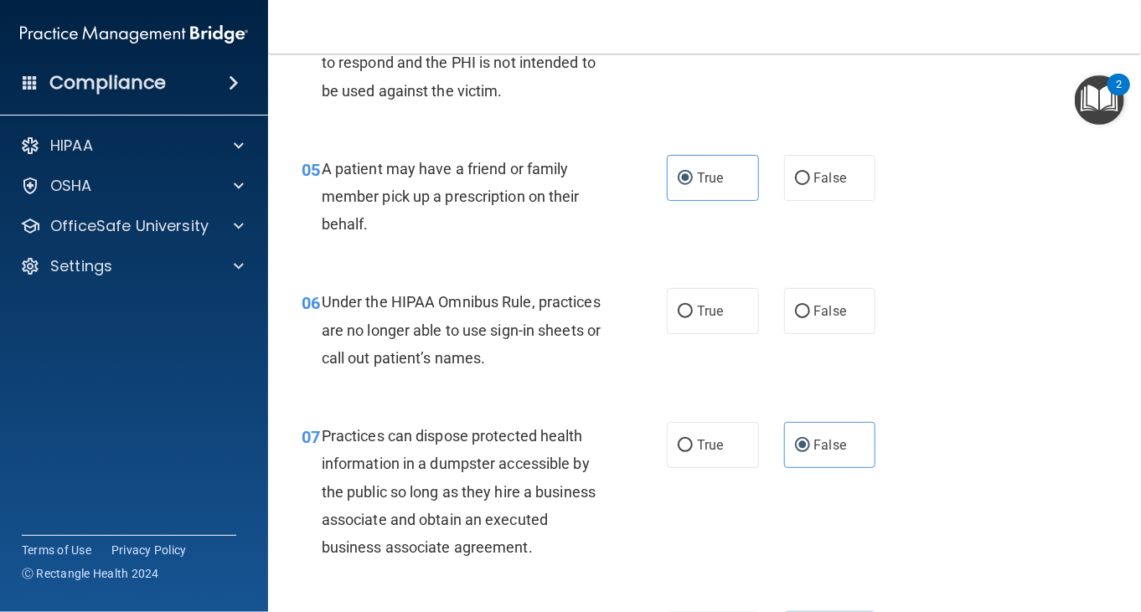
scroll to position [657, 0]
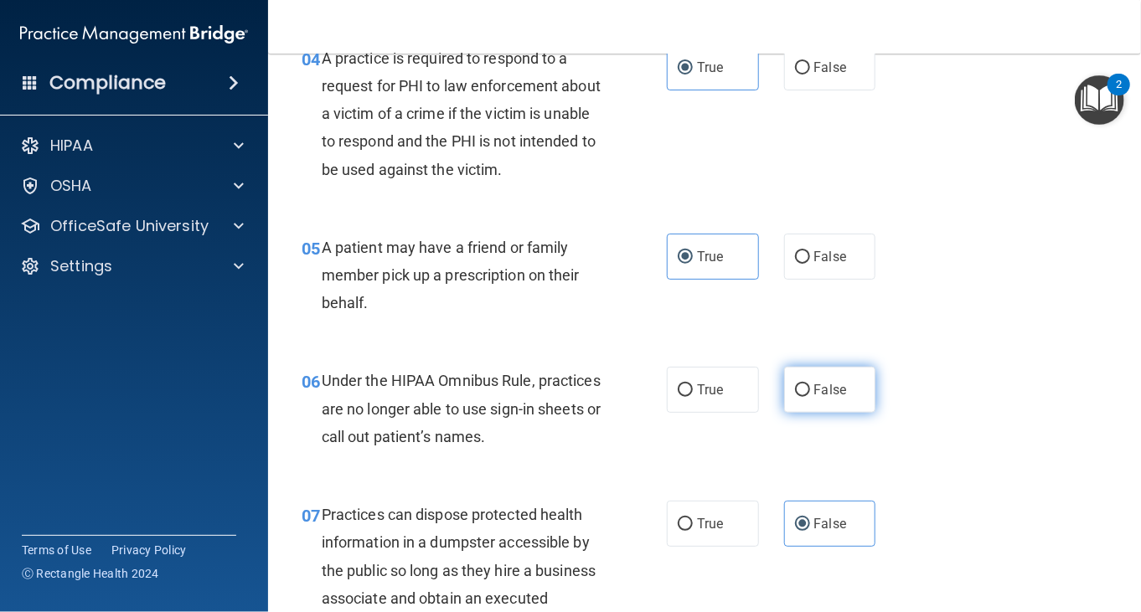
click at [812, 379] on label "False" at bounding box center [830, 390] width 92 height 46
click at [810, 384] on input "False" at bounding box center [802, 390] width 15 height 13
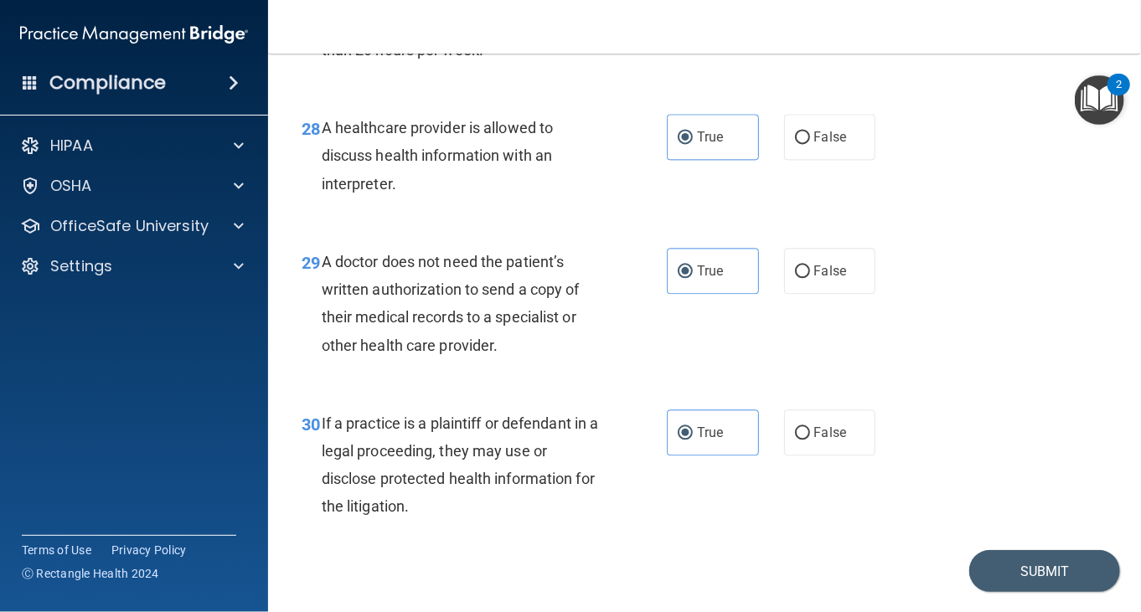
scroll to position [4509, 0]
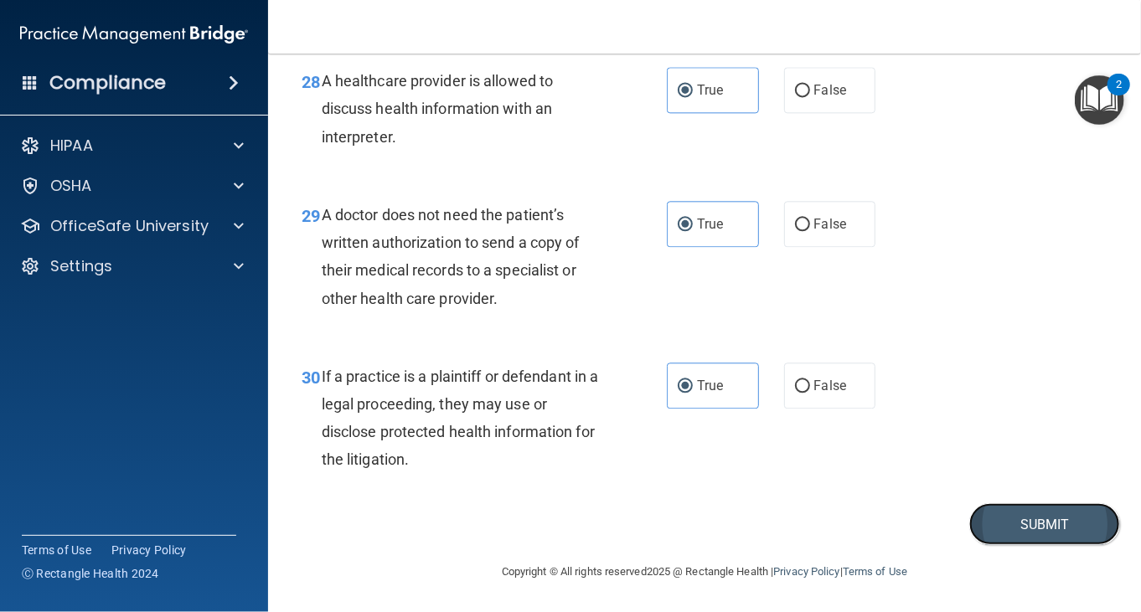
click at [1027, 531] on button "Submit" at bounding box center [1044, 524] width 151 height 43
click at [1023, 534] on button "Submit" at bounding box center [1044, 524] width 151 height 43
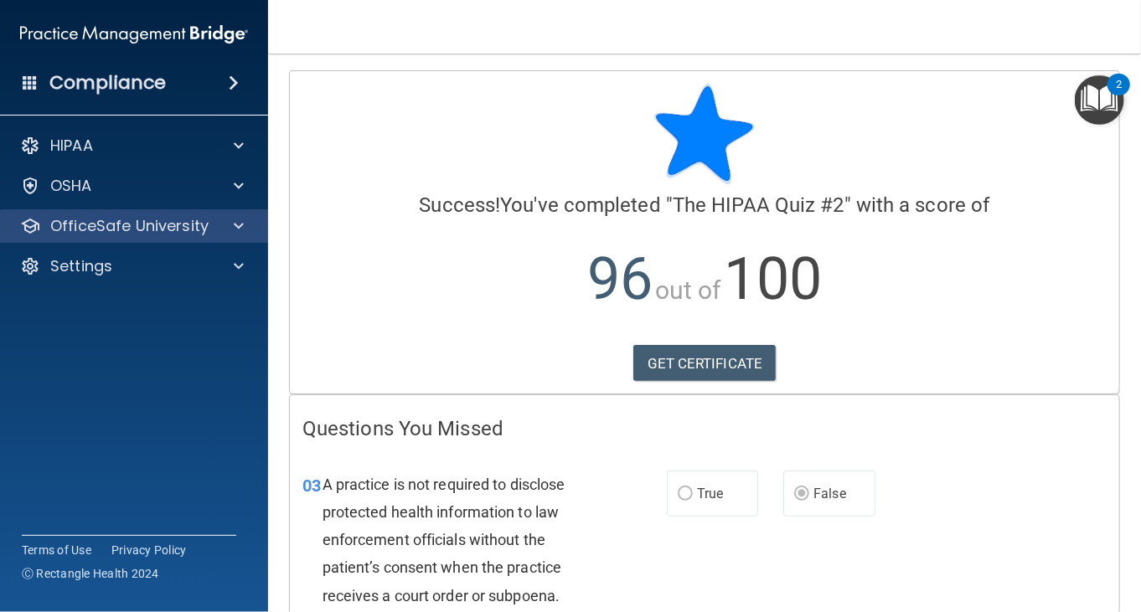
click at [81, 211] on div "OfficeSafe University" at bounding box center [134, 226] width 269 height 34
click at [100, 224] on p "OfficeSafe University" at bounding box center [129, 226] width 158 height 20
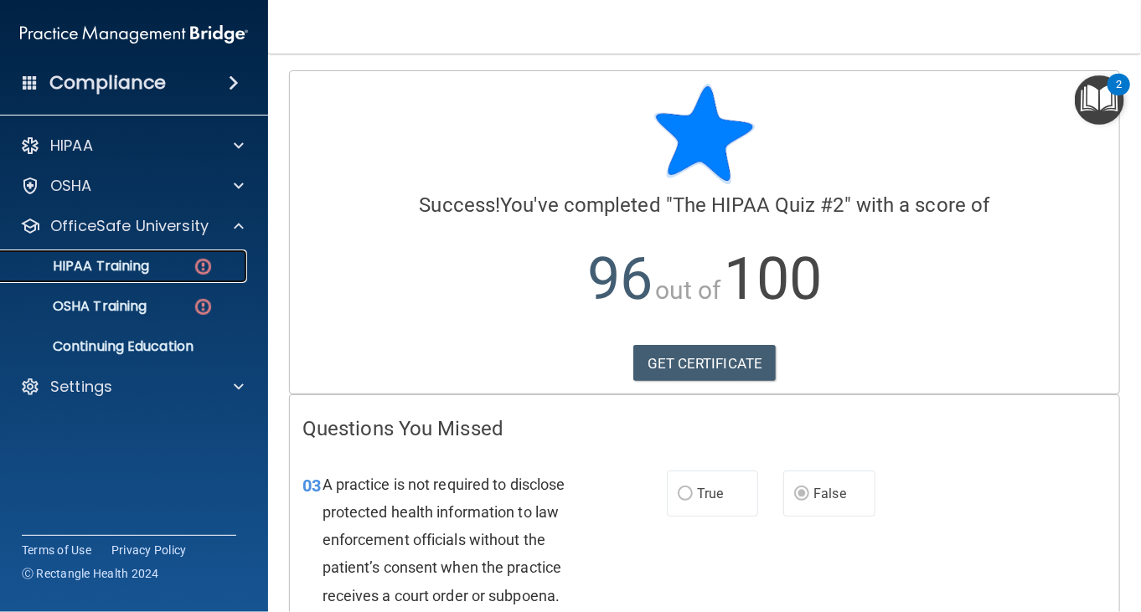
click at [171, 265] on div "HIPAA Training" at bounding box center [125, 266] width 229 height 17
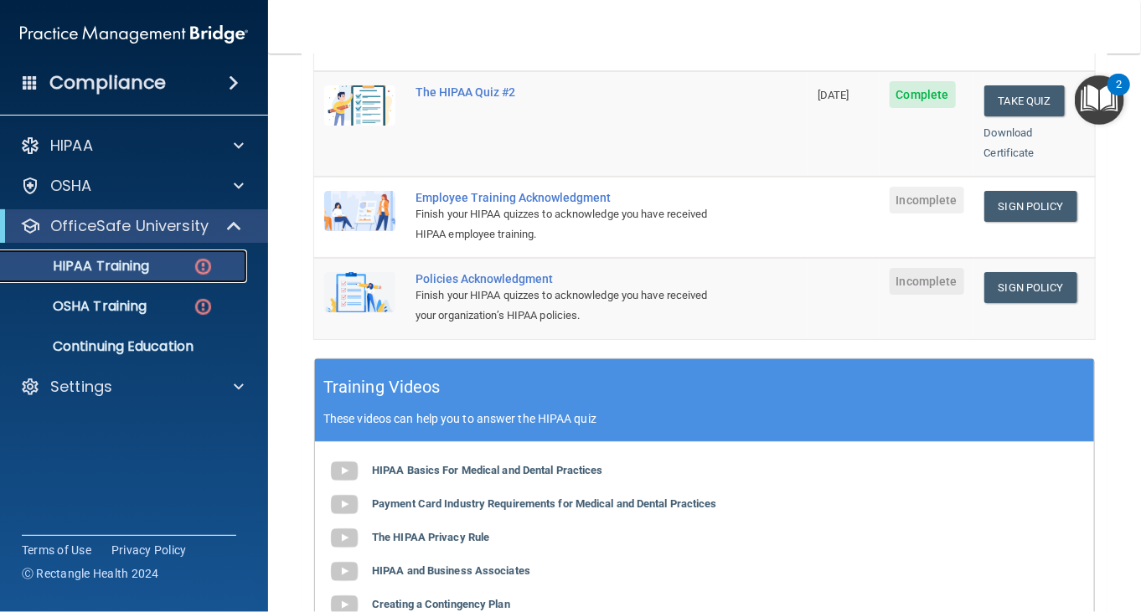
scroll to position [419, 0]
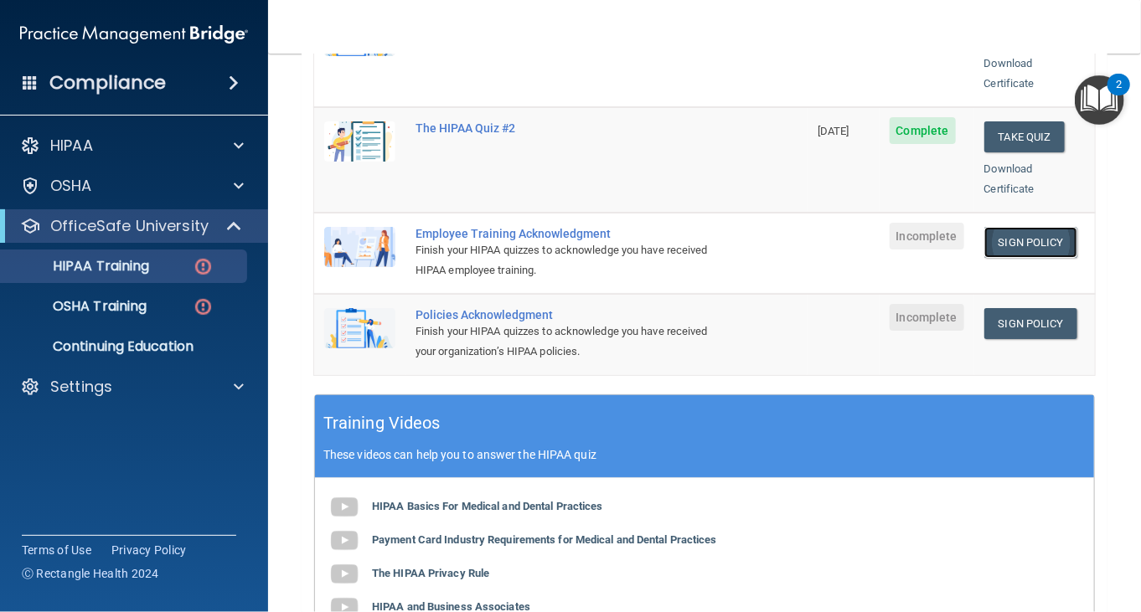
click at [1034, 227] on link "Sign Policy" at bounding box center [1030, 242] width 93 height 31
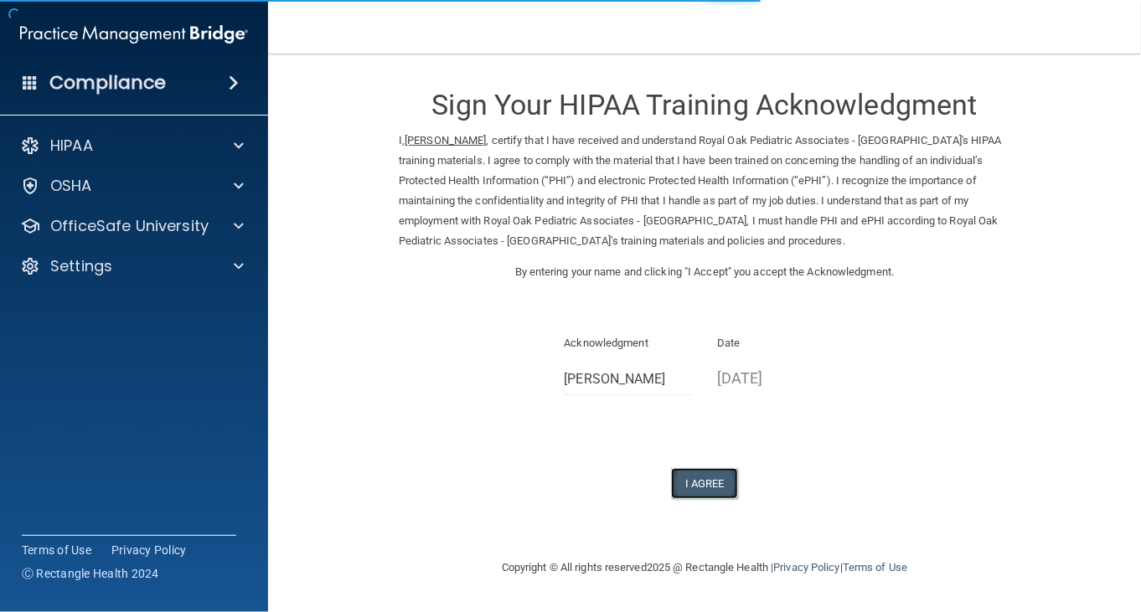
click at [706, 479] on button "I Agree" at bounding box center [704, 483] width 67 height 31
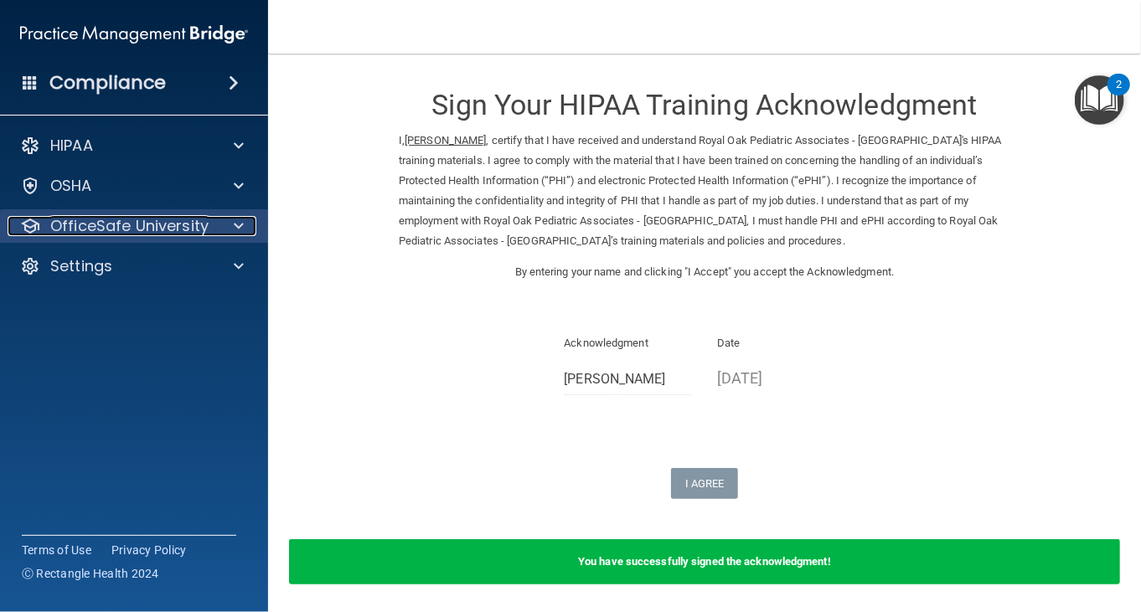
click at [51, 221] on p "OfficeSafe University" at bounding box center [129, 226] width 158 height 20
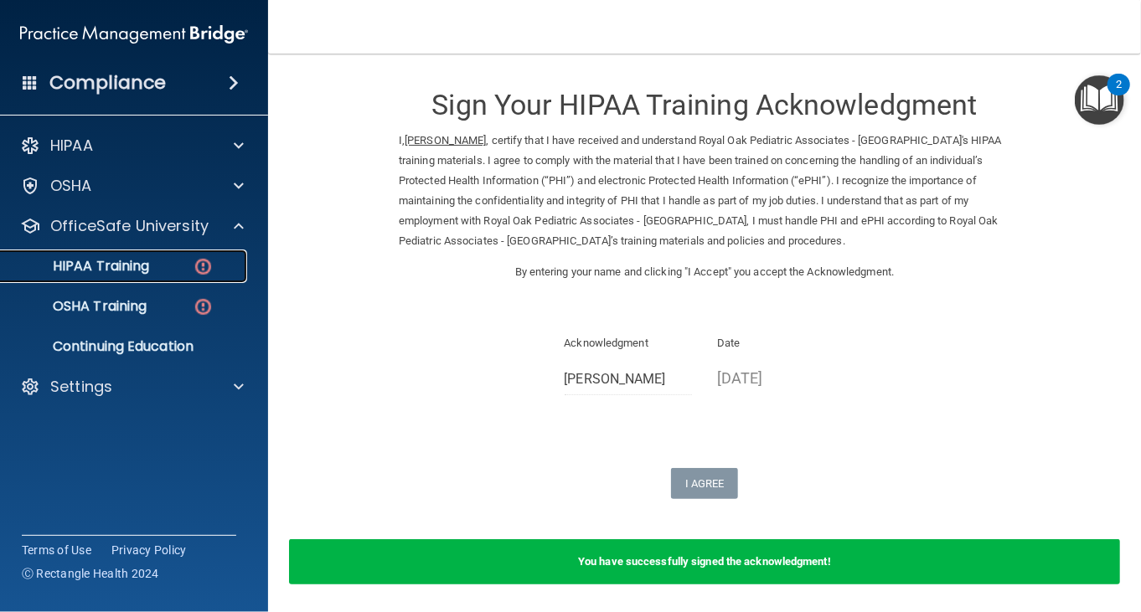
click at [56, 271] on p "HIPAA Training" at bounding box center [80, 266] width 138 height 17
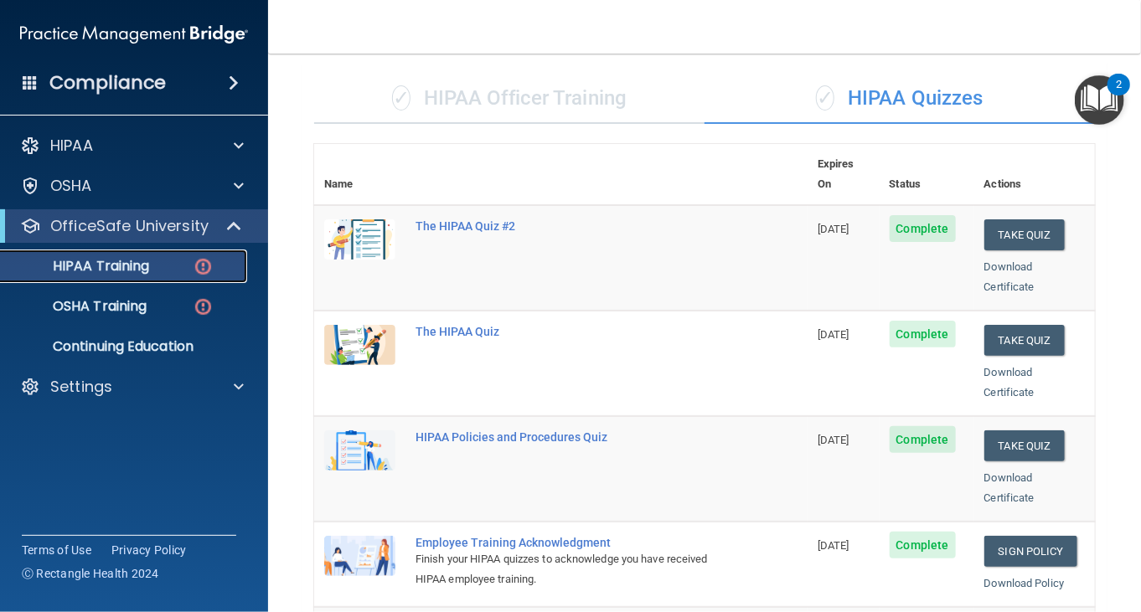
scroll to position [419, 0]
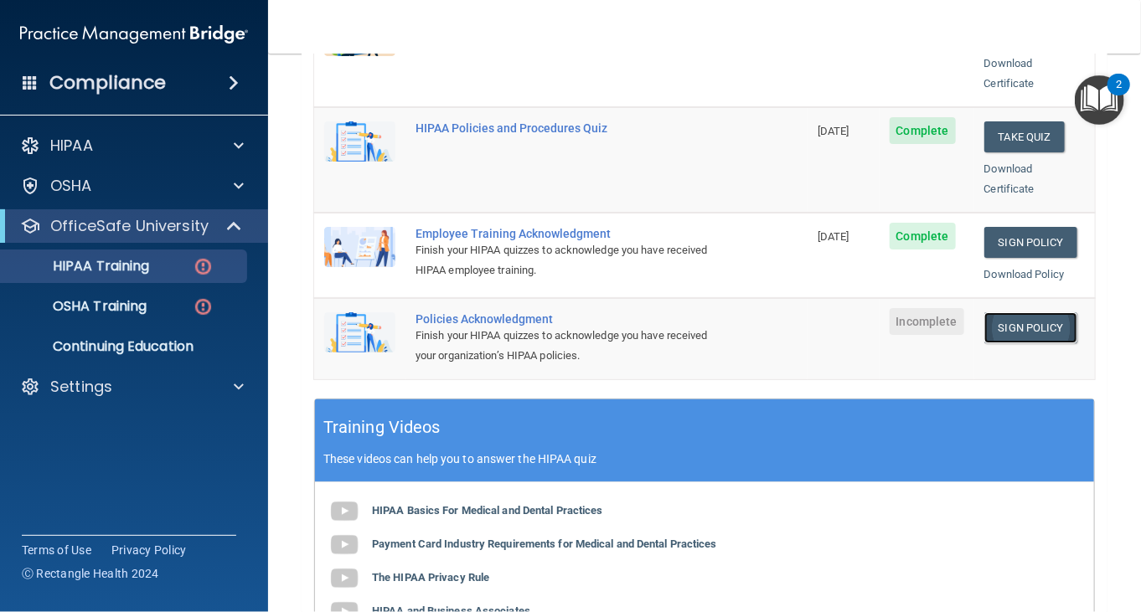
click at [993, 312] on link "Sign Policy" at bounding box center [1030, 327] width 93 height 31
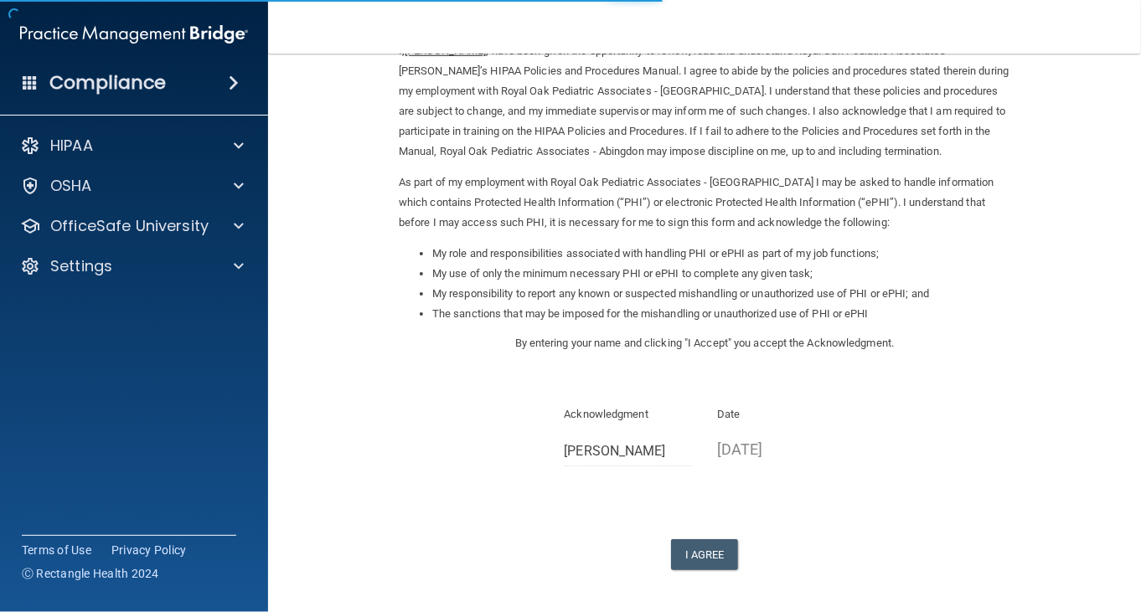
scroll to position [154, 0]
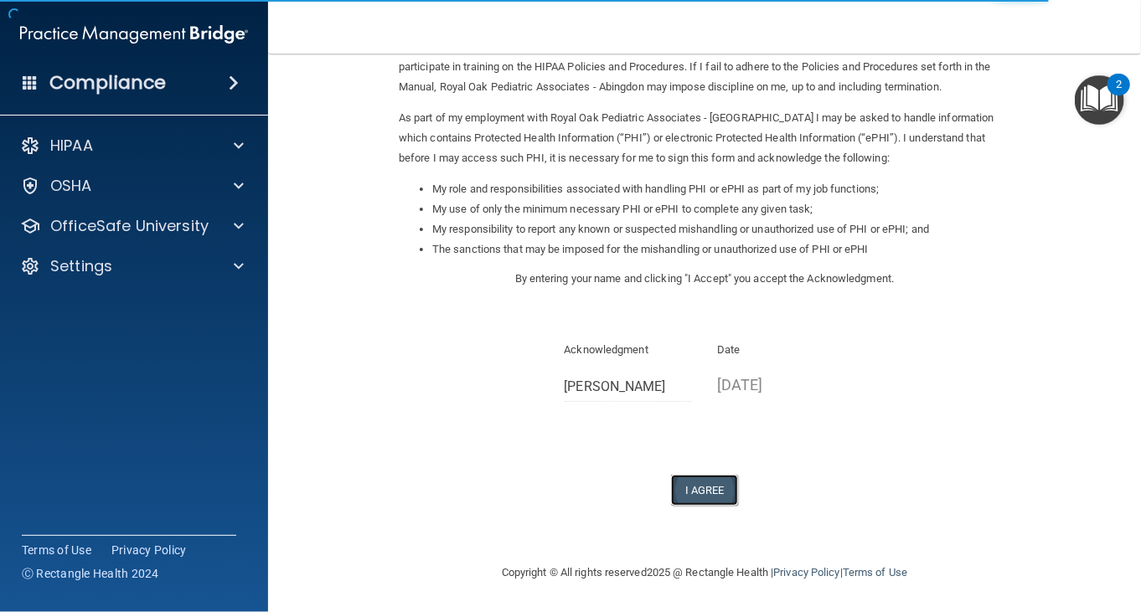
click at [699, 482] on button "I Agree" at bounding box center [704, 490] width 67 height 31
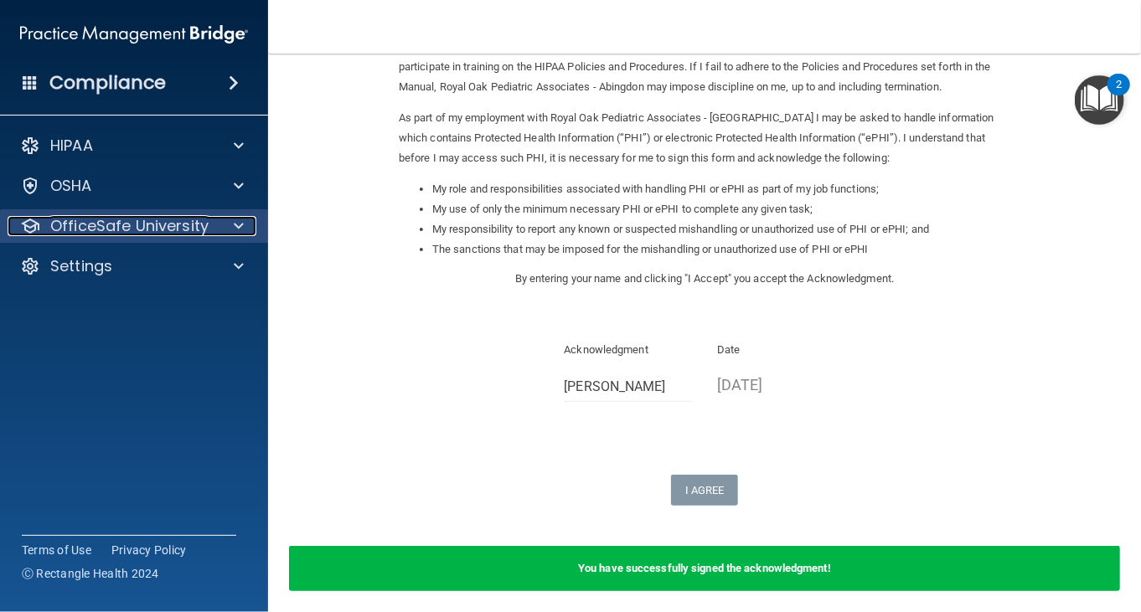
click at [83, 229] on p "OfficeSafe University" at bounding box center [129, 226] width 158 height 20
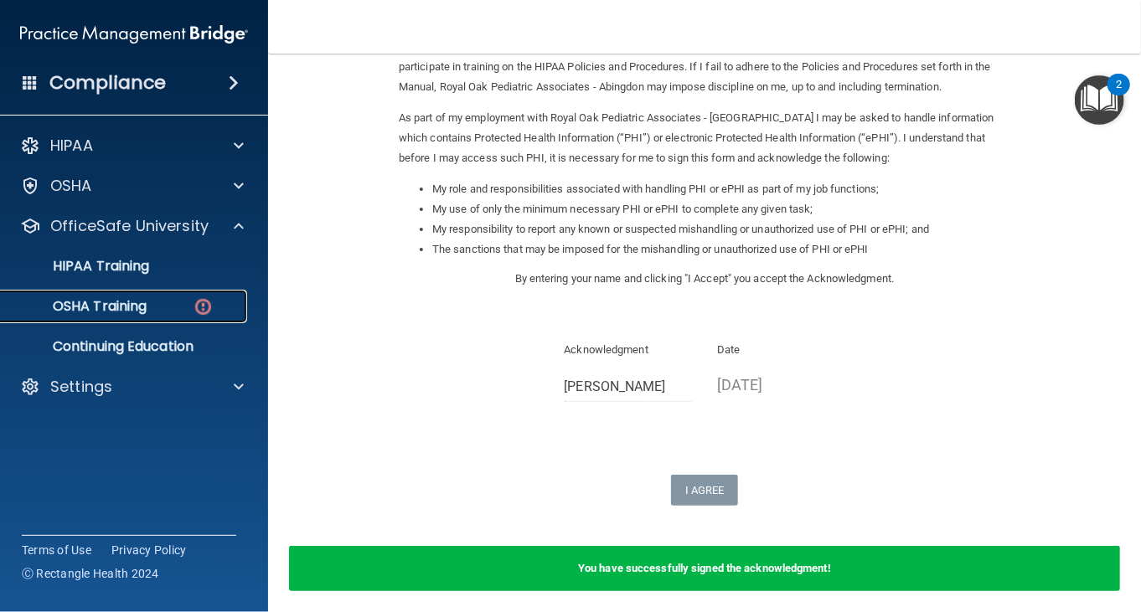
click at [95, 302] on p "OSHA Training" at bounding box center [79, 306] width 136 height 17
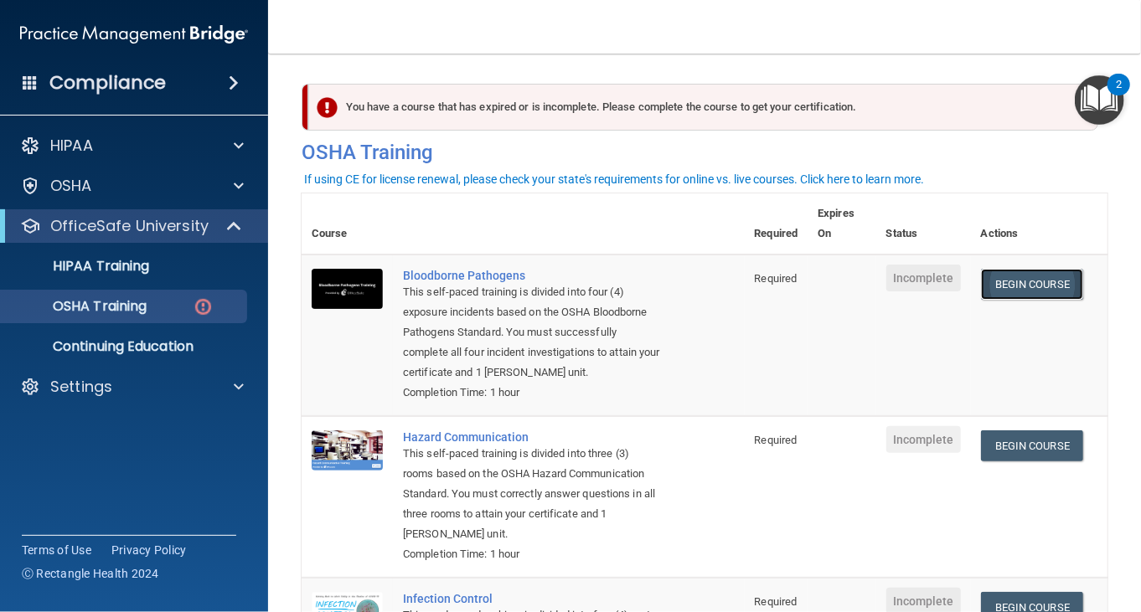
click at [1045, 269] on link "Begin Course" at bounding box center [1032, 284] width 102 height 31
click at [992, 288] on link "Begin Course" at bounding box center [1032, 284] width 102 height 31
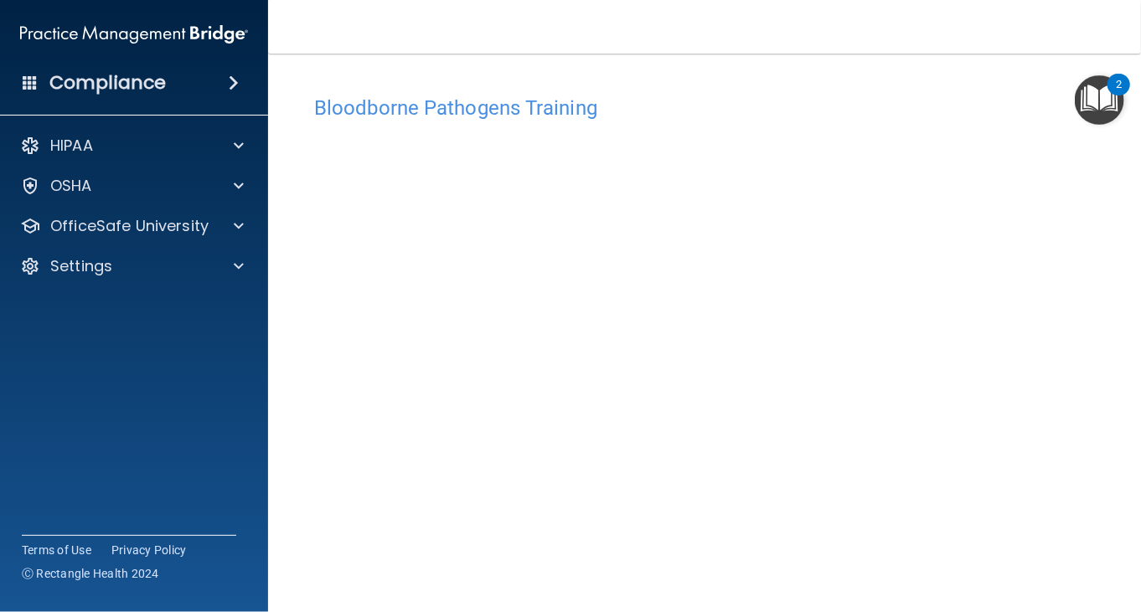
scroll to position [84, 0]
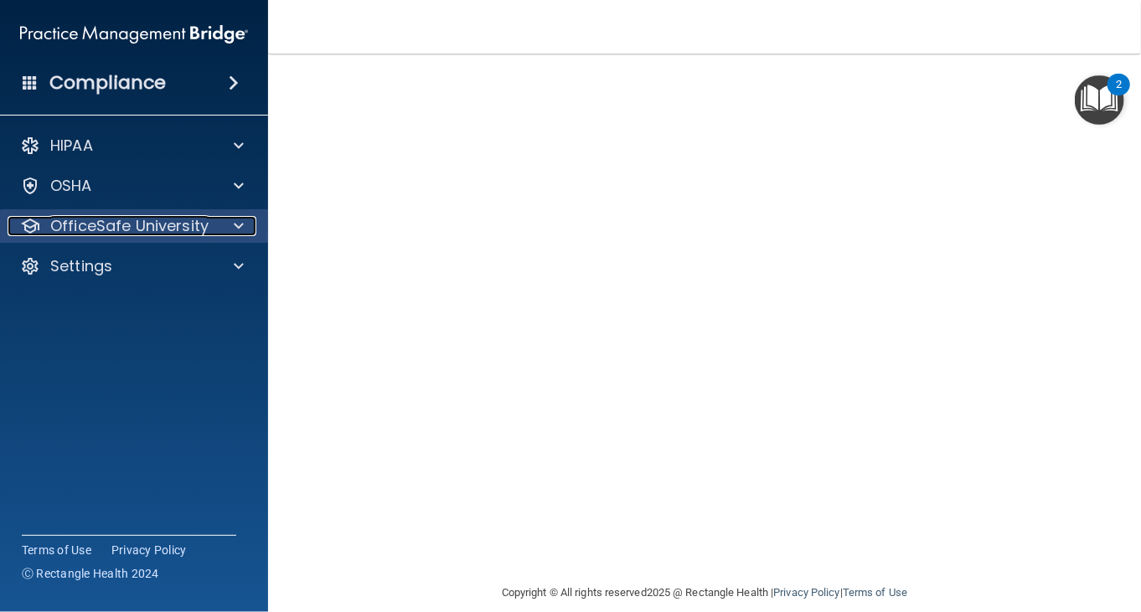
click at [179, 229] on p "OfficeSafe University" at bounding box center [129, 226] width 158 height 20
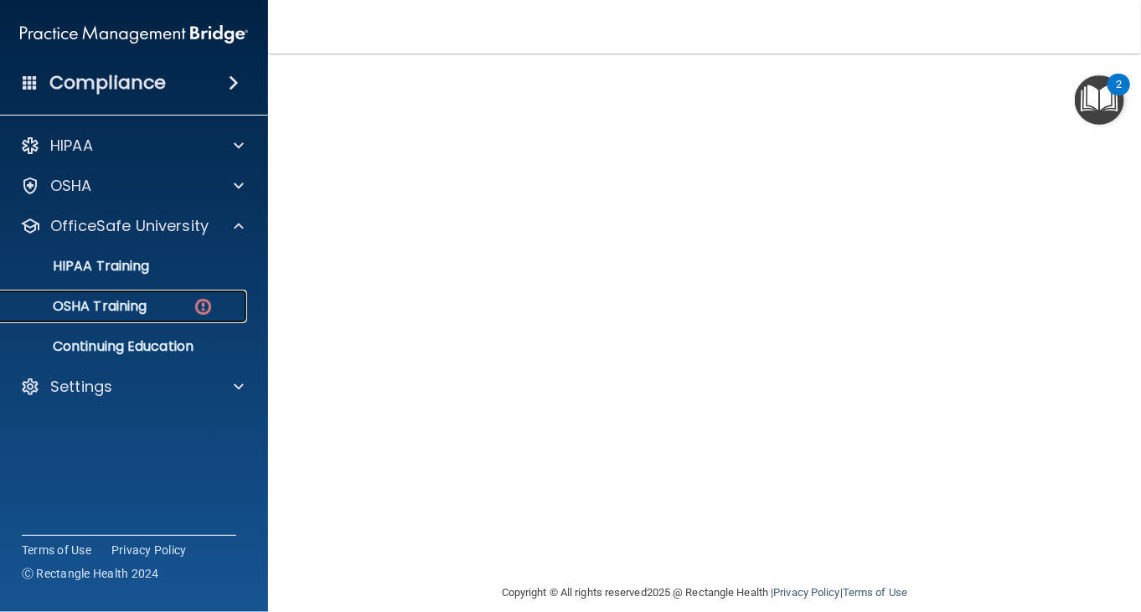
click at [153, 295] on link "OSHA Training" at bounding box center [115, 307] width 264 height 34
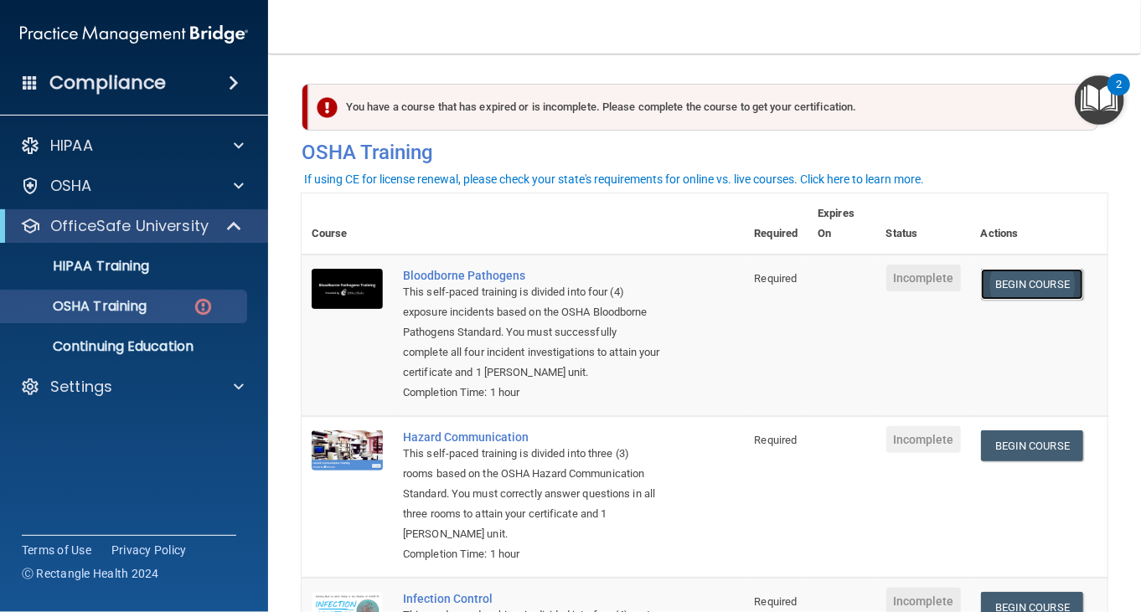
click at [1012, 285] on link "Begin Course" at bounding box center [1032, 284] width 102 height 31
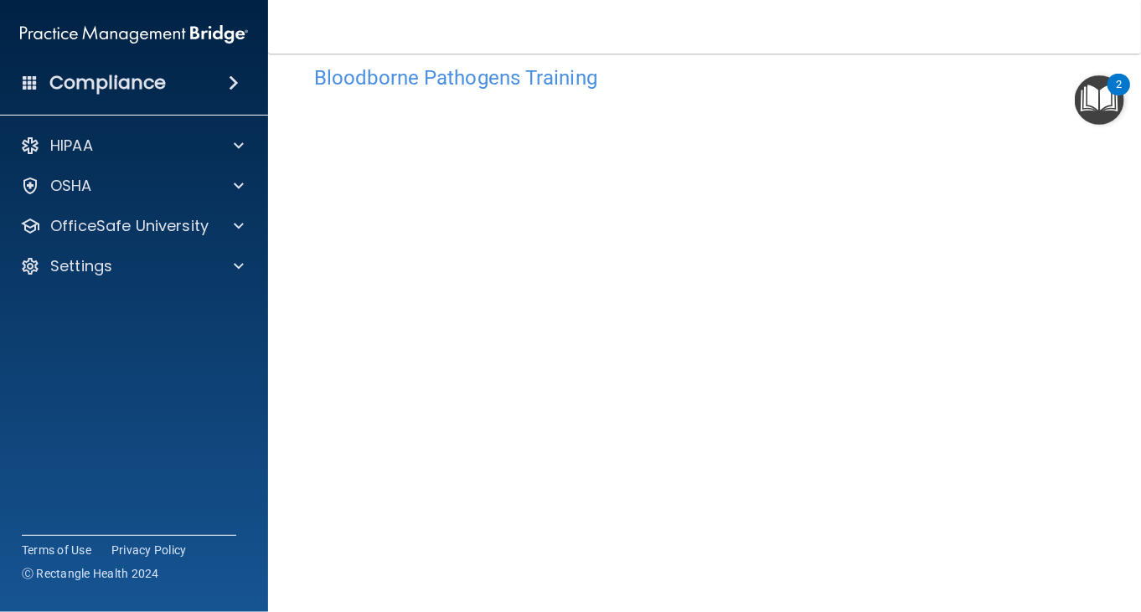
scroll to position [21, 0]
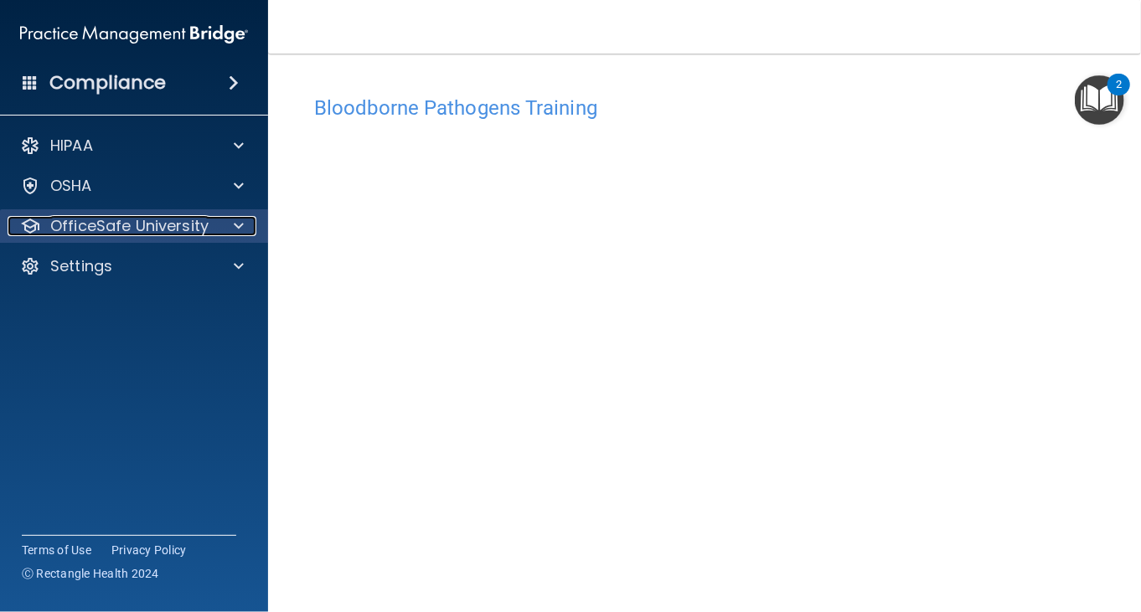
click at [91, 224] on p "OfficeSafe University" at bounding box center [129, 226] width 158 height 20
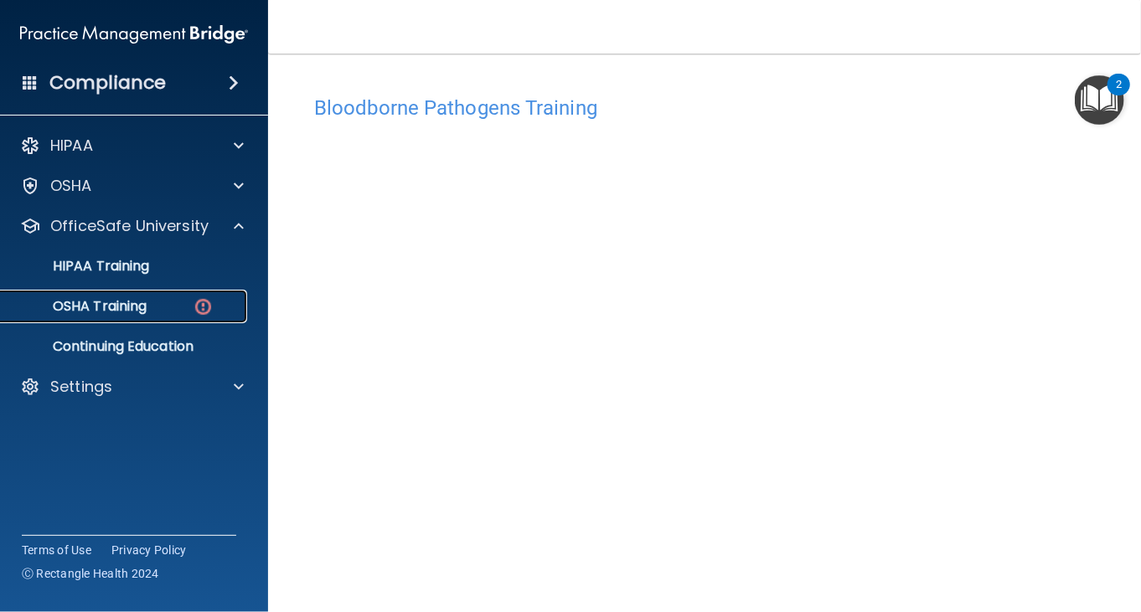
click at [127, 301] on p "OSHA Training" at bounding box center [79, 306] width 136 height 17
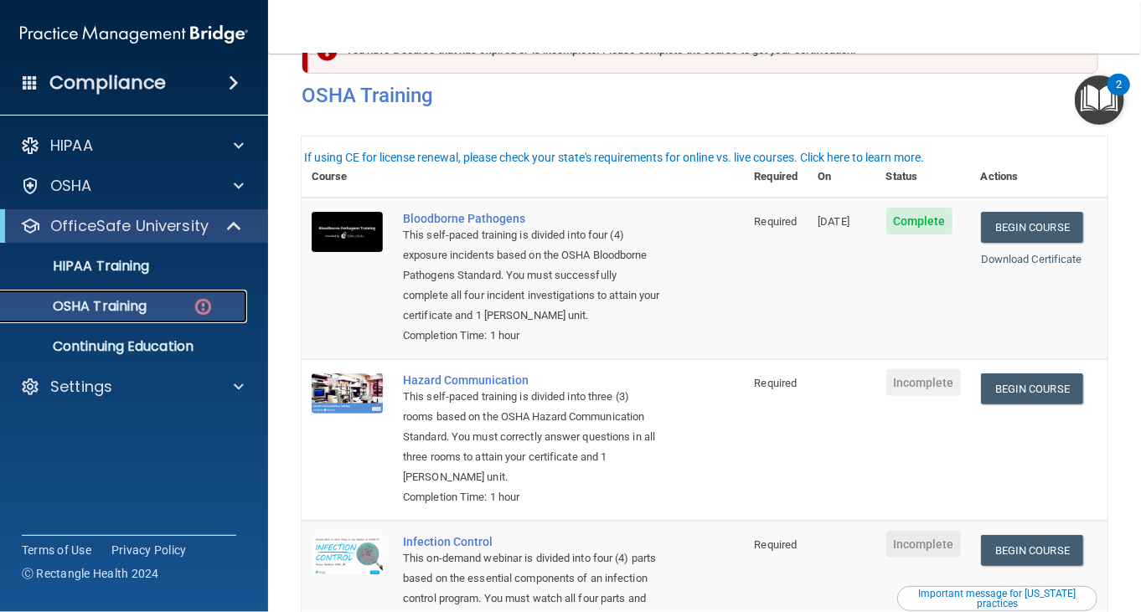
scroll to position [22, 0]
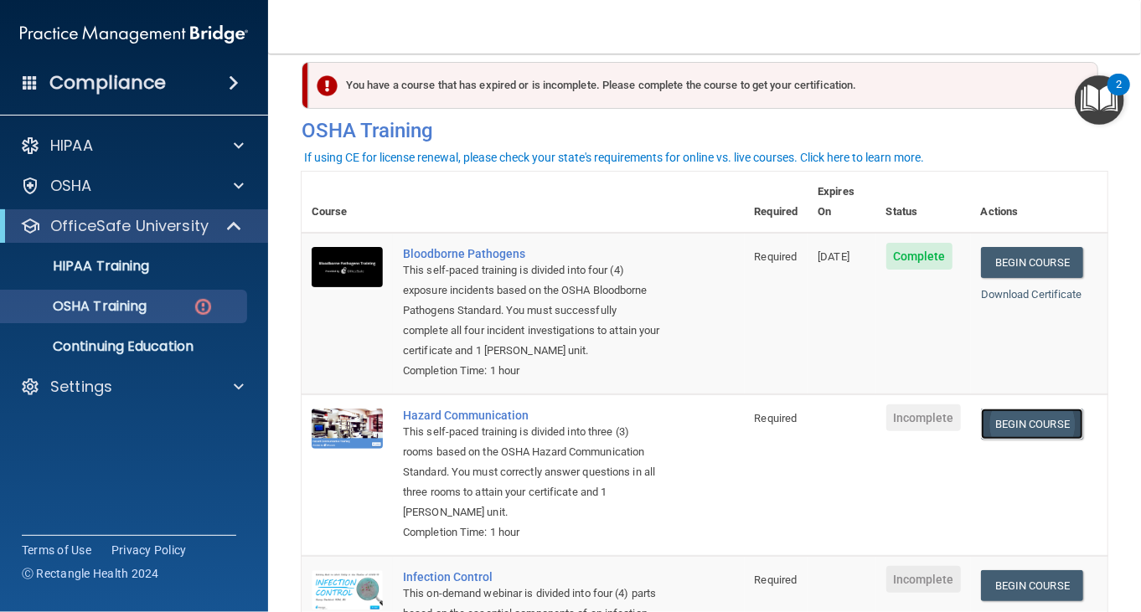
click at [1029, 439] on link "Begin Course" at bounding box center [1032, 424] width 102 height 31
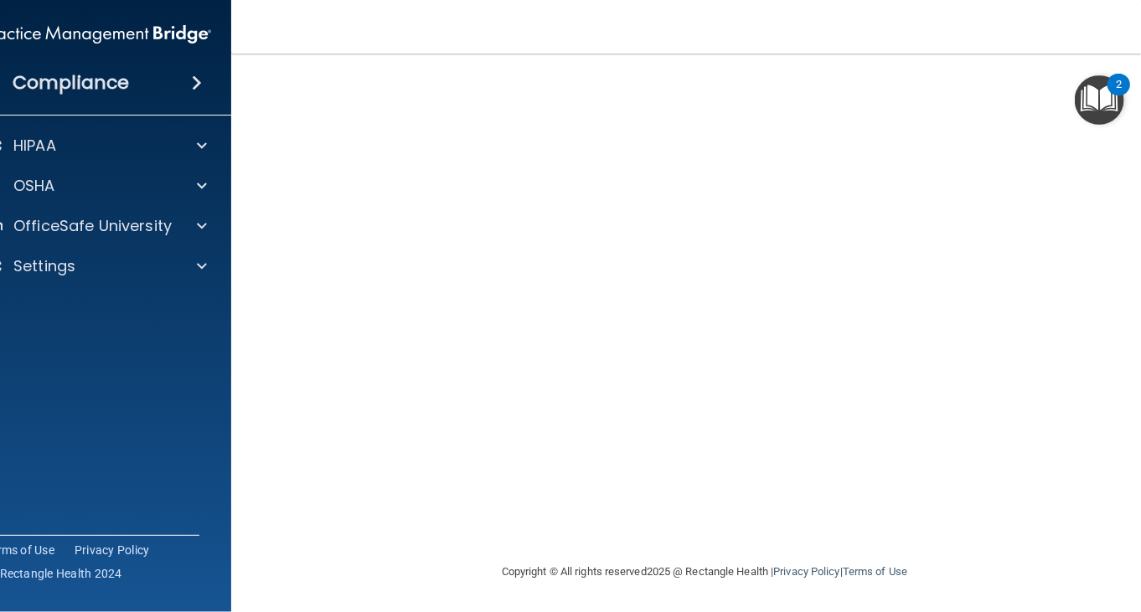
scroll to position [17, 0]
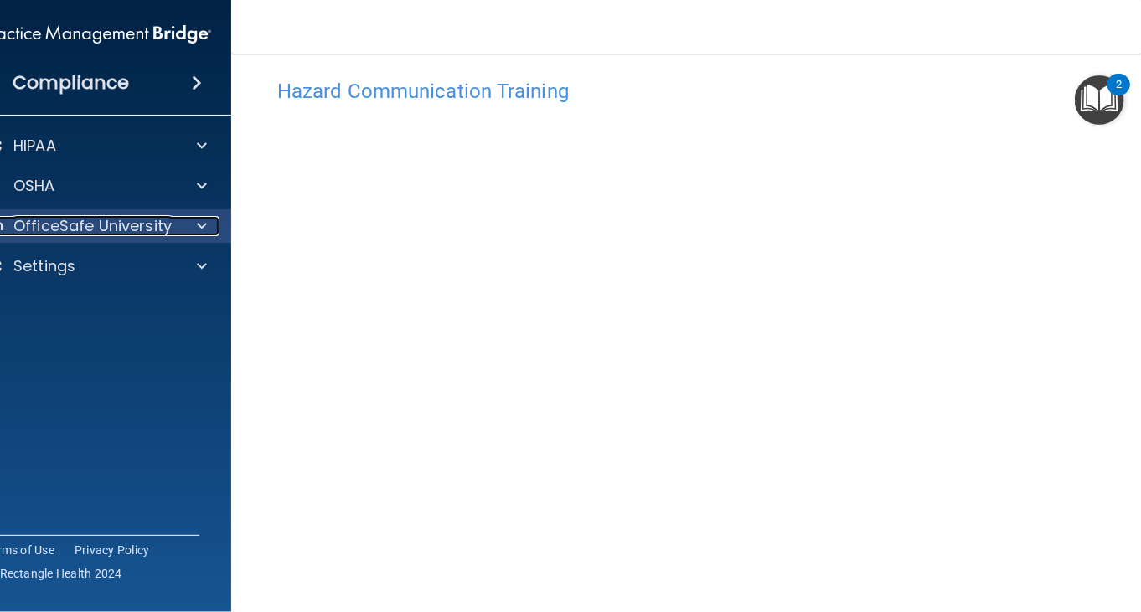
click at [136, 233] on p "OfficeSafe University" at bounding box center [92, 226] width 158 height 20
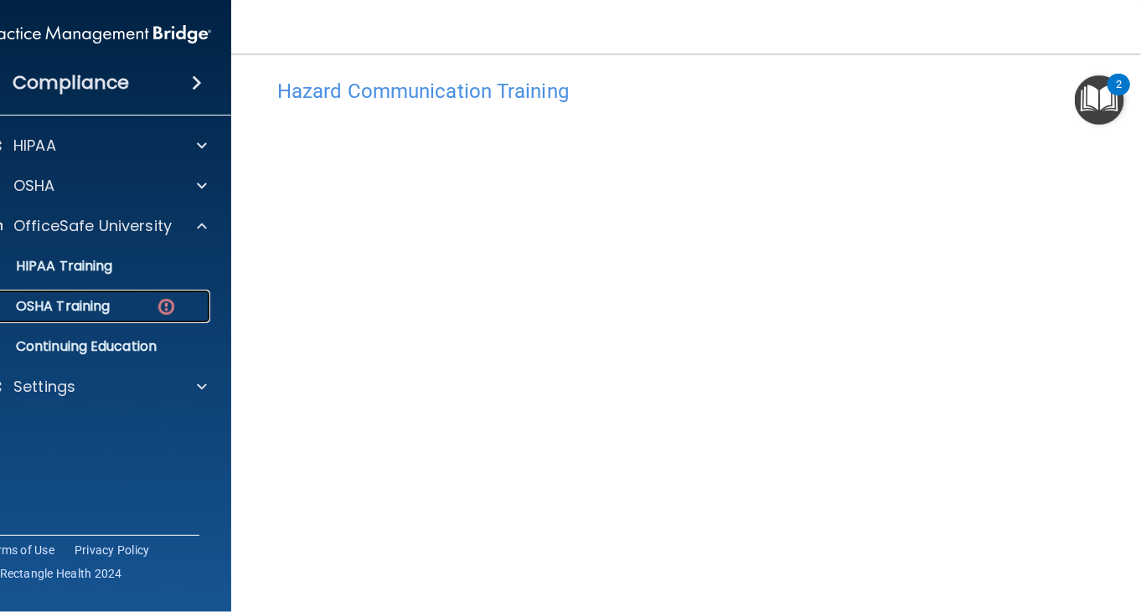
click at [104, 310] on p "OSHA Training" at bounding box center [42, 306] width 136 height 17
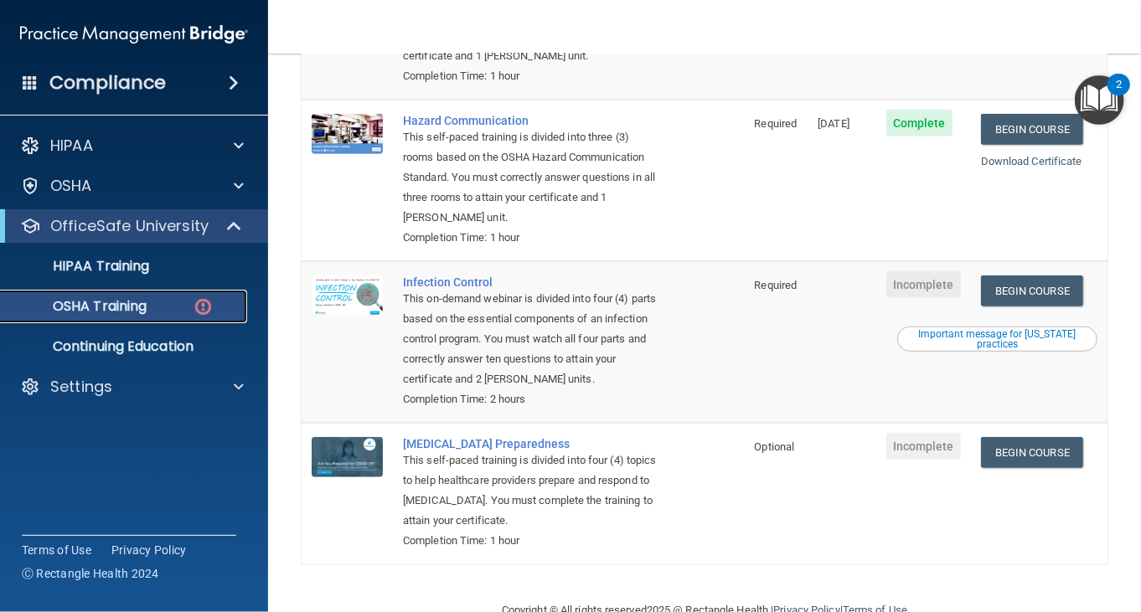
scroll to position [357, 0]
